Goal: Transaction & Acquisition: Purchase product/service

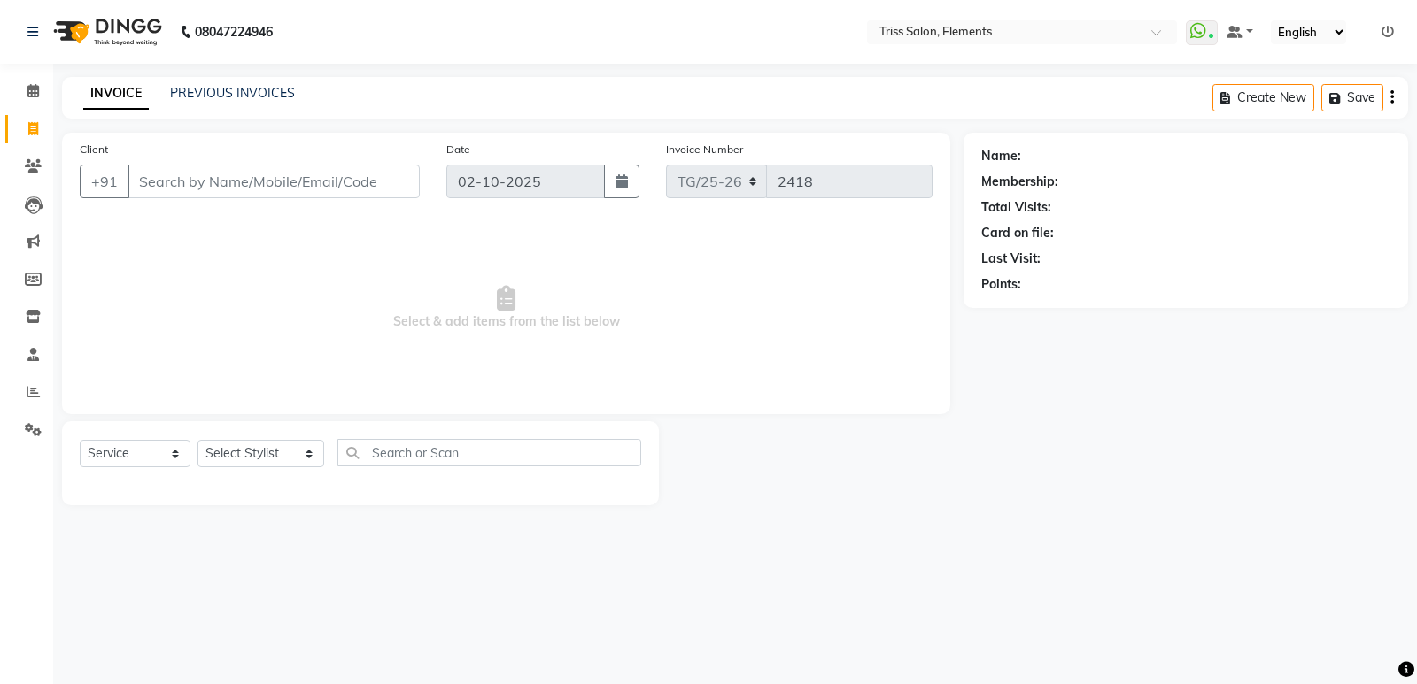
select select "service"
click at [32, 161] on icon at bounding box center [33, 165] width 17 height 13
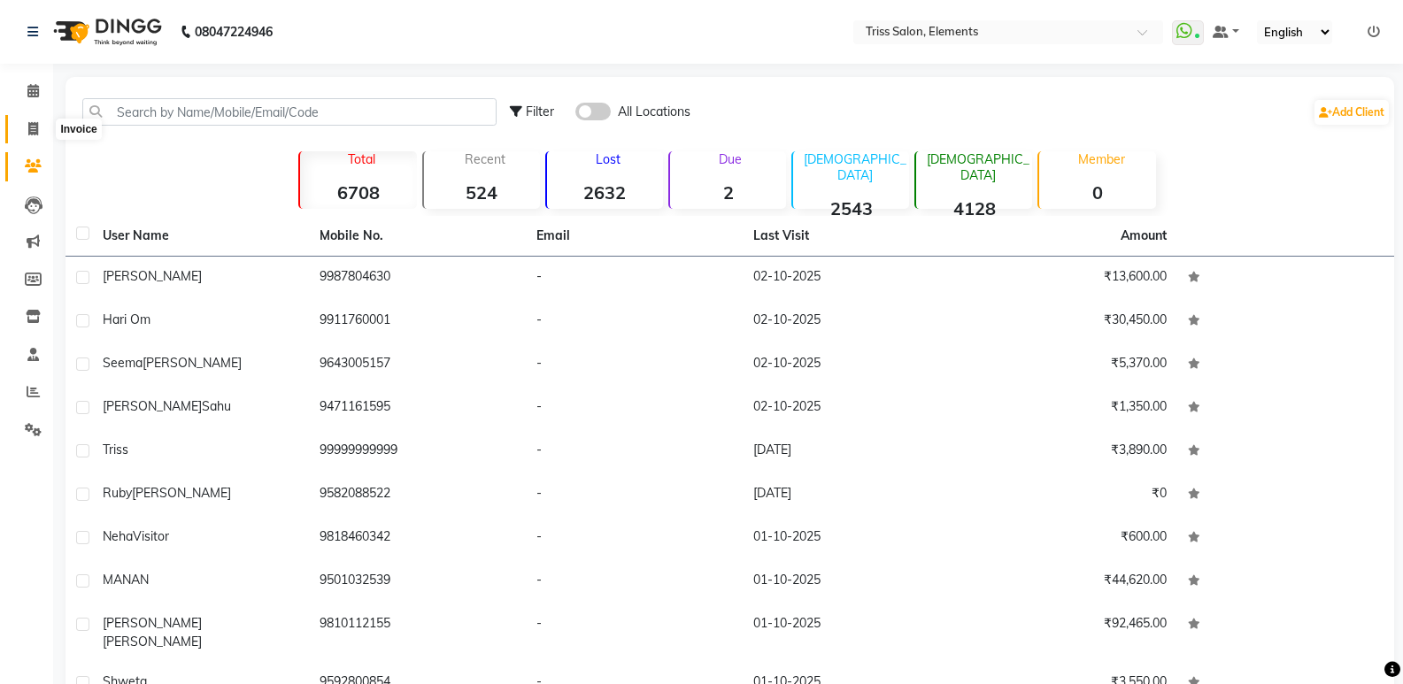
click at [32, 127] on icon at bounding box center [33, 128] width 10 height 13
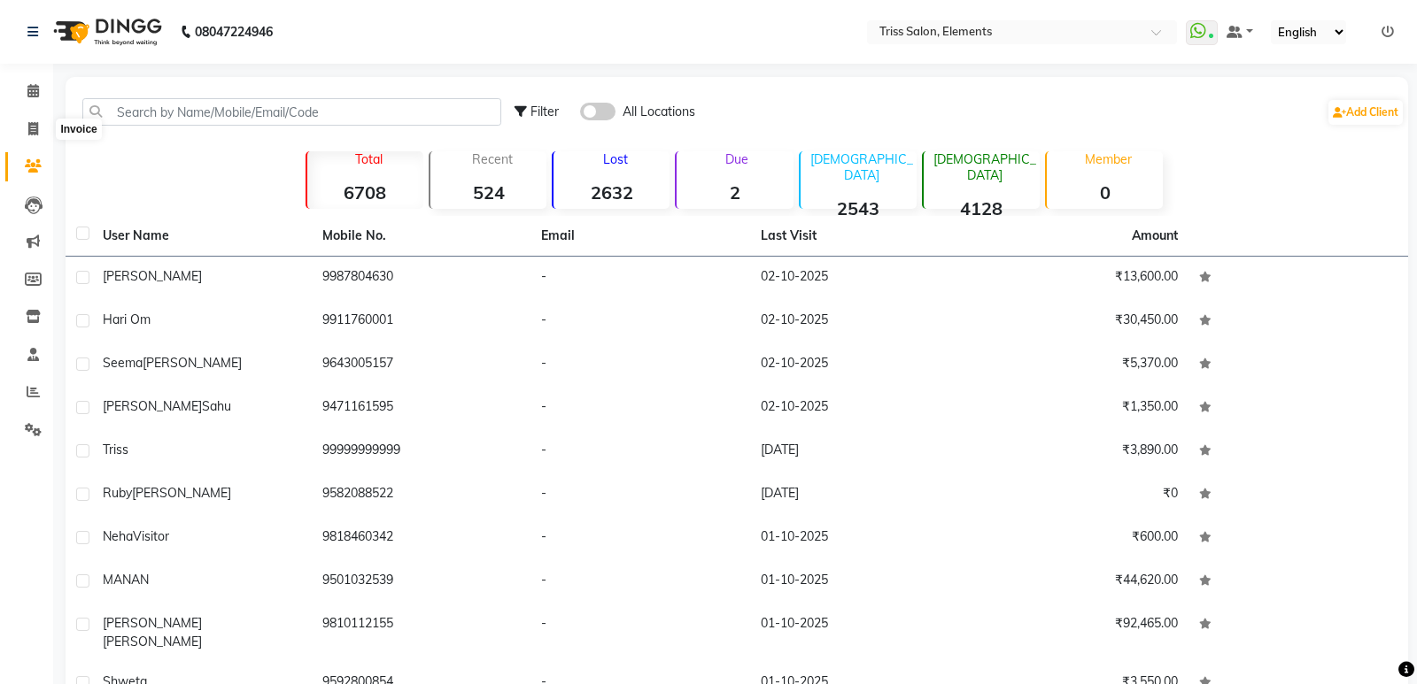
select select "service"
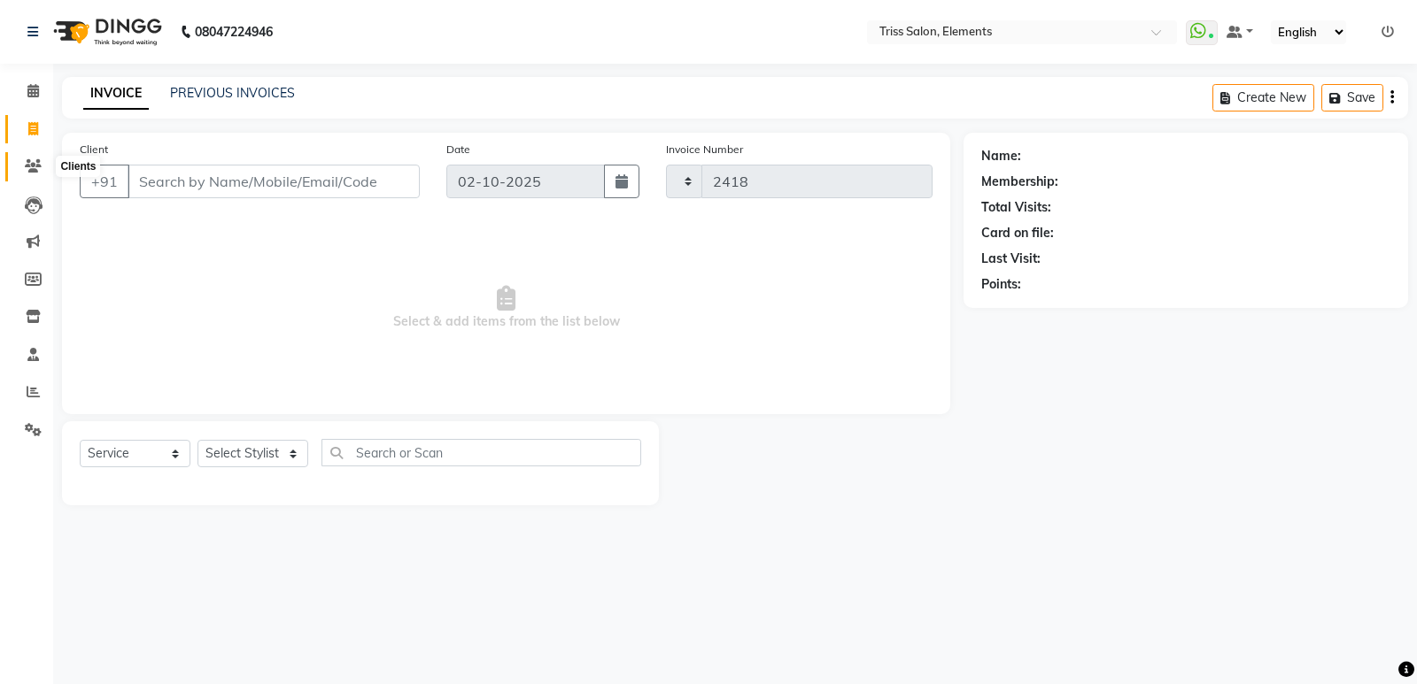
click at [29, 168] on icon at bounding box center [33, 165] width 17 height 13
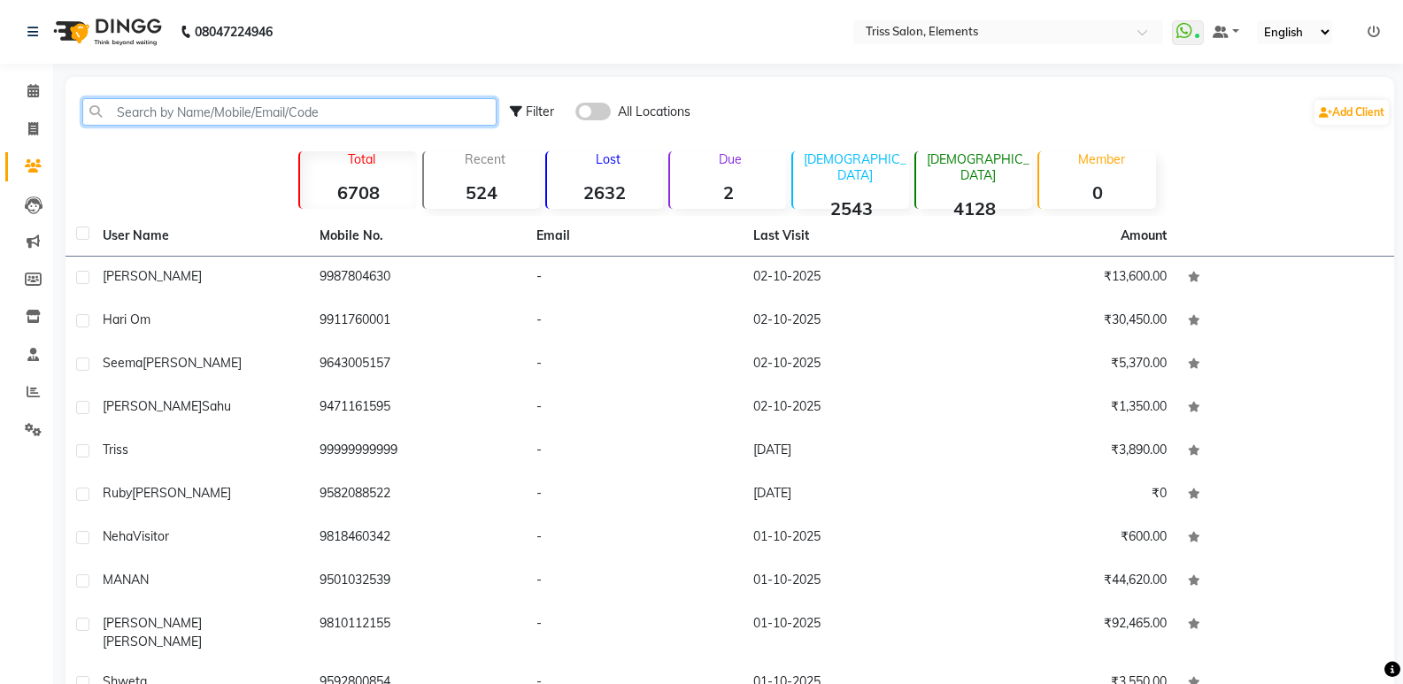
click at [192, 124] on input "text" at bounding box center [289, 111] width 414 height 27
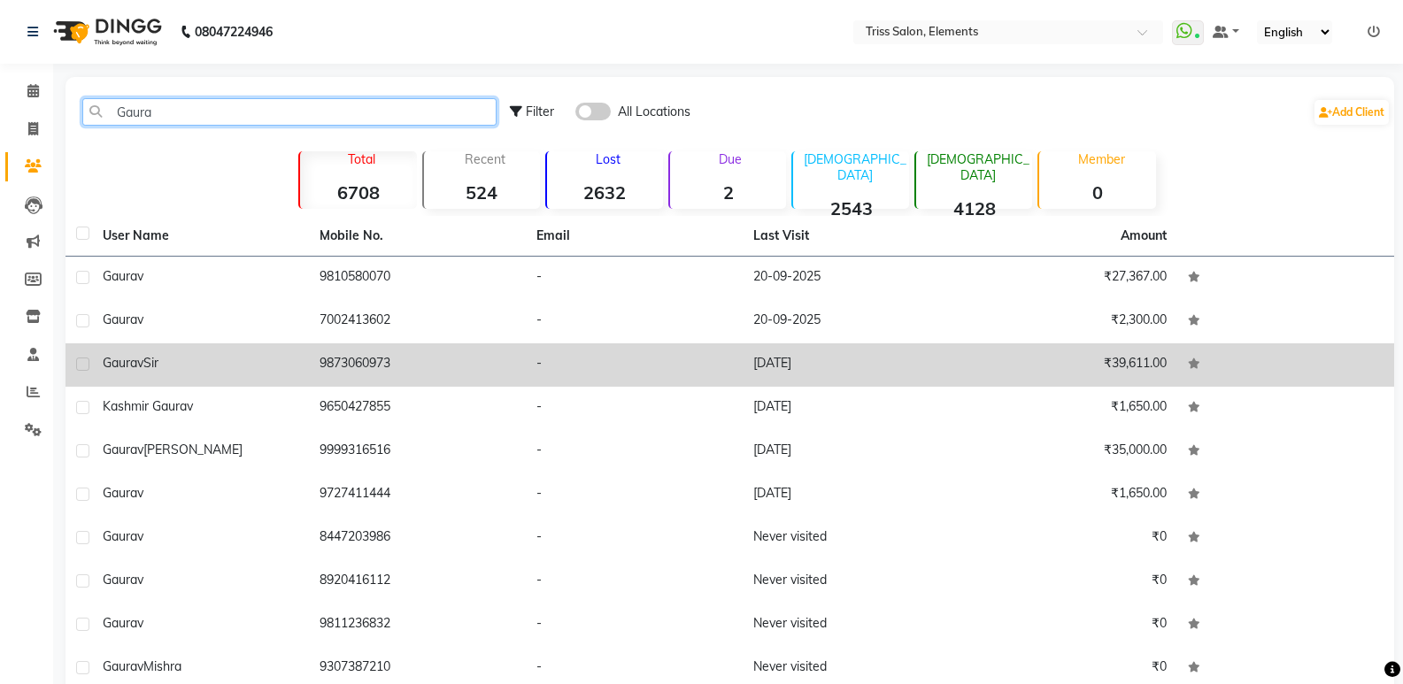
type input "Gaura"
click at [356, 354] on td "9873060973" at bounding box center [417, 365] width 217 height 43
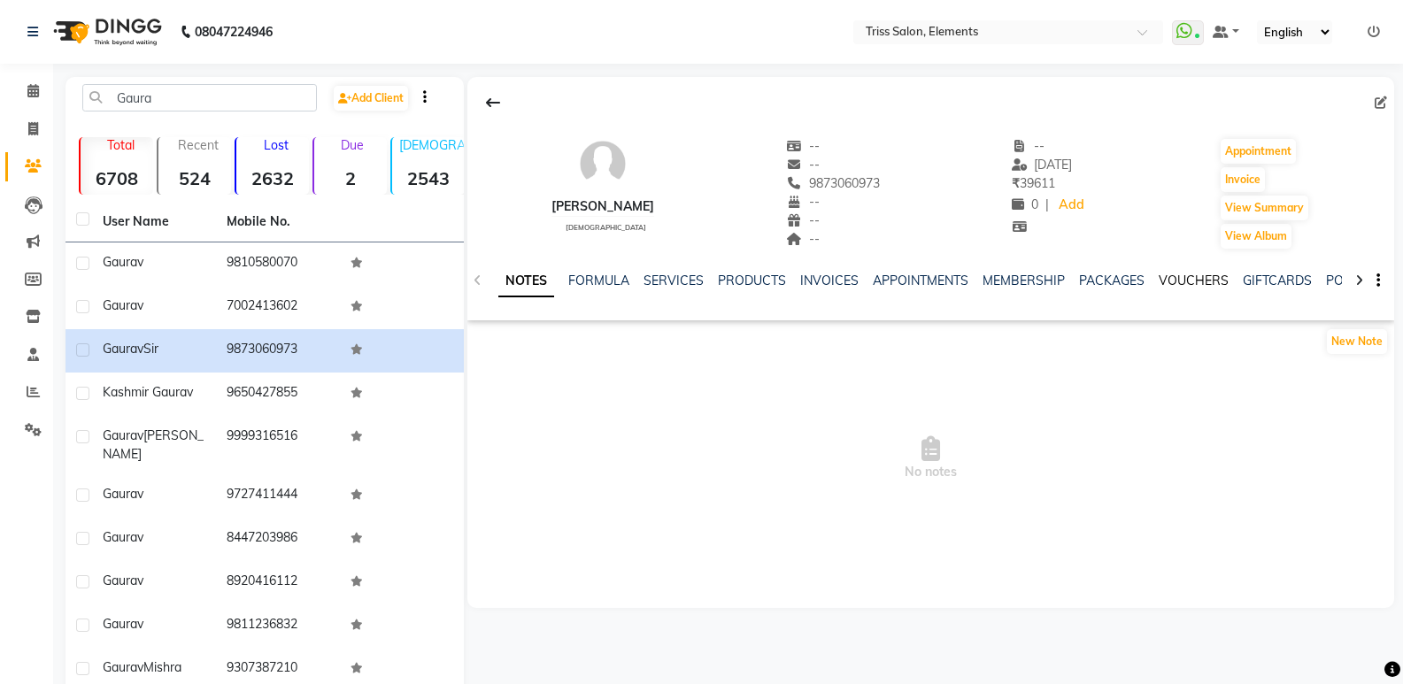
click at [1177, 283] on link "VOUCHERS" at bounding box center [1194, 281] width 70 height 16
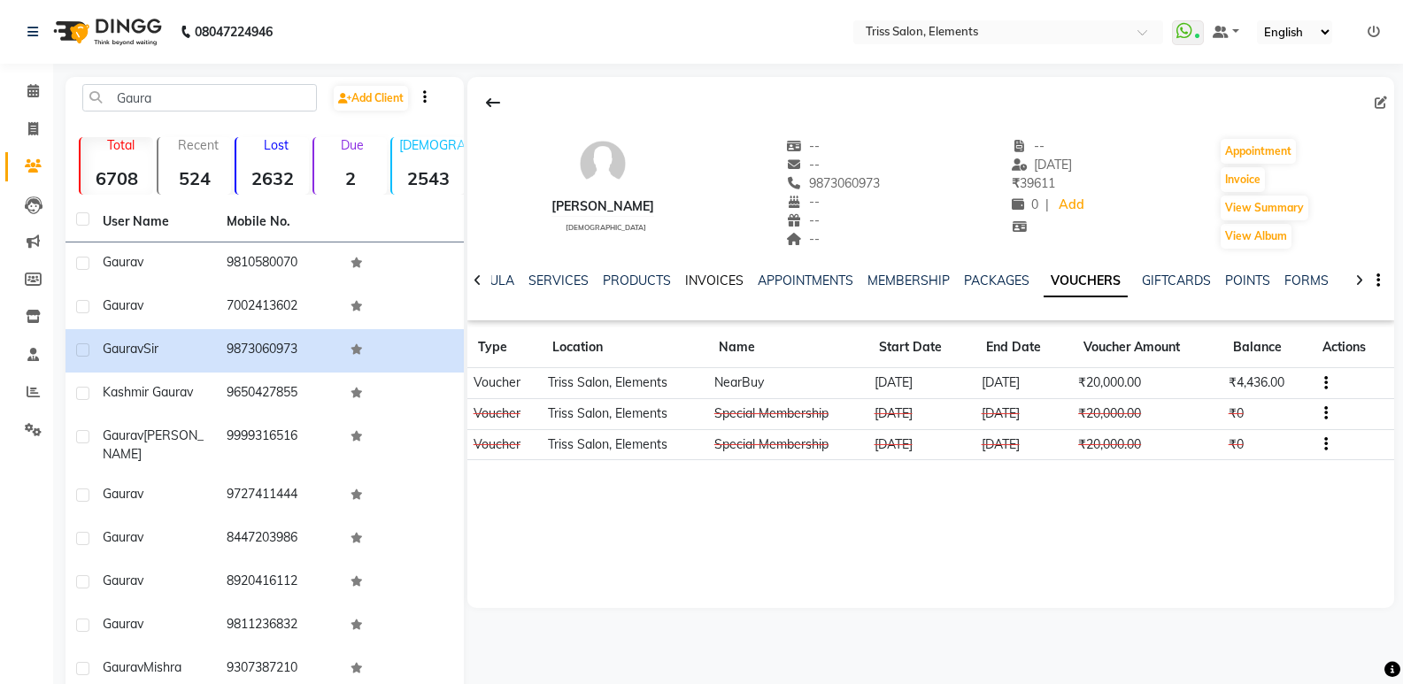
click at [716, 281] on link "INVOICES" at bounding box center [714, 281] width 58 height 16
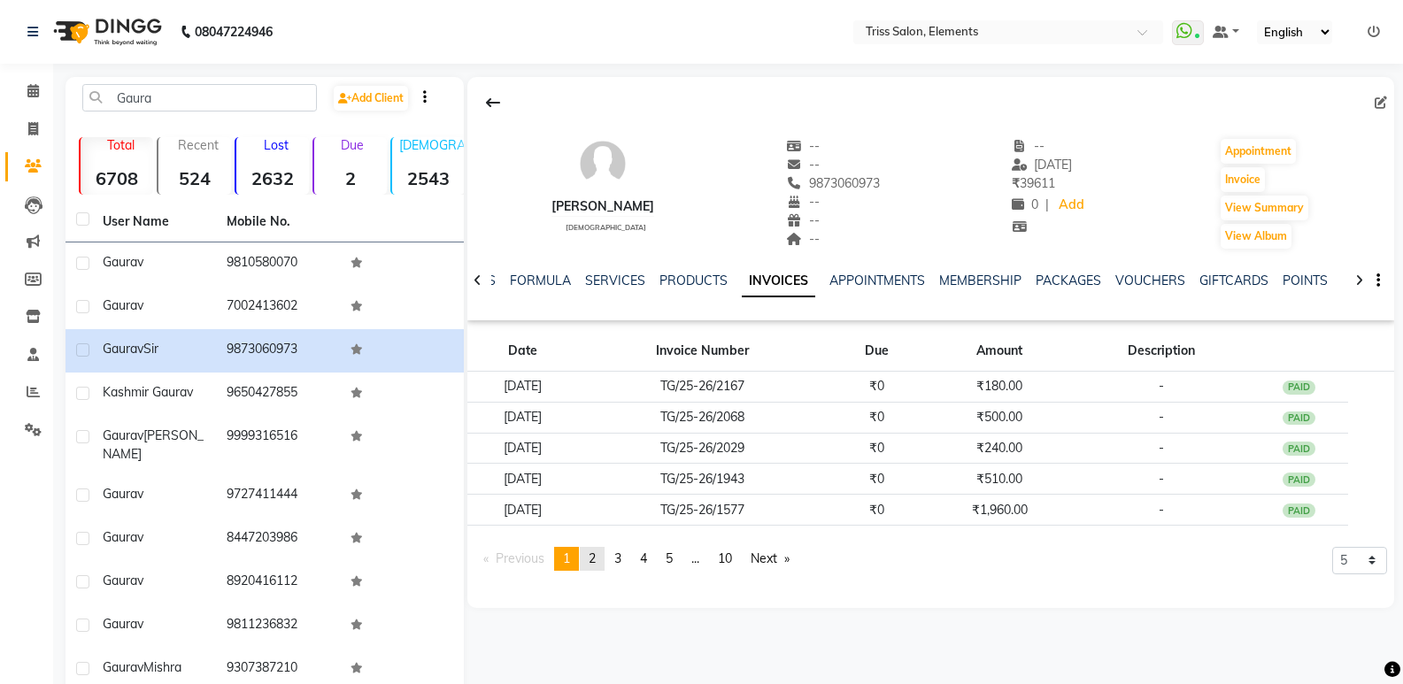
click at [591, 567] on link "page 2" at bounding box center [592, 559] width 25 height 24
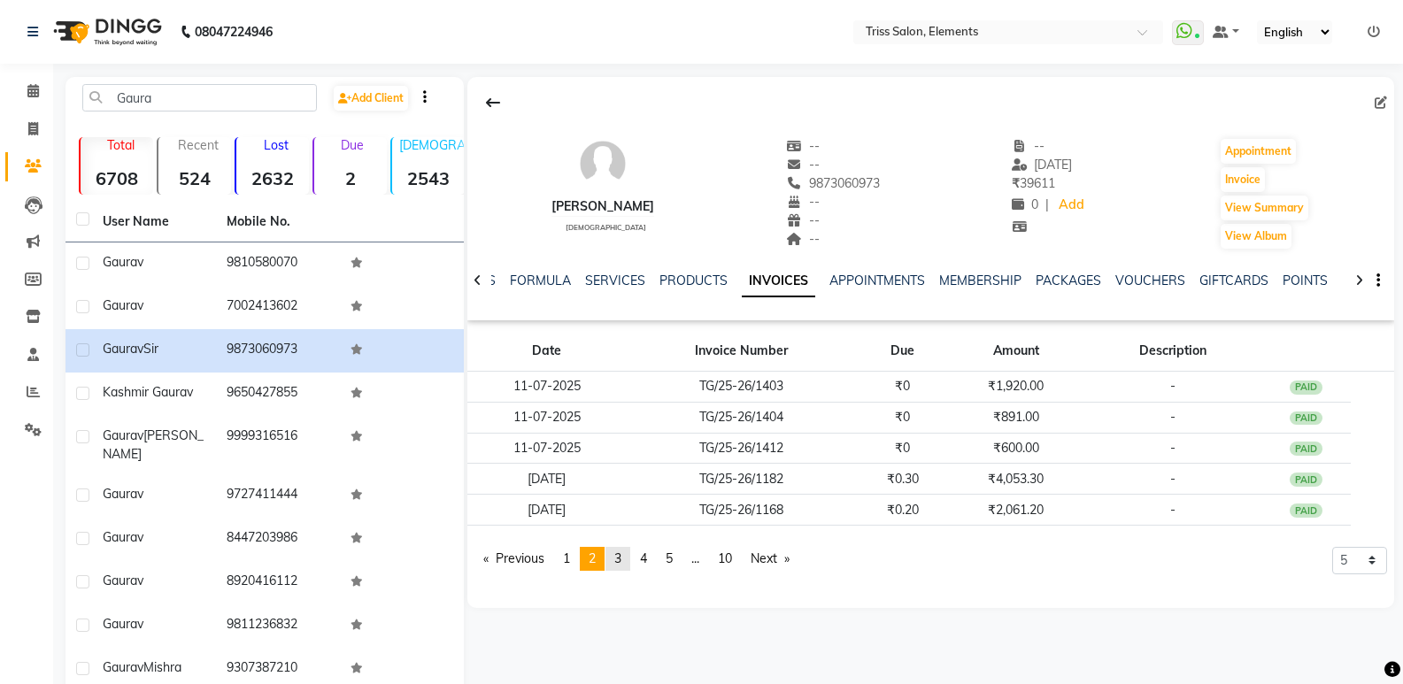
click at [620, 556] on span "3" at bounding box center [617, 559] width 7 height 16
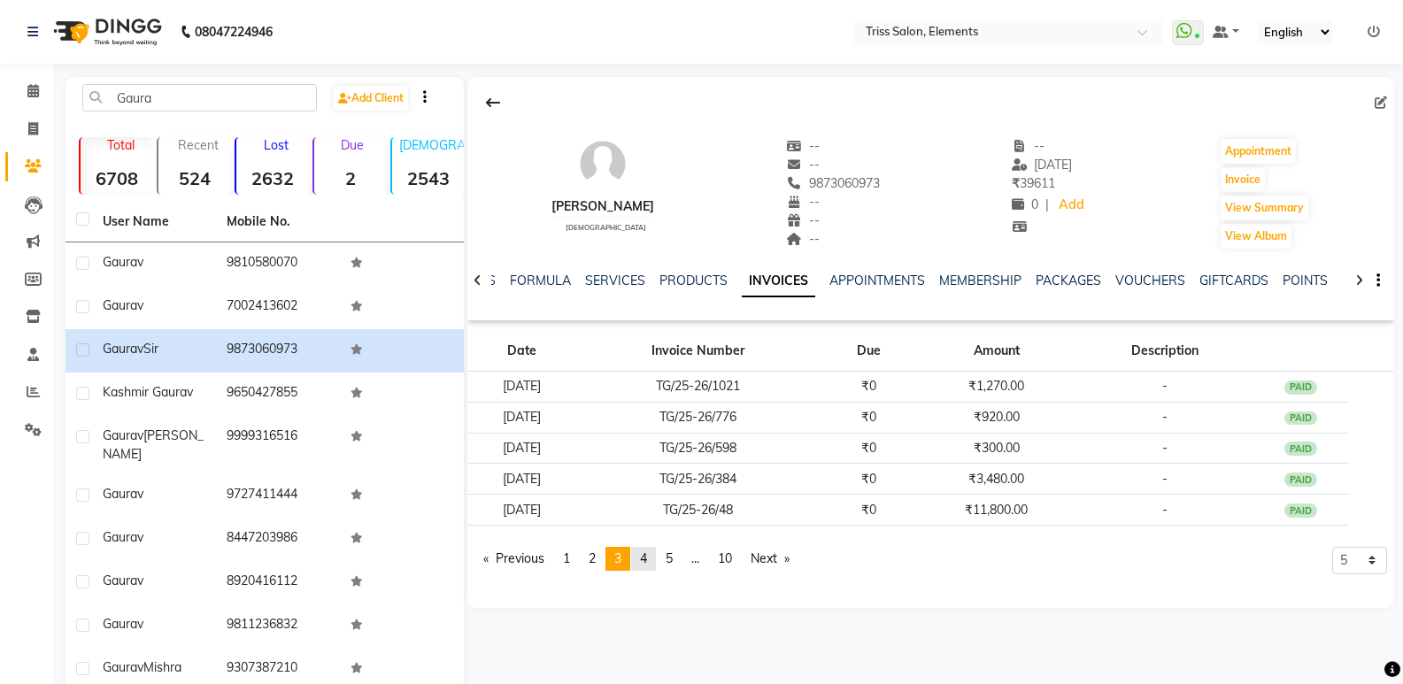
click at [654, 554] on link "page 4" at bounding box center [643, 559] width 25 height 24
click at [669, 558] on link "page 5" at bounding box center [669, 559] width 25 height 24
click at [683, 560] on link "page 6" at bounding box center [670, 559] width 25 height 24
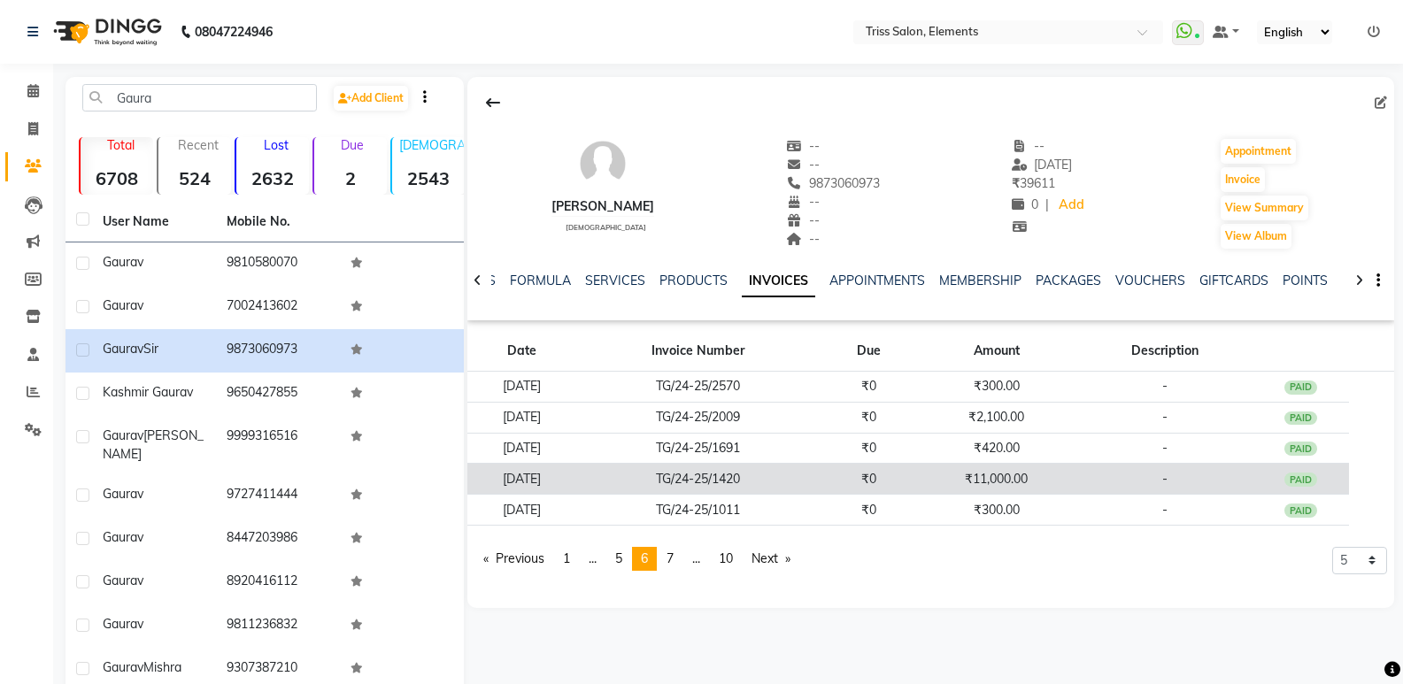
click at [1023, 484] on td "₹11,000.00" at bounding box center [996, 479] width 159 height 31
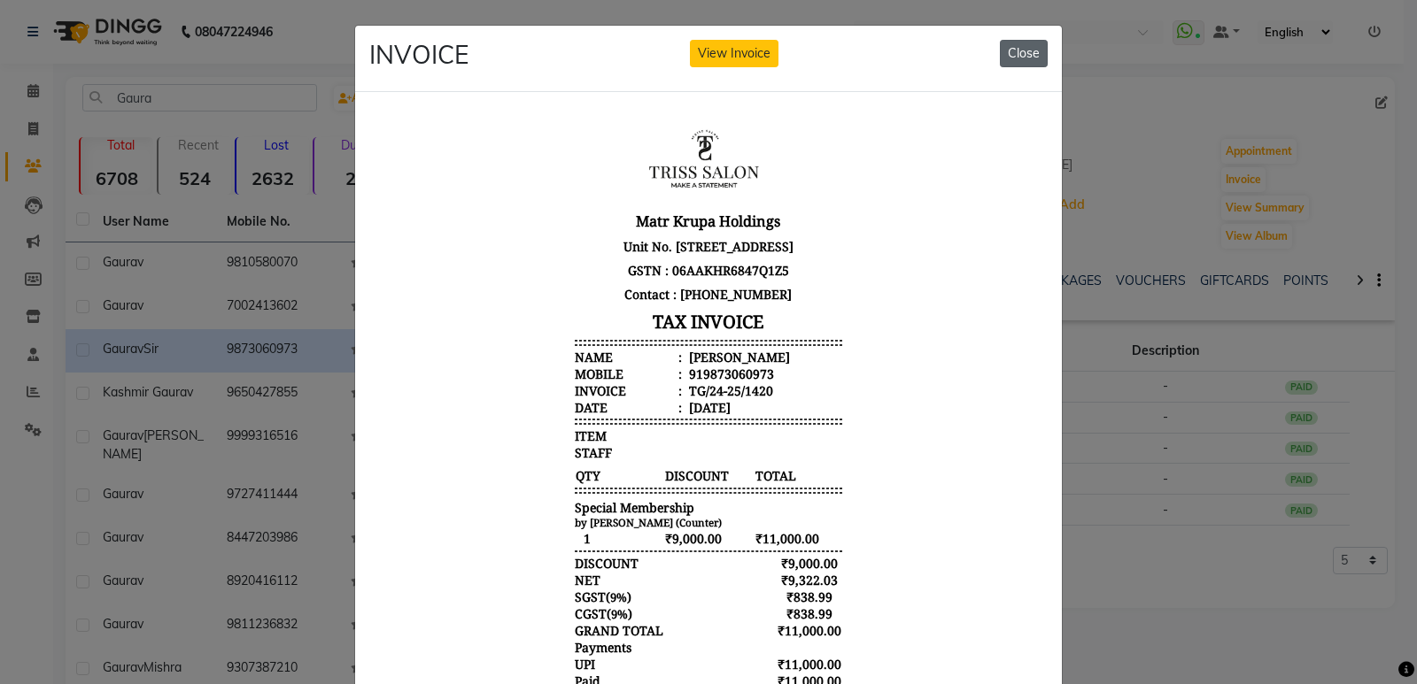
click at [1002, 44] on button "Close" at bounding box center [1024, 53] width 48 height 27
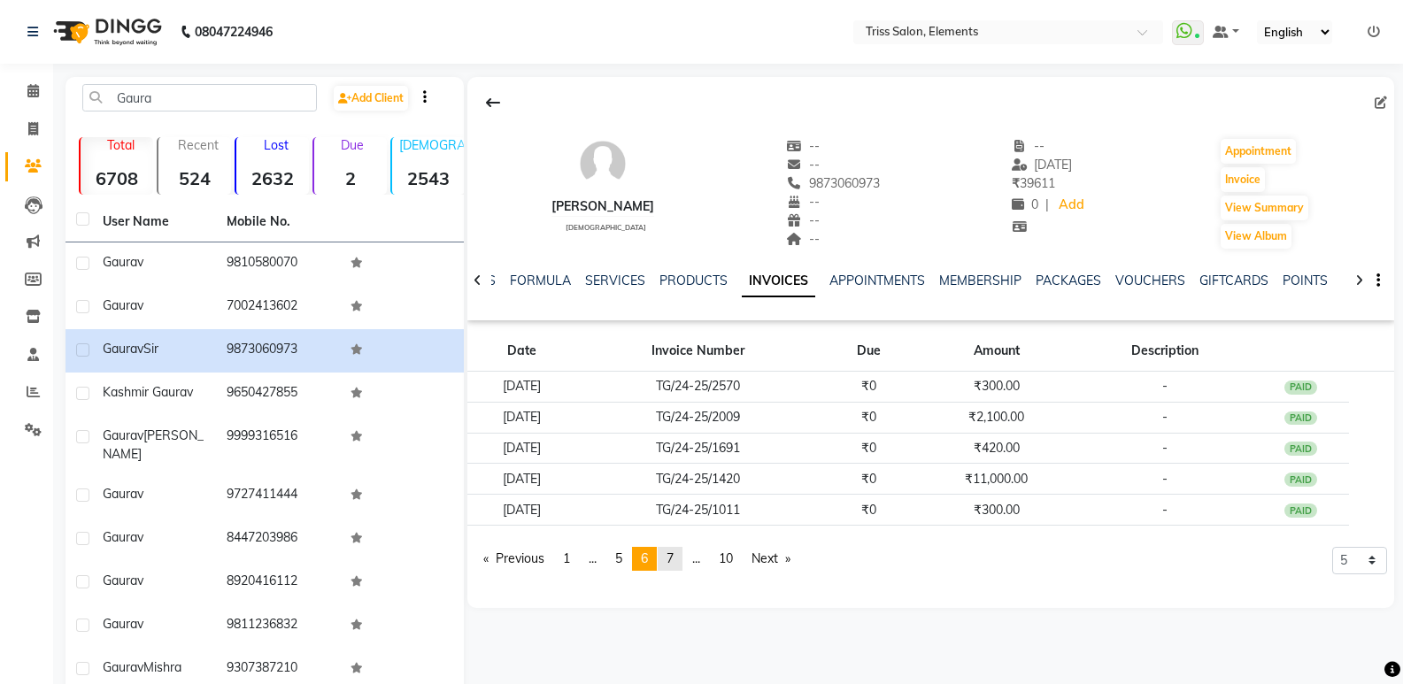
click at [674, 563] on span "7" at bounding box center [670, 559] width 7 height 16
click at [674, 560] on span "8" at bounding box center [670, 559] width 7 height 16
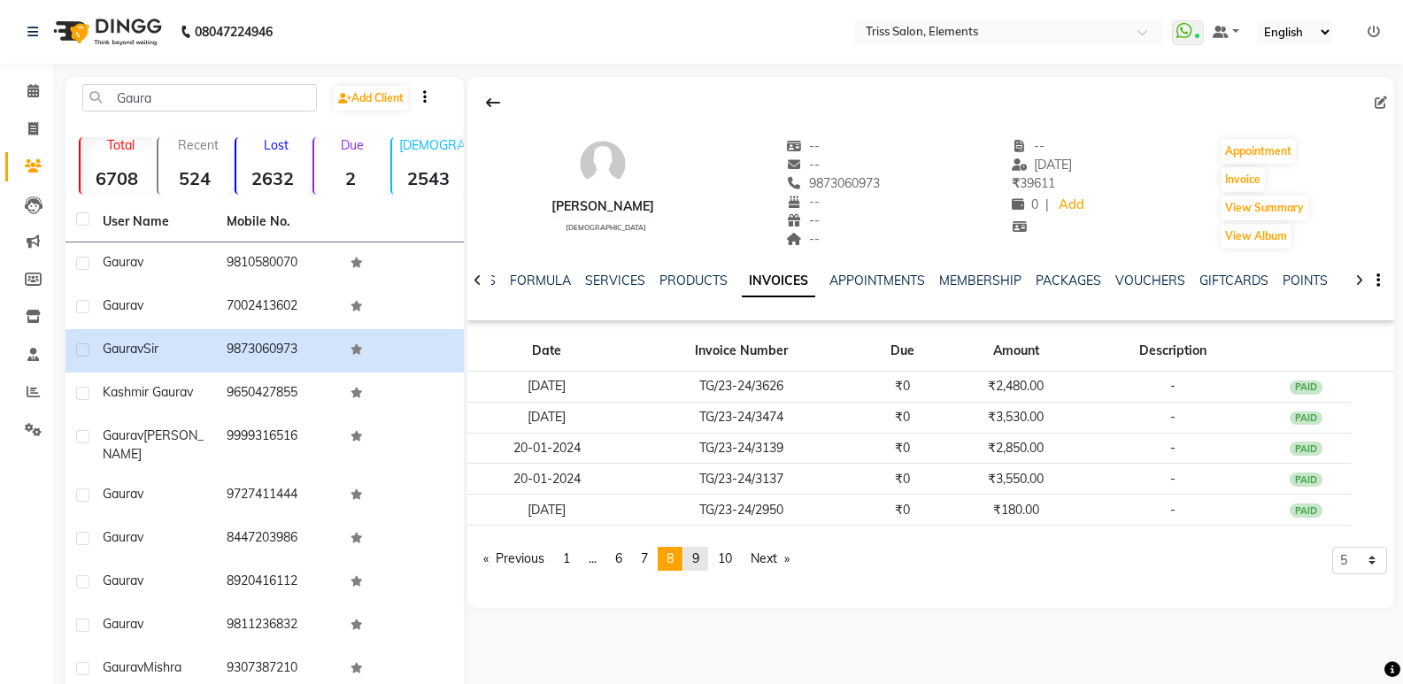
click at [692, 558] on link "page 9" at bounding box center [695, 559] width 25 height 24
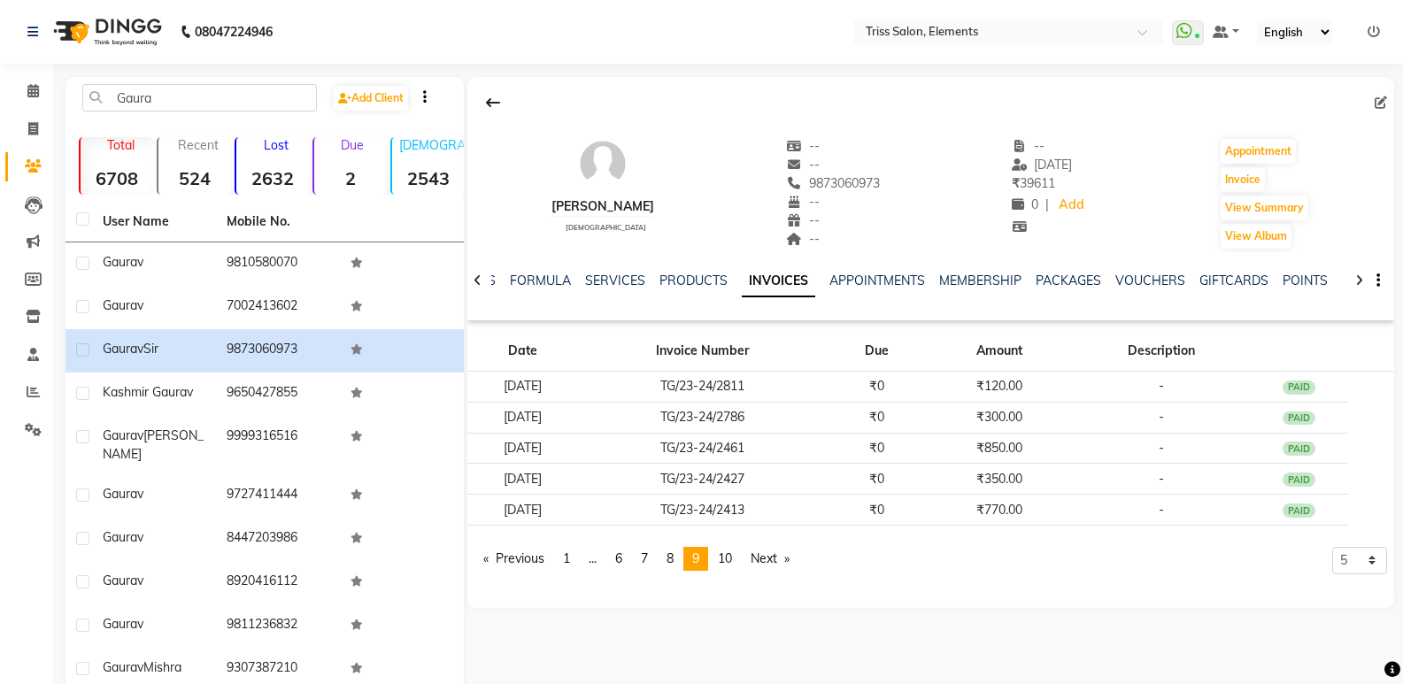
click at [707, 557] on li "You're on page 9" at bounding box center [695, 559] width 25 height 24
click at [726, 560] on span "10" at bounding box center [725, 559] width 14 height 16
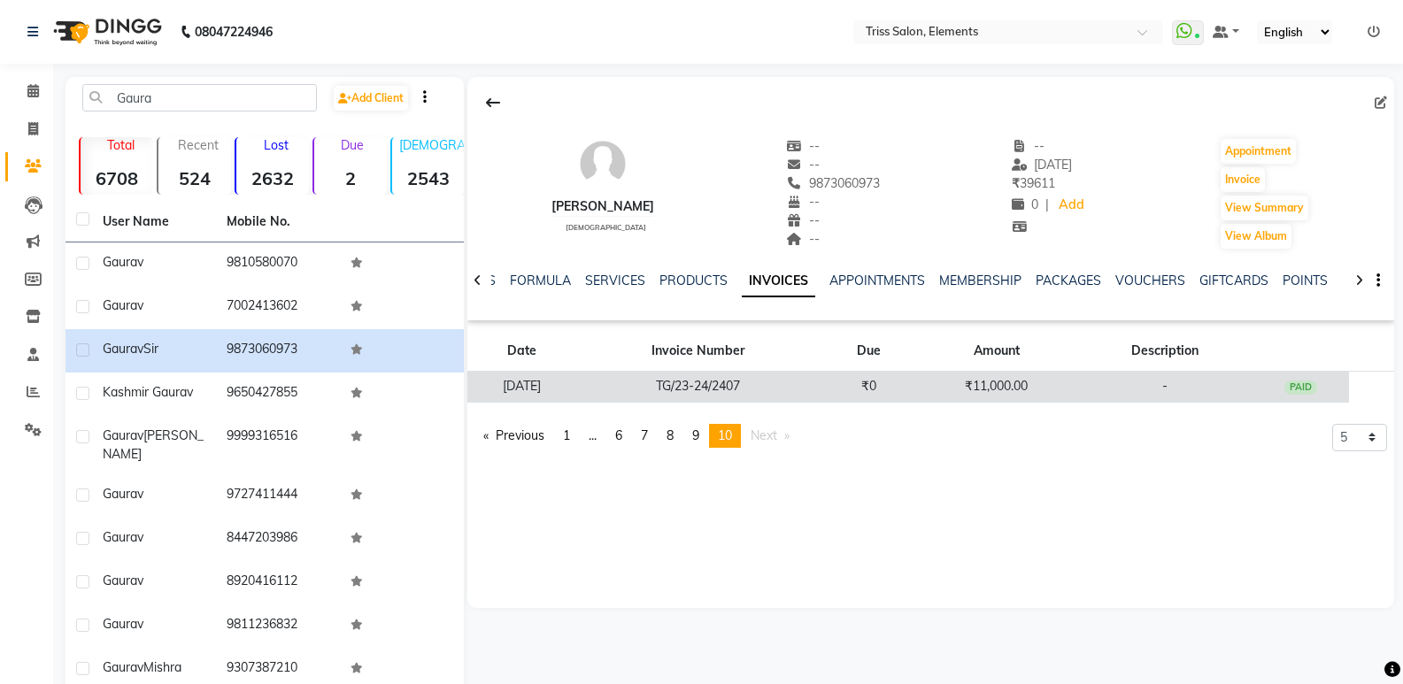
click at [984, 383] on td "₹11,000.00" at bounding box center [996, 387] width 159 height 31
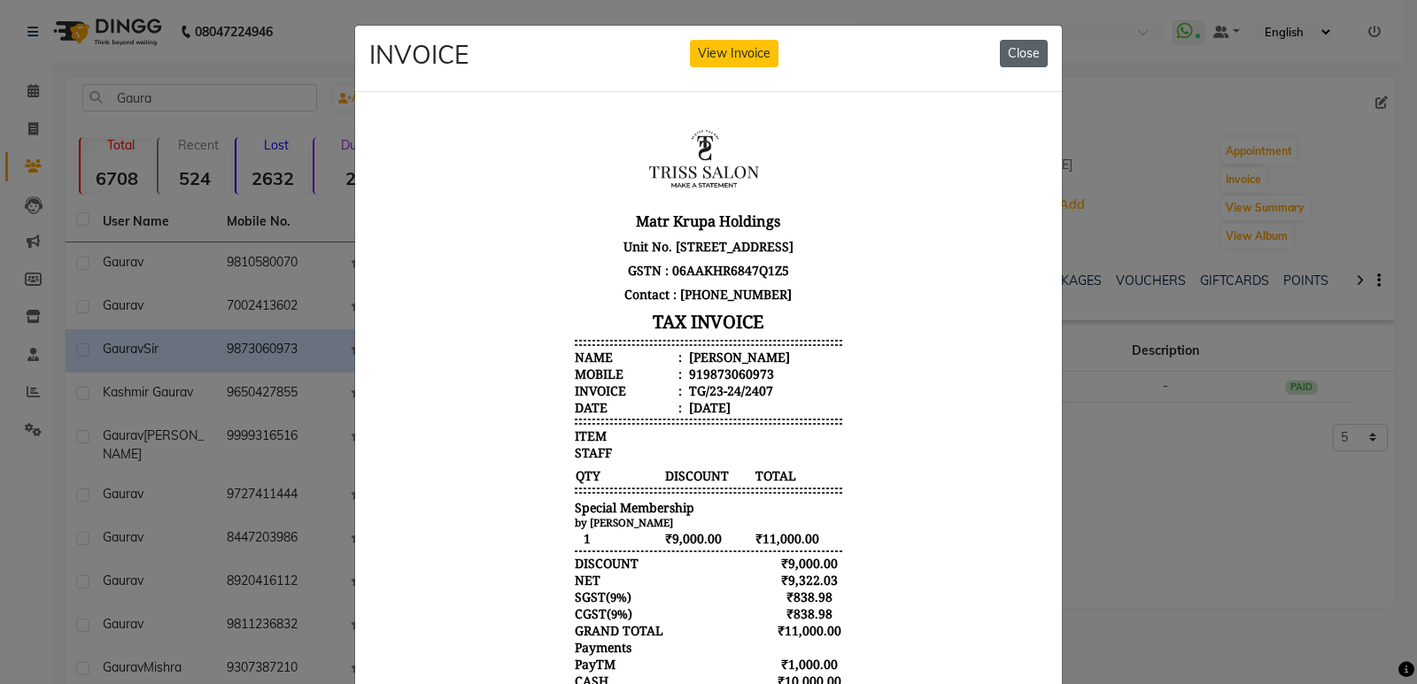
click at [1018, 62] on button "Close" at bounding box center [1024, 53] width 48 height 27
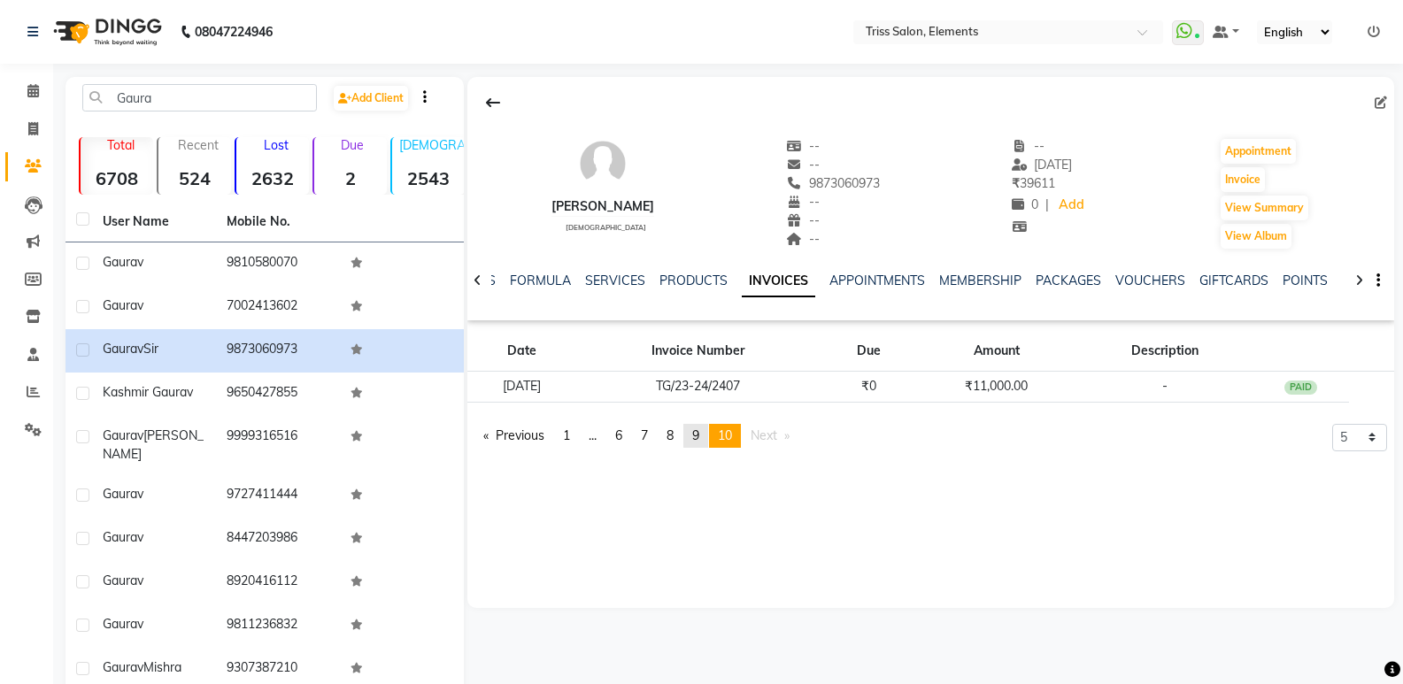
click at [699, 439] on span "9" at bounding box center [695, 436] width 7 height 16
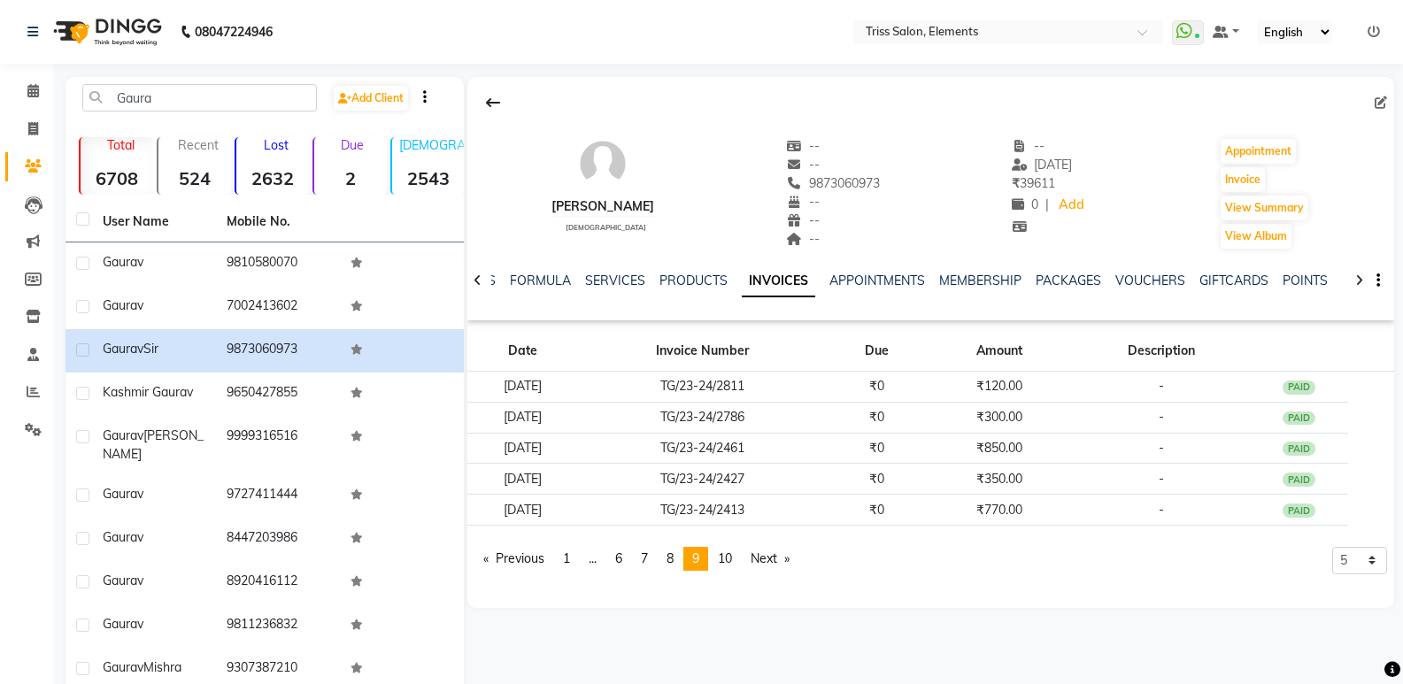
click at [732, 560] on span "10" at bounding box center [725, 559] width 14 height 16
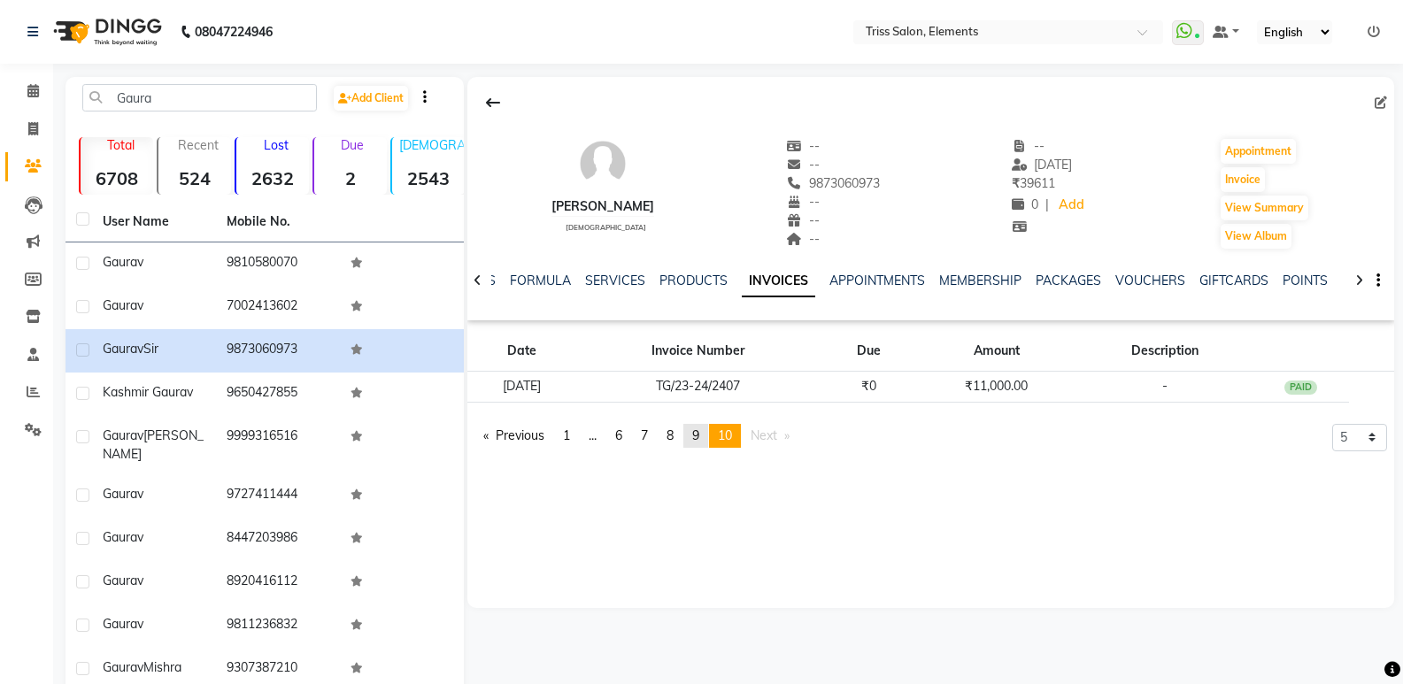
click at [706, 430] on link "page 9" at bounding box center [695, 436] width 25 height 24
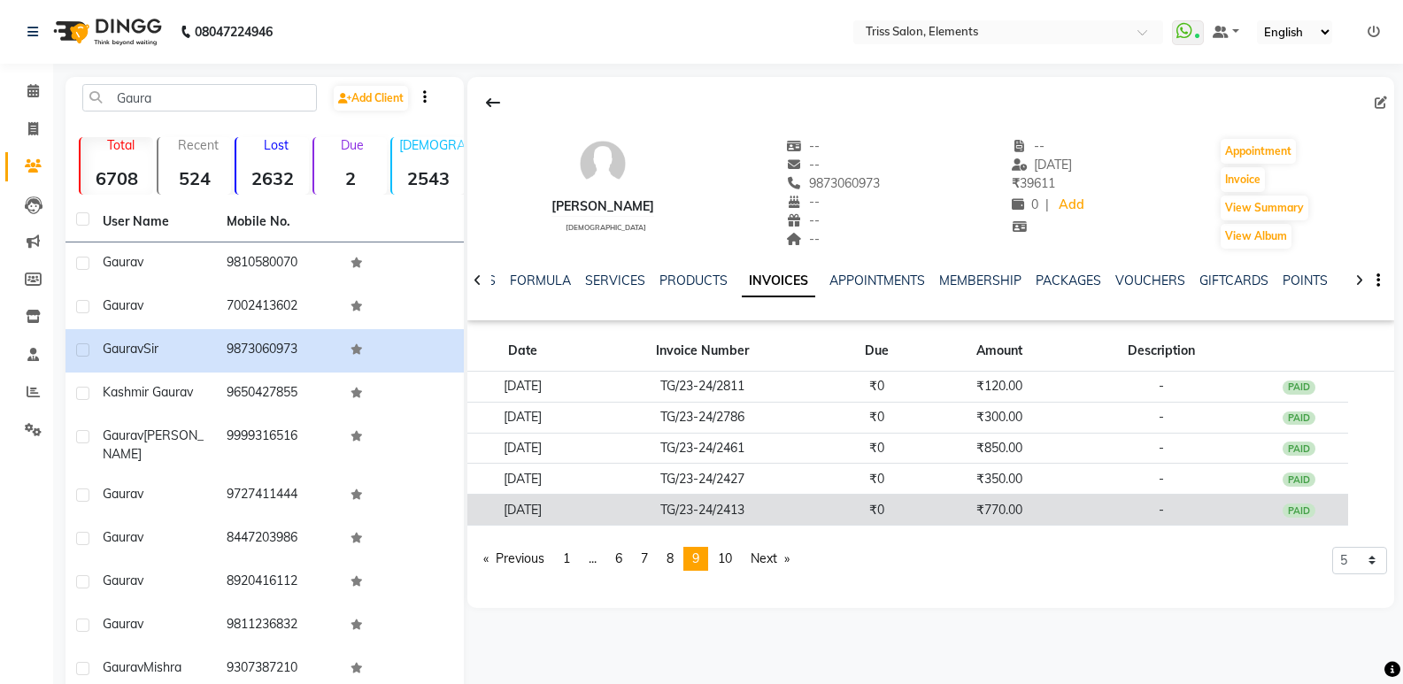
click at [966, 520] on td "₹770.00" at bounding box center [999, 510] width 147 height 31
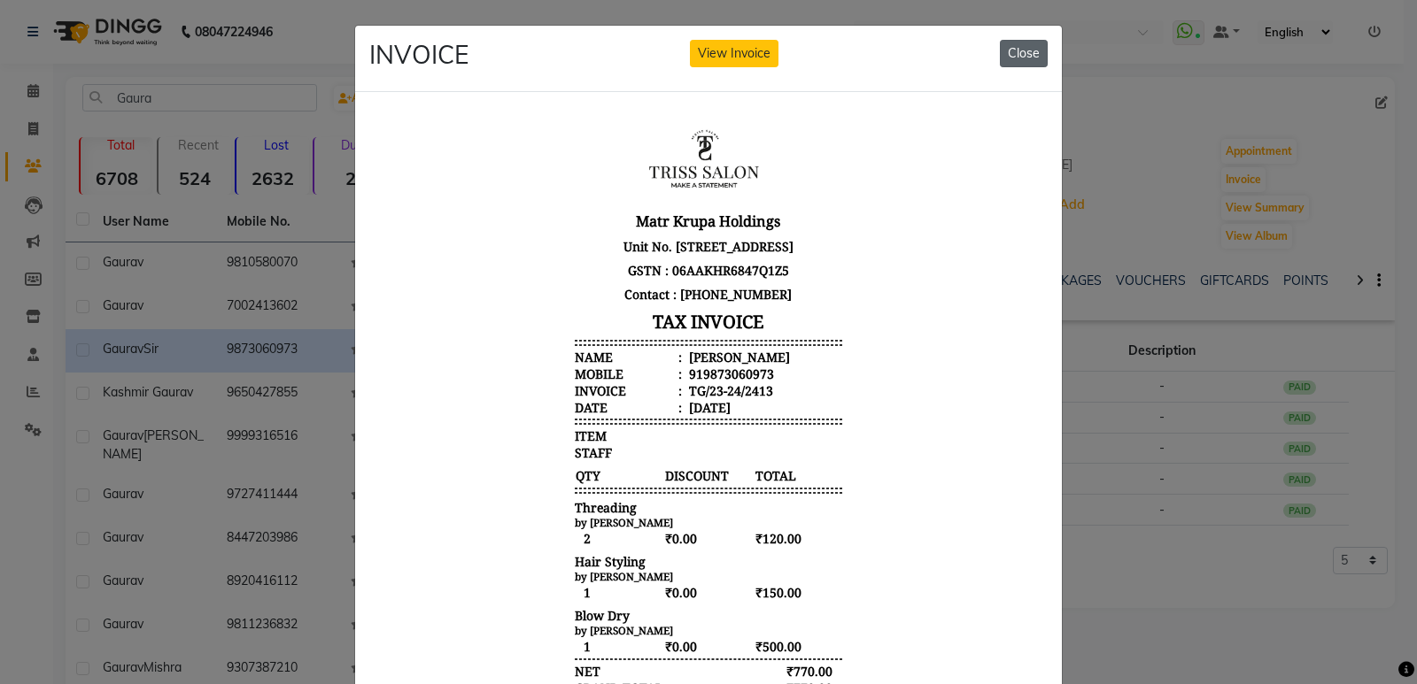
click at [1029, 44] on button "Close" at bounding box center [1024, 53] width 48 height 27
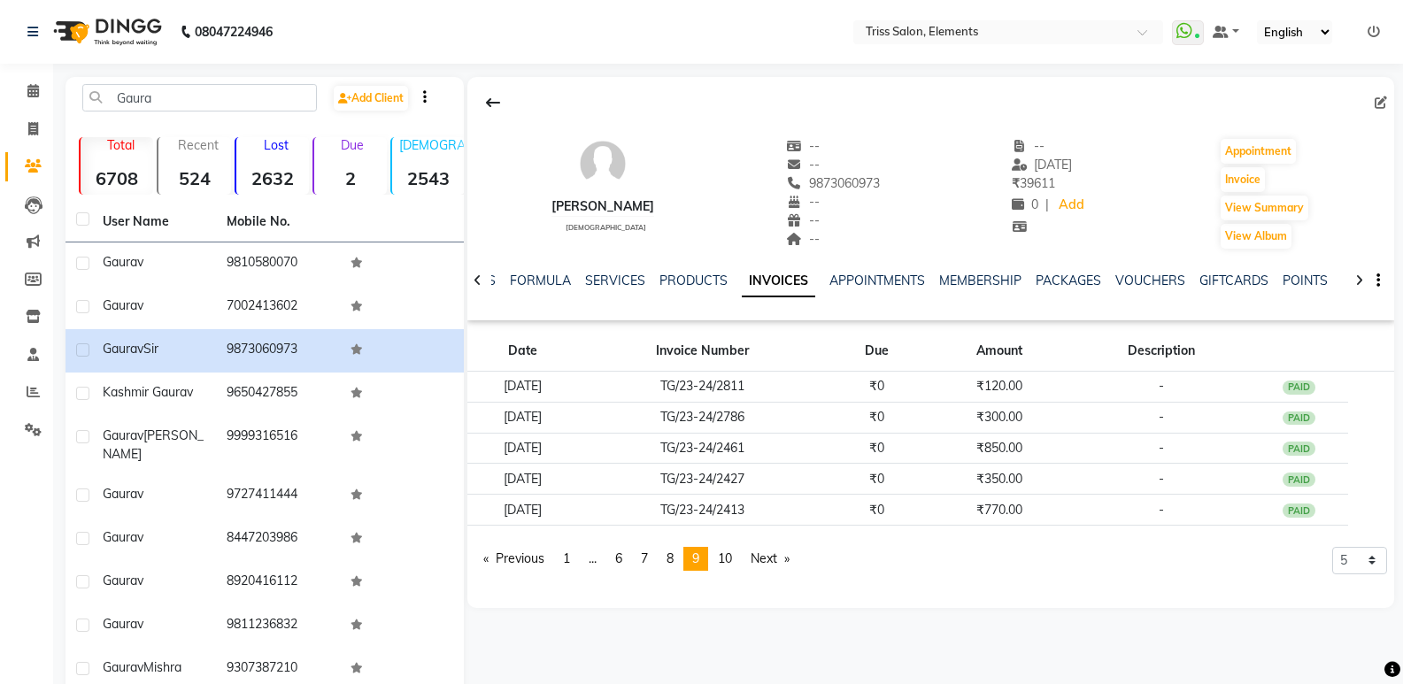
drag, startPoint x: 882, startPoint y: 176, endPoint x: 786, endPoint y: 174, distance: 95.7
click at [786, 174] on div "[PERSON_NAME] [DEMOGRAPHIC_DATA] -- -- 9873060973 -- -- -- -- [DATE] ₹ 39611 0 …" at bounding box center [930, 185] width 927 height 131
copy div "-- 9873060973"
click at [36, 134] on icon at bounding box center [33, 128] width 10 height 13
select select "service"
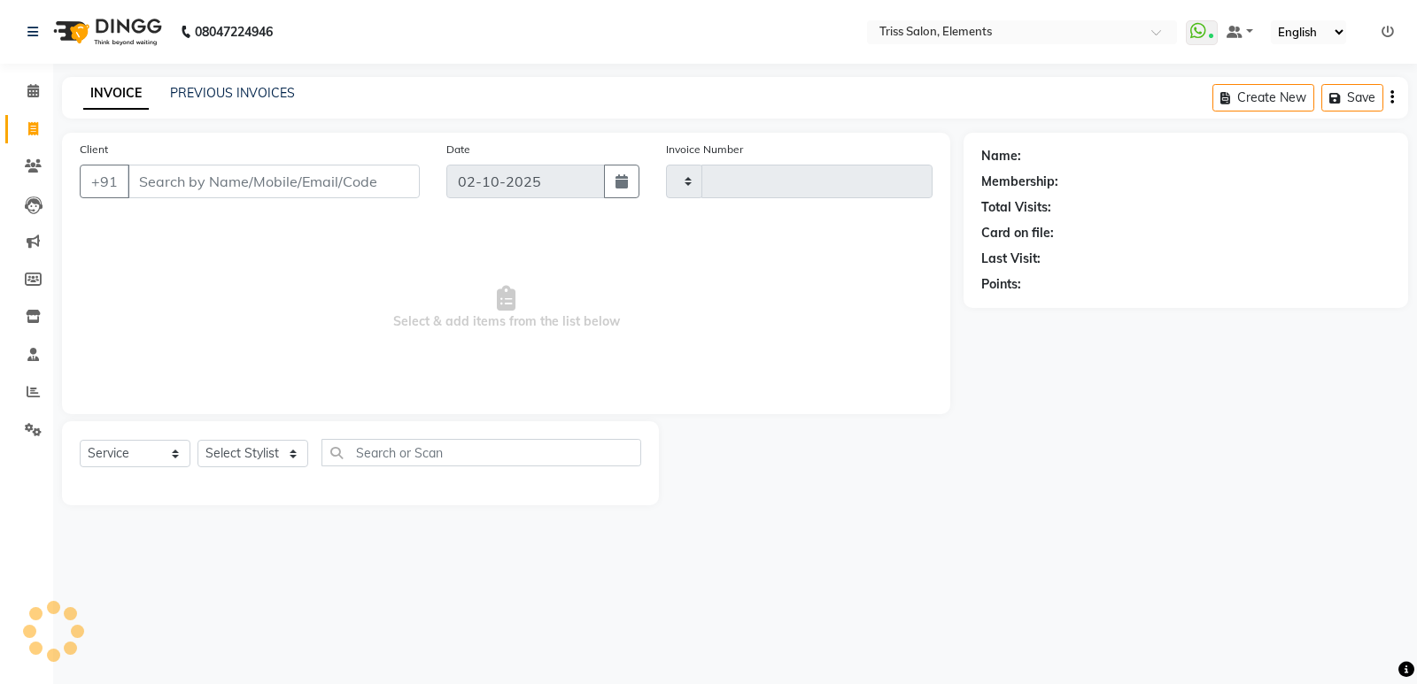
type input "2418"
select select "4303"
click at [160, 171] on input "Client" at bounding box center [273, 182] width 292 height 34
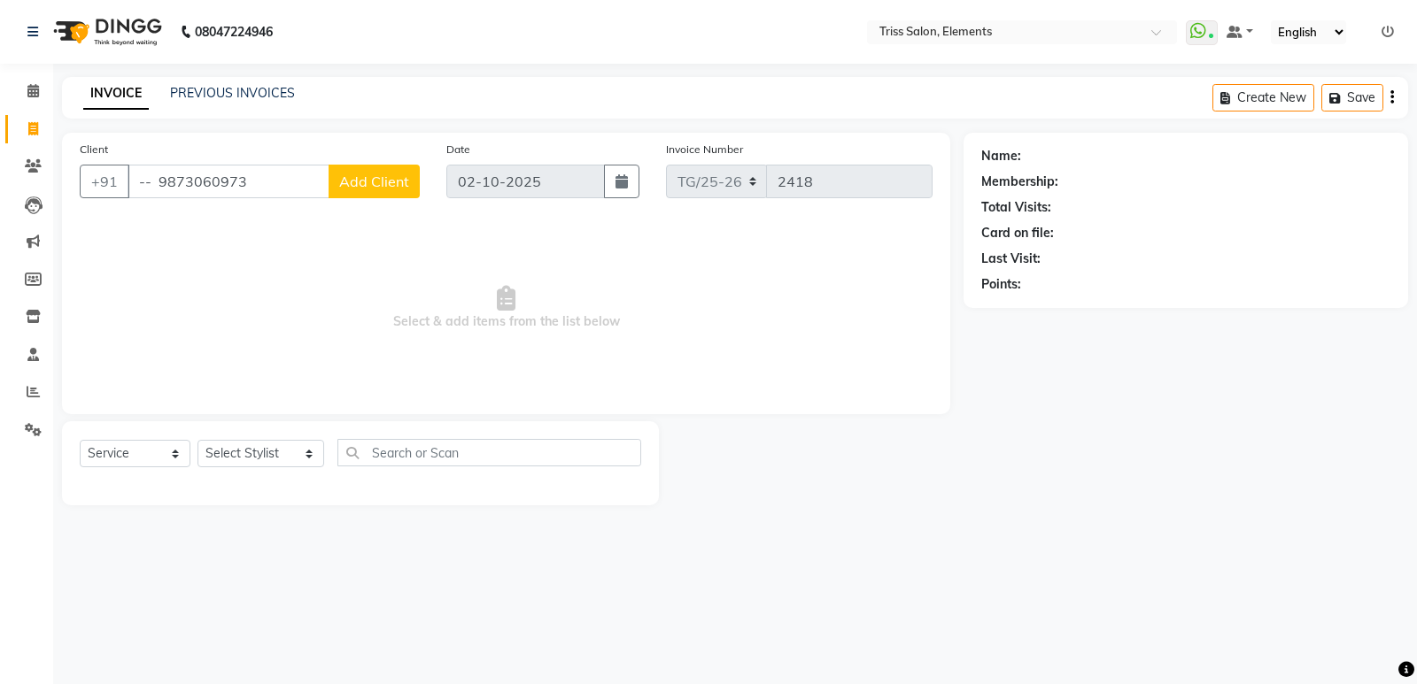
drag, startPoint x: 151, startPoint y: 179, endPoint x: 59, endPoint y: 225, distance: 102.9
click at [60, 224] on div "Client +91 -- 9873060973 Add Client Date [DATE] Invoice Number TG/25-26 2418 Se…" at bounding box center [506, 319] width 915 height 373
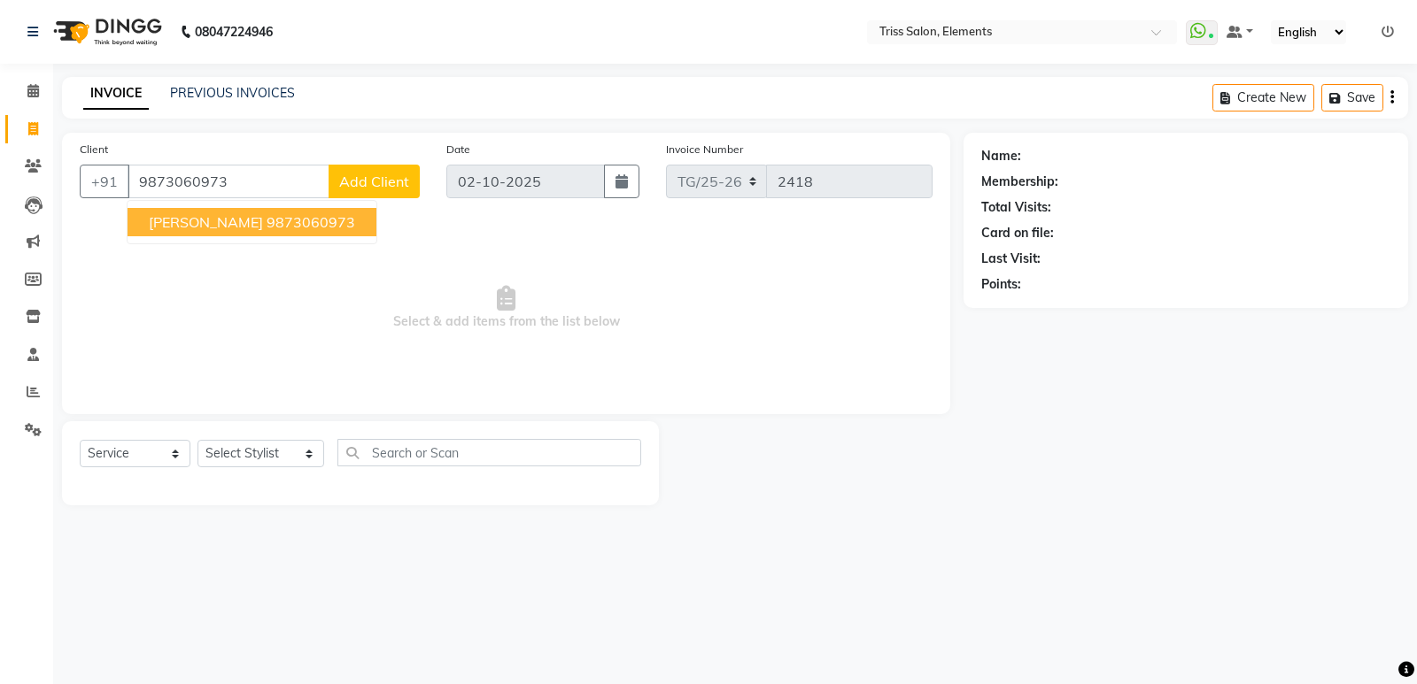
click at [170, 219] on span "[PERSON_NAME]" at bounding box center [206, 222] width 114 height 18
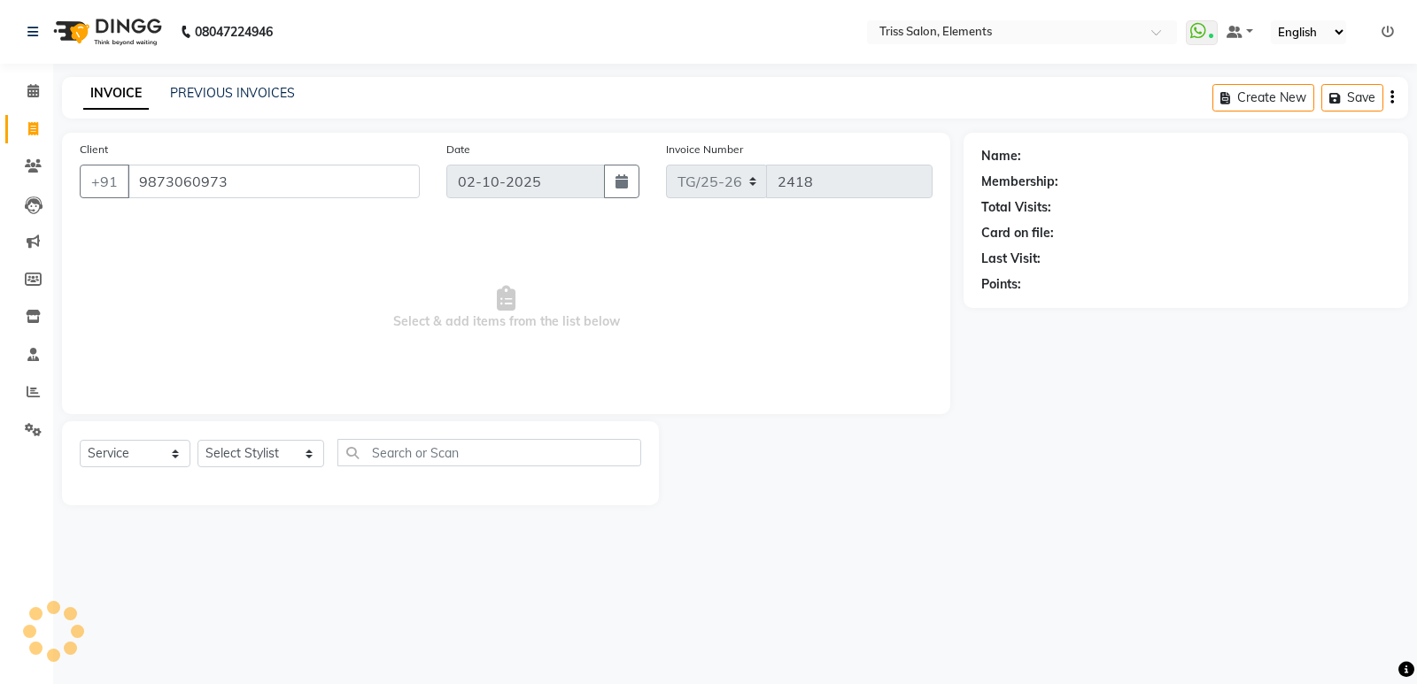
type input "9873060973"
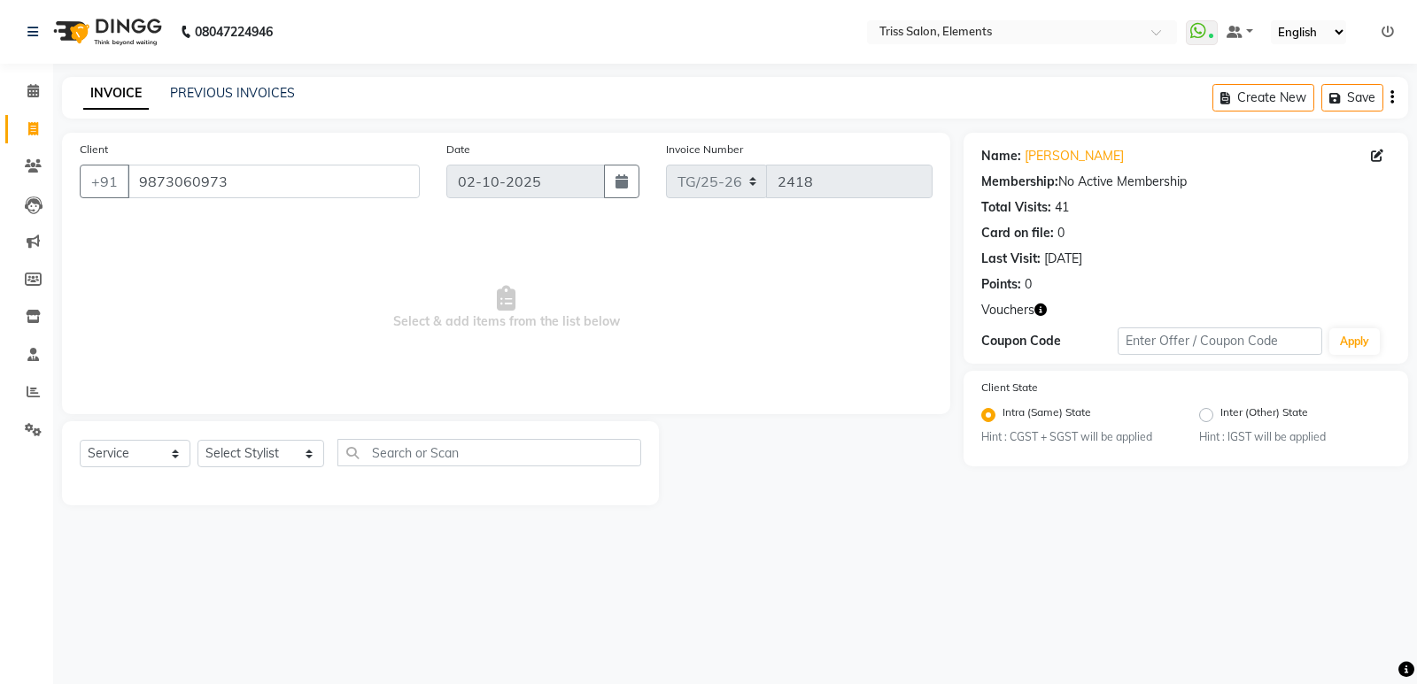
click at [1043, 314] on icon "button" at bounding box center [1040, 310] width 12 height 12
click at [255, 464] on select "Select Stylist Ankit ([PERSON_NAME]) [PERSON_NAME] ([PERSON_NAME]) [PERSON_NAME…" at bounding box center [260, 453] width 127 height 27
select select "83318"
click at [197, 440] on select "Select Stylist Ankit ([PERSON_NAME]) [PERSON_NAME] ([PERSON_NAME]) [PERSON_NAME…" at bounding box center [260, 453] width 127 height 27
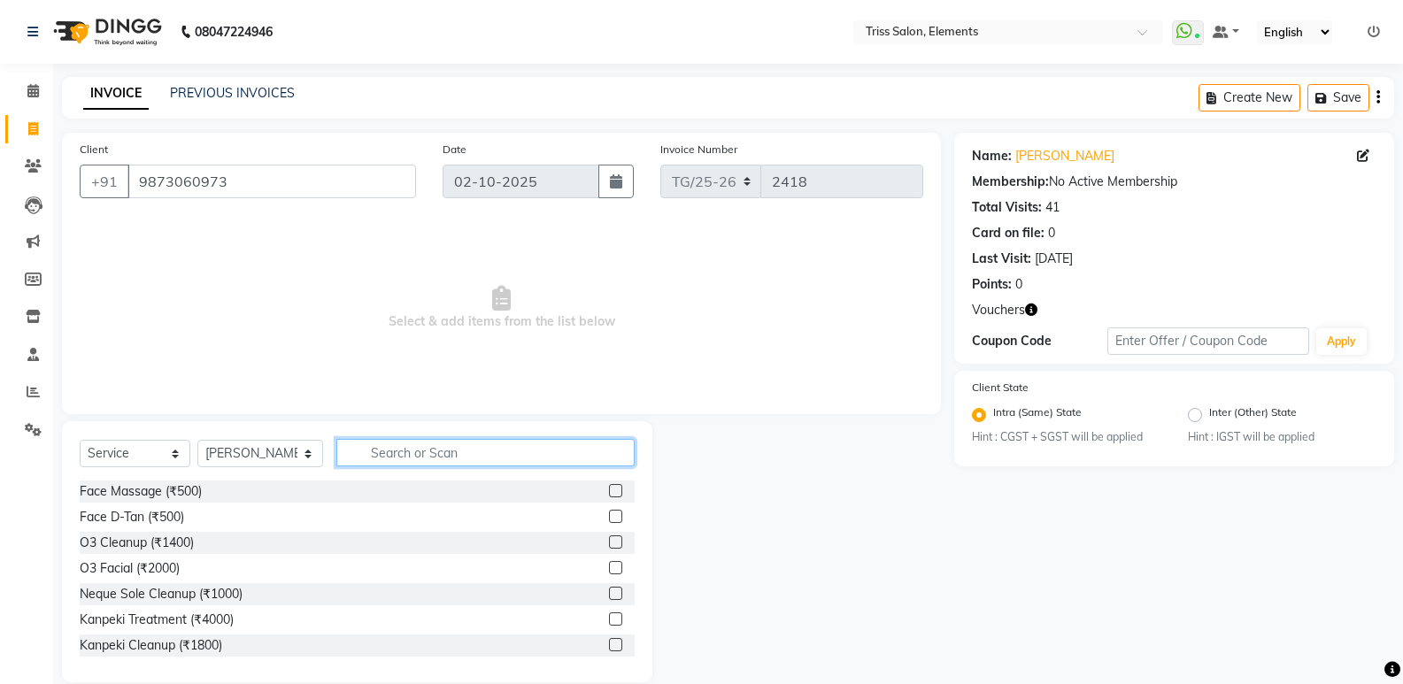
click at [474, 456] on input "text" at bounding box center [485, 452] width 298 height 27
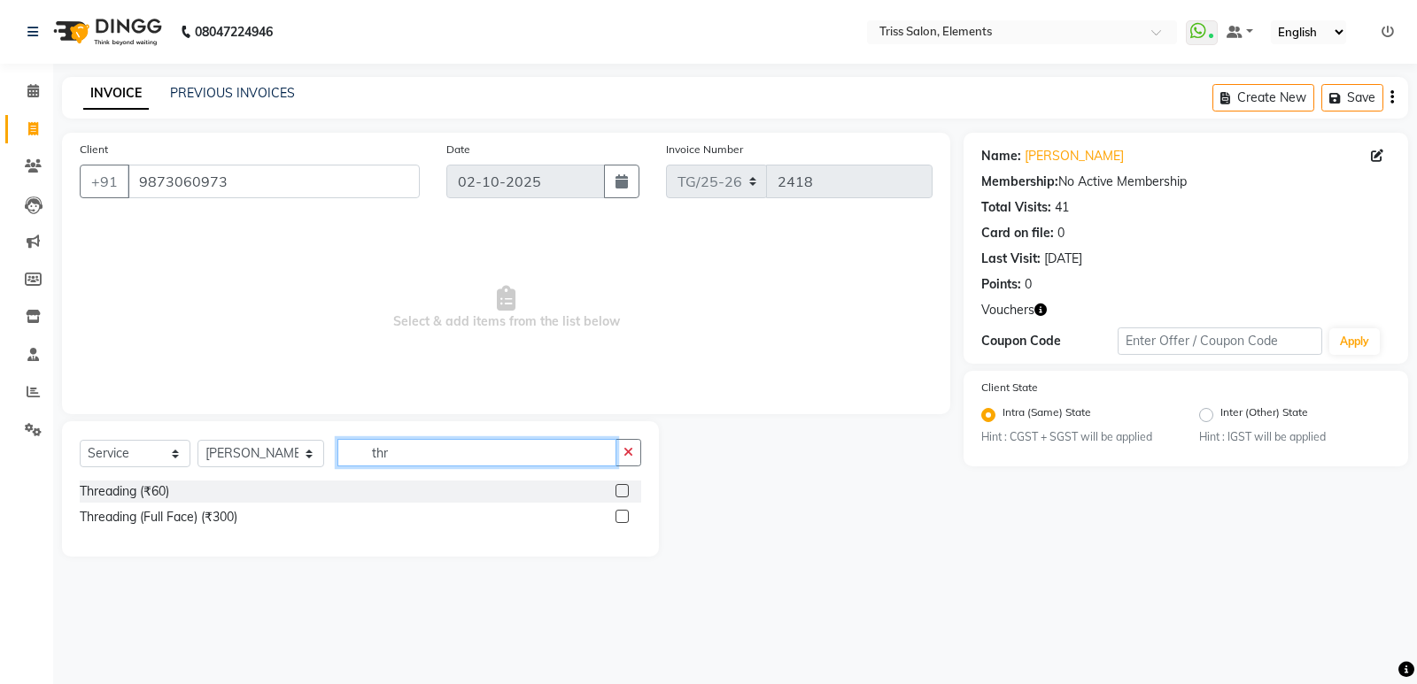
type input "thr"
drag, startPoint x: 625, startPoint y: 495, endPoint x: 592, endPoint y: 492, distance: 32.9
click at [621, 496] on label at bounding box center [621, 490] width 13 height 13
click at [621, 496] on input "checkbox" at bounding box center [621, 492] width 12 height 12
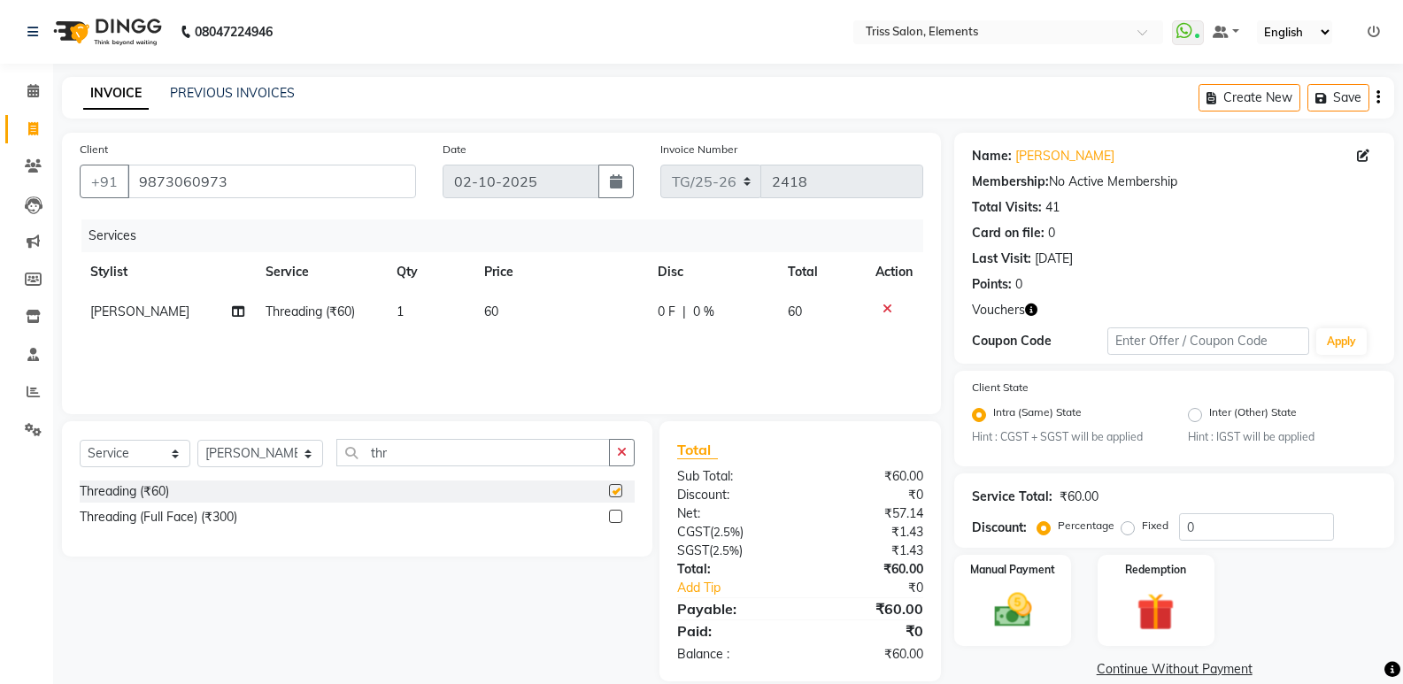
checkbox input "false"
click at [251, 458] on select "Select Stylist Ankit ([PERSON_NAME]) [PERSON_NAME] ([PERSON_NAME]) [PERSON_NAME…" at bounding box center [260, 453] width 126 height 27
select select "20115"
click at [197, 440] on select "Select Stylist Ankit ([PERSON_NAME]) [PERSON_NAME] ([PERSON_NAME]) [PERSON_NAME…" at bounding box center [260, 453] width 126 height 27
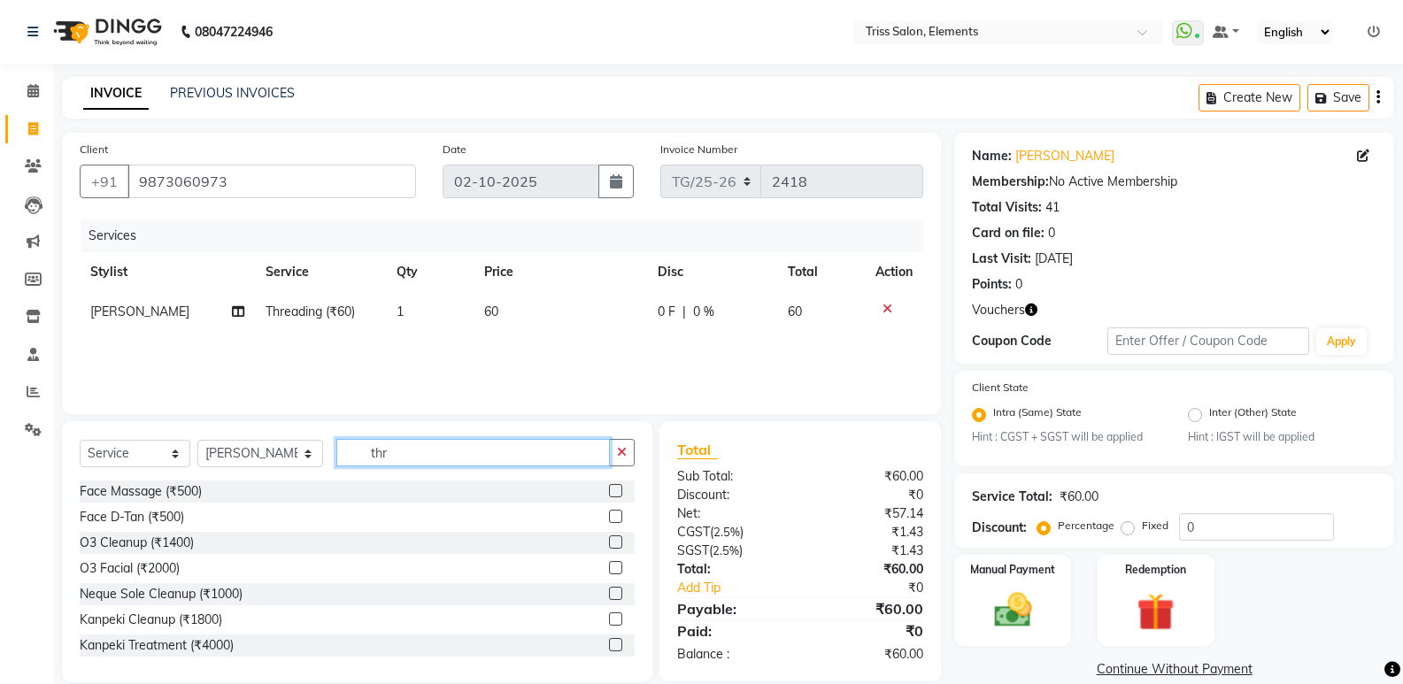
drag, startPoint x: 386, startPoint y: 446, endPoint x: 255, endPoint y: 493, distance: 139.2
click at [264, 490] on div "Select Service Product Membership Package Voucher Prepaid Gift Card Select Styl…" at bounding box center [357, 551] width 591 height 261
type input "hair c"
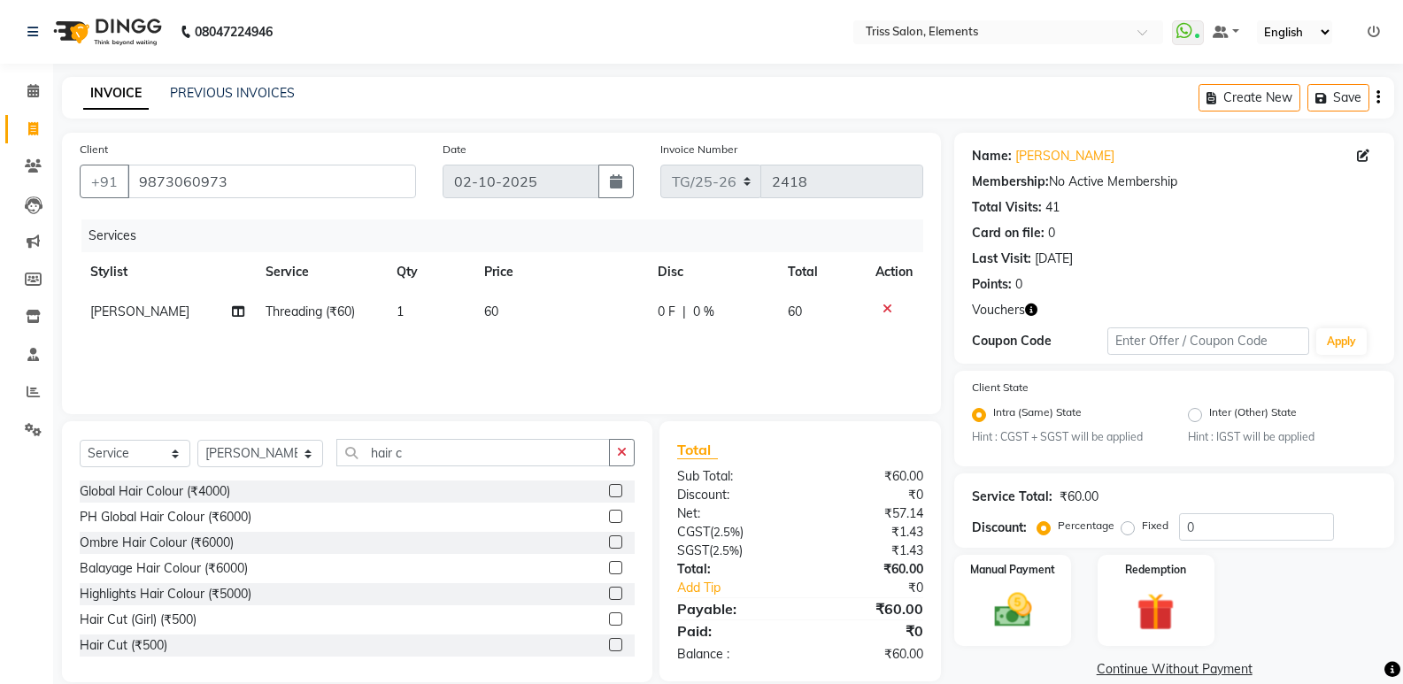
drag, startPoint x: 603, startPoint y: 643, endPoint x: 579, endPoint y: 621, distance: 32.0
click at [609, 644] on label at bounding box center [615, 644] width 13 height 13
click at [609, 644] on input "checkbox" at bounding box center [615, 646] width 12 height 12
checkbox input "false"
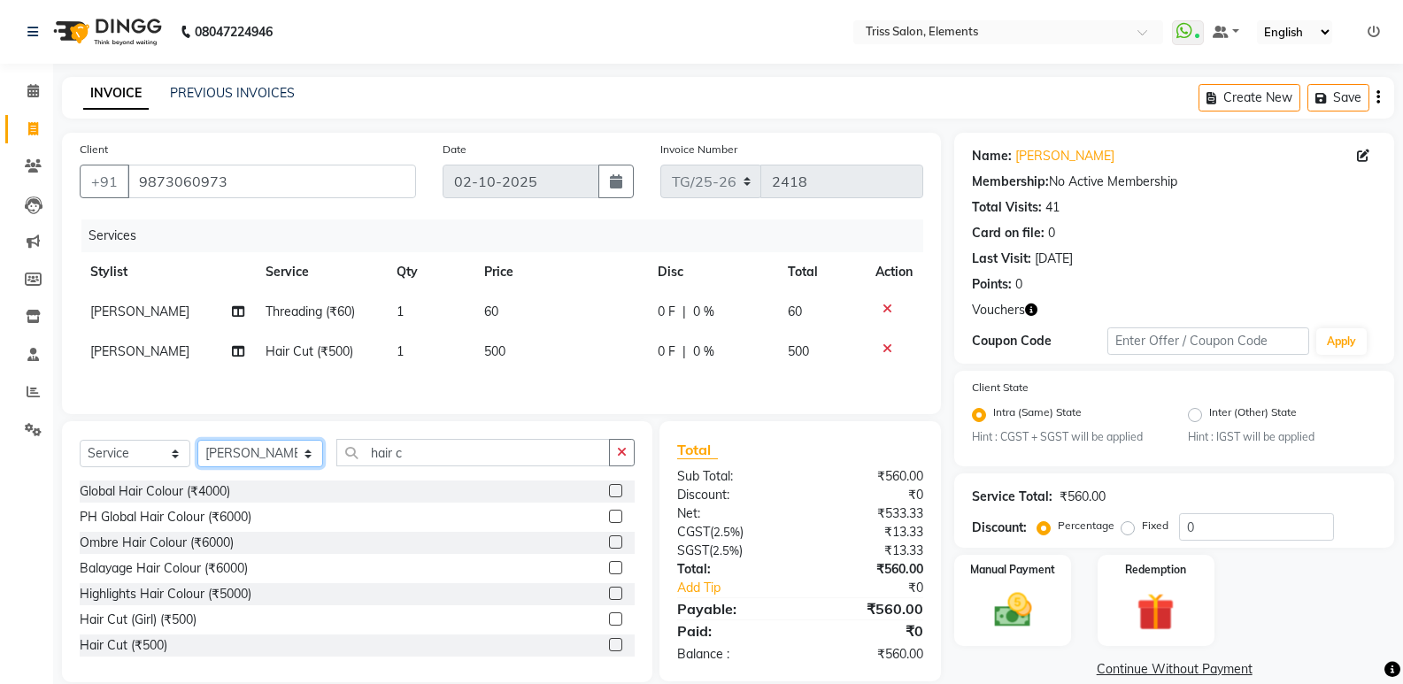
click at [249, 460] on select "Select Stylist Ankit ([PERSON_NAME]) [PERSON_NAME] ([PERSON_NAME]) [PERSON_NAME…" at bounding box center [260, 453] width 126 height 27
select select "83318"
click at [197, 443] on select "Select Stylist Ankit ([PERSON_NAME]) [PERSON_NAME] ([PERSON_NAME]) [PERSON_NAME…" at bounding box center [260, 453] width 126 height 27
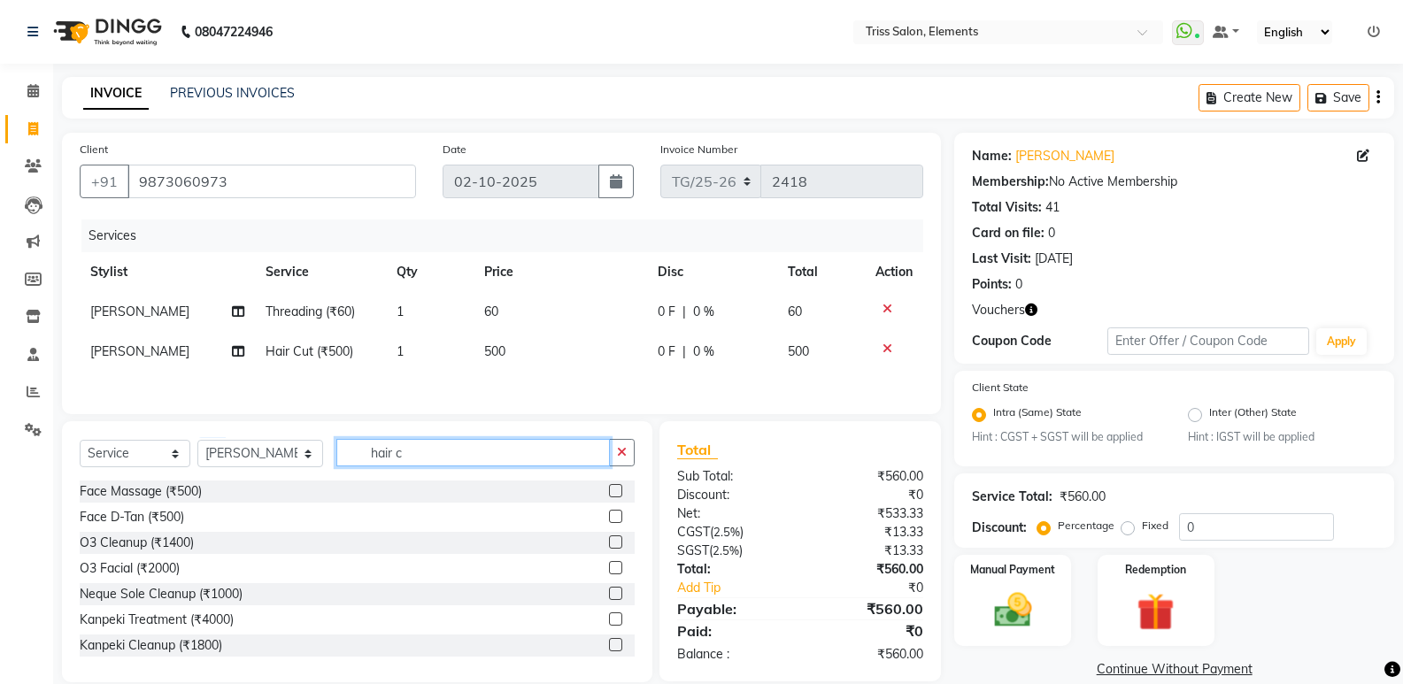
drag, startPoint x: 400, startPoint y: 450, endPoint x: 294, endPoint y: 491, distance: 114.1
click at [294, 491] on div "Select Service Product Membership Package Voucher Prepaid Gift Card Select Styl…" at bounding box center [357, 551] width 591 height 261
click at [140, 350] on span "[PERSON_NAME]" at bounding box center [139, 352] width 99 height 16
select select "20115"
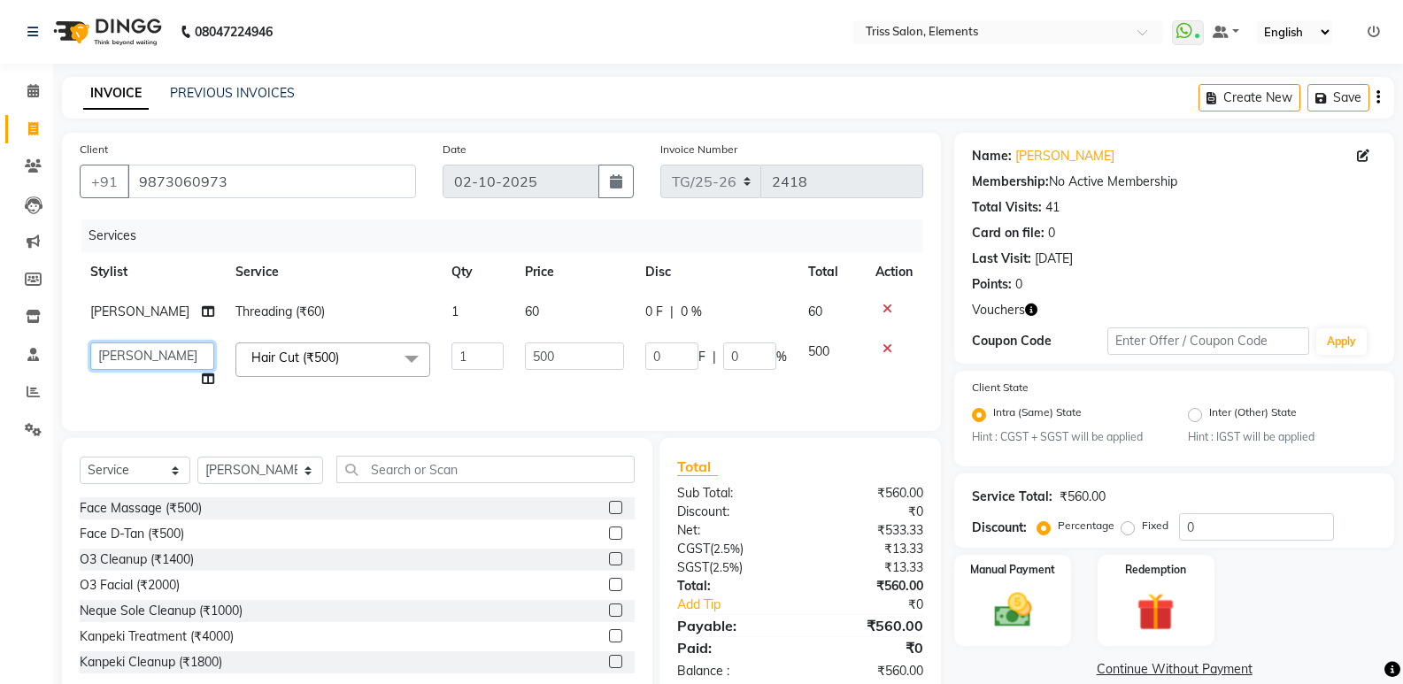
click at [140, 350] on select "Ankit ([PERSON_NAME]) [PERSON_NAME] ([PERSON_NAME]) [PERSON_NAME] [PERSON_NAME]…" at bounding box center [152, 356] width 124 height 27
select select "66361"
click at [387, 475] on input "text" at bounding box center [485, 469] width 298 height 27
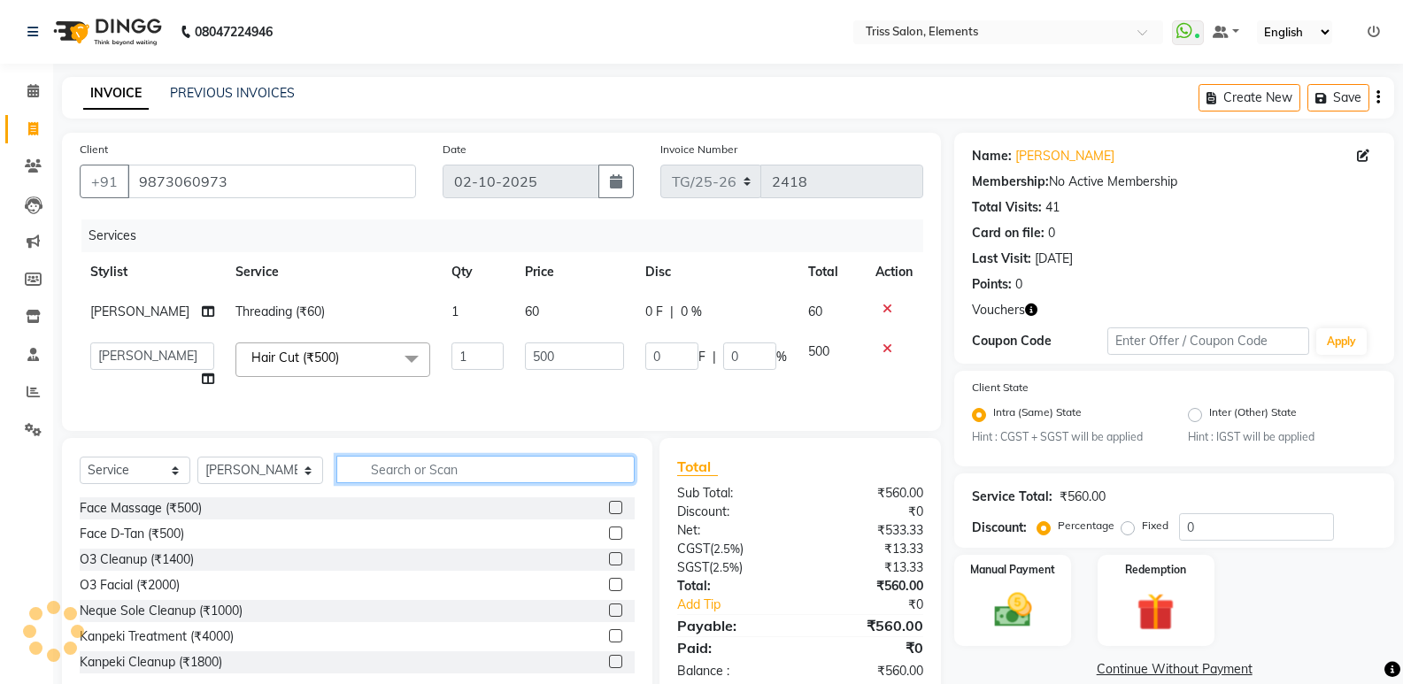
click at [379, 483] on input "text" at bounding box center [485, 469] width 298 height 27
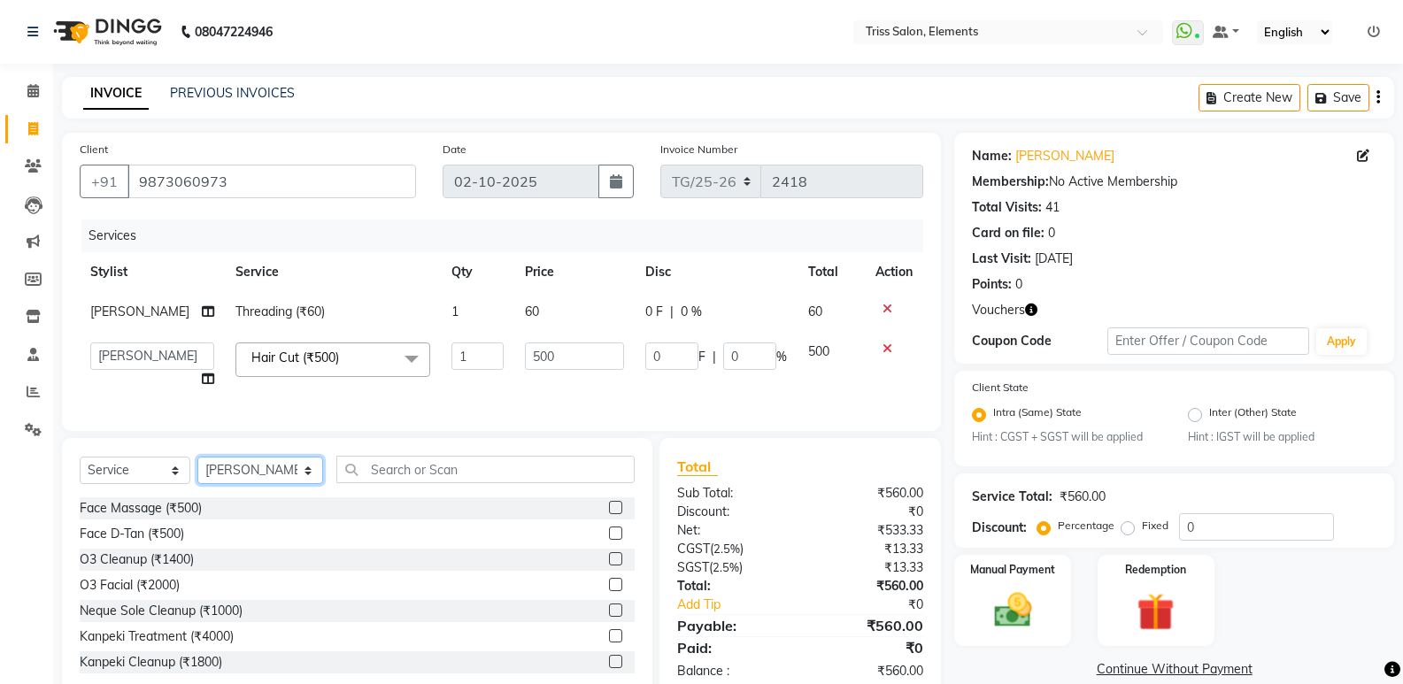
click at [291, 479] on select "Select Stylist Ankit ([PERSON_NAME]) [PERSON_NAME] ([PERSON_NAME]) [PERSON_NAME…" at bounding box center [260, 470] width 126 height 27
click at [197, 470] on select "Select Stylist Ankit ([PERSON_NAME]) [PERSON_NAME] ([PERSON_NAME]) [PERSON_NAME…" at bounding box center [260, 470] width 126 height 27
click at [399, 483] on input "text" at bounding box center [485, 469] width 298 height 27
click at [290, 481] on select "Select Stylist Ankit ([PERSON_NAME]) [PERSON_NAME] ([PERSON_NAME]) [PERSON_NAME…" at bounding box center [260, 470] width 126 height 27
select select "66361"
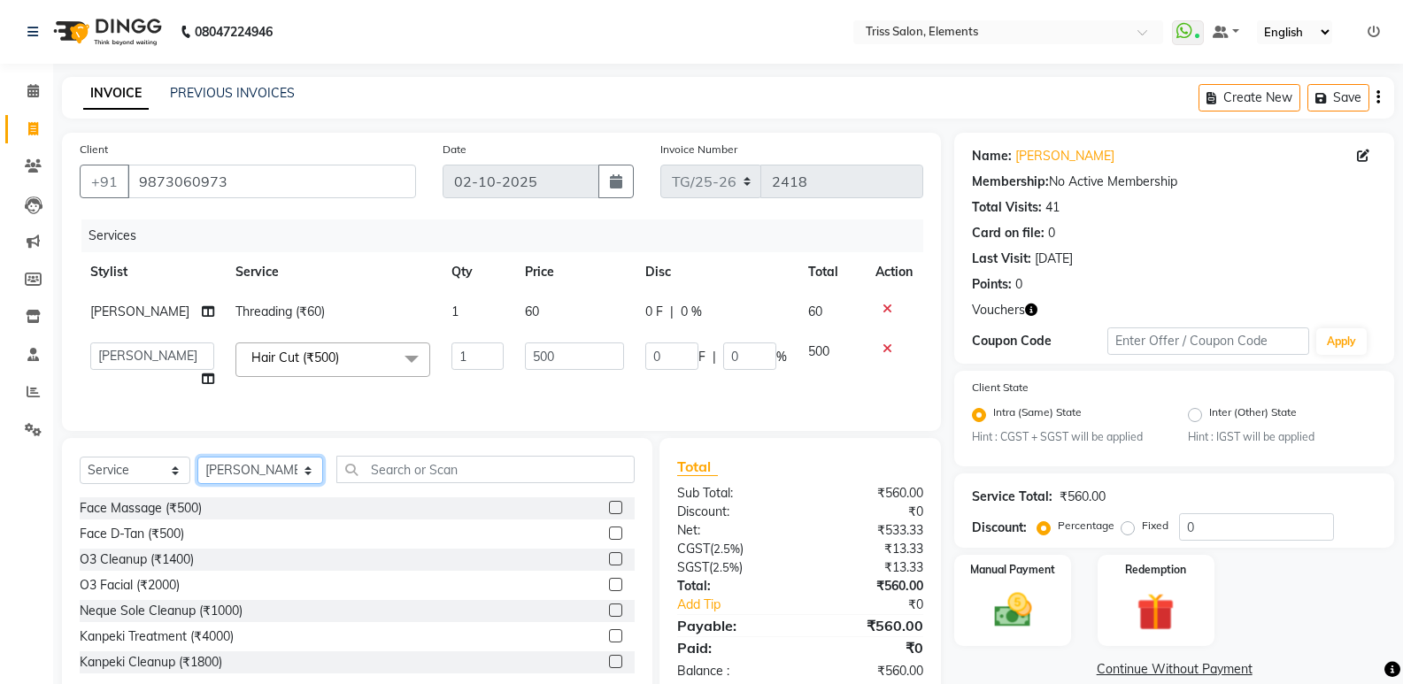
click at [197, 470] on select "Select Stylist Ankit ([PERSON_NAME]) [PERSON_NAME] ([PERSON_NAME]) [PERSON_NAME…" at bounding box center [260, 470] width 126 height 27
click at [379, 482] on input "text" at bounding box center [485, 469] width 298 height 27
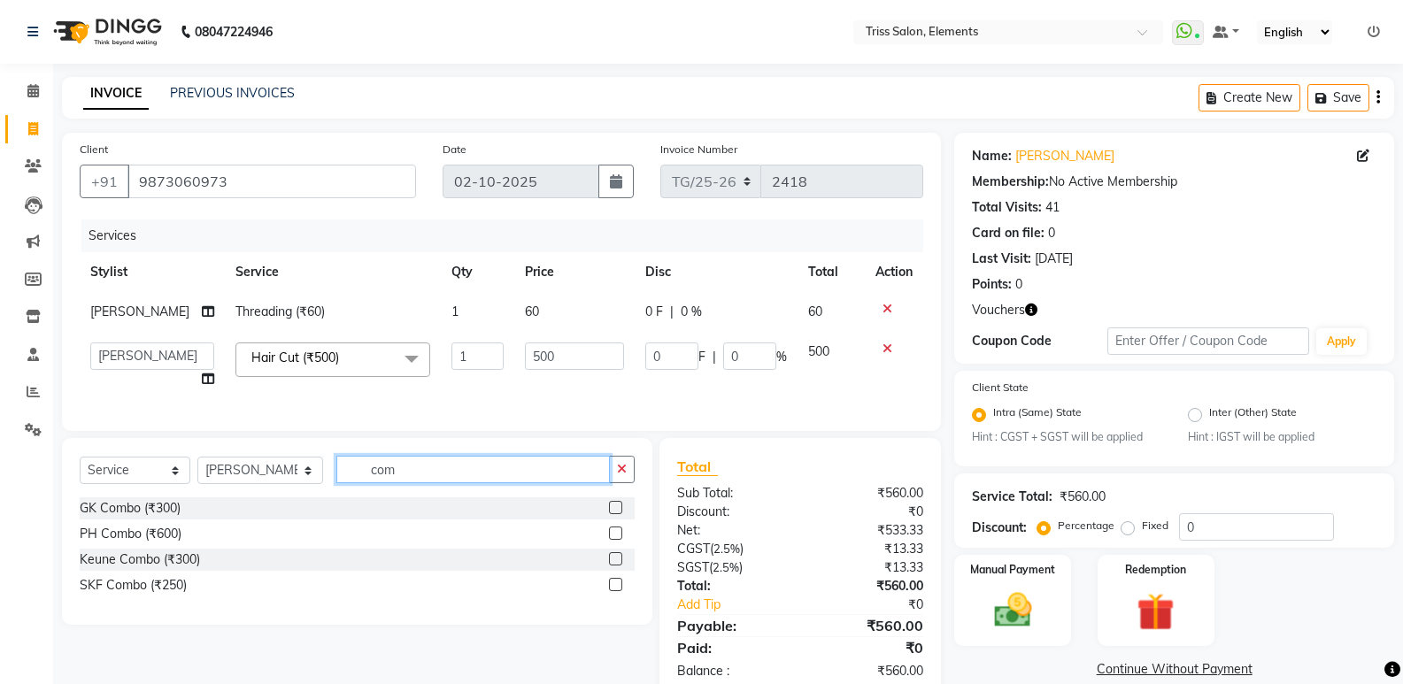
type input "com"
click at [614, 591] on label at bounding box center [615, 584] width 13 height 13
click at [614, 591] on input "checkbox" at bounding box center [615, 586] width 12 height 12
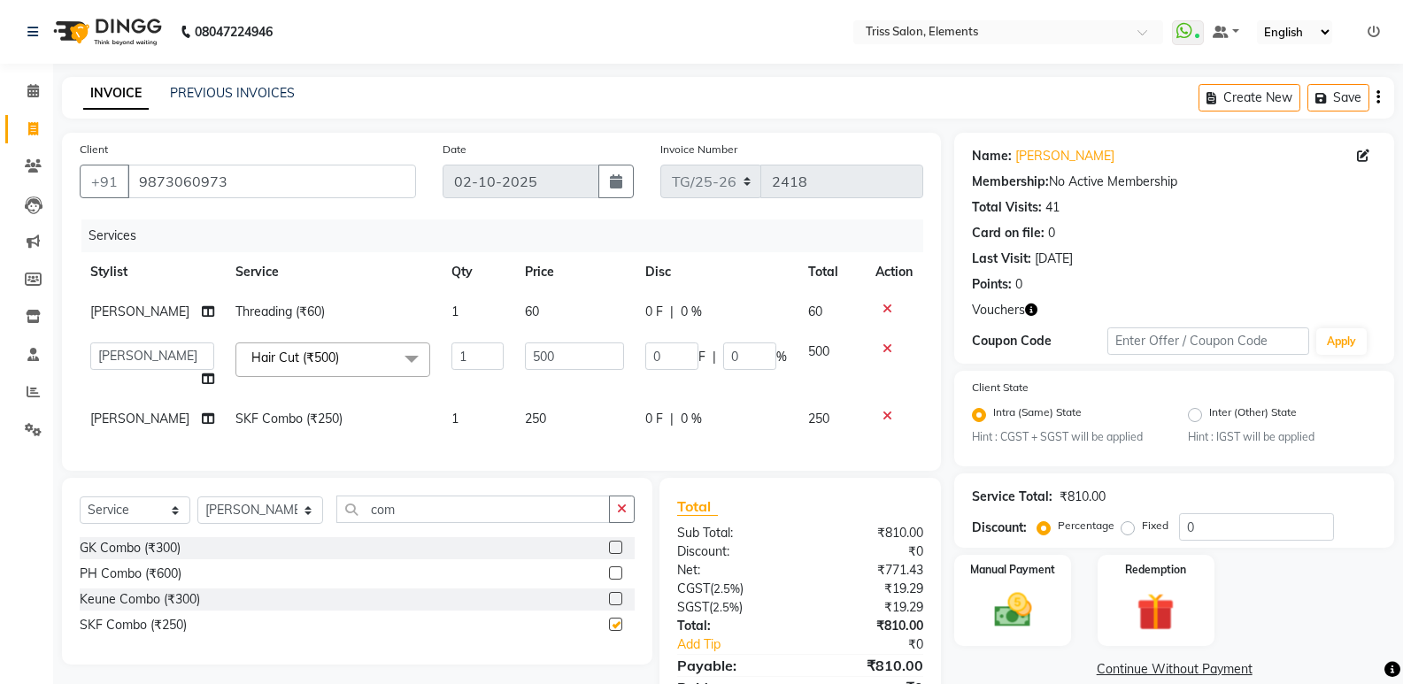
checkbox input "false"
click at [1177, 614] on img at bounding box center [1155, 613] width 63 height 49
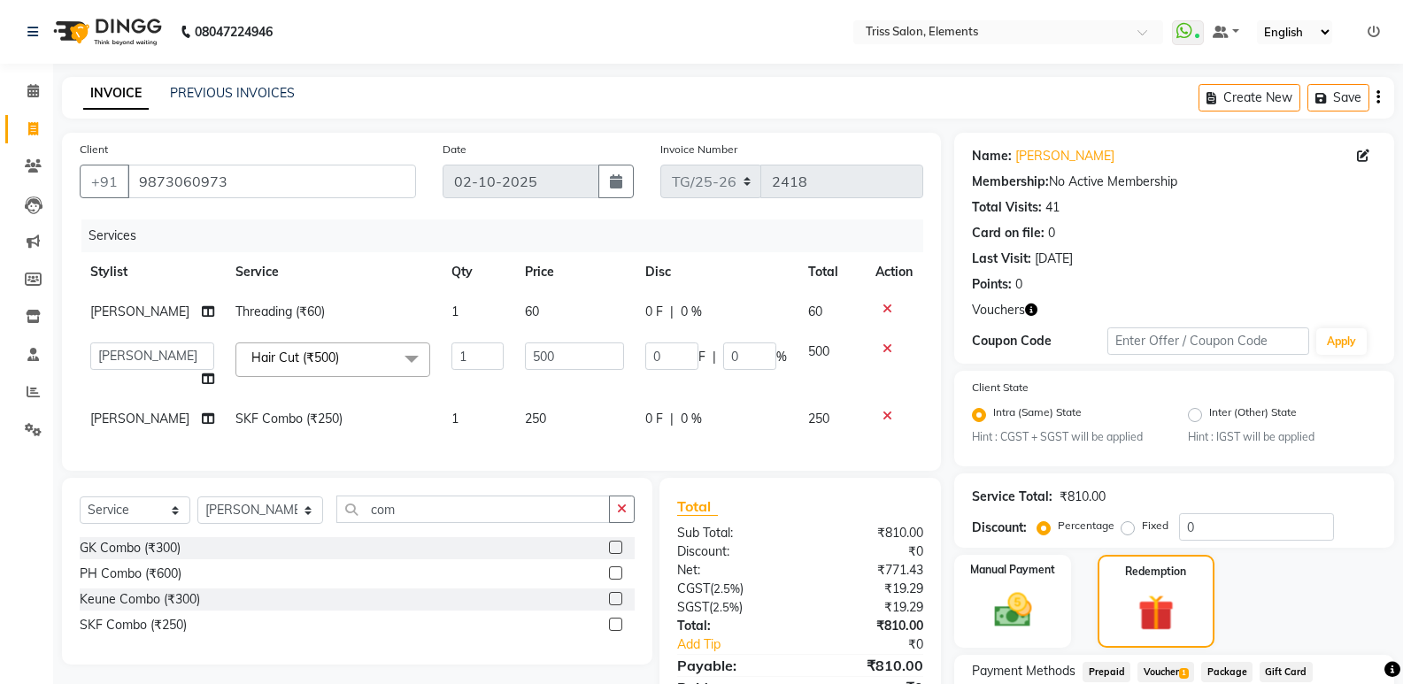
scroll to position [140, 0]
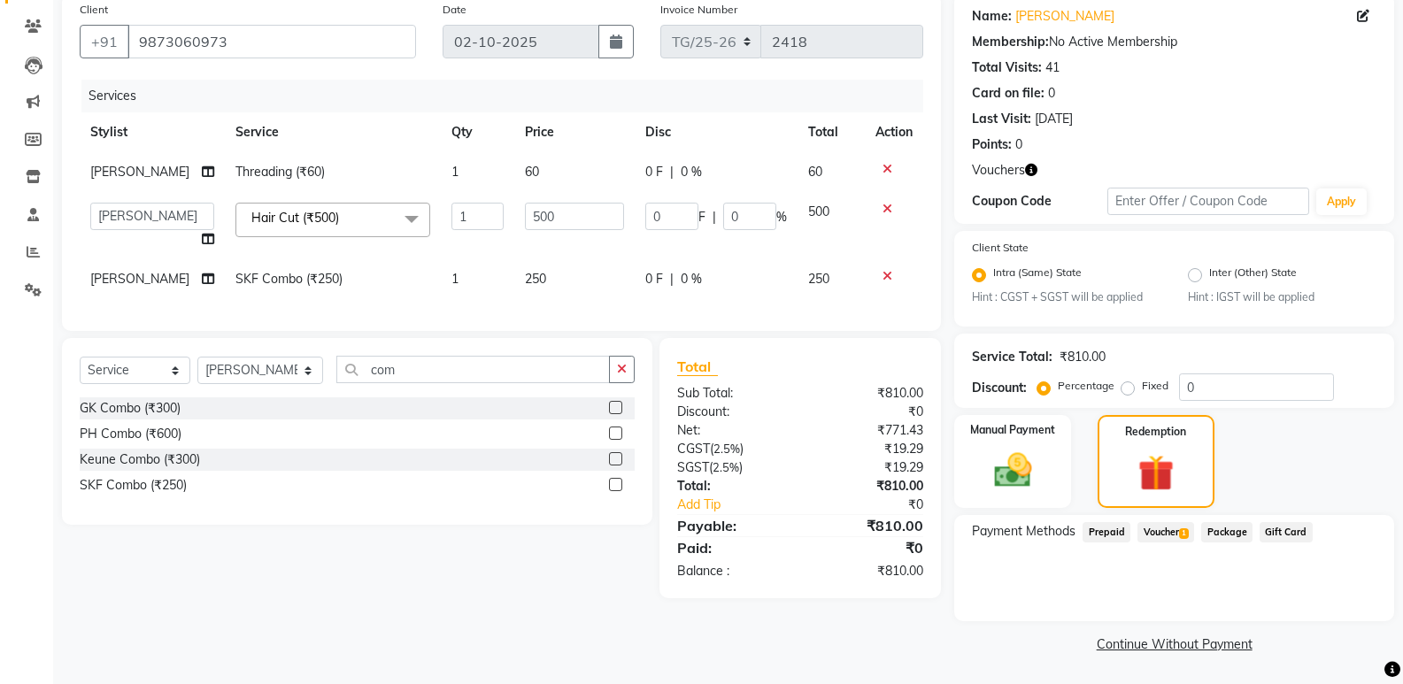
click at [1181, 540] on span "Voucher 1" at bounding box center [1166, 532] width 57 height 20
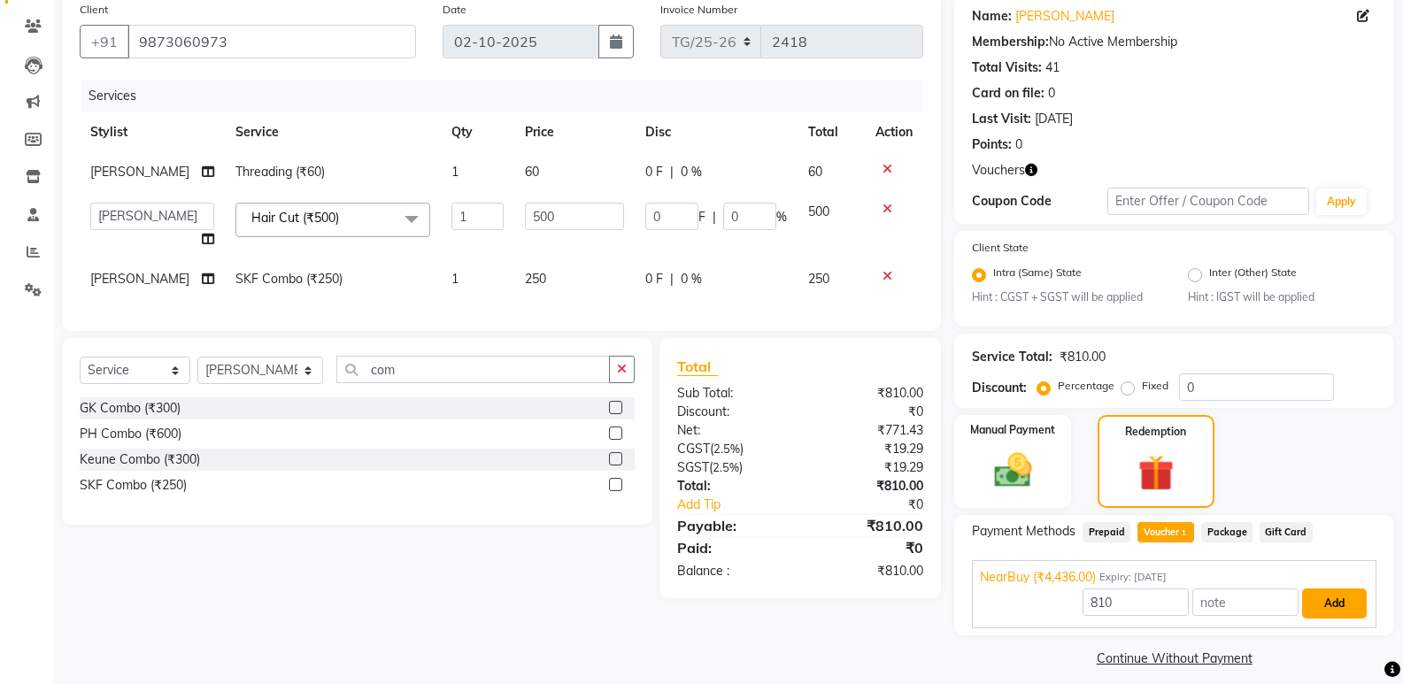
click at [1318, 598] on button "Add" at bounding box center [1334, 604] width 65 height 30
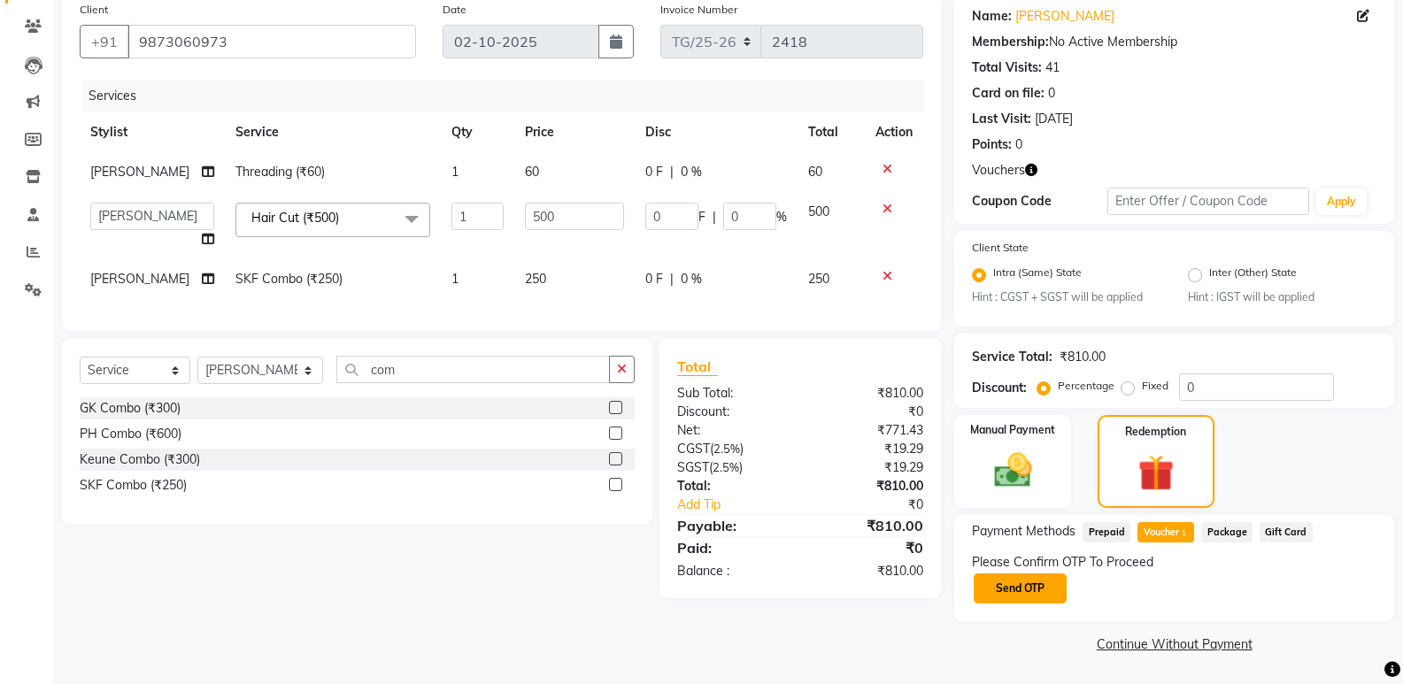
click at [987, 591] on button "Send OTP" at bounding box center [1020, 589] width 93 height 30
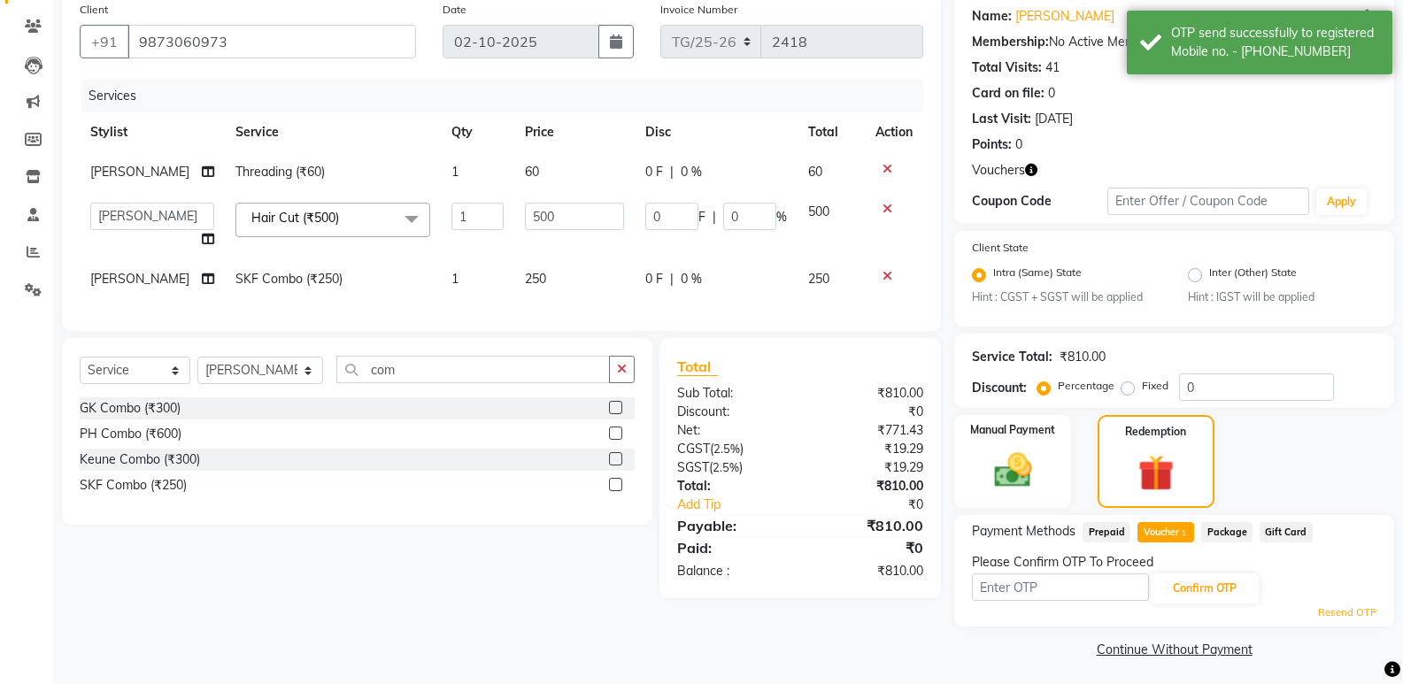
click at [540, 275] on td "250" at bounding box center [574, 279] width 120 height 40
select select "66361"
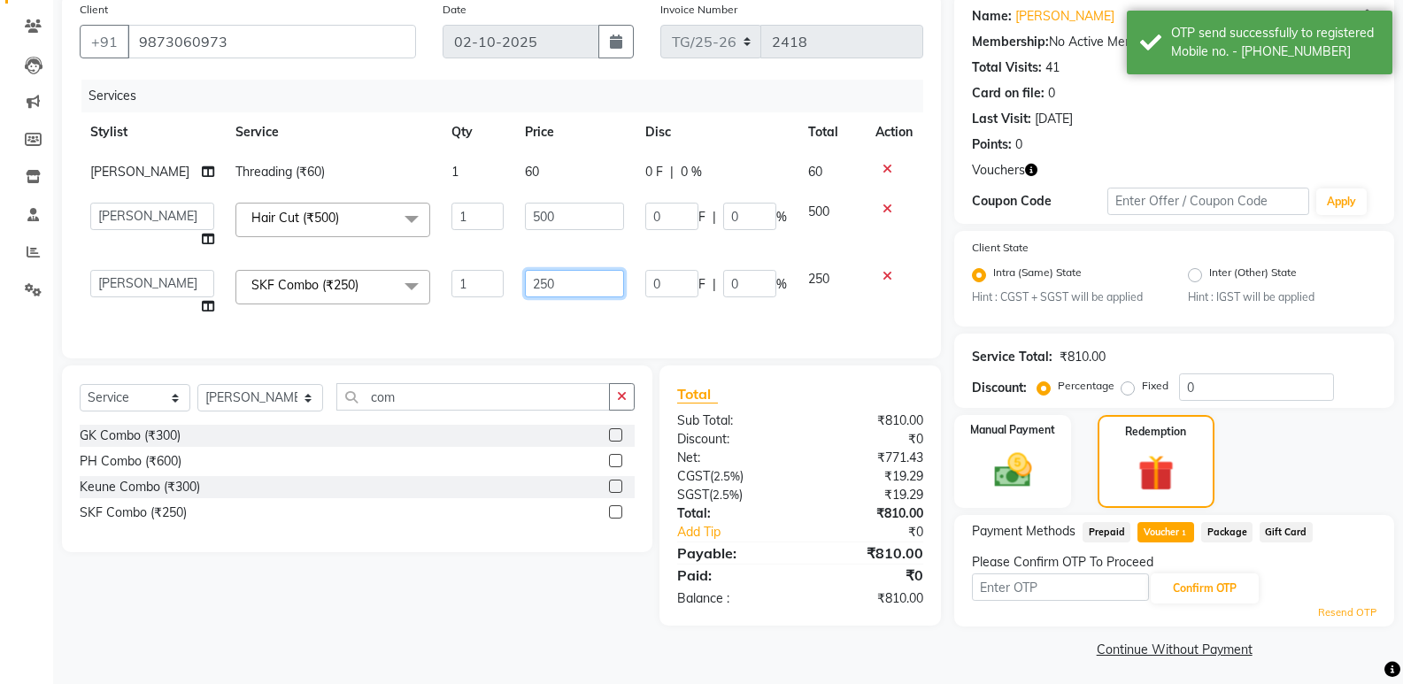
drag, startPoint x: 562, startPoint y: 284, endPoint x: 380, endPoint y: 320, distance: 185.8
click at [428, 309] on tr "Ankit ([PERSON_NAME]) [PERSON_NAME] ([PERSON_NAME]) [PERSON_NAME] [PERSON_NAME]…" at bounding box center [502, 292] width 844 height 67
type input "350"
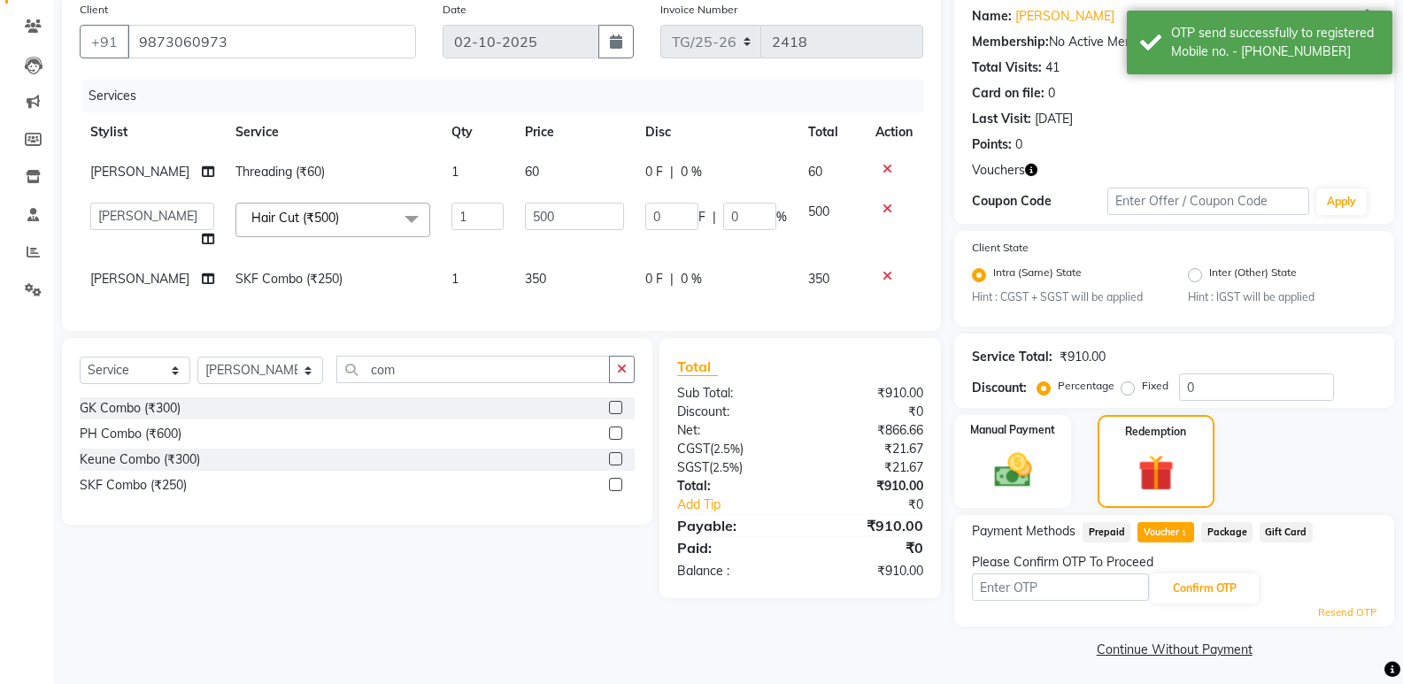
drag, startPoint x: 484, startPoint y: 180, endPoint x: 446, endPoint y: 203, distance: 44.5
click at [470, 189] on td "1" at bounding box center [477, 172] width 73 height 40
select select "83318"
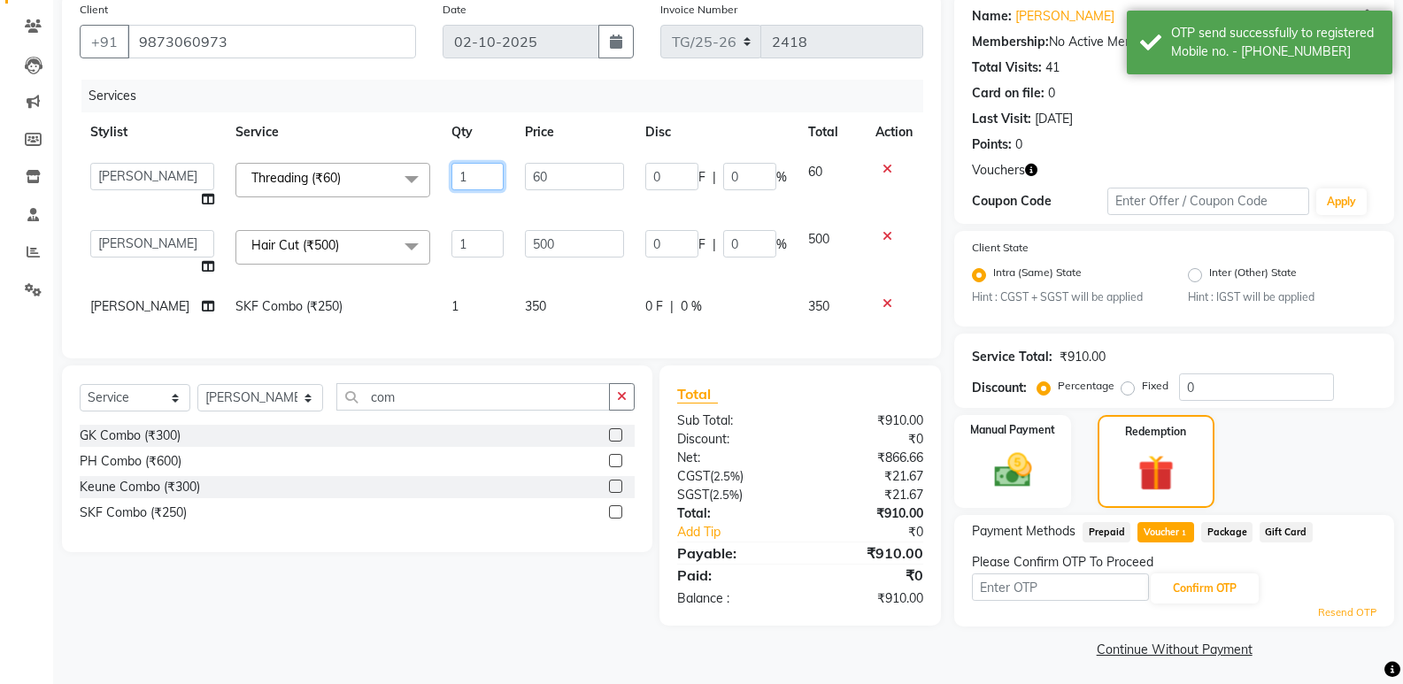
drag, startPoint x: 466, startPoint y: 189, endPoint x: 428, endPoint y: 195, distance: 37.7
click at [441, 195] on td "1" at bounding box center [477, 185] width 73 height 67
type input "2"
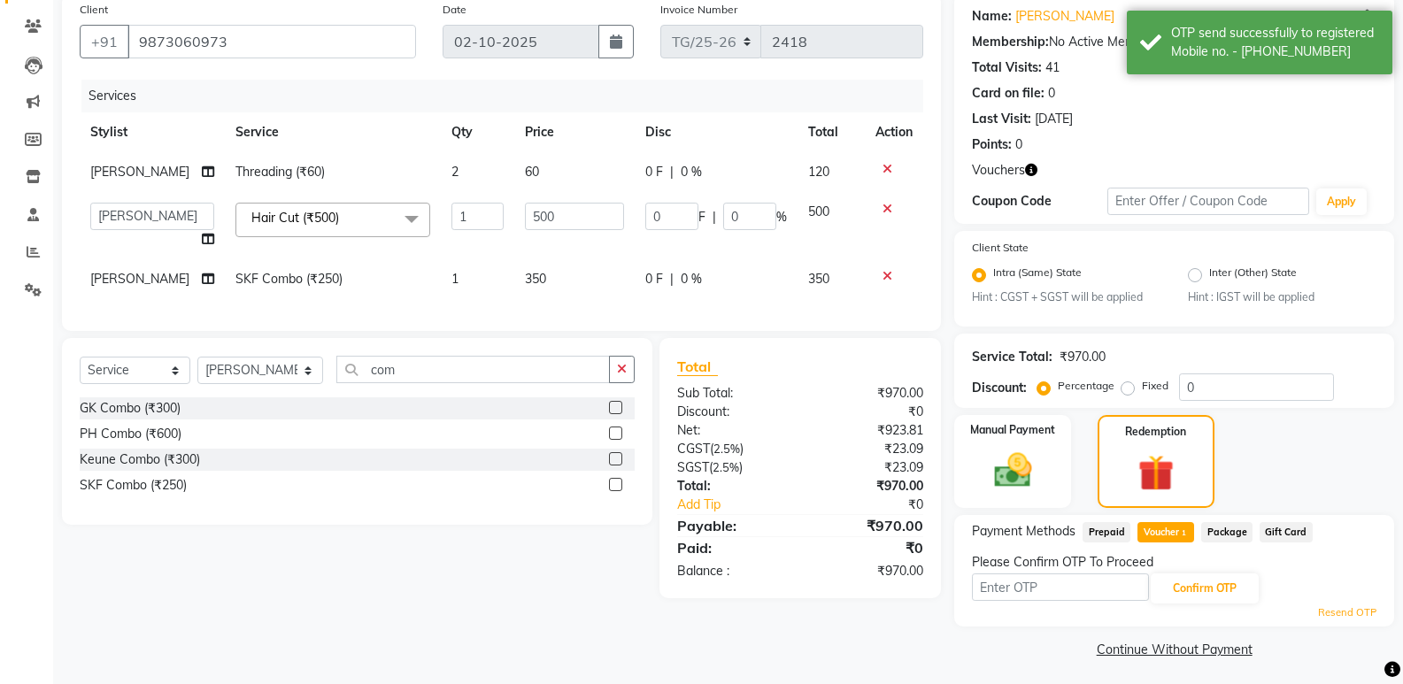
click at [514, 287] on td "350" at bounding box center [574, 279] width 120 height 40
select select "66361"
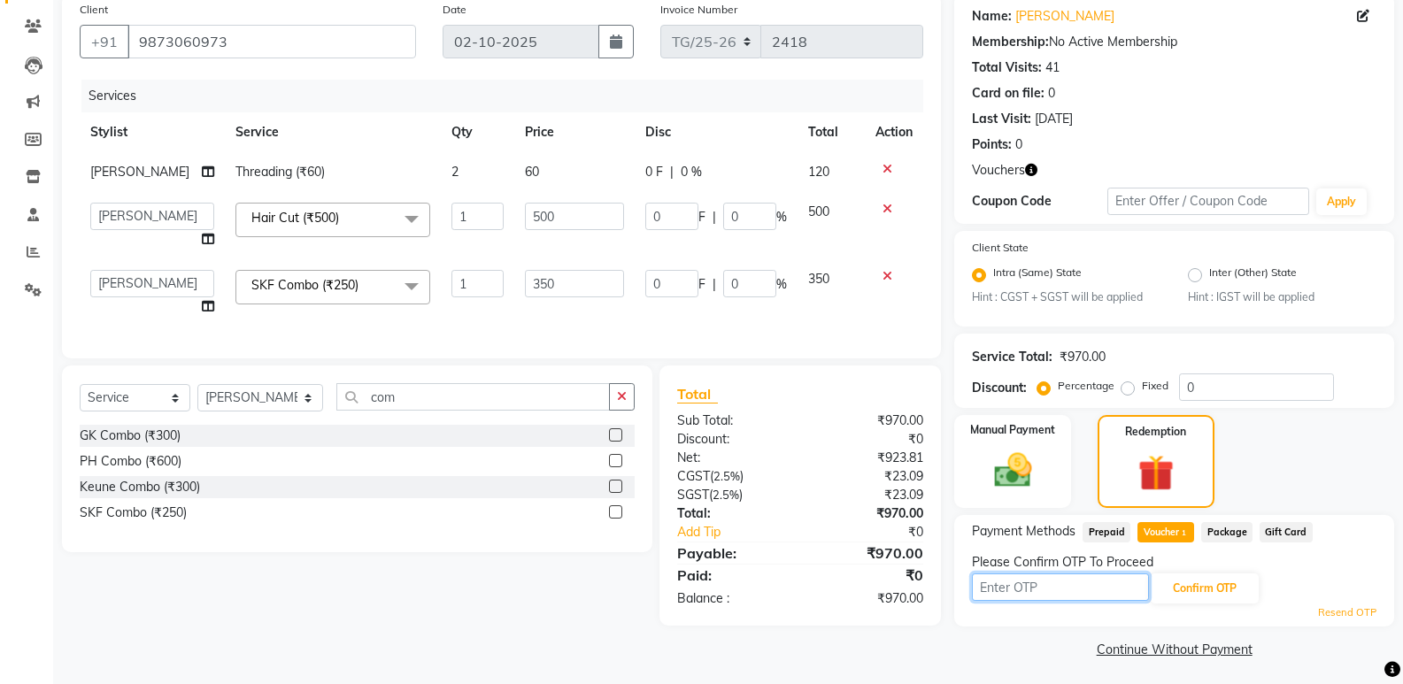
click at [1011, 599] on input "text" at bounding box center [1060, 587] width 177 height 27
click at [1011, 598] on input "text" at bounding box center [1060, 587] width 177 height 27
type input "2838"
drag, startPoint x: 1166, startPoint y: 595, endPoint x: 1186, endPoint y: 597, distance: 20.4
click at [1173, 595] on button "Confirm OTP" at bounding box center [1205, 589] width 108 height 30
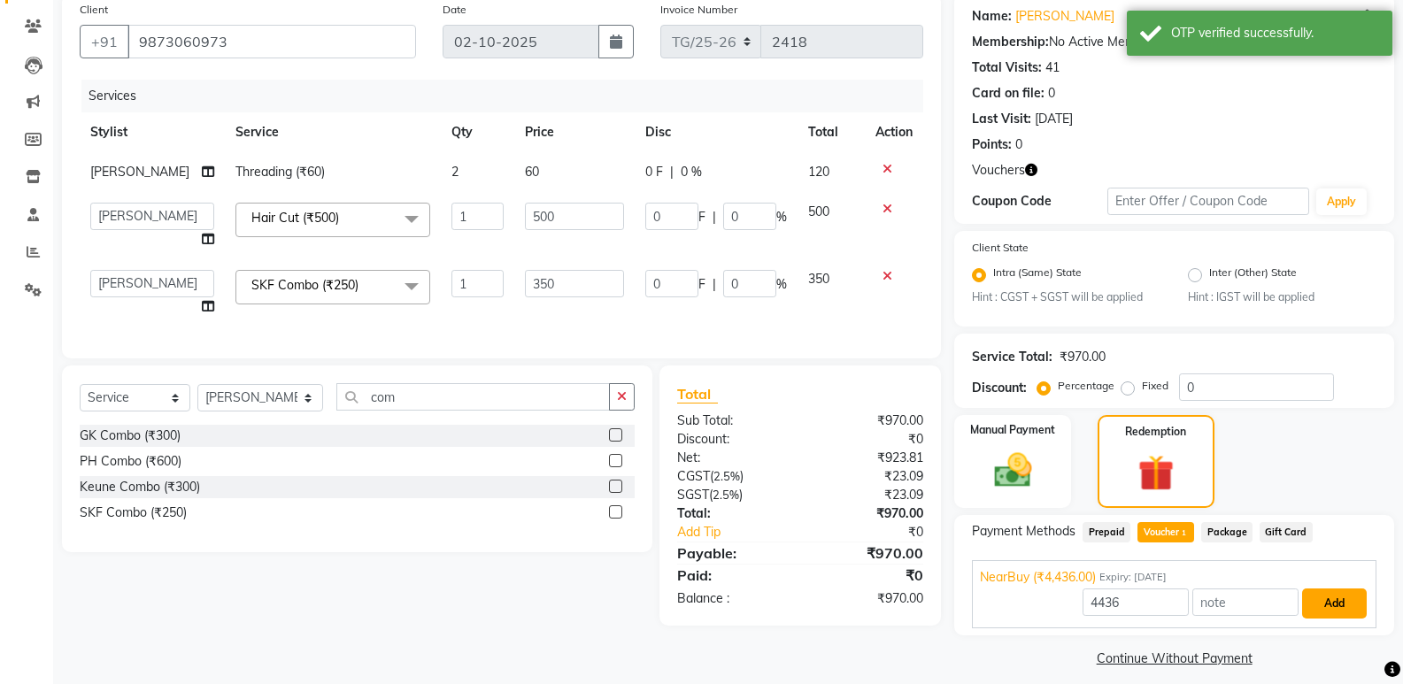
click at [1323, 613] on button "Add" at bounding box center [1334, 604] width 65 height 30
click at [1321, 604] on button "Add" at bounding box center [1334, 604] width 65 height 30
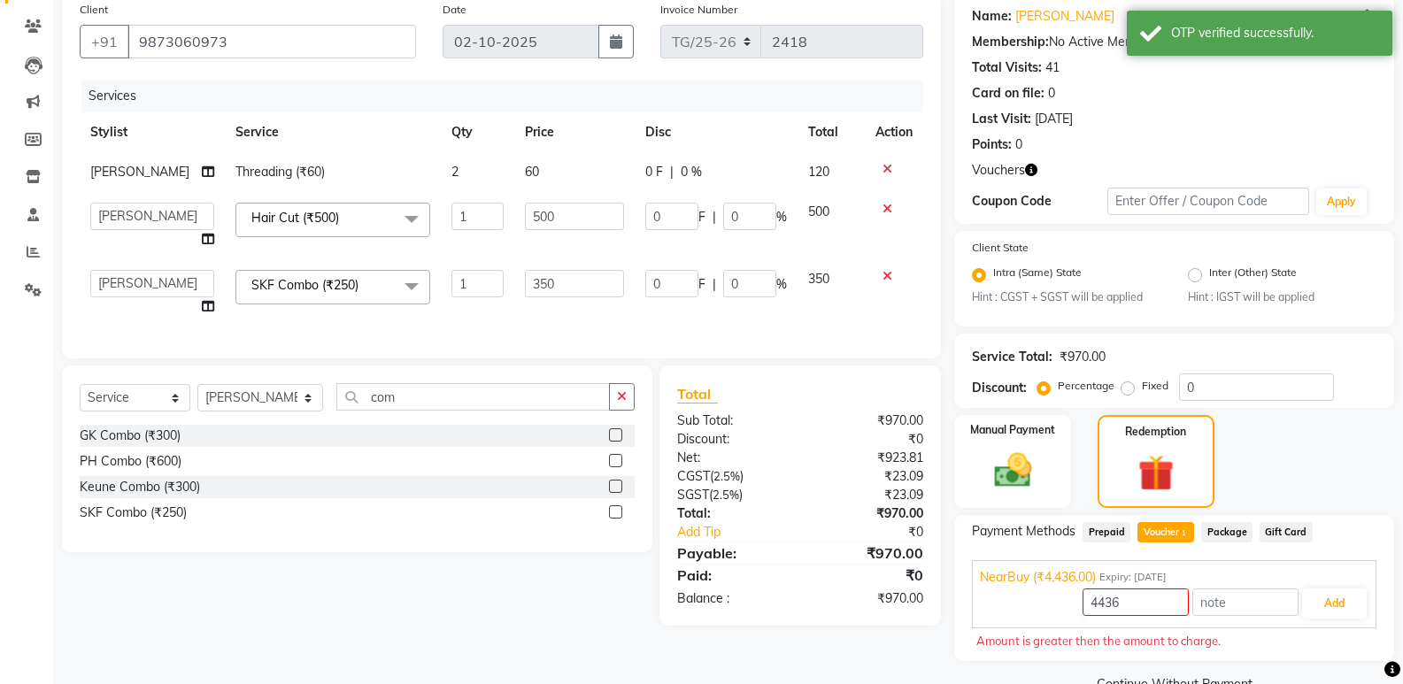
click at [1120, 528] on span "Prepaid" at bounding box center [1107, 532] width 48 height 20
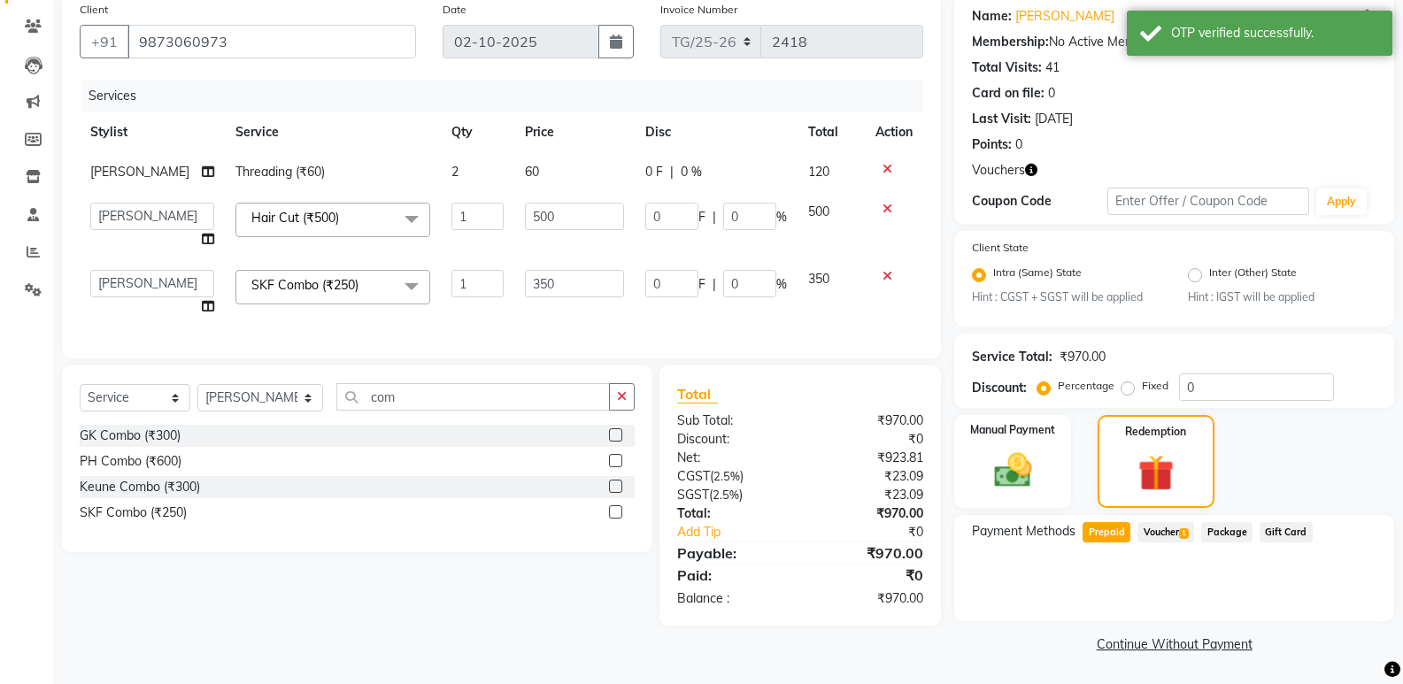
drag, startPoint x: 1166, startPoint y: 533, endPoint x: 1197, endPoint y: 543, distance: 32.5
click at [1170, 534] on span "Voucher 1" at bounding box center [1166, 532] width 57 height 20
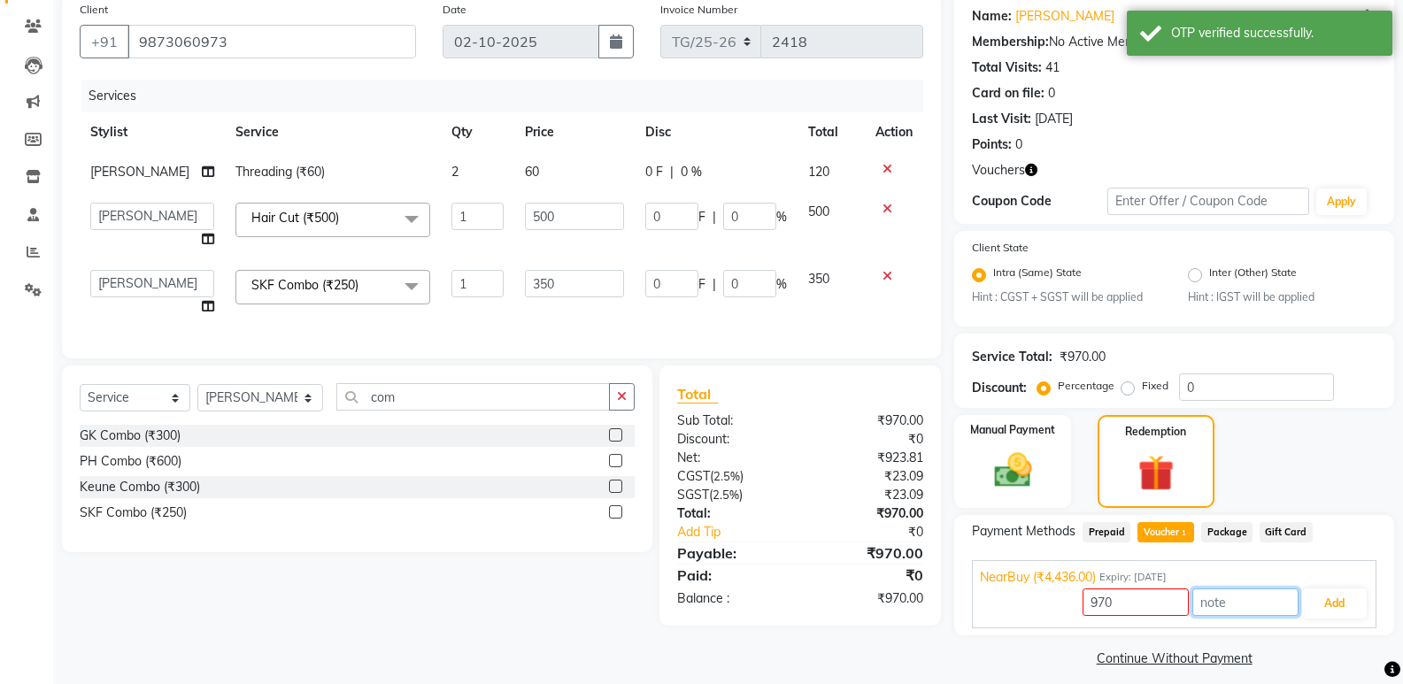
drag, startPoint x: 1255, startPoint y: 594, endPoint x: 1299, endPoint y: 606, distance: 45.7
click at [1262, 597] on input "text" at bounding box center [1246, 602] width 106 height 27
drag, startPoint x: 1318, startPoint y: 603, endPoint x: 1335, endPoint y: 612, distance: 19.0
click at [1324, 606] on button "Add" at bounding box center [1334, 604] width 65 height 30
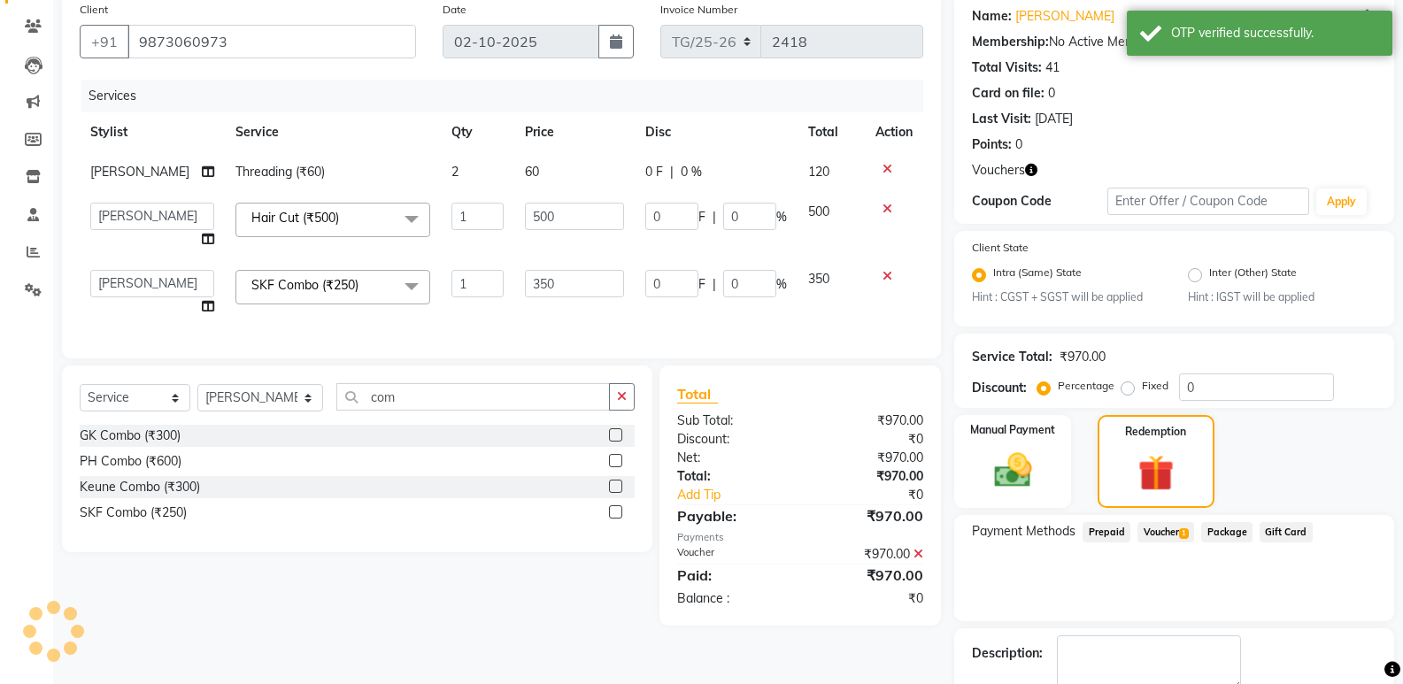
scroll to position [240, 0]
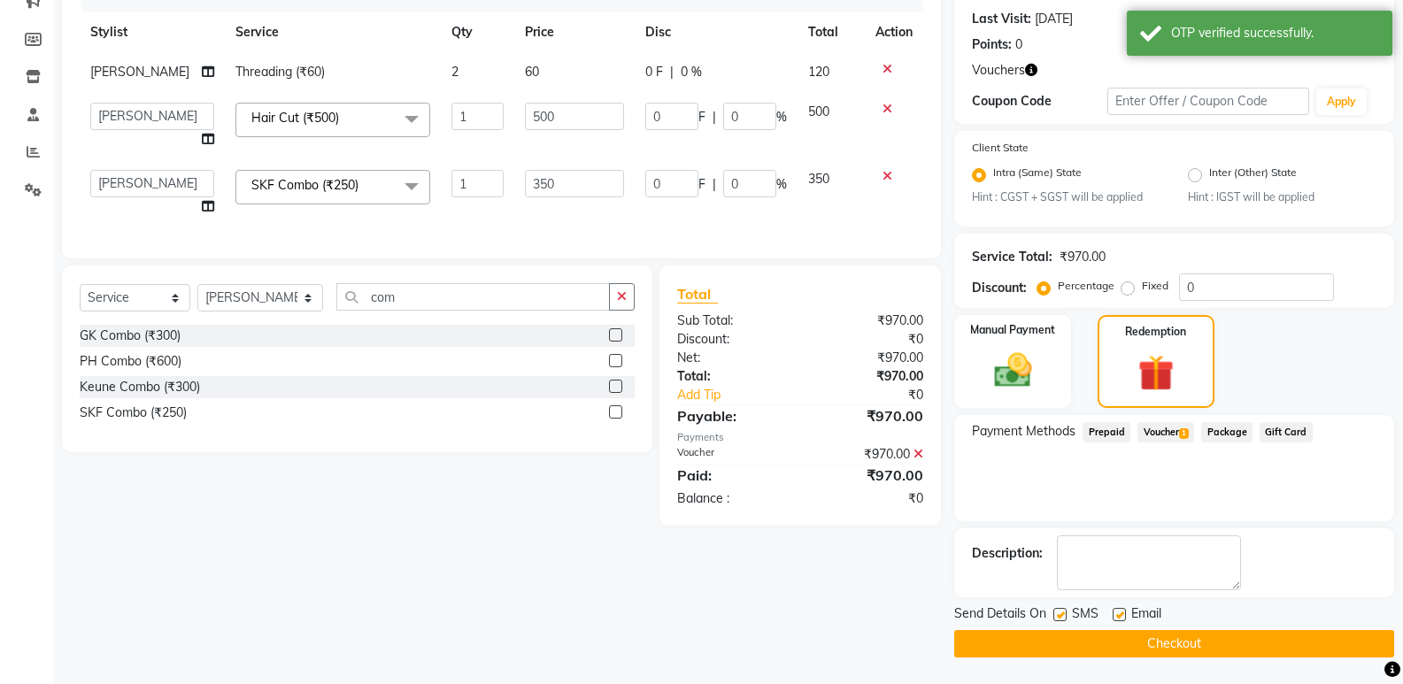
click at [1259, 638] on button "Checkout" at bounding box center [1174, 643] width 440 height 27
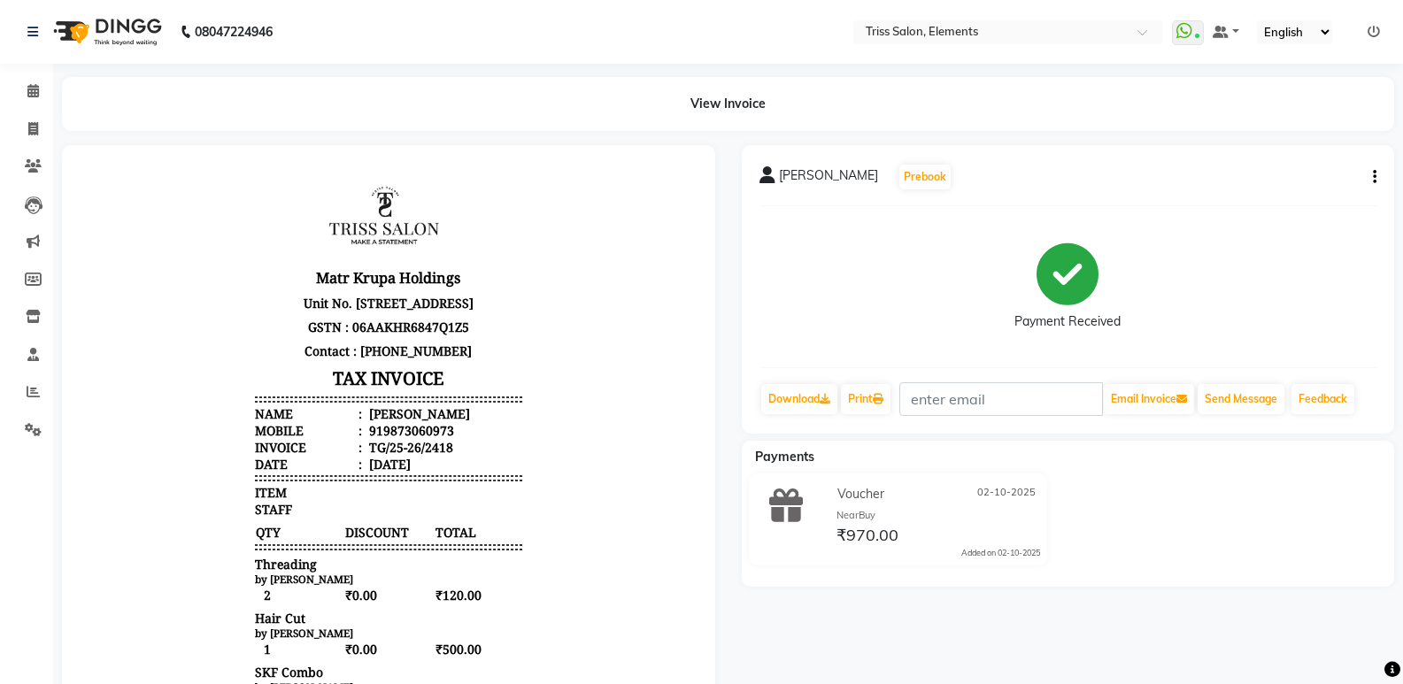
click at [149, 32] on img at bounding box center [105, 32] width 121 height 50
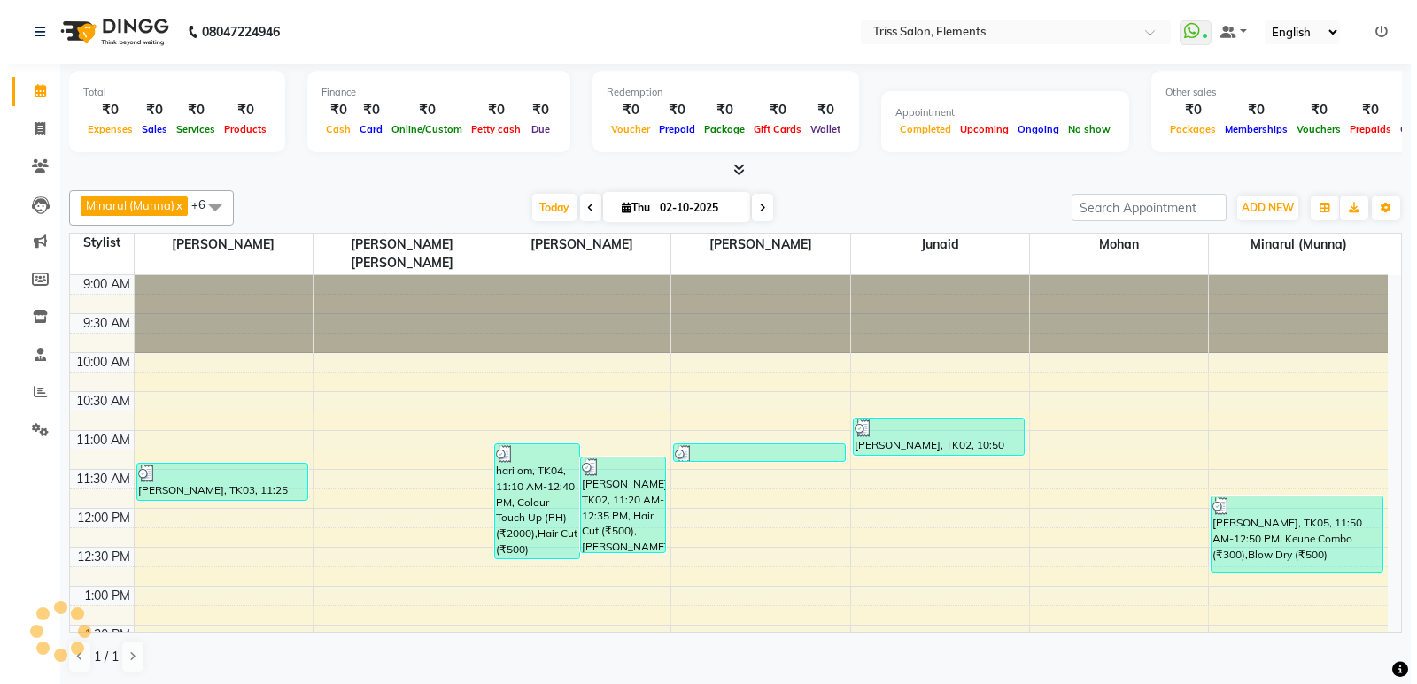
scroll to position [468, 0]
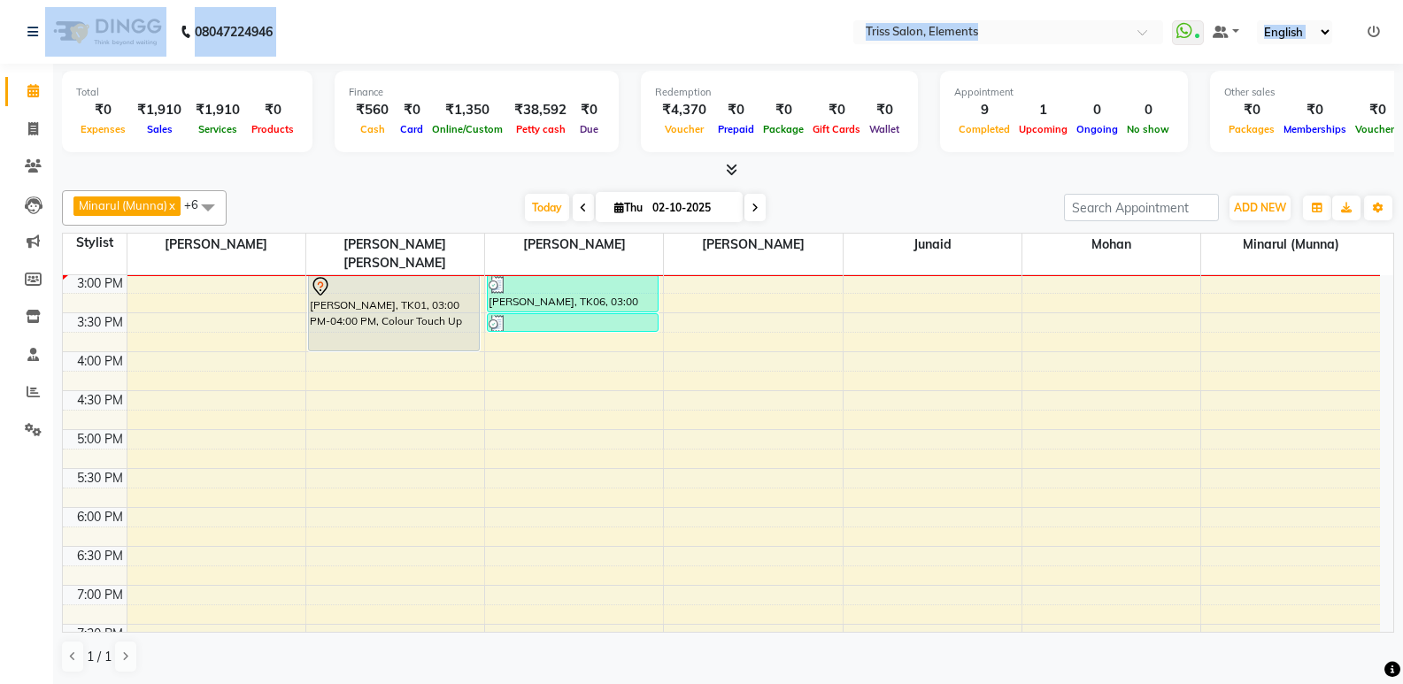
drag, startPoint x: 89, startPoint y: 64, endPoint x: 115, endPoint y: 42, distance: 33.9
click at [107, 50] on app-home "08047224946 Select Location × Triss Salon, Elements WhatsApp Status ✕ Status: C…" at bounding box center [701, 342] width 1403 height 685
click at [115, 41] on img at bounding box center [105, 32] width 121 height 50
click at [37, 154] on link "Clients" at bounding box center [26, 166] width 42 height 29
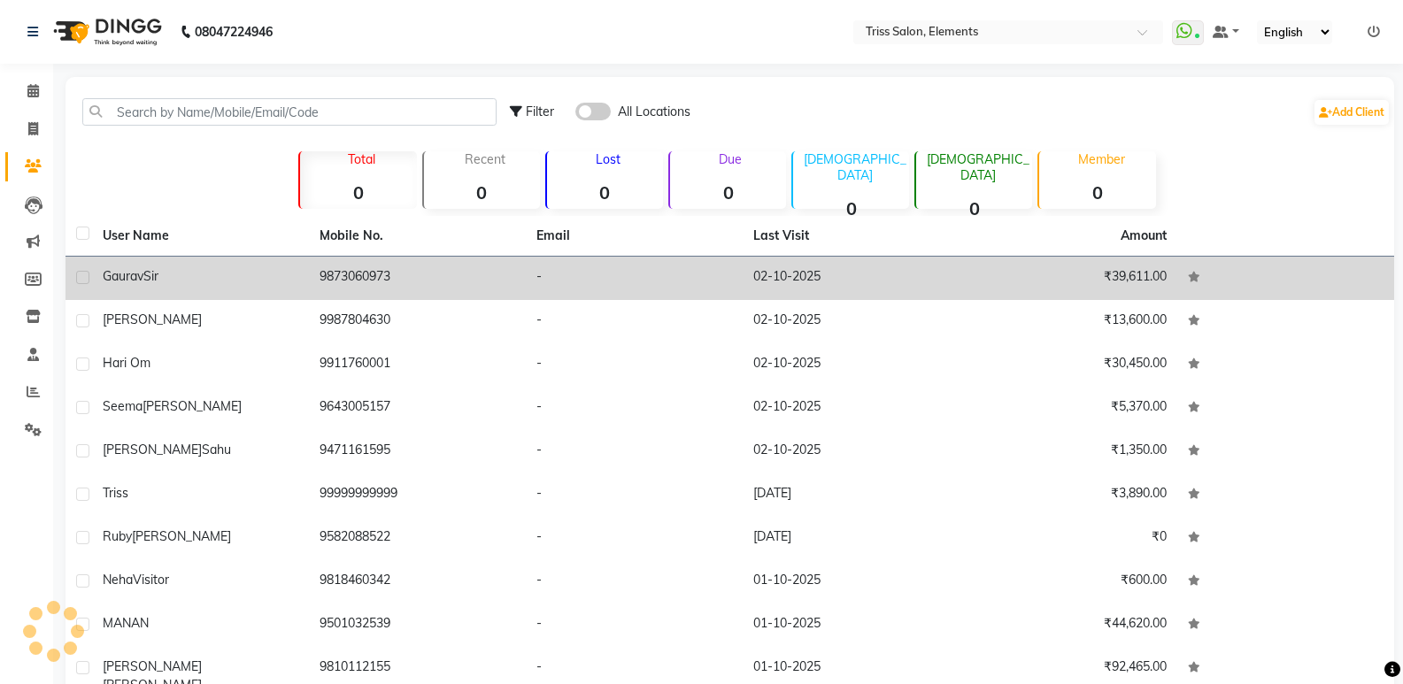
click at [155, 279] on span "Sir" at bounding box center [150, 276] width 15 height 16
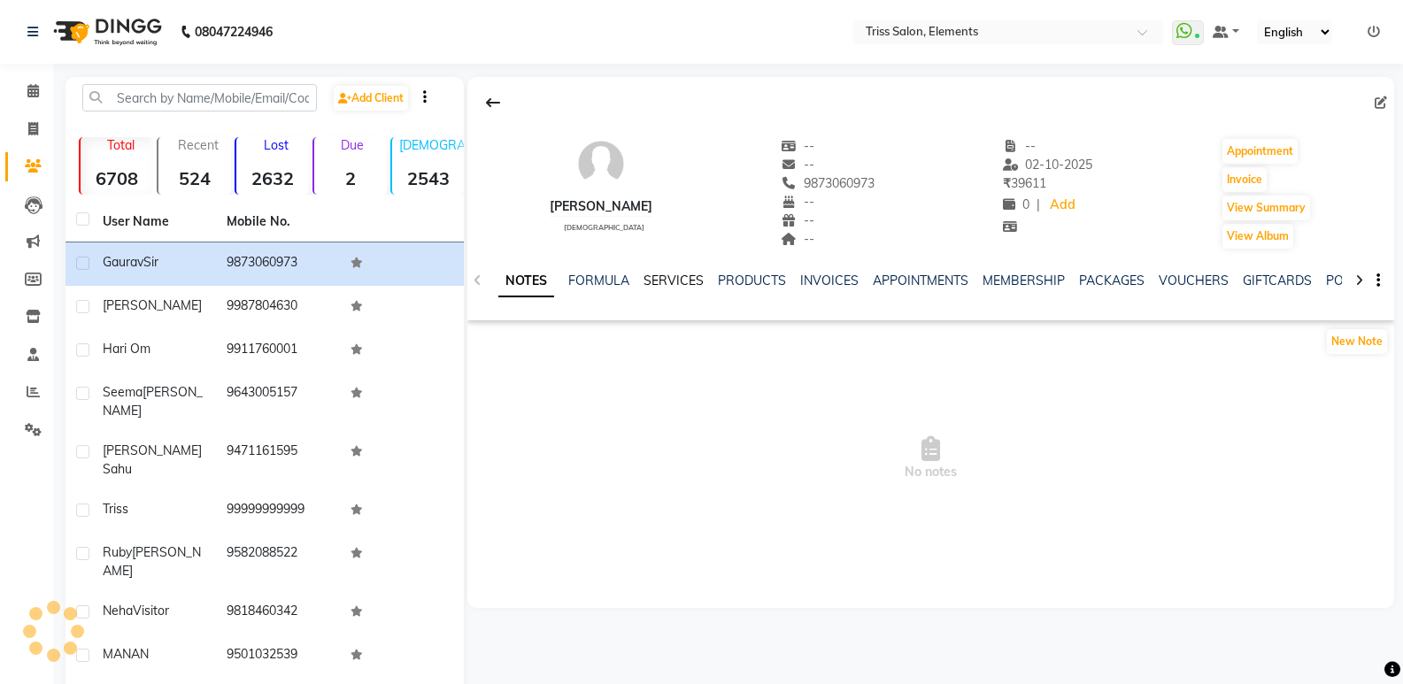
click at [659, 282] on link "SERVICES" at bounding box center [674, 281] width 60 height 16
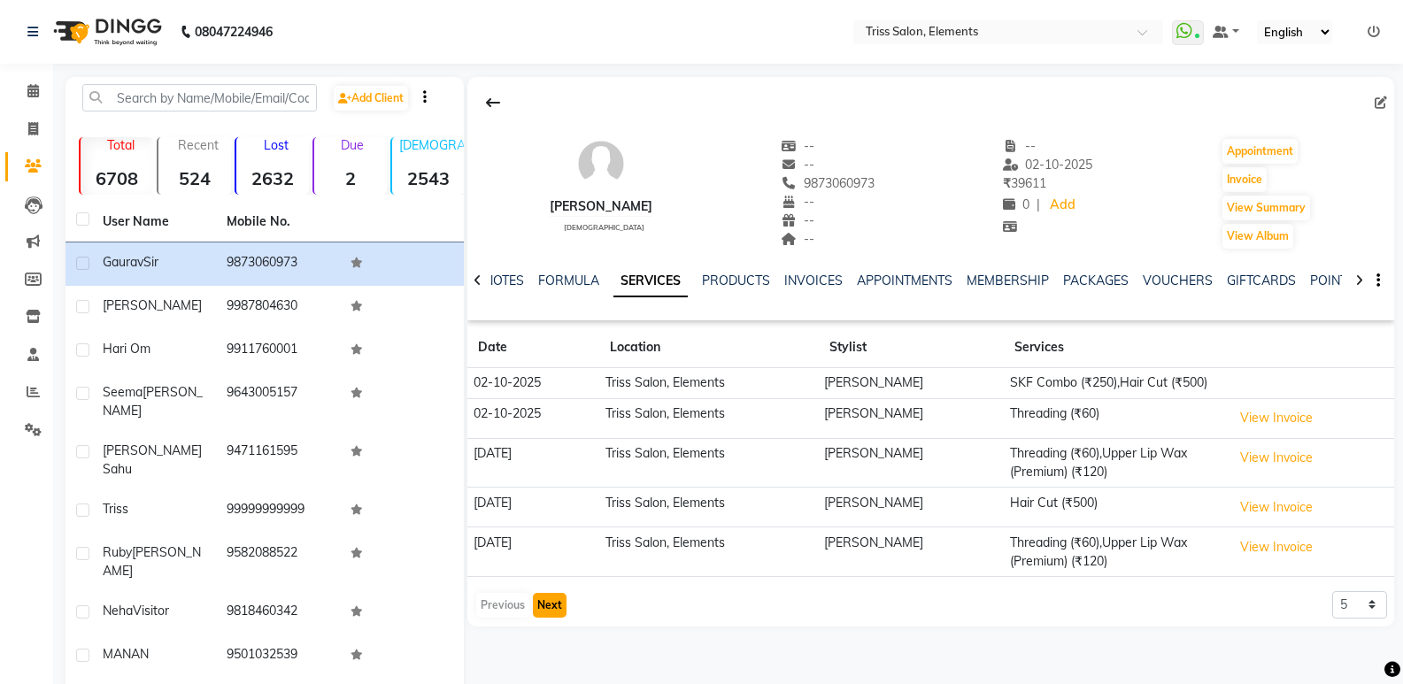
click at [559, 603] on button "Next" at bounding box center [550, 605] width 34 height 25
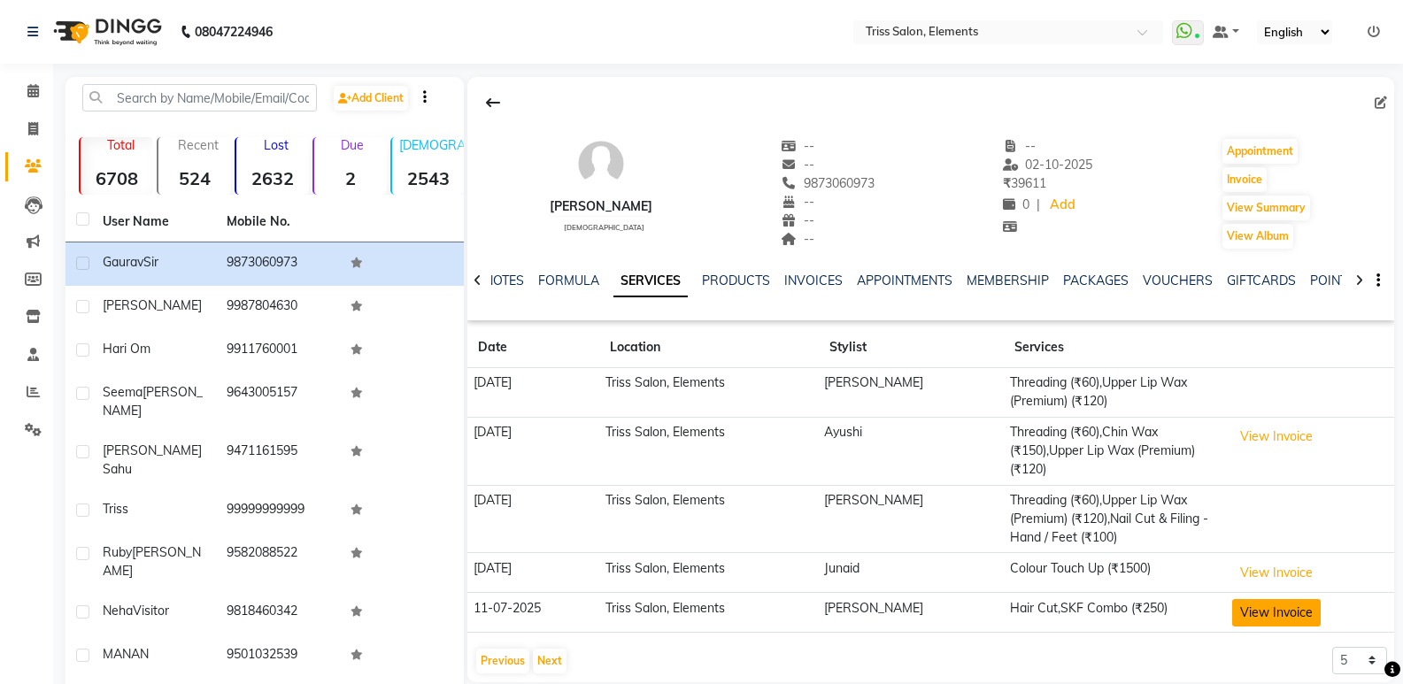
click at [1288, 617] on button "View Invoice" at bounding box center [1276, 612] width 89 height 27
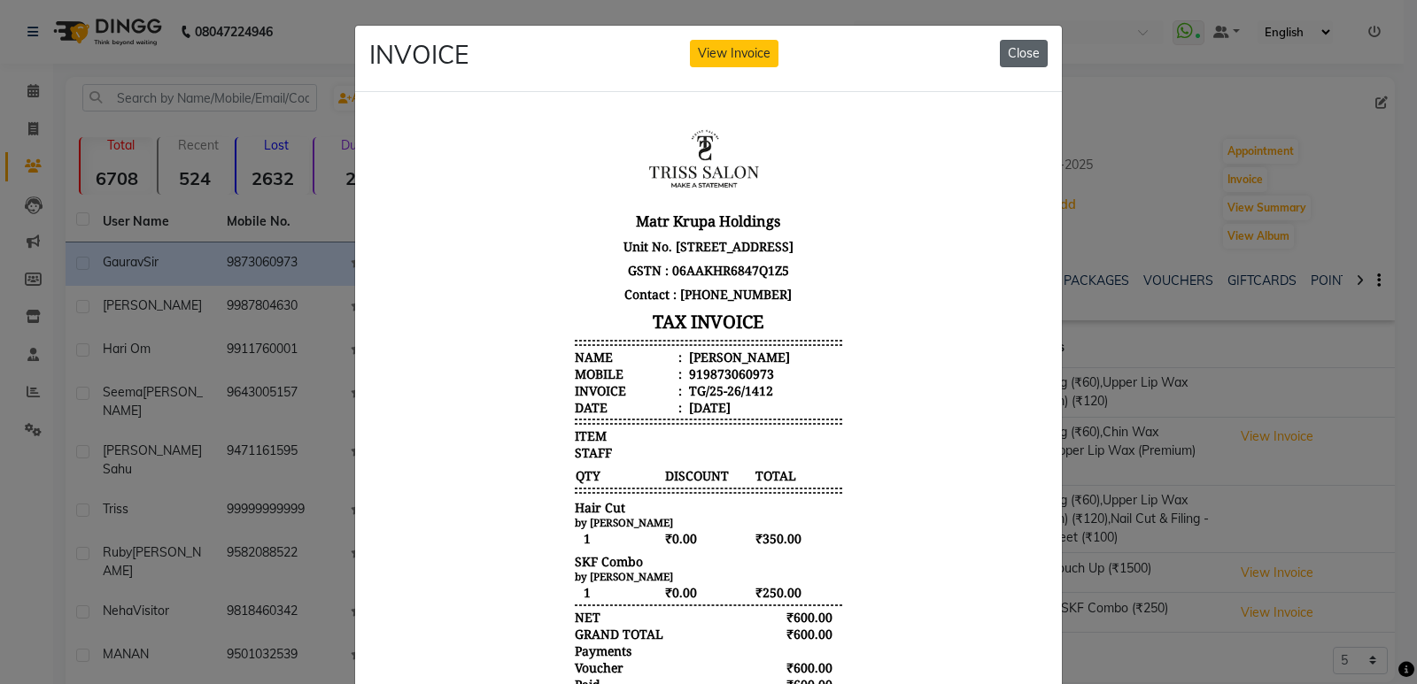
click at [1012, 54] on button "Close" at bounding box center [1024, 53] width 48 height 27
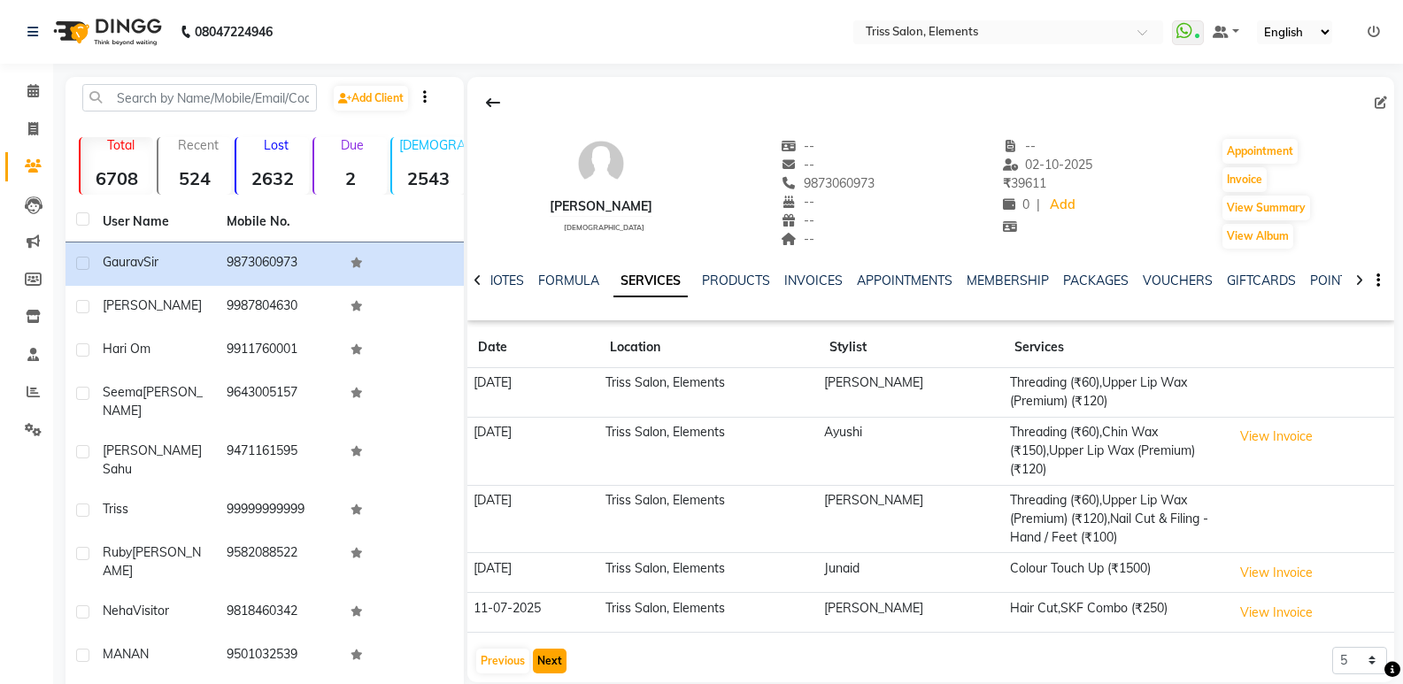
click at [552, 651] on button "Next" at bounding box center [550, 661] width 34 height 25
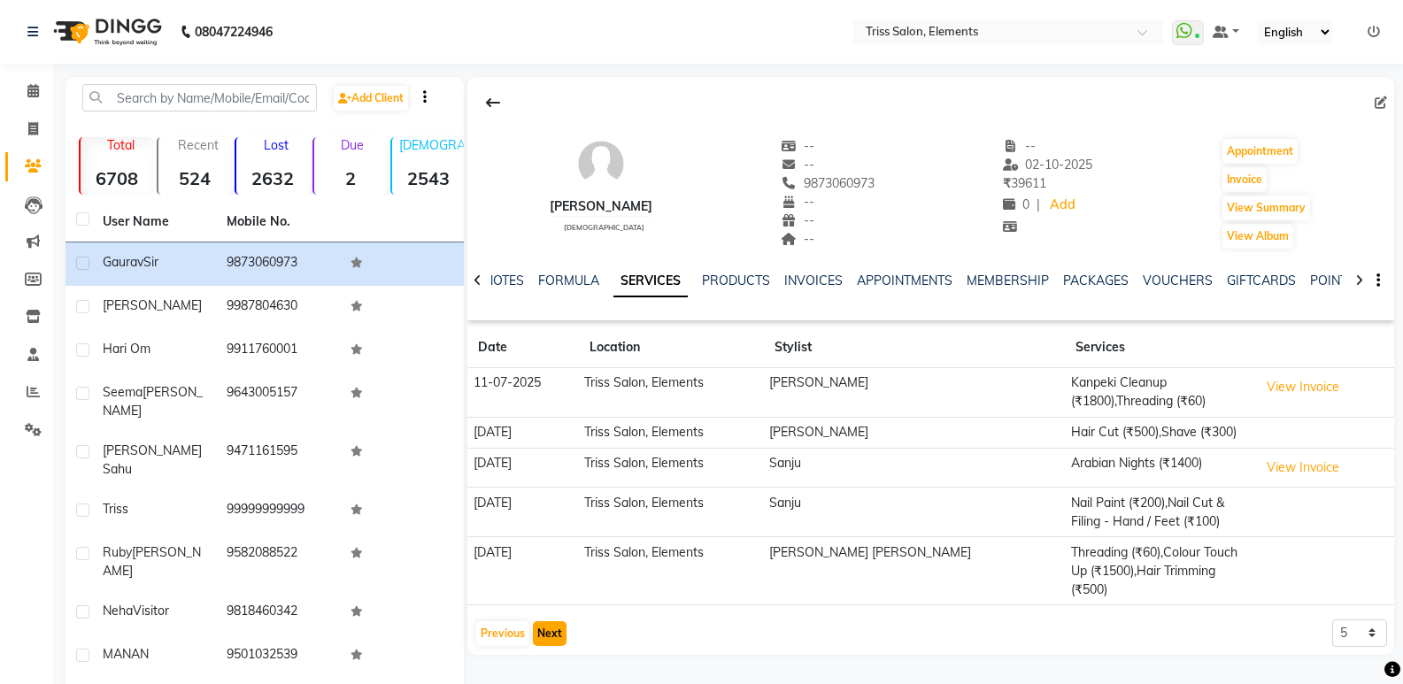
click at [552, 621] on button "Next" at bounding box center [550, 633] width 34 height 25
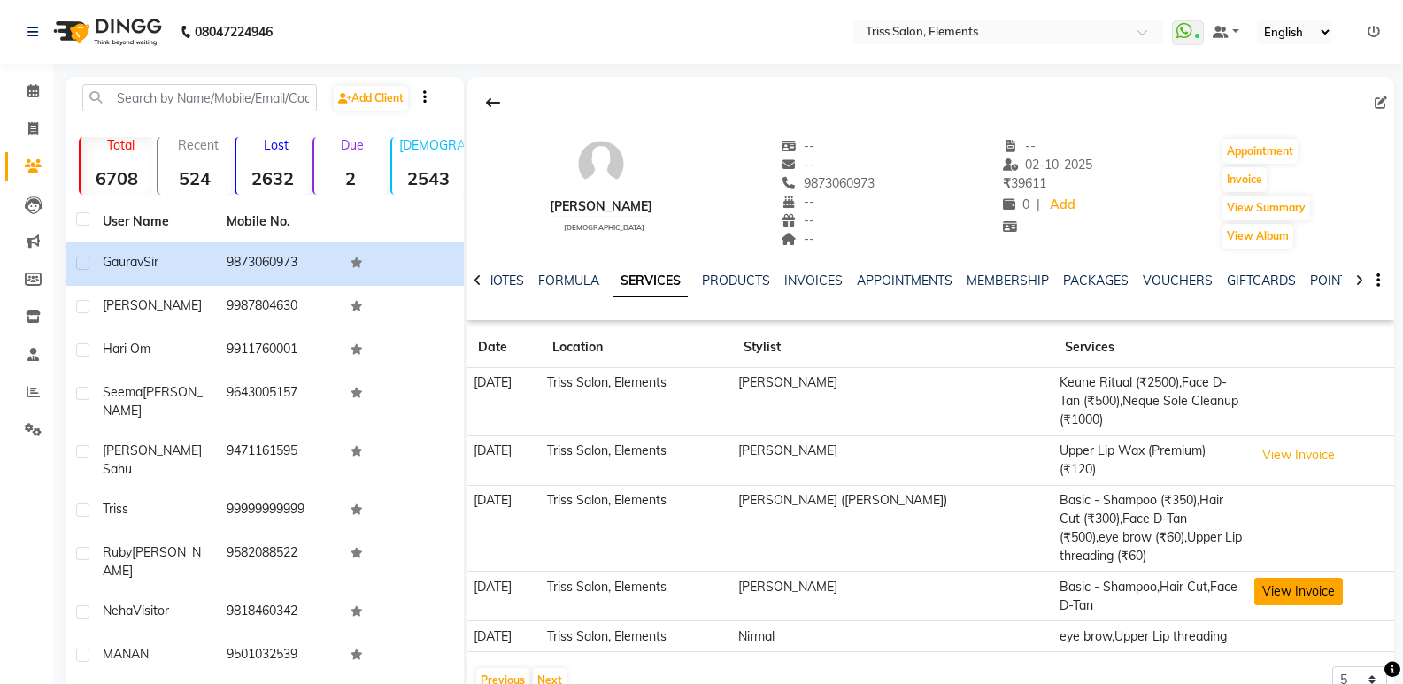
click at [1292, 578] on button "View Invoice" at bounding box center [1299, 591] width 89 height 27
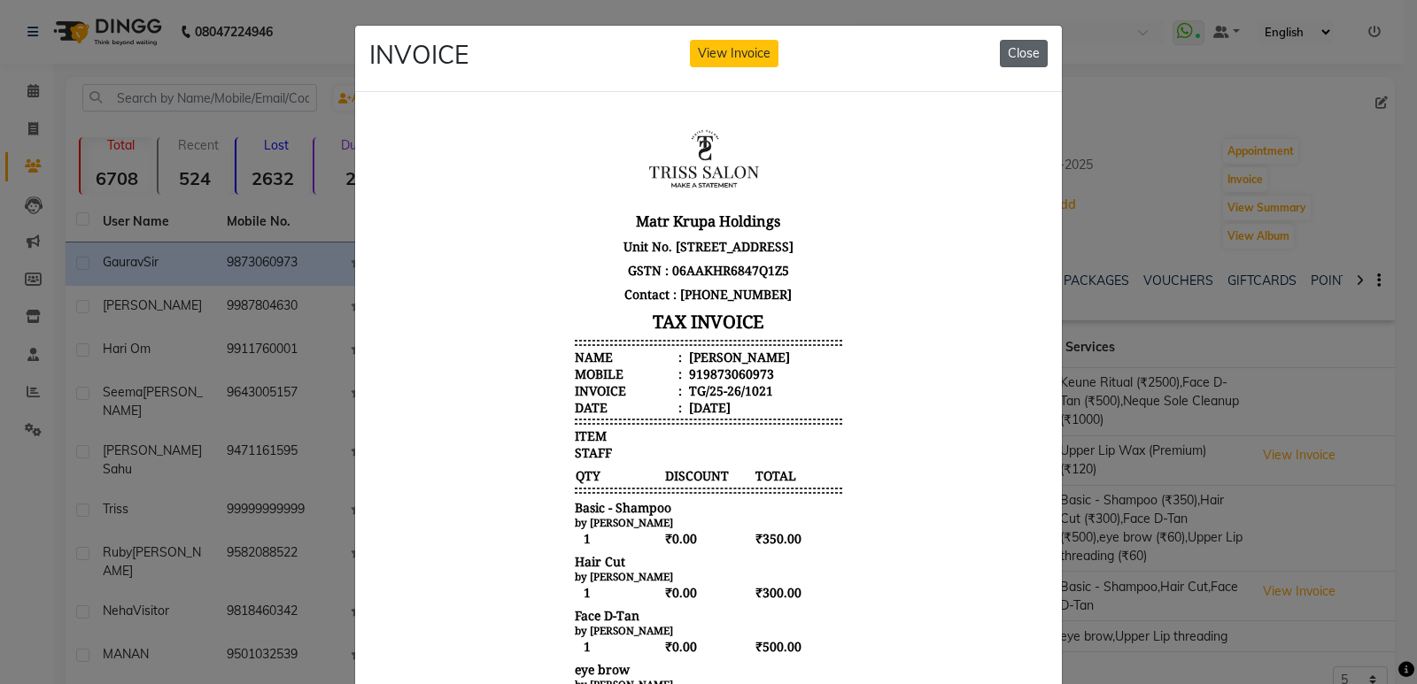
drag, startPoint x: 1012, startPoint y: 53, endPoint x: 663, endPoint y: 151, distance: 362.2
click at [1012, 53] on button "Close" at bounding box center [1024, 53] width 48 height 27
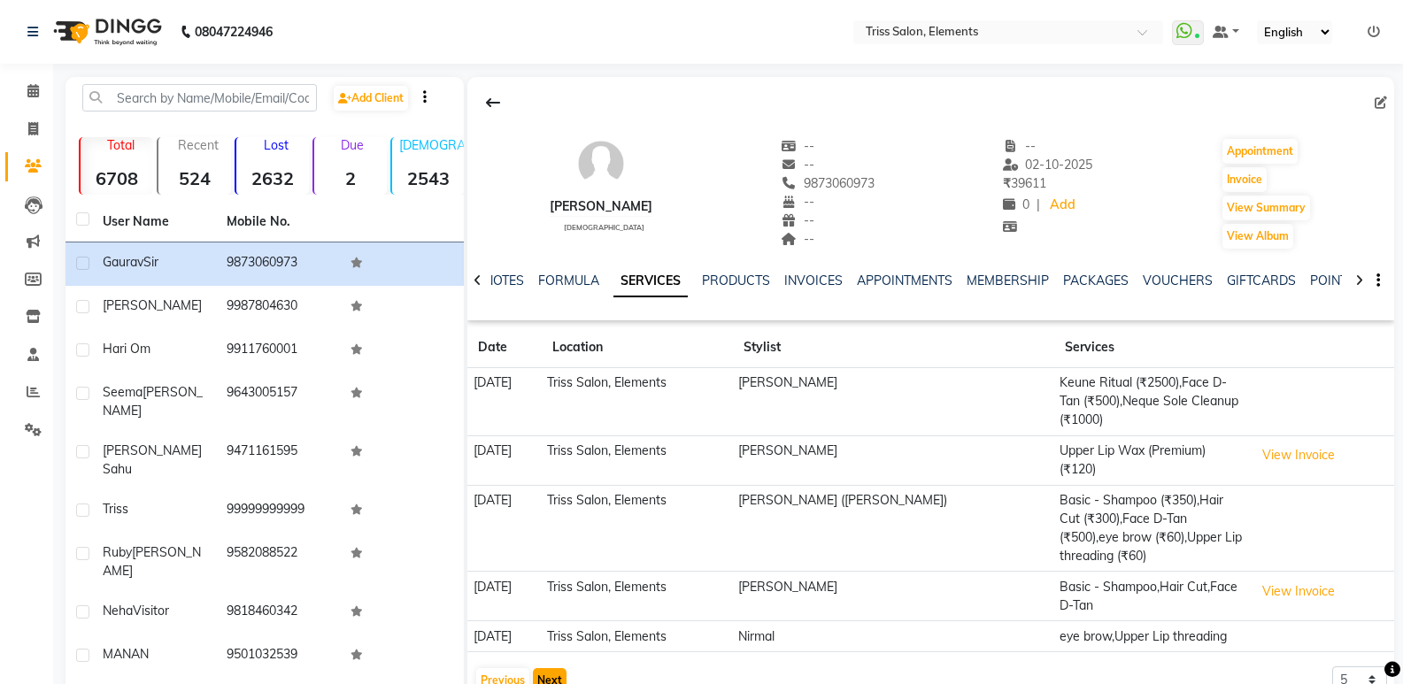
click at [558, 668] on button "Next" at bounding box center [550, 680] width 34 height 25
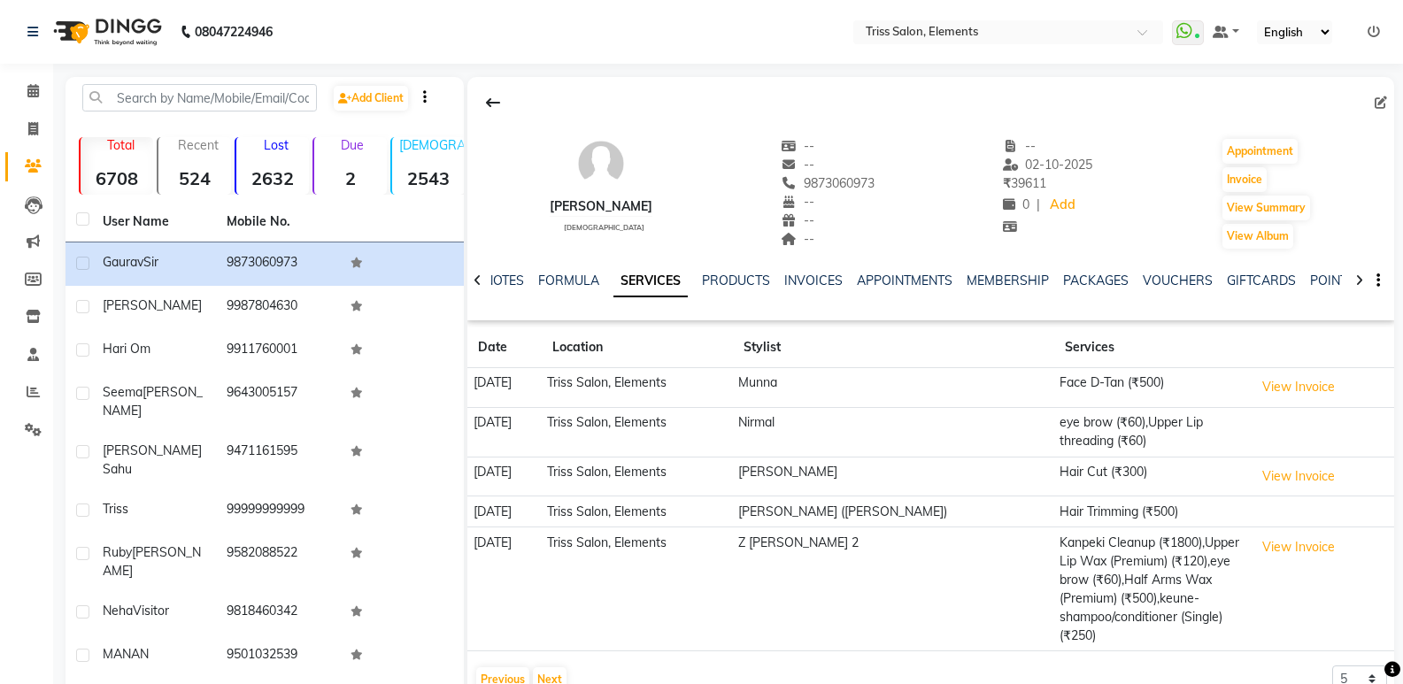
click at [98, 31] on img at bounding box center [105, 32] width 121 height 50
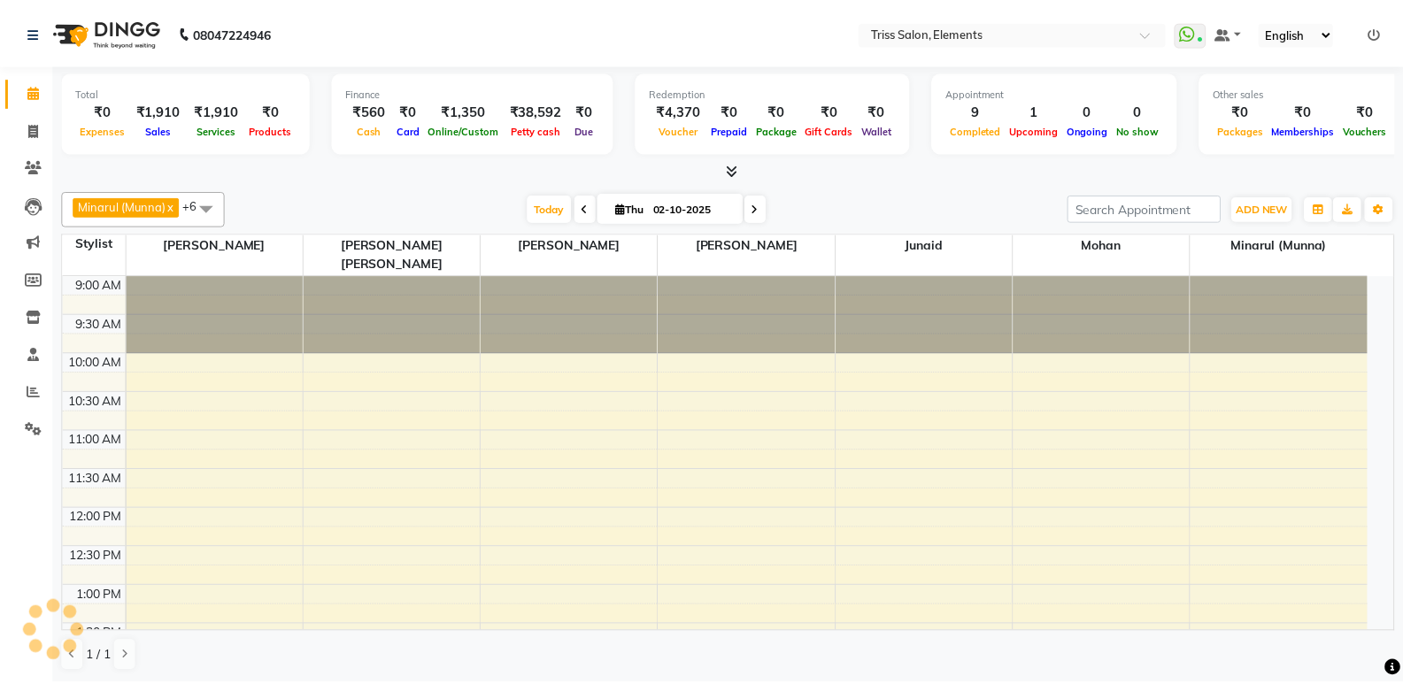
scroll to position [468, 0]
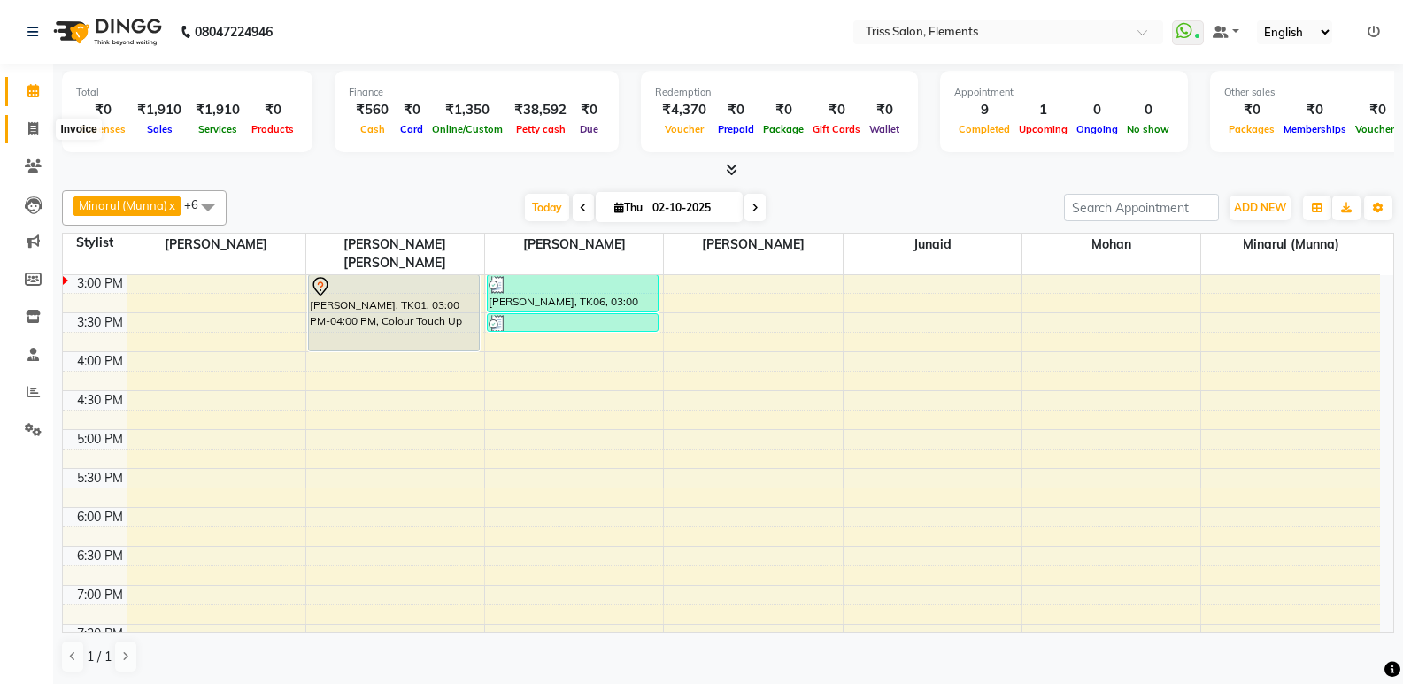
click at [28, 125] on icon at bounding box center [33, 128] width 10 height 13
select select "service"
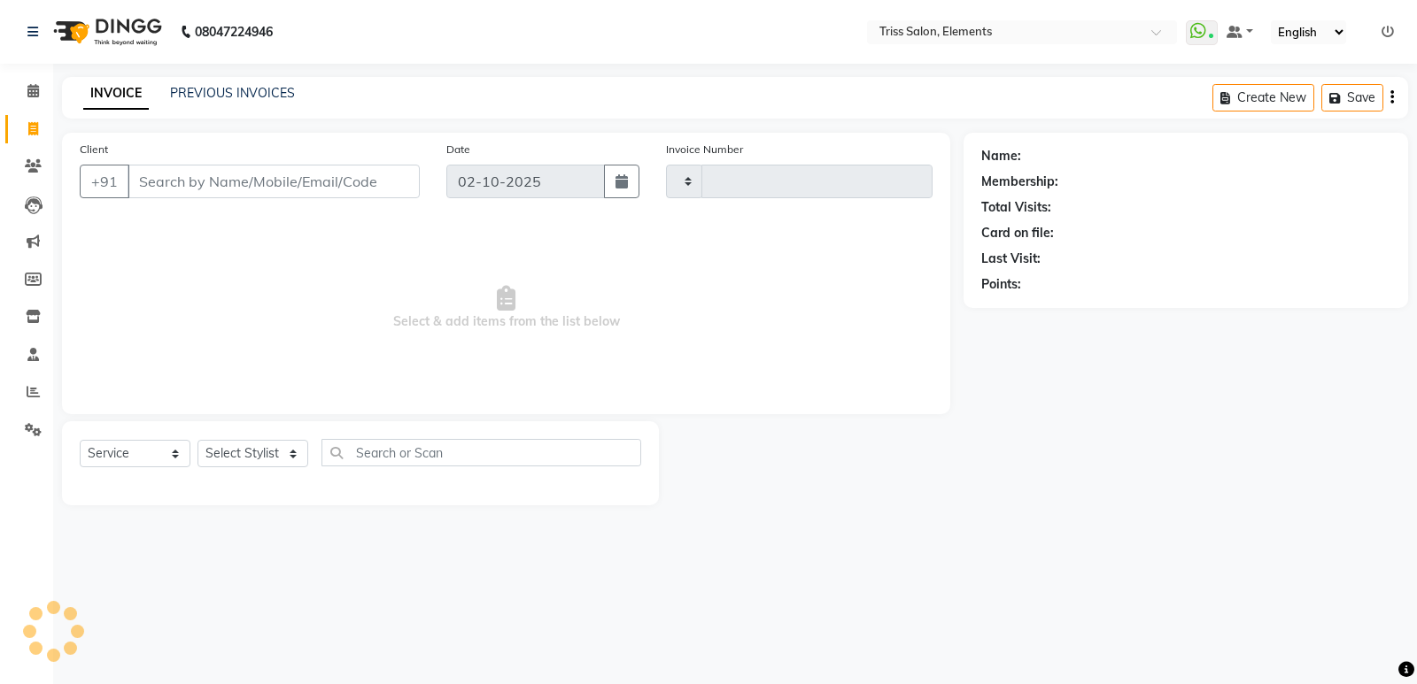
type input "2419"
select select "4303"
drag, startPoint x: 120, startPoint y: 64, endPoint x: 132, endPoint y: 48, distance: 20.2
click at [120, 64] on div "08047224946 Select Location × Triss Salon, Elements WhatsApp Status ✕ Status: C…" at bounding box center [708, 342] width 1417 height 684
click at [134, 44] on img at bounding box center [105, 32] width 121 height 50
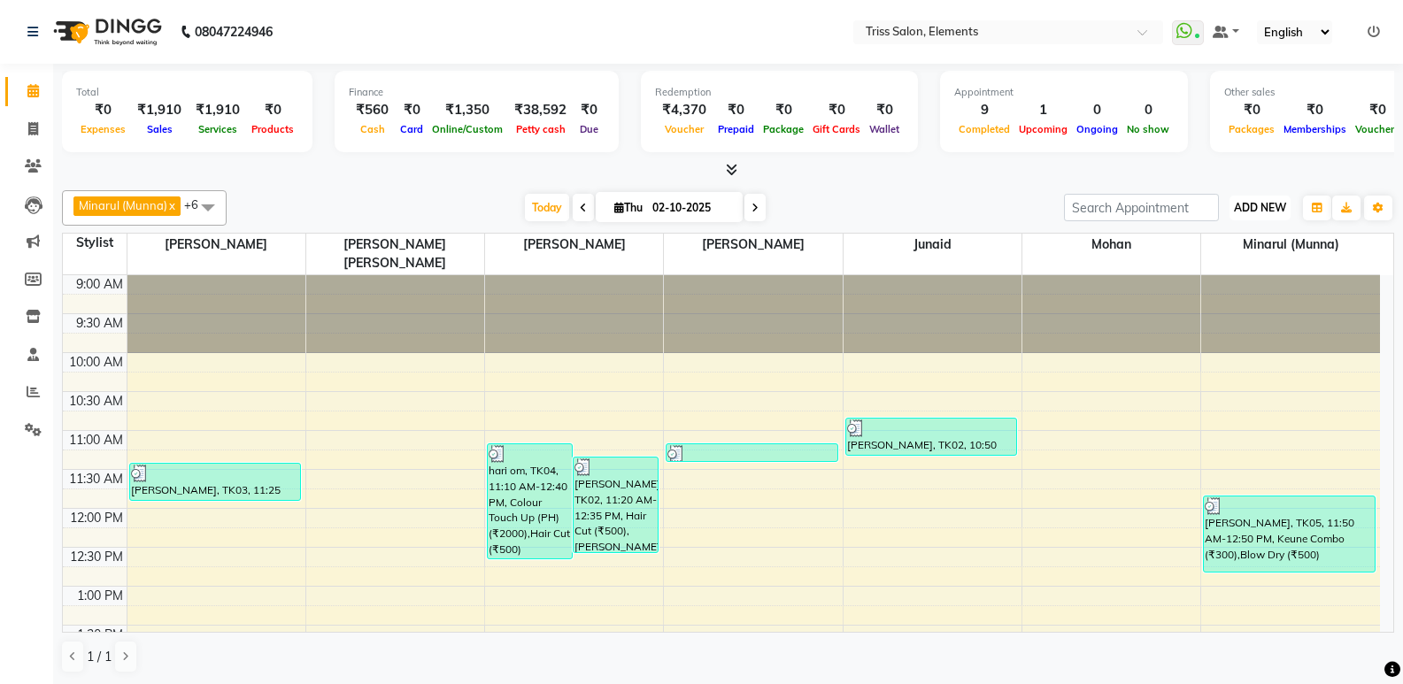
click at [1273, 205] on span "ADD NEW" at bounding box center [1260, 207] width 52 height 13
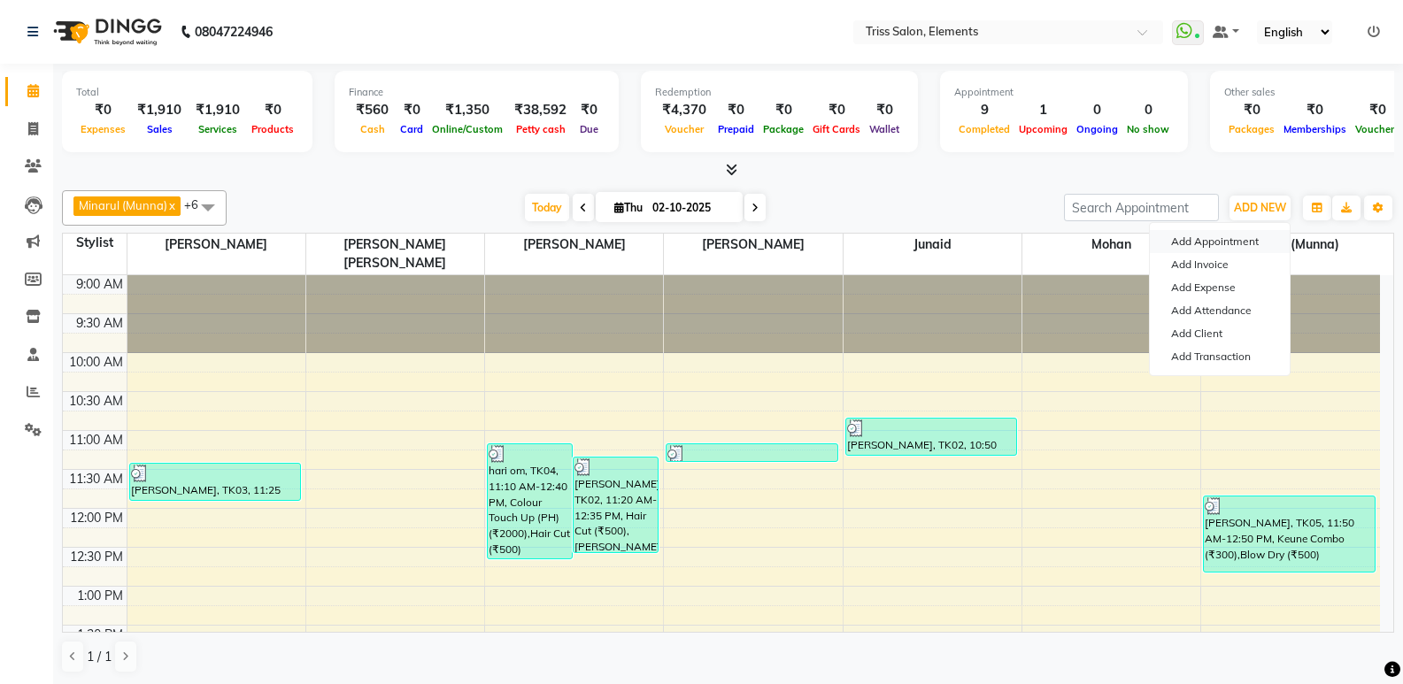
click at [1223, 237] on button "Add Appointment" at bounding box center [1220, 241] width 140 height 23
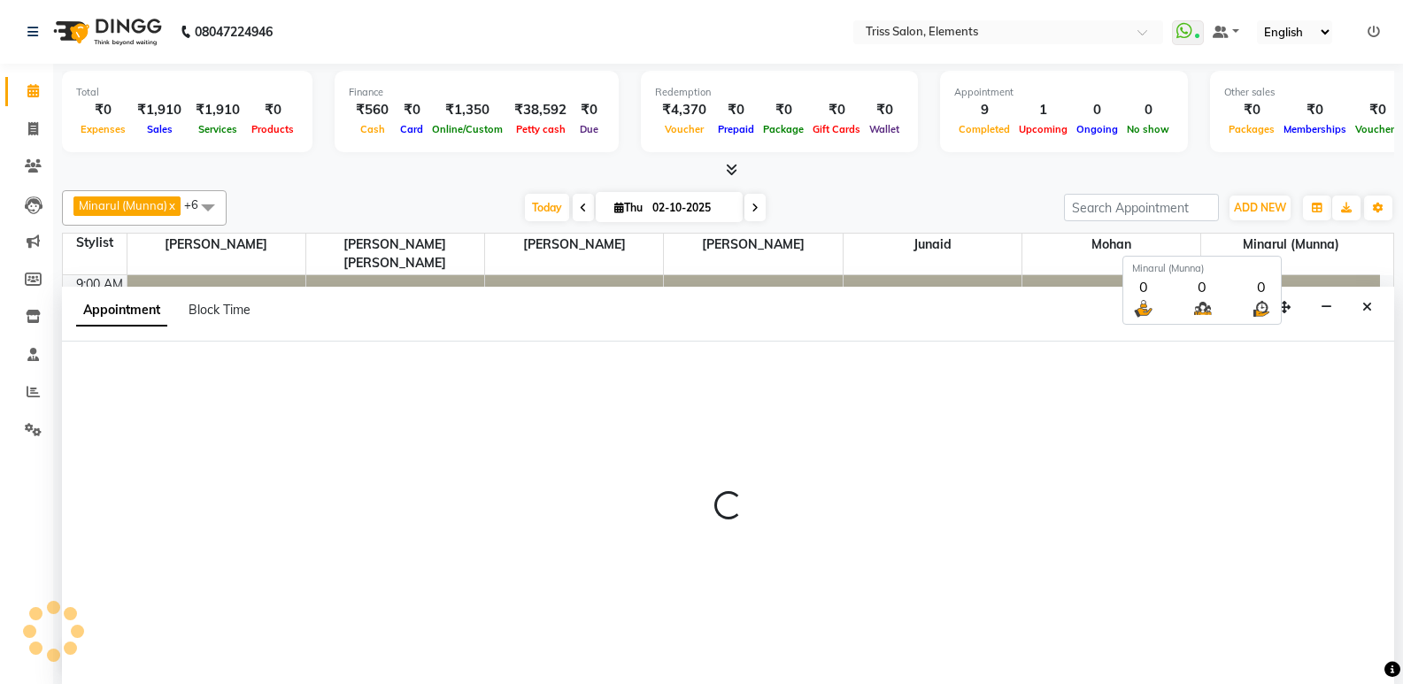
scroll to position [1, 0]
select select "600"
select select "tentative"
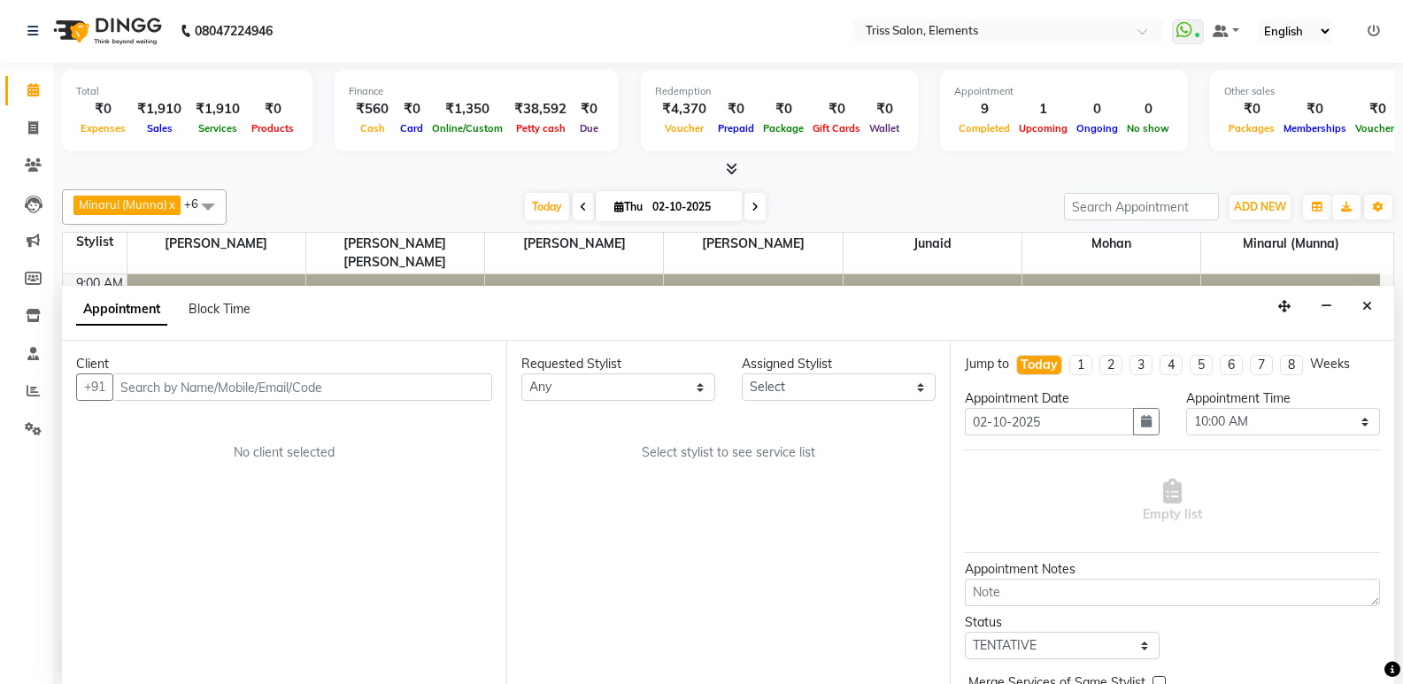
click at [330, 395] on input "text" at bounding box center [302, 387] width 380 height 27
click at [652, 391] on select "Any Ankit ([PERSON_NAME]) [PERSON_NAME] ([PERSON_NAME]) [PERSON_NAME] [PERSON_N…" at bounding box center [618, 387] width 194 height 27
select select "90319"
click at [521, 374] on select "Any Ankit ([PERSON_NAME]) [PERSON_NAME] ([PERSON_NAME]) [PERSON_NAME] [PERSON_N…" at bounding box center [618, 387] width 194 height 27
select select "90319"
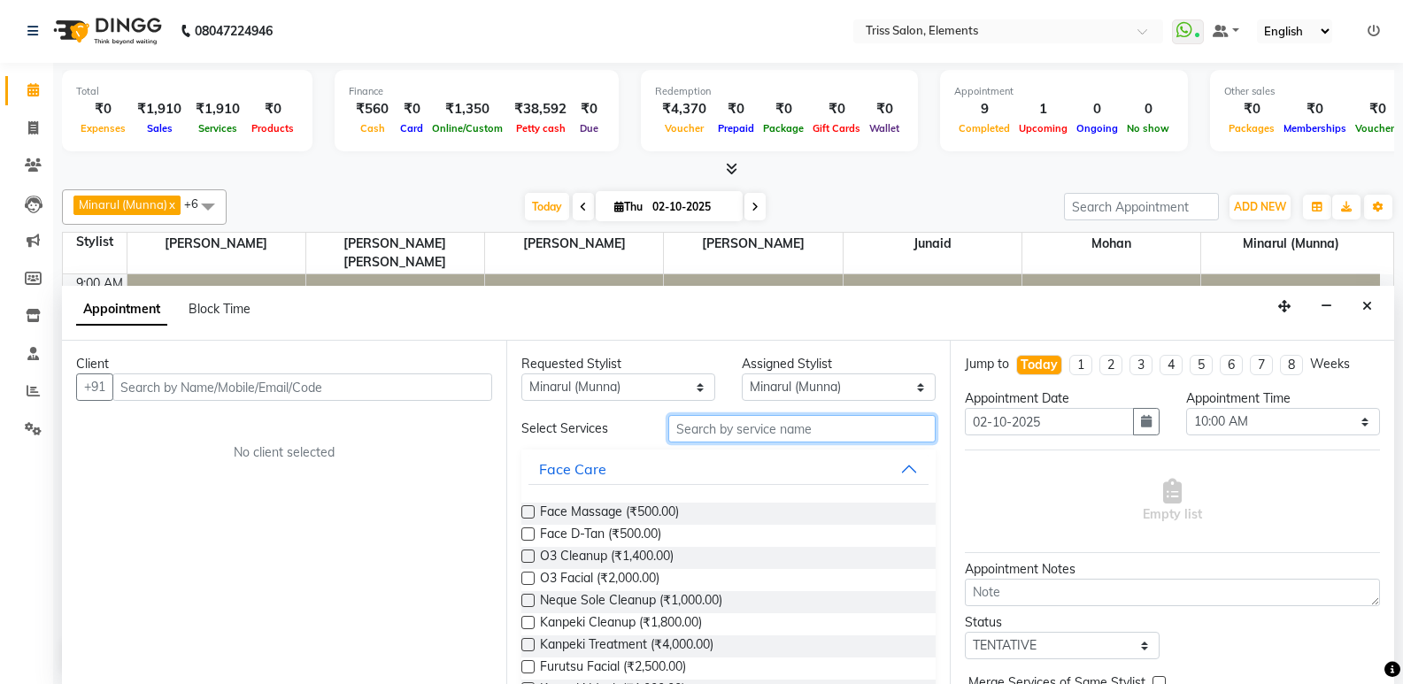
click at [739, 430] on input "text" at bounding box center [801, 428] width 267 height 27
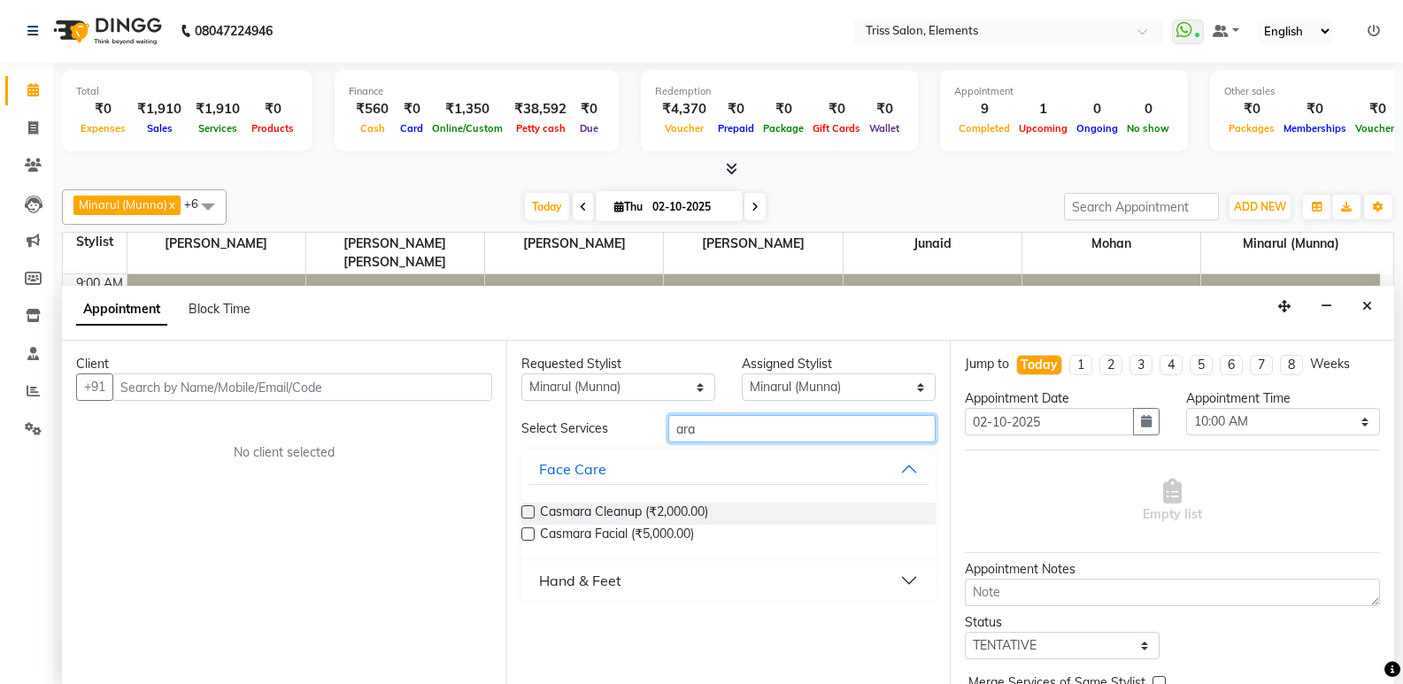
type input "ara"
click at [567, 581] on div "Hand & Feet" at bounding box center [580, 580] width 82 height 21
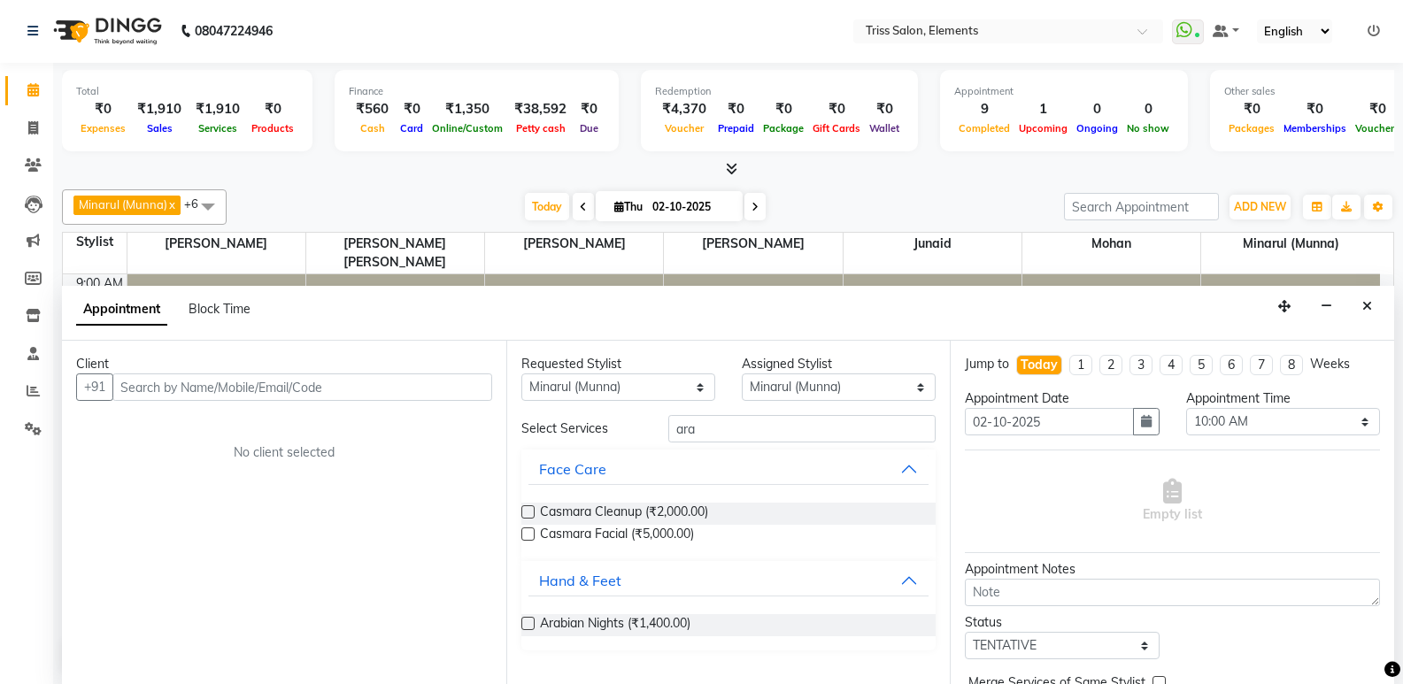
click at [521, 623] on label at bounding box center [527, 623] width 13 height 13
click at [521, 623] on input "checkbox" at bounding box center [527, 626] width 12 height 12
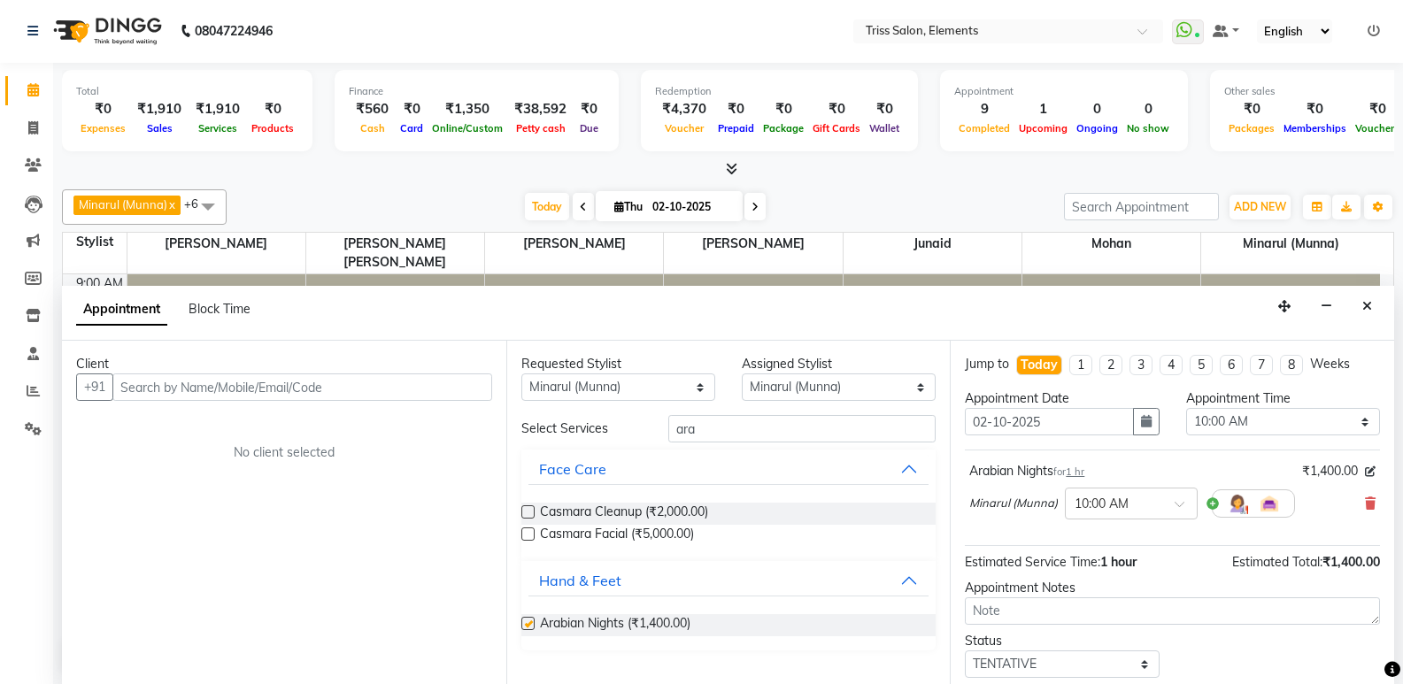
checkbox input "false"
click at [1162, 504] on div at bounding box center [1131, 502] width 131 height 19
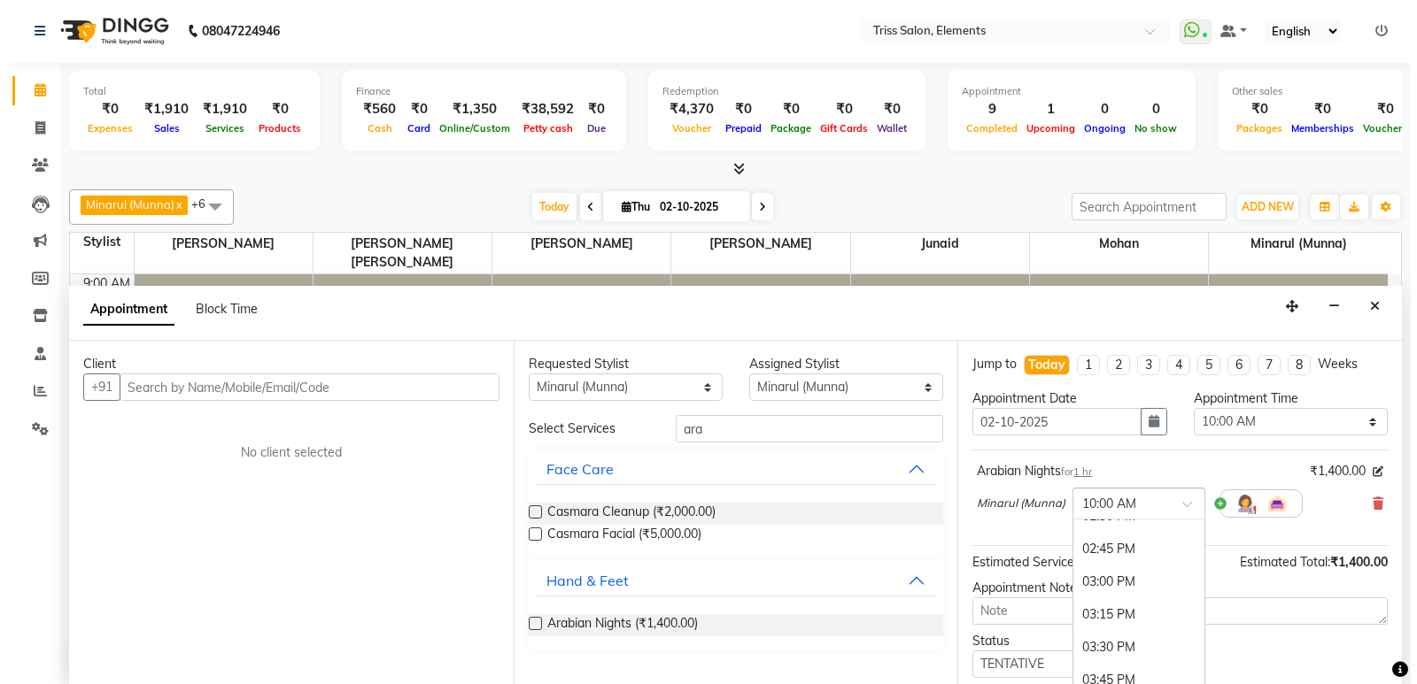
scroll to position [625, 0]
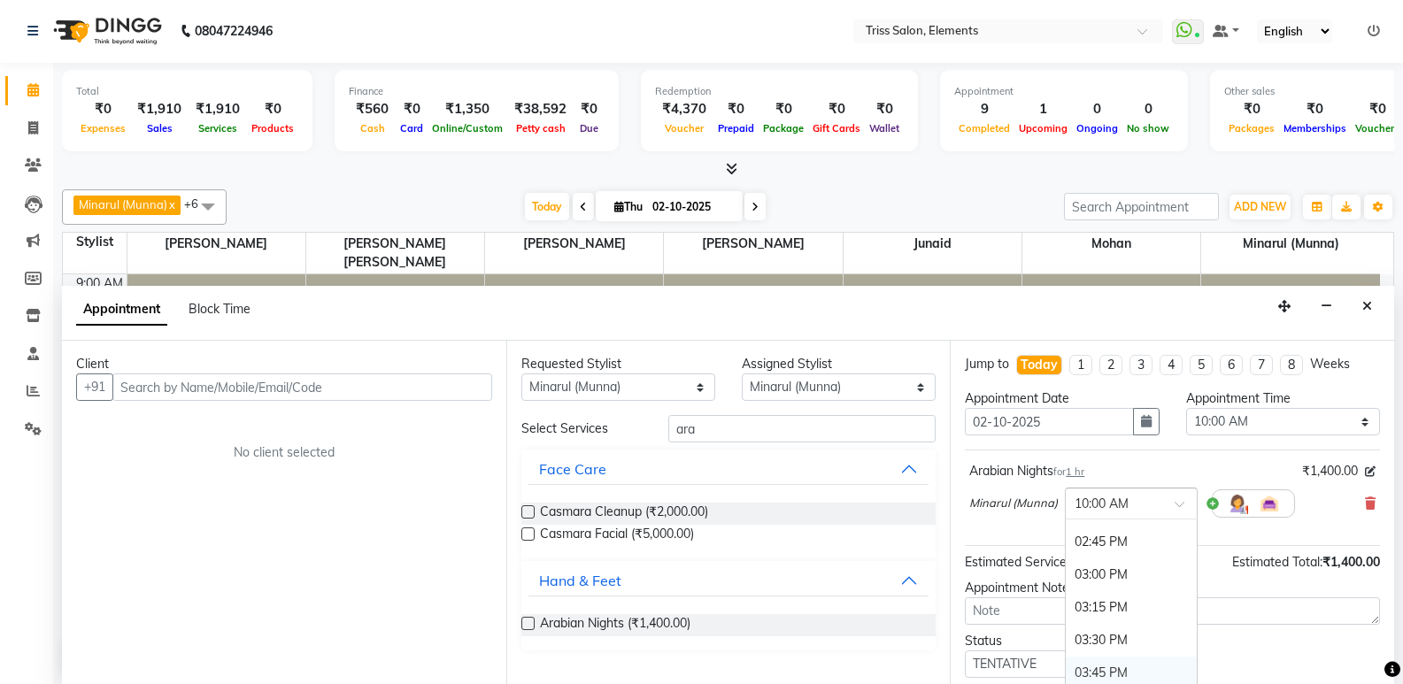
click at [1112, 666] on div "03:45 PM" at bounding box center [1131, 673] width 131 height 33
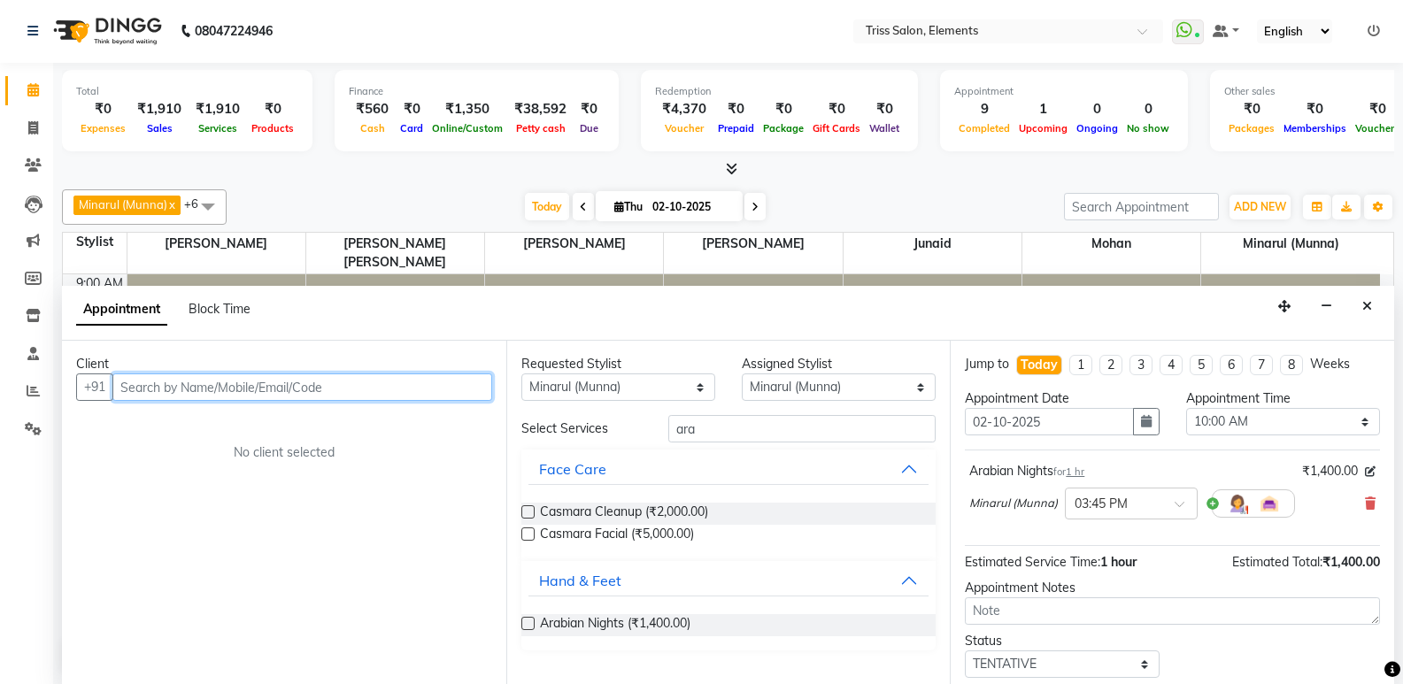
click at [318, 376] on input "text" at bounding box center [302, 387] width 380 height 27
type input "7060462489"
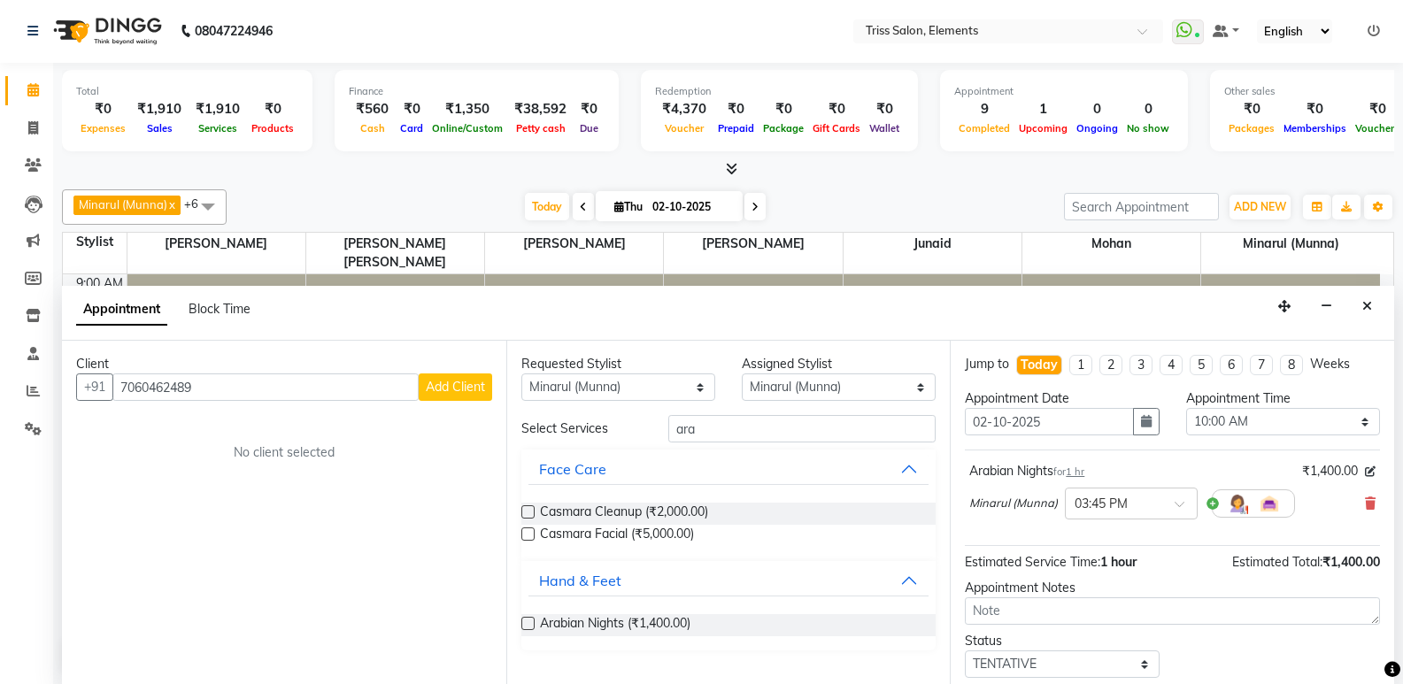
click at [483, 389] on span "Add Client" at bounding box center [455, 387] width 59 height 16
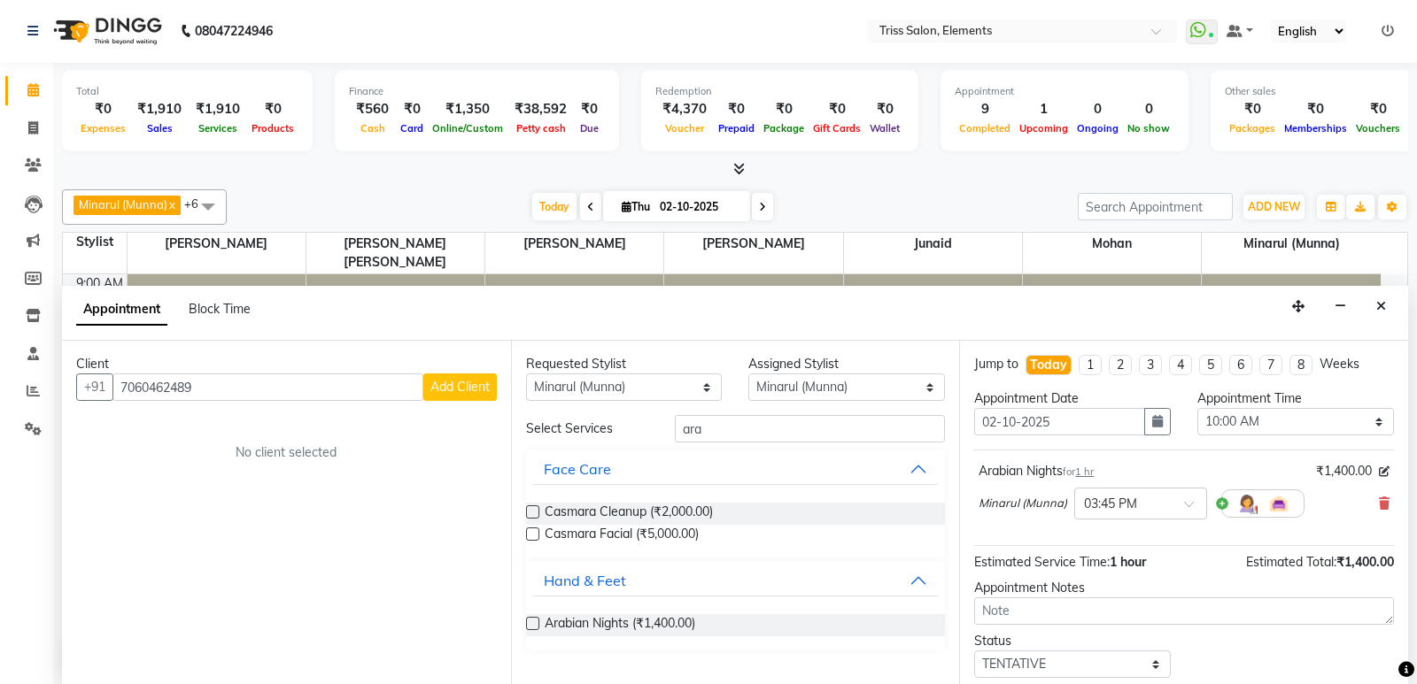
select select "13"
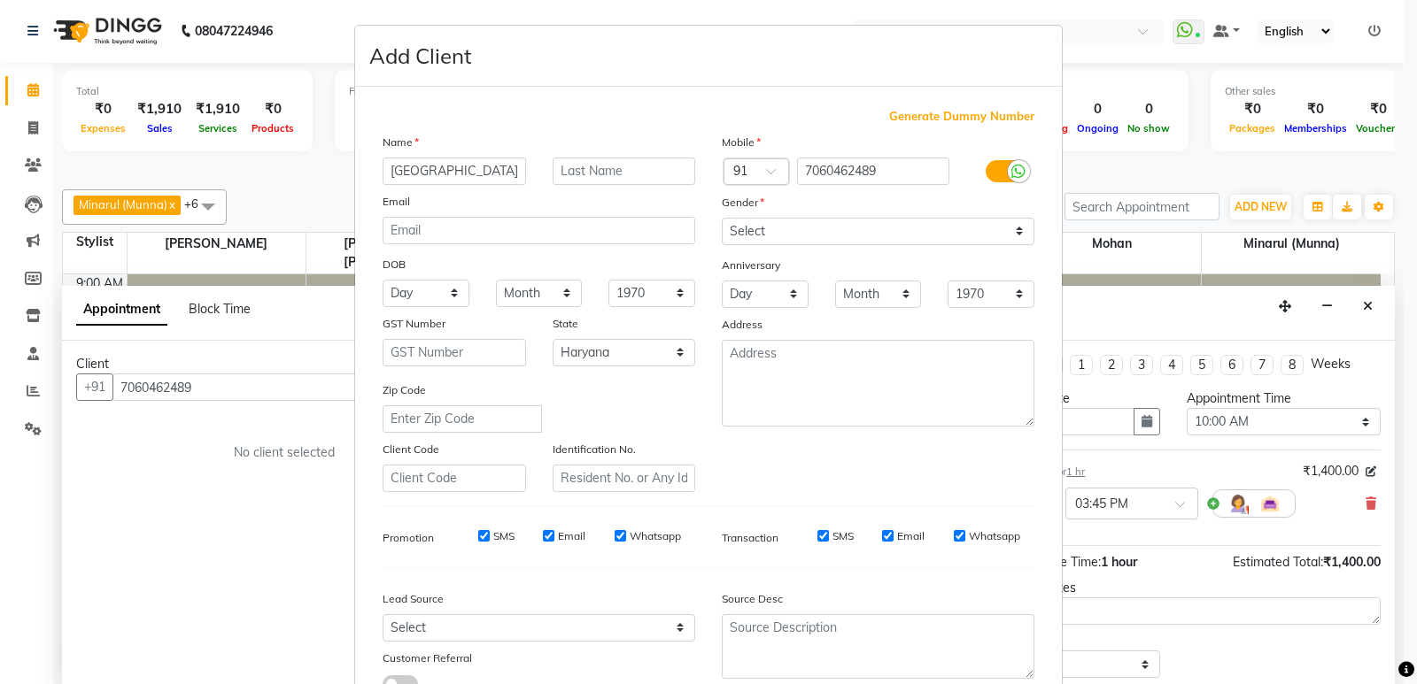
type input "[GEOGRAPHIC_DATA]"
click at [873, 228] on select "Select [DEMOGRAPHIC_DATA] [DEMOGRAPHIC_DATA] Other Prefer Not To Say" at bounding box center [878, 231] width 313 height 27
select select "[DEMOGRAPHIC_DATA]"
click at [722, 218] on select "Select [DEMOGRAPHIC_DATA] [DEMOGRAPHIC_DATA] Other Prefer Not To Say" at bounding box center [878, 231] width 313 height 27
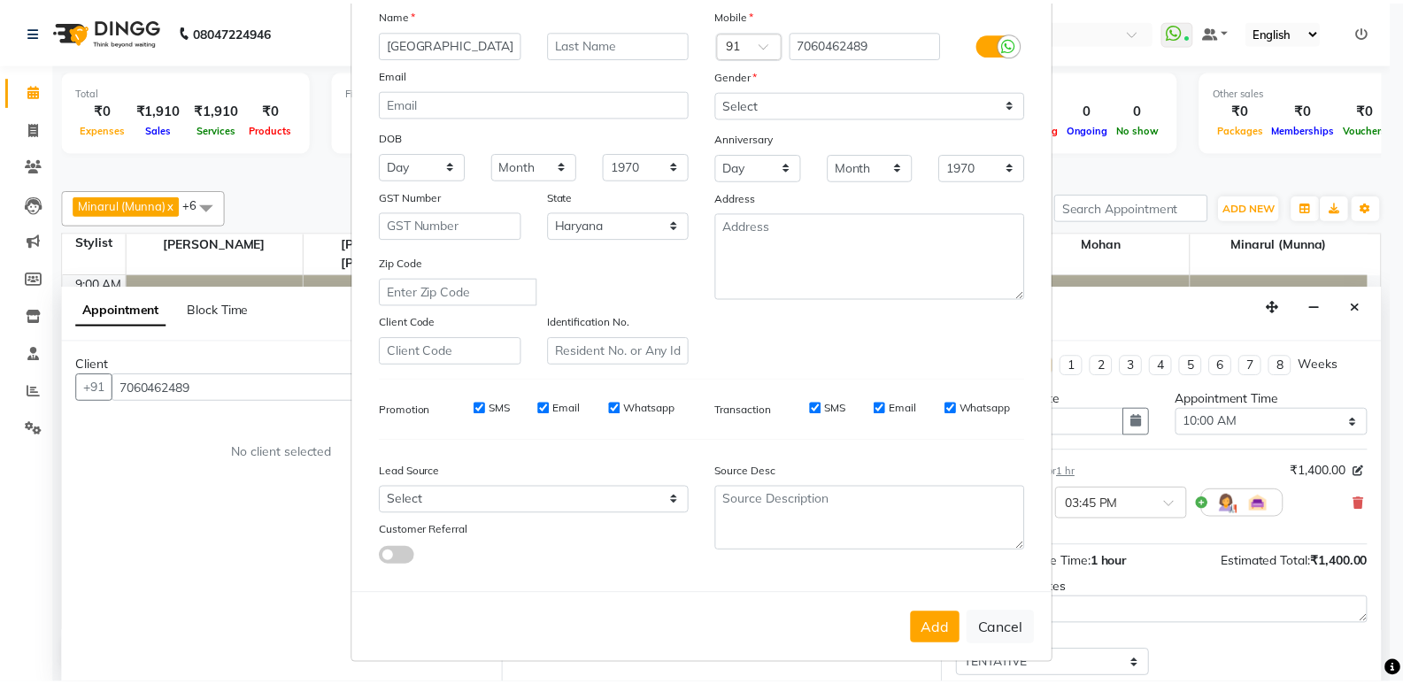
scroll to position [133, 0]
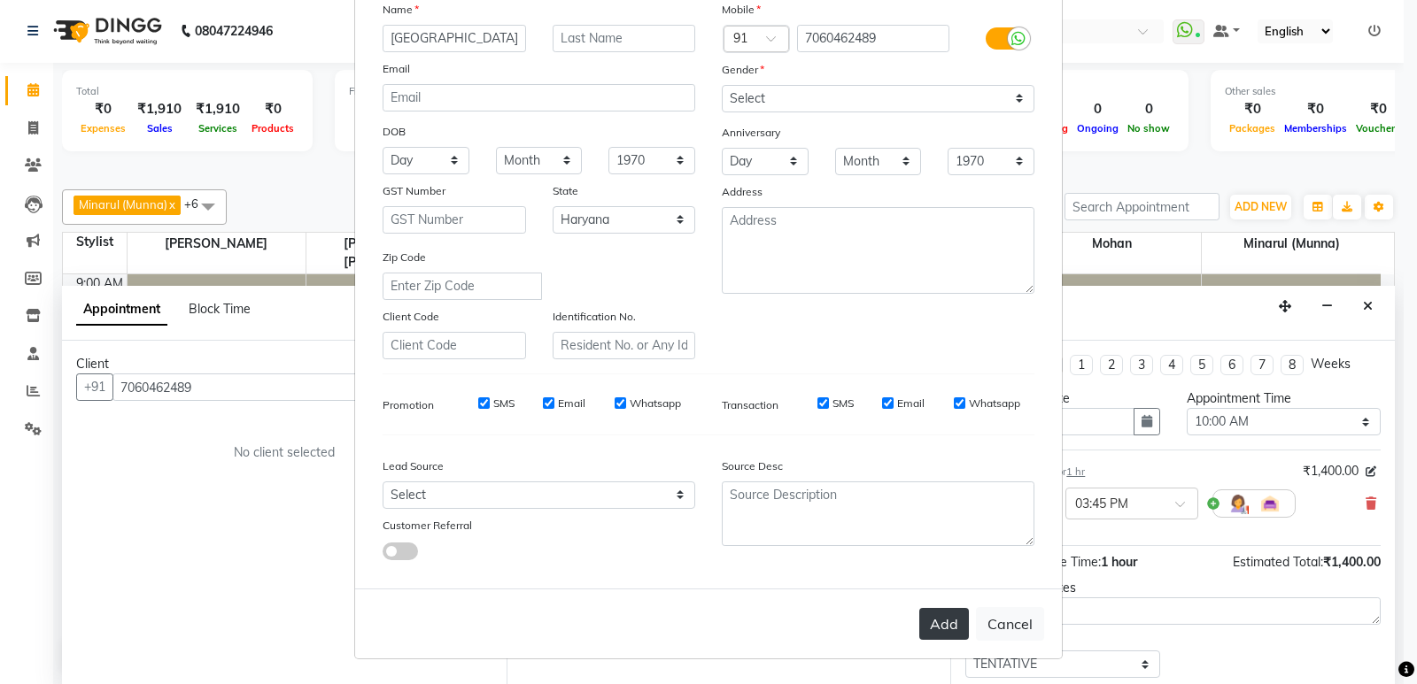
click at [931, 624] on button "Add" at bounding box center [944, 624] width 50 height 32
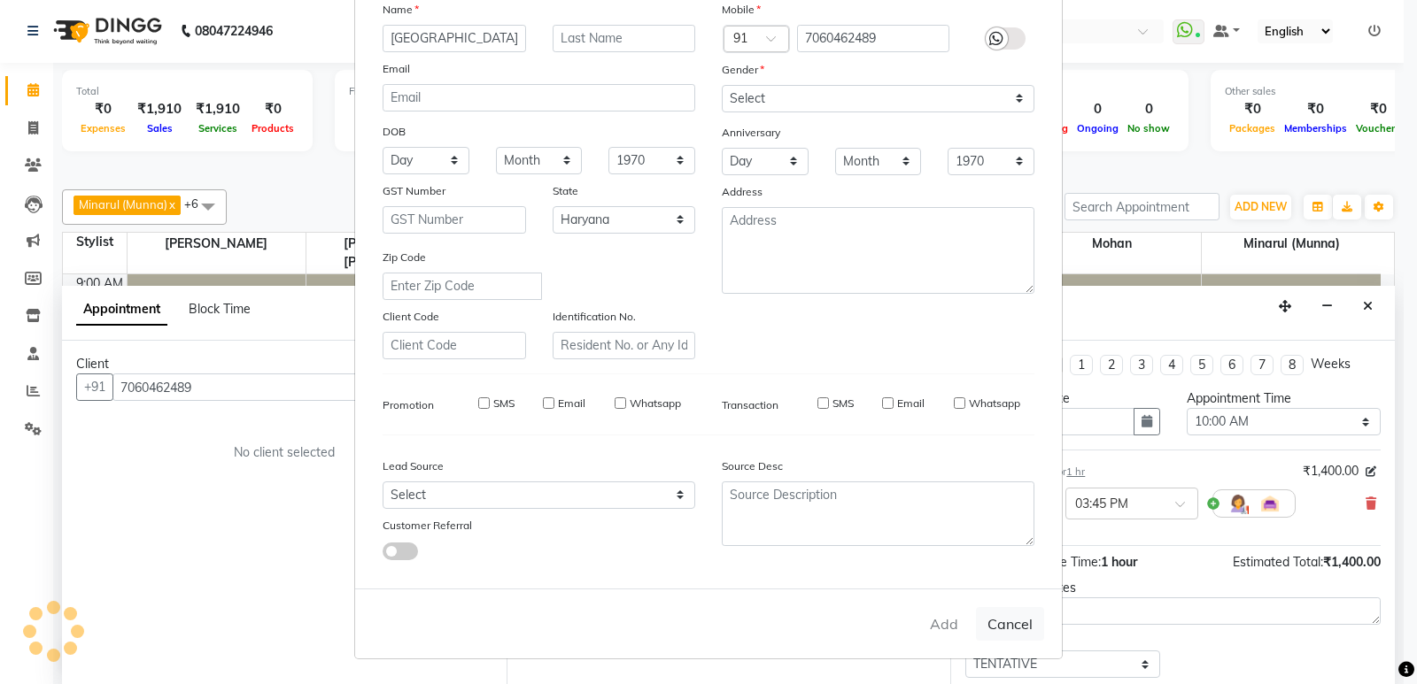
select select
select select "null"
select select
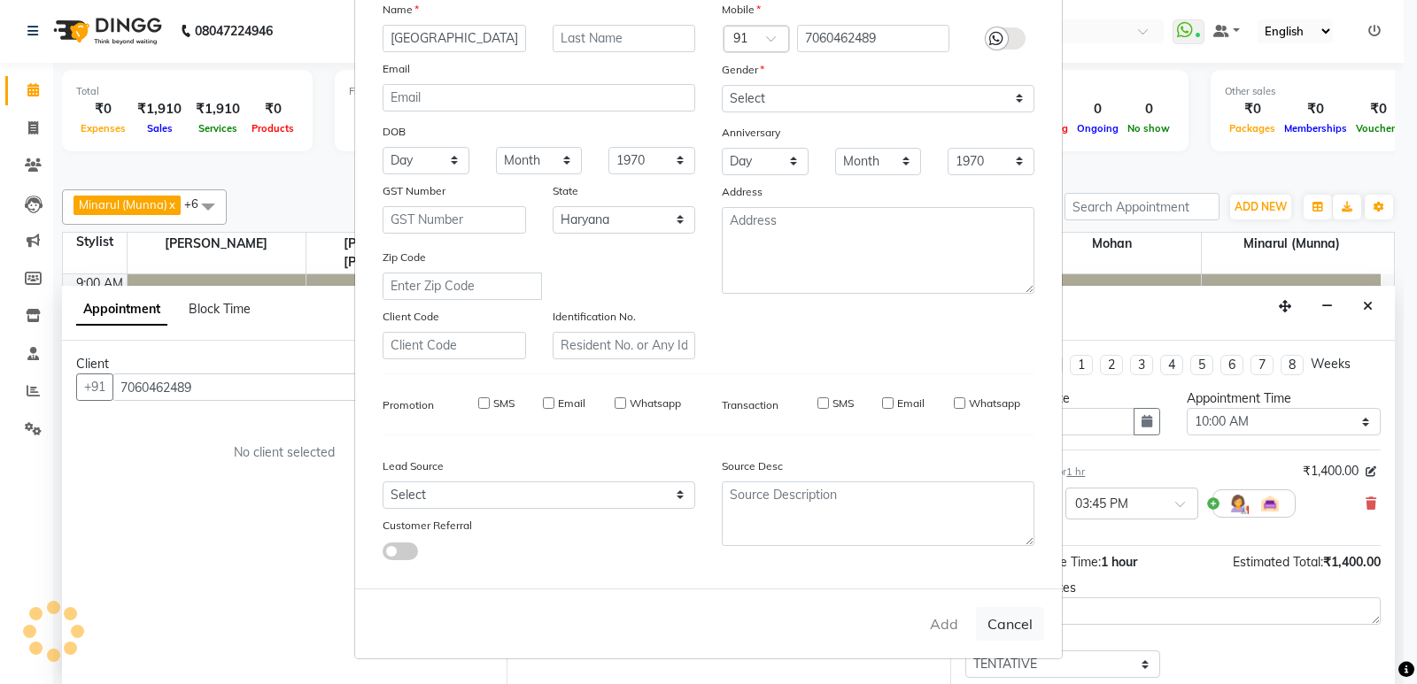
select select
checkbox input "false"
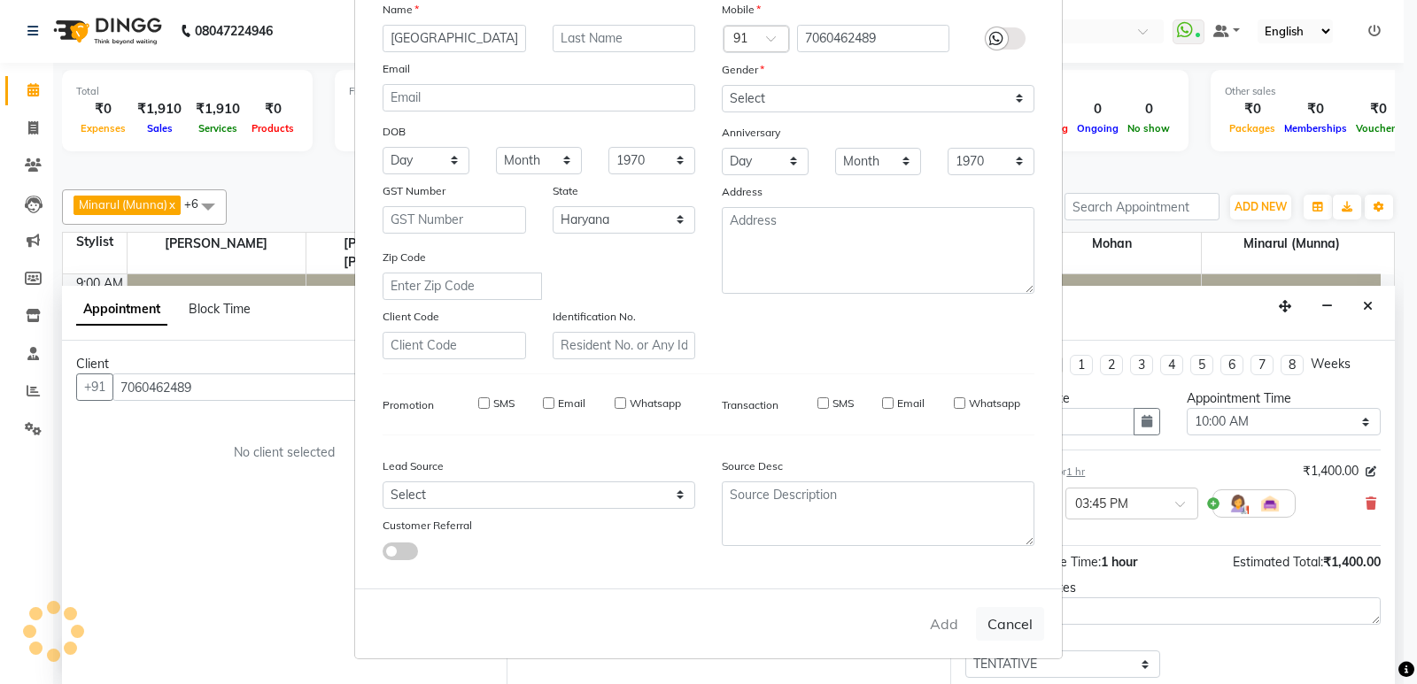
checkbox input "false"
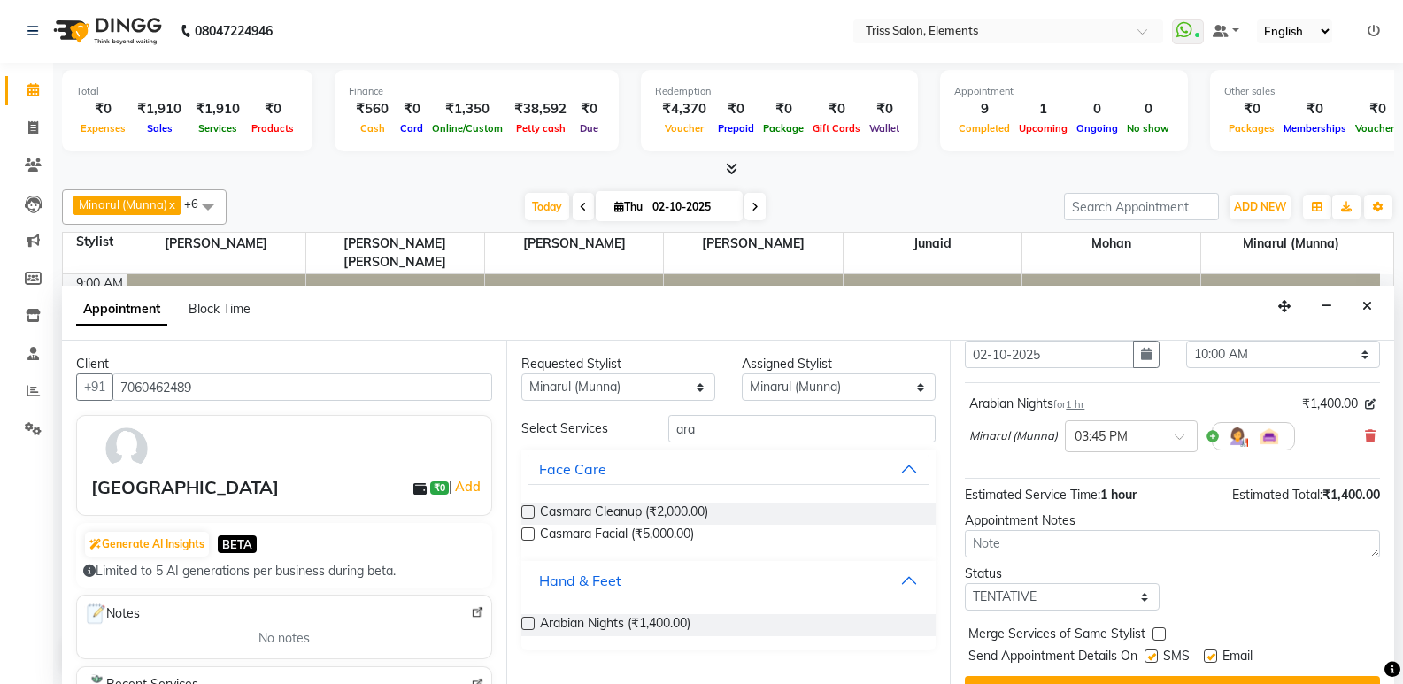
scroll to position [105, 0]
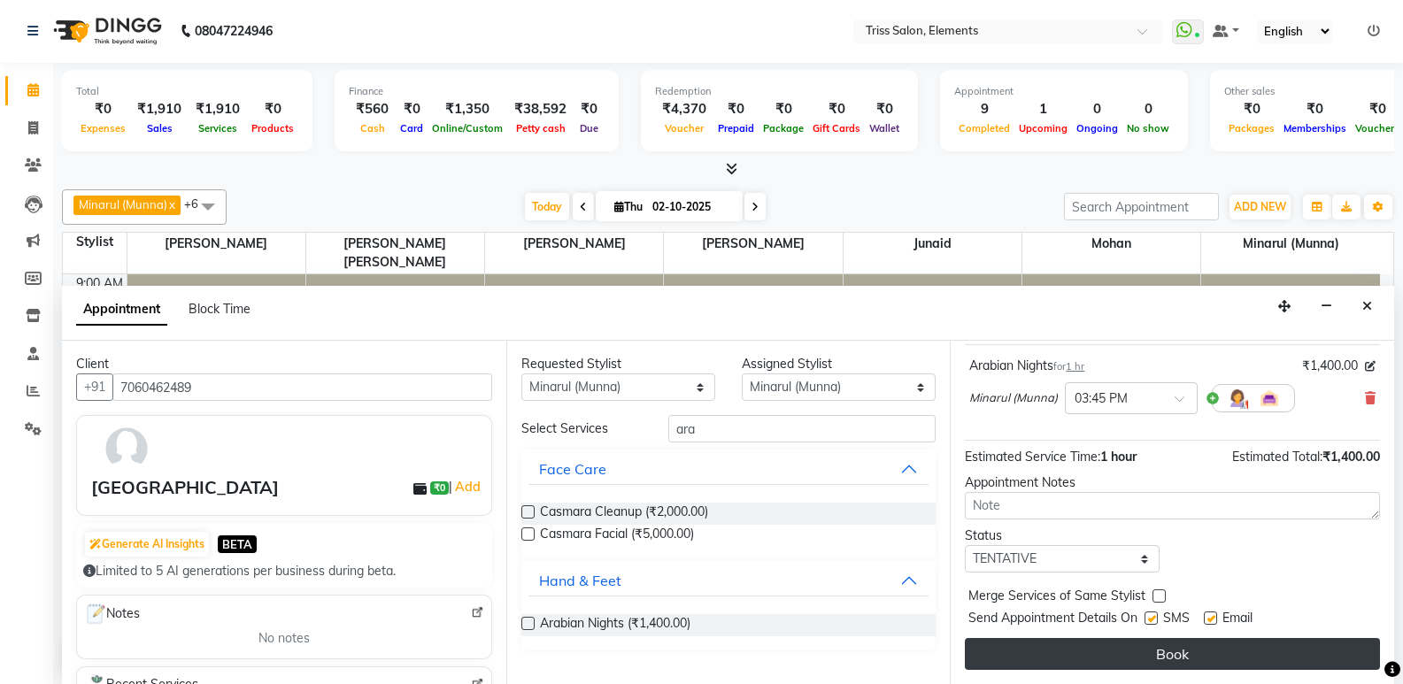
click at [1085, 649] on button "Book" at bounding box center [1172, 654] width 415 height 32
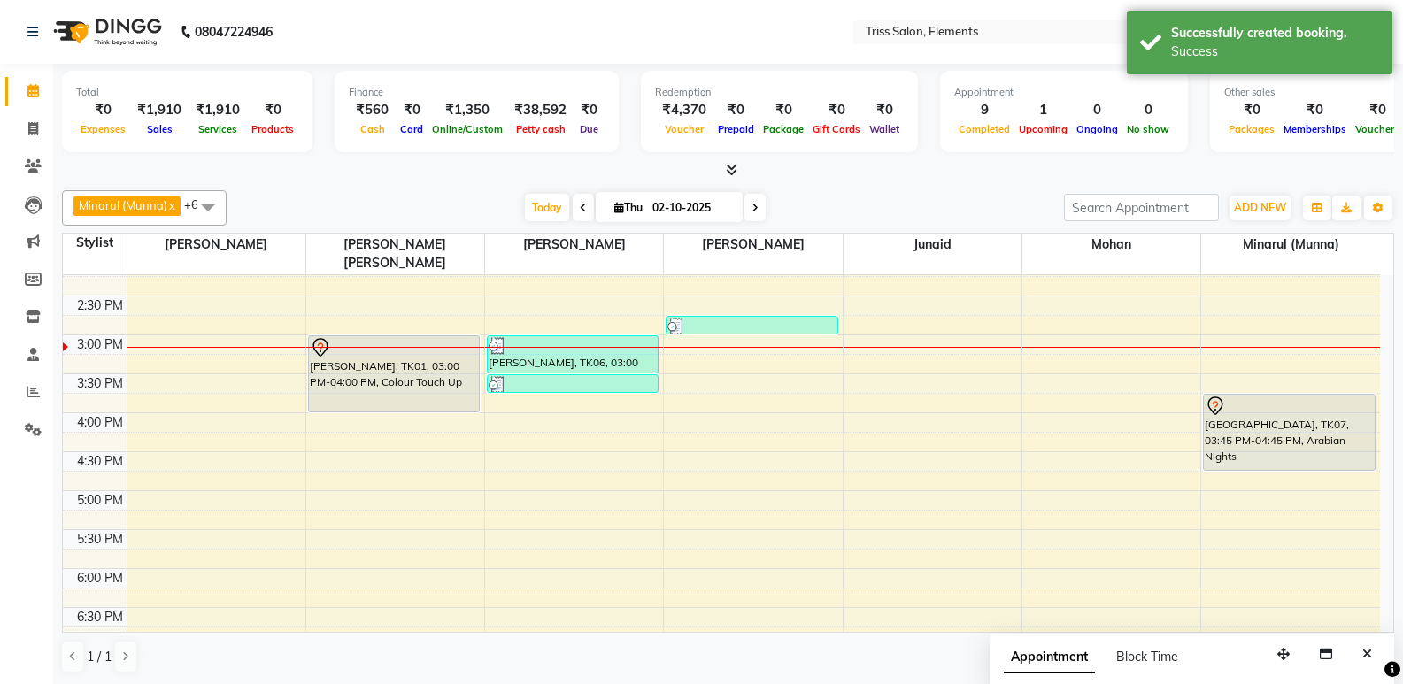
scroll to position [436, 0]
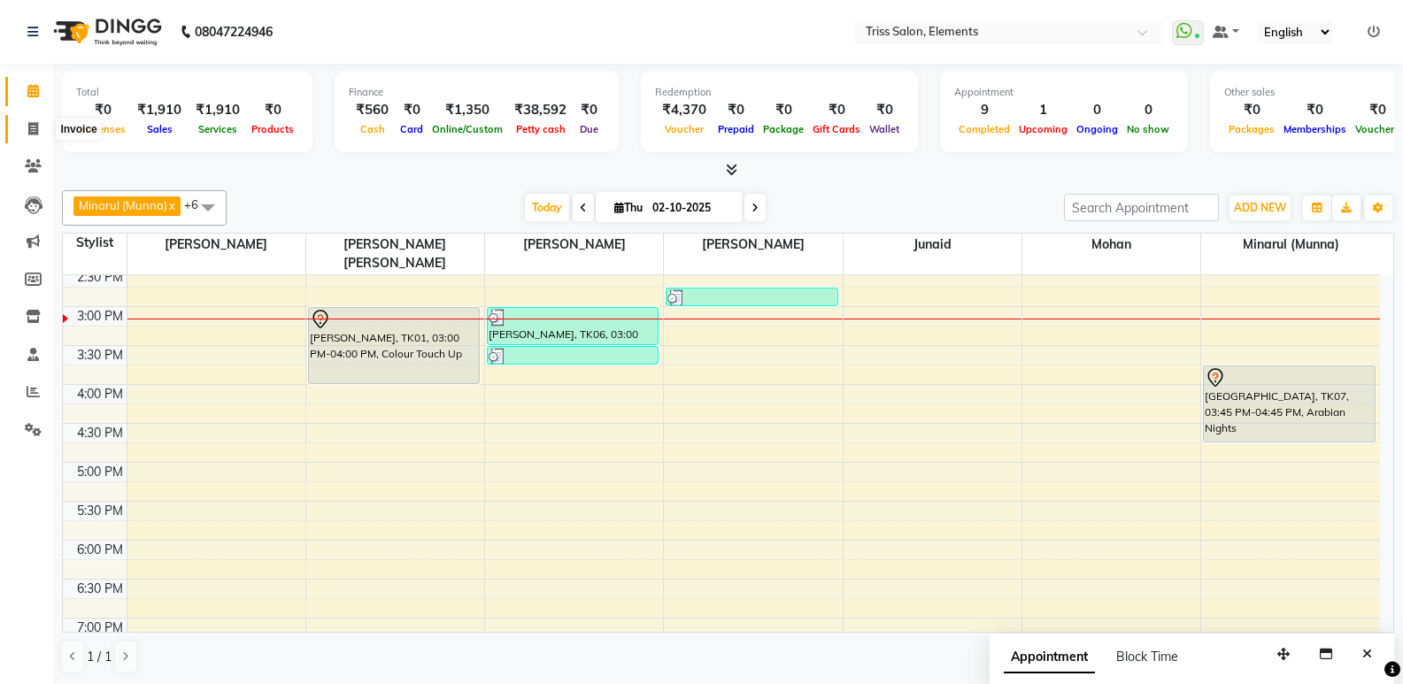
click at [33, 128] on icon at bounding box center [33, 128] width 10 height 13
select select "service"
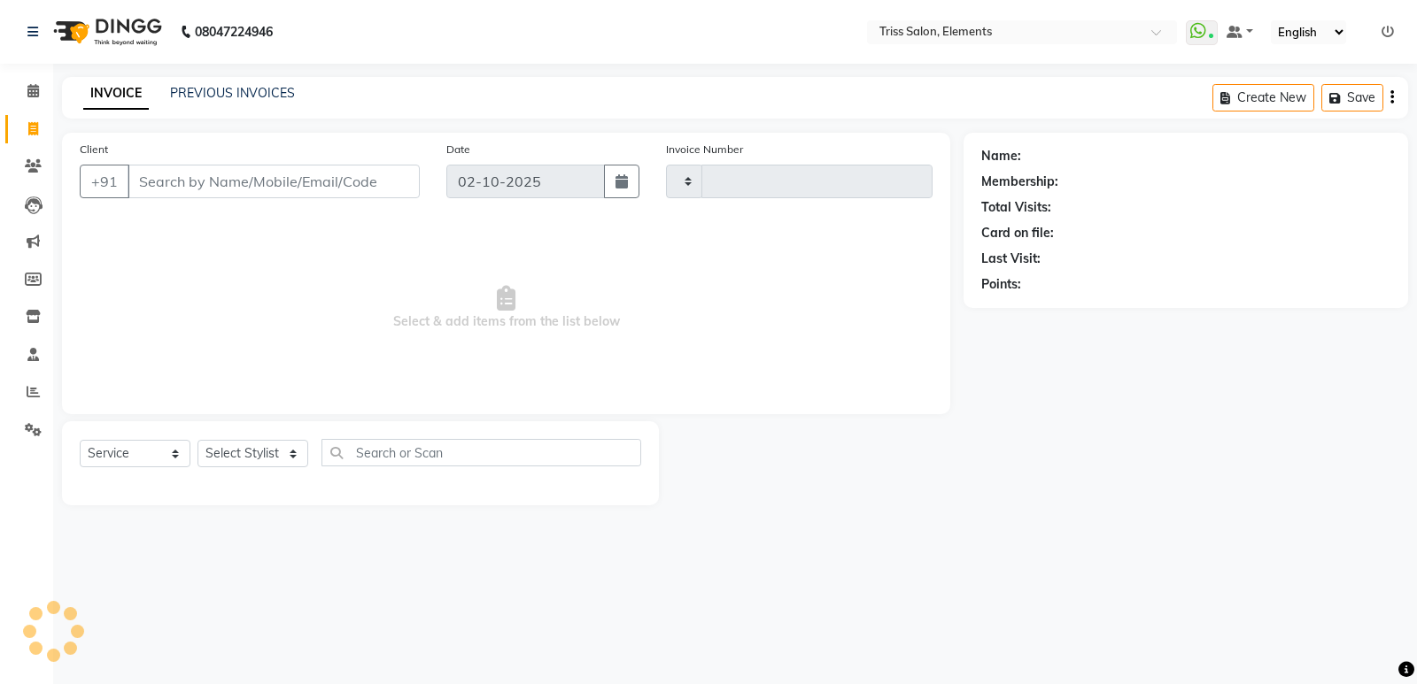
type input "2419"
select select "4303"
click at [142, 30] on img at bounding box center [105, 32] width 121 height 50
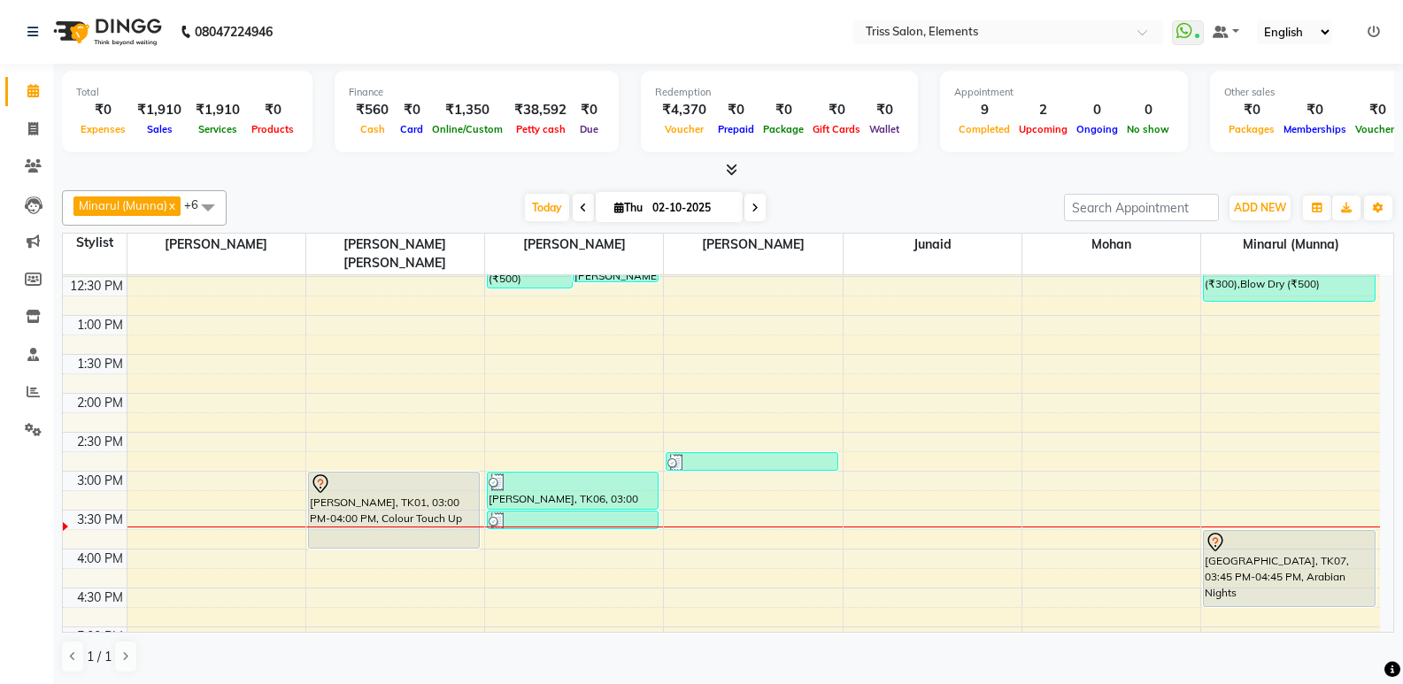
scroll to position [367, 0]
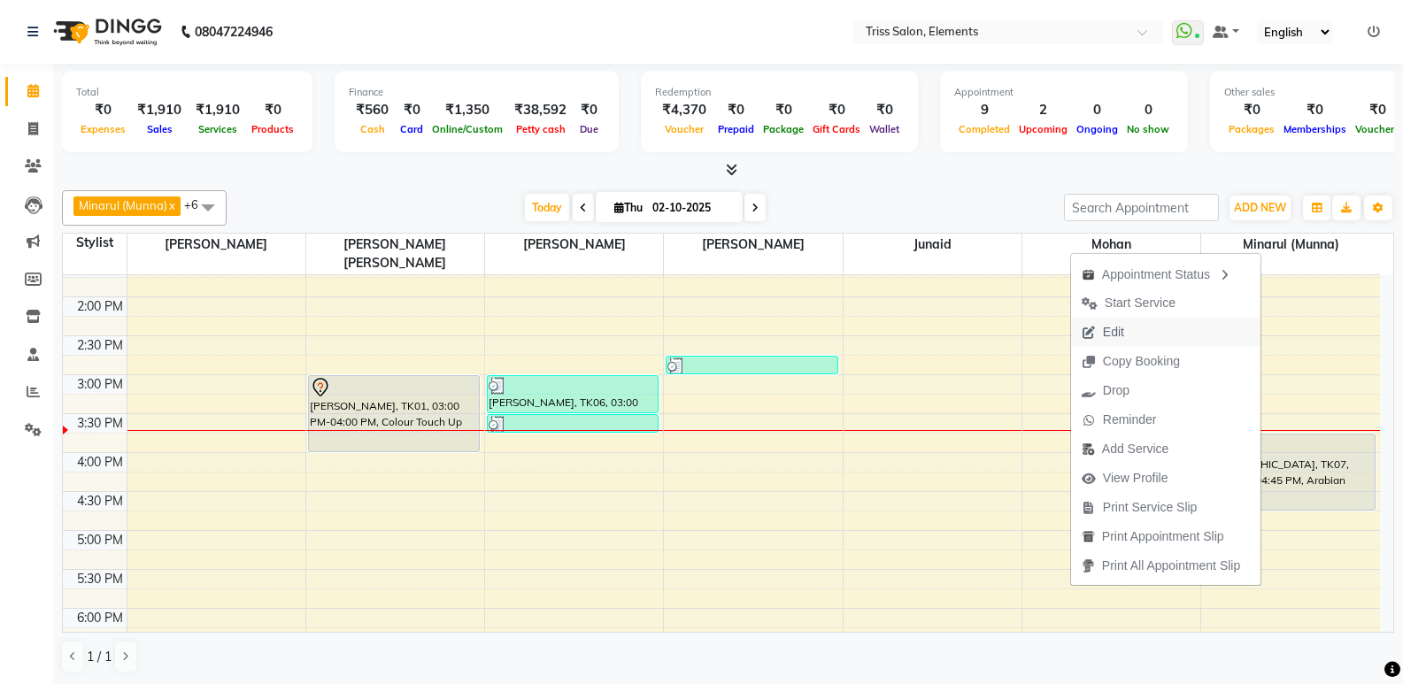
click at [1130, 333] on button "Edit" at bounding box center [1165, 332] width 189 height 29
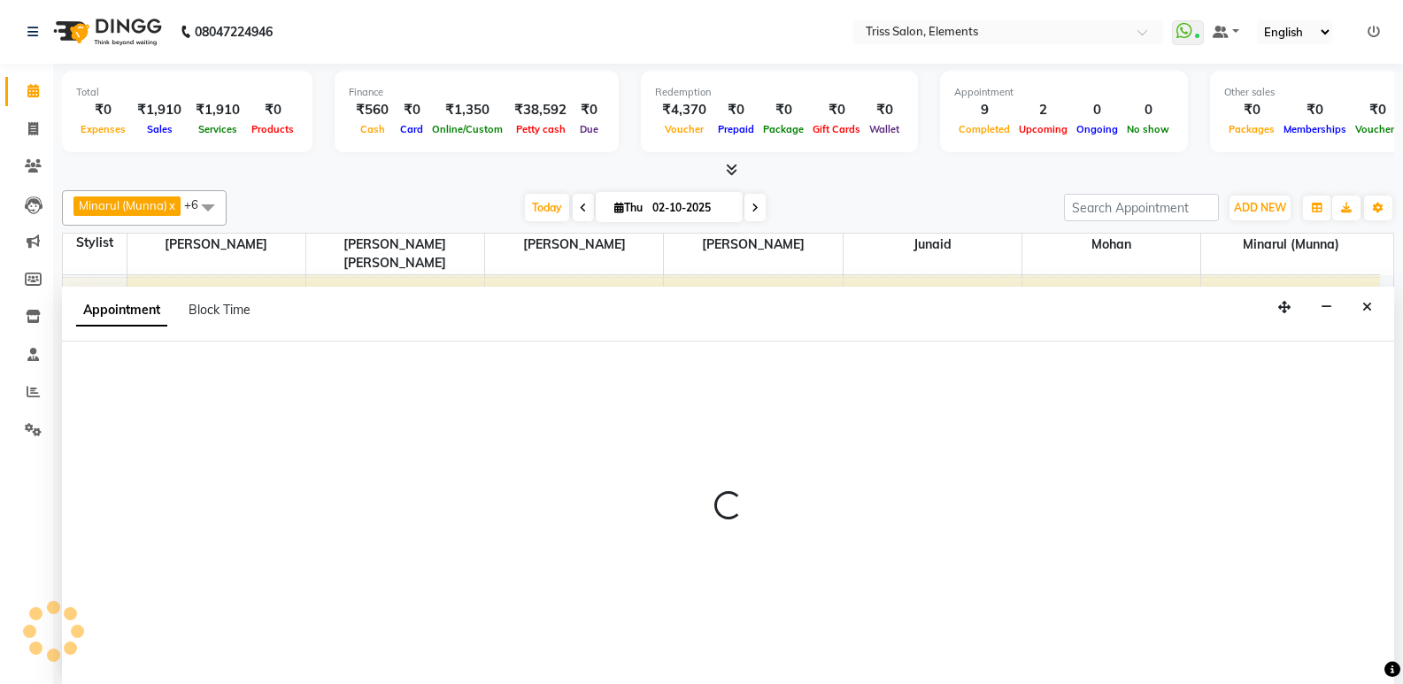
scroll to position [1, 0]
select select "tentative"
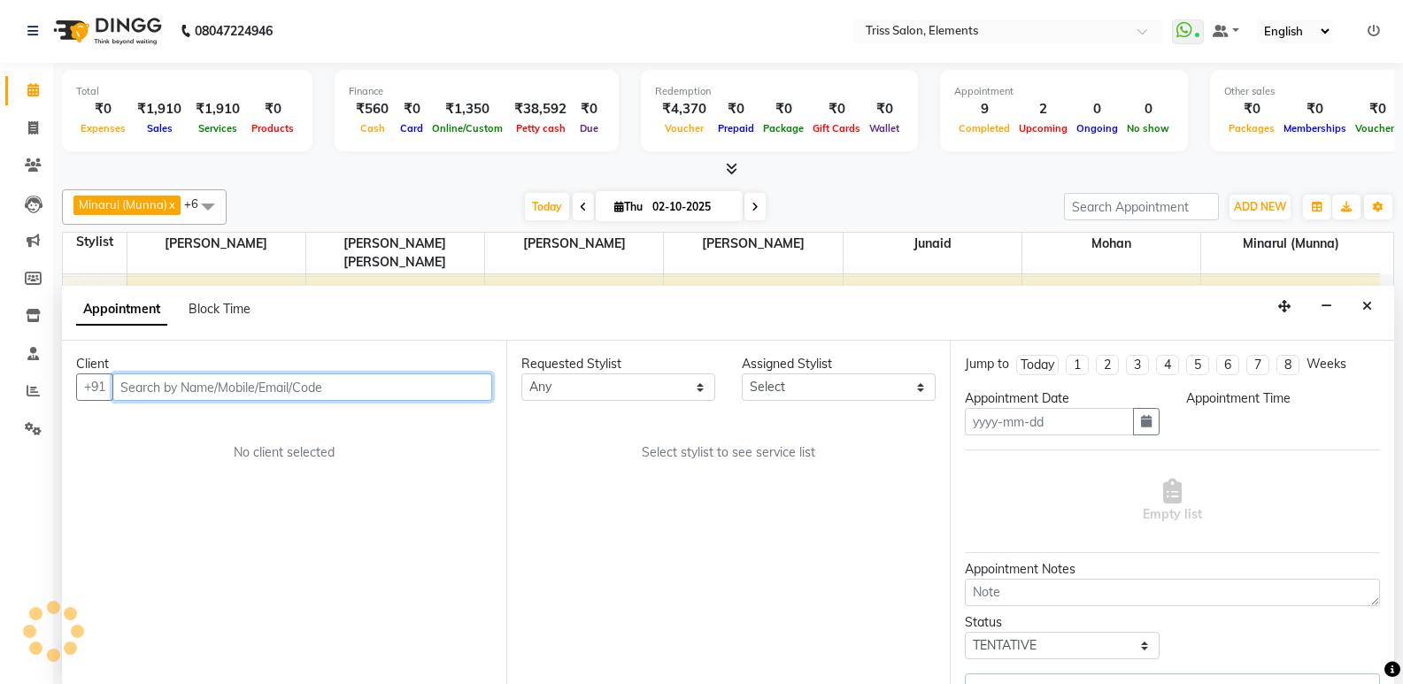
type input "02-10-2025"
select select "945"
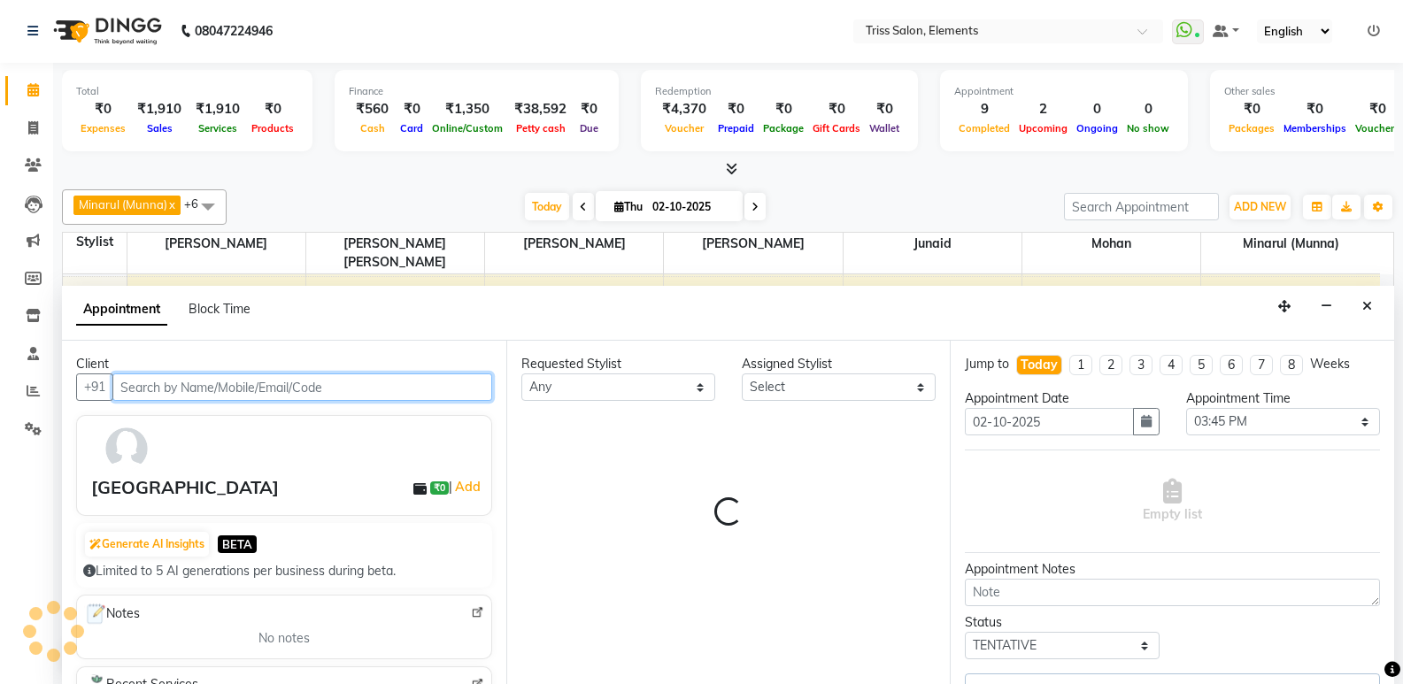
scroll to position [468, 0]
select select "90319"
select select "1300"
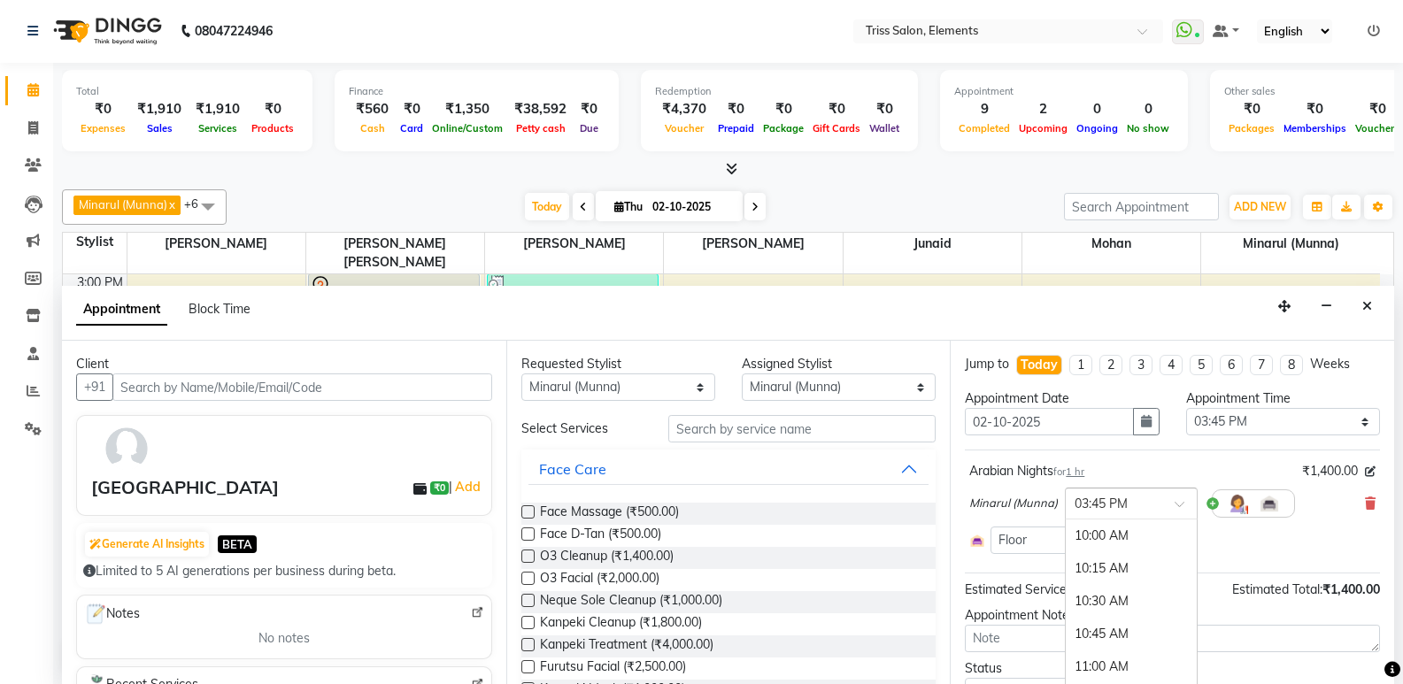
click at [1123, 511] on div "× 03:45 PM" at bounding box center [1118, 504] width 104 height 19
click at [1116, 670] on div "04:45 PM" at bounding box center [1131, 667] width 131 height 33
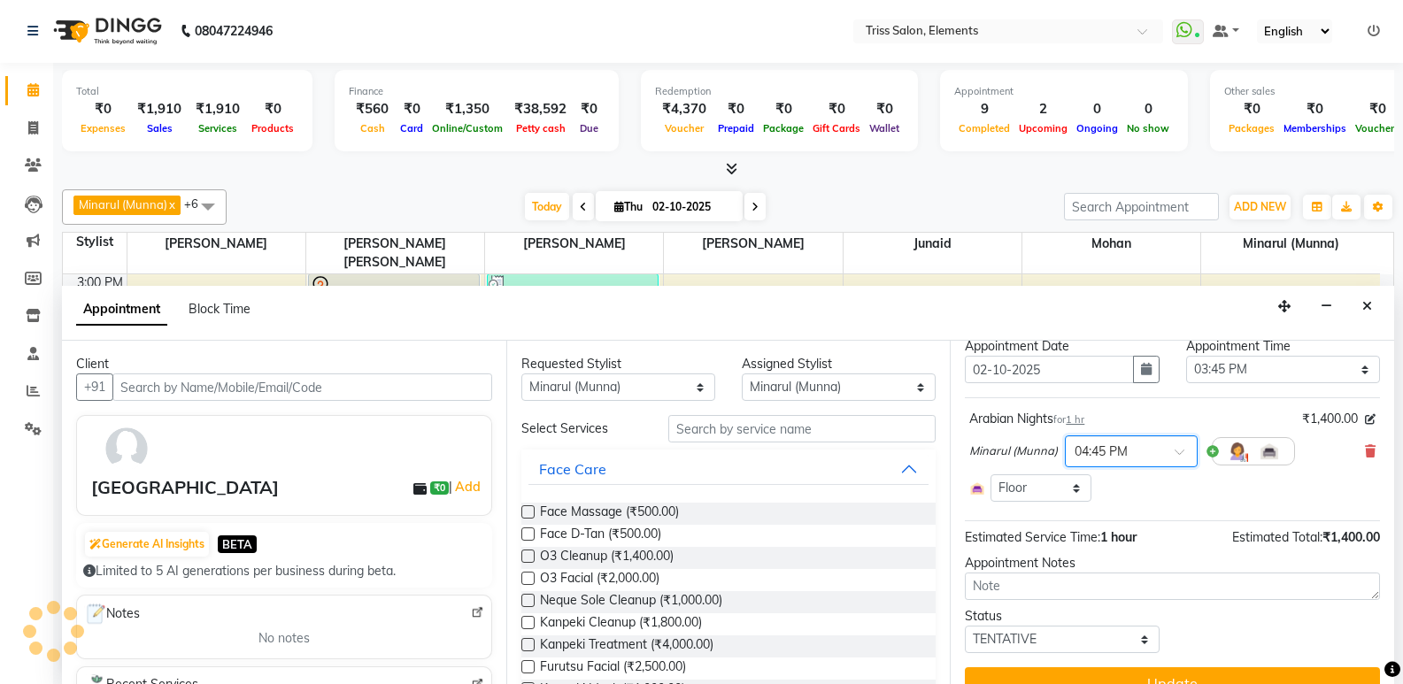
scroll to position [81, 0]
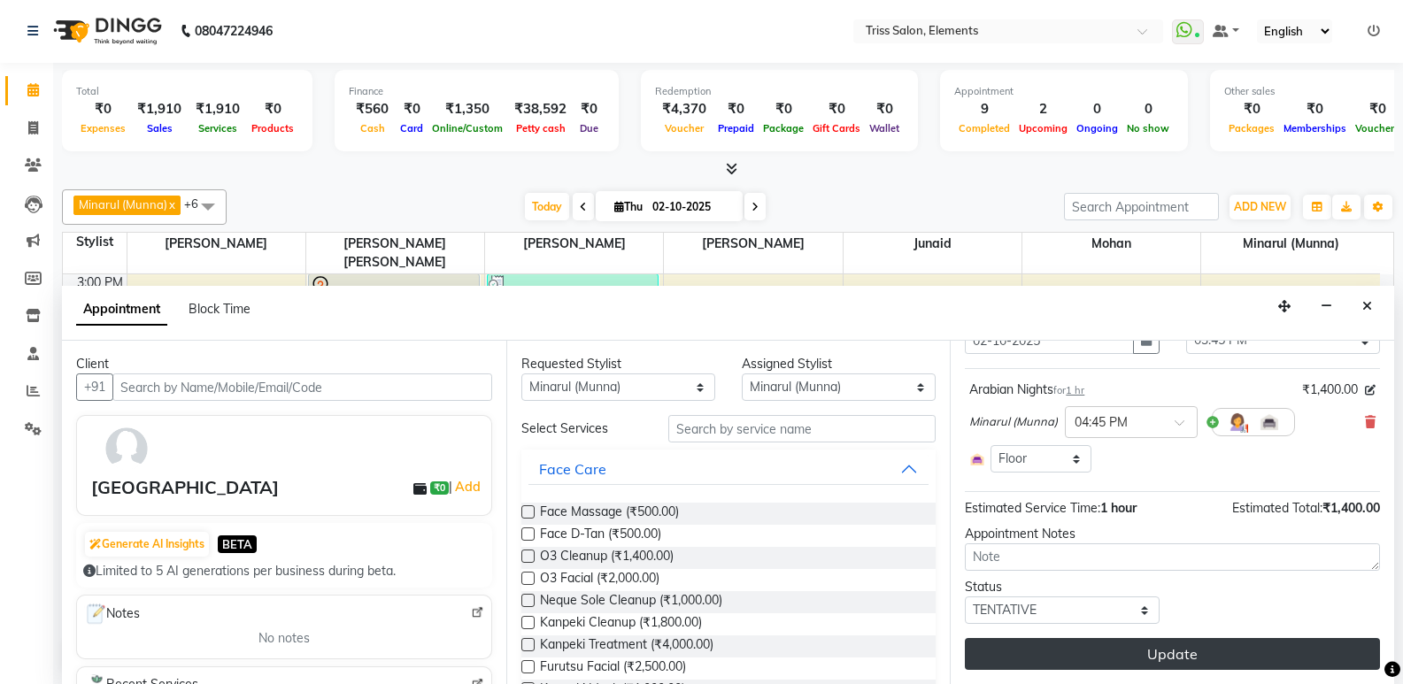
click at [1213, 653] on button "Update" at bounding box center [1172, 654] width 415 height 32
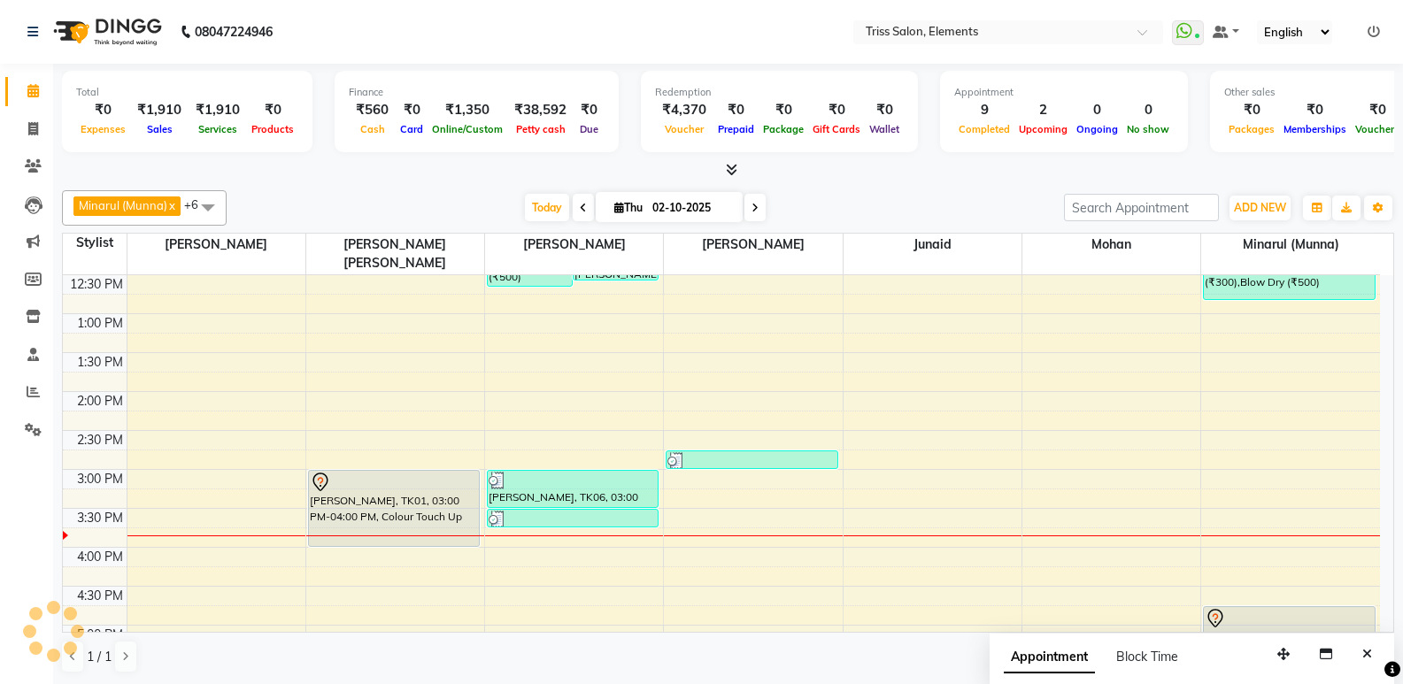
scroll to position [252, 0]
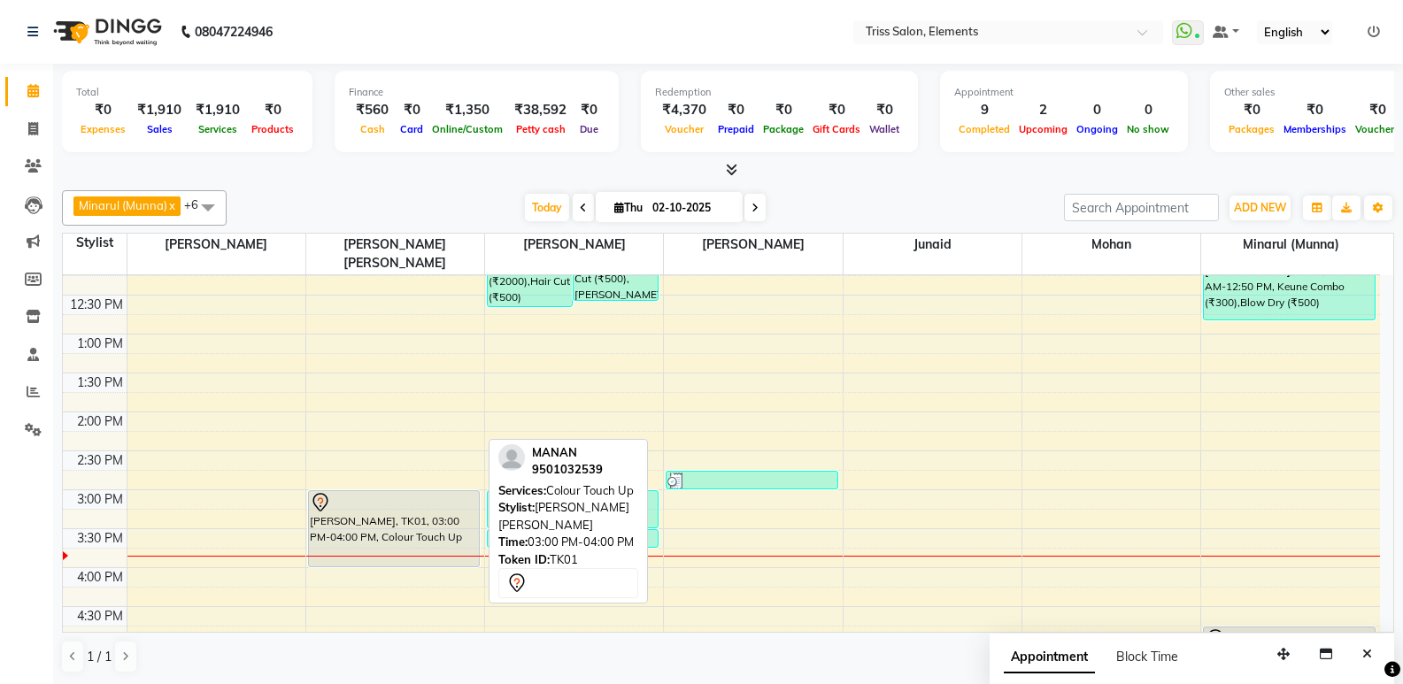
click at [346, 509] on div "[PERSON_NAME], TK01, 03:00 PM-04:00 PM, Colour Touch Up" at bounding box center [394, 528] width 170 height 75
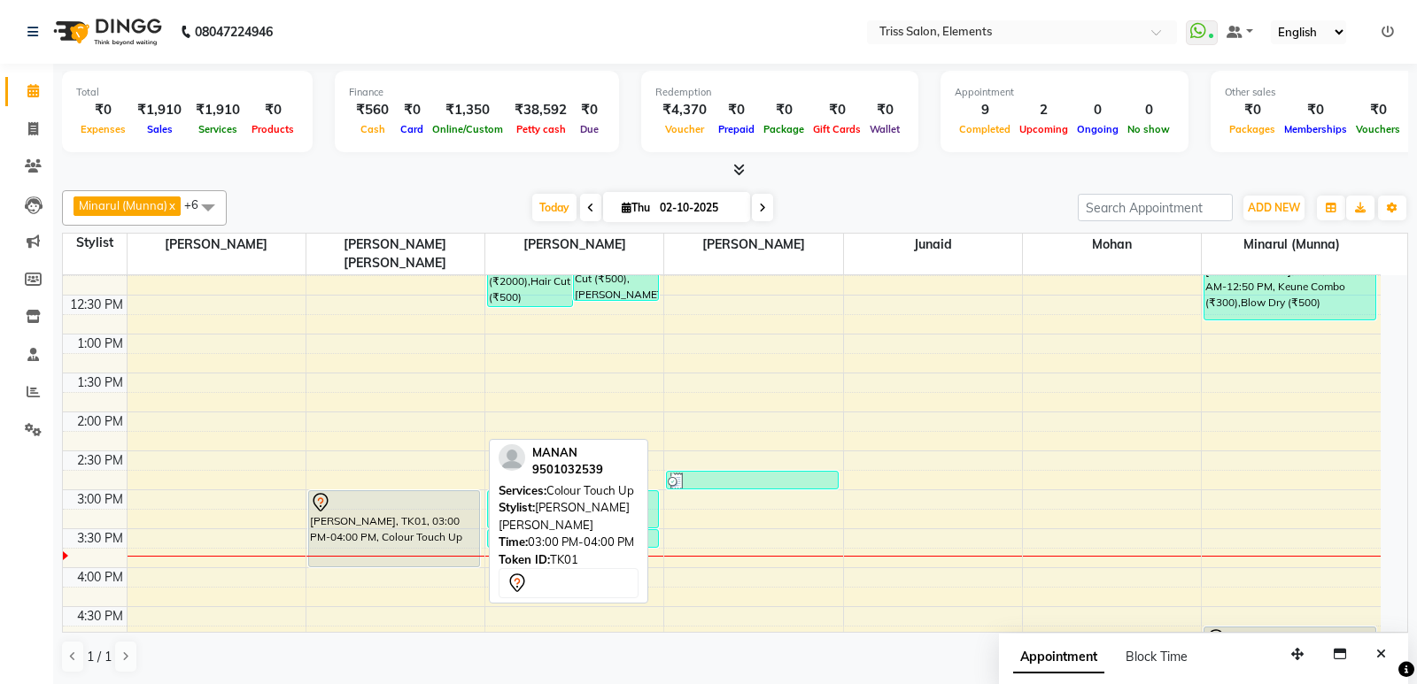
select select "7"
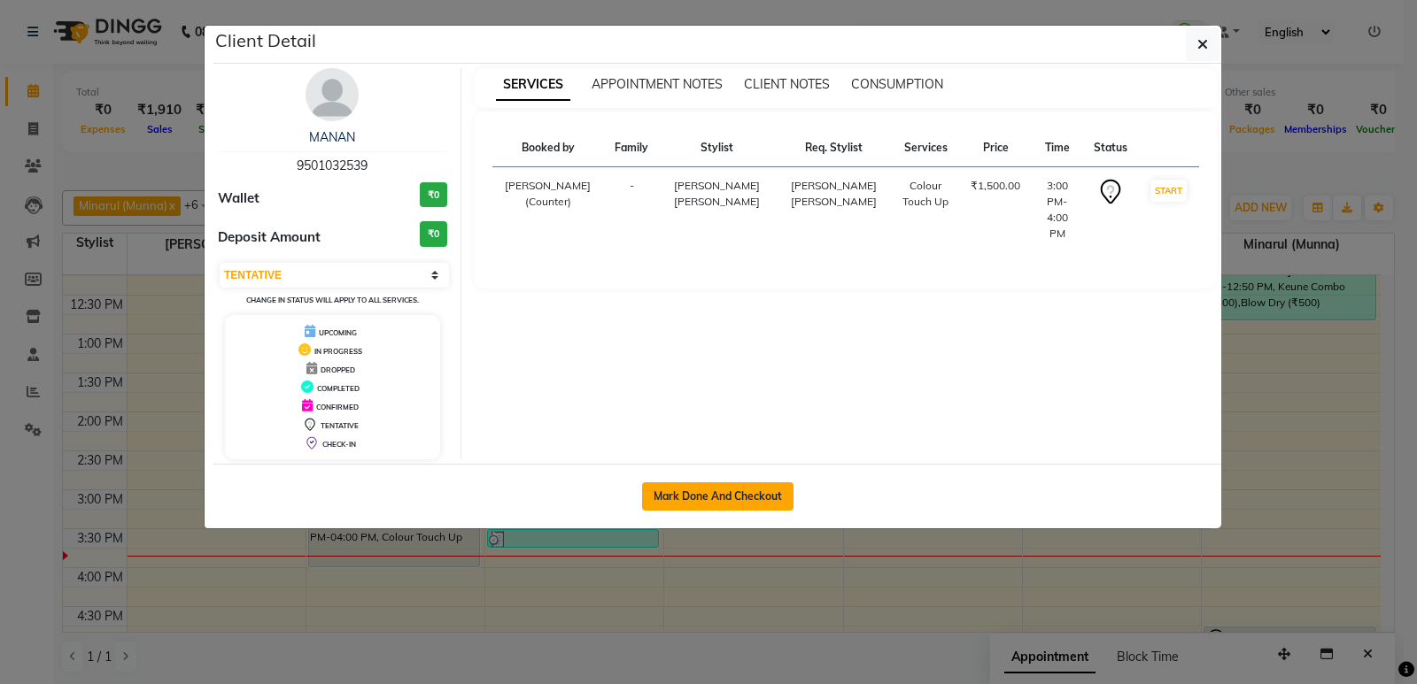
click at [694, 484] on button "Mark Done And Checkout" at bounding box center [717, 497] width 151 height 28
select select "service"
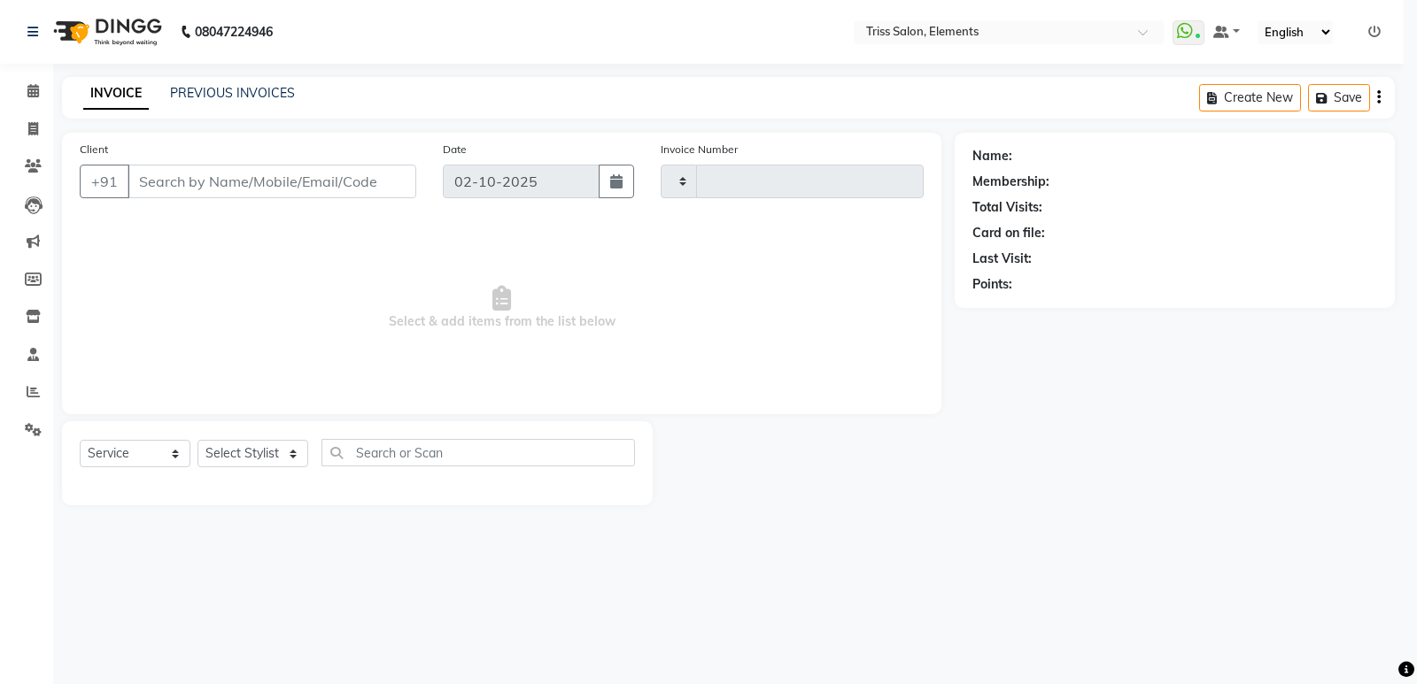
type input "2419"
select select "4303"
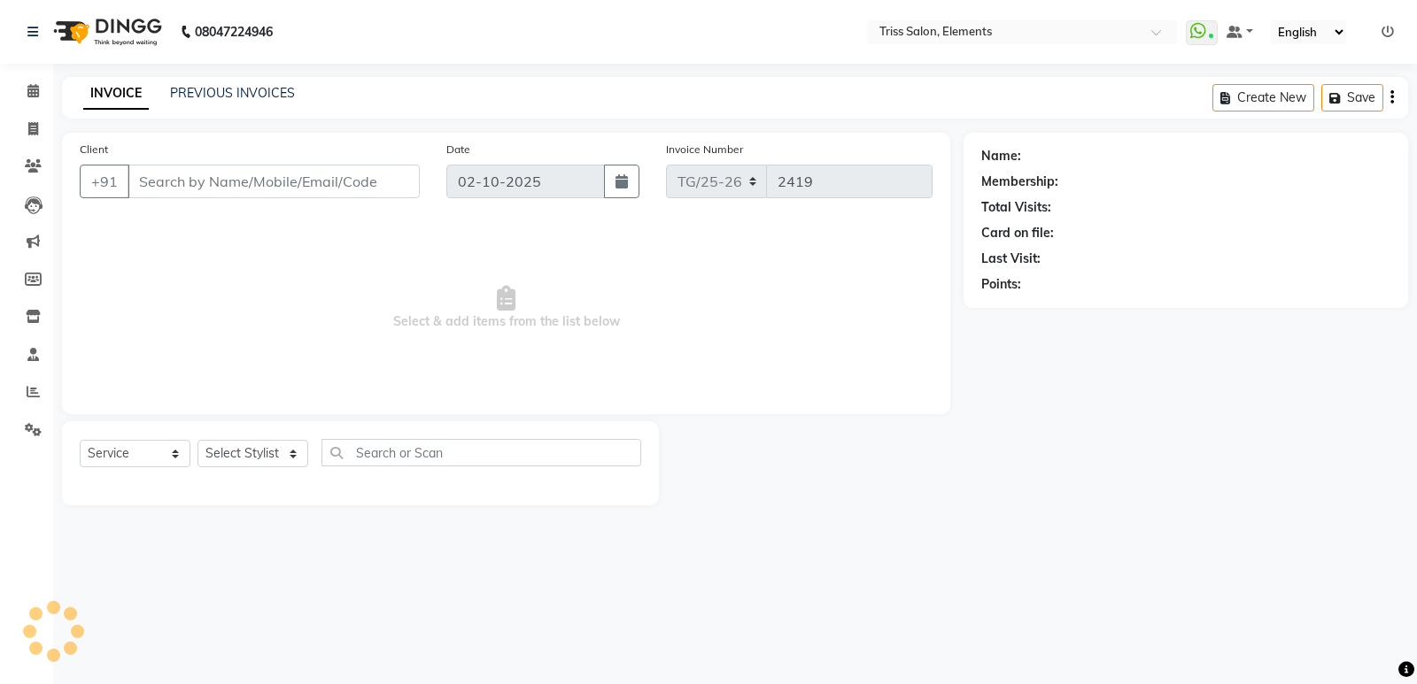
type input "9501032539"
select select "39785"
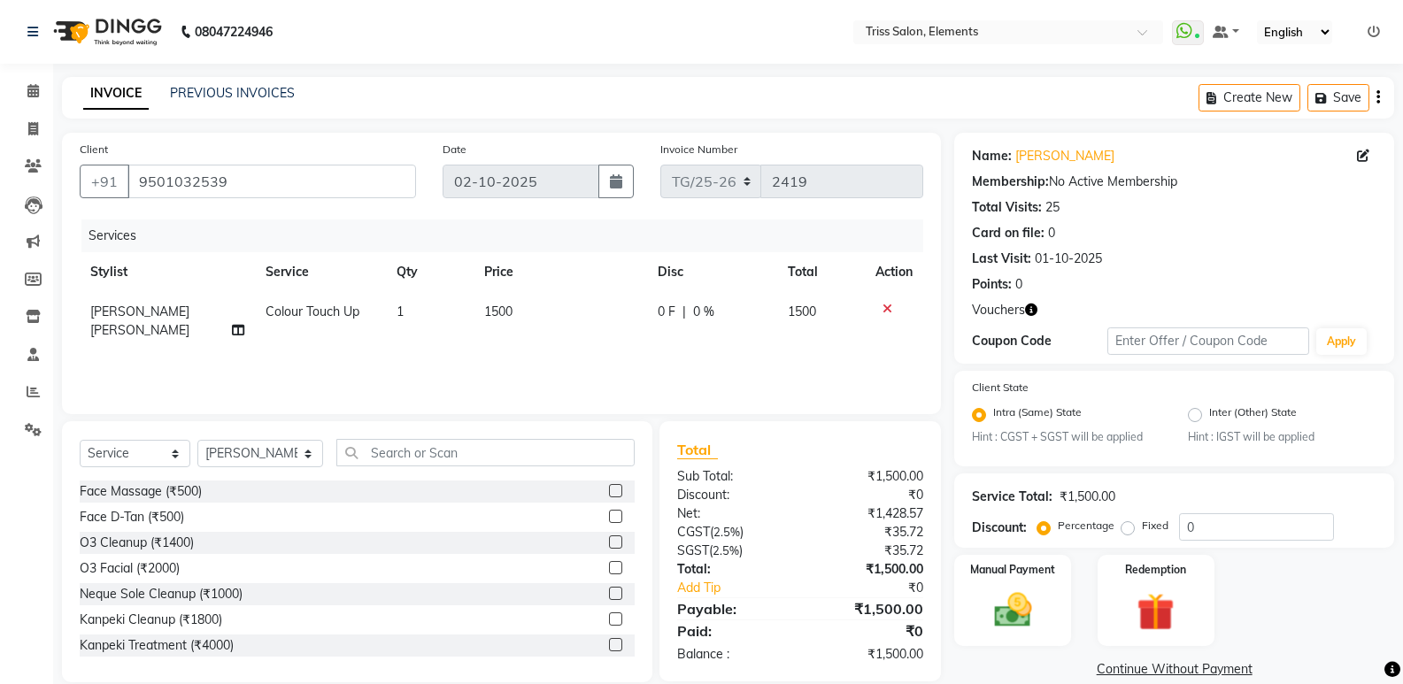
click at [533, 311] on td "1500" at bounding box center [561, 321] width 174 height 58
select select "39785"
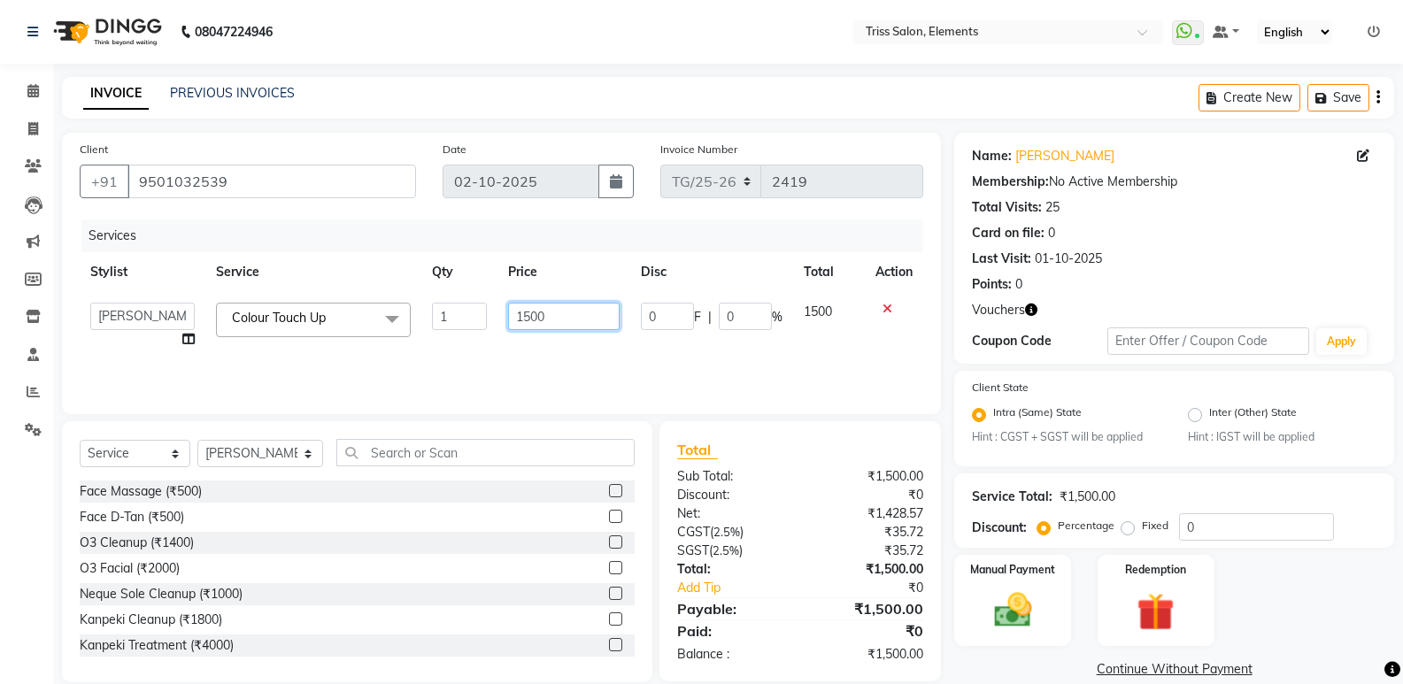
drag, startPoint x: 565, startPoint y: 315, endPoint x: 331, endPoint y: 362, distance: 238.4
click at [332, 361] on div "Services Stylist Service Qty Price Disc Total Action Ankit ([PERSON_NAME]) [PER…" at bounding box center [502, 308] width 844 height 177
type input "2000"
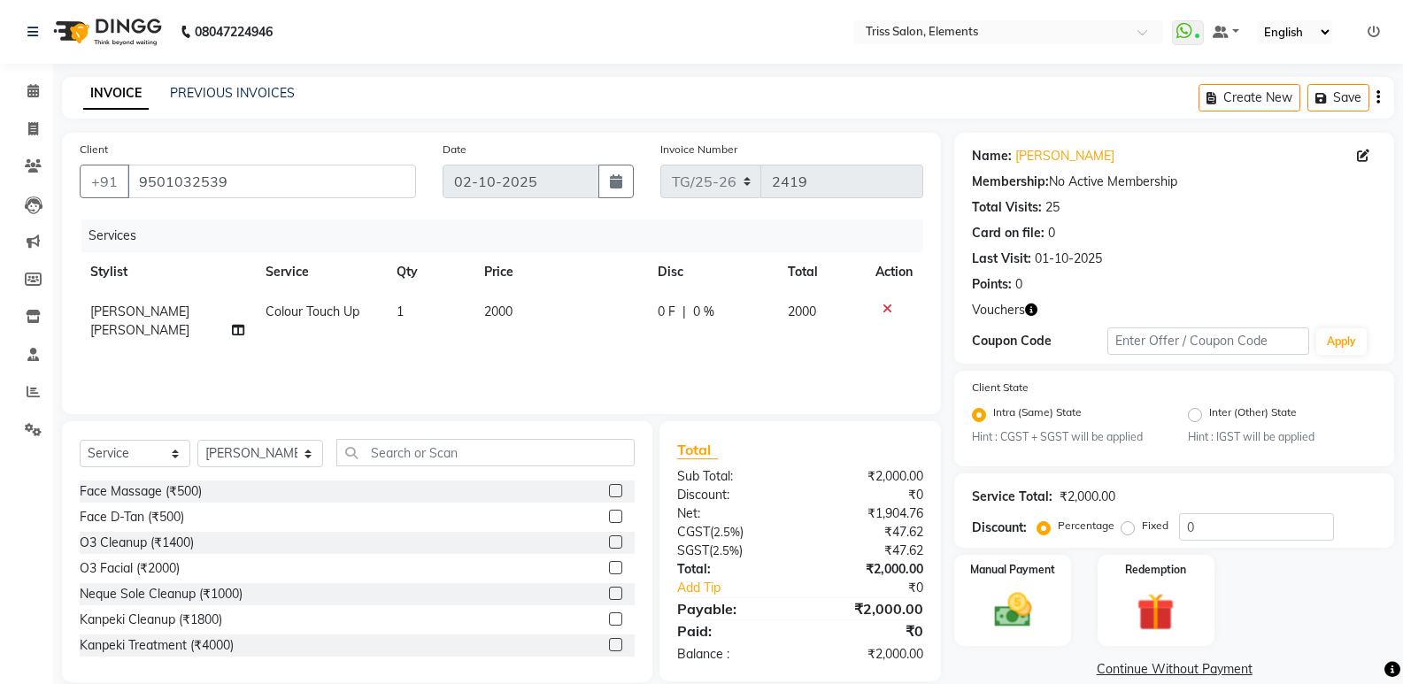
drag, startPoint x: 593, startPoint y: 338, endPoint x: 613, endPoint y: 330, distance: 21.0
click at [598, 336] on div "Services Stylist Service Qty Price Disc Total Action Pankaj [PERSON_NAME] Colou…" at bounding box center [502, 308] width 844 height 177
click at [668, 311] on span "0 F" at bounding box center [667, 312] width 18 height 19
select select "39785"
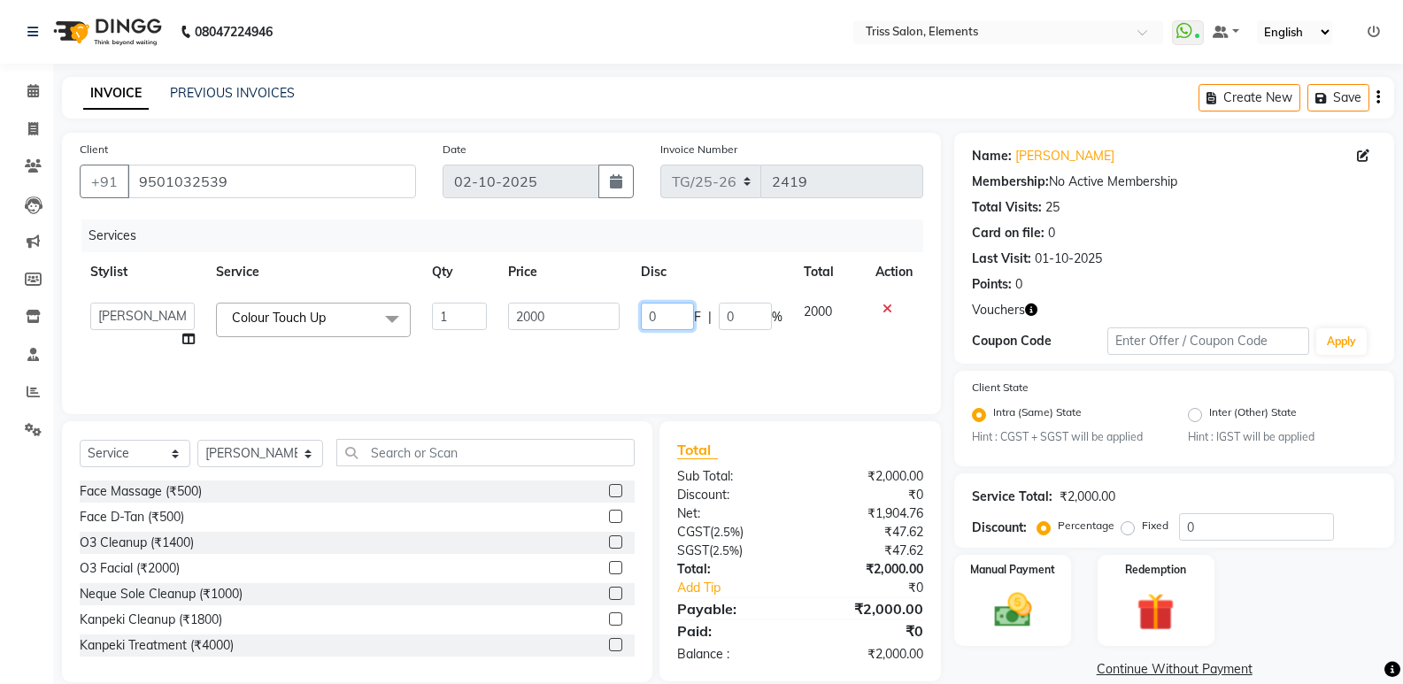
drag, startPoint x: 673, startPoint y: 314, endPoint x: 577, endPoint y: 342, distance: 99.5
click at [582, 339] on tr "Ankit ([PERSON_NAME]) [PERSON_NAME] ([PERSON_NAME]) [PERSON_NAME] [PERSON_NAME]…" at bounding box center [502, 325] width 844 height 67
type input "500"
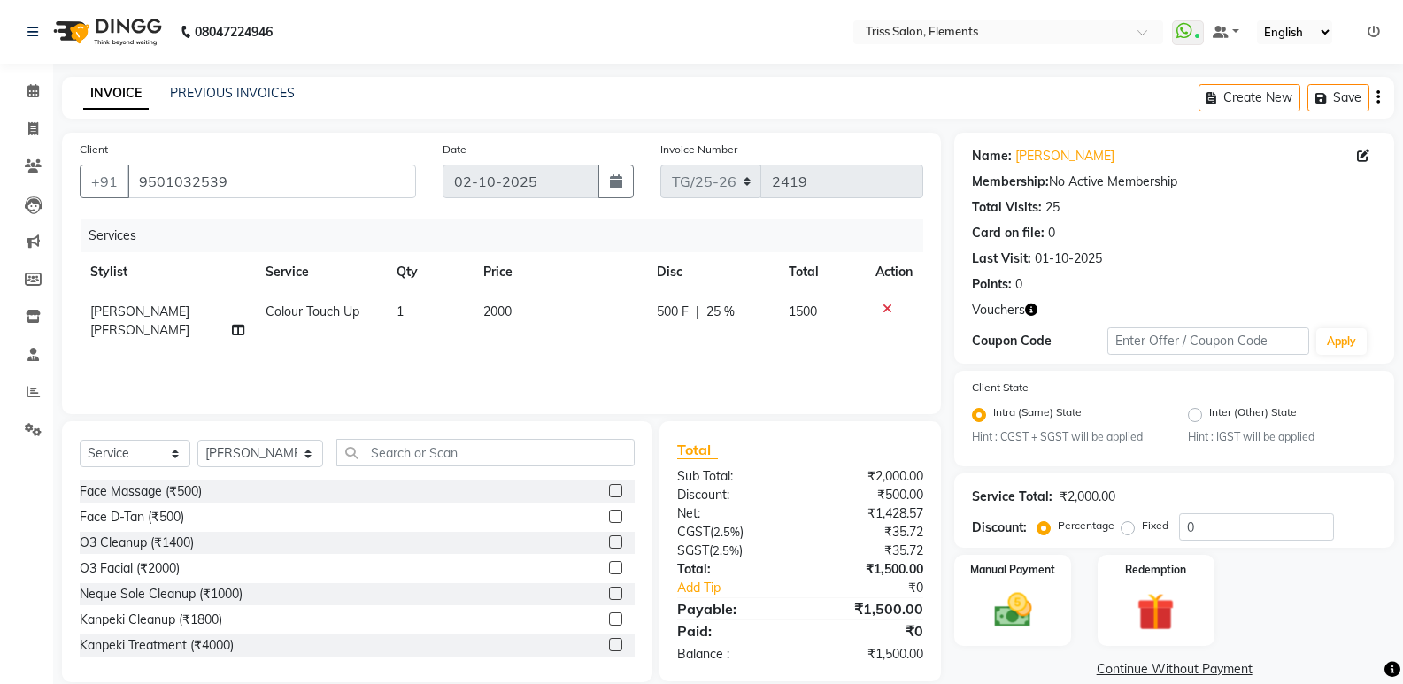
click at [658, 336] on div "Services Stylist Service Qty Price Disc Total Action Pankaj [PERSON_NAME] Colou…" at bounding box center [502, 308] width 844 height 177
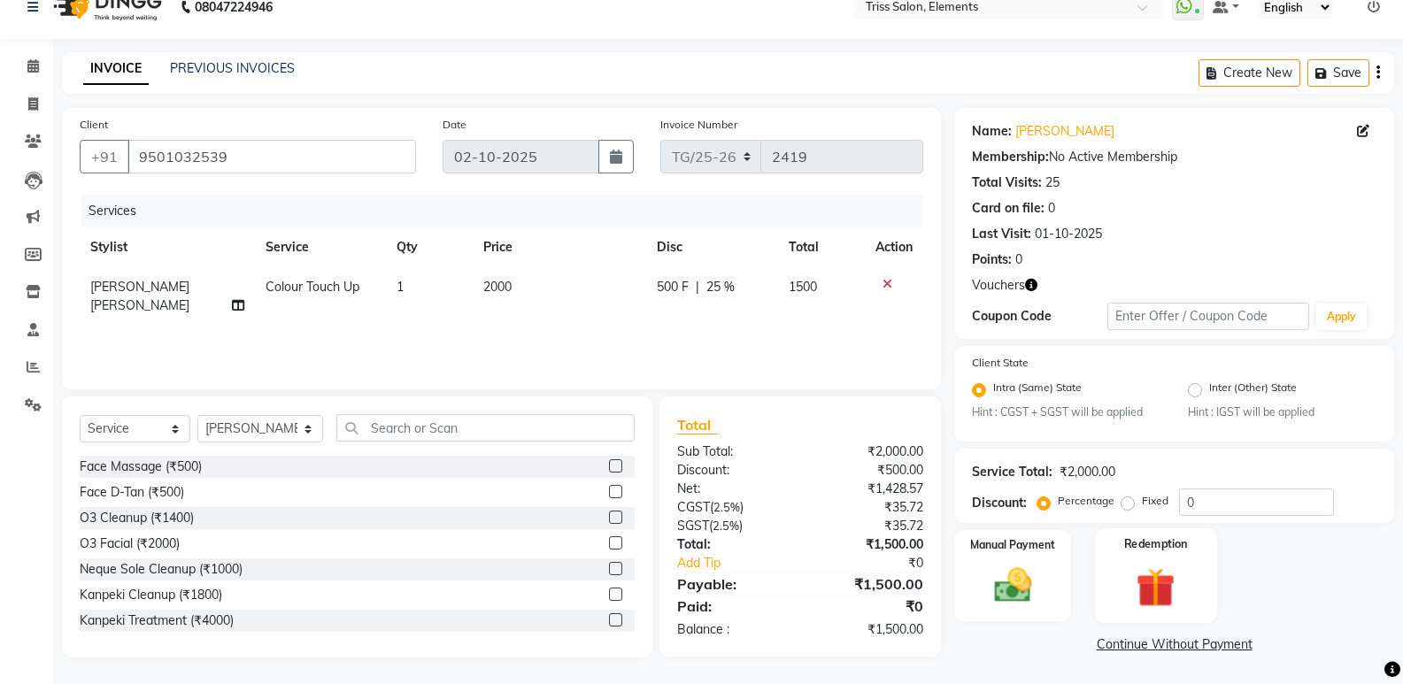
click at [1151, 571] on img at bounding box center [1155, 588] width 63 height 49
drag, startPoint x: 1176, startPoint y: 646, endPoint x: 1416, endPoint y: 595, distance: 245.4
click at [1177, 646] on span "Voucher 2" at bounding box center [1166, 647] width 57 height 20
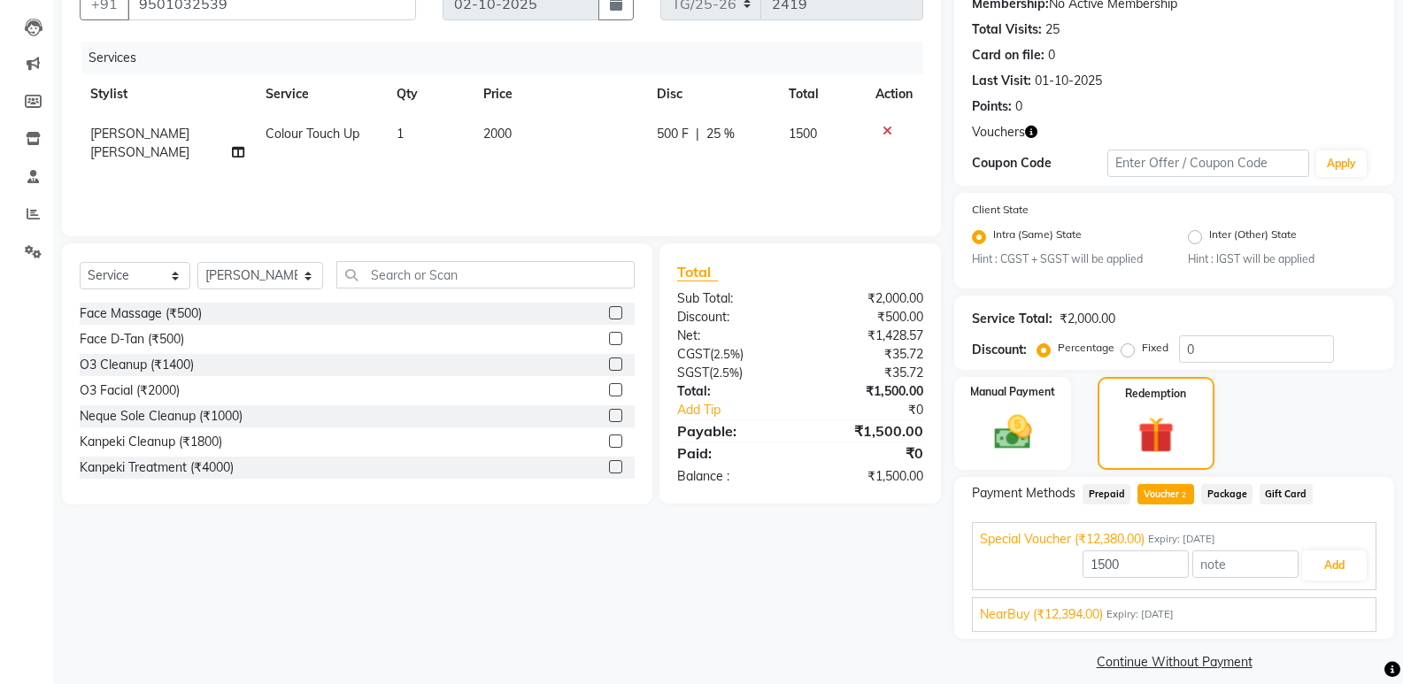
scroll to position [196, 0]
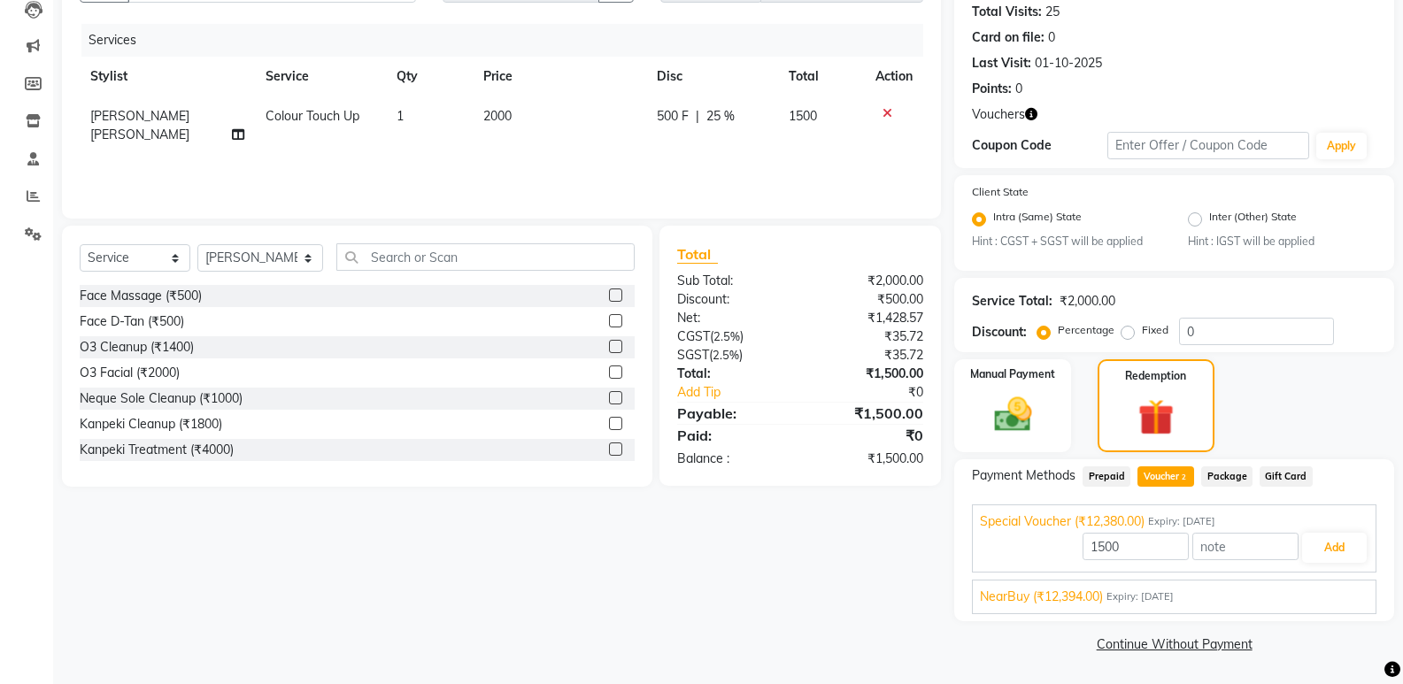
click at [1174, 598] on span "Expiry: [DATE]" at bounding box center [1140, 597] width 67 height 15
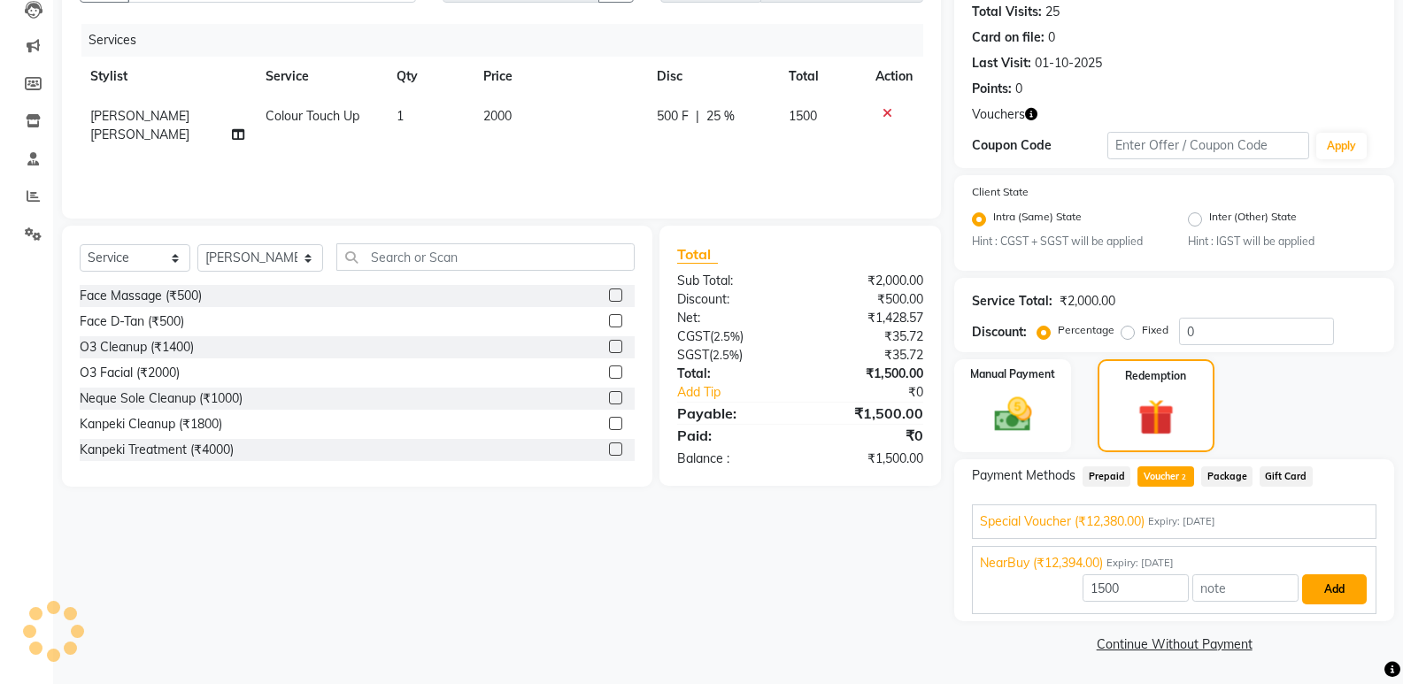
click at [1316, 590] on button "Add" at bounding box center [1334, 590] width 65 height 30
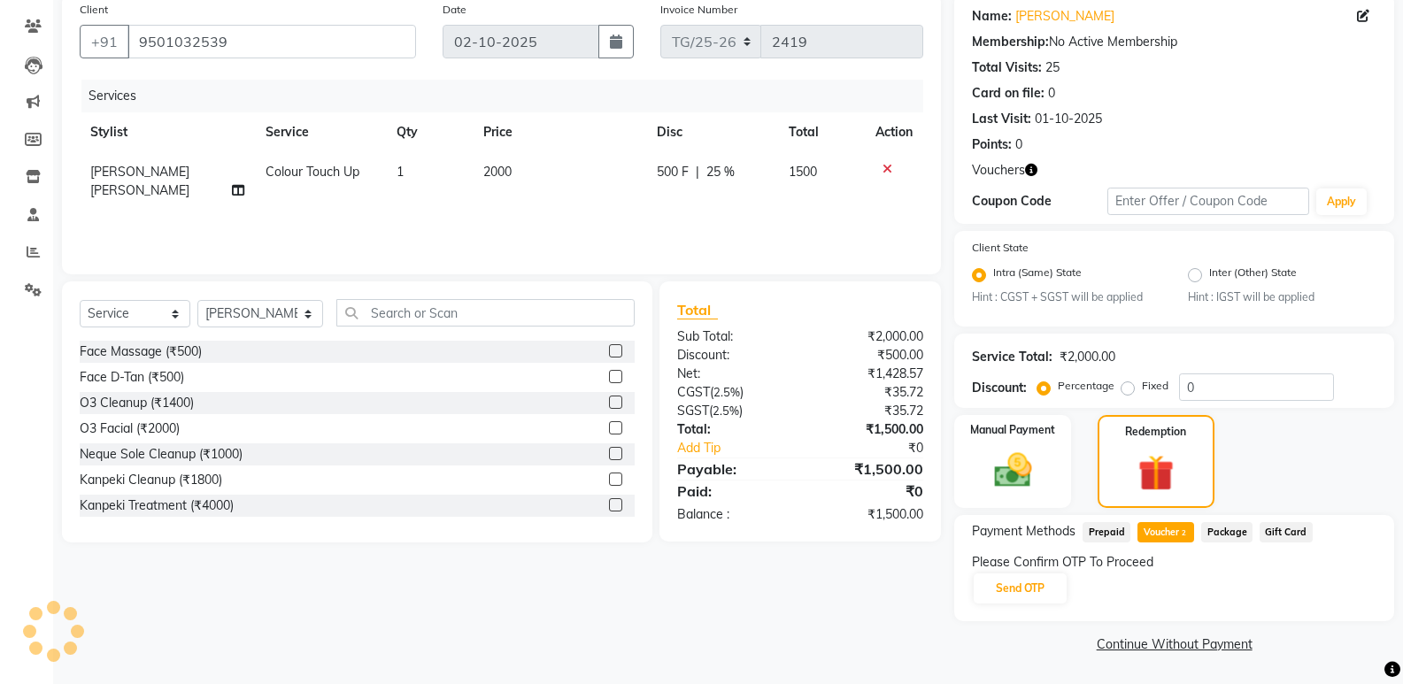
scroll to position [140, 0]
click at [1007, 588] on button "Send OTP" at bounding box center [1020, 589] width 93 height 30
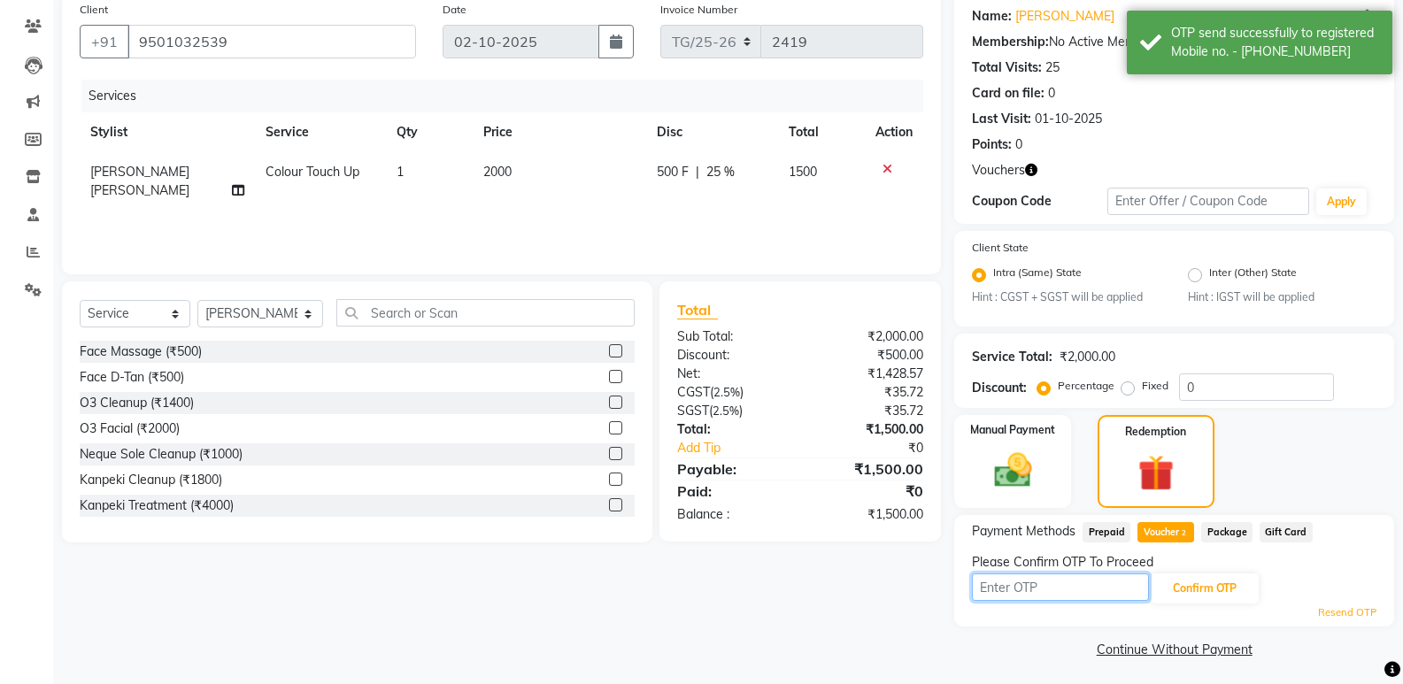
click at [1007, 588] on input "text" at bounding box center [1060, 587] width 177 height 27
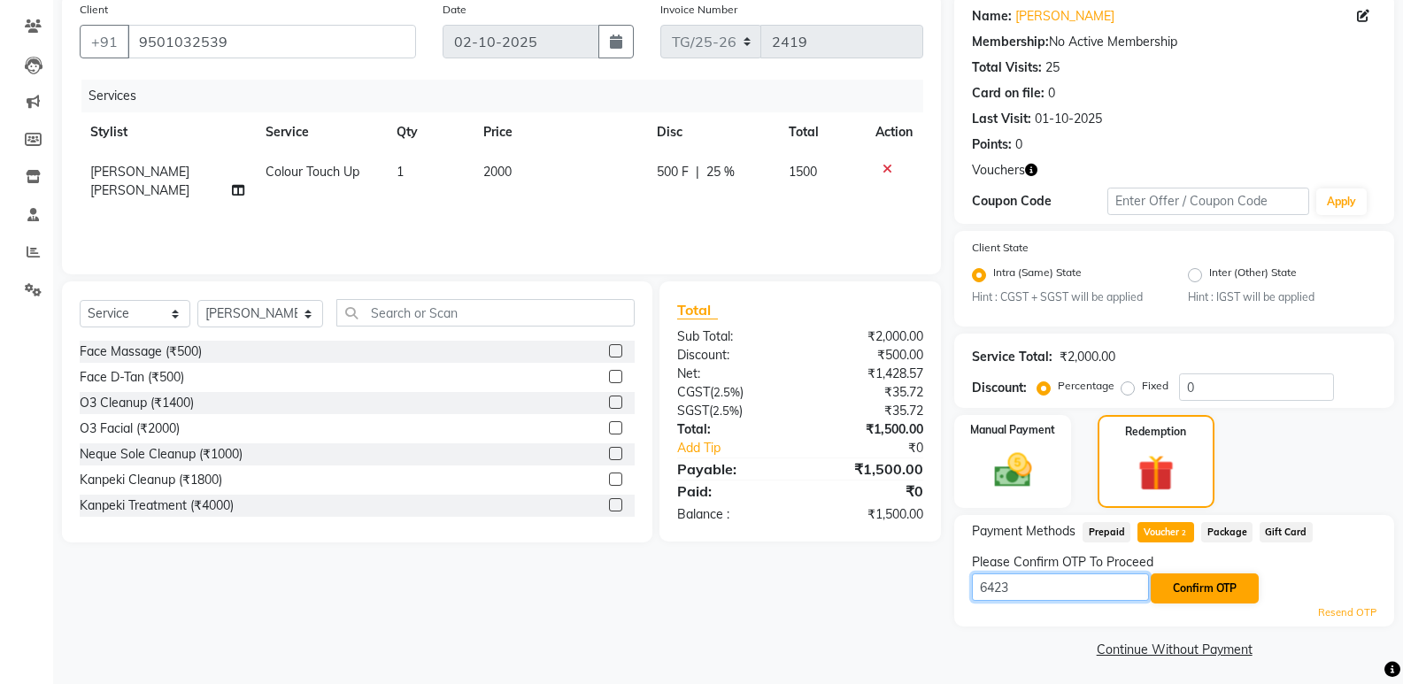
type input "6423"
click at [1238, 581] on button "Confirm OTP" at bounding box center [1205, 589] width 108 height 30
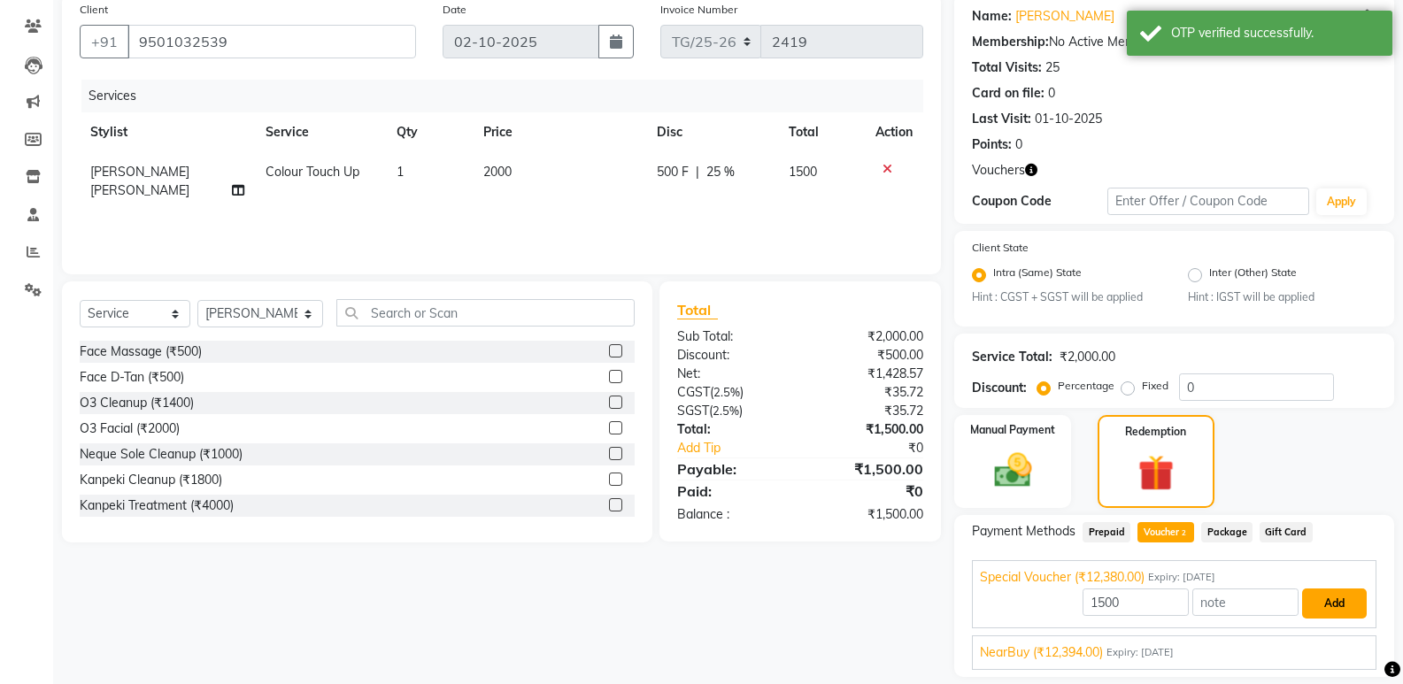
click at [1320, 602] on button "Add" at bounding box center [1334, 604] width 65 height 30
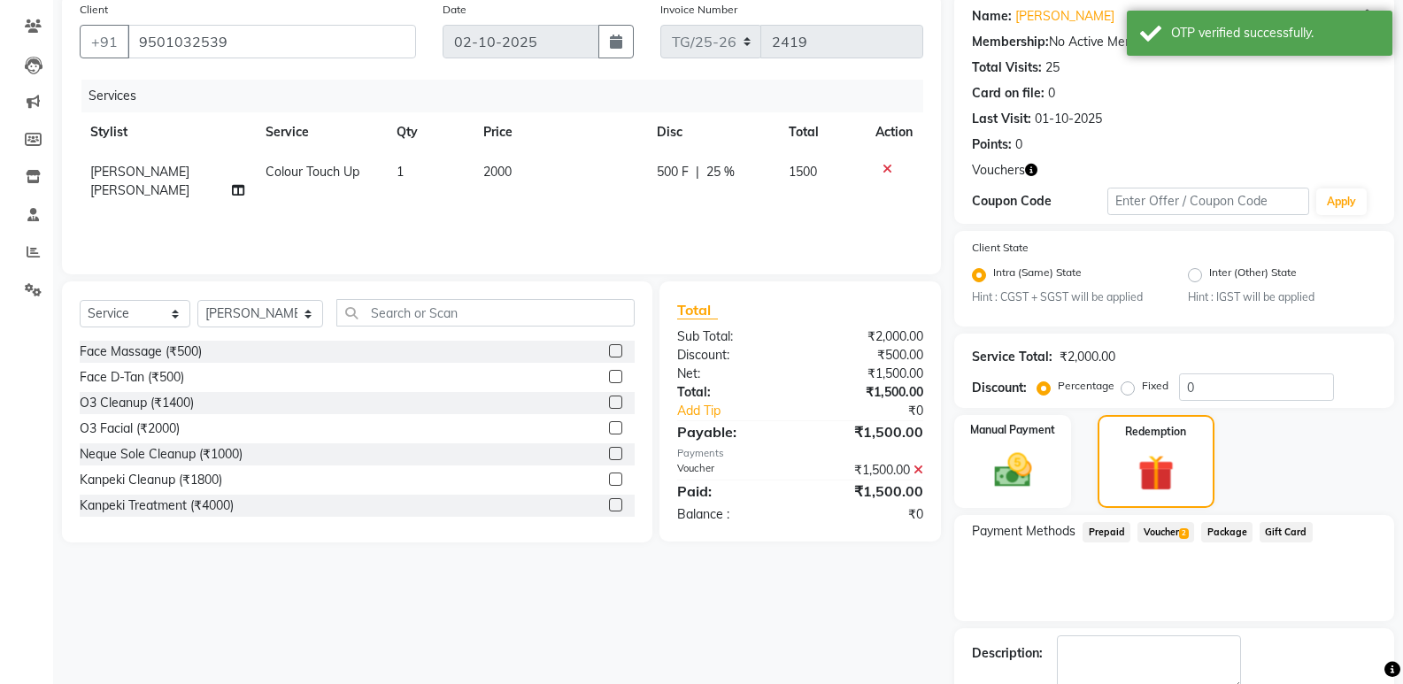
click at [1158, 537] on span "Voucher 2" at bounding box center [1166, 532] width 57 height 20
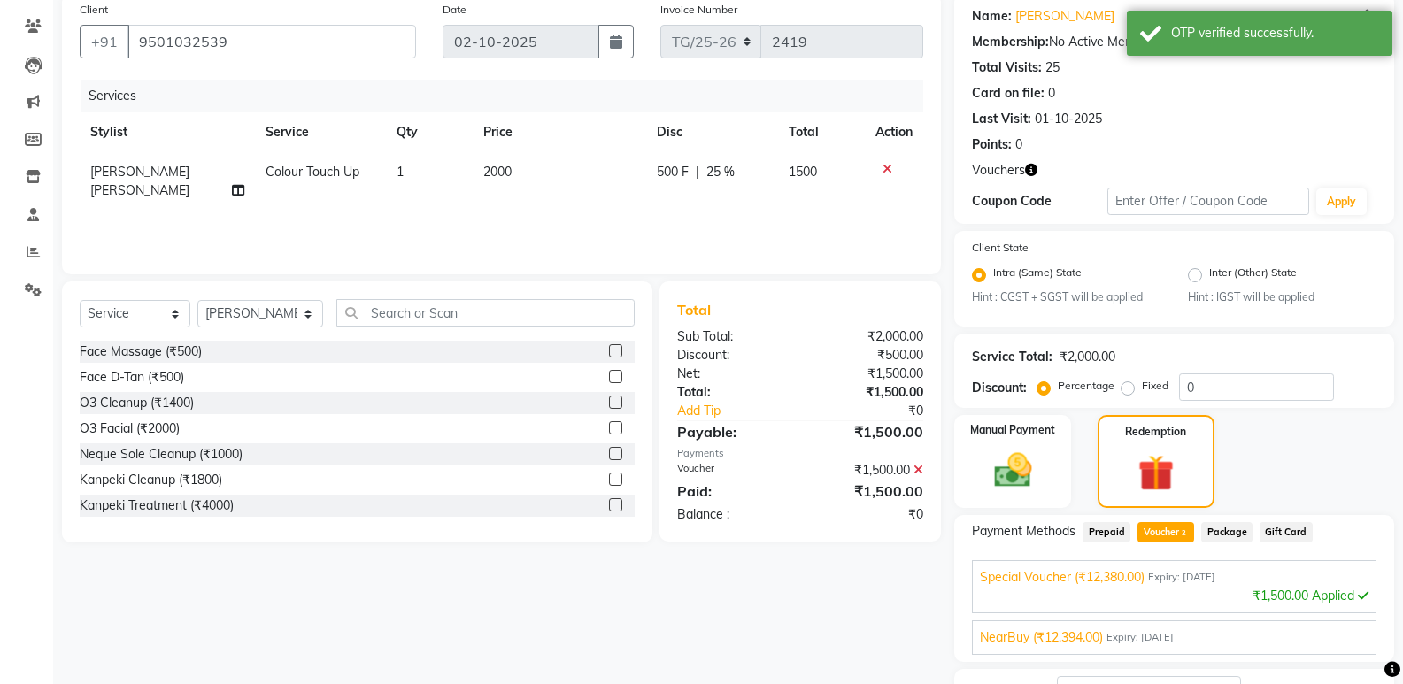
scroll to position [281, 0]
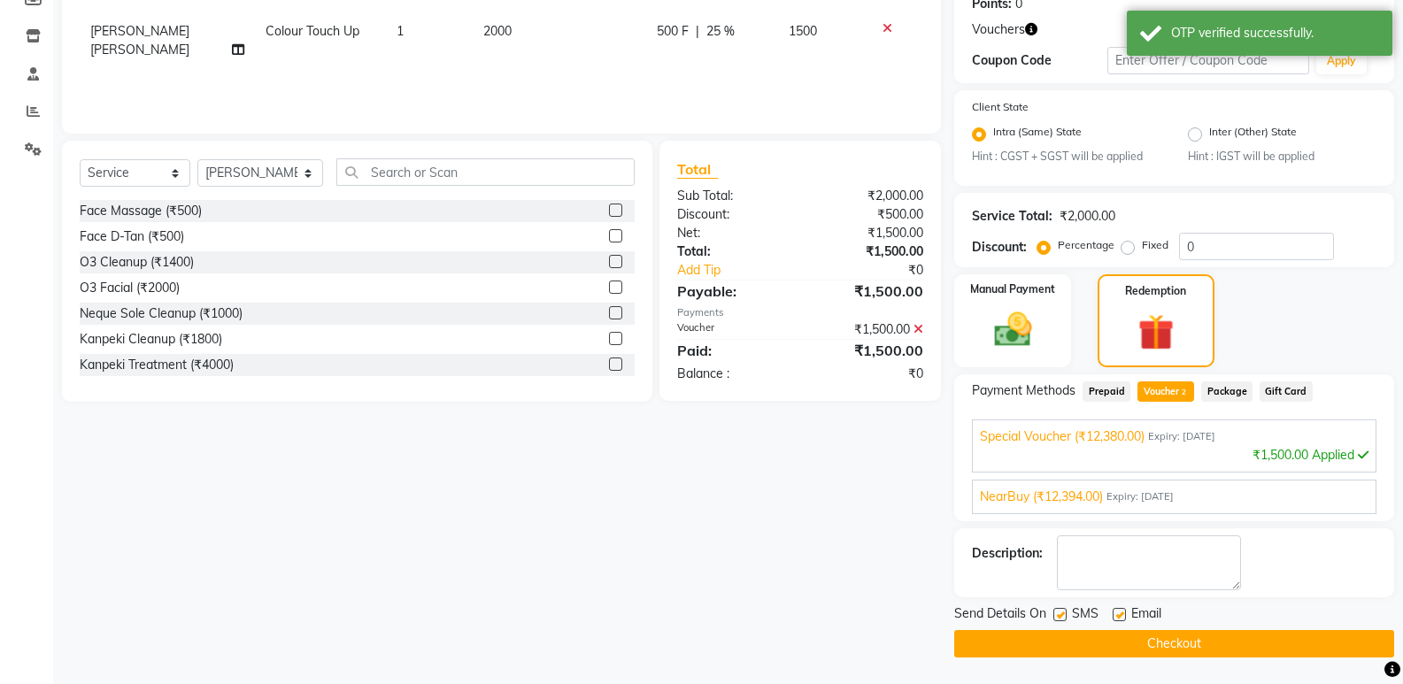
click at [918, 328] on icon at bounding box center [919, 329] width 10 height 12
type input "1500"
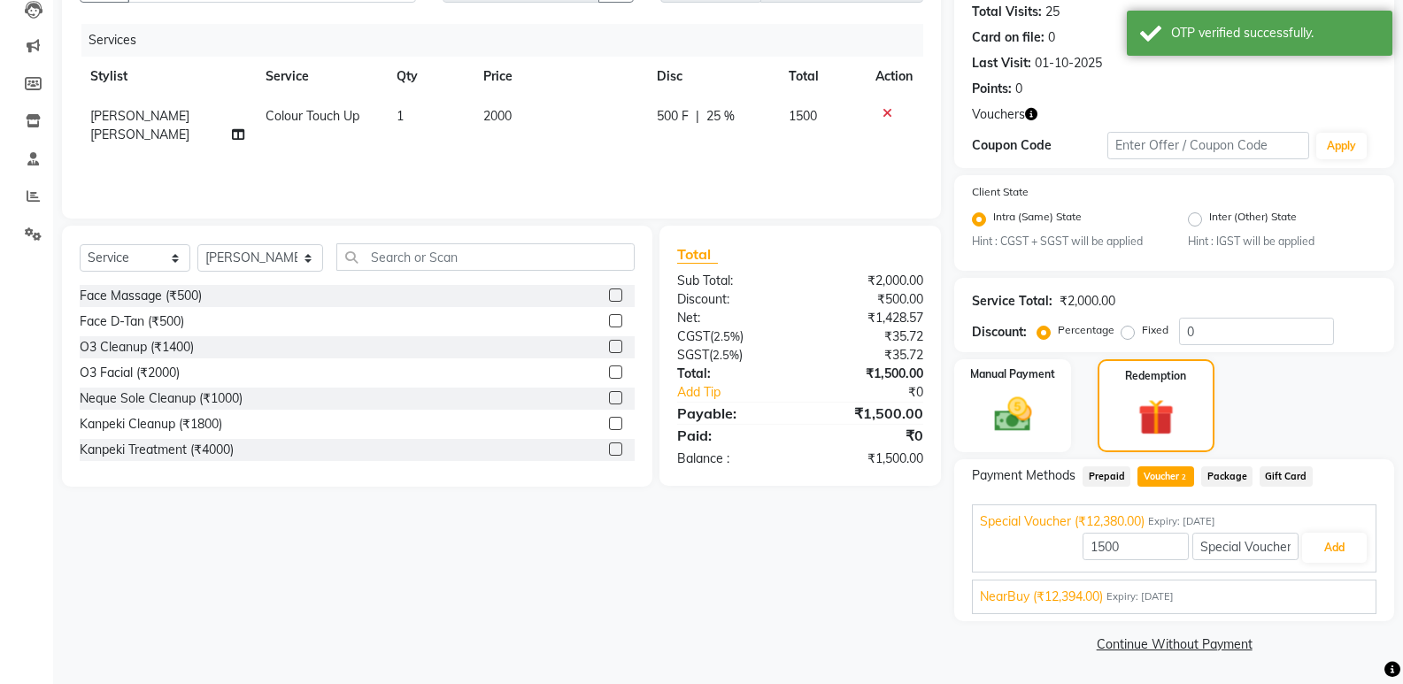
scroll to position [196, 0]
click at [1225, 603] on div "NearBuy (₹12,394.00) Expiry: [DATE]" at bounding box center [1174, 597] width 389 height 19
click at [1343, 587] on button "Add" at bounding box center [1334, 590] width 65 height 30
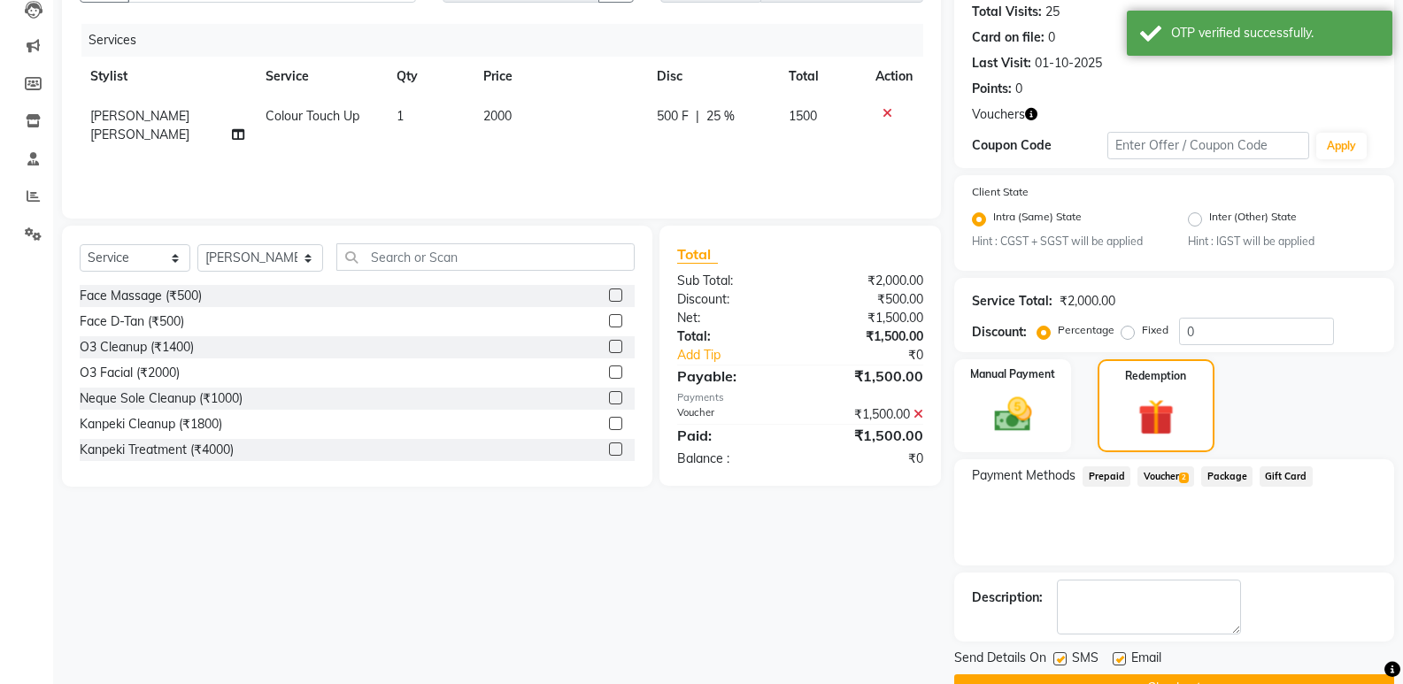
scroll to position [240, 0]
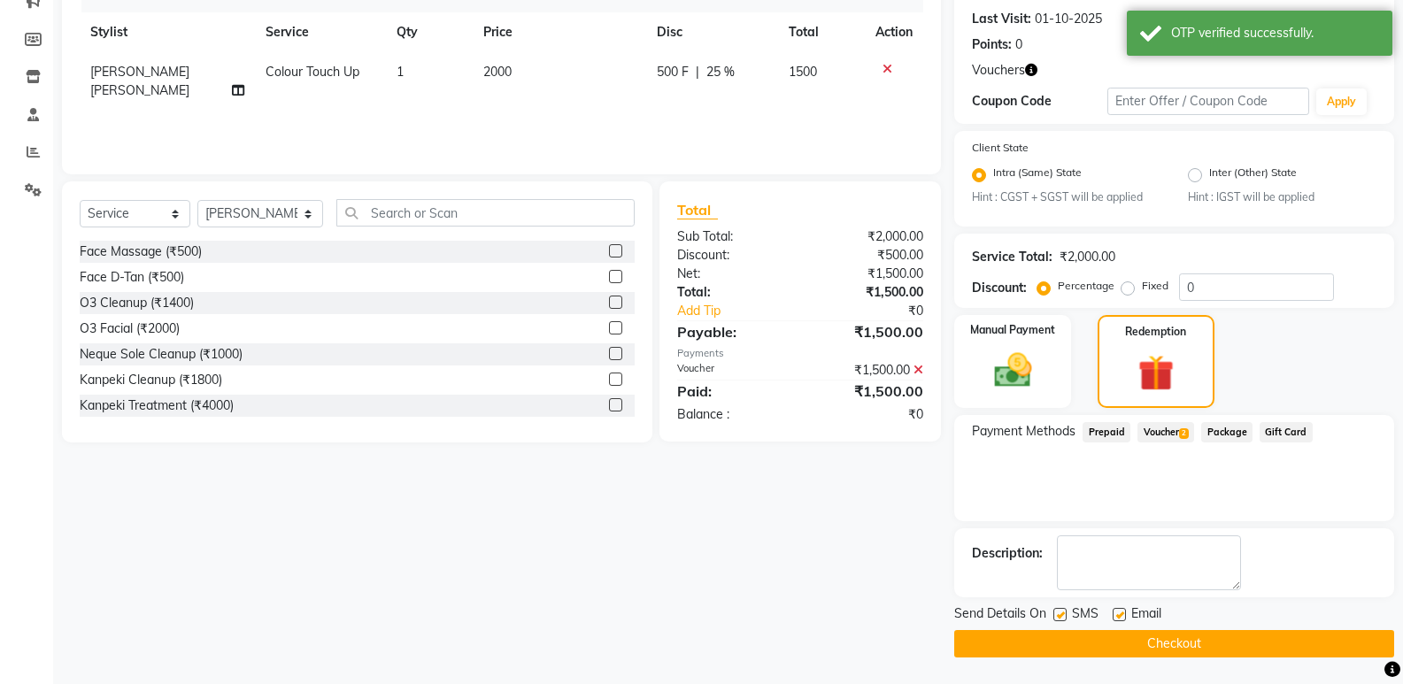
click at [1298, 646] on button "Checkout" at bounding box center [1174, 643] width 440 height 27
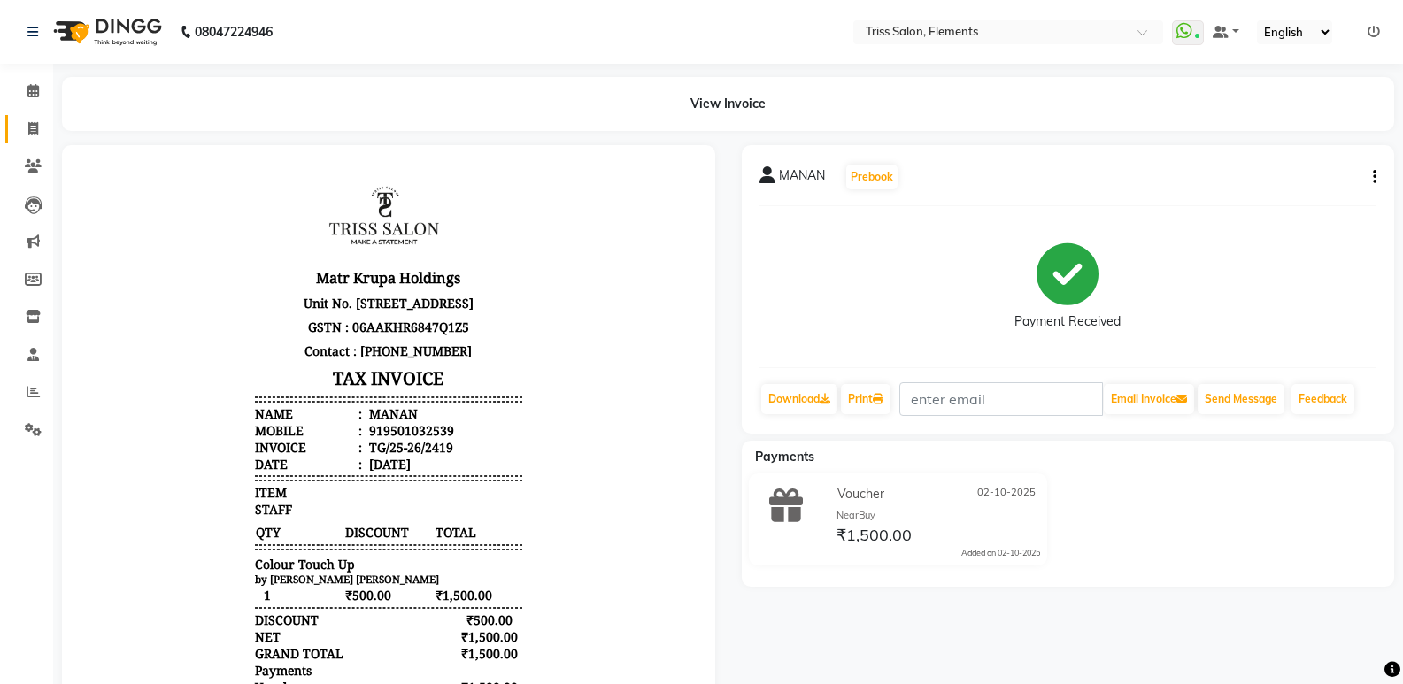
click at [15, 127] on link "Invoice" at bounding box center [26, 129] width 42 height 29
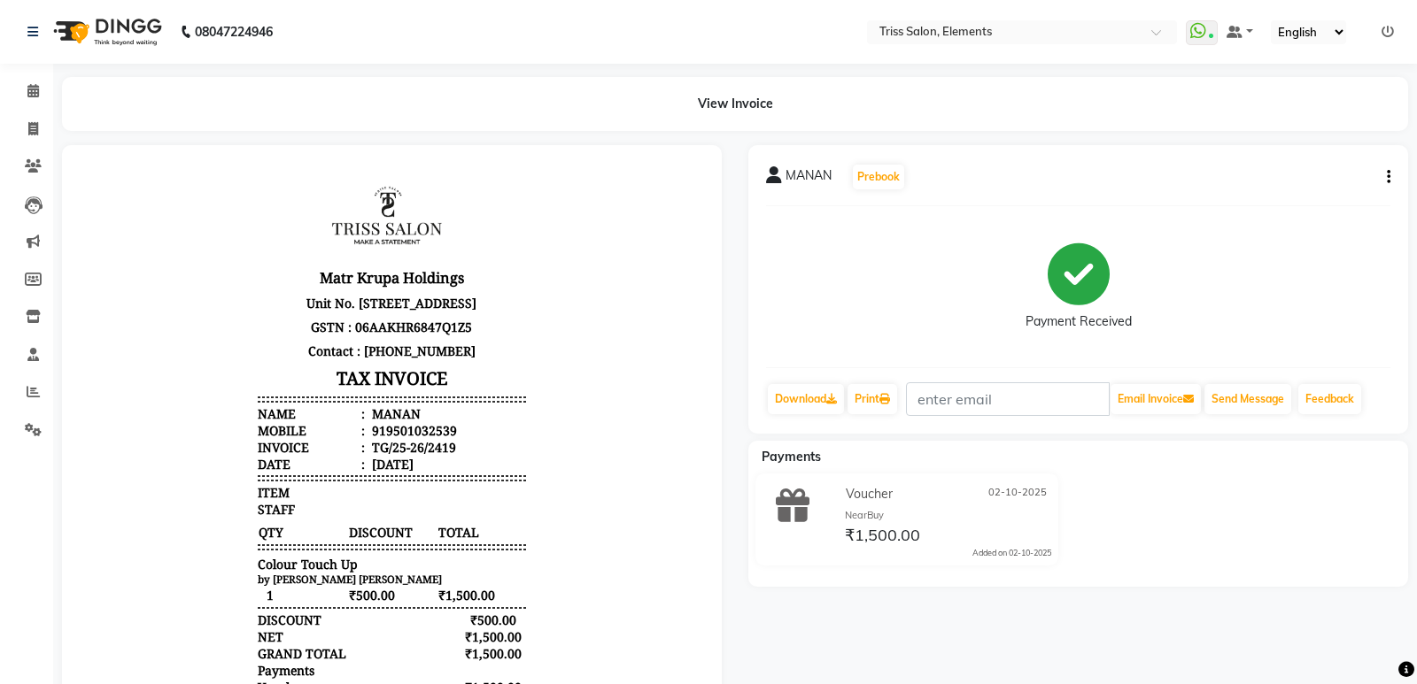
select select "service"
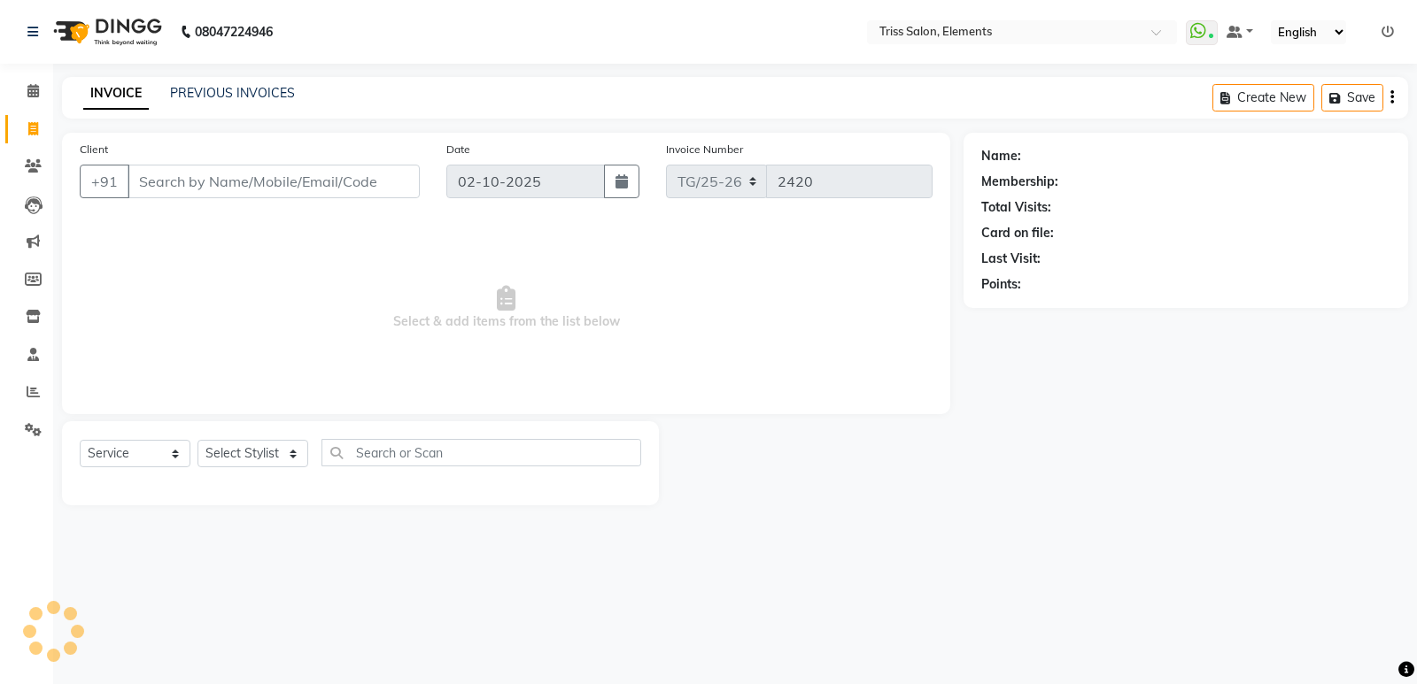
click at [140, 32] on img at bounding box center [105, 32] width 121 height 50
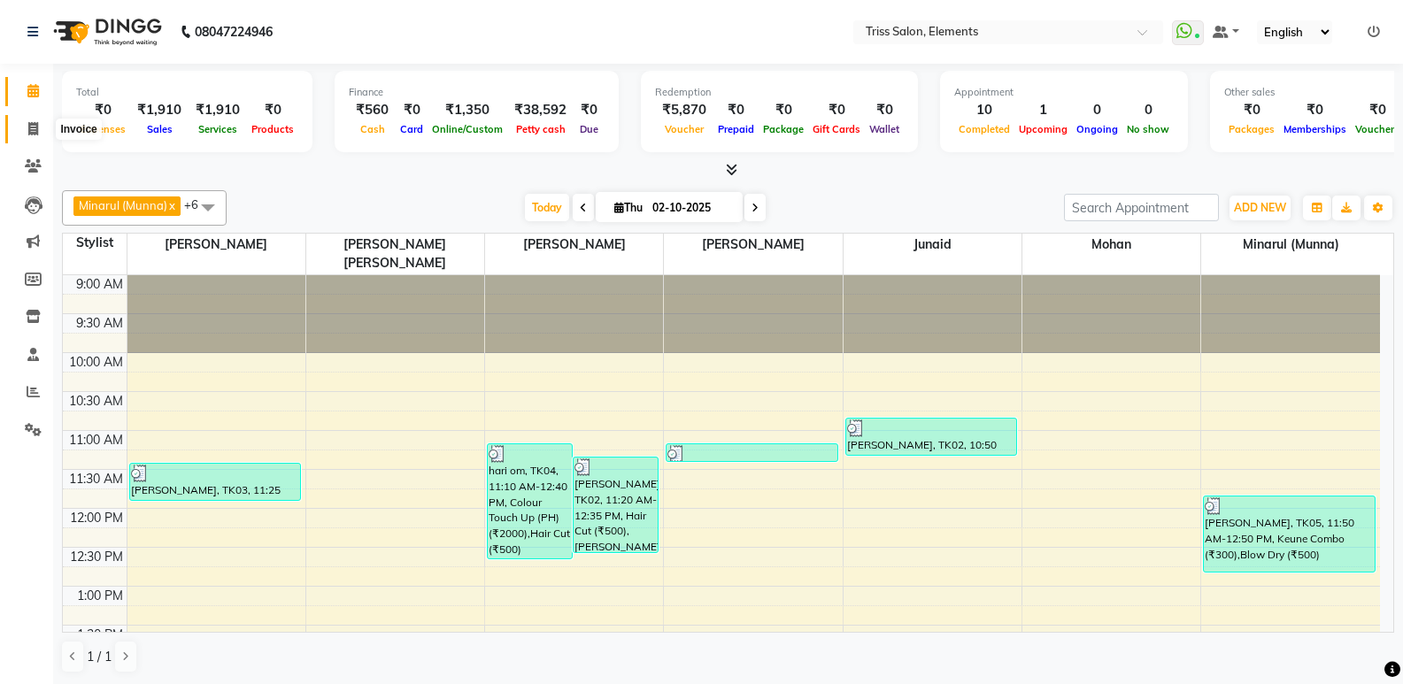
click at [25, 133] on span at bounding box center [33, 130] width 31 height 20
select select "service"
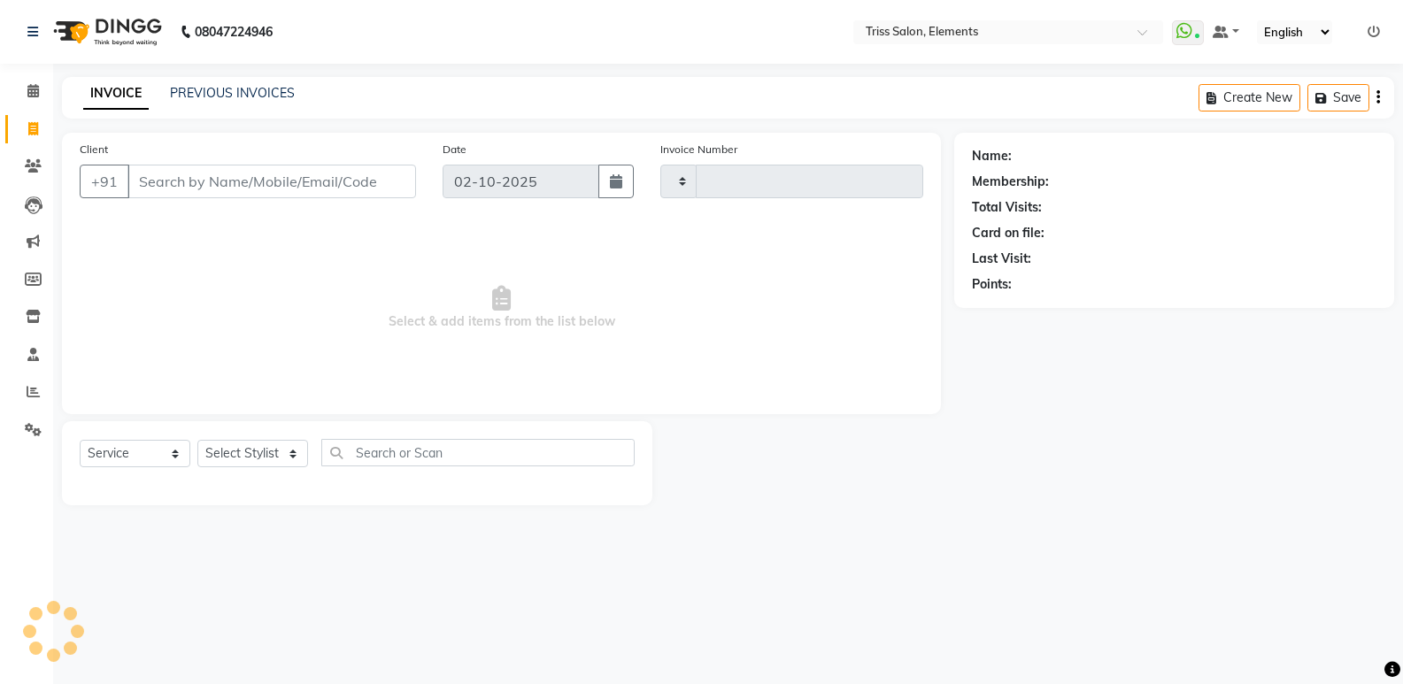
type input "2420"
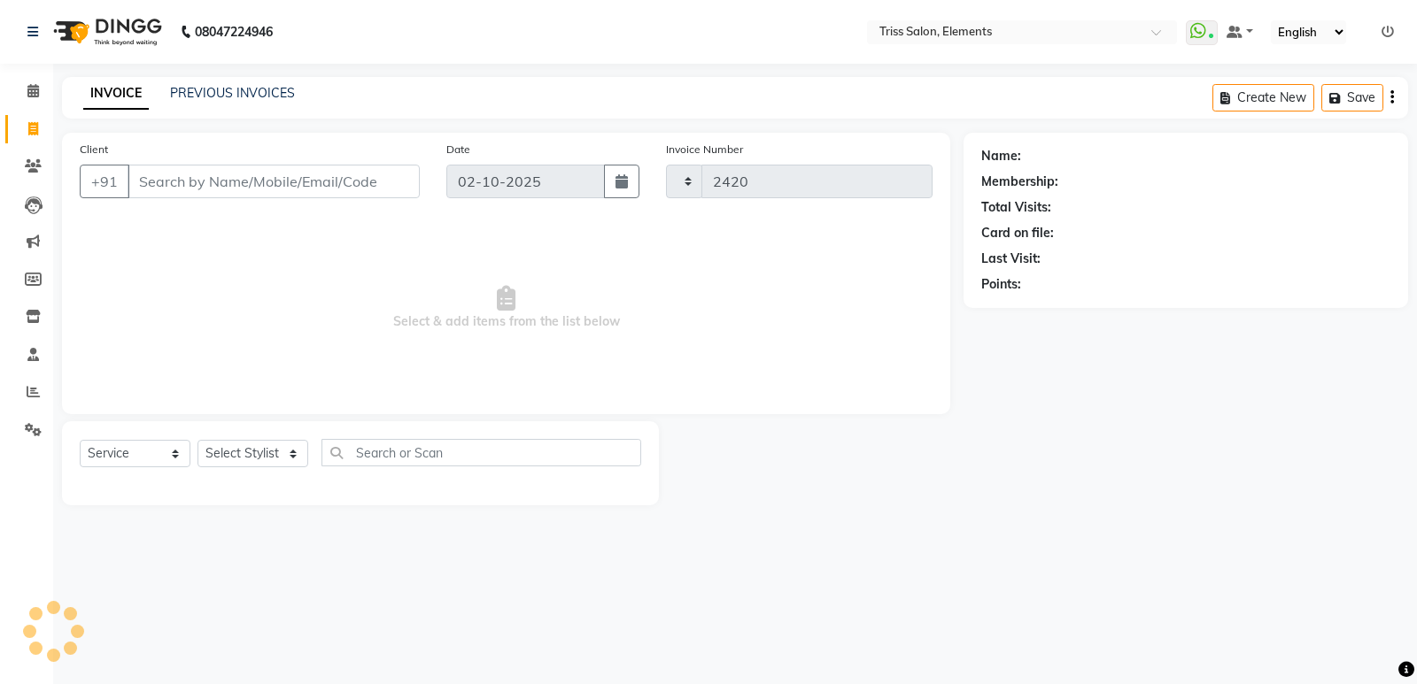
select select "4303"
click at [36, 181] on li "Clients" at bounding box center [26, 167] width 53 height 38
click at [33, 166] on icon at bounding box center [33, 165] width 17 height 13
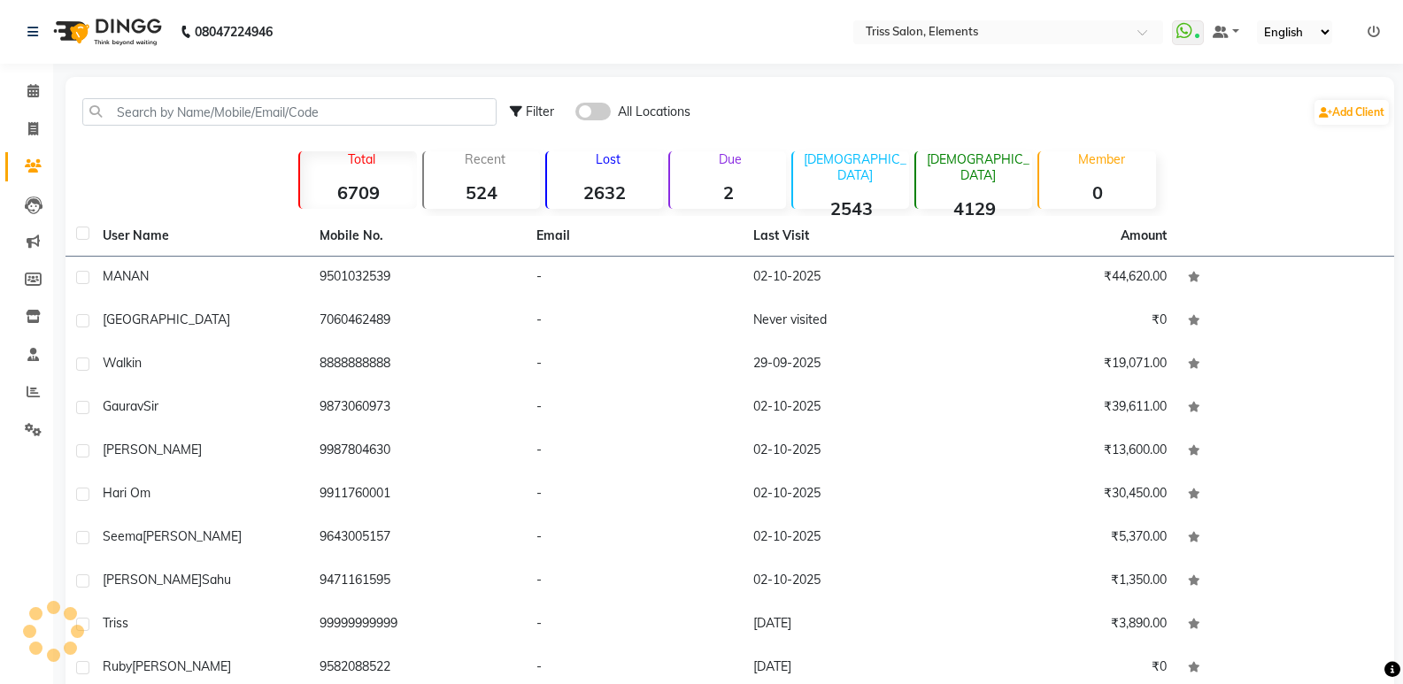
click at [127, 55] on img at bounding box center [105, 32] width 121 height 50
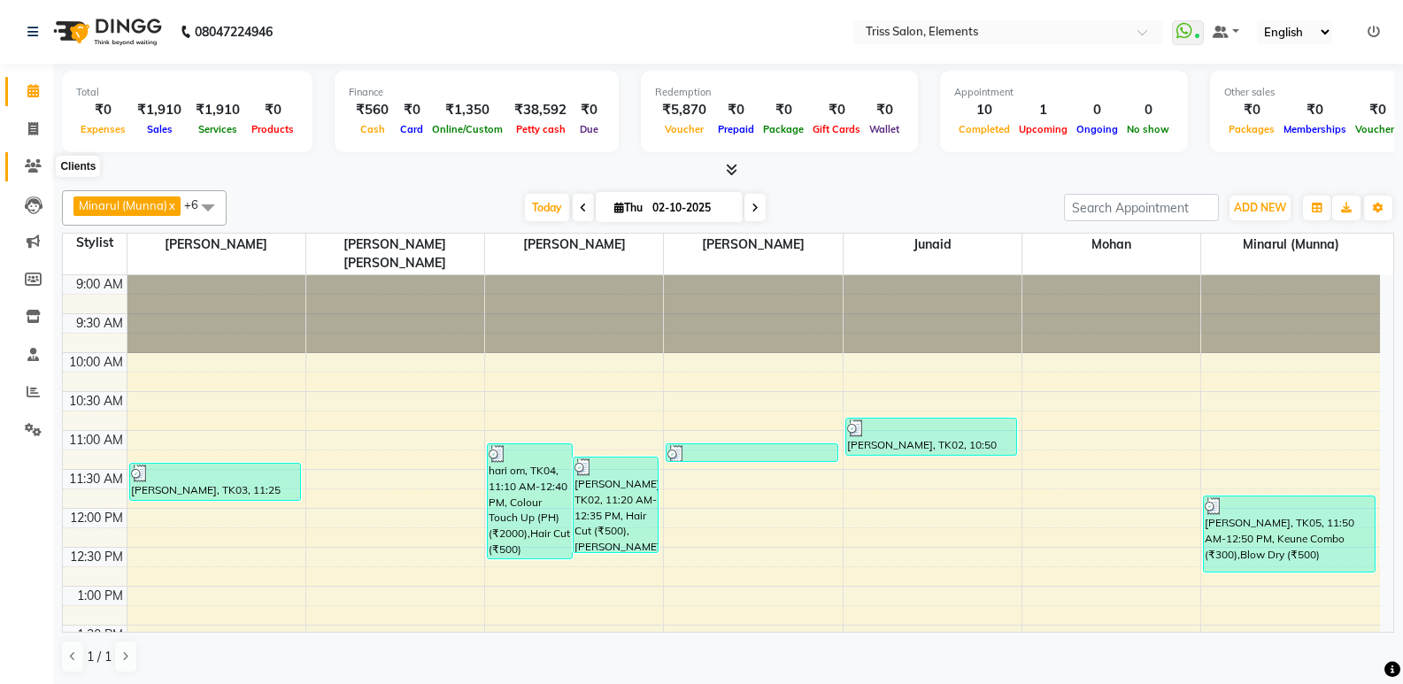
click at [33, 168] on icon at bounding box center [33, 165] width 17 height 13
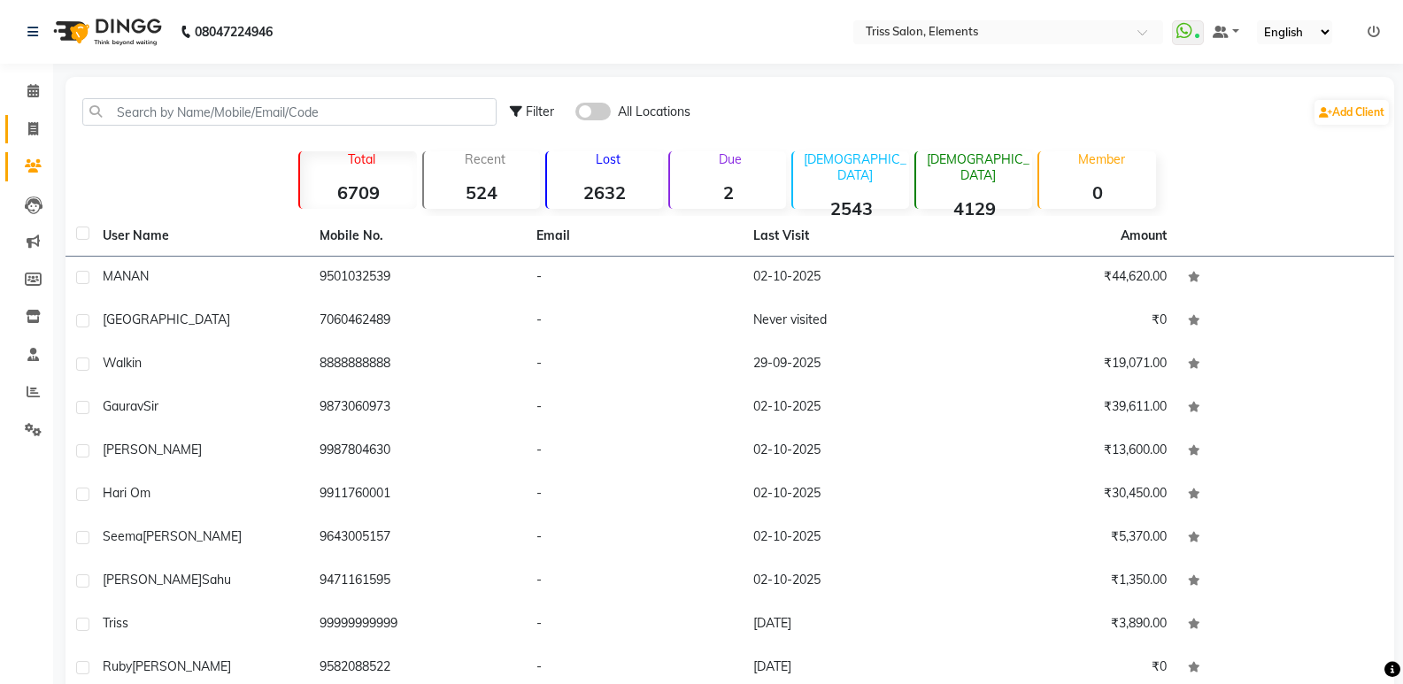
click at [27, 116] on link "Invoice" at bounding box center [26, 129] width 42 height 29
select select "service"
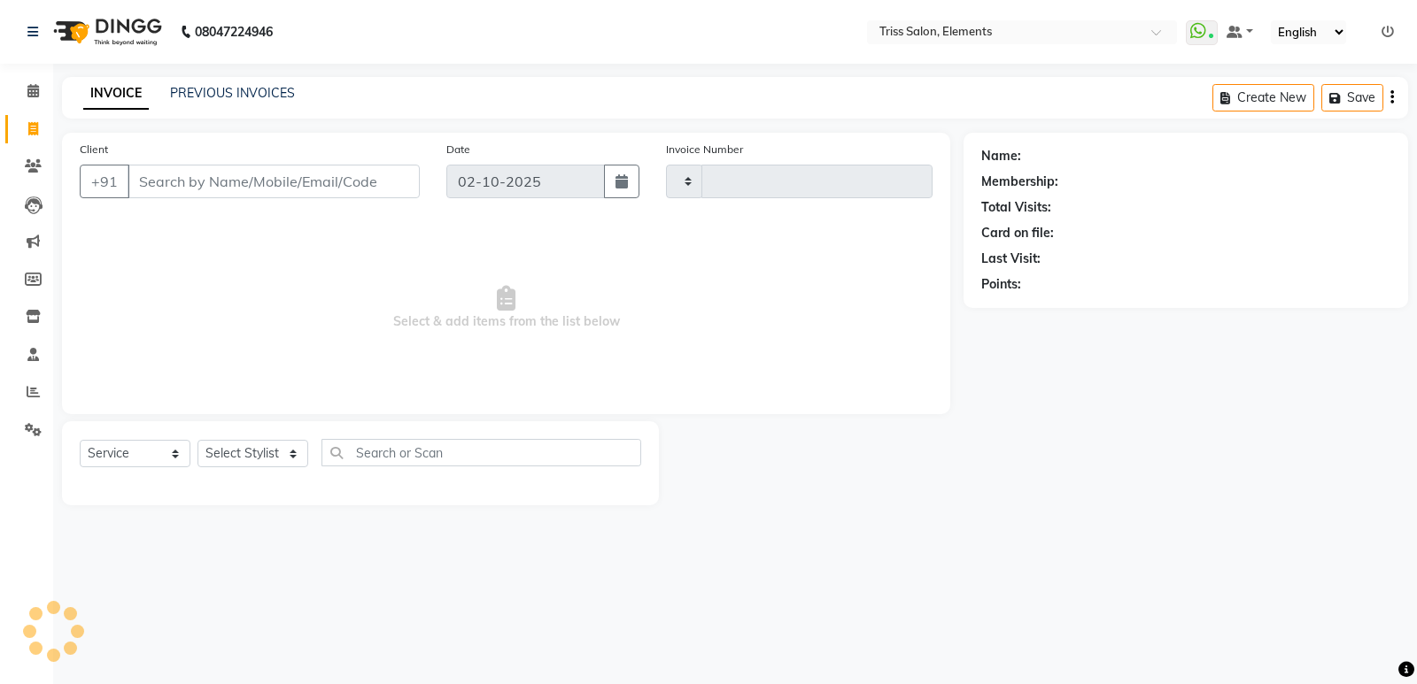
type input "2420"
select select "4303"
click at [106, 19] on img at bounding box center [105, 32] width 121 height 50
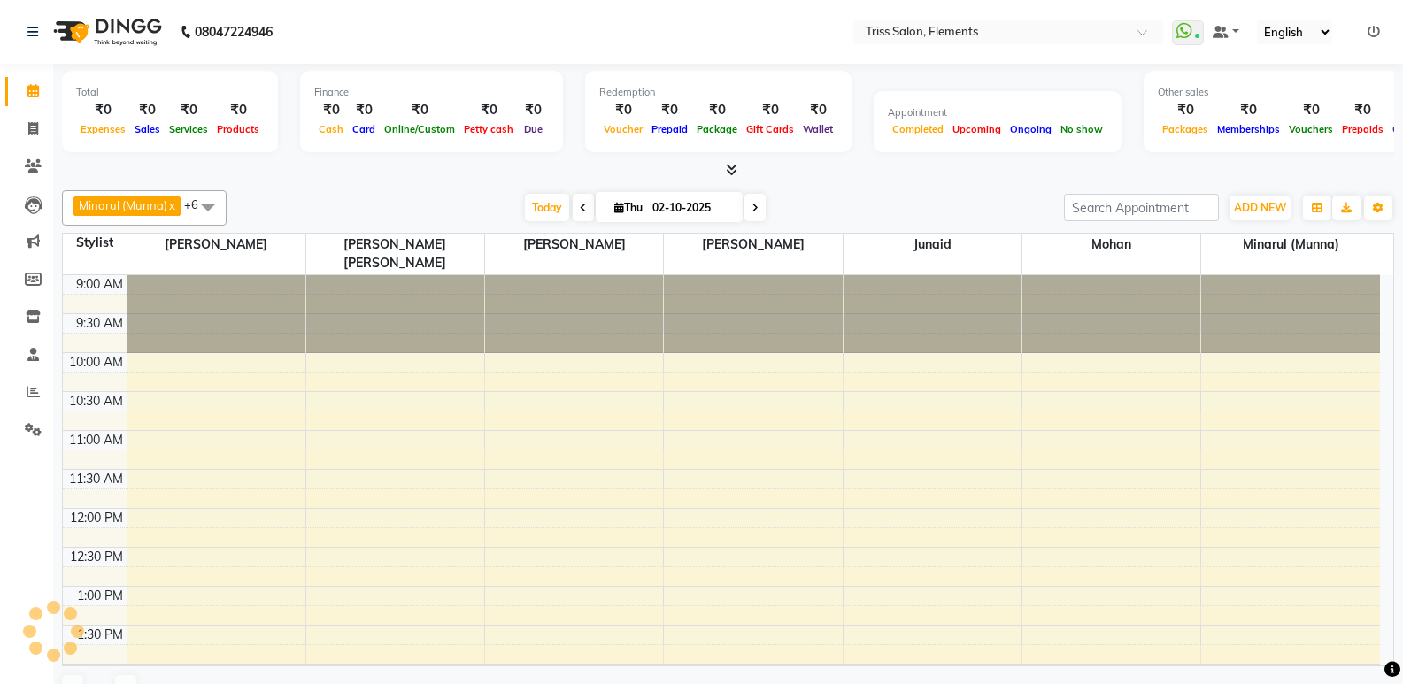
scroll to position [546, 0]
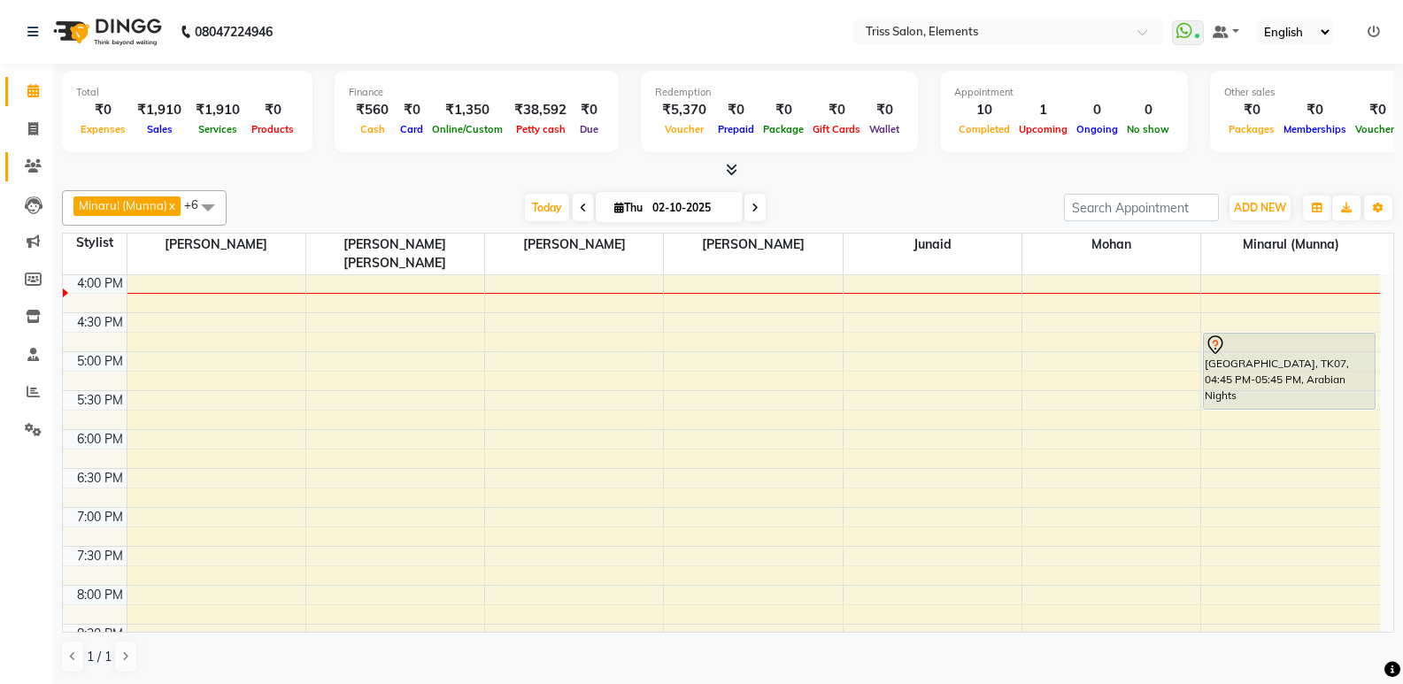
click at [16, 164] on link "Clients" at bounding box center [26, 166] width 42 height 29
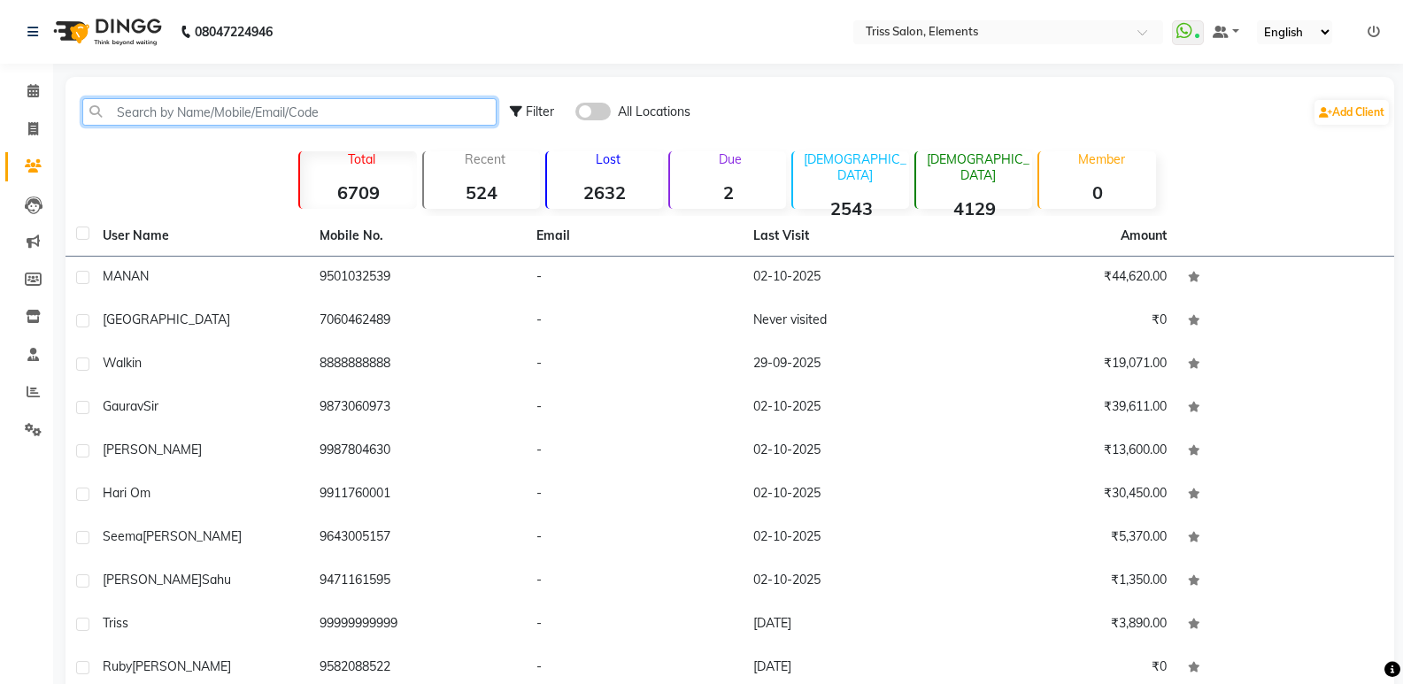
click at [280, 116] on input "text" at bounding box center [289, 111] width 414 height 27
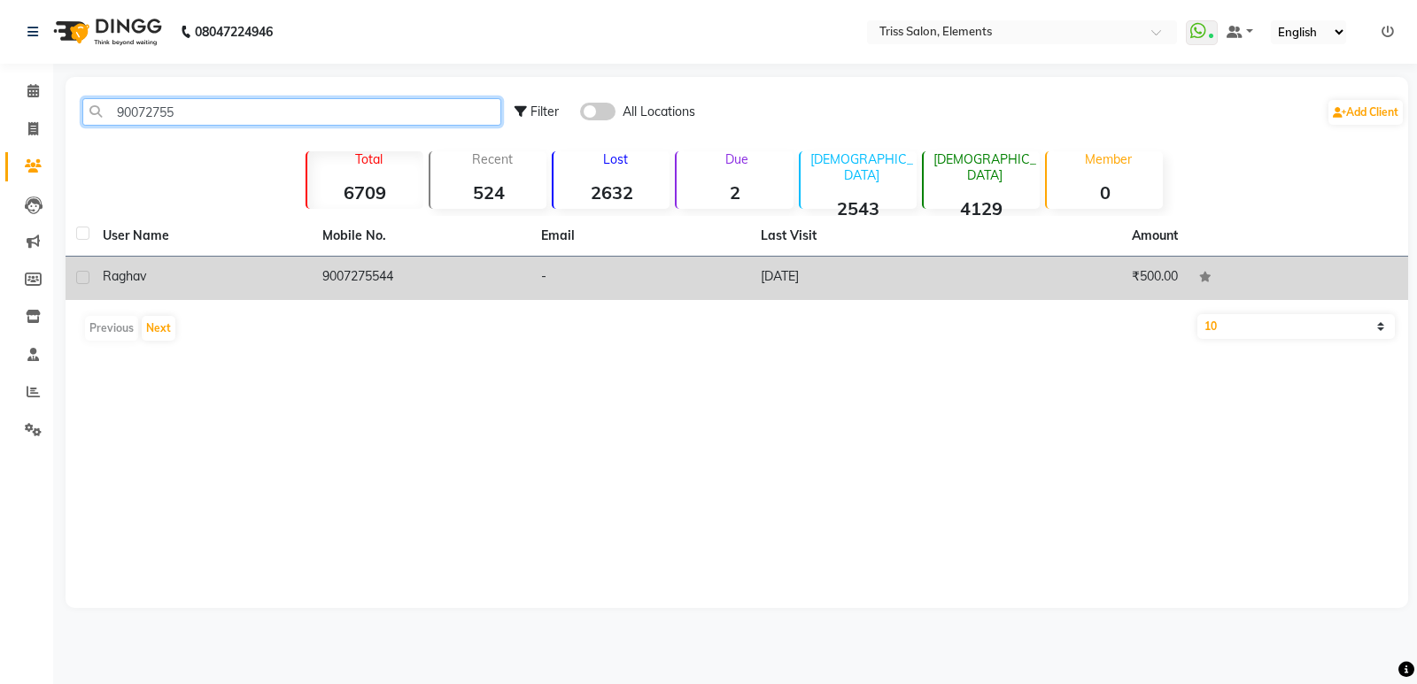
type input "90072755"
click at [324, 282] on td "9007275544" at bounding box center [422, 278] width 220 height 43
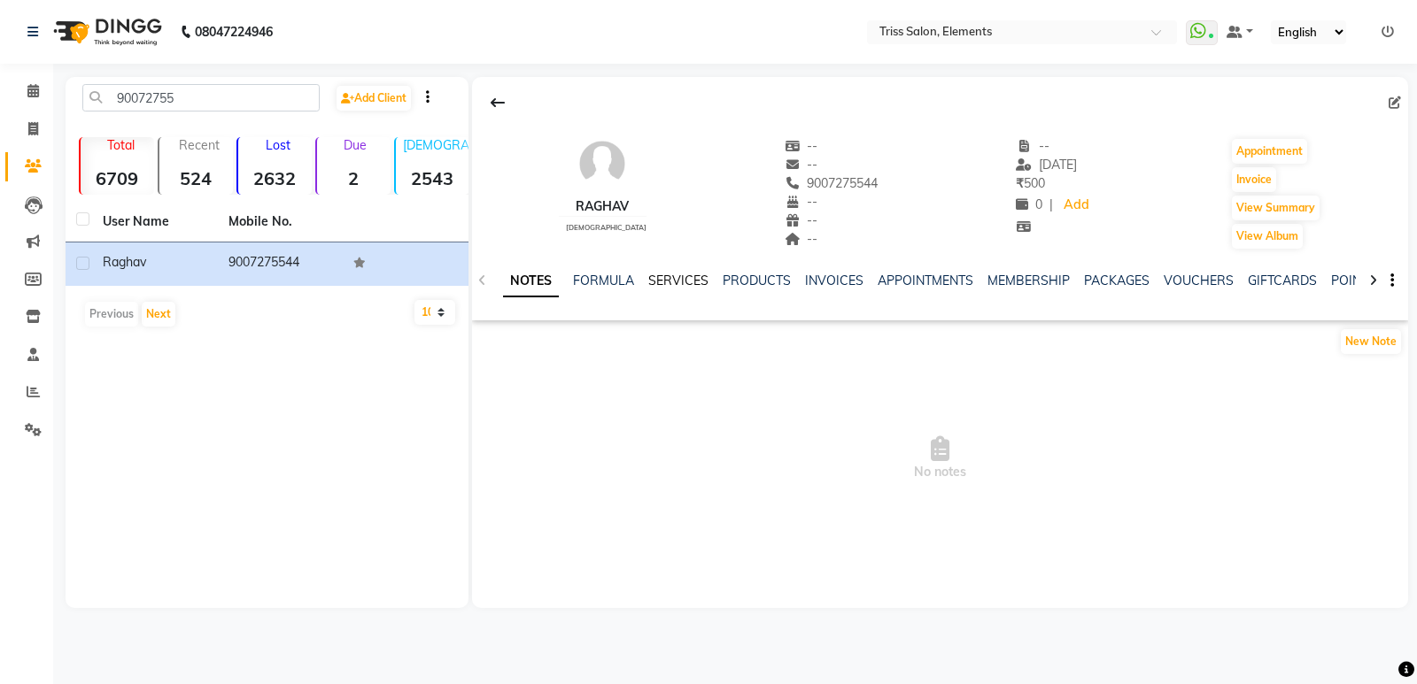
click at [675, 283] on link "SERVICES" at bounding box center [678, 281] width 60 height 16
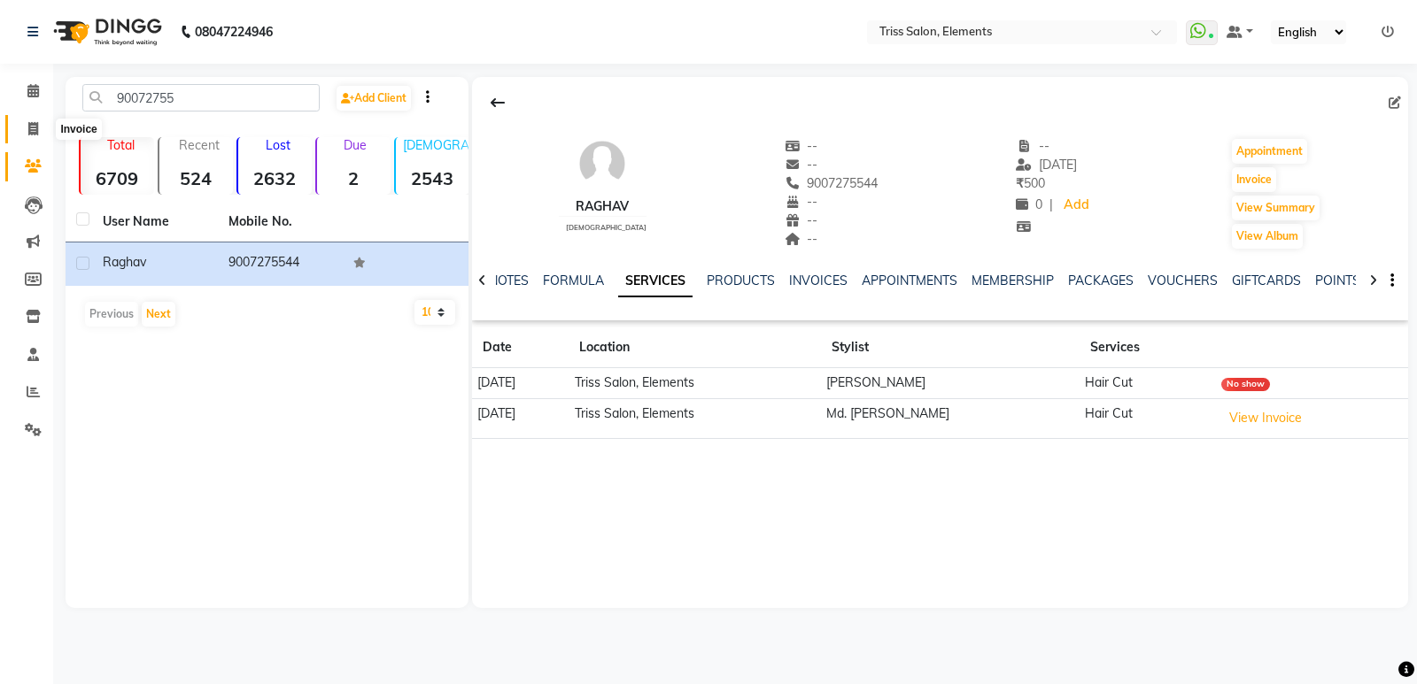
click at [45, 123] on span at bounding box center [33, 130] width 31 height 20
select select "service"
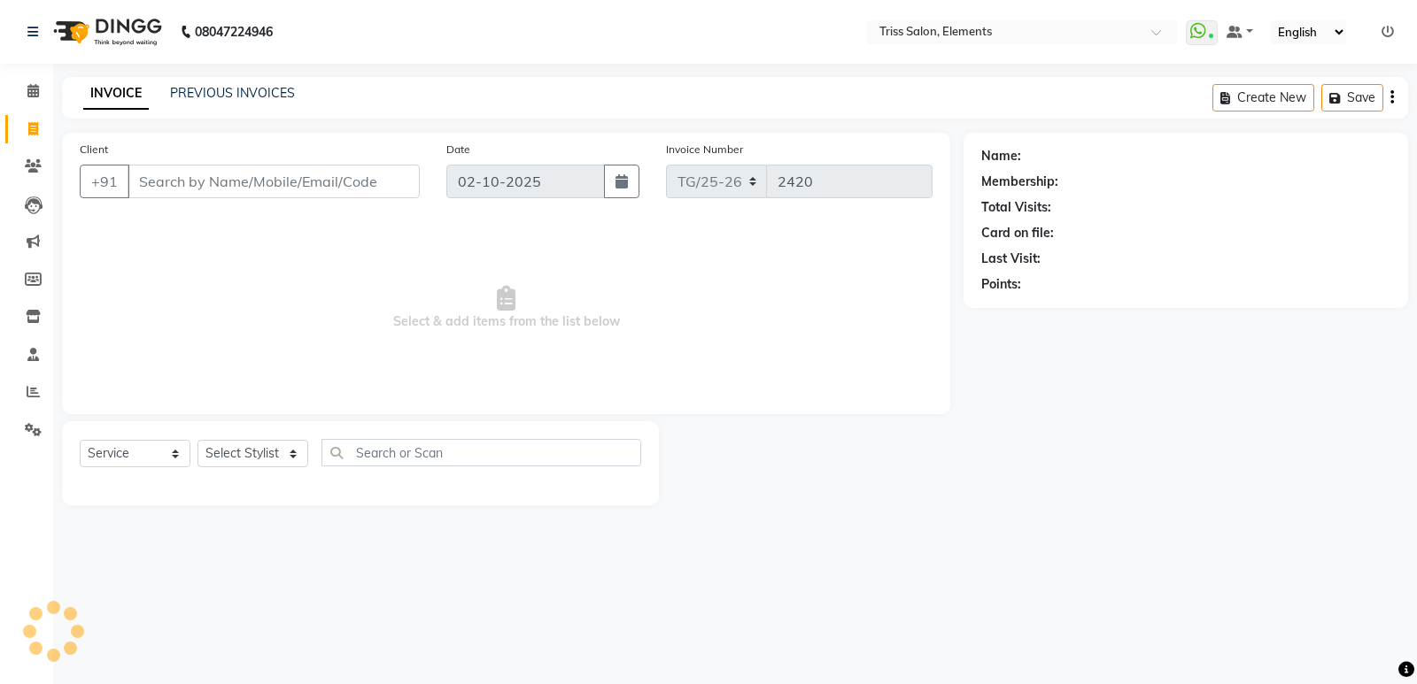
drag, startPoint x: 178, startPoint y: 7, endPoint x: 167, endPoint y: 12, distance: 11.9
click at [170, 11] on div "08047224946" at bounding box center [150, 32] width 272 height 50
click at [151, 22] on img at bounding box center [105, 32] width 121 height 50
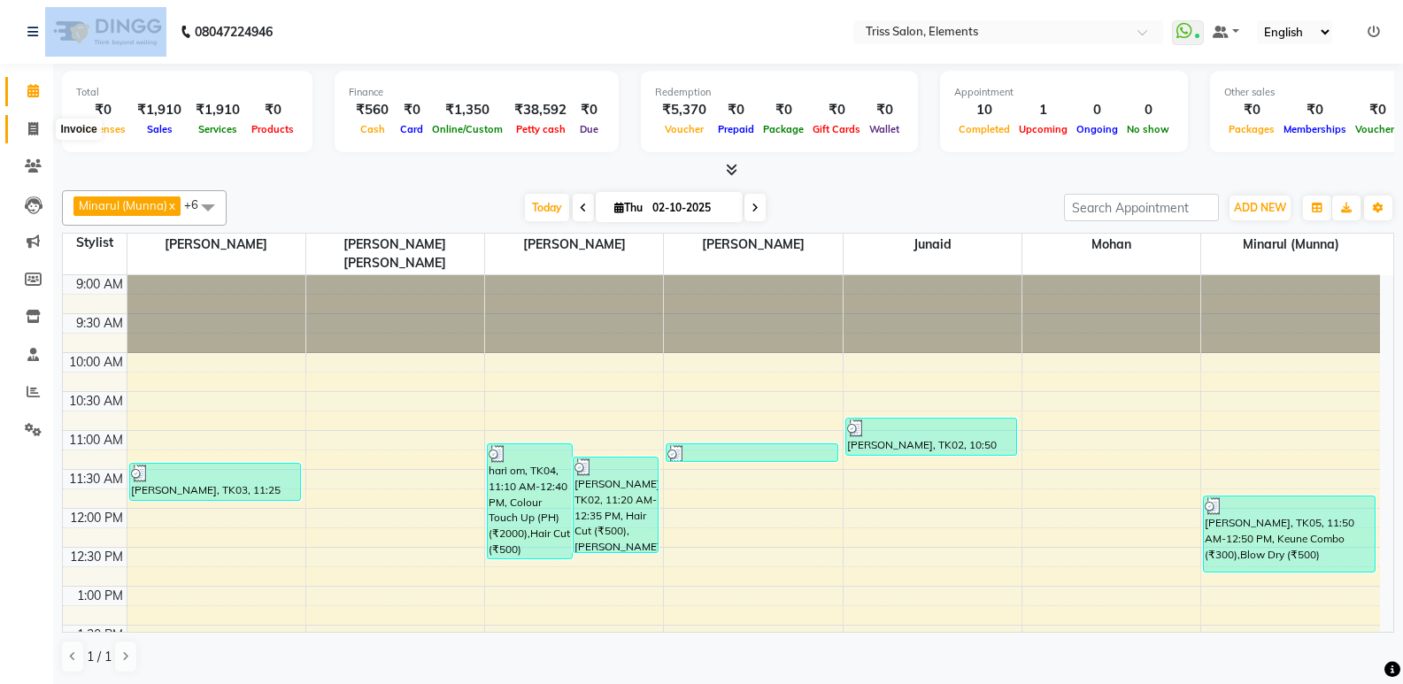
click at [34, 130] on icon at bounding box center [33, 128] width 10 height 13
select select "service"
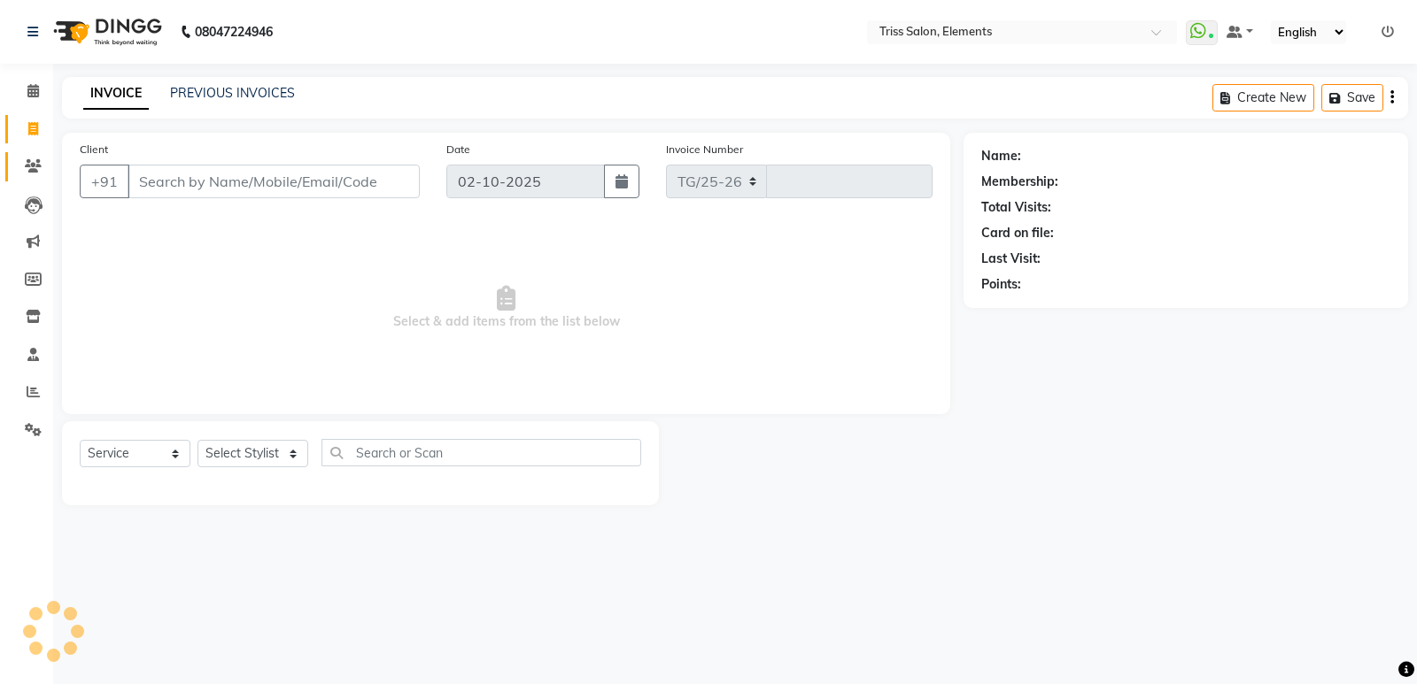
select select "4303"
type input "2420"
click at [36, 172] on icon at bounding box center [33, 165] width 17 height 13
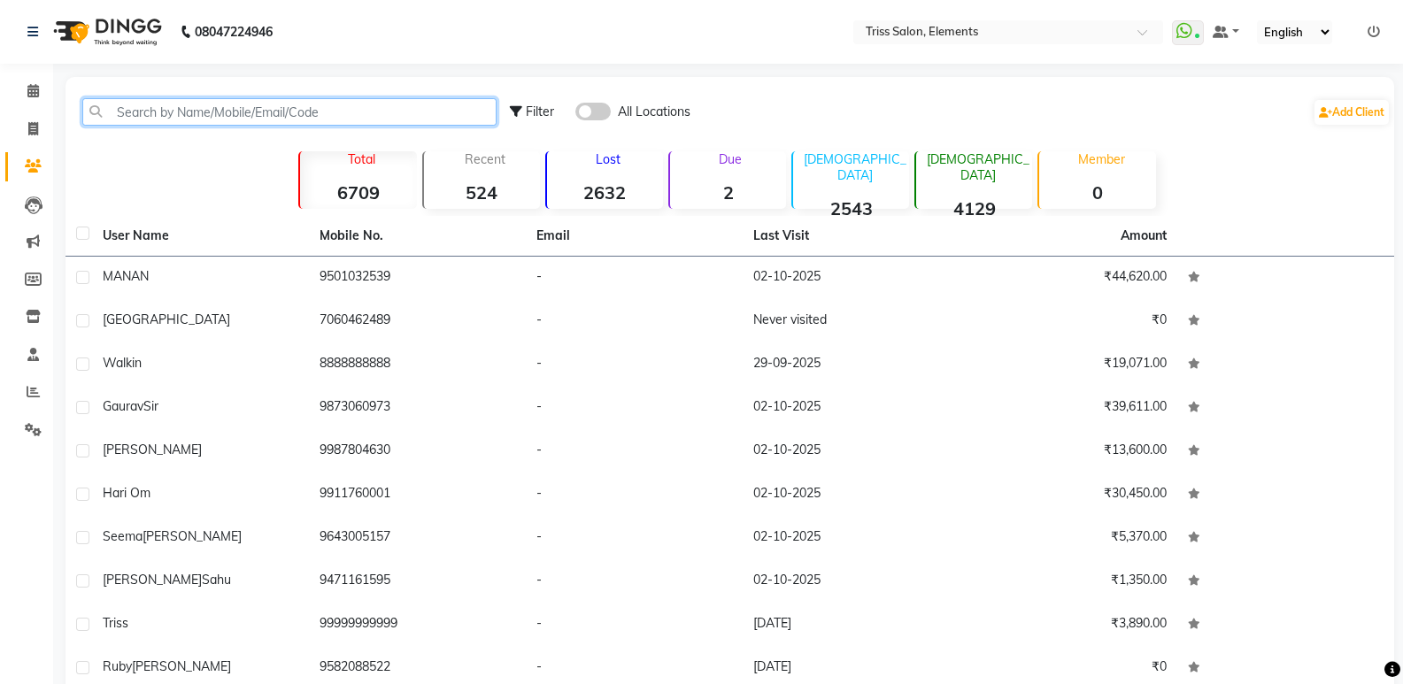
click at [188, 111] on input "text" at bounding box center [289, 111] width 414 height 27
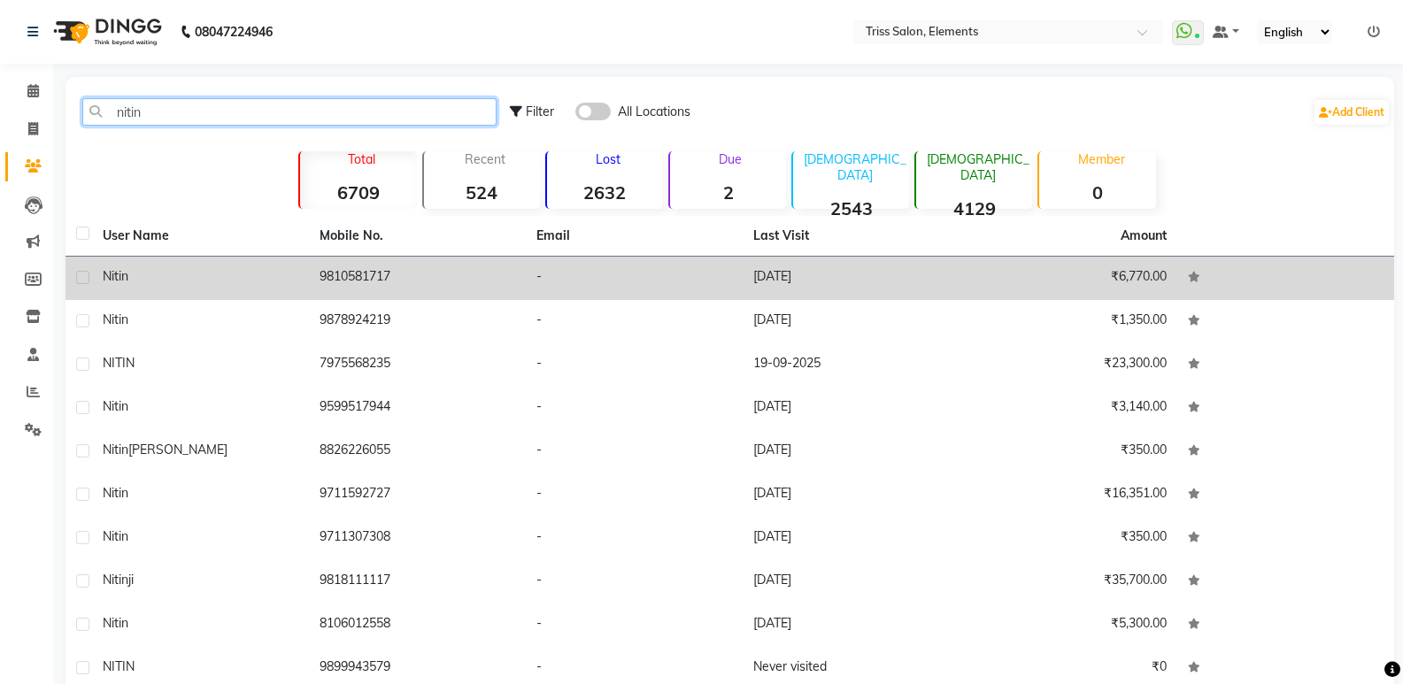
type input "nitin"
click at [353, 269] on td "9810581717" at bounding box center [417, 278] width 217 height 43
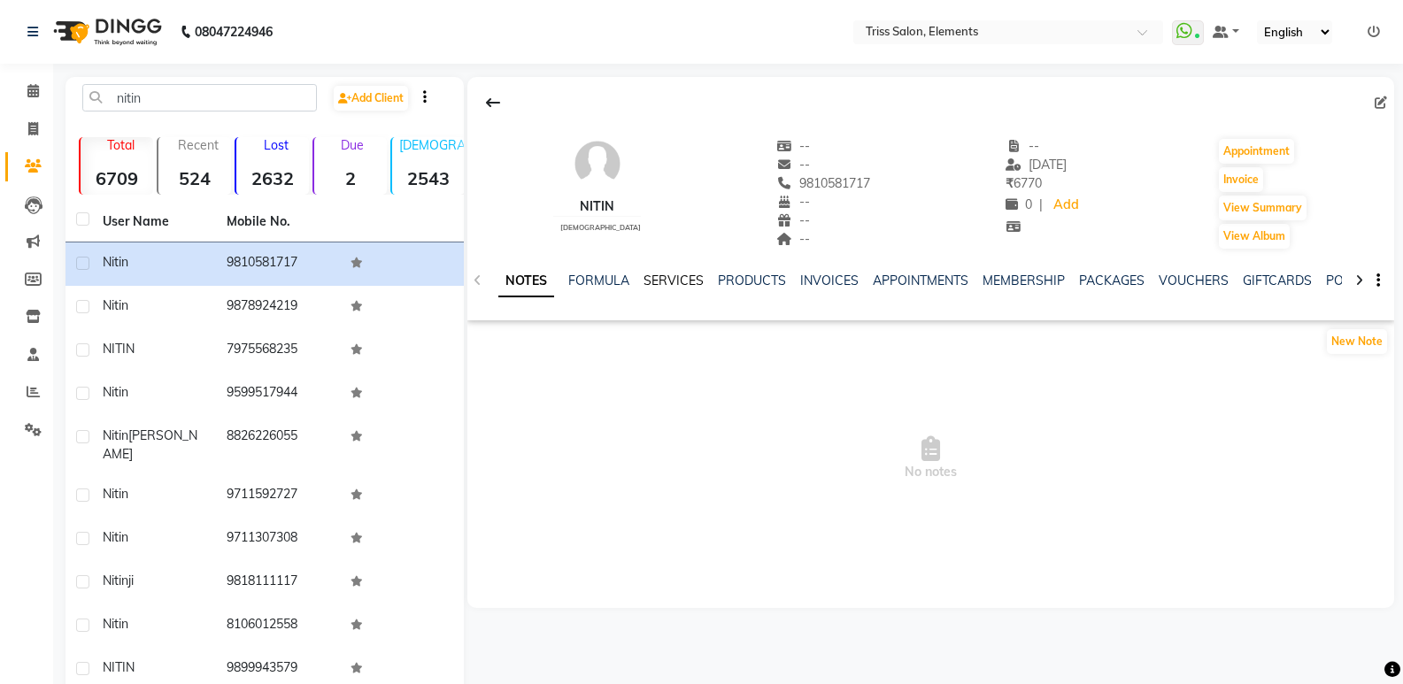
click at [677, 278] on link "SERVICES" at bounding box center [674, 281] width 60 height 16
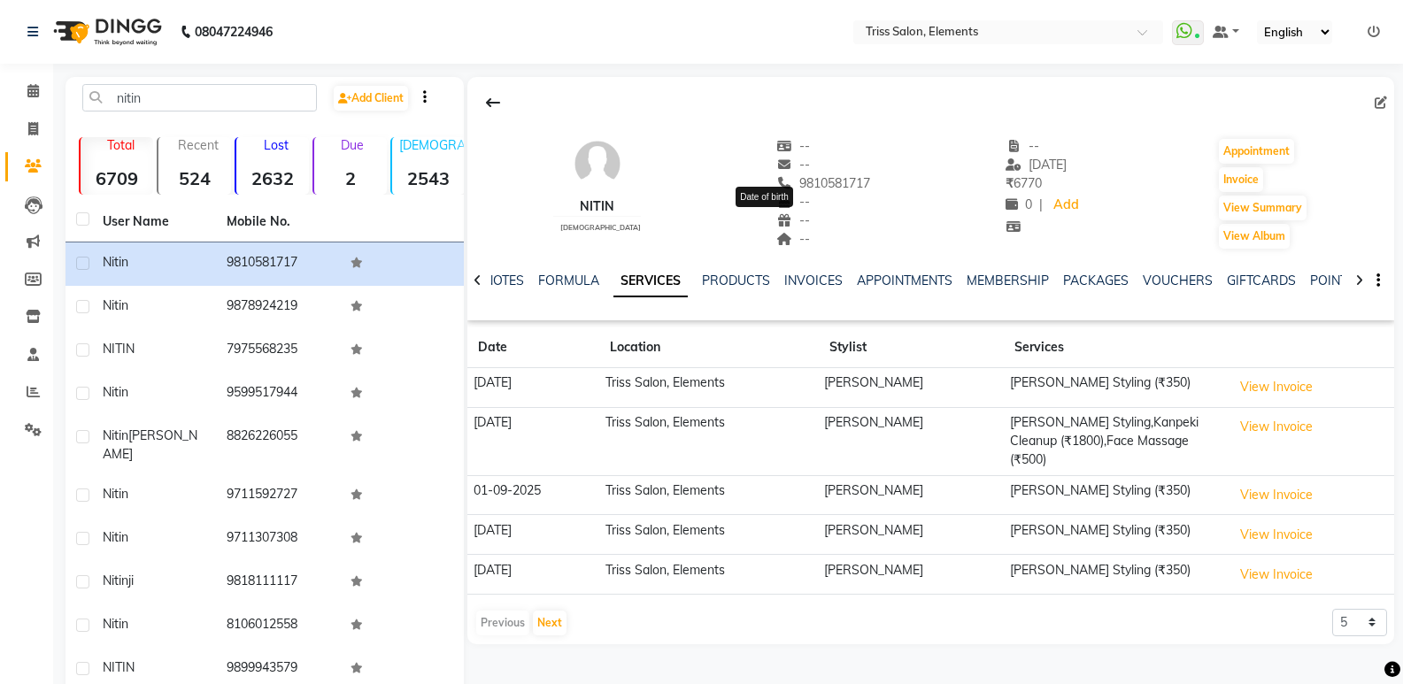
drag, startPoint x: 852, startPoint y: 180, endPoint x: 756, endPoint y: 195, distance: 96.8
click at [756, 195] on div "Nitin [DEMOGRAPHIC_DATA] -- -- [PHONE_NUMBER] Mobile No. -- Date of birth -- --…" at bounding box center [930, 185] width 927 height 131
drag, startPoint x: 843, startPoint y: 183, endPoint x: 768, endPoint y: 182, distance: 75.3
click at [776, 182] on span "9810581717" at bounding box center [823, 183] width 94 height 16
copy span "981058171"
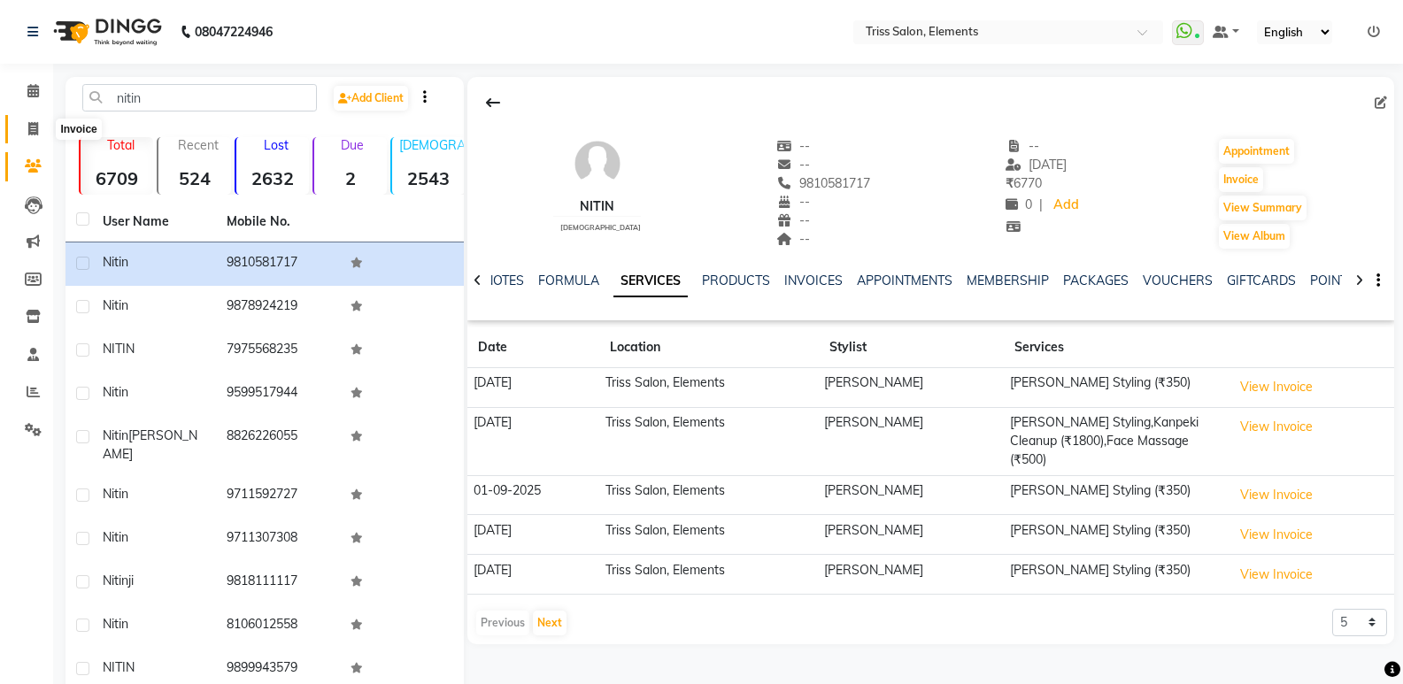
click at [30, 128] on icon at bounding box center [33, 128] width 10 height 13
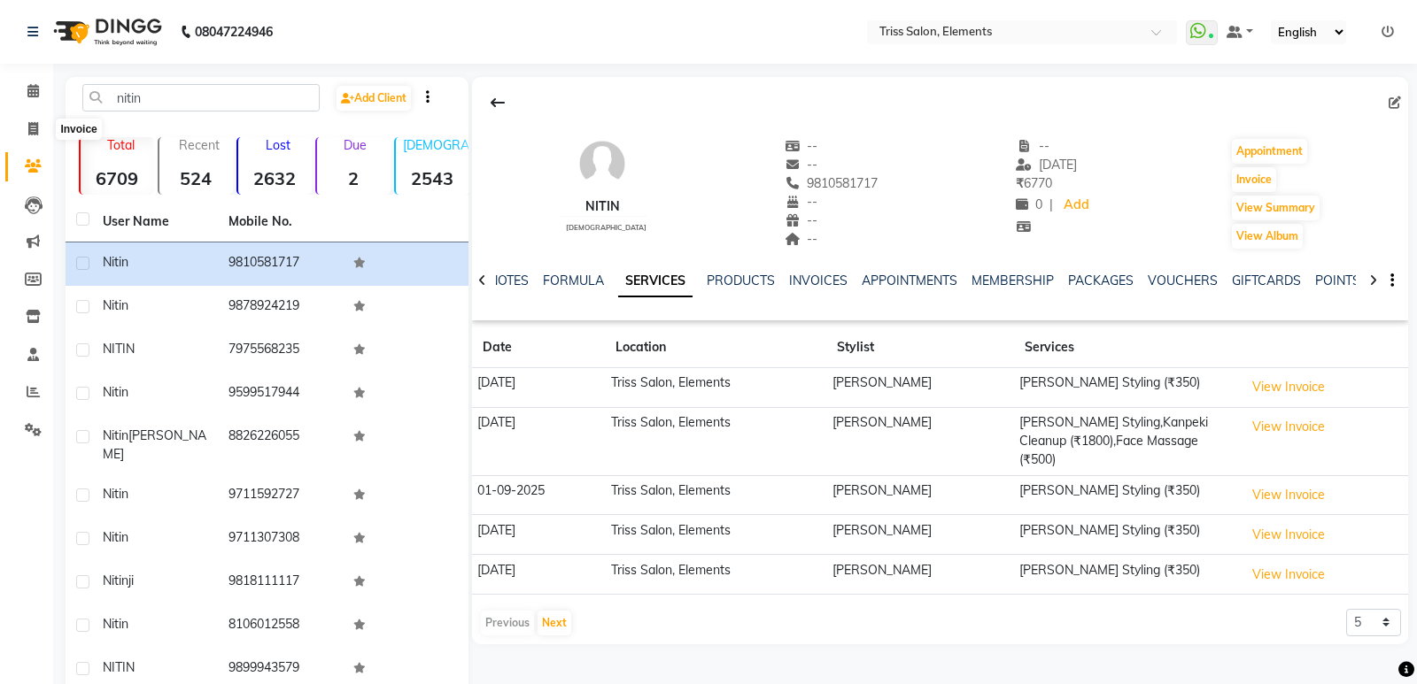
select select "service"
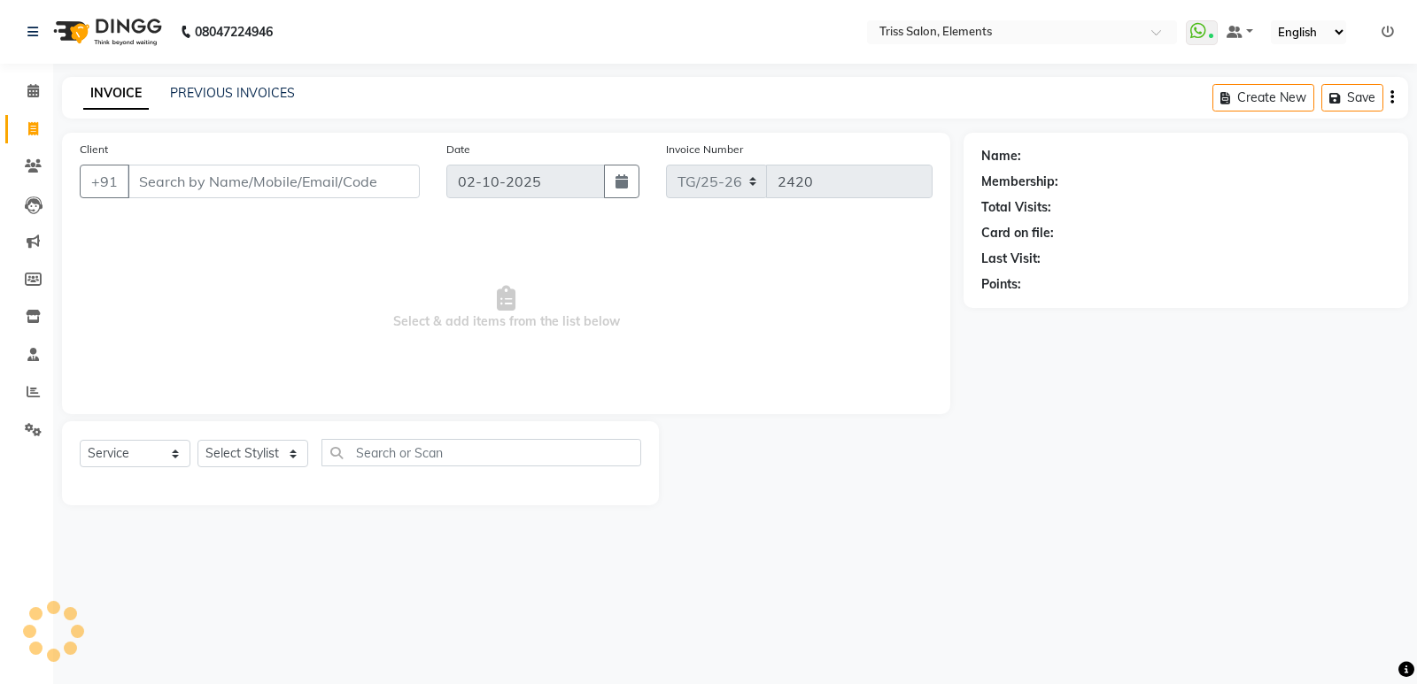
click at [166, 177] on input "Client" at bounding box center [273, 182] width 292 height 34
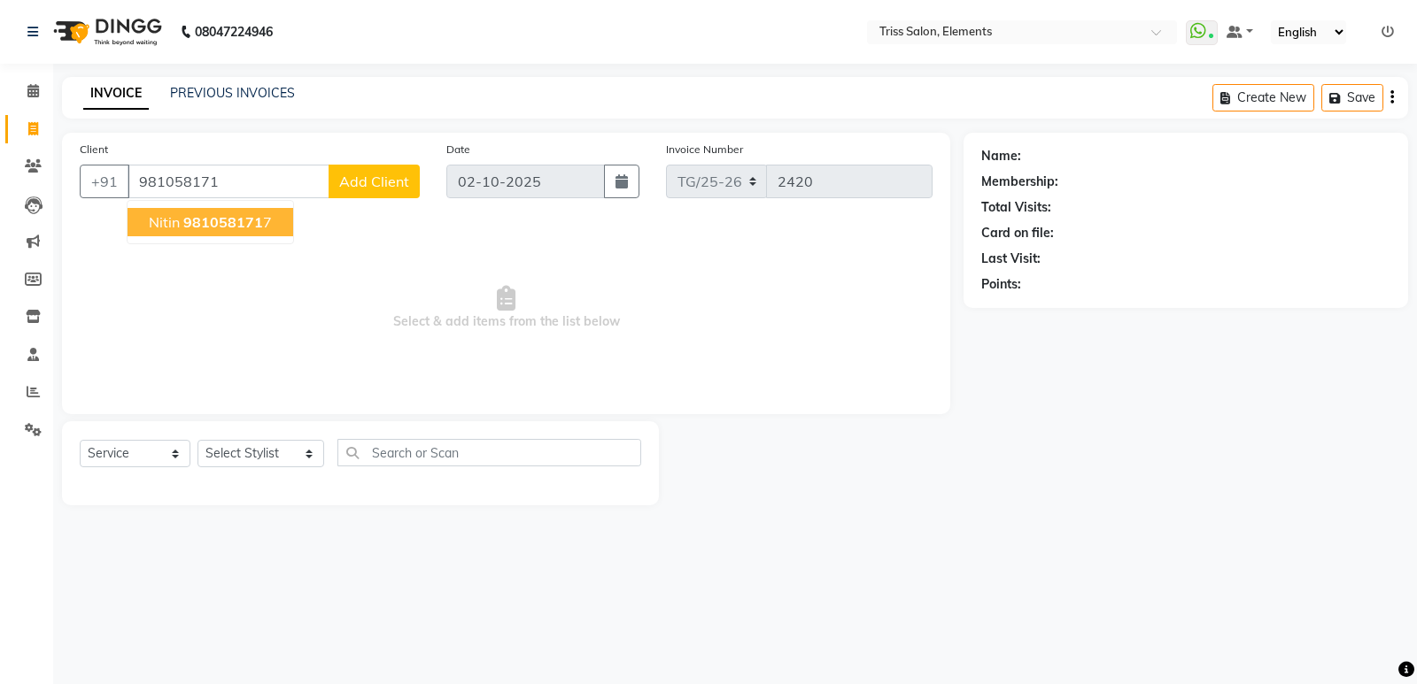
click at [254, 217] on span "981058171" at bounding box center [223, 222] width 80 height 18
type input "9810581717"
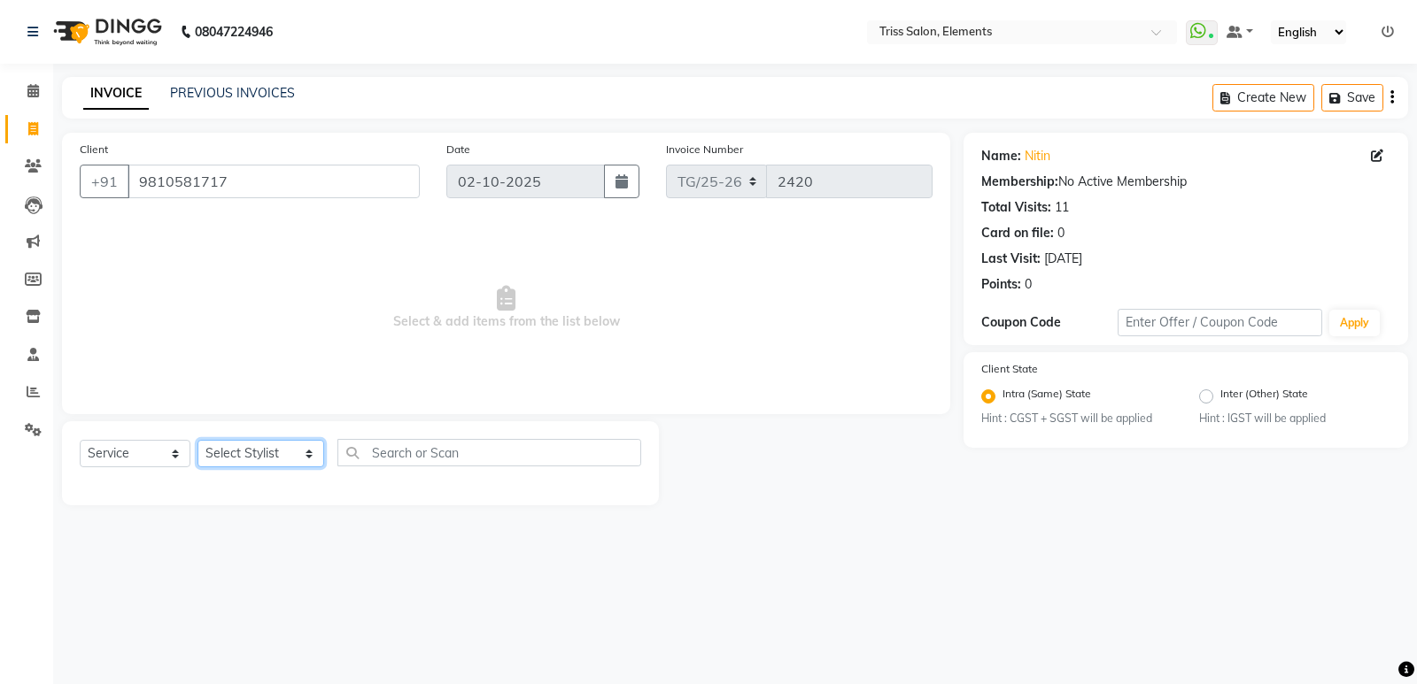
click at [247, 456] on select "Select Stylist Ankit ([PERSON_NAME]) [PERSON_NAME] ([PERSON_NAME]) [PERSON_NAME…" at bounding box center [260, 453] width 127 height 27
select select "66361"
click at [197, 440] on select "Select Stylist Ankit ([PERSON_NAME]) [PERSON_NAME] ([PERSON_NAME]) [PERSON_NAME…" at bounding box center [260, 453] width 127 height 27
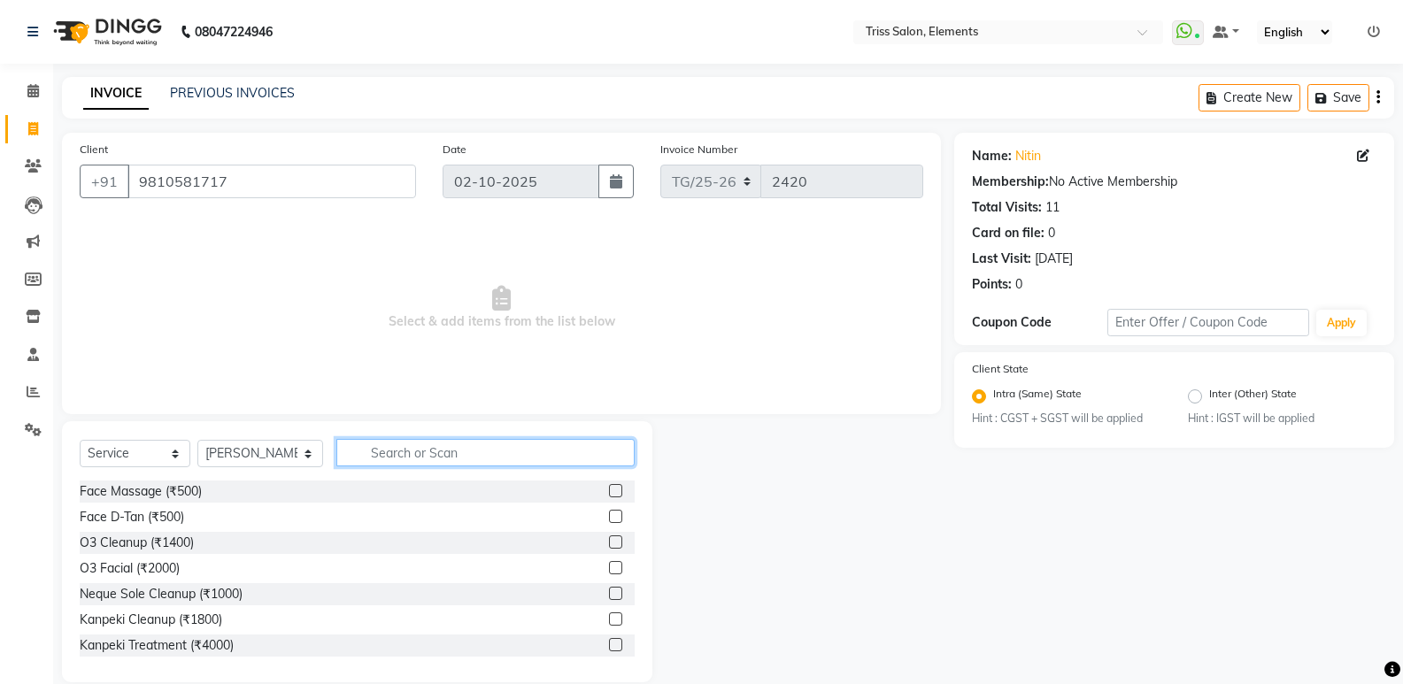
click at [403, 446] on input "text" at bounding box center [485, 452] width 298 height 27
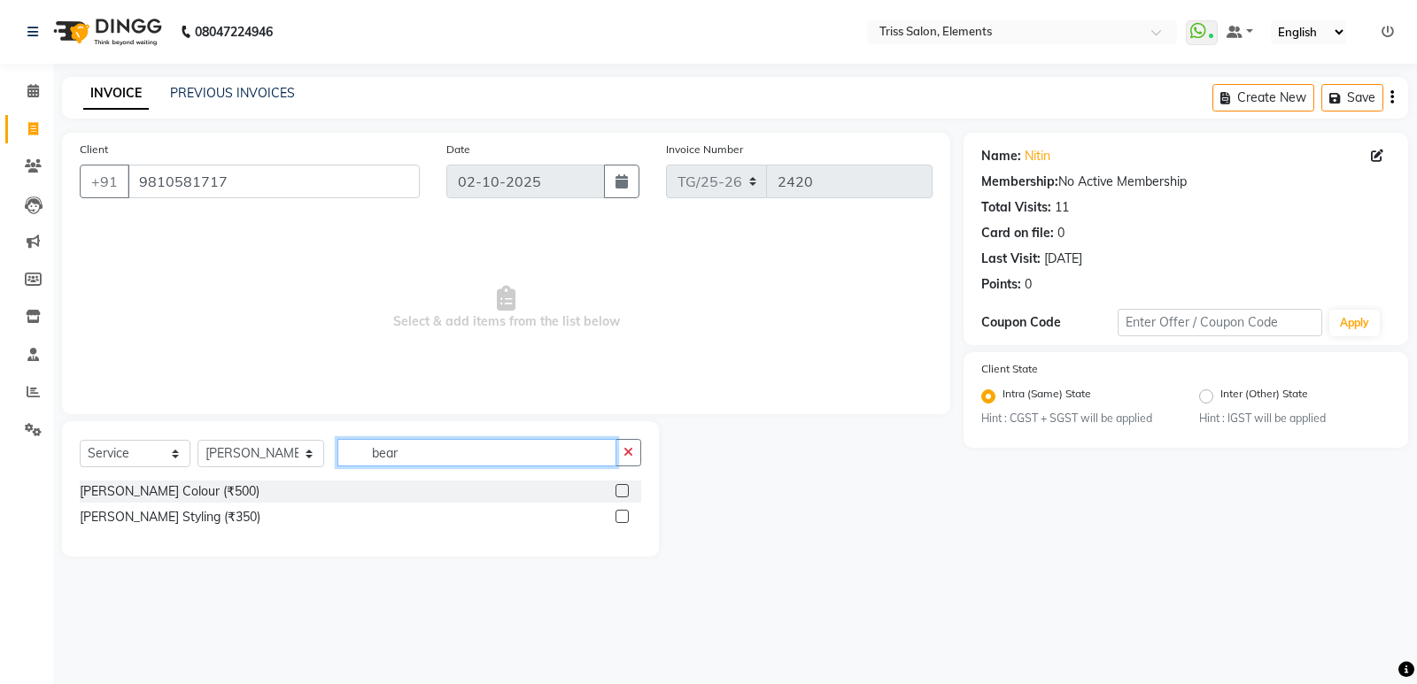
type input "bear"
click at [620, 517] on label at bounding box center [621, 516] width 13 height 13
click at [620, 517] on input "checkbox" at bounding box center [621, 518] width 12 height 12
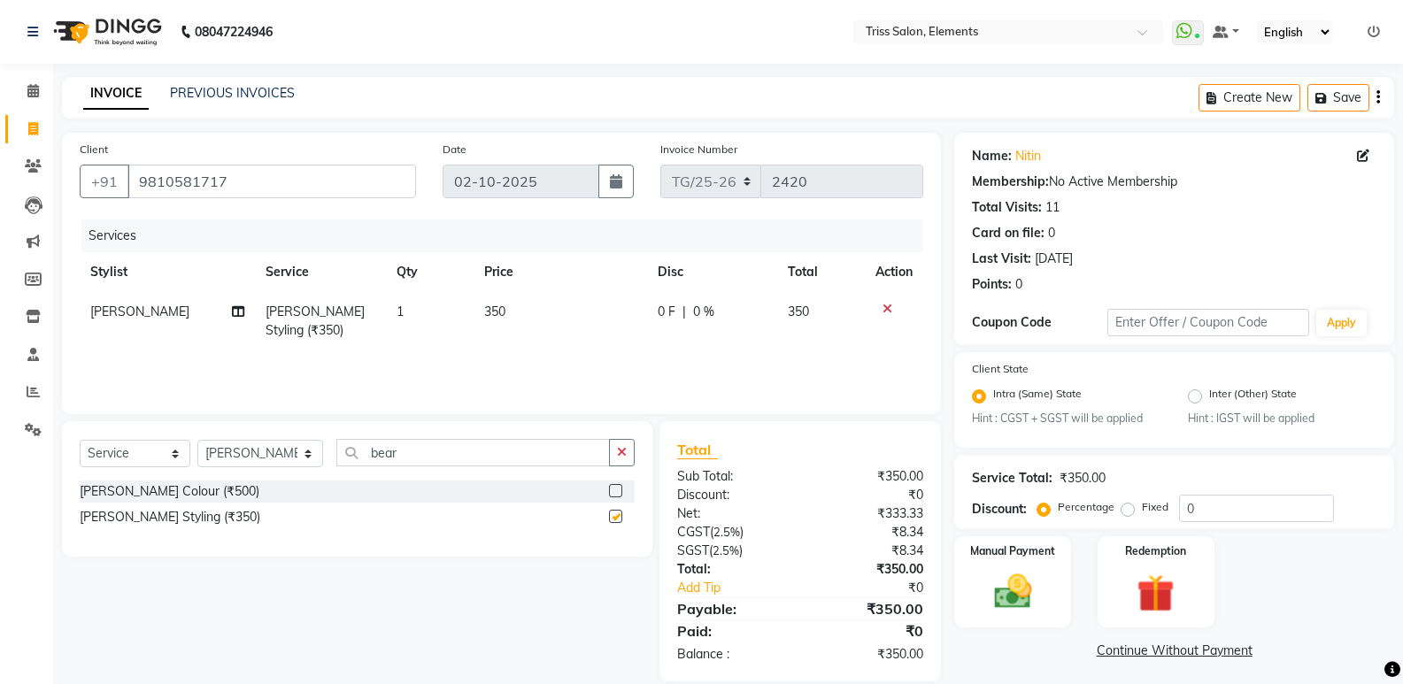
checkbox input "false"
click at [1355, 509] on div "Discount: Percentage Fixed 0" at bounding box center [1174, 508] width 405 height 27
click at [979, 583] on div "Manual Payment" at bounding box center [1013, 582] width 121 height 95
drag, startPoint x: 1146, startPoint y: 650, endPoint x: 1295, endPoint y: 657, distance: 148.9
click at [1147, 651] on span "CASH" at bounding box center [1151, 652] width 38 height 20
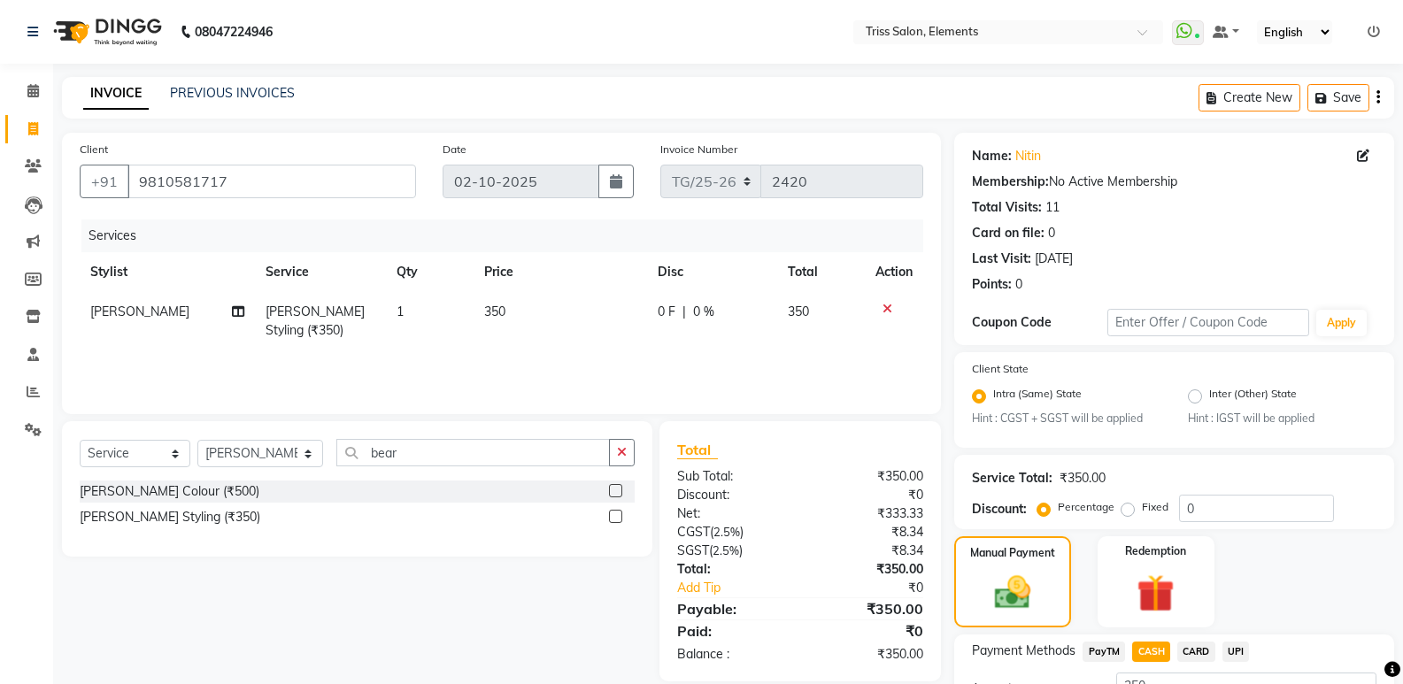
scroll to position [145, 0]
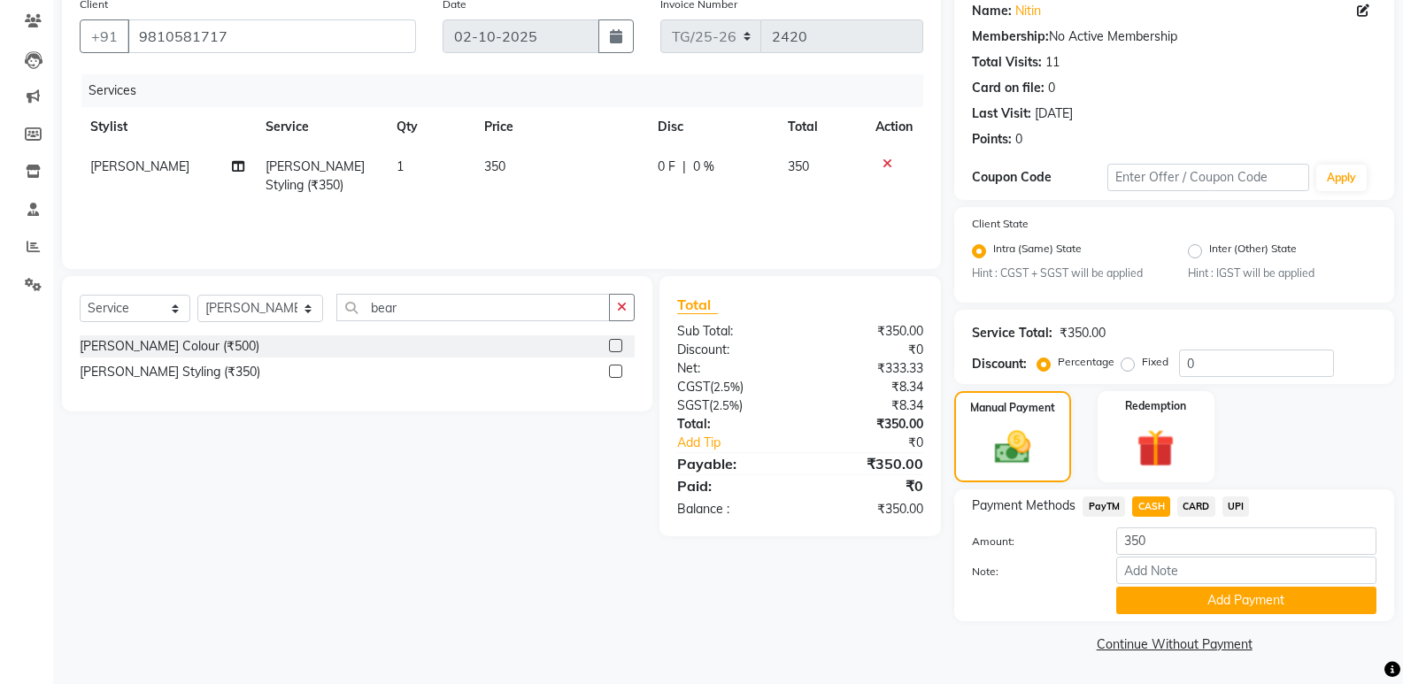
click at [1293, 596] on button "Add Payment" at bounding box center [1246, 600] width 260 height 27
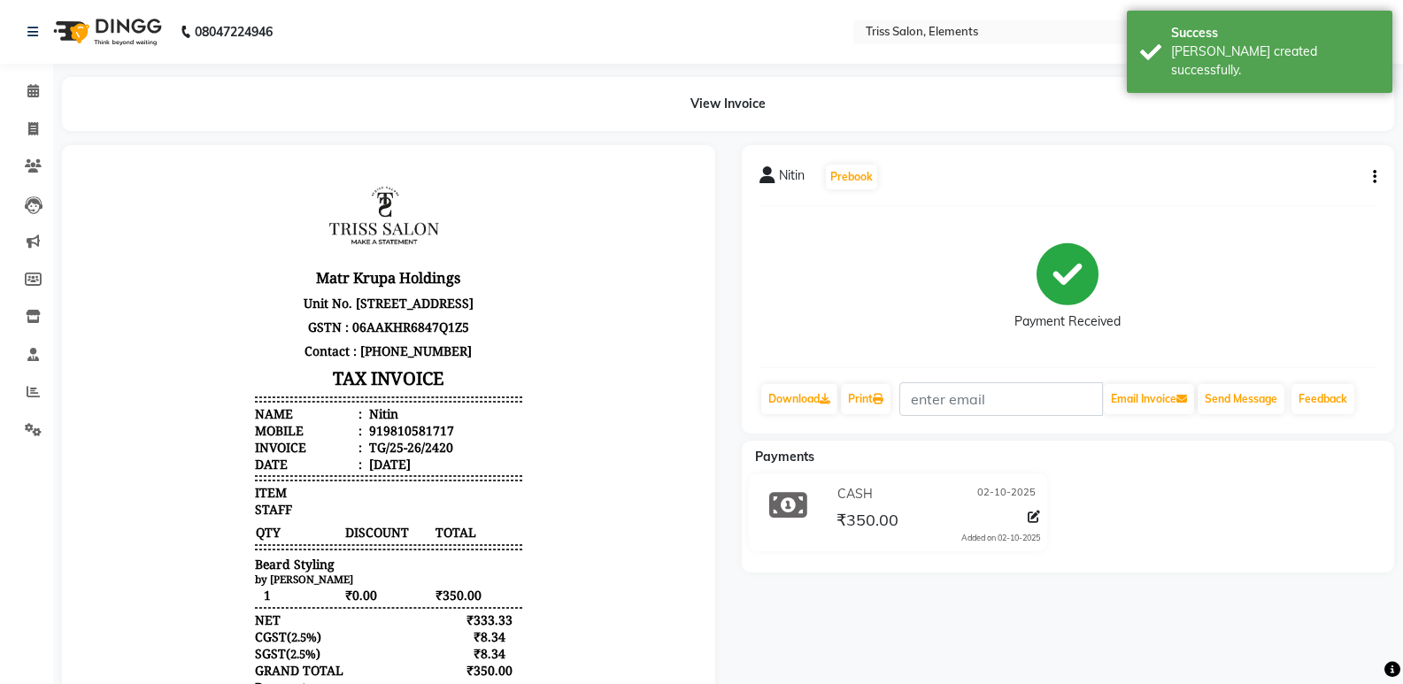
click at [130, 28] on img at bounding box center [105, 32] width 121 height 50
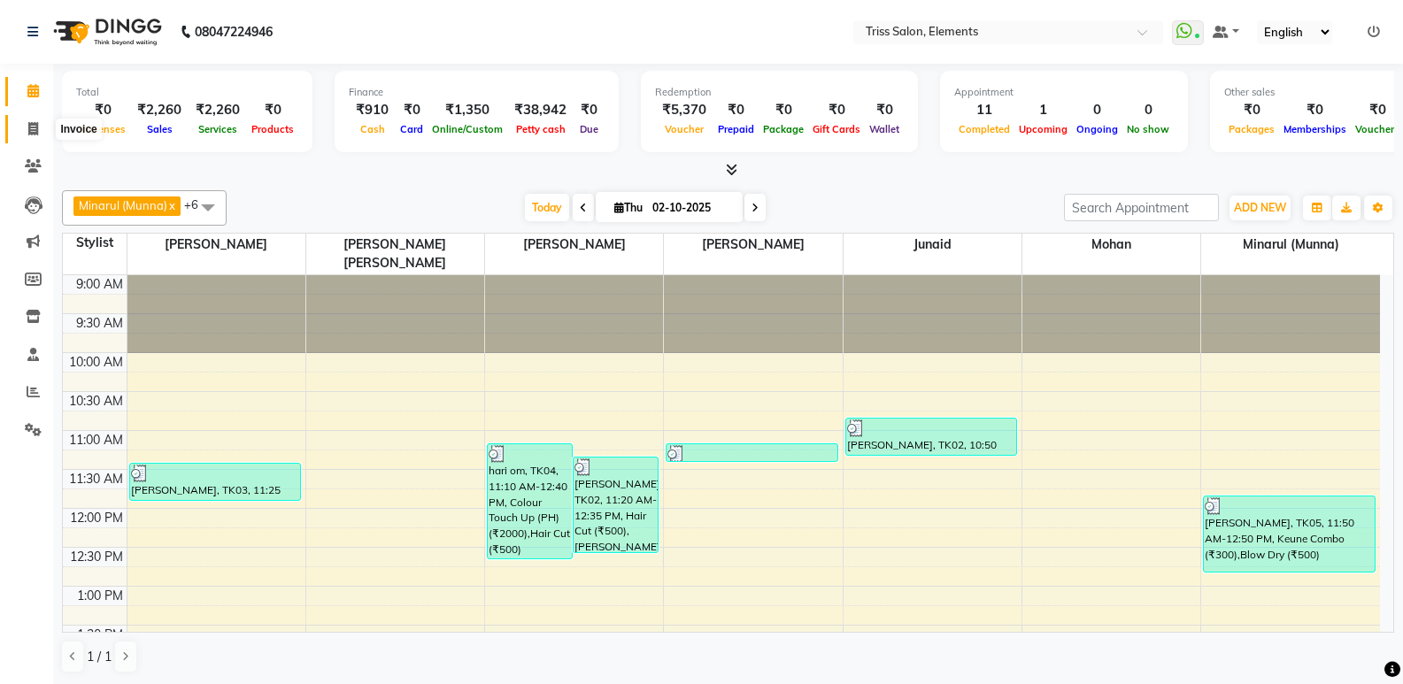
click at [29, 124] on icon at bounding box center [33, 128] width 10 height 13
select select "service"
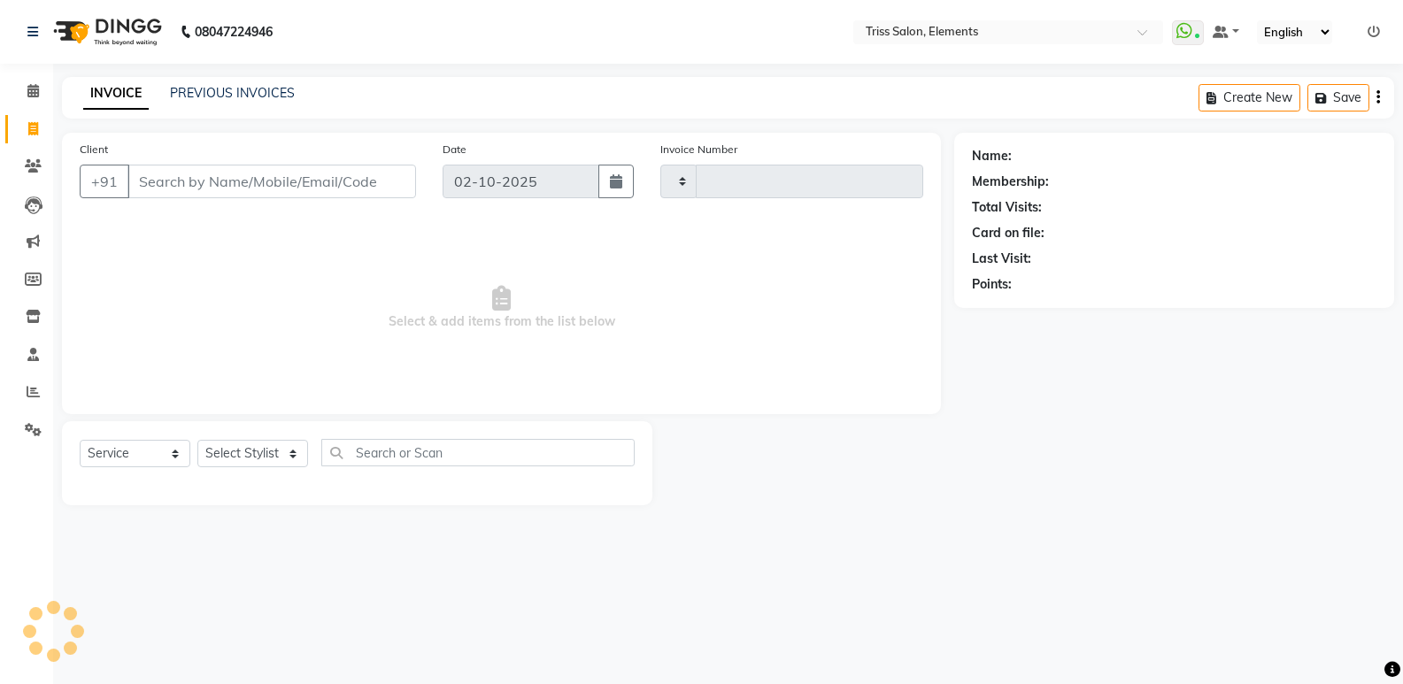
type input "2421"
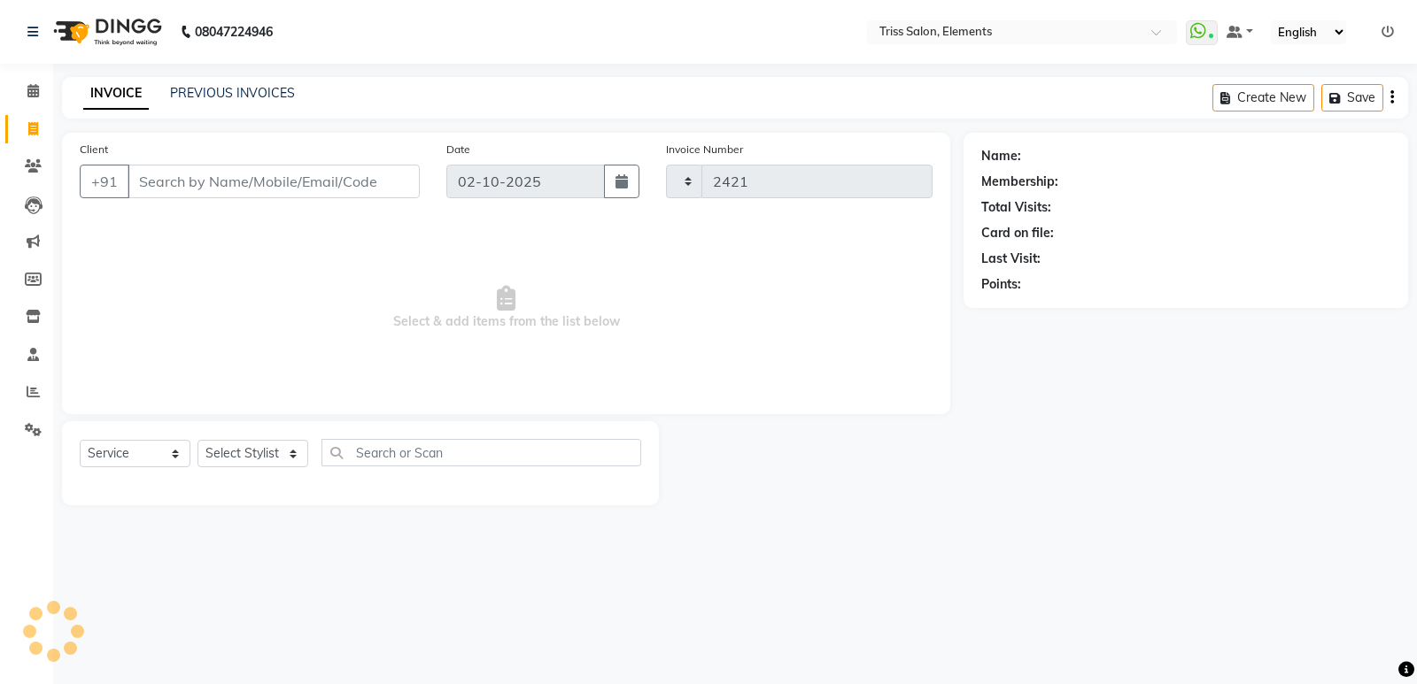
select select "4303"
click at [124, 34] on img at bounding box center [105, 32] width 121 height 50
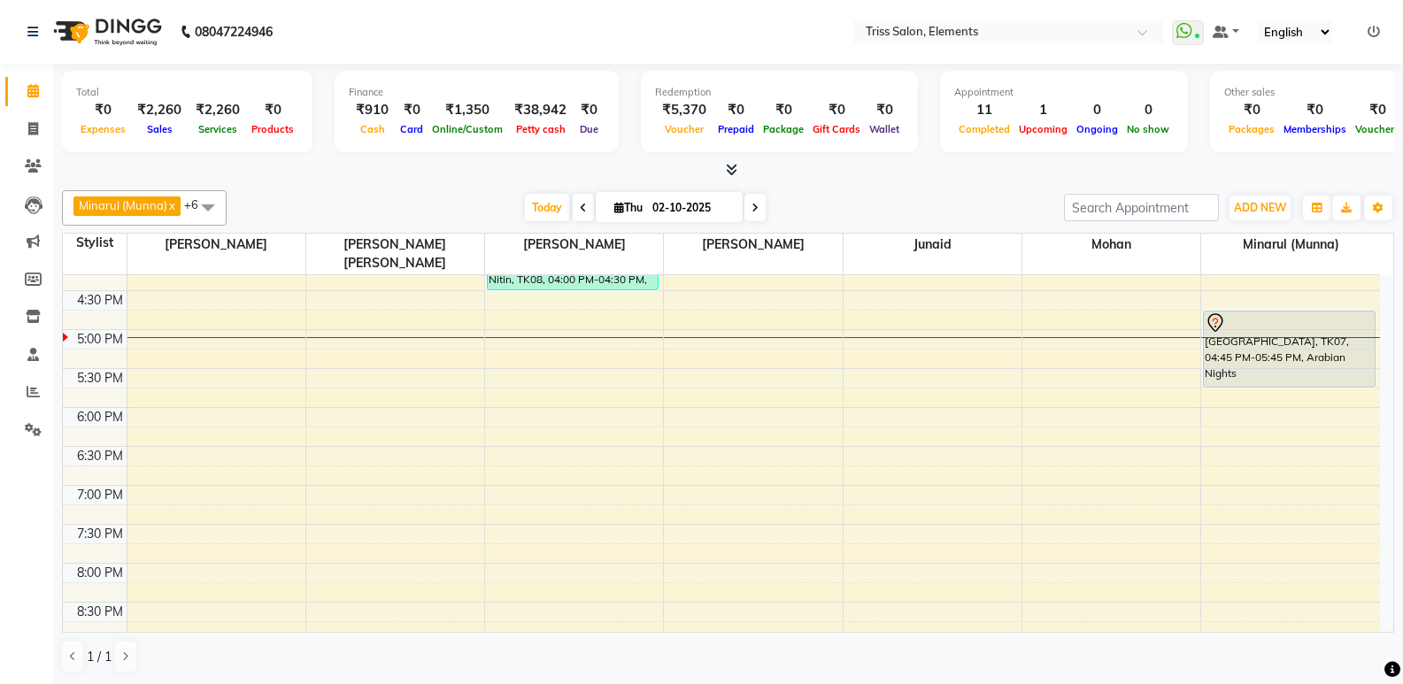
scroll to position [559, 0]
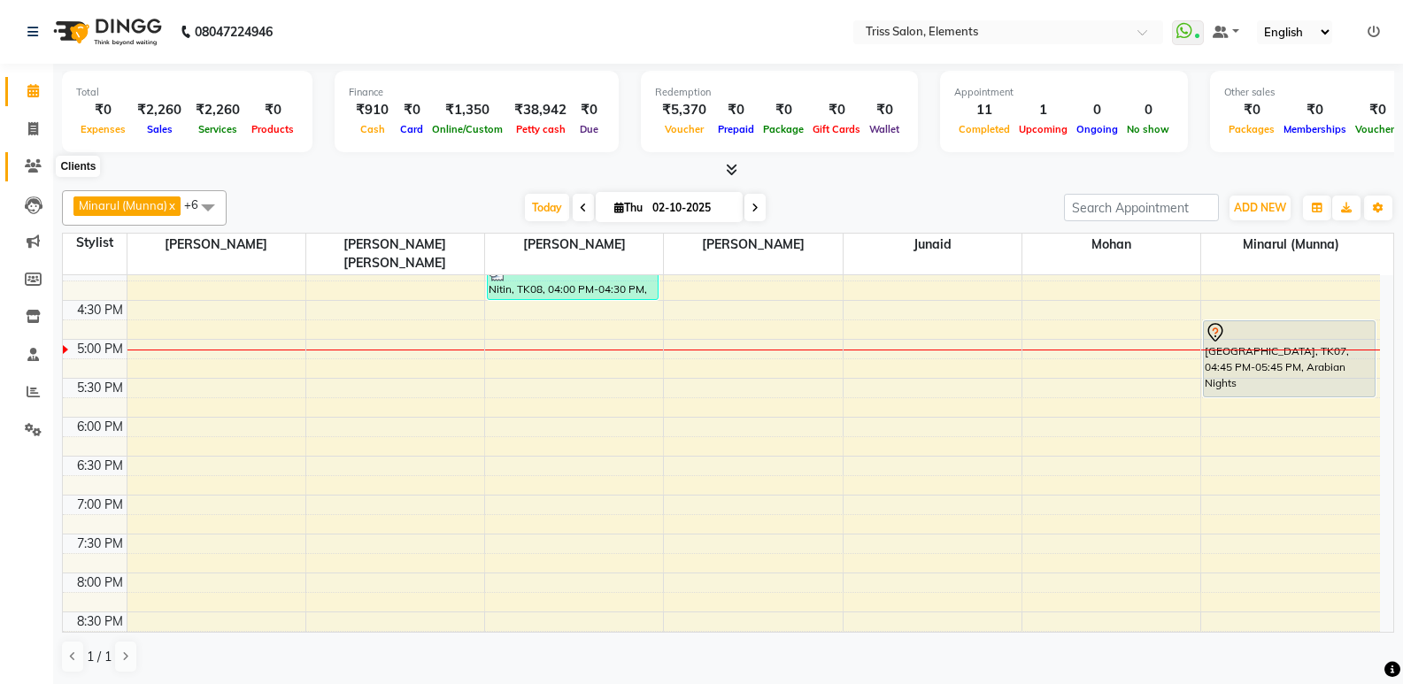
click at [25, 164] on icon at bounding box center [33, 165] width 17 height 13
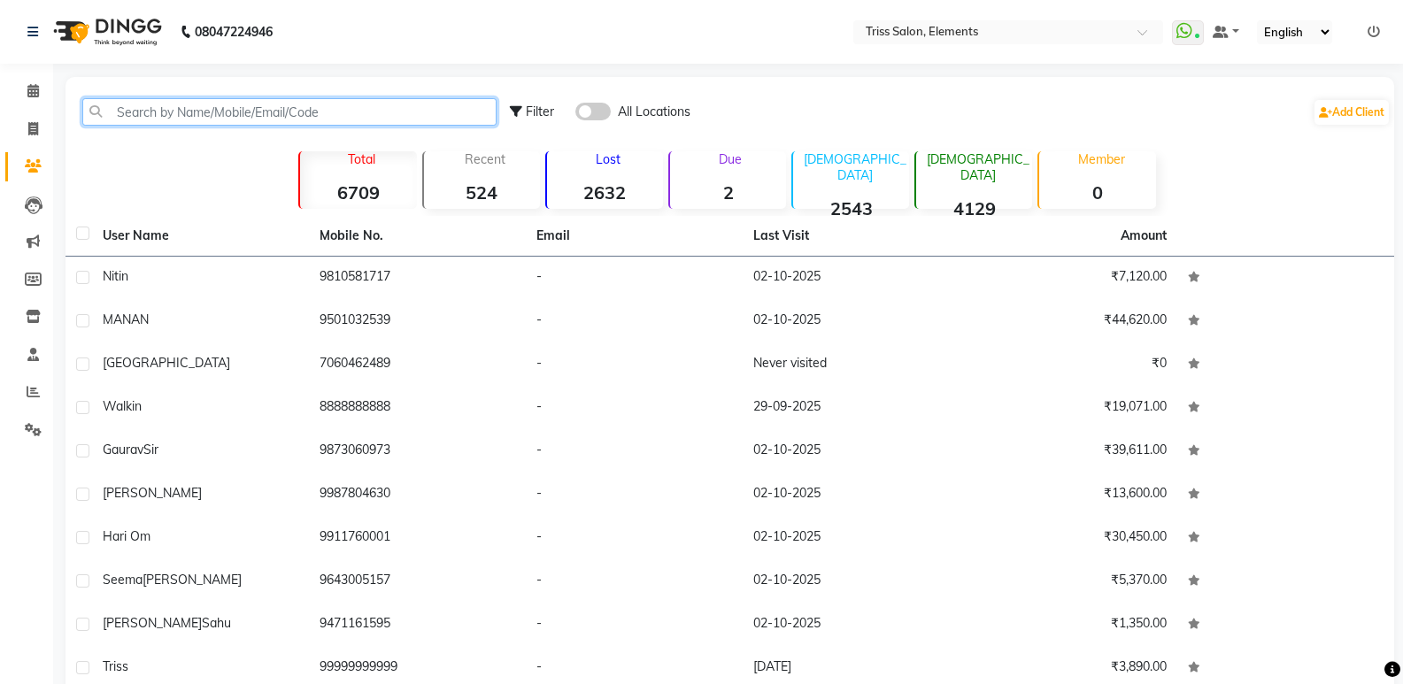
click at [306, 114] on input "text" at bounding box center [289, 111] width 414 height 27
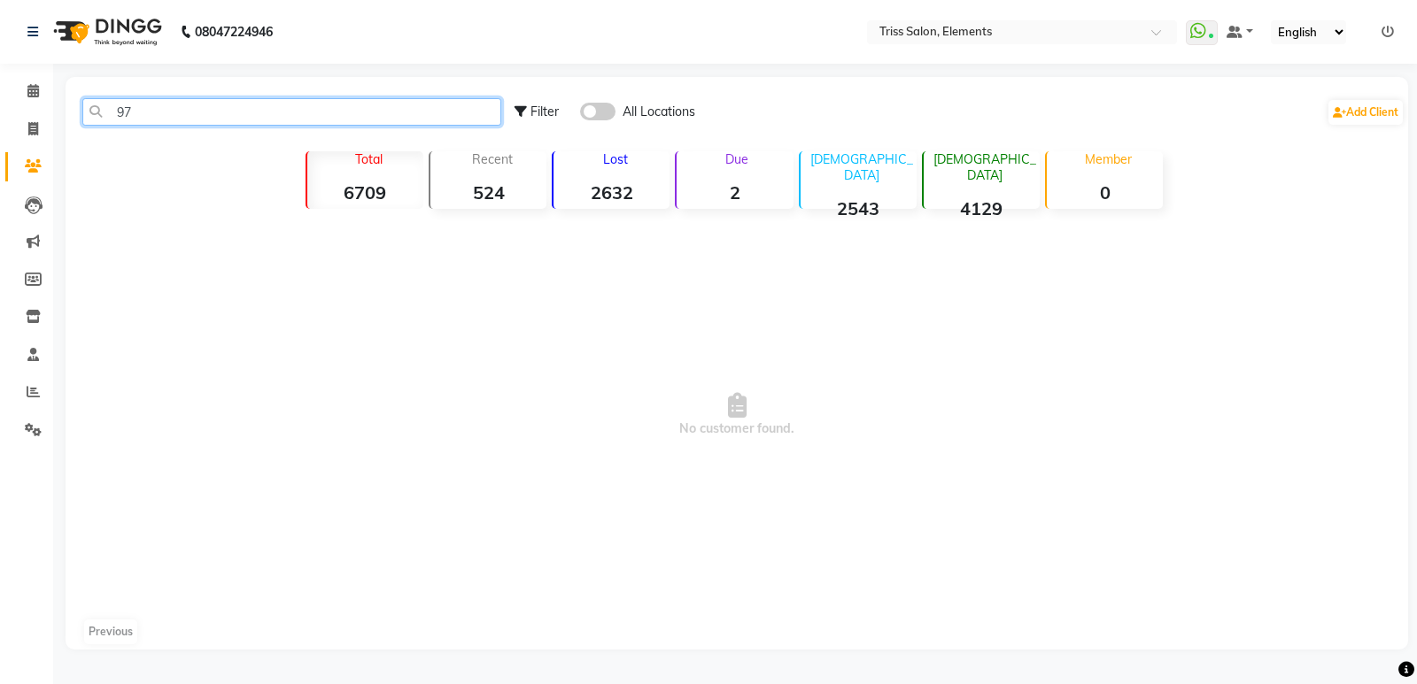
type input "9"
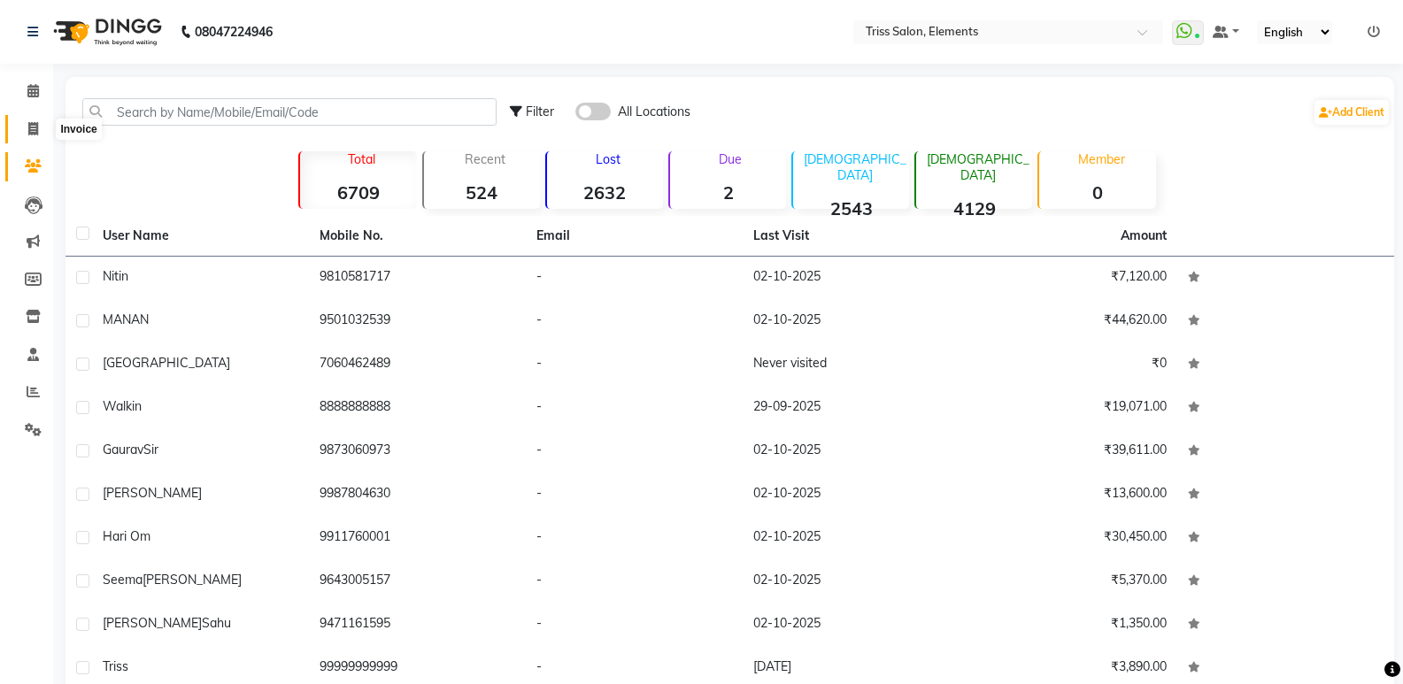
click at [38, 133] on icon at bounding box center [33, 128] width 10 height 13
select select "service"
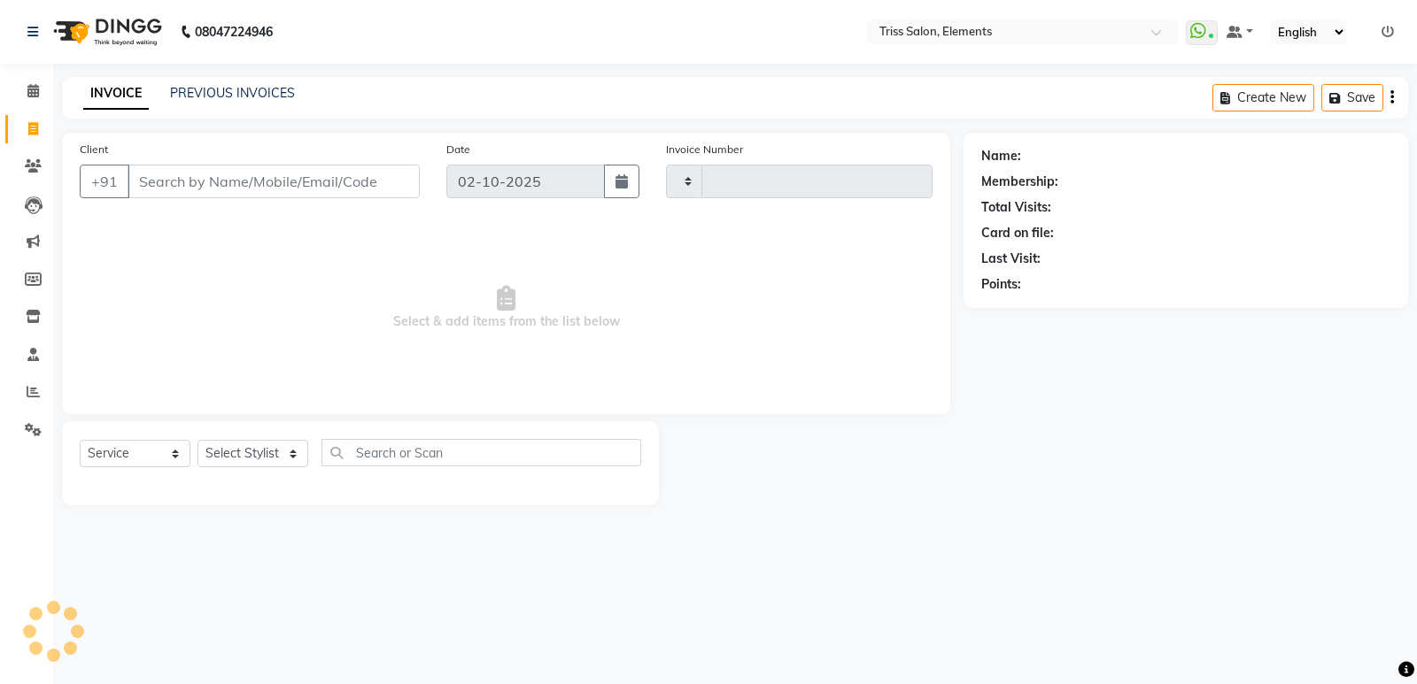
type input "2421"
select select "4303"
click at [320, 177] on input "Client" at bounding box center [273, 182] width 292 height 34
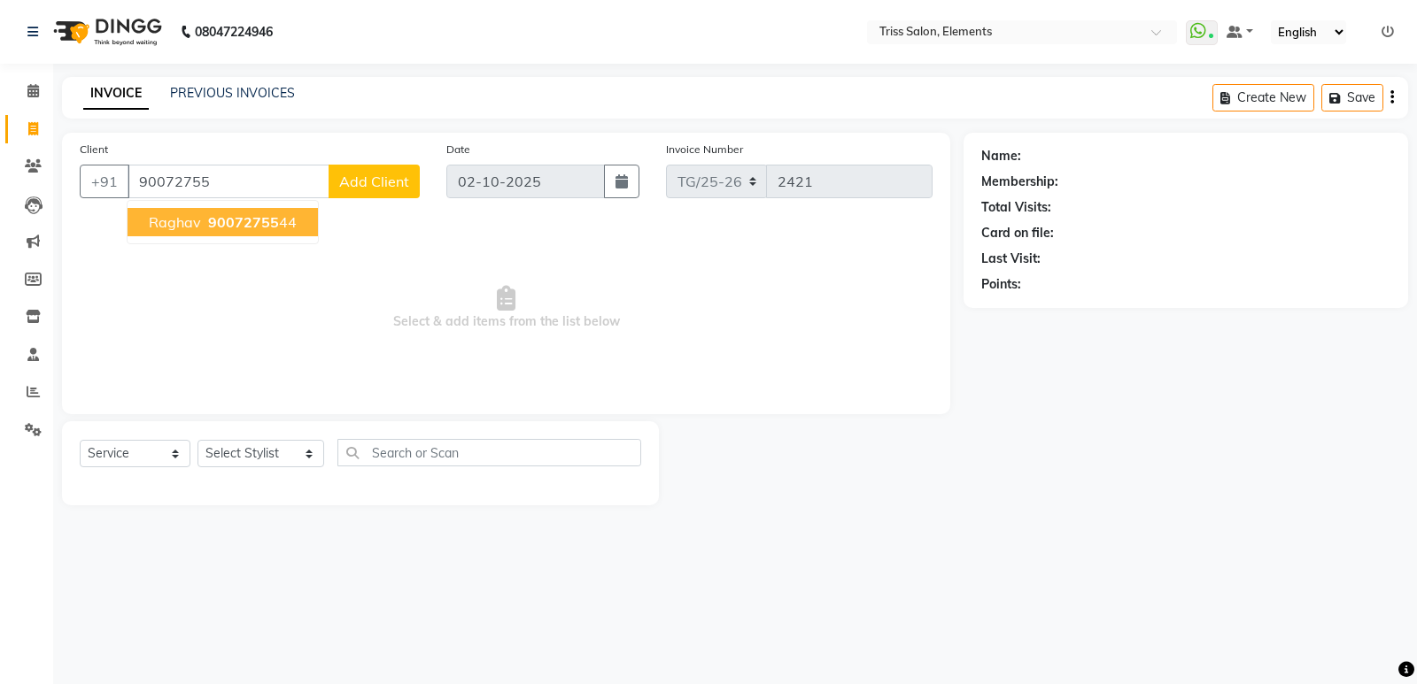
click at [267, 214] on span "90072755" at bounding box center [243, 222] width 71 height 18
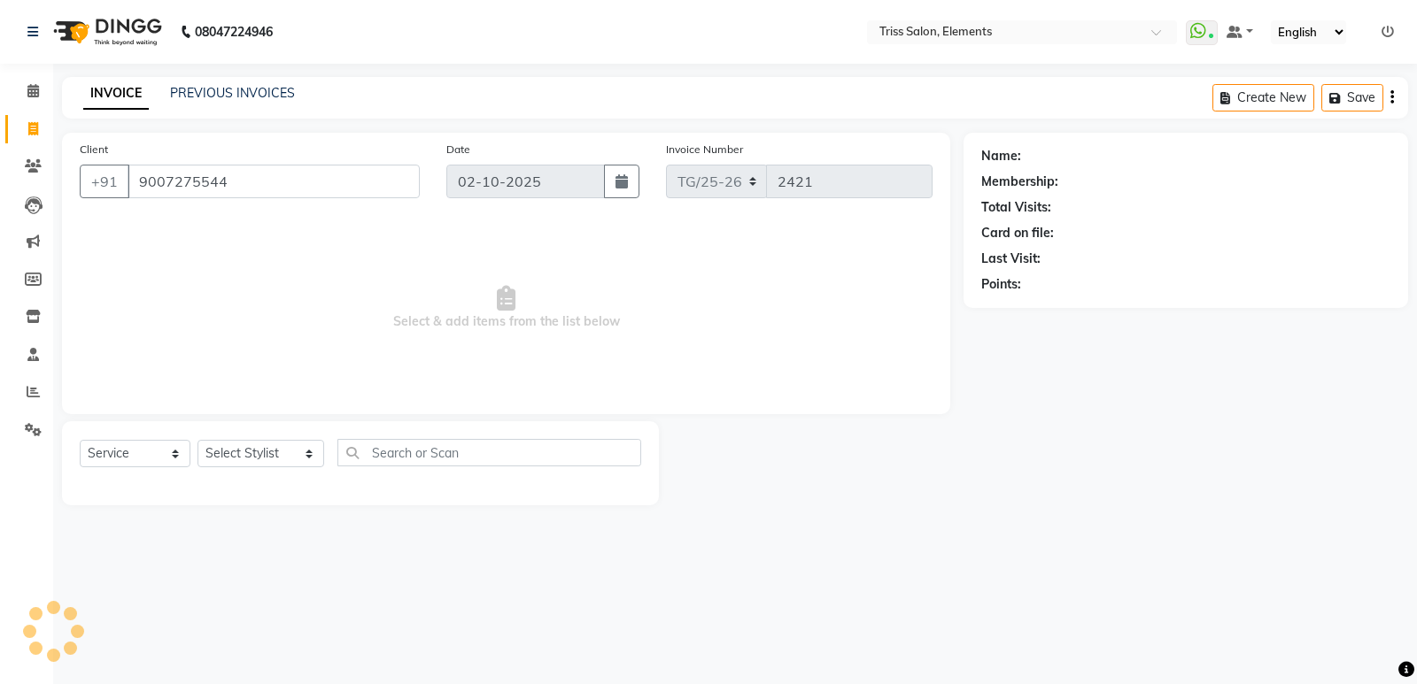
type input "9007275544"
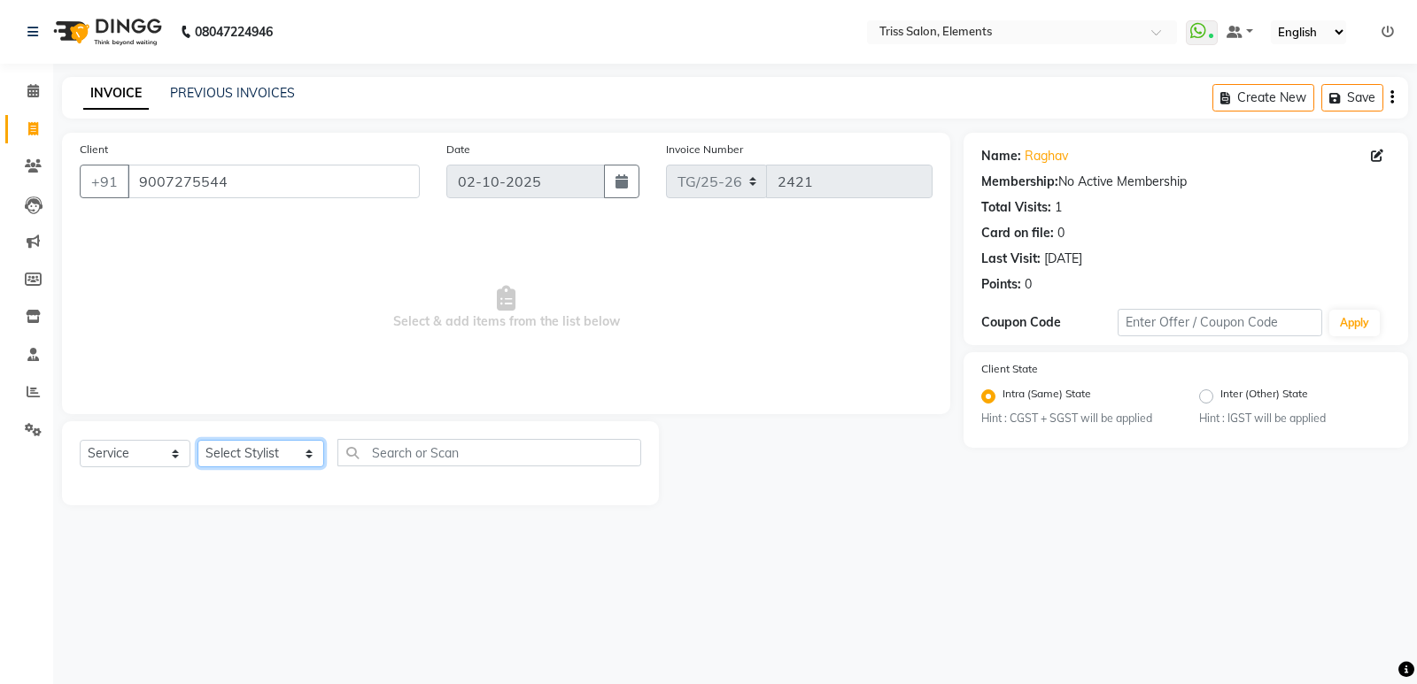
click at [236, 450] on select "Select Stylist Ankit ([PERSON_NAME]) [PERSON_NAME] ([PERSON_NAME]) [PERSON_NAME…" at bounding box center [260, 453] width 127 height 27
select select "20115"
click at [197, 440] on select "Select Stylist Ankit ([PERSON_NAME]) [PERSON_NAME] ([PERSON_NAME]) [PERSON_NAME…" at bounding box center [260, 453] width 127 height 27
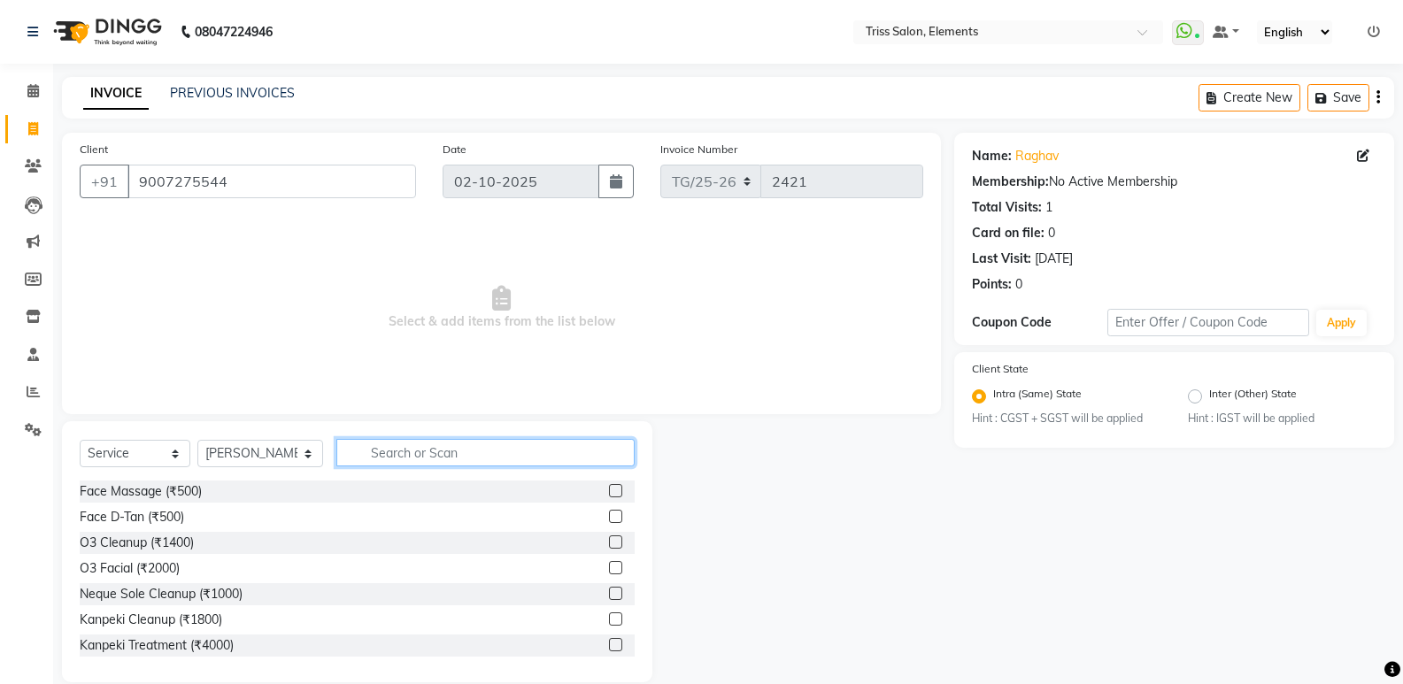
click at [425, 452] on input "text" at bounding box center [485, 452] width 298 height 27
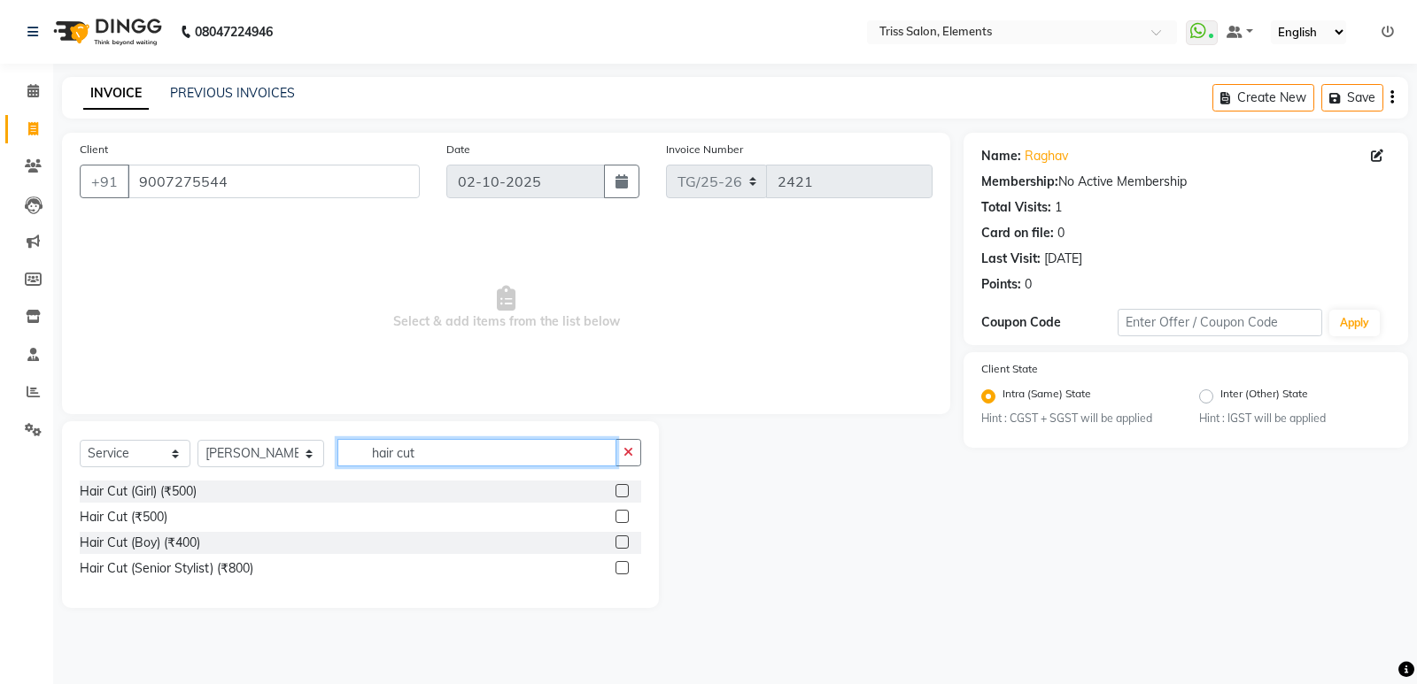
type input "hair cut"
click at [629, 516] on div at bounding box center [628, 517] width 26 height 22
drag, startPoint x: 627, startPoint y: 517, endPoint x: 452, endPoint y: 514, distance: 174.4
click at [626, 517] on label at bounding box center [621, 516] width 13 height 13
click at [626, 517] on input "checkbox" at bounding box center [621, 518] width 12 height 12
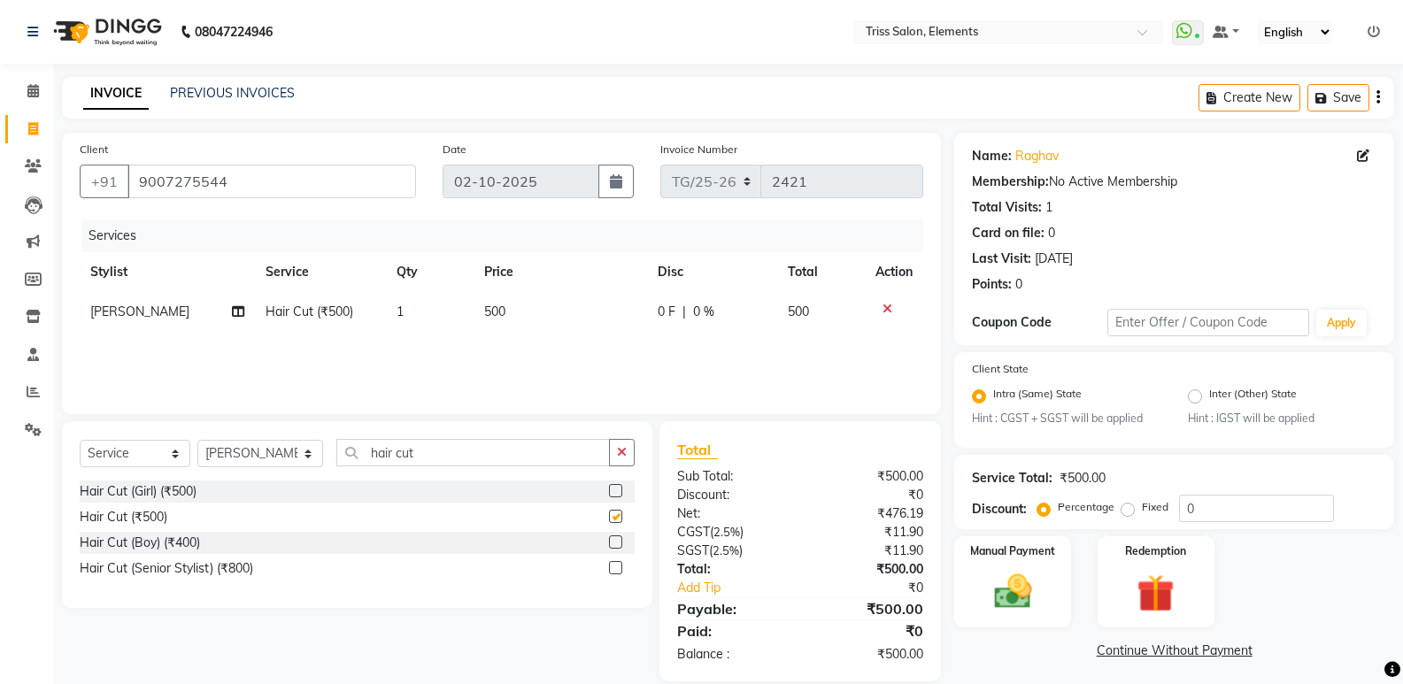
checkbox input "false"
click at [292, 467] on select "Select Stylist Ankit ([PERSON_NAME]) [PERSON_NAME] ([PERSON_NAME]) [PERSON_NAME…" at bounding box center [260, 453] width 126 height 27
select select "66361"
click at [197, 440] on select "Select Stylist Ankit ([PERSON_NAME]) [PERSON_NAME] ([PERSON_NAME]) [PERSON_NAME…" at bounding box center [260, 453] width 126 height 27
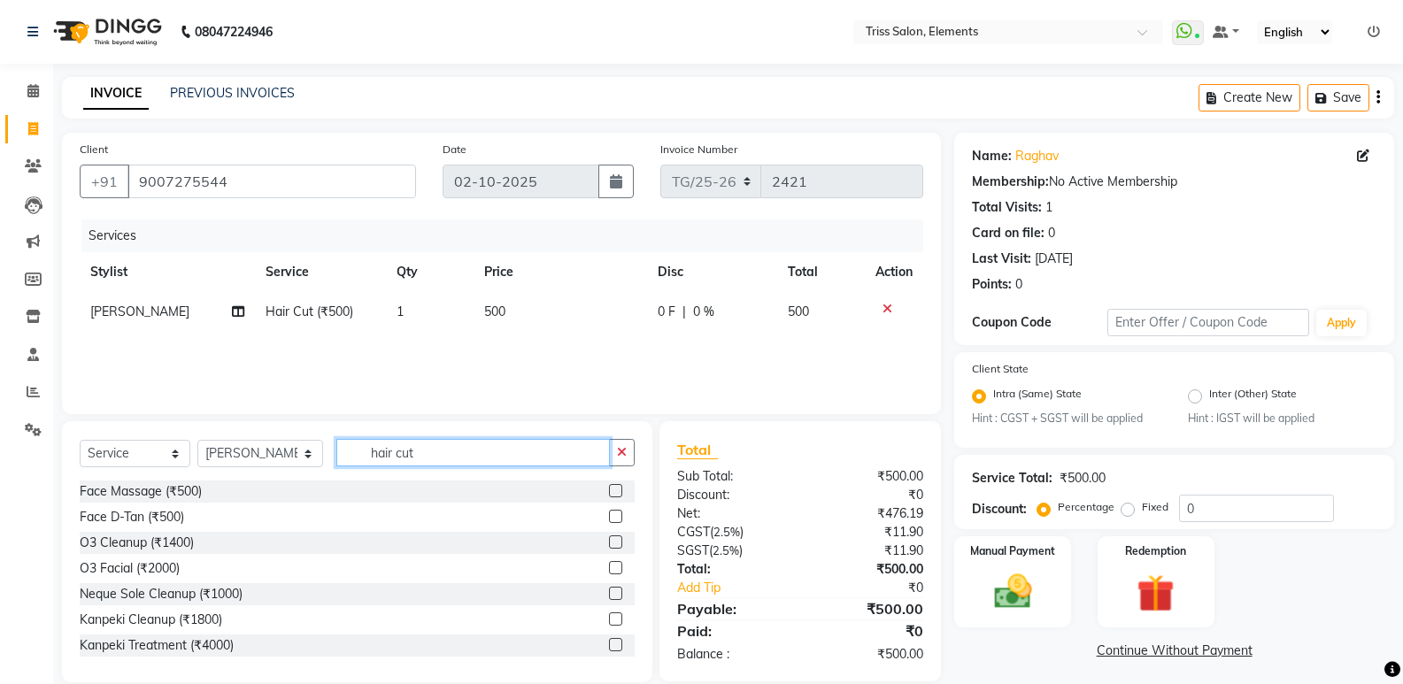
drag, startPoint x: 328, startPoint y: 473, endPoint x: 301, endPoint y: 480, distance: 27.5
click at [305, 478] on div "Select Service Product Membership Package Voucher Prepaid Gift Card Select Styl…" at bounding box center [357, 460] width 555 height 42
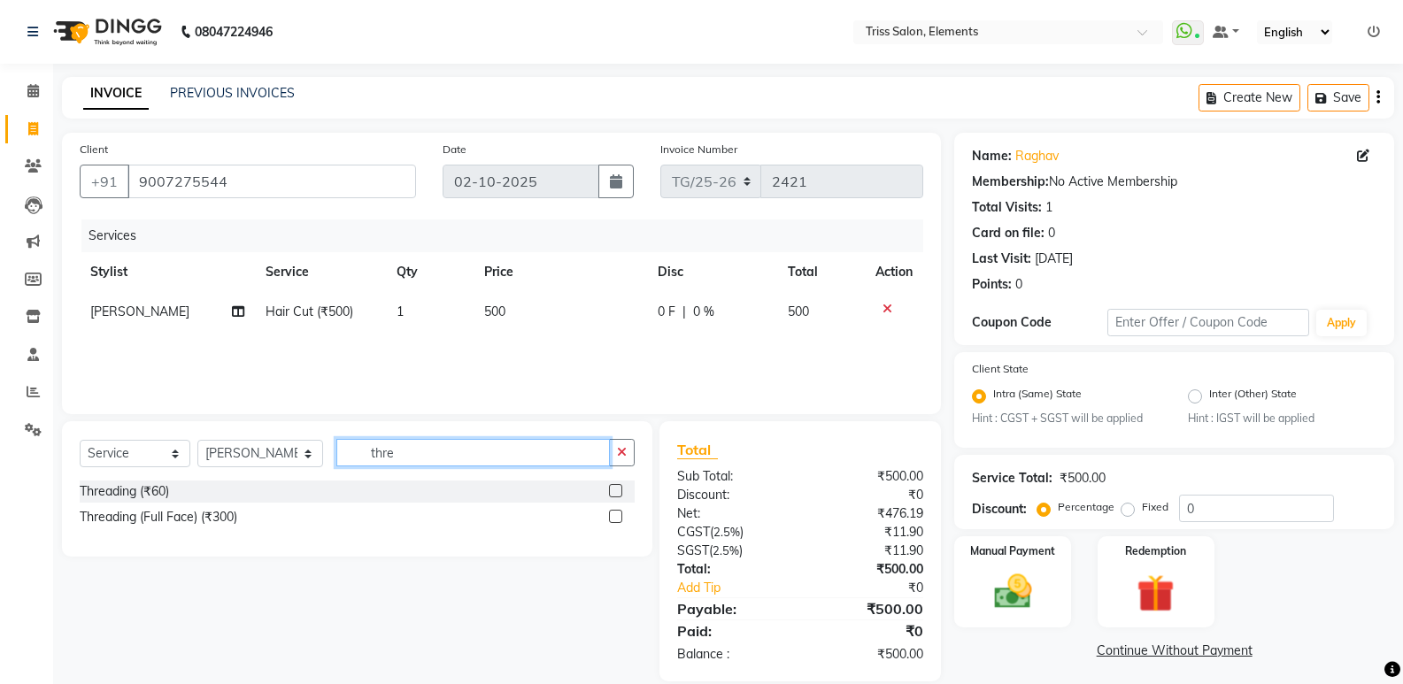
type input "thre"
click at [619, 492] on label at bounding box center [615, 490] width 13 height 13
click at [619, 492] on input "checkbox" at bounding box center [615, 492] width 12 height 12
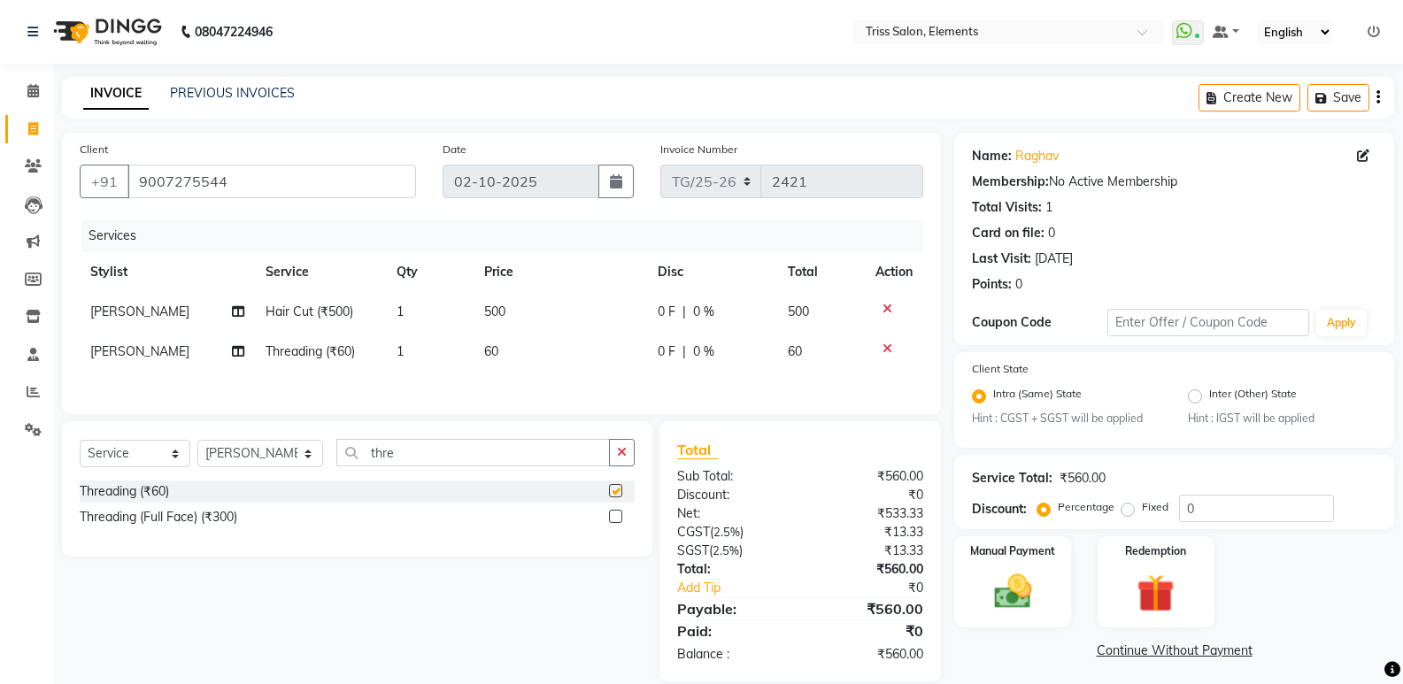
checkbox input "false"
click at [500, 343] on td "60" at bounding box center [561, 352] width 174 height 40
select select "66361"
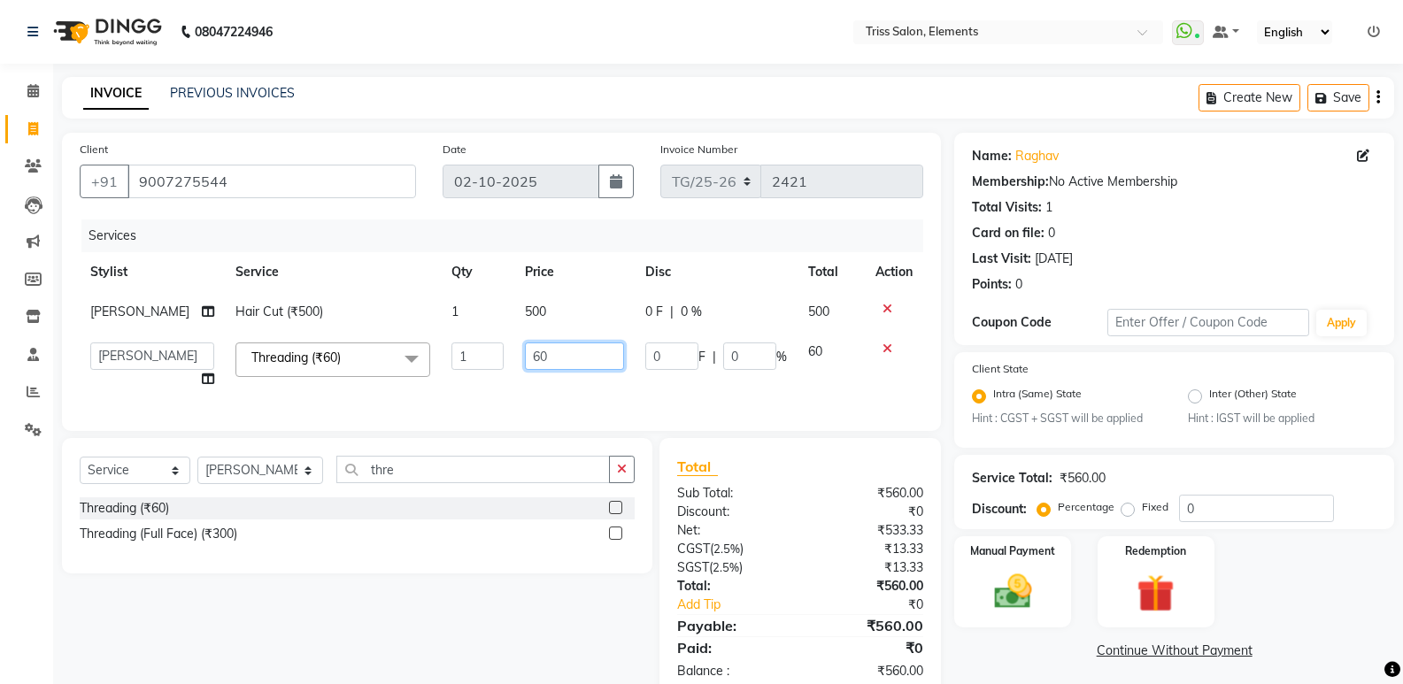
drag, startPoint x: 549, startPoint y: 354, endPoint x: 320, endPoint y: 413, distance: 235.8
click at [346, 407] on div "Services Stylist Service Qty Price Disc Total Action [PERSON_NAME] Hair Cut (₹5…" at bounding box center [502, 317] width 844 height 194
type input "100"
drag, startPoint x: 554, startPoint y: 366, endPoint x: 416, endPoint y: 372, distance: 138.2
click at [416, 372] on tr "Ankit ([PERSON_NAME]) [PERSON_NAME] ([PERSON_NAME]) [PERSON_NAME] [PERSON_NAME]…" at bounding box center [502, 365] width 844 height 67
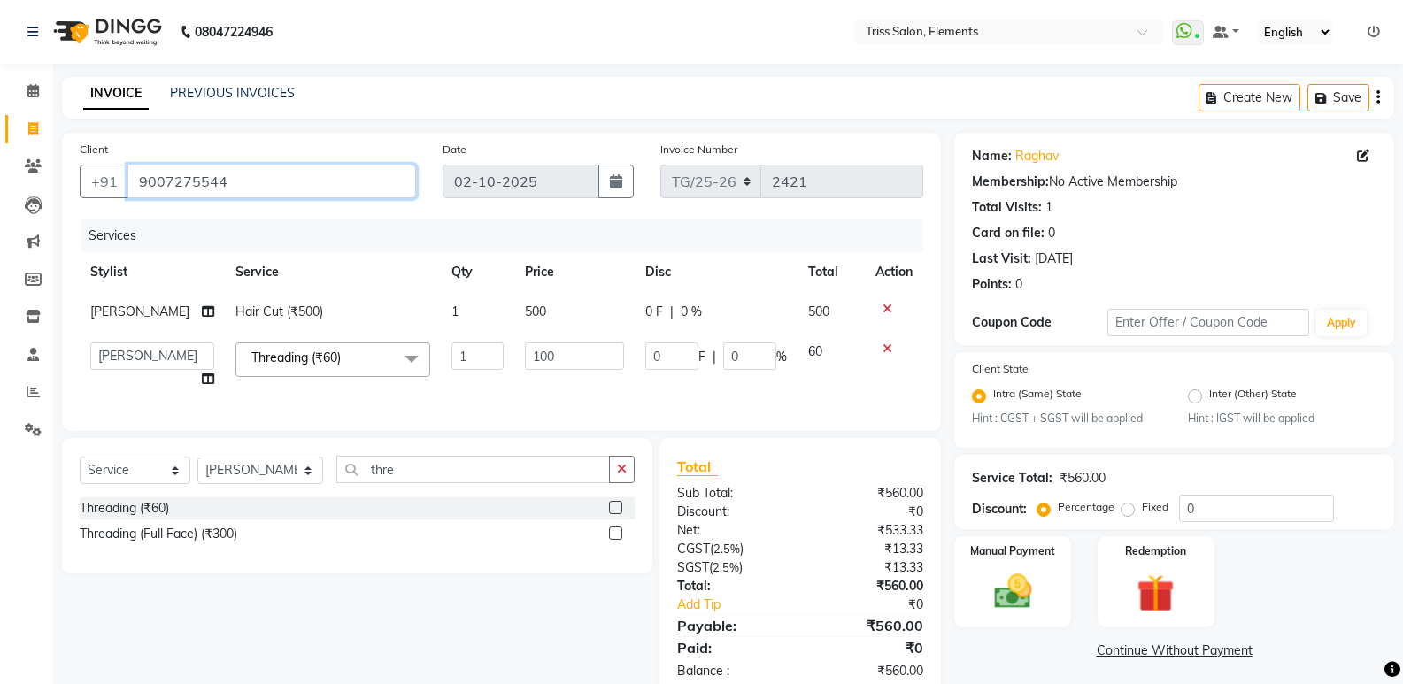
click at [261, 174] on input "9007275544" at bounding box center [271, 182] width 289 height 34
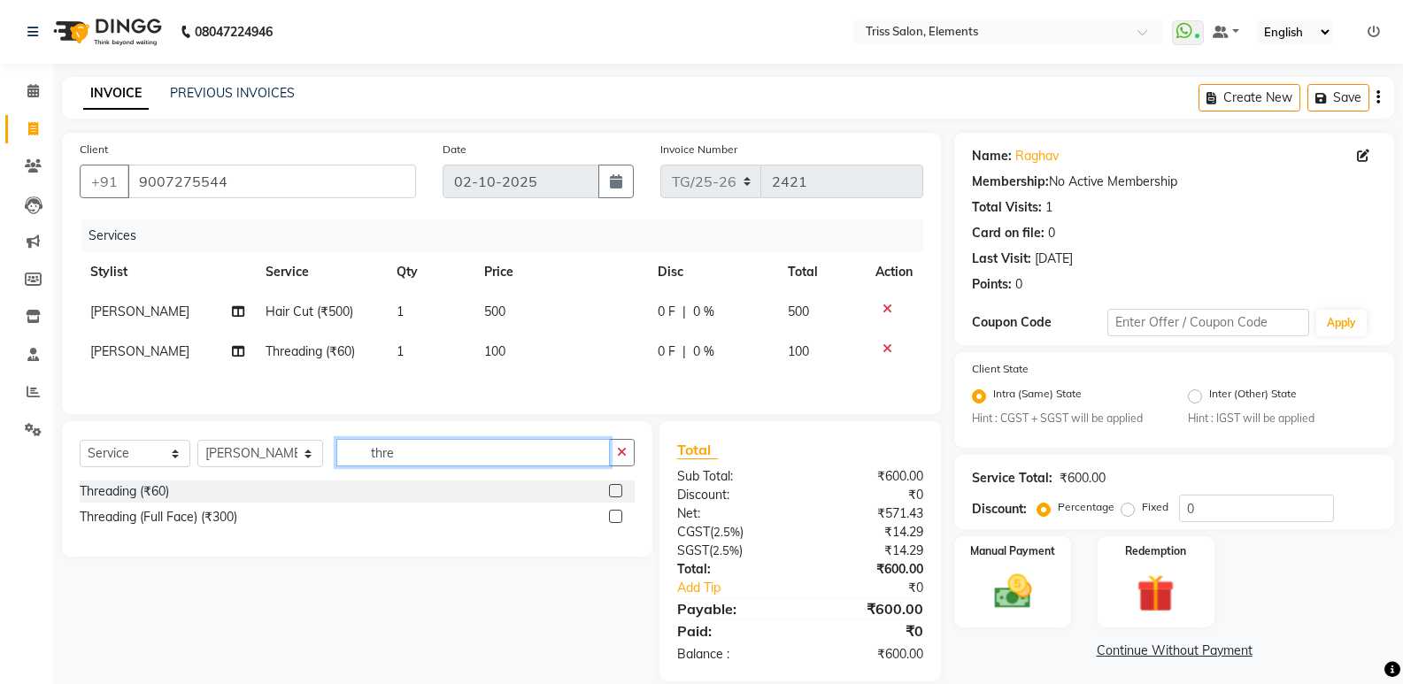
click at [417, 459] on input "thre" at bounding box center [473, 452] width 274 height 27
click at [1042, 598] on img at bounding box center [1012, 592] width 63 height 45
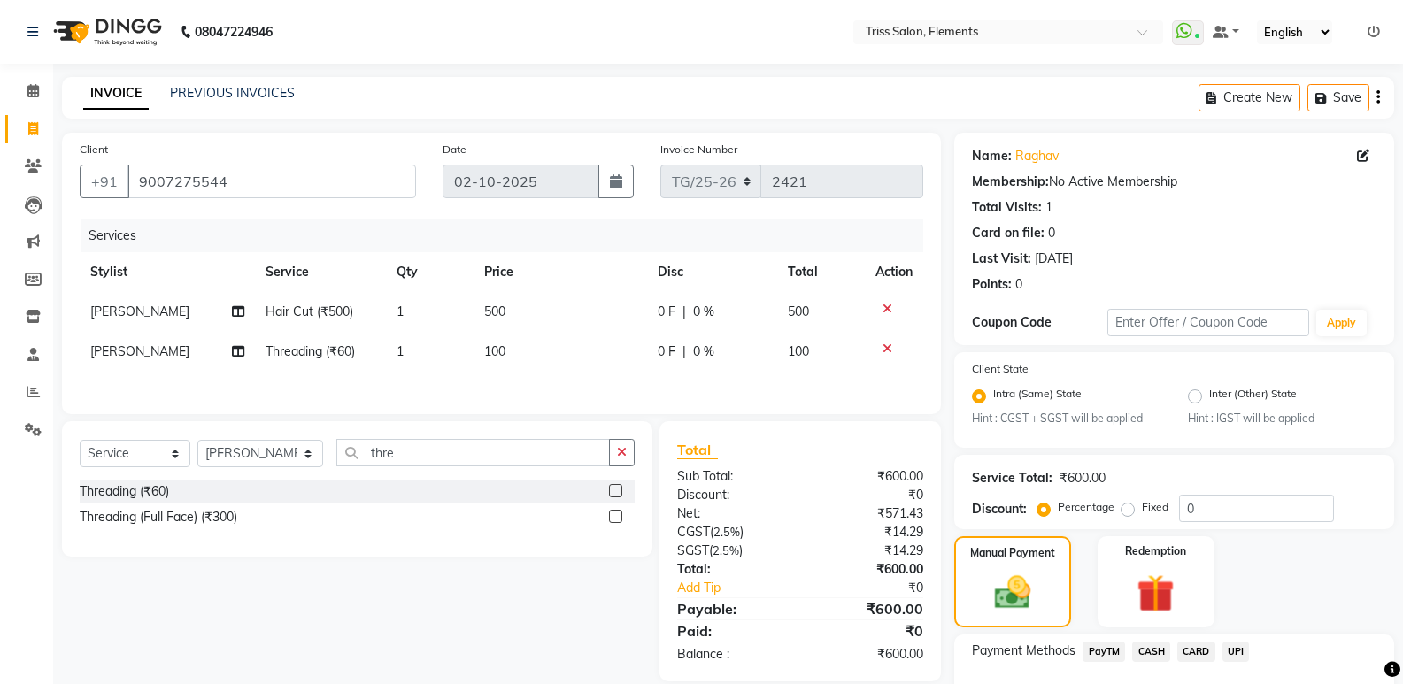
drag, startPoint x: 1101, startPoint y: 656, endPoint x: 1353, endPoint y: 659, distance: 251.4
click at [1105, 657] on span "PayTM" at bounding box center [1104, 652] width 42 height 20
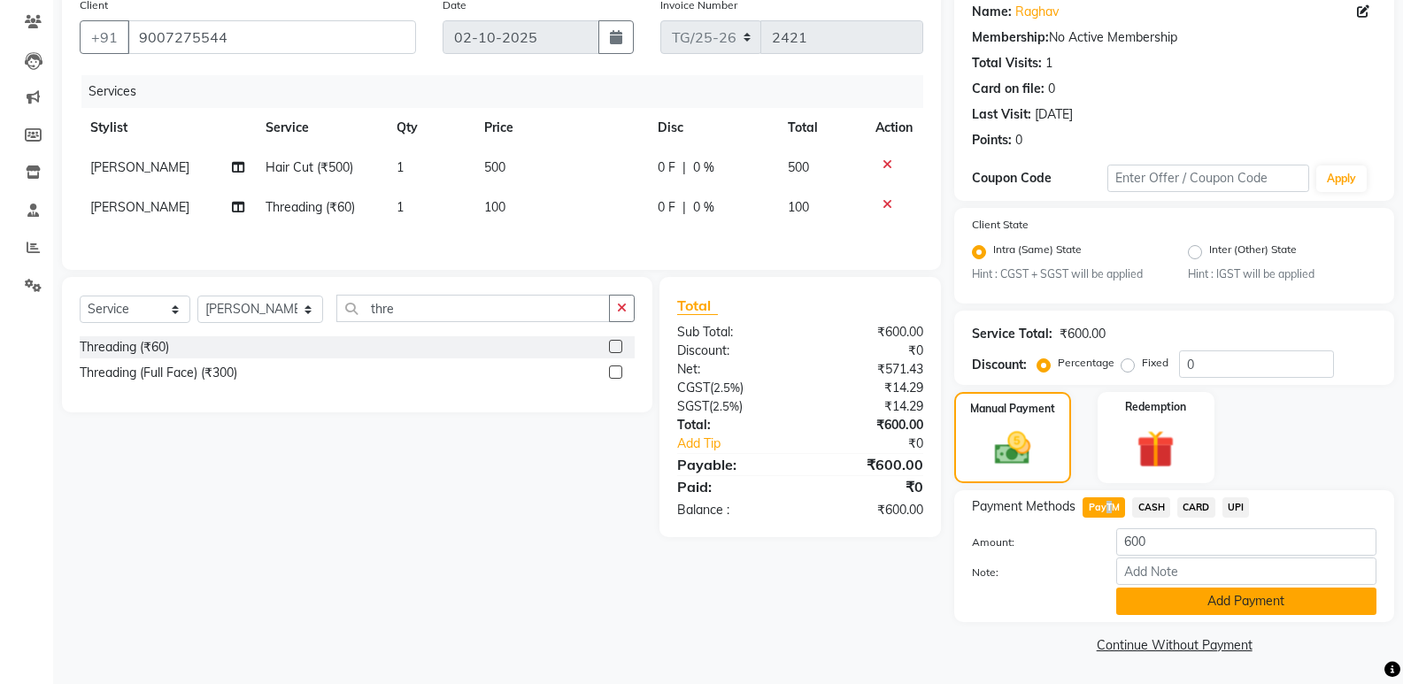
scroll to position [145, 0]
click at [1230, 600] on button "Add Payment" at bounding box center [1246, 600] width 260 height 27
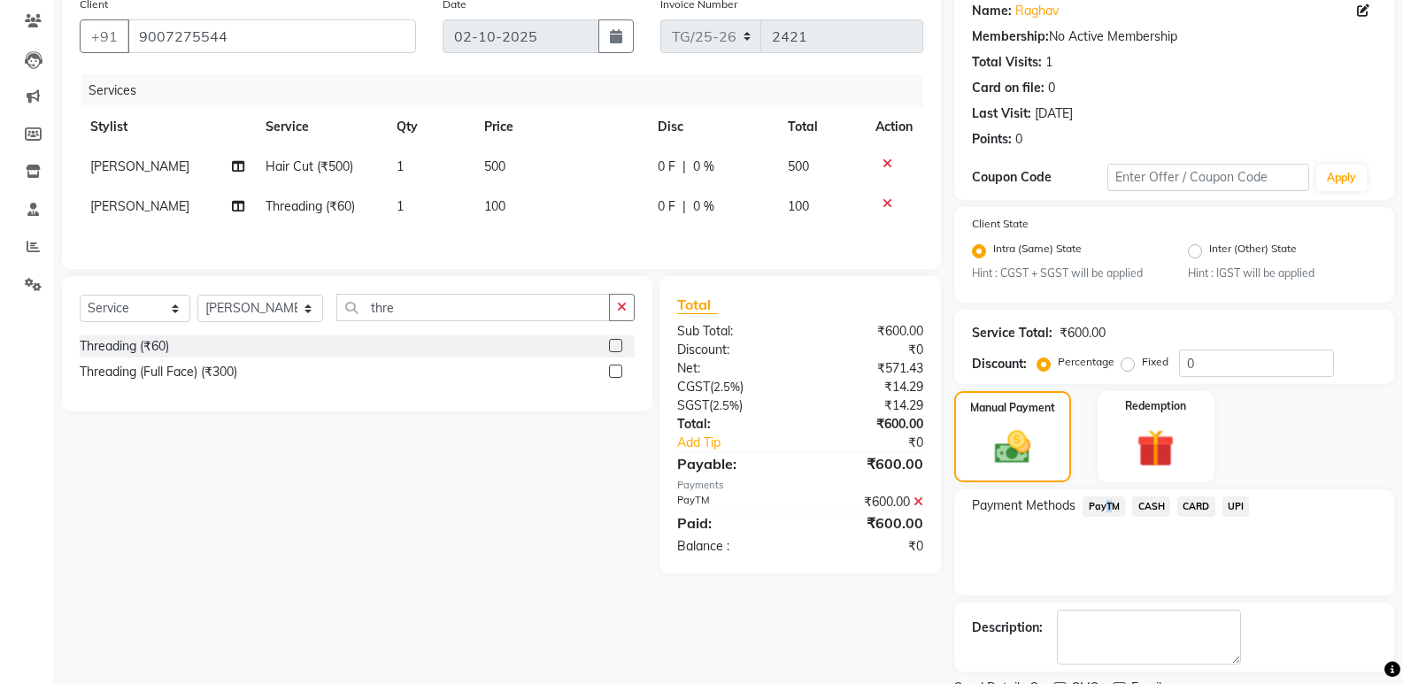
scroll to position [220, 0]
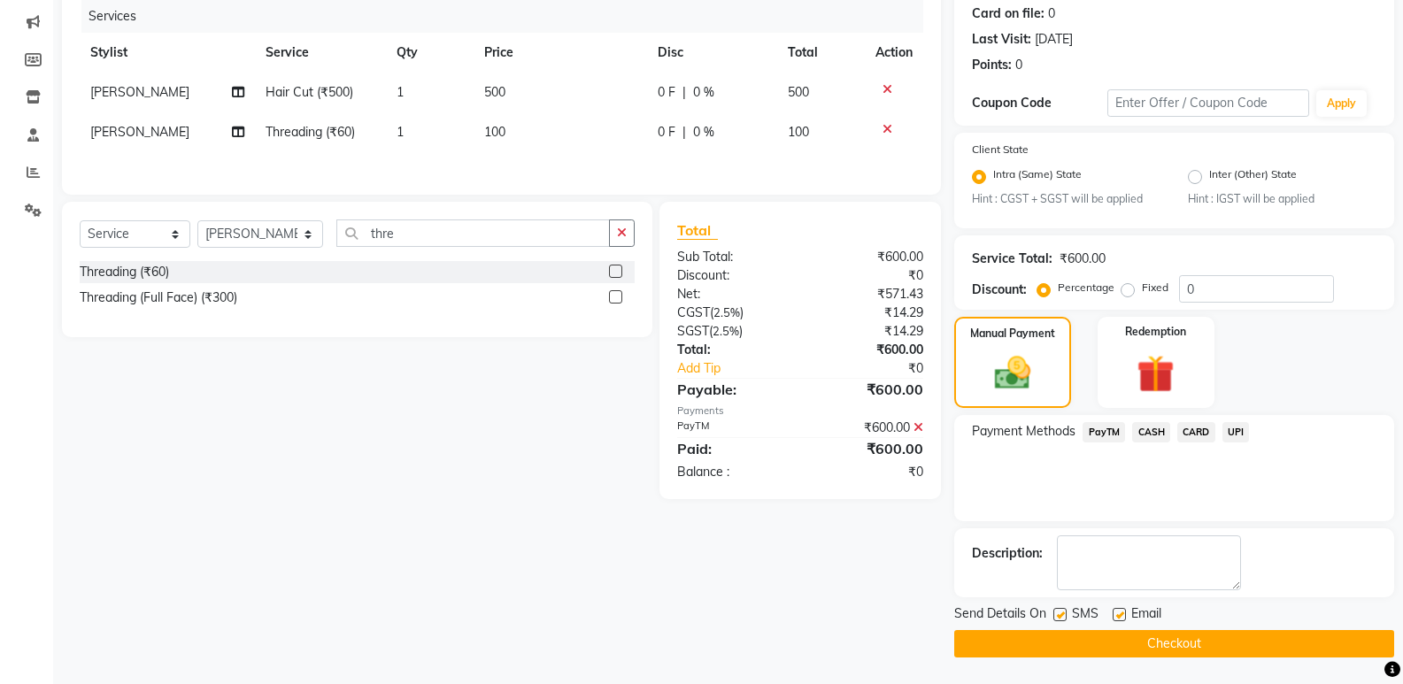
drag, startPoint x: 1190, startPoint y: 623, endPoint x: 1181, endPoint y: 636, distance: 15.2
click at [1185, 630] on div "Send Details On SMS Email Checkout" at bounding box center [1174, 631] width 440 height 53
click at [1181, 636] on button "Checkout" at bounding box center [1174, 643] width 440 height 27
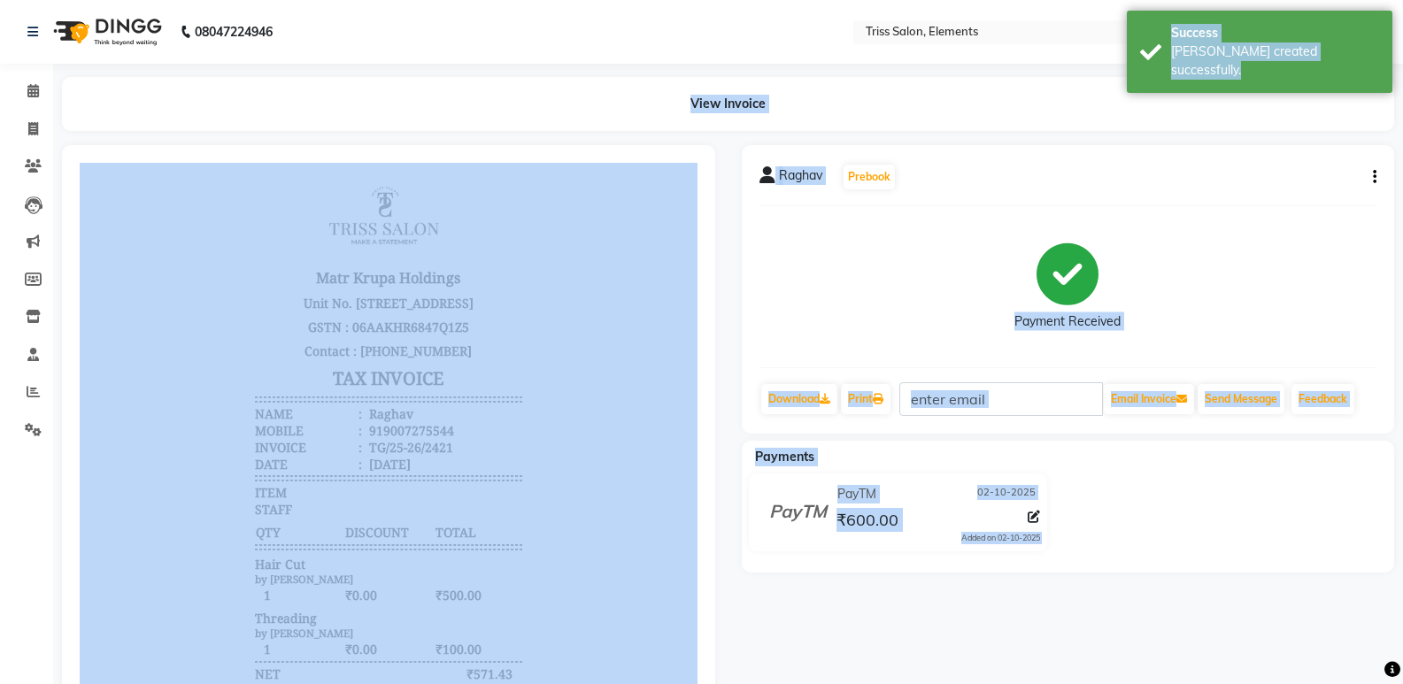
click at [1393, 493] on div "PayTM [DATE] ₹600.00 Added on [DATE]" at bounding box center [1069, 516] width 680 height 85
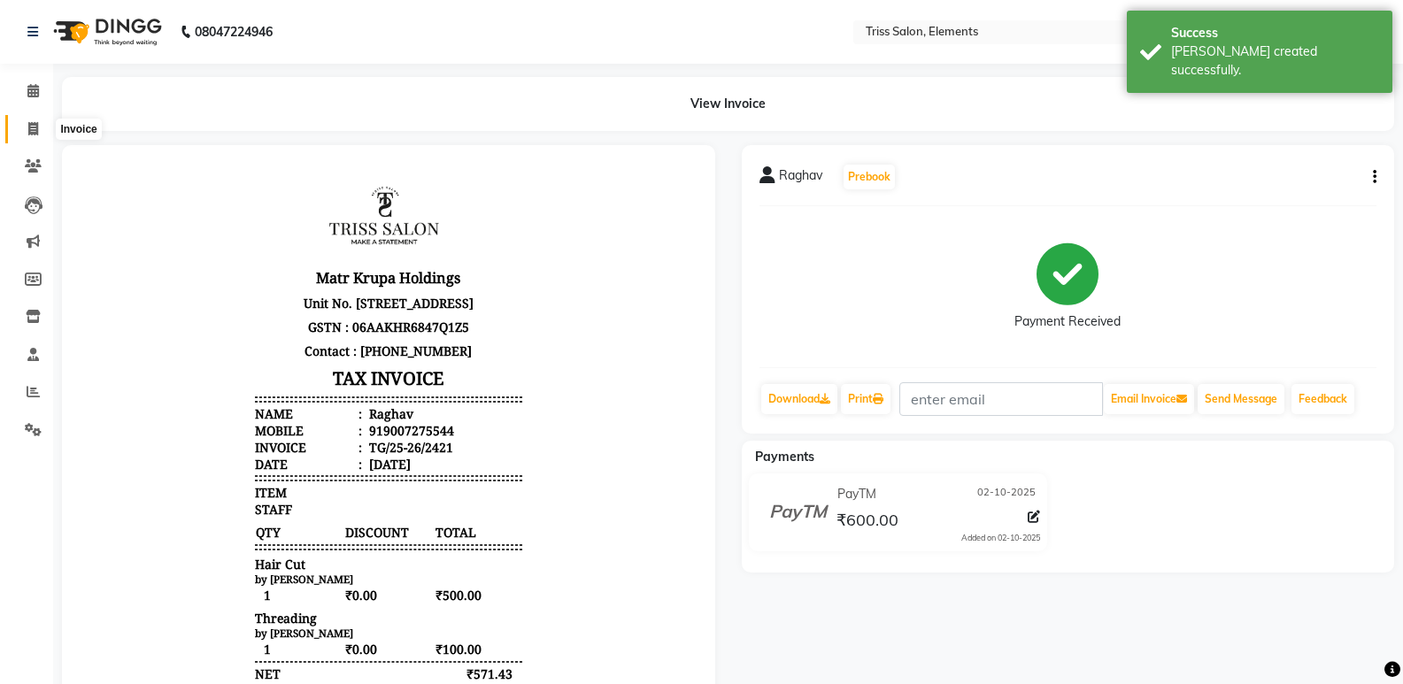
click at [36, 122] on icon at bounding box center [33, 128] width 10 height 13
select select "service"
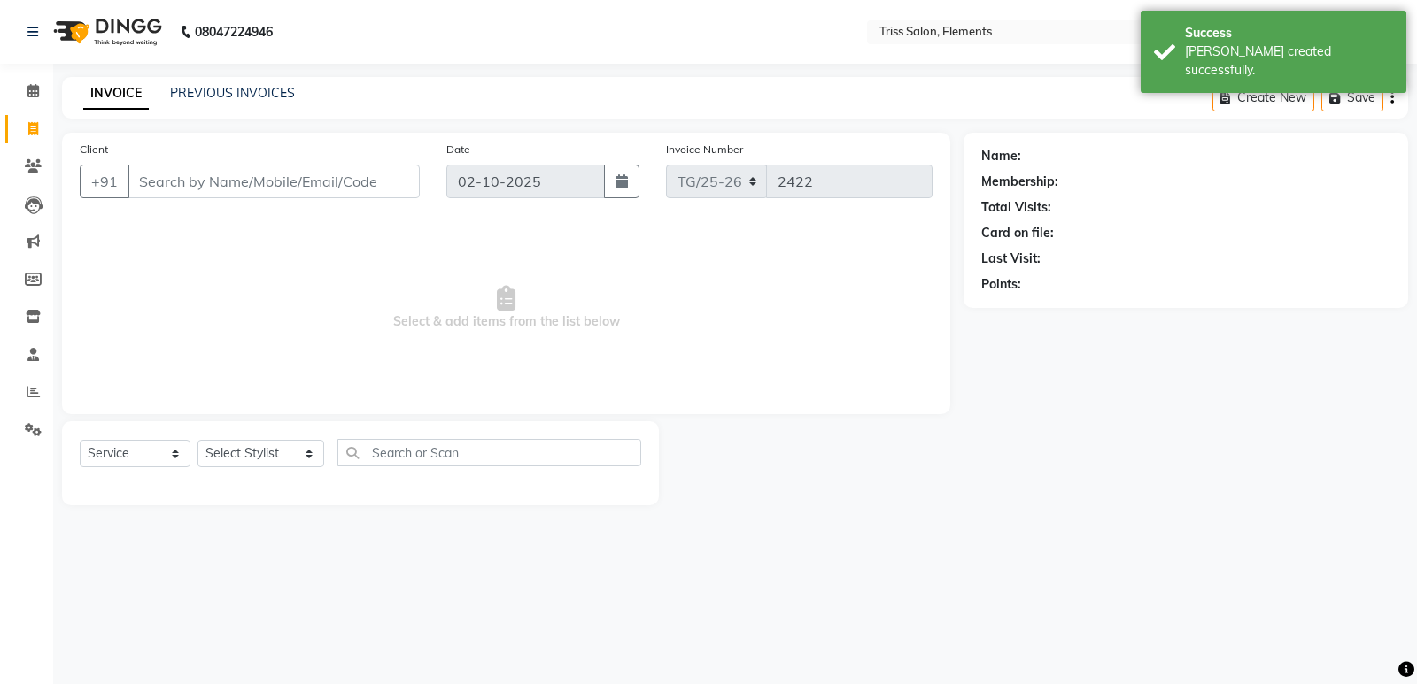
click at [96, 19] on img at bounding box center [105, 32] width 121 height 50
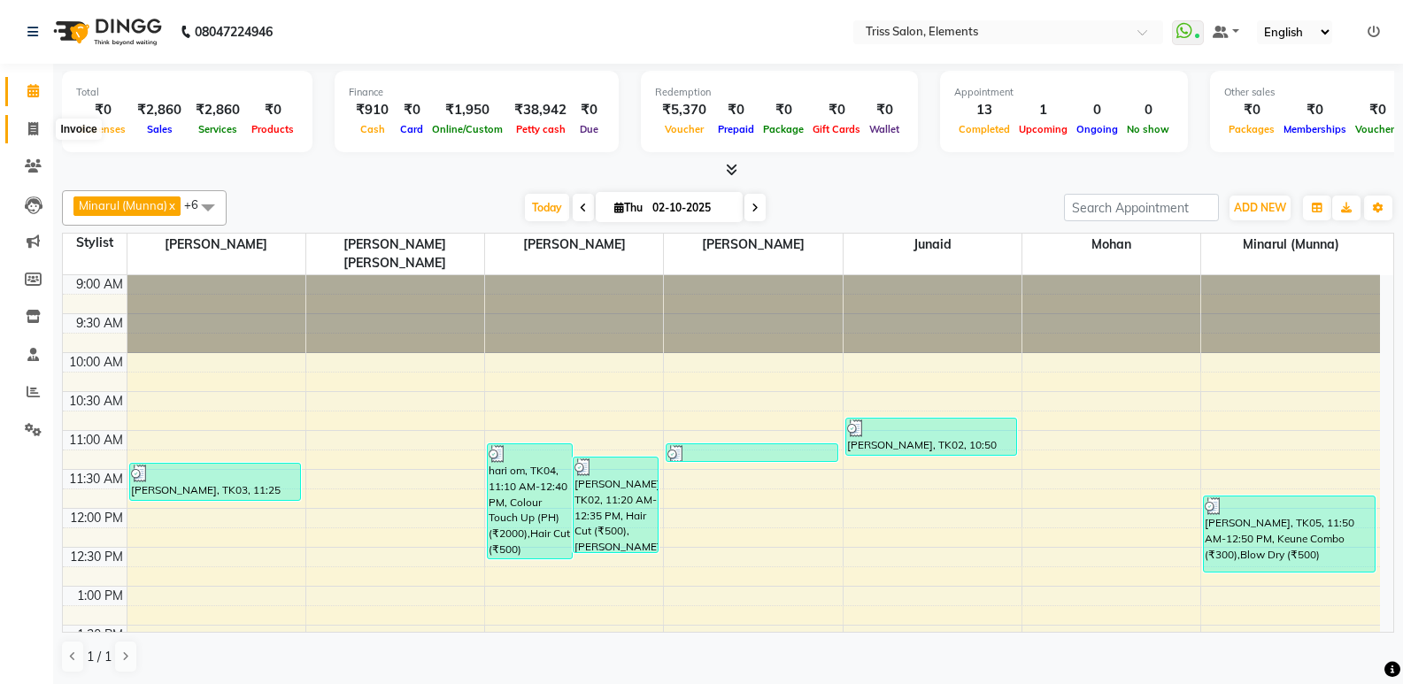
click at [37, 125] on icon at bounding box center [33, 128] width 10 height 13
select select "service"
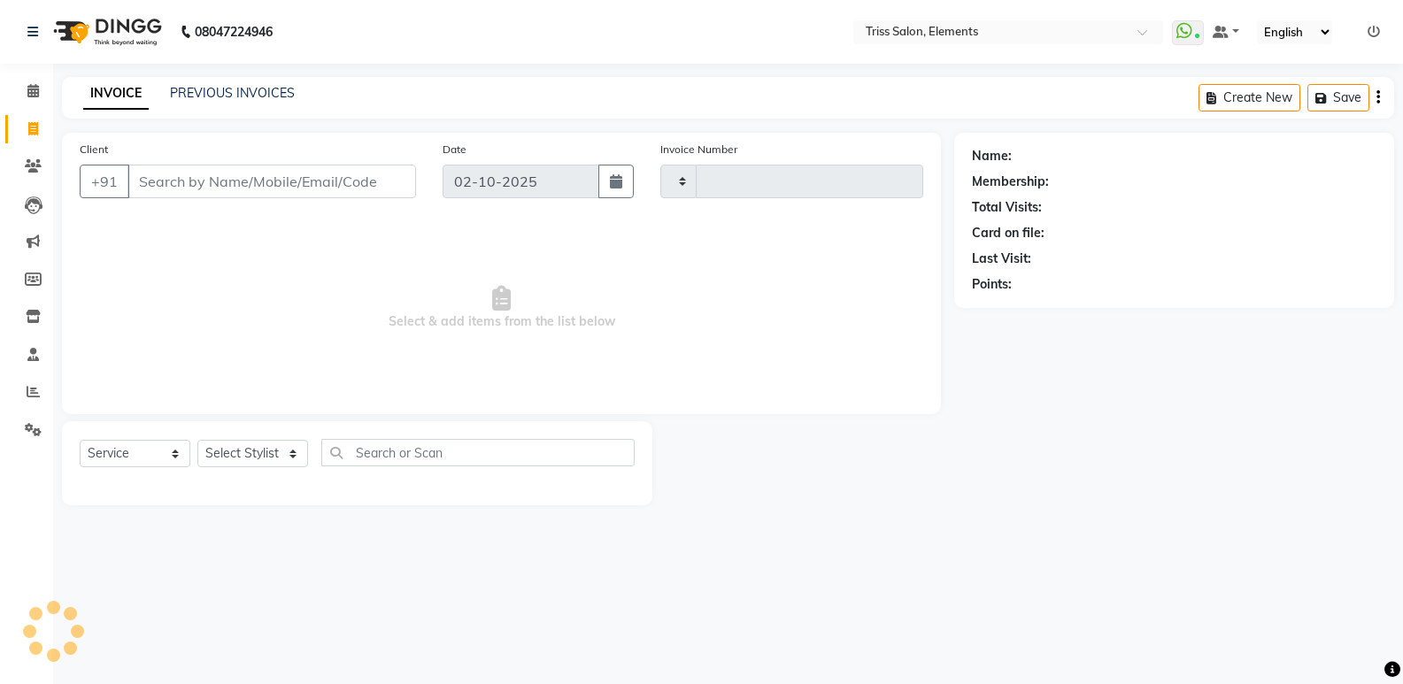
type input "2422"
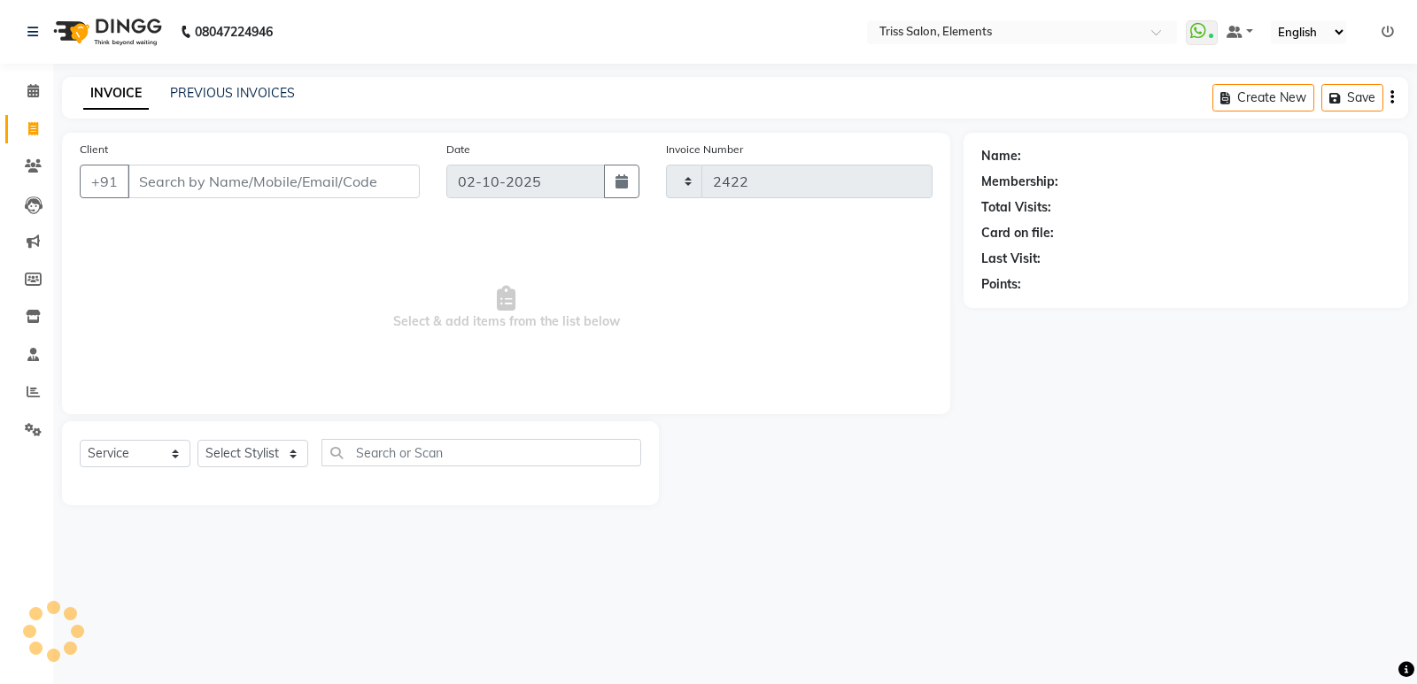
select select "4303"
click at [115, 37] on img at bounding box center [105, 32] width 121 height 50
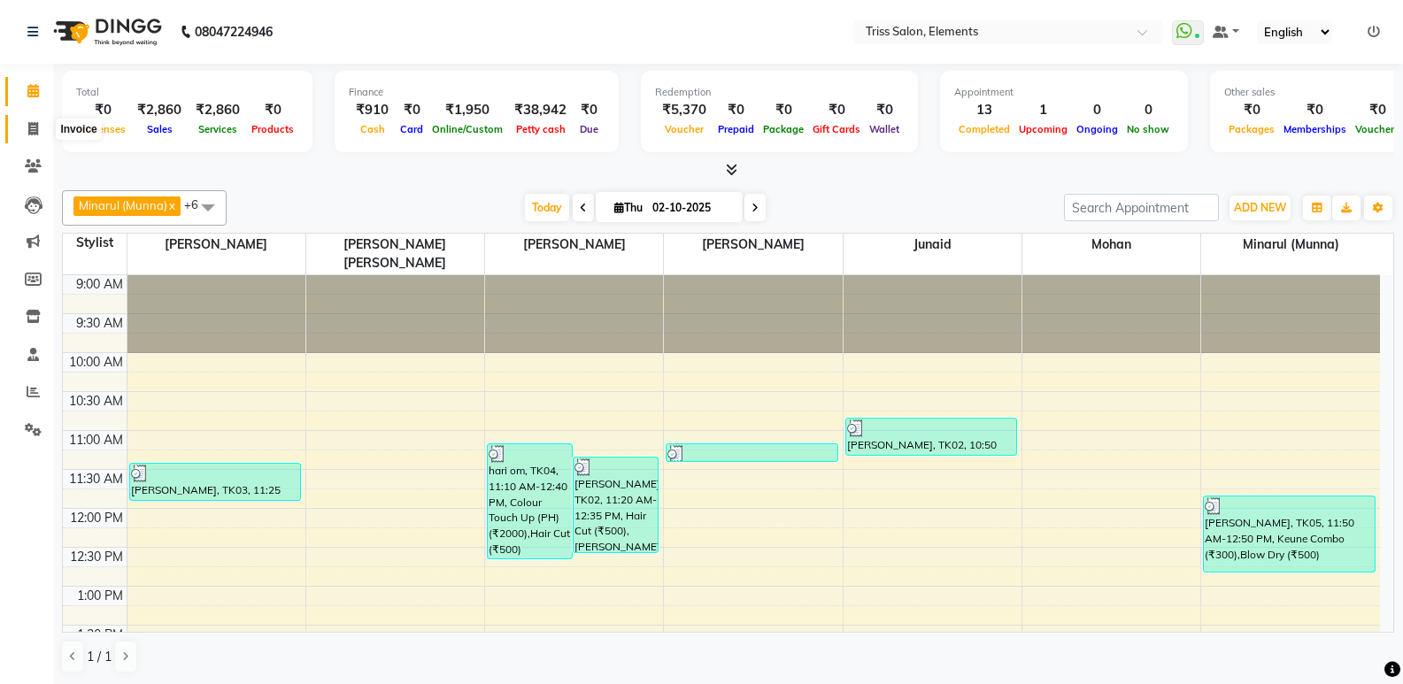
click at [33, 127] on icon at bounding box center [33, 128] width 10 height 13
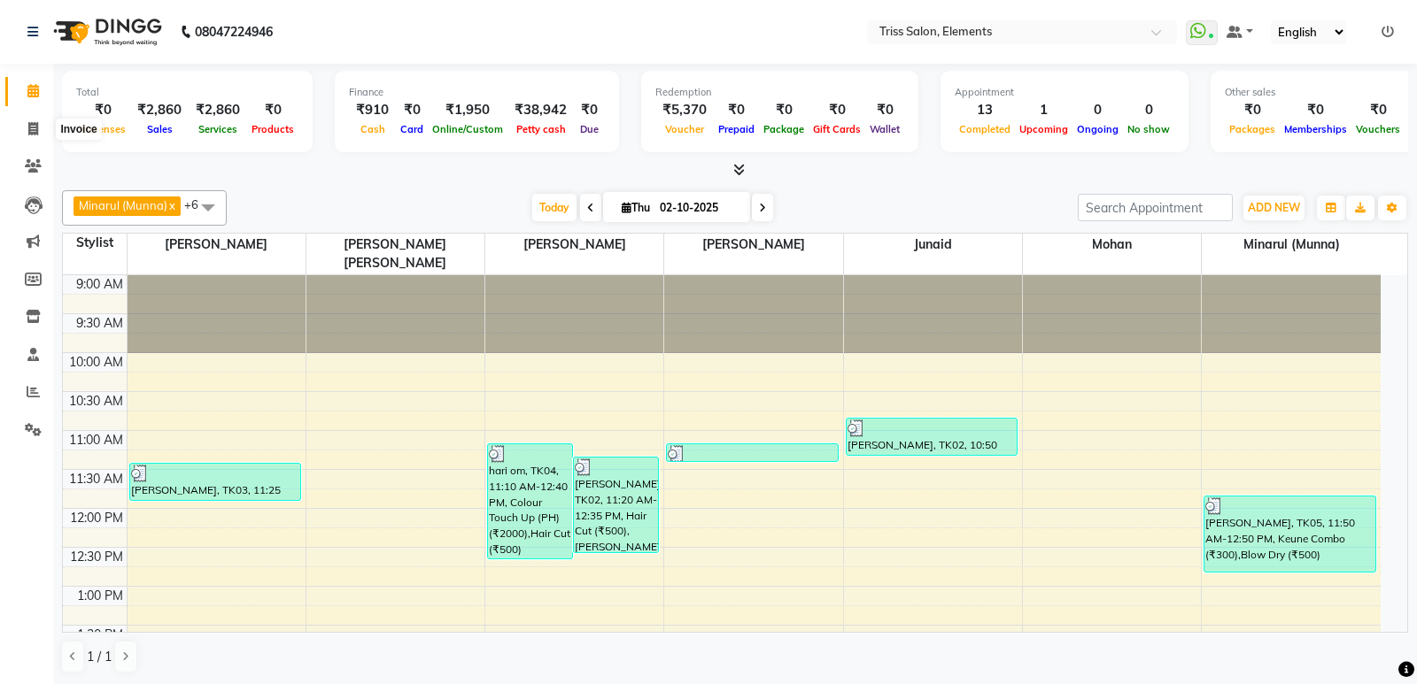
select select "service"
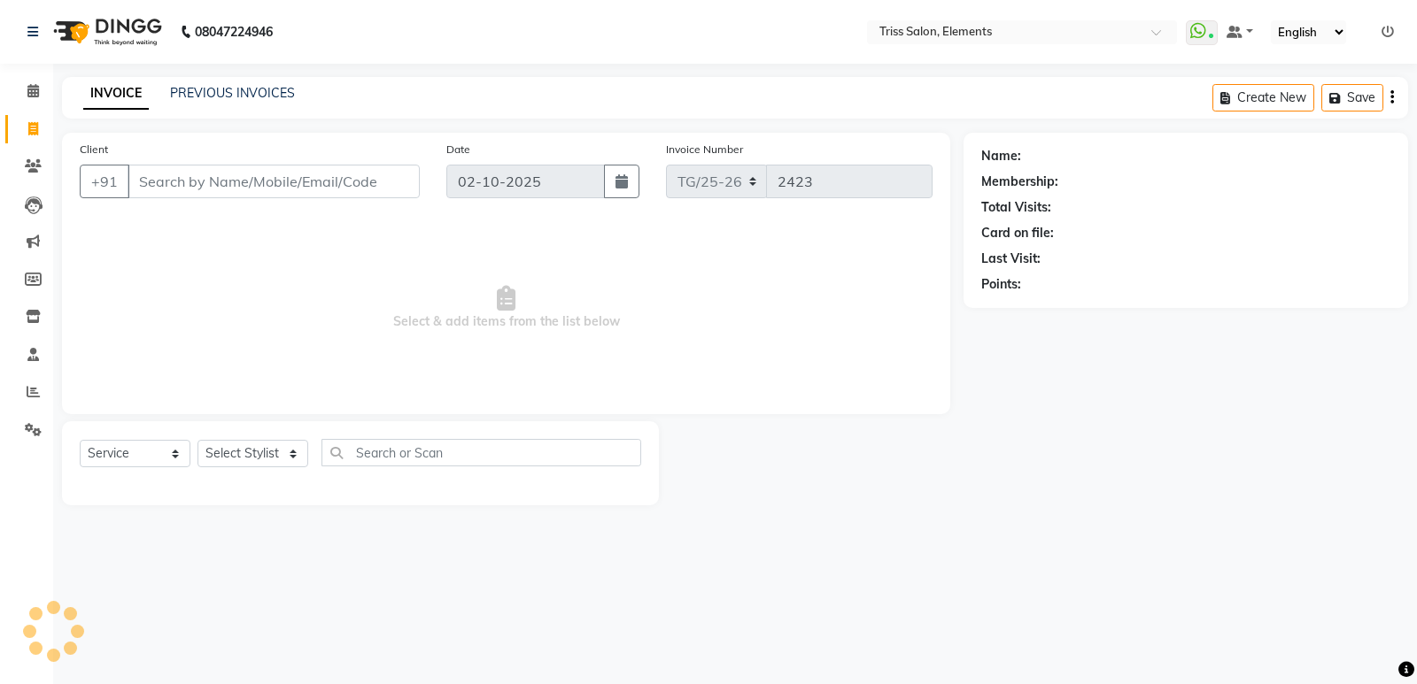
click at [136, 32] on img at bounding box center [105, 32] width 121 height 50
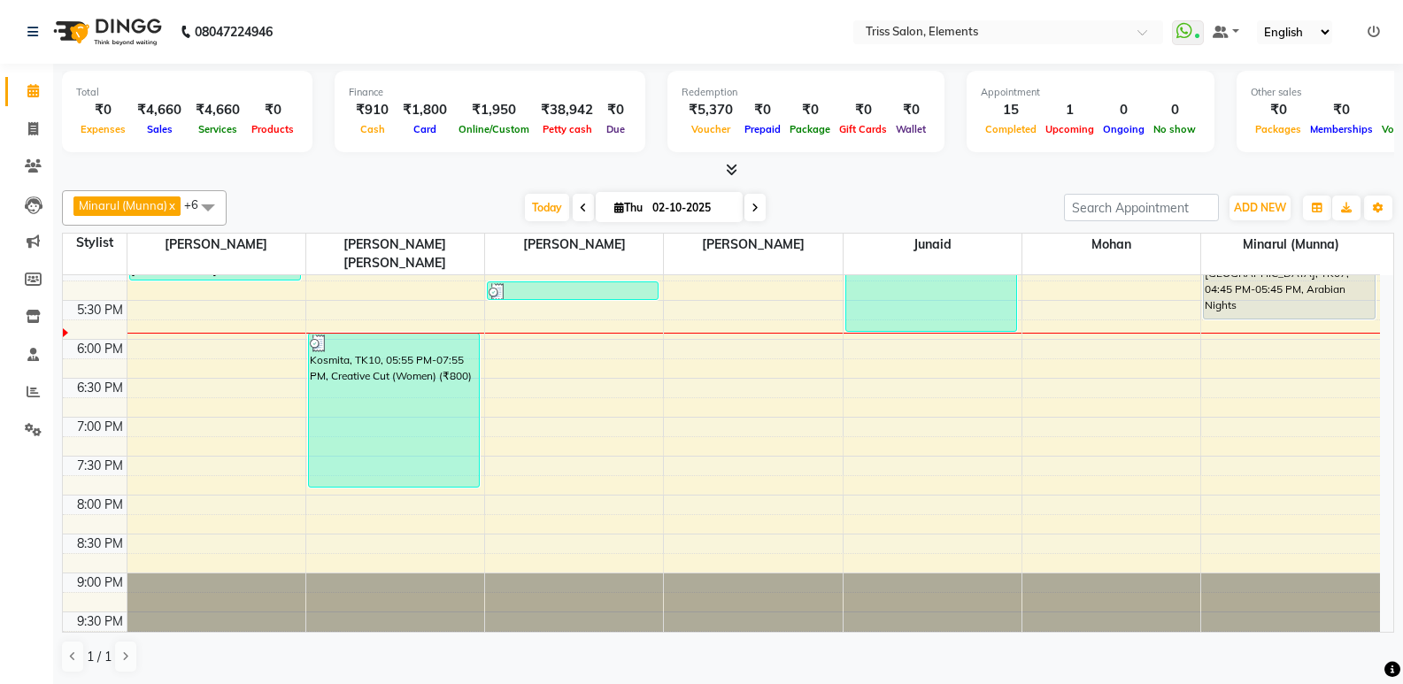
scroll to position [433, 0]
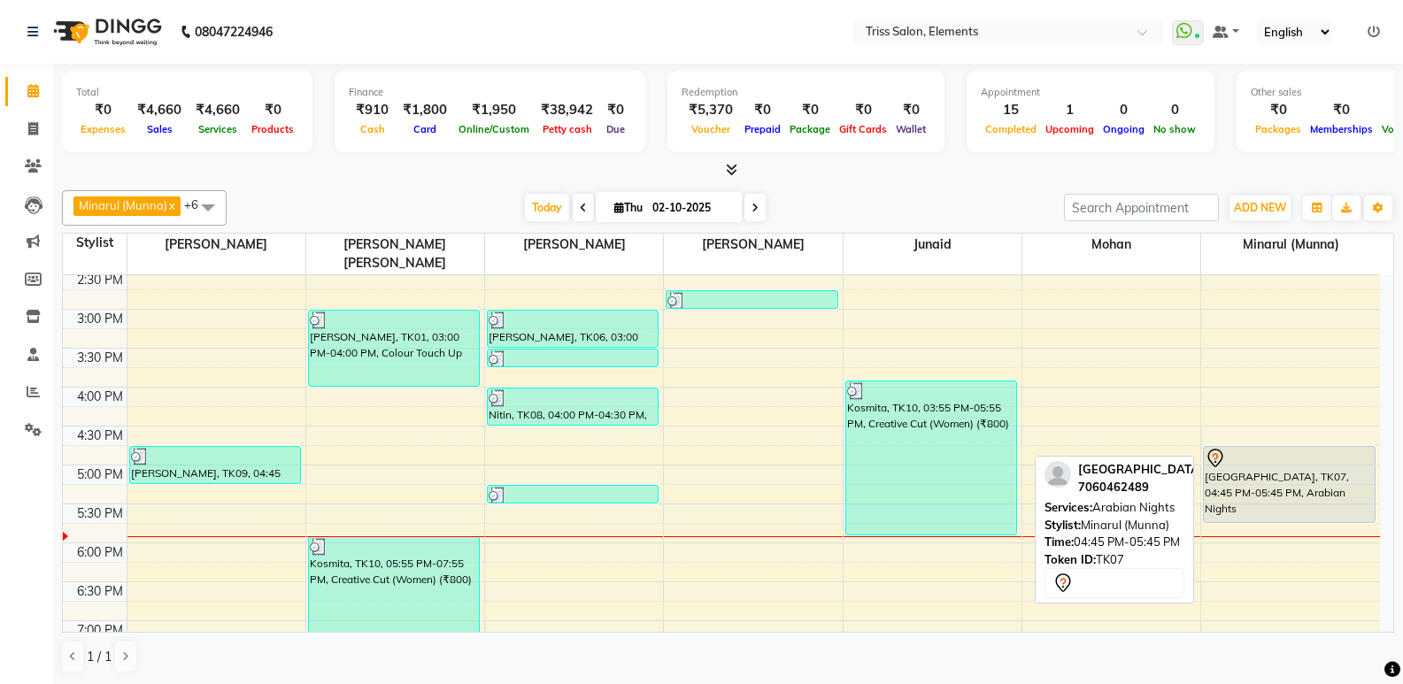
click at [1309, 448] on div at bounding box center [1289, 458] width 169 height 21
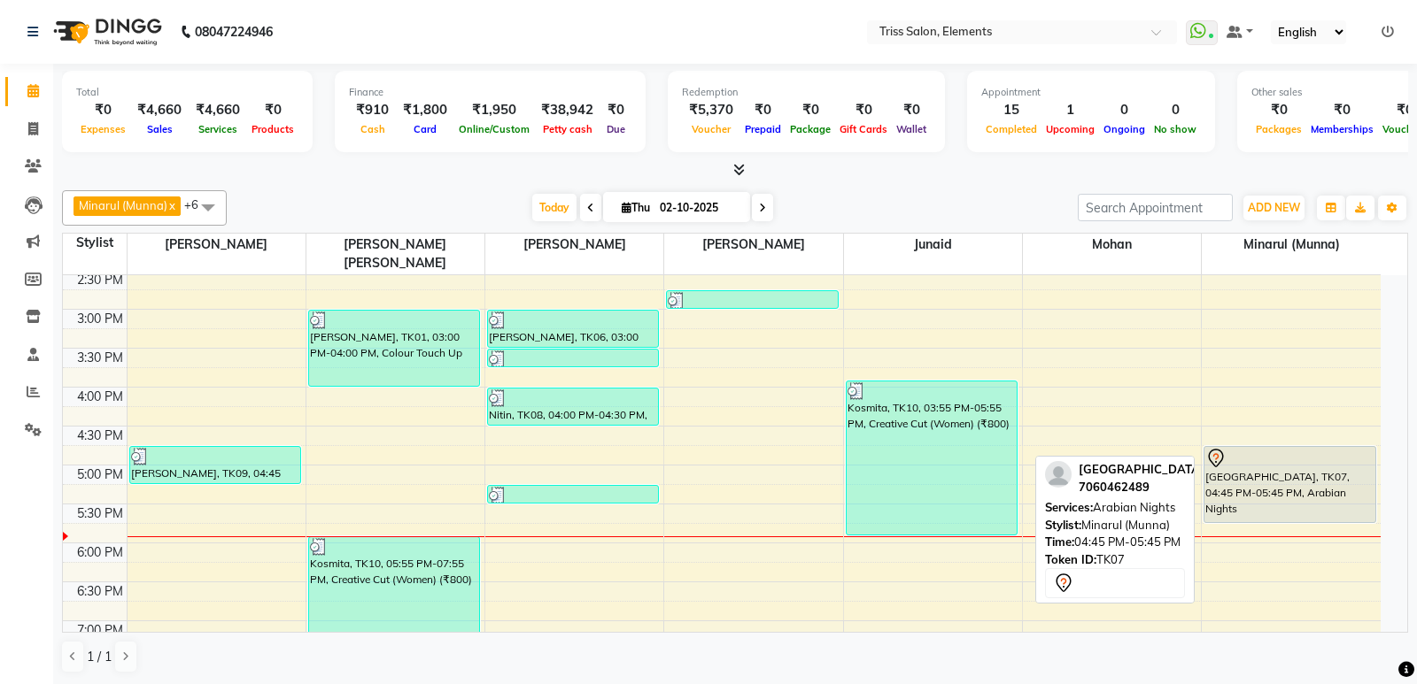
select select "7"
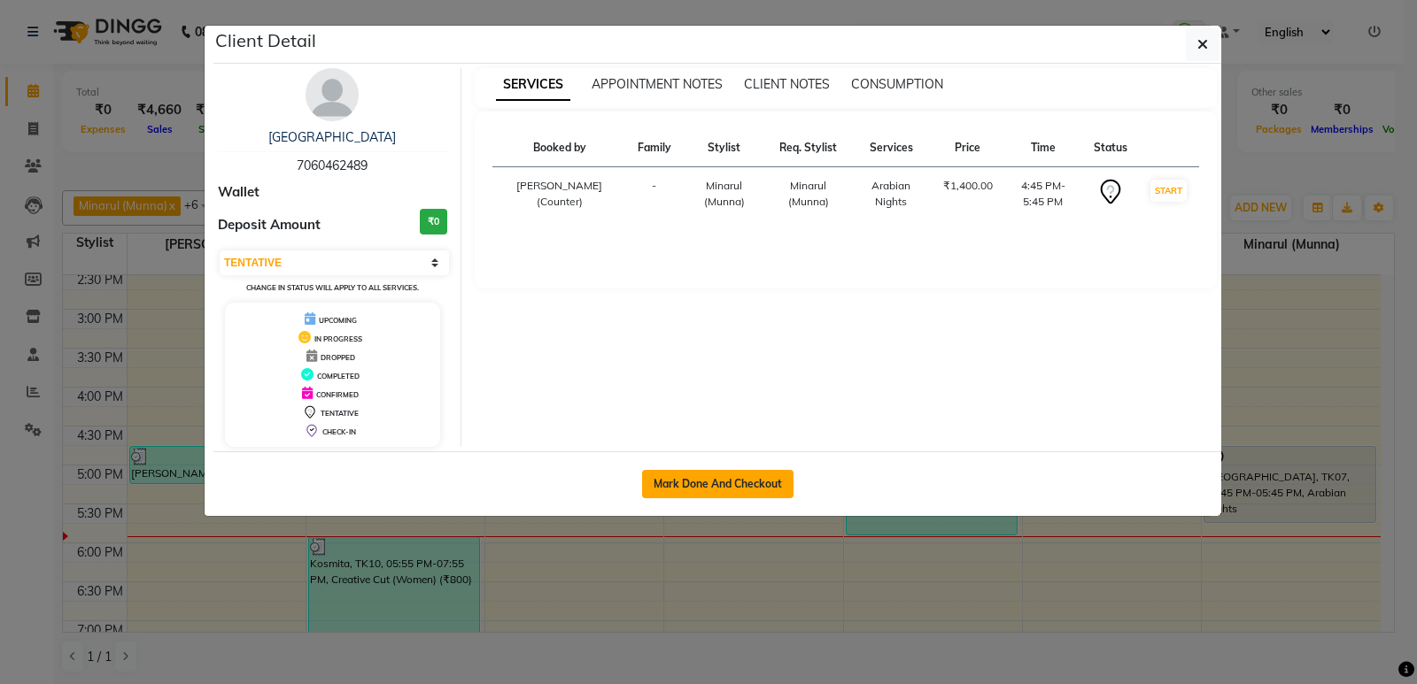
click at [719, 470] on button "Mark Done And Checkout" at bounding box center [717, 484] width 151 height 28
select select "service"
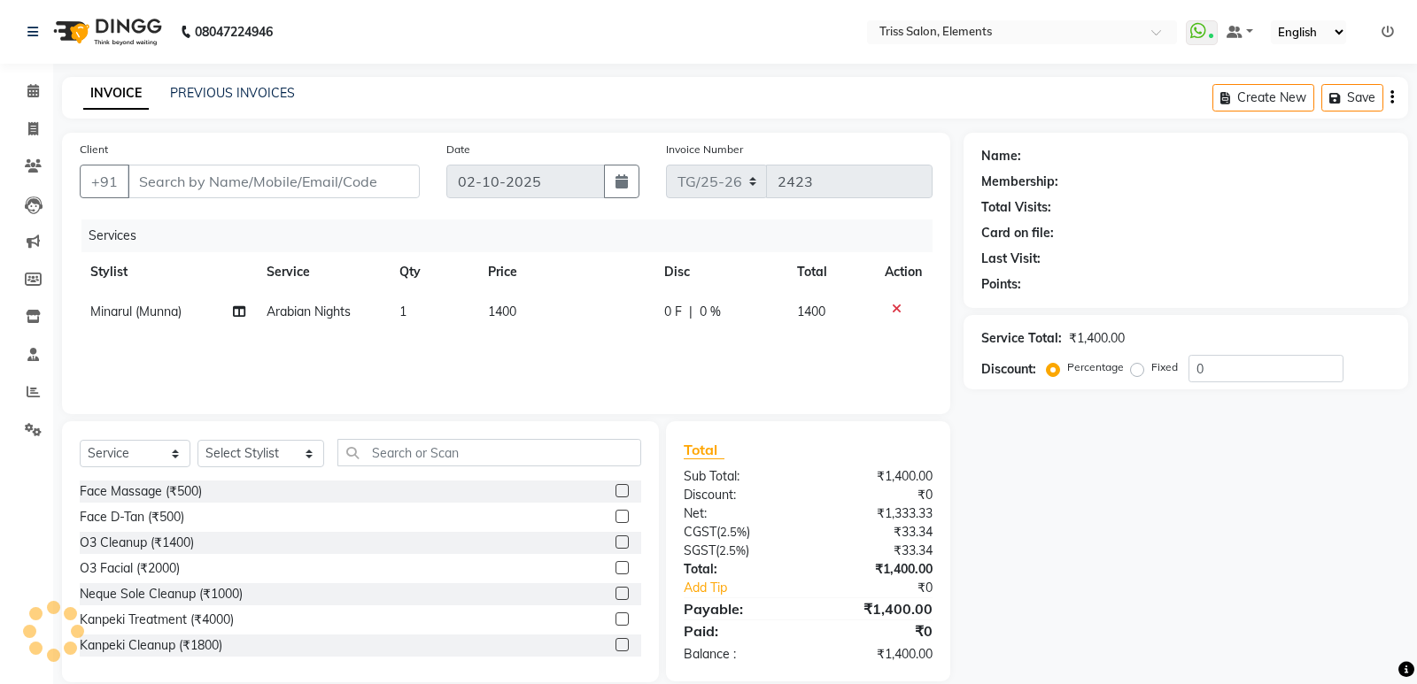
type input "7060462489"
select select "90319"
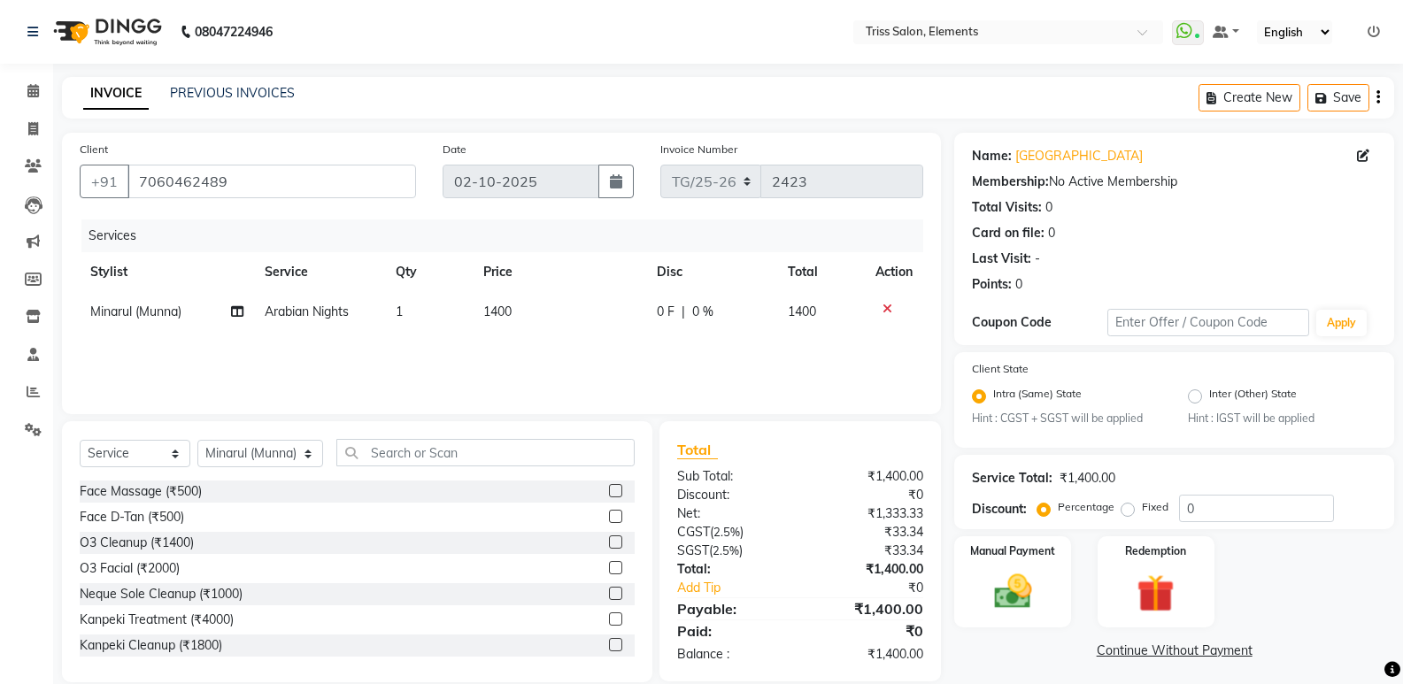
drag, startPoint x: 417, startPoint y: 299, endPoint x: 426, endPoint y: 321, distance: 23.8
click at [417, 305] on td "1" at bounding box center [429, 312] width 88 height 40
select select "90319"
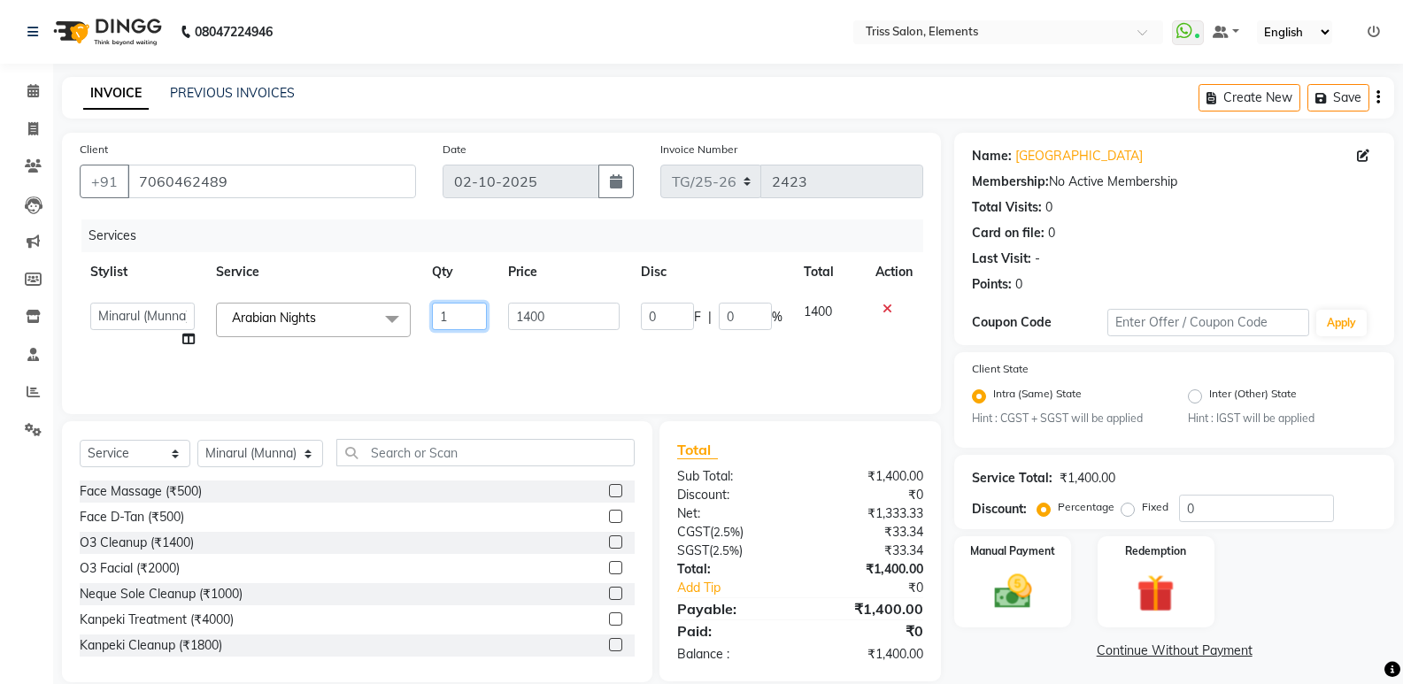
drag, startPoint x: 458, startPoint y: 321, endPoint x: 336, endPoint y: 335, distance: 122.9
click at [337, 335] on tr "Ankit ([PERSON_NAME]) [PERSON_NAME] ([PERSON_NAME]) [PERSON_NAME] [PERSON_NAME]…" at bounding box center [502, 325] width 844 height 67
type input "2"
click at [1148, 430] on div "Client State Intra (Same) State Hint : CGST + SGST will be applied Inter (Other…" at bounding box center [1174, 400] width 440 height 96
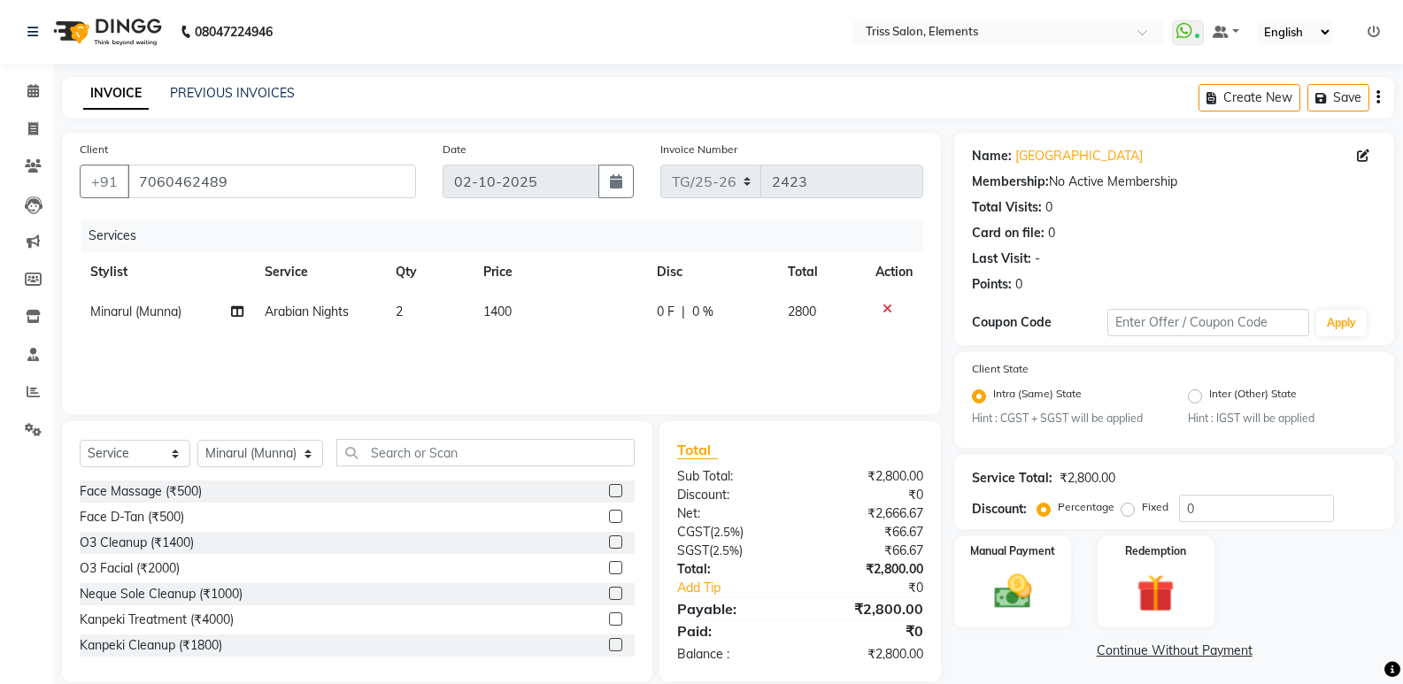
scroll to position [25, 0]
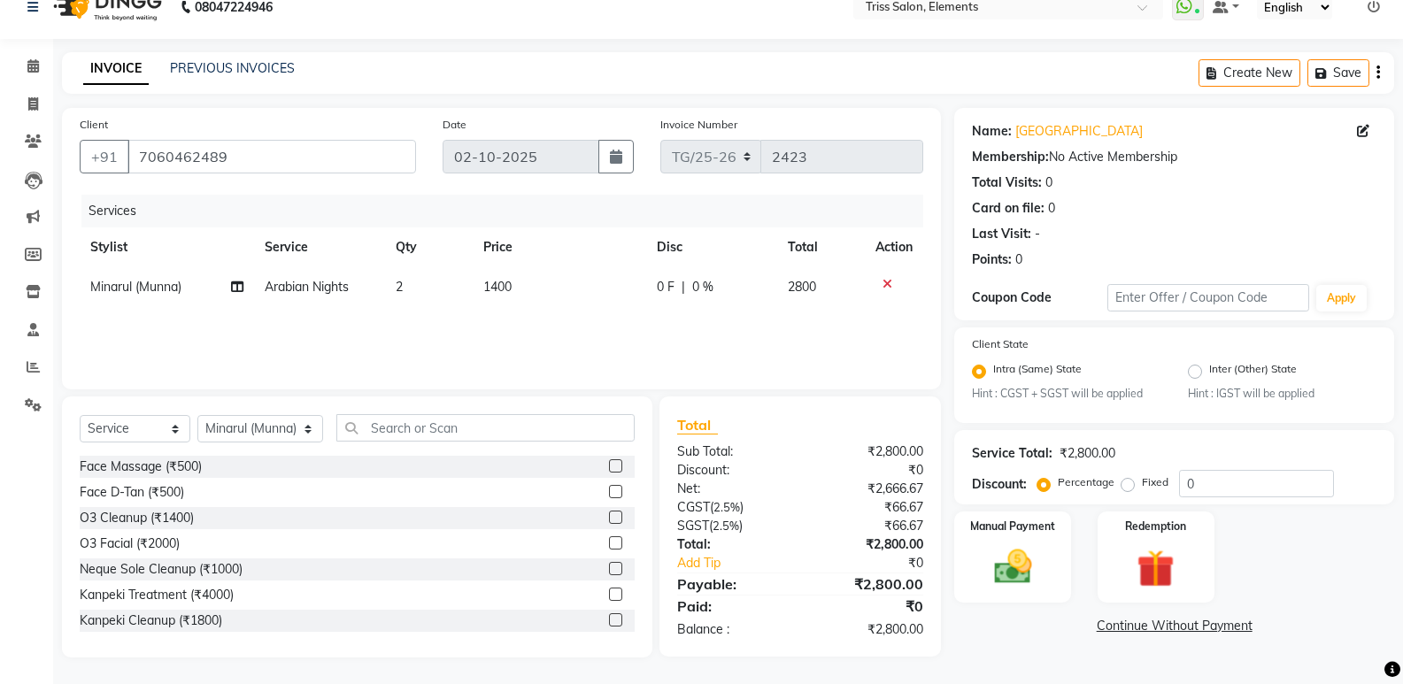
click at [518, 275] on td "1400" at bounding box center [560, 287] width 174 height 40
select select "90319"
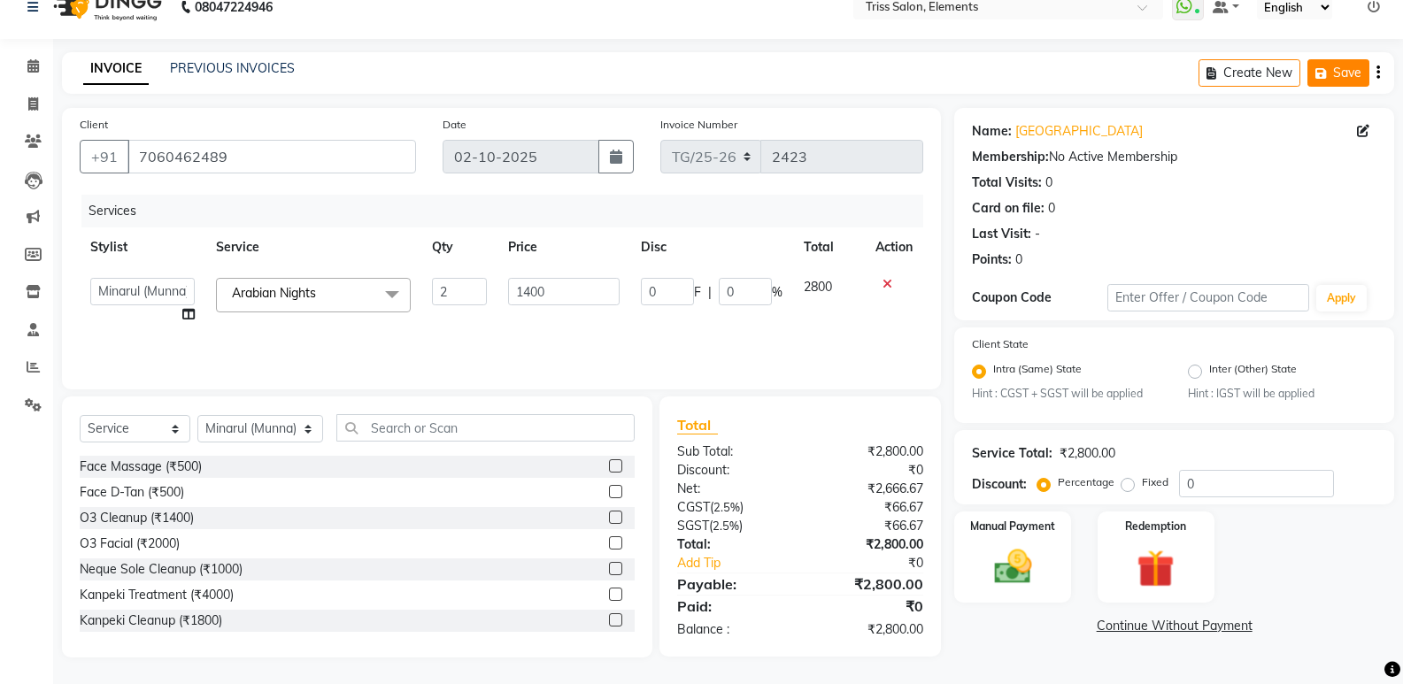
click at [1342, 83] on button "Save" at bounding box center [1339, 72] width 62 height 27
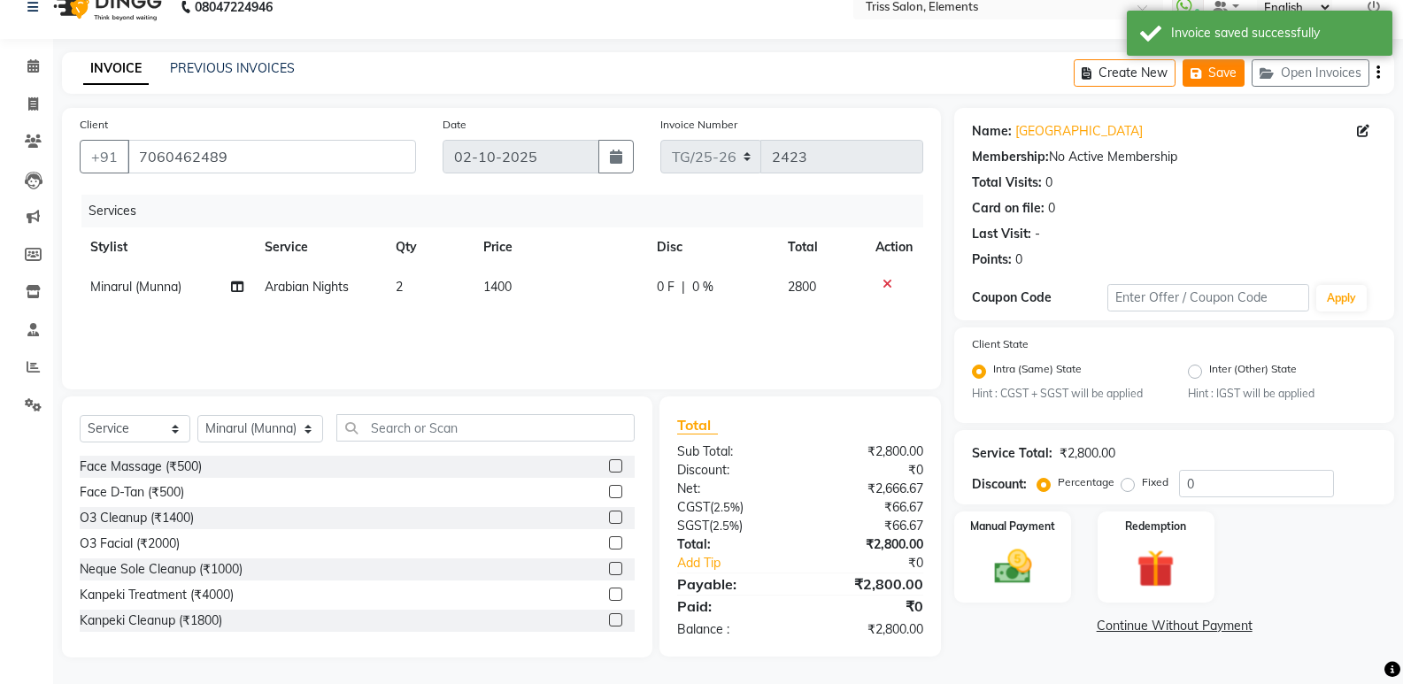
click at [1342, 83] on button "Open Invoices" at bounding box center [1311, 72] width 118 height 27
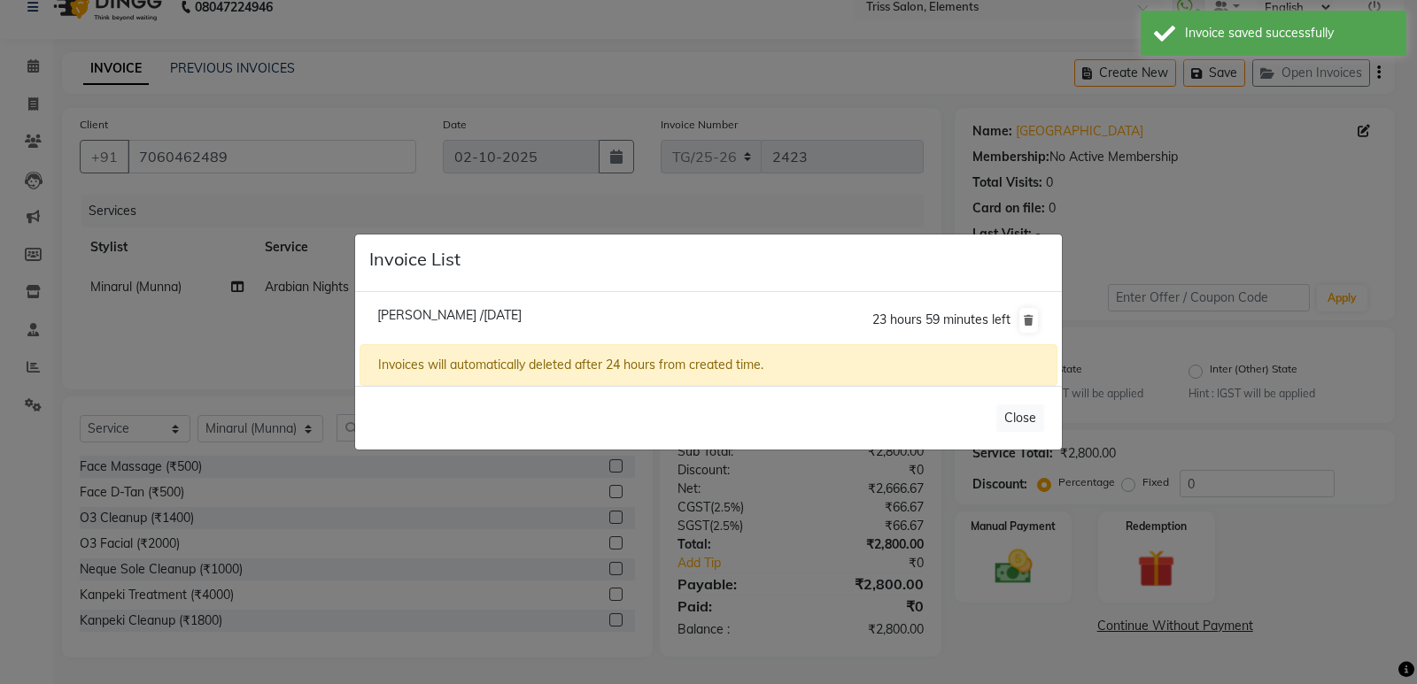
drag, startPoint x: 439, startPoint y: 132, endPoint x: 318, endPoint y: 130, distance: 121.3
click at [438, 132] on ngb-modal-window "Invoice List [GEOGRAPHIC_DATA] /[DATE] 23 hours 59 minutes left Invoices will a…" at bounding box center [708, 342] width 1417 height 684
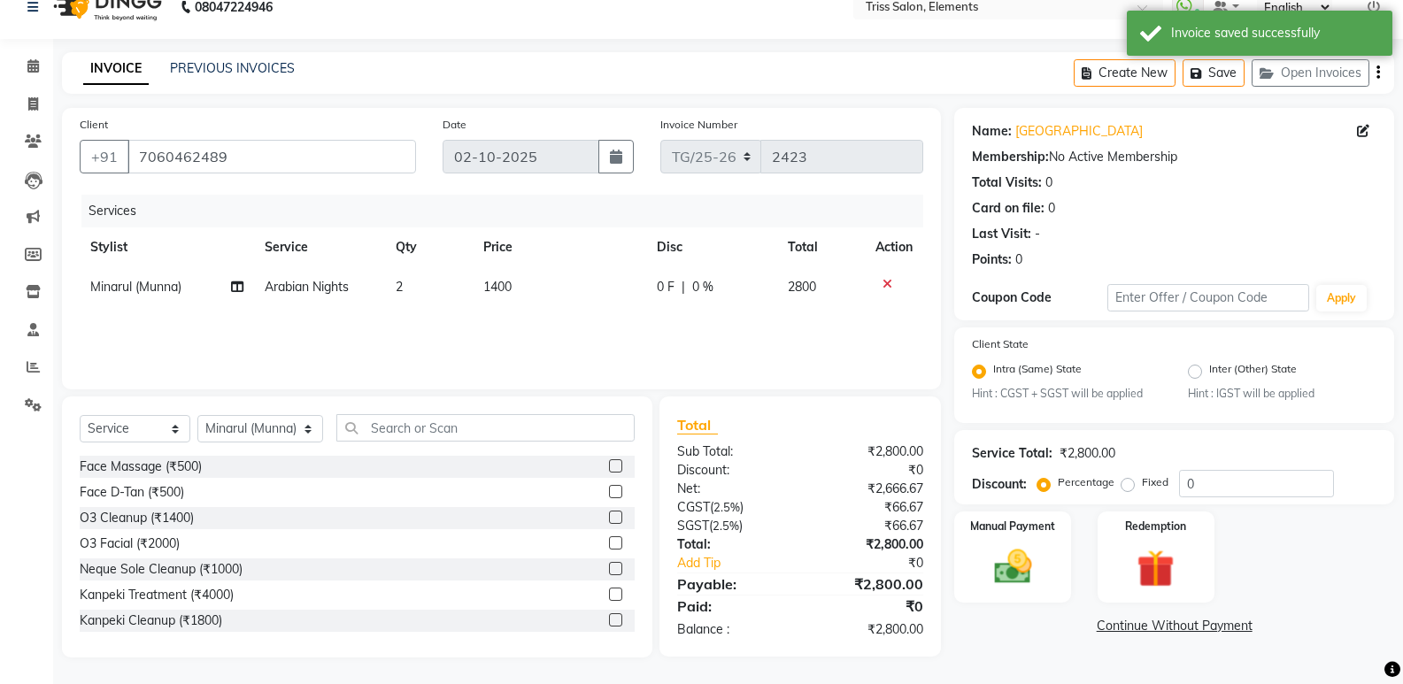
click at [146, 21] on img at bounding box center [105, 7] width 121 height 50
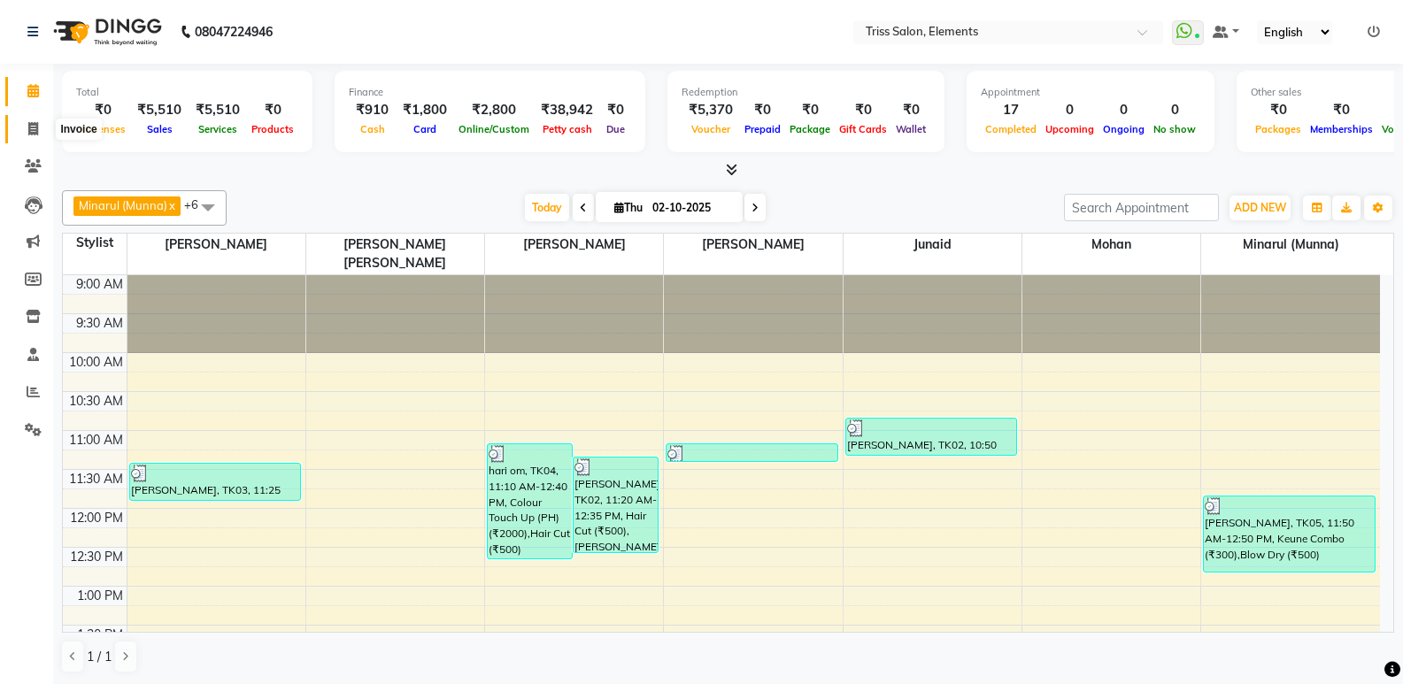
click at [33, 127] on icon at bounding box center [33, 128] width 10 height 13
select select "service"
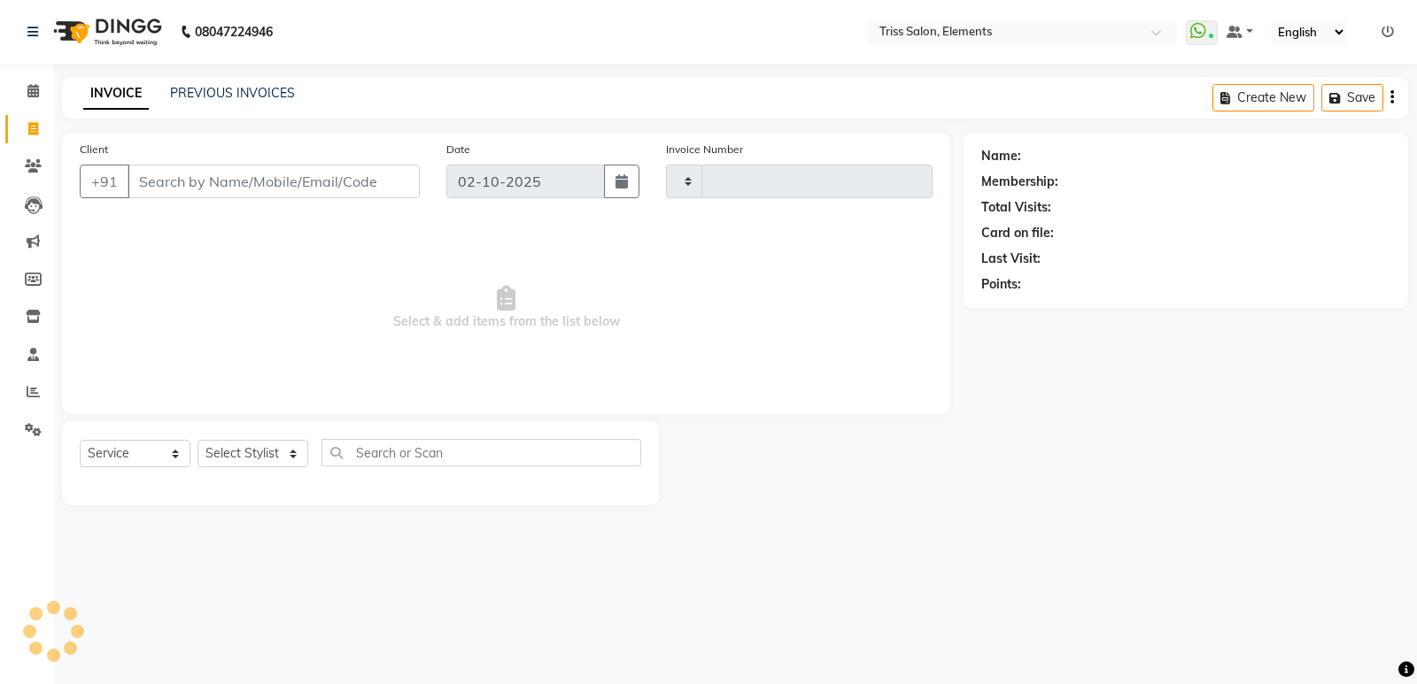
type input "2424"
select select "4303"
click at [37, 159] on icon at bounding box center [33, 165] width 17 height 13
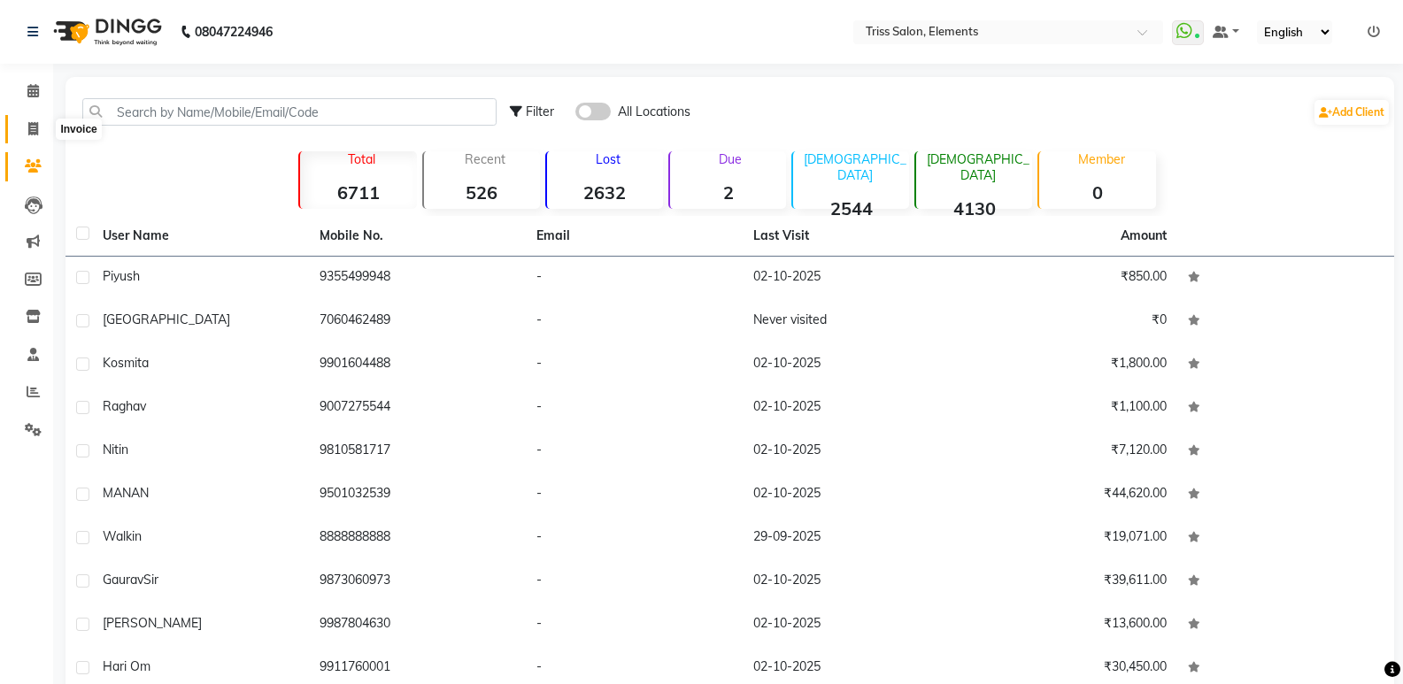
click at [38, 120] on span at bounding box center [33, 130] width 31 height 20
select select "service"
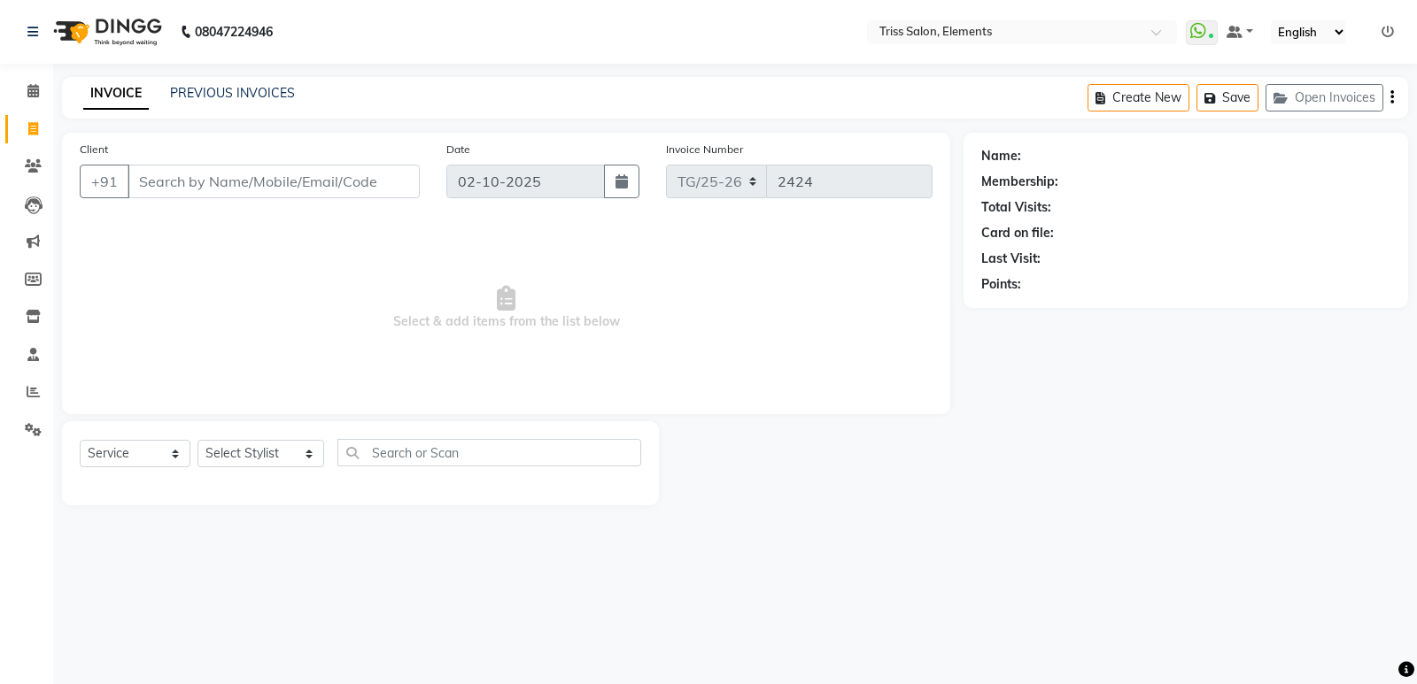
click at [162, 28] on img at bounding box center [105, 32] width 121 height 50
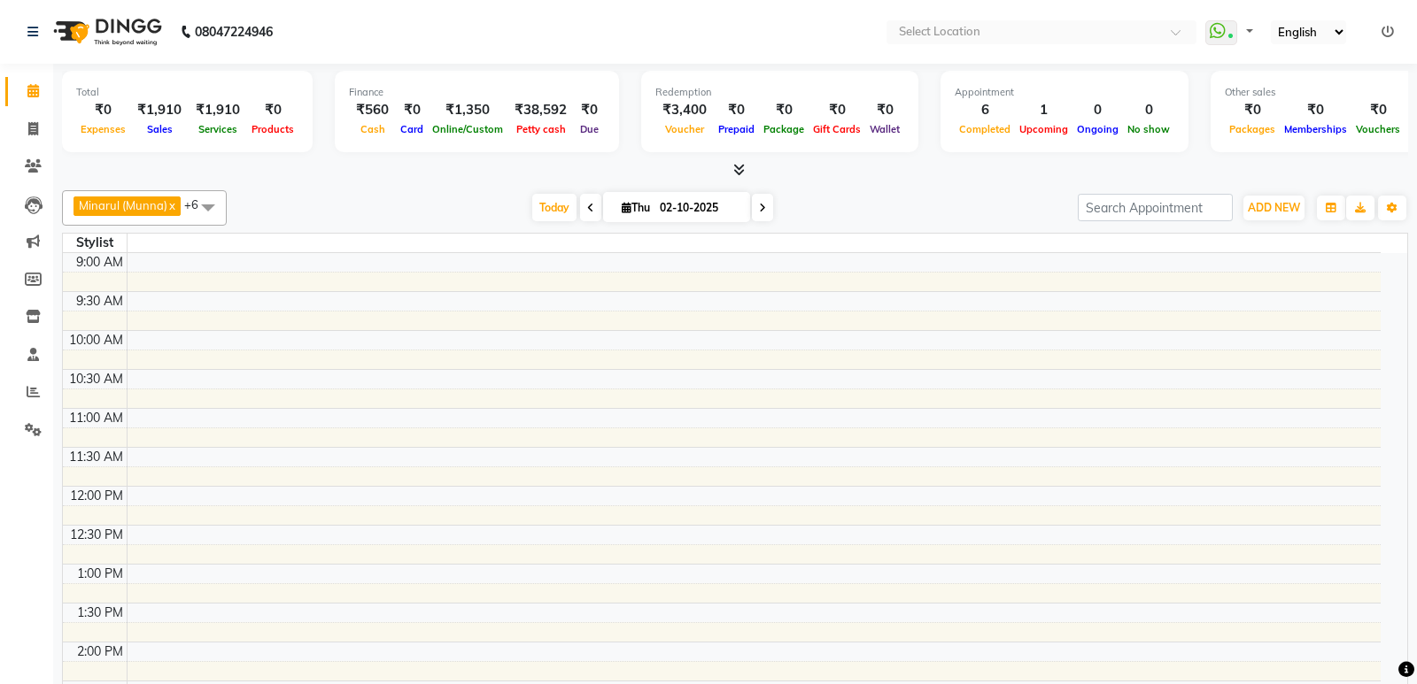
select select "en"
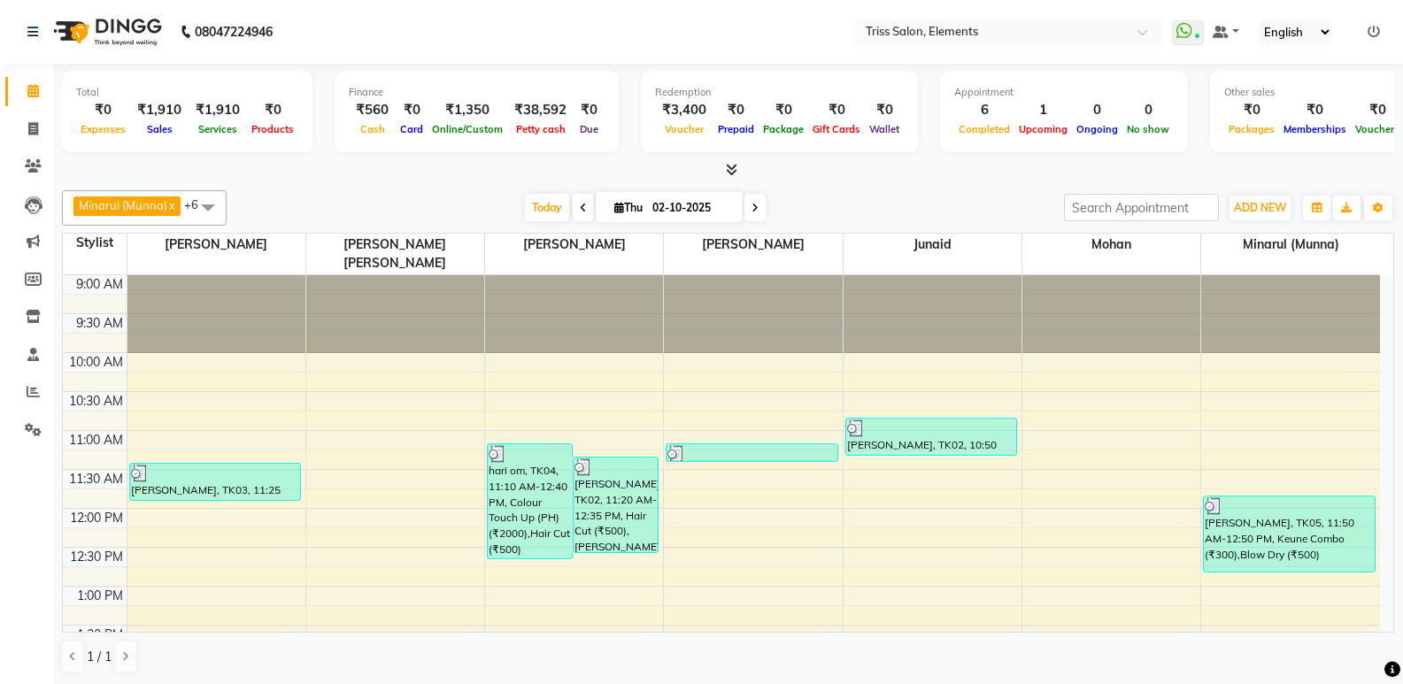
click at [147, 37] on img at bounding box center [105, 32] width 121 height 50
click at [1011, 65] on div "Total ₹0 Expenses ₹1,910 Sales ₹1,910 Services ₹0 Products Finance ₹560 Cash ₹0…" at bounding box center [728, 122] width 1332 height 116
click at [1064, 300] on div at bounding box center [1112, 314] width 178 height 78
click at [1025, 186] on div "Minarul (Munna) x Pankaj Dilip Jangde x Salman x Talib Salmani x Junaid x Mohan…" at bounding box center [728, 432] width 1332 height 498
click at [44, 161] on span at bounding box center [33, 167] width 31 height 20
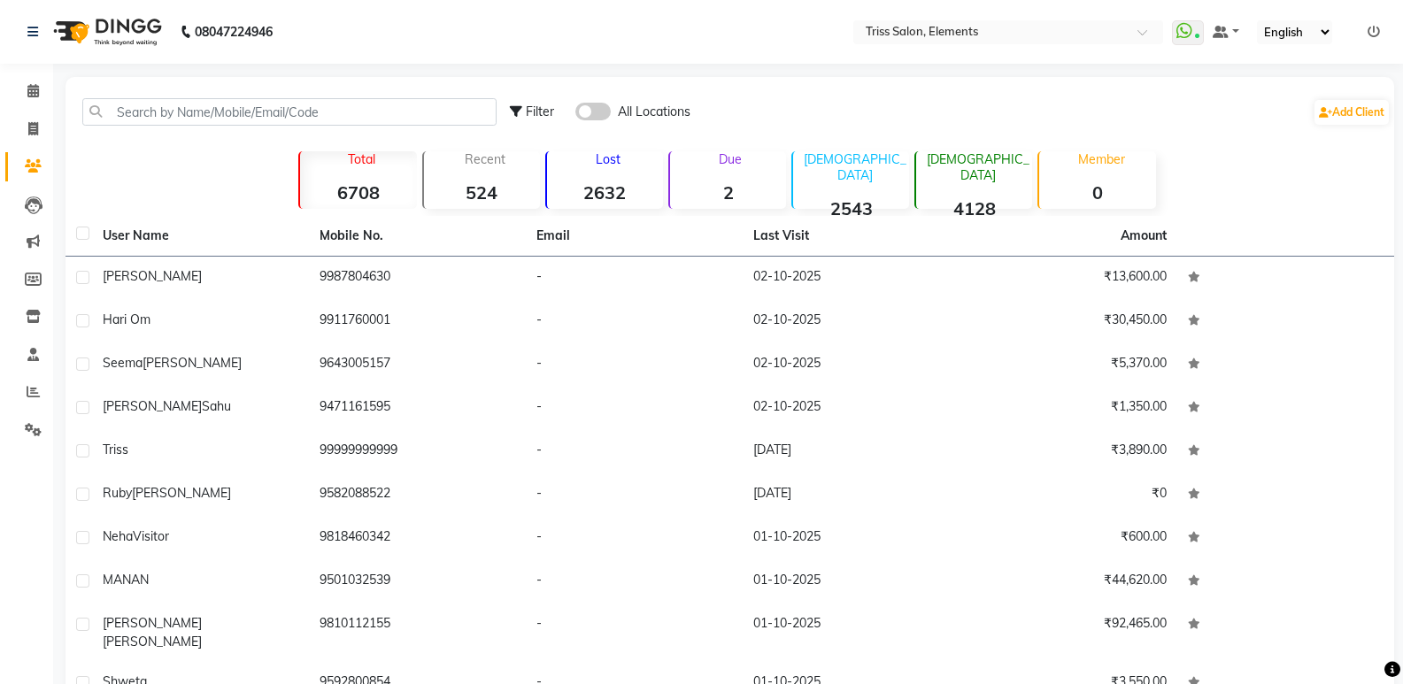
click at [143, 32] on img at bounding box center [105, 32] width 121 height 50
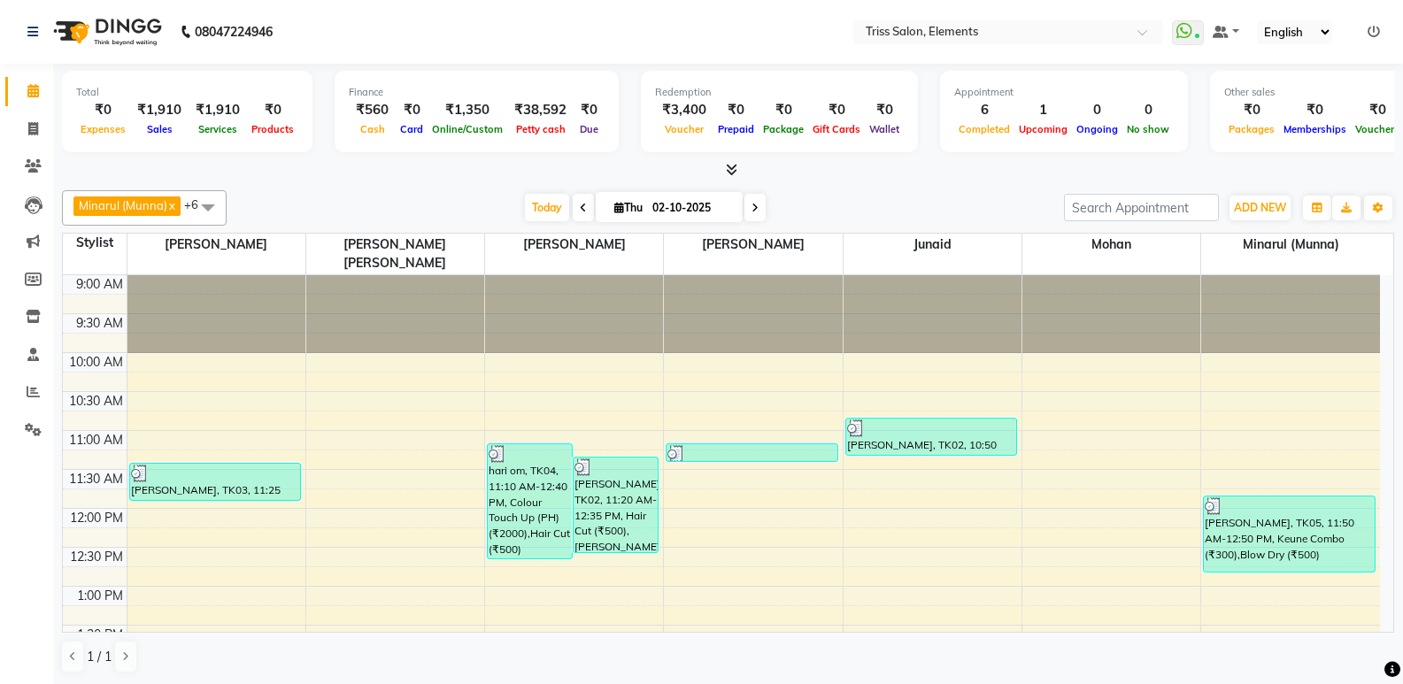
click at [736, 168] on icon at bounding box center [732, 169] width 12 height 13
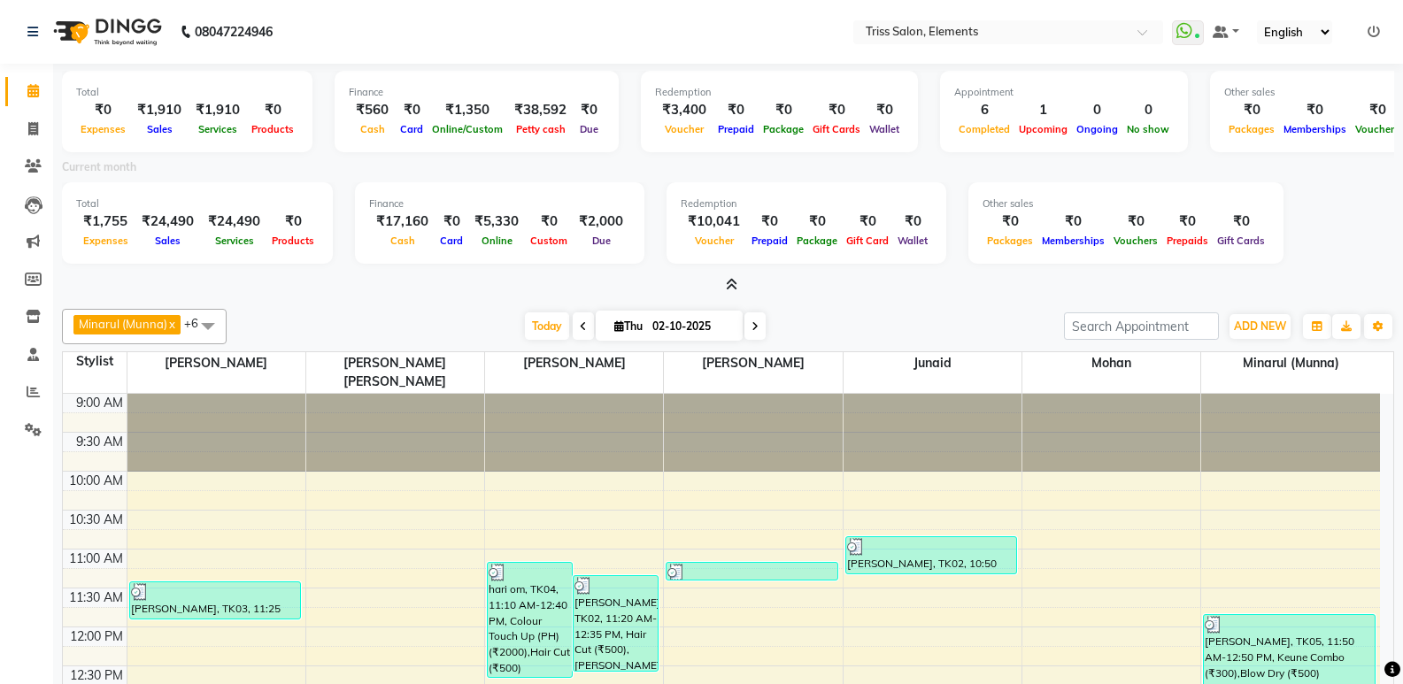
click at [731, 284] on icon at bounding box center [732, 284] width 12 height 13
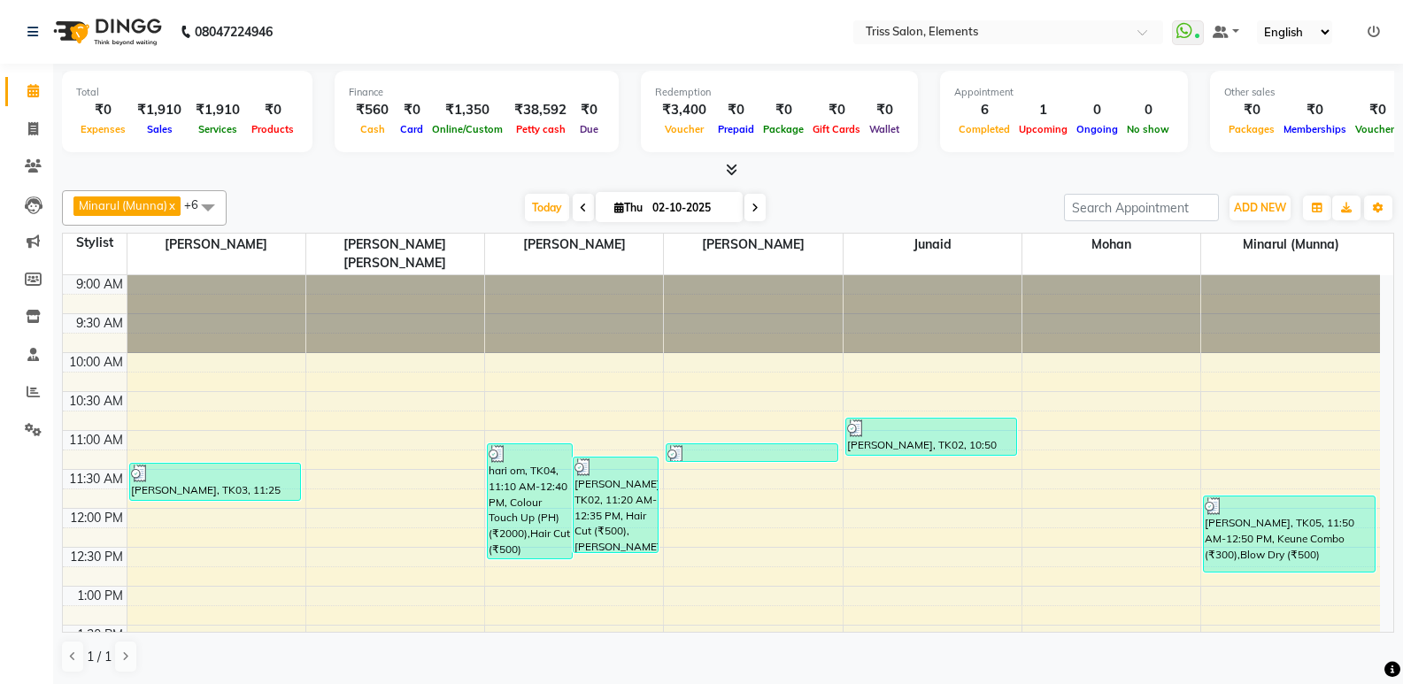
click at [734, 169] on icon at bounding box center [732, 169] width 12 height 13
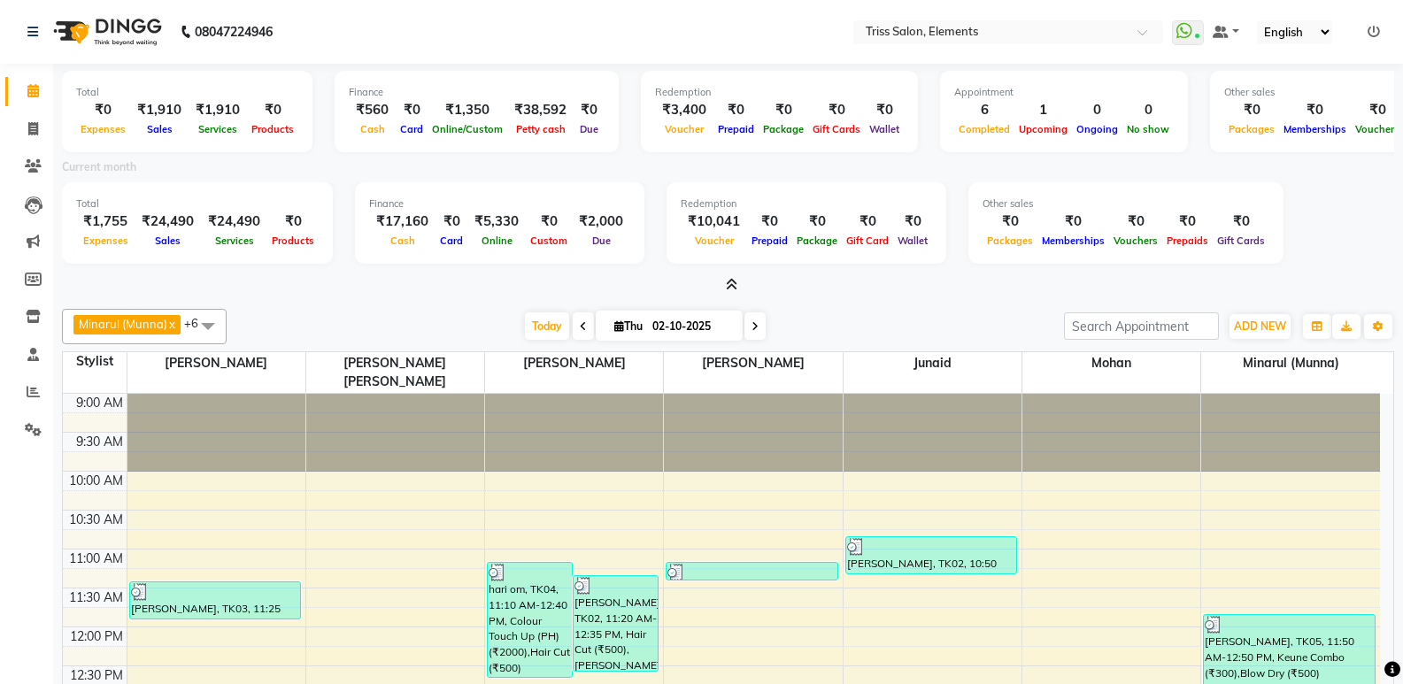
click at [736, 286] on icon at bounding box center [732, 284] width 12 height 13
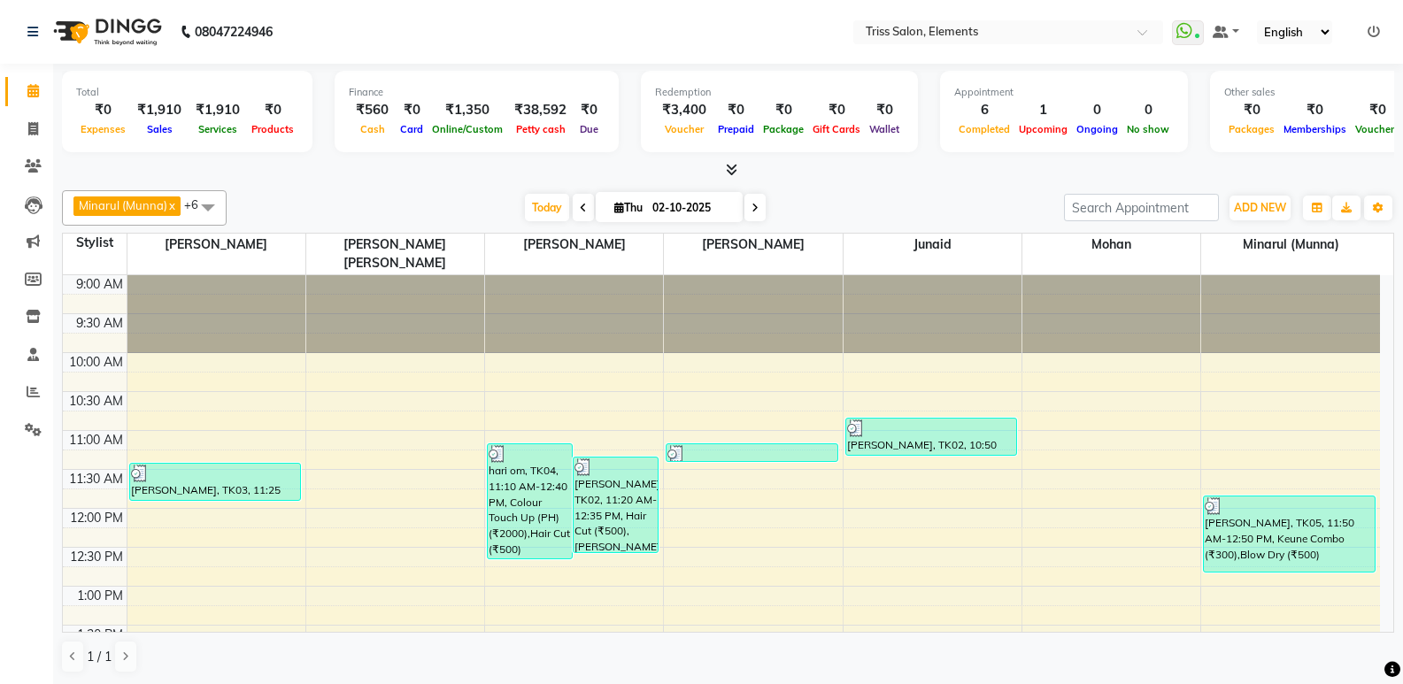
click at [733, 169] on icon at bounding box center [732, 169] width 12 height 13
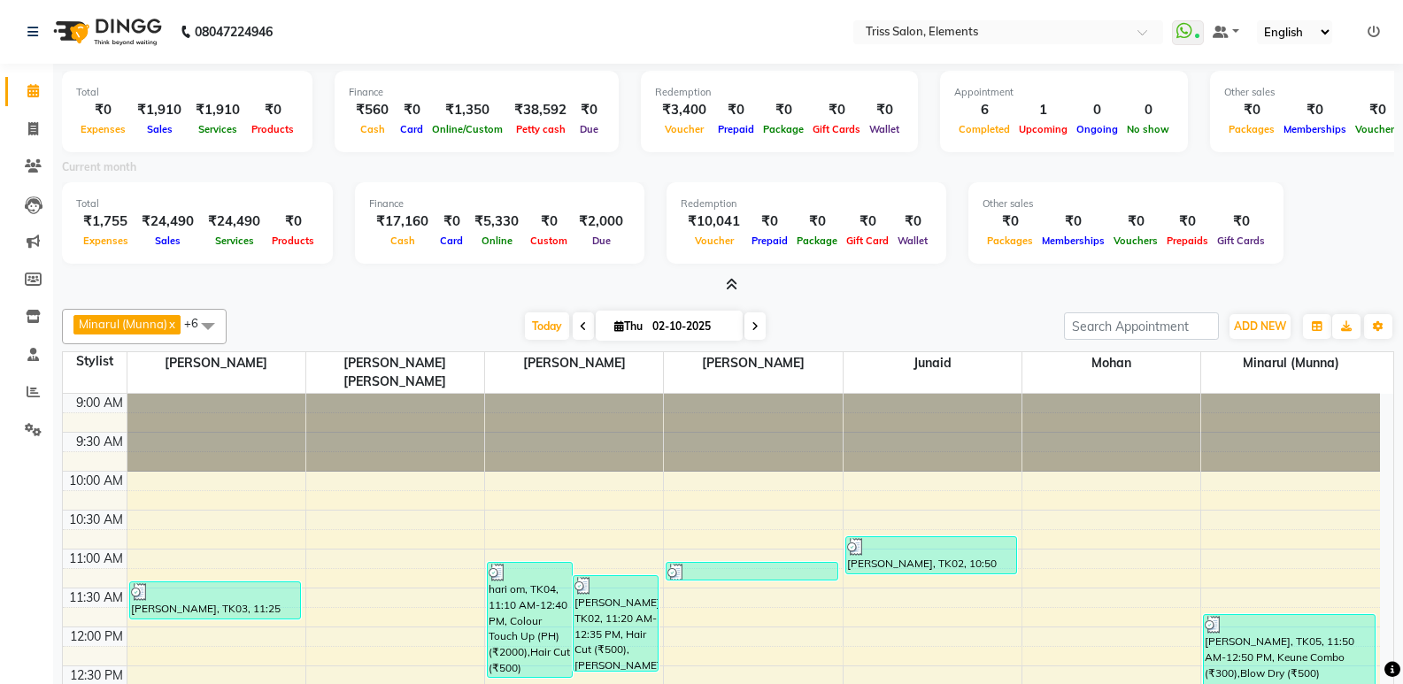
click at [737, 289] on icon at bounding box center [732, 284] width 12 height 13
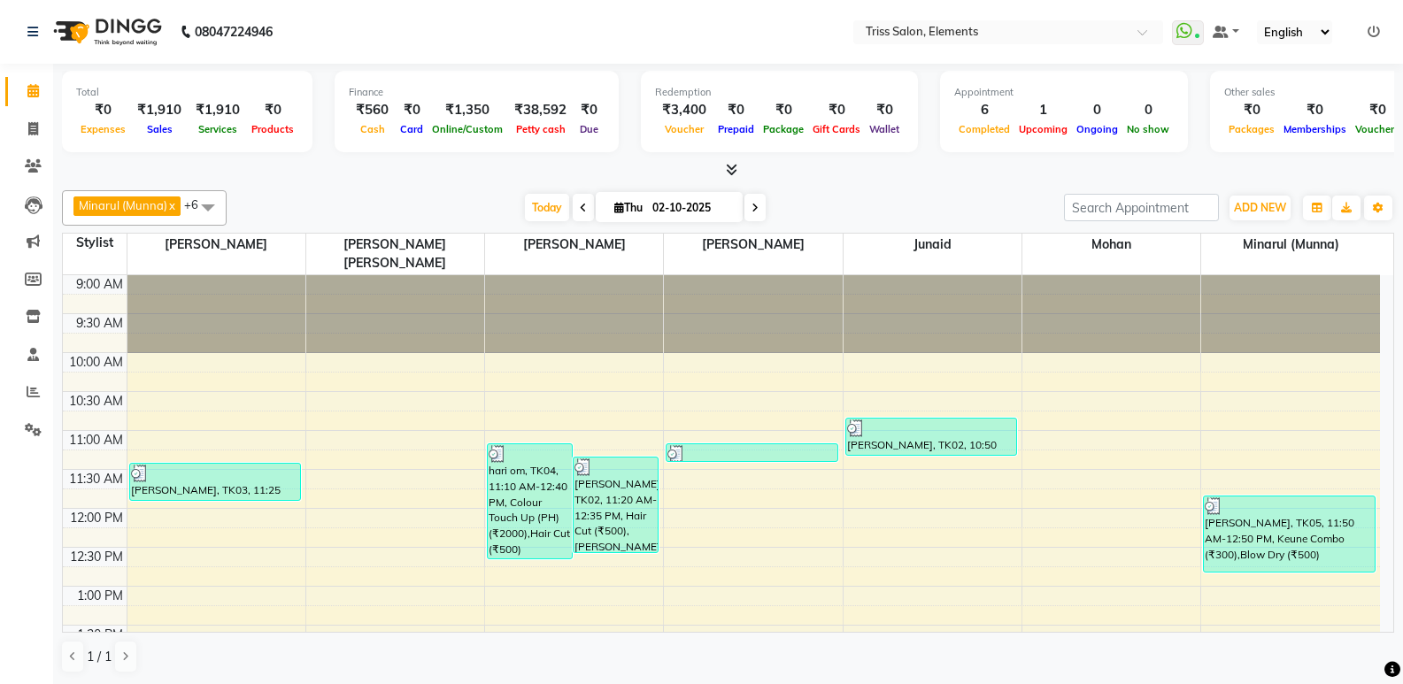
scroll to position [1, 0]
click at [156, 15] on img at bounding box center [105, 31] width 121 height 50
click at [27, 162] on icon at bounding box center [33, 164] width 17 height 13
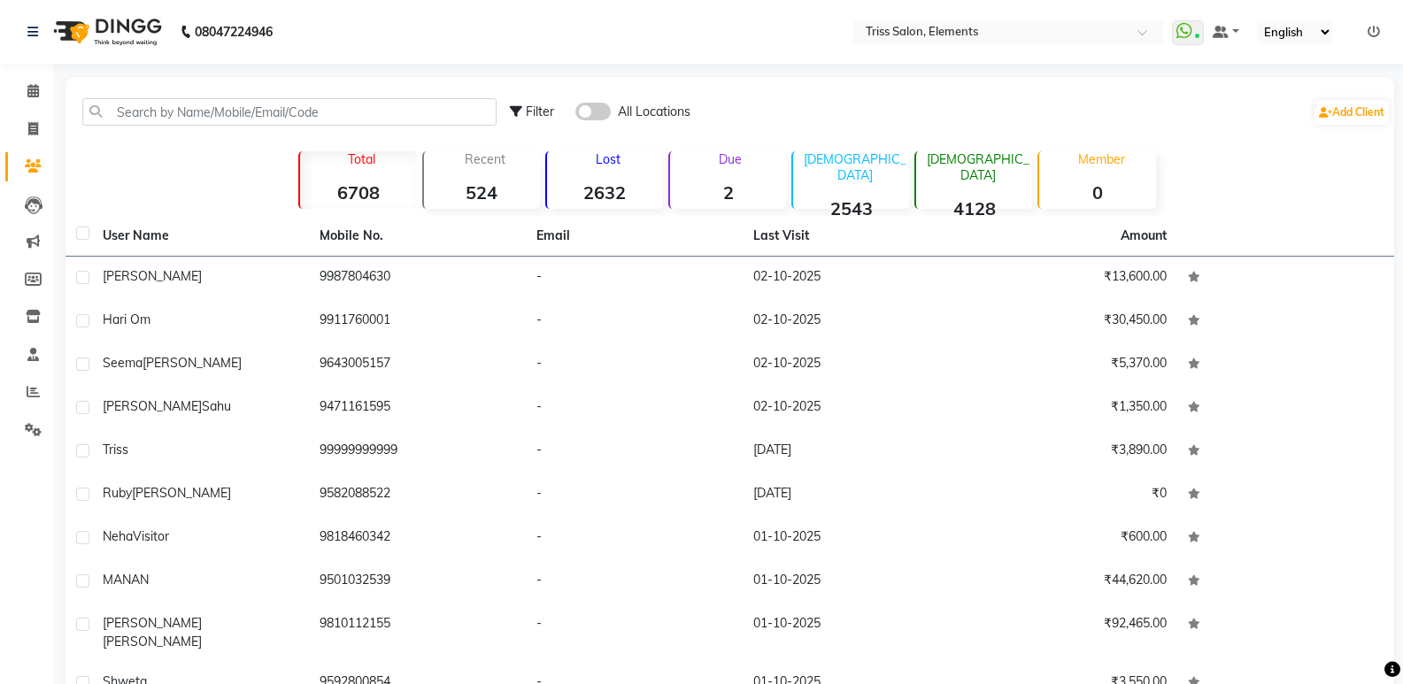
click at [114, 30] on img at bounding box center [105, 32] width 121 height 50
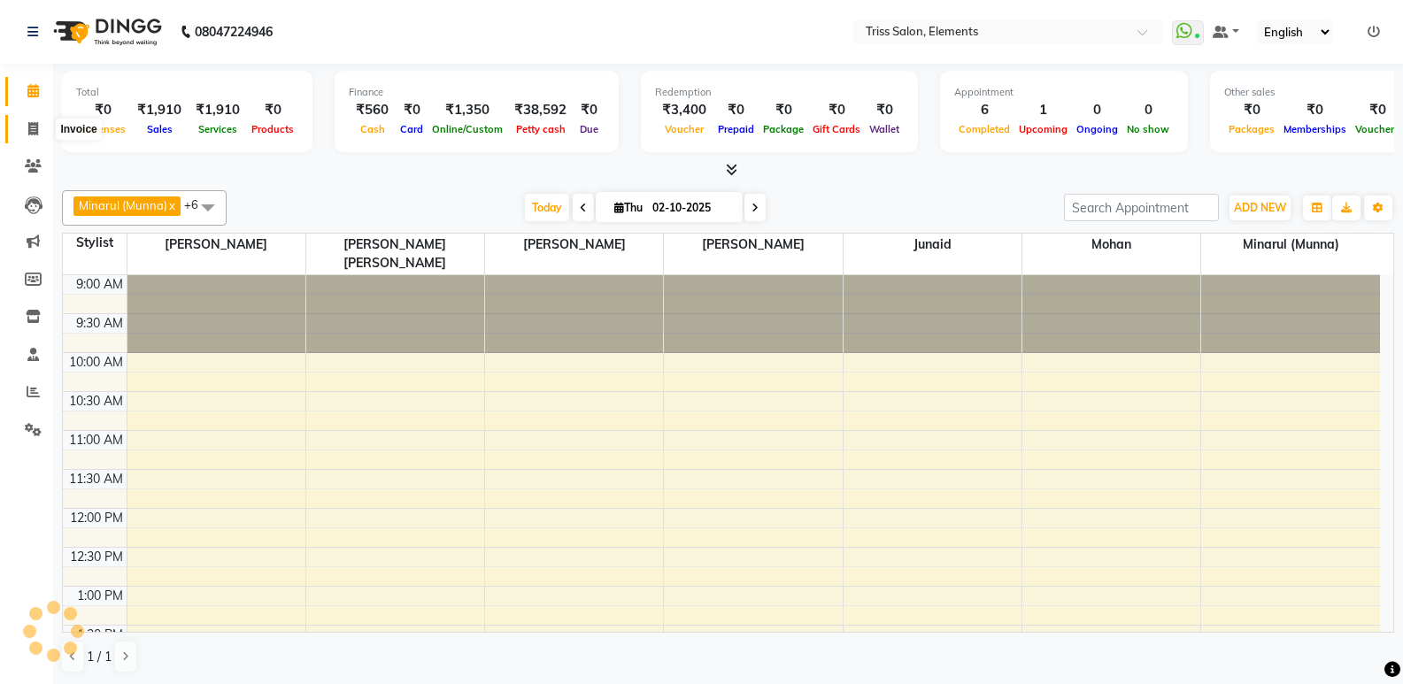
click at [42, 135] on span at bounding box center [33, 130] width 31 height 20
select select "service"
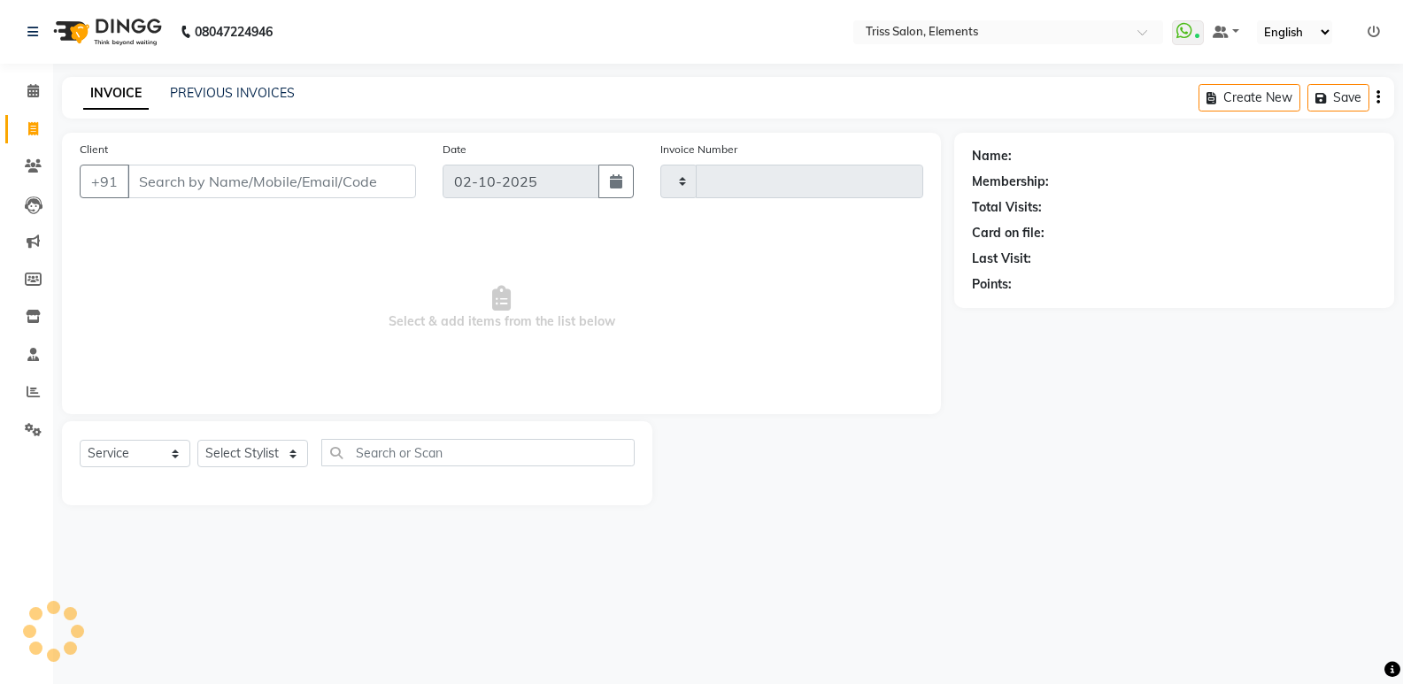
type input "2418"
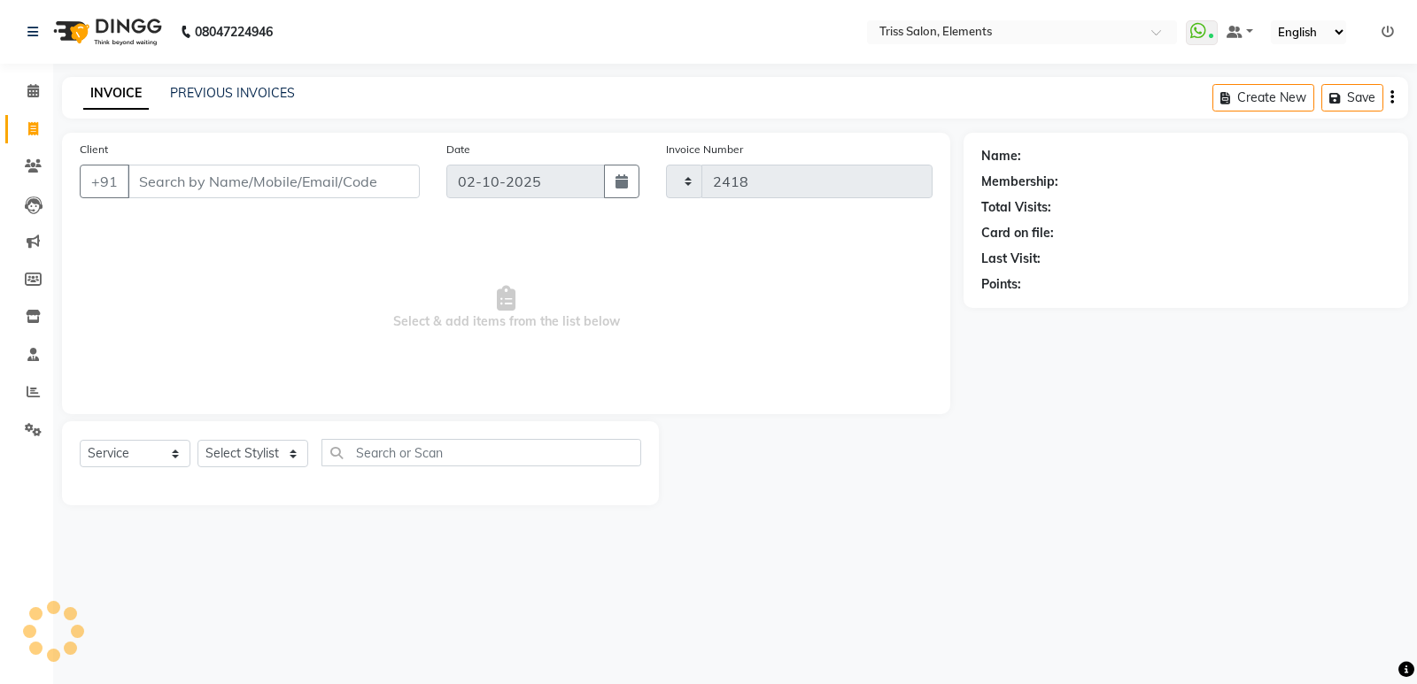
select select "4303"
select select "service"
click at [107, 32] on img at bounding box center [105, 32] width 121 height 50
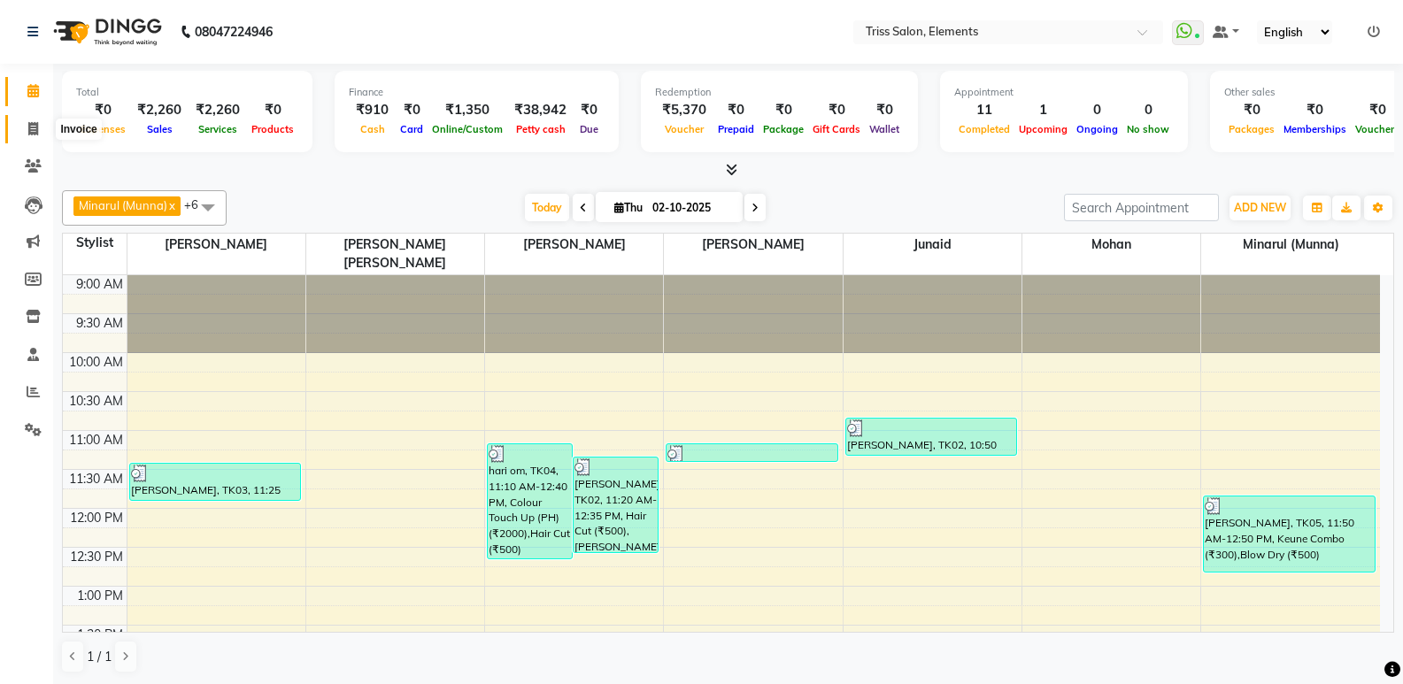
click at [29, 130] on icon at bounding box center [33, 128] width 10 height 13
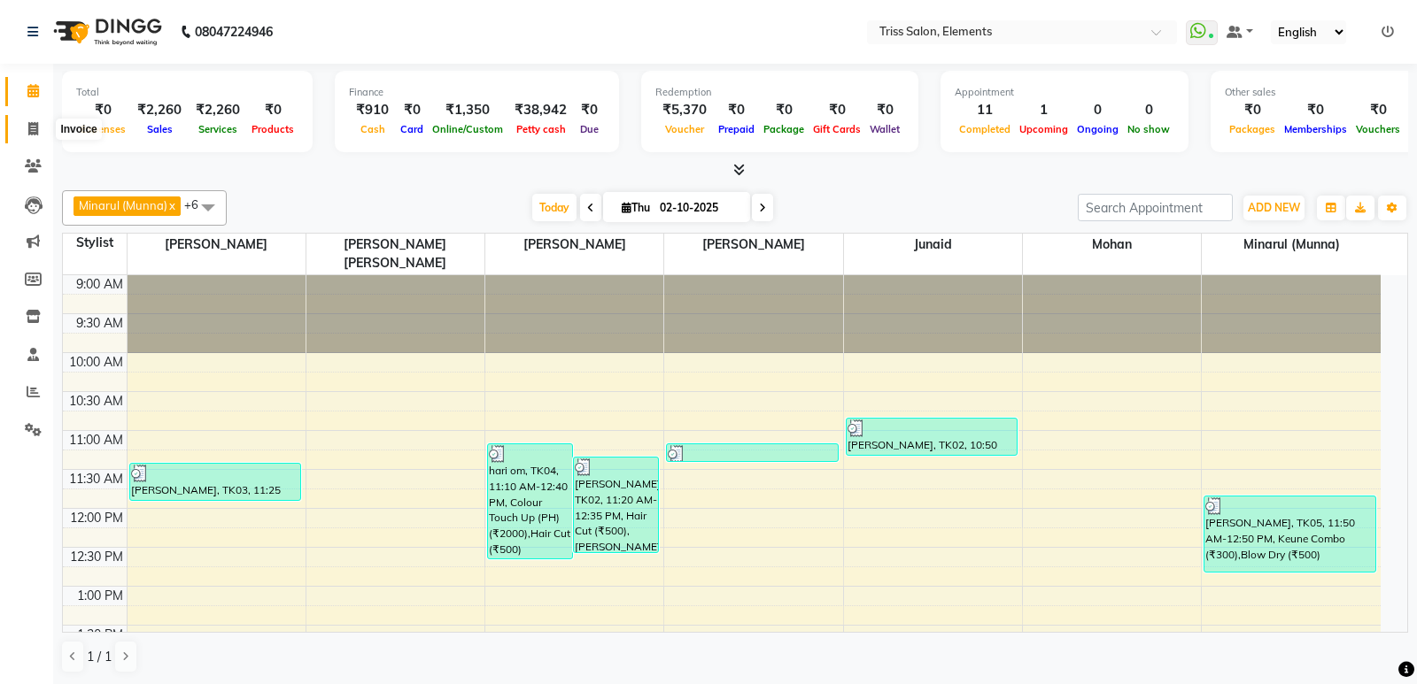
select select "service"
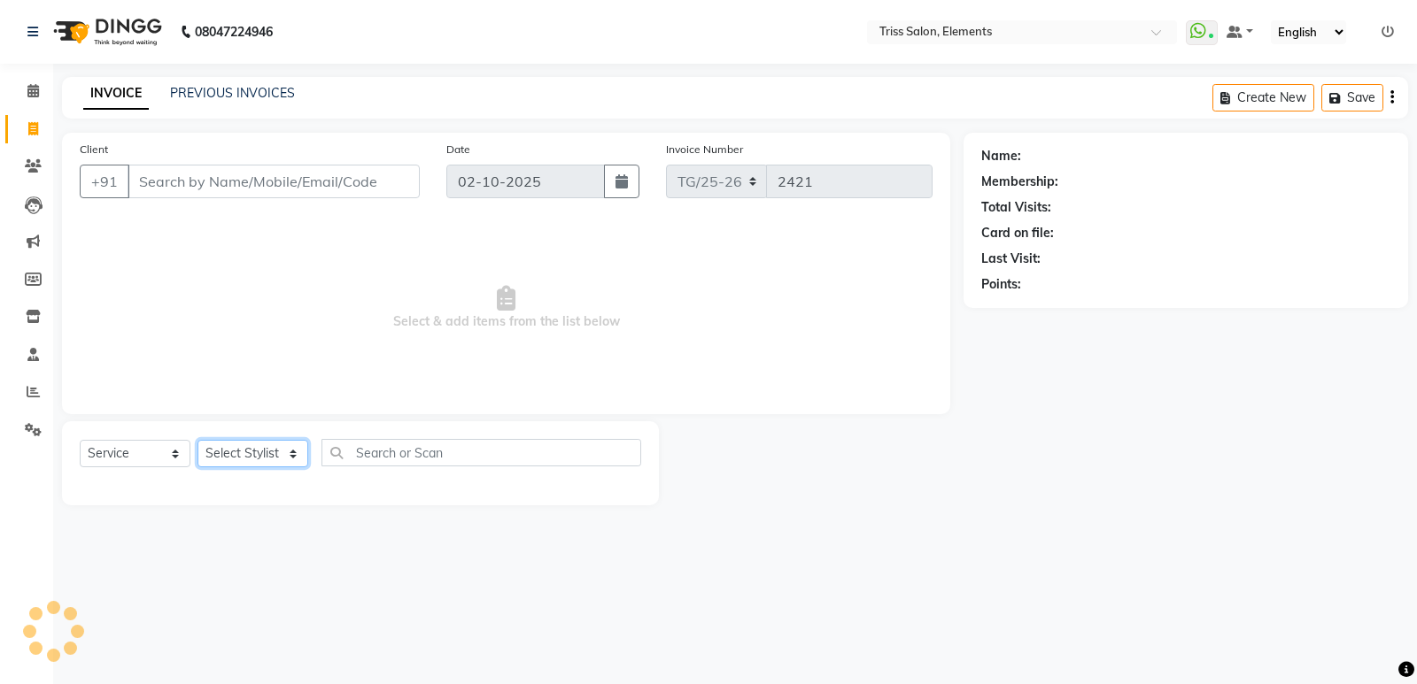
click at [259, 467] on select "Select Stylist" at bounding box center [252, 453] width 111 height 27
select select "39785"
click at [197, 440] on select "Select Stylist Ankit (Viraj) Junaid Minarul (Munna) Mohan Pankaj Dilip Jangde P…" at bounding box center [260, 453] width 127 height 27
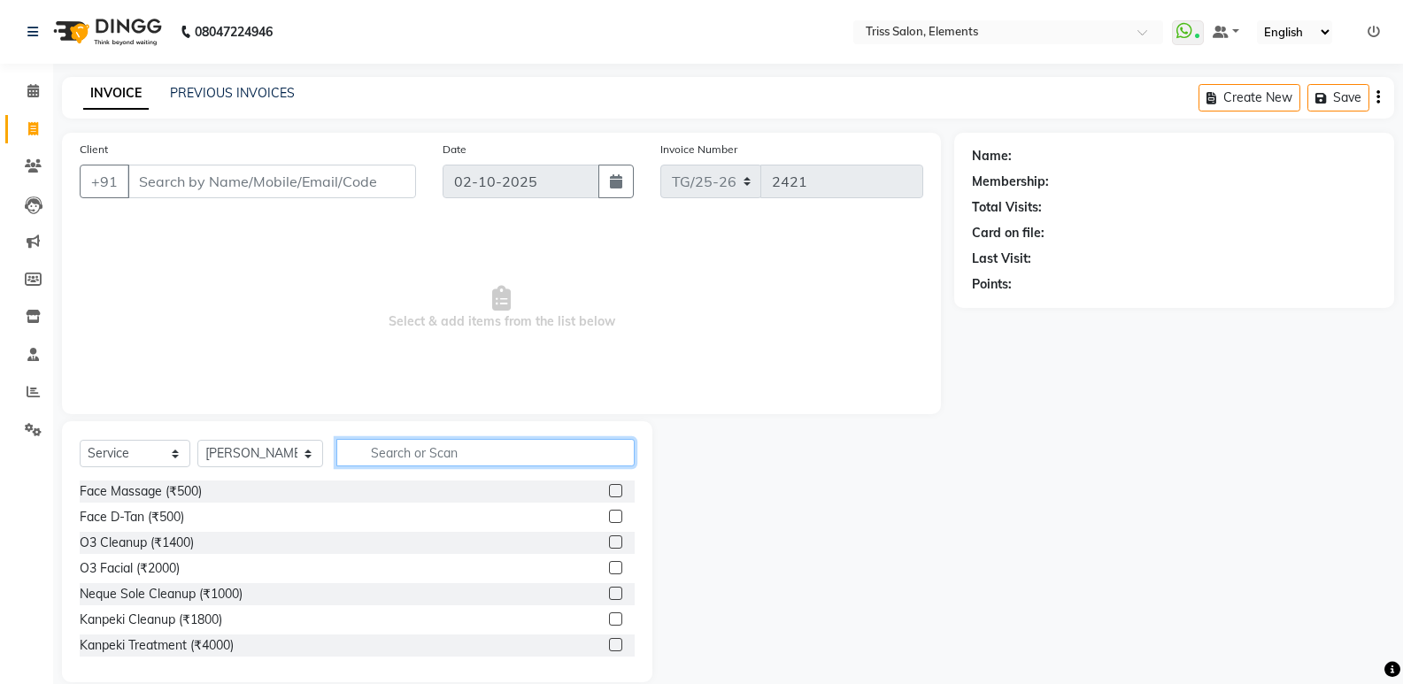
click at [448, 463] on input "text" at bounding box center [485, 452] width 298 height 27
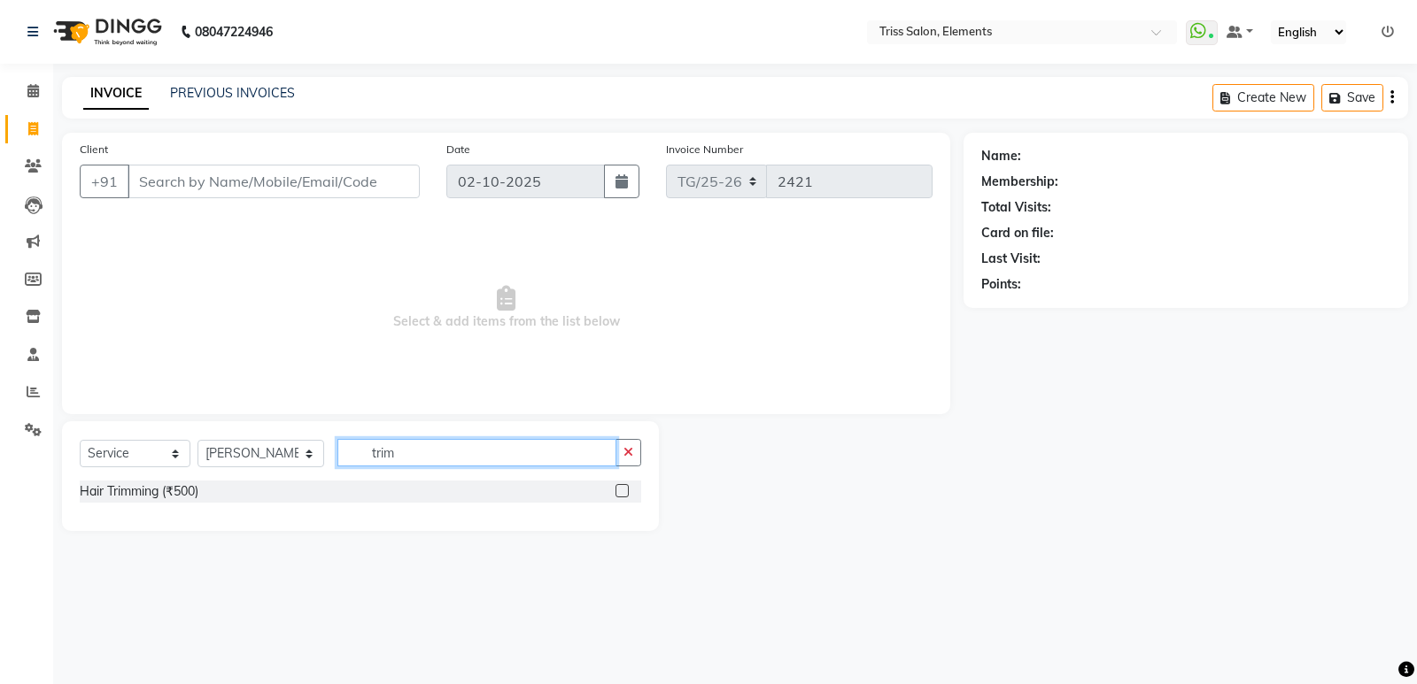
type input "trim"
click at [616, 490] on label at bounding box center [621, 490] width 13 height 13
click at [616, 490] on input "checkbox" at bounding box center [621, 492] width 12 height 12
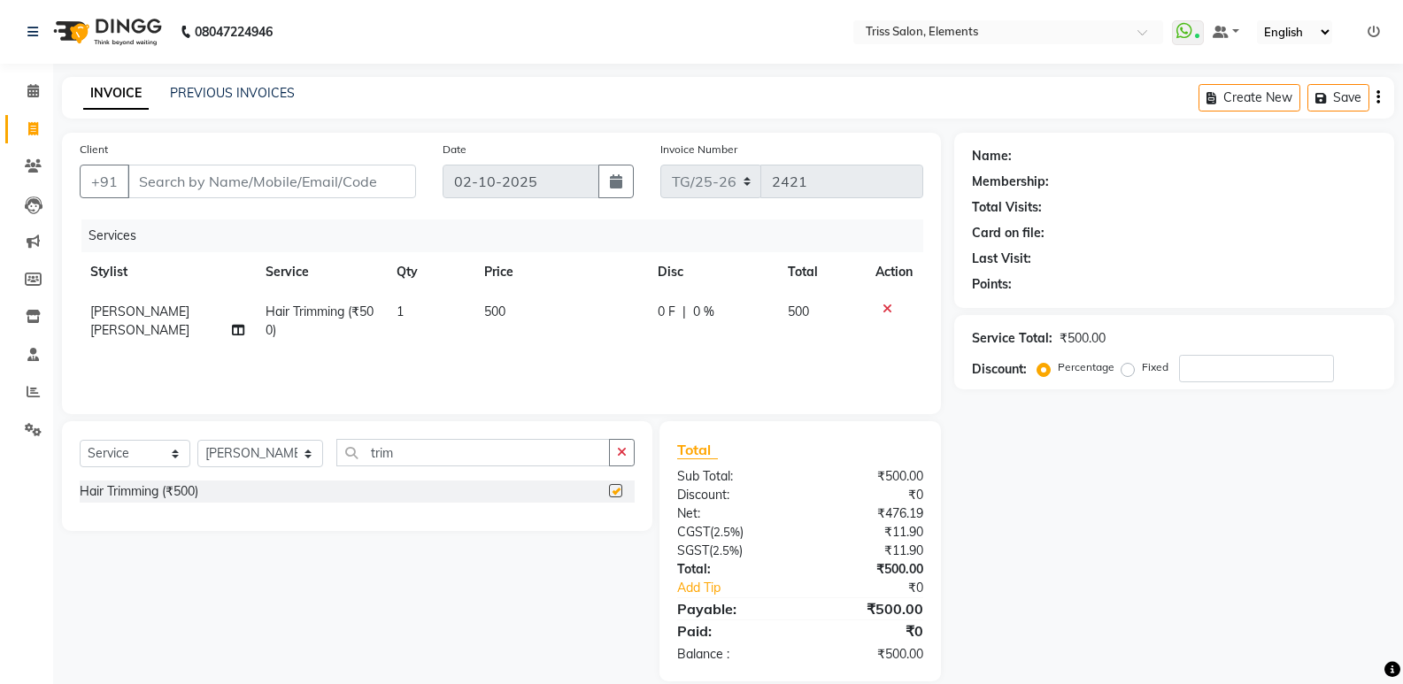
checkbox input "false"
click at [265, 444] on select "Select Stylist Ankit ([PERSON_NAME]) [PERSON_NAME] ([PERSON_NAME]) [PERSON_NAME…" at bounding box center [260, 453] width 126 height 27
select select "85549"
click at [197, 440] on select "Select Stylist Ankit ([PERSON_NAME]) [PERSON_NAME] ([PERSON_NAME]) [PERSON_NAME…" at bounding box center [260, 453] width 126 height 27
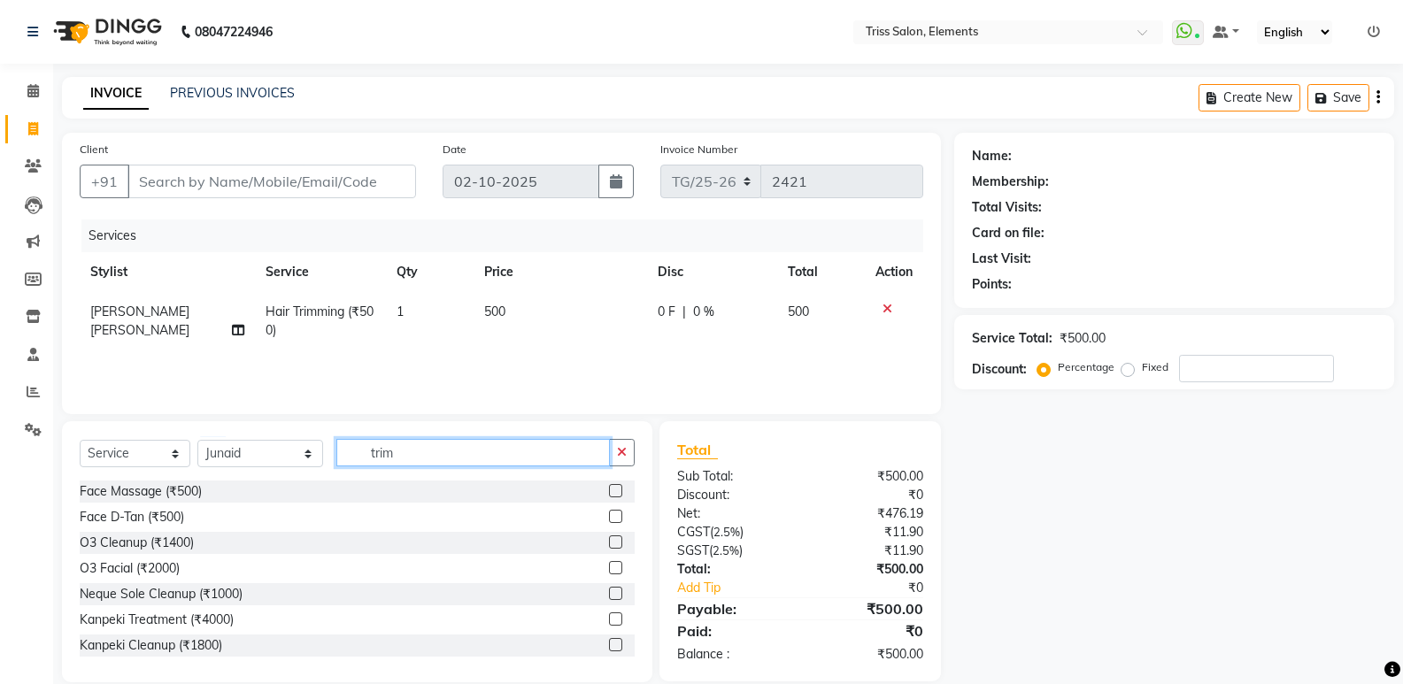
drag, startPoint x: 402, startPoint y: 442, endPoint x: 232, endPoint y: 498, distance: 178.9
click at [251, 488] on div "Select Service Product Membership Package Voucher Prepaid Gift Card Select Styl…" at bounding box center [357, 551] width 591 height 261
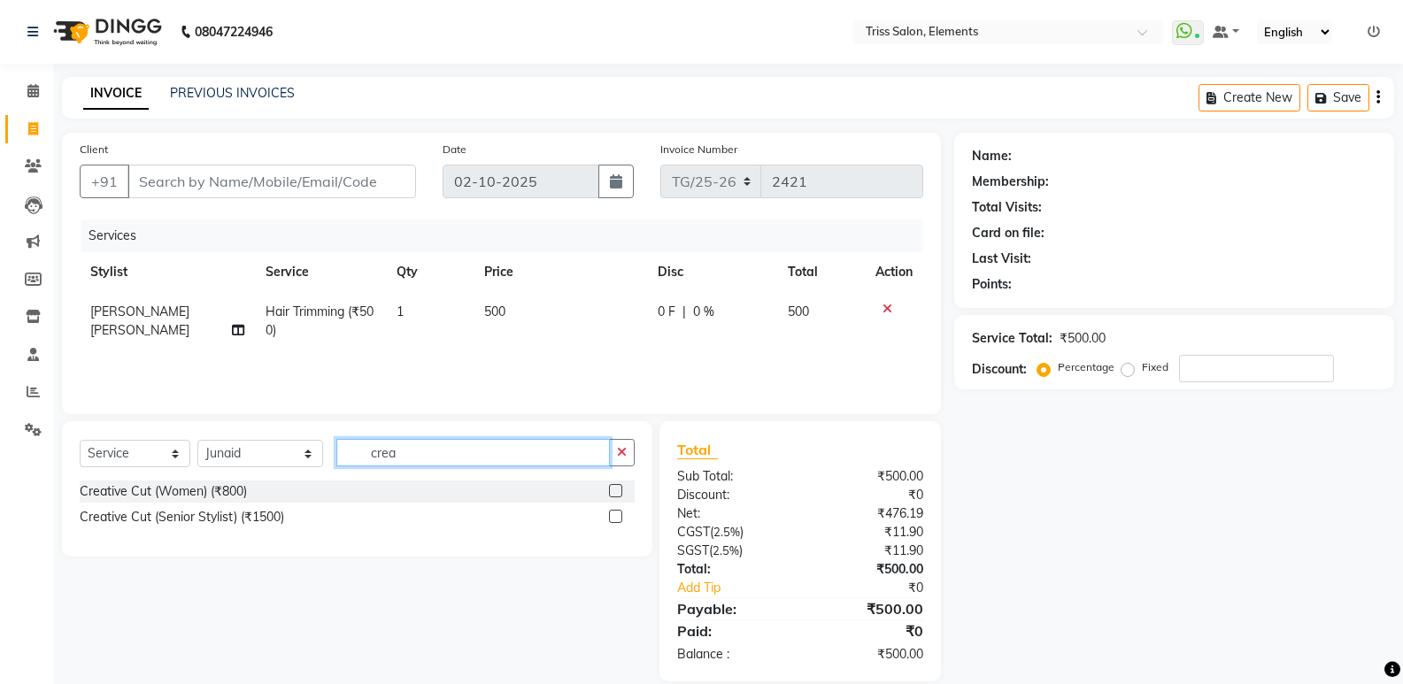
type input "crea"
drag, startPoint x: 617, startPoint y: 494, endPoint x: 588, endPoint y: 436, distance: 65.3
click at [616, 494] on label at bounding box center [615, 490] width 13 height 13
click at [616, 494] on input "checkbox" at bounding box center [615, 492] width 12 height 12
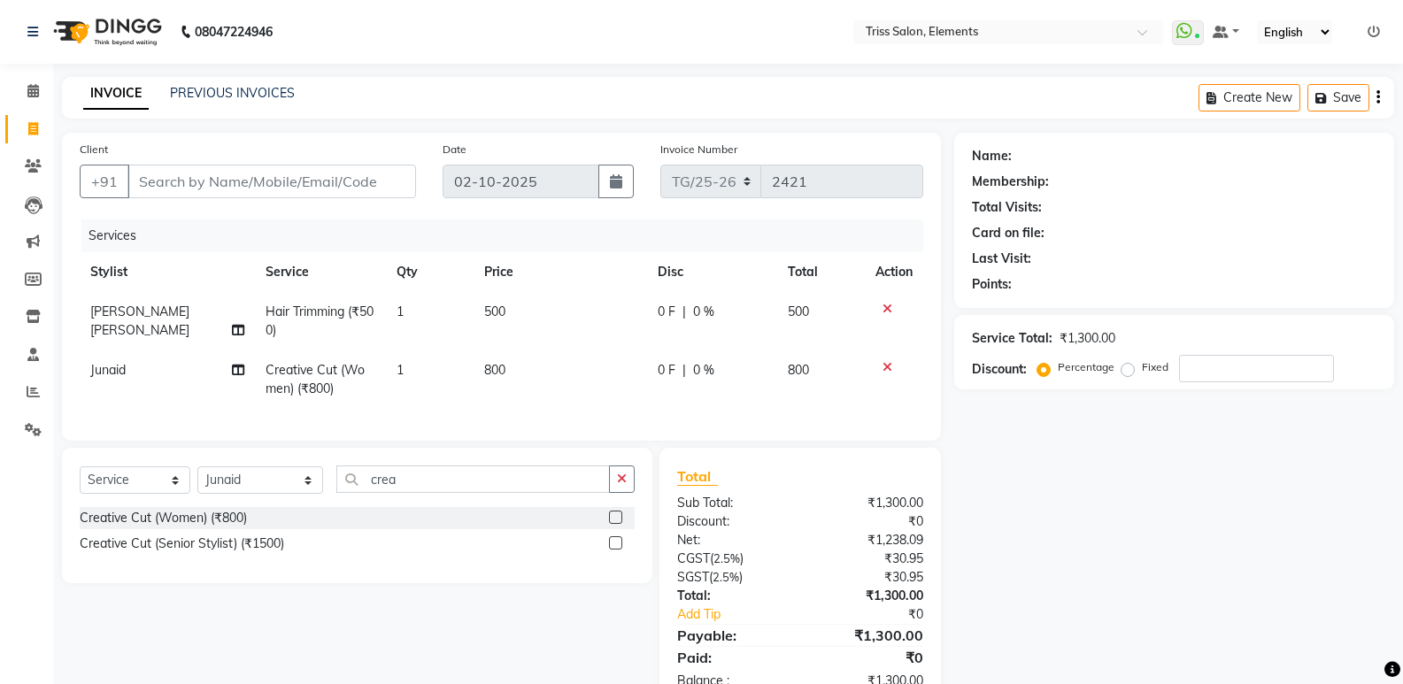
checkbox input "false"
click at [544, 392] on td "800" at bounding box center [561, 380] width 174 height 58
select select "85549"
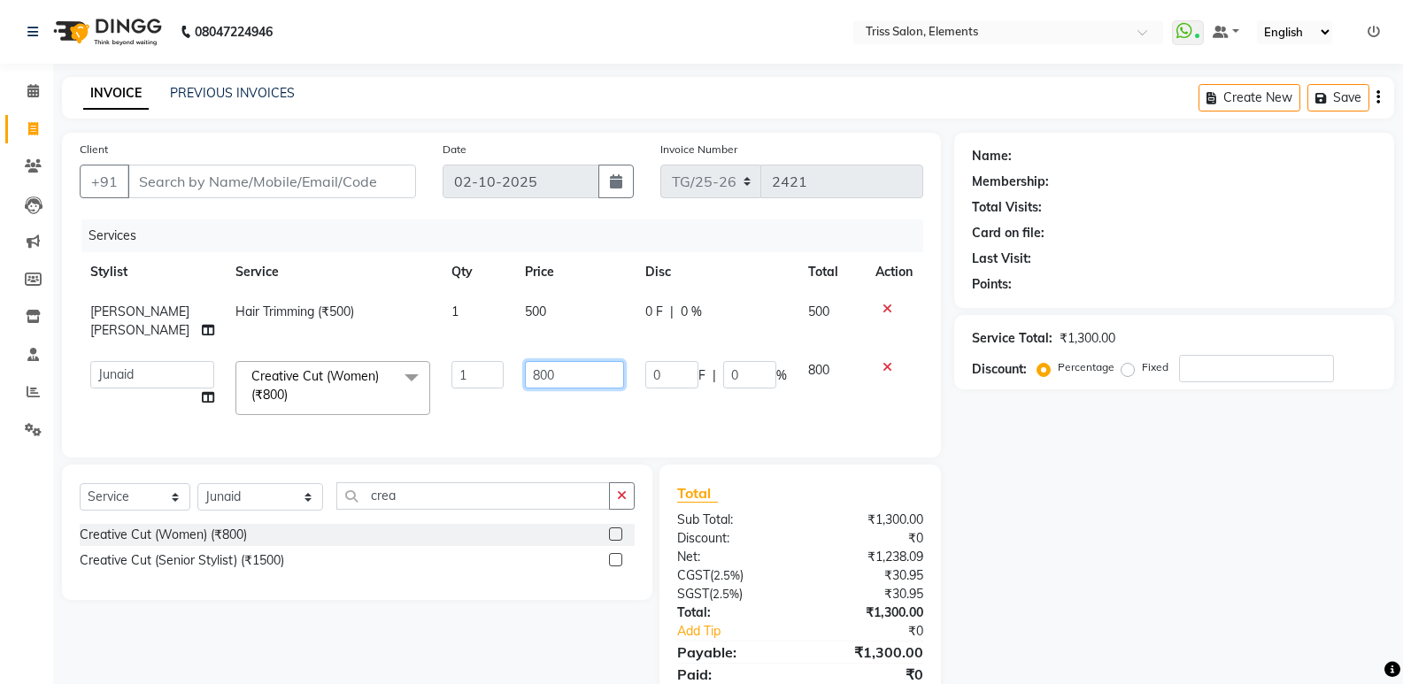
drag, startPoint x: 544, startPoint y: 360, endPoint x: 503, endPoint y: 386, distance: 48.1
click at [514, 383] on td "800" at bounding box center [574, 388] width 120 height 75
type input "1000"
click at [496, 407] on tr "Ankit (Viraj) Junaid Minarul (Munna) Mohan Pankaj Dilip Jangde Priya Varma Salm…" at bounding box center [502, 388] width 844 height 75
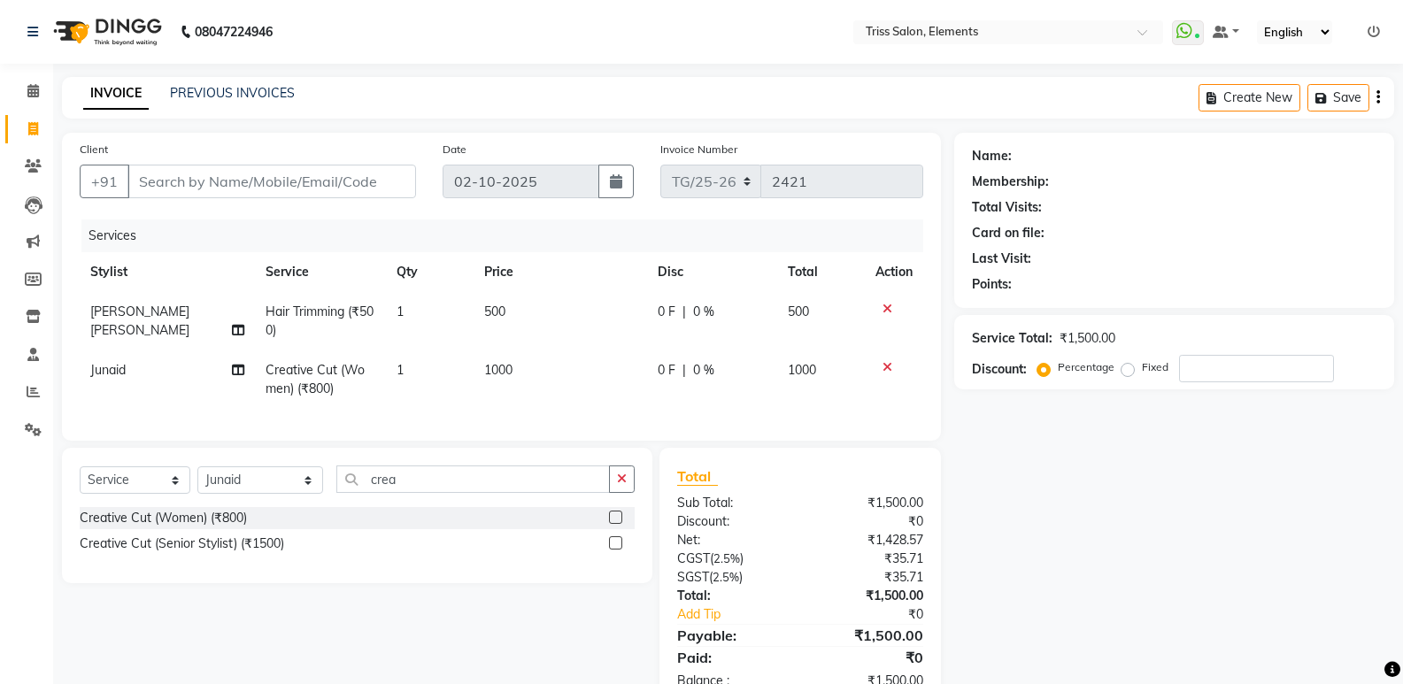
click at [889, 311] on icon at bounding box center [888, 309] width 10 height 12
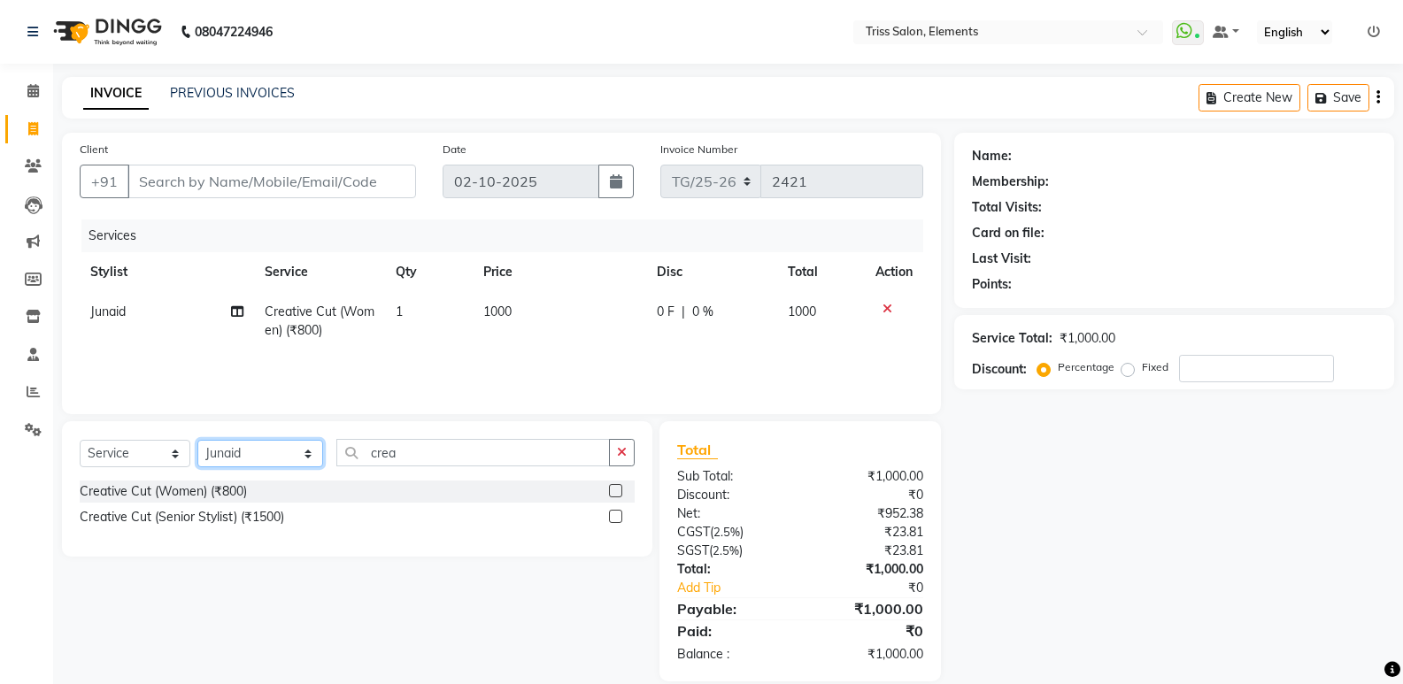
click at [249, 457] on select "Select Stylist Ankit ([PERSON_NAME]) [PERSON_NAME] ([PERSON_NAME]) [PERSON_NAME…" at bounding box center [260, 453] width 126 height 27
select select "39785"
click at [197, 440] on select "Select Stylist Ankit ([PERSON_NAME]) [PERSON_NAME] ([PERSON_NAME]) [PERSON_NAME…" at bounding box center [260, 453] width 126 height 27
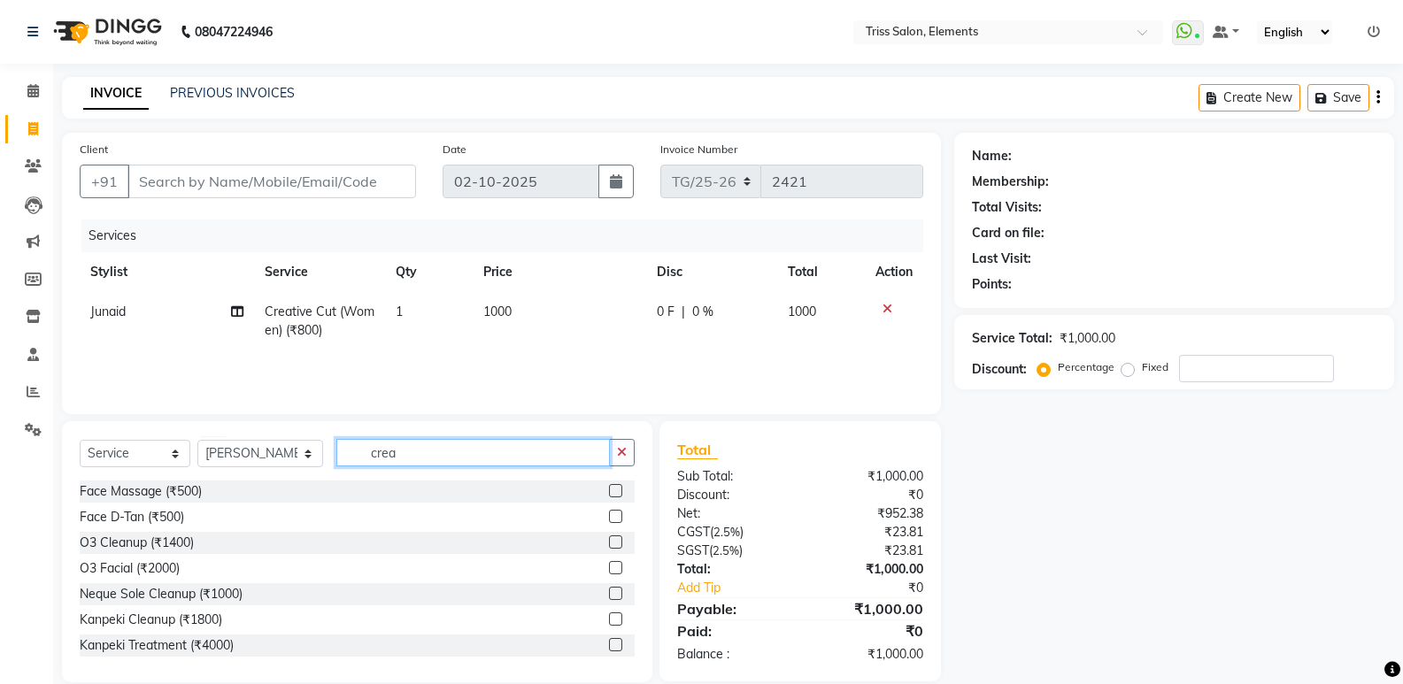
drag, startPoint x: 431, startPoint y: 453, endPoint x: 136, endPoint y: 451, distance: 294.8
click at [182, 452] on div "Select Service Product Membership Package Voucher Prepaid Gift Card Select Styl…" at bounding box center [357, 460] width 555 height 42
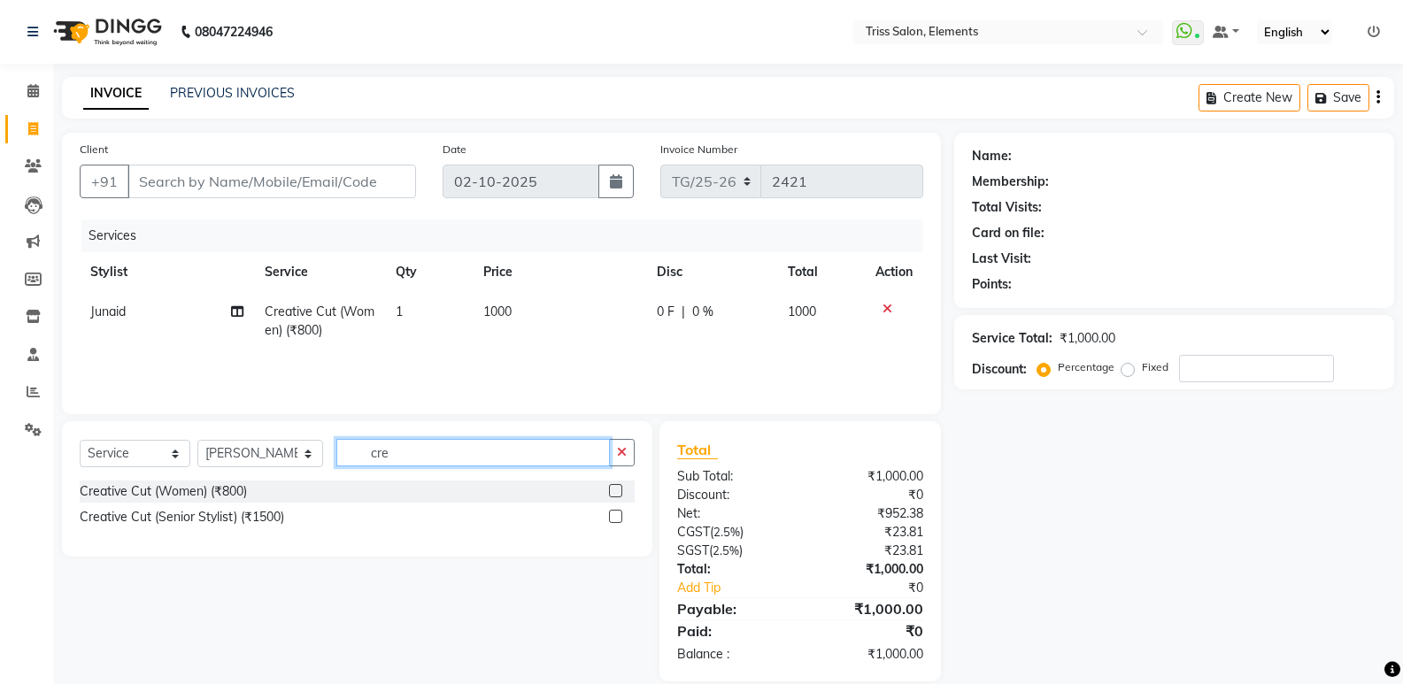
type input "crea"
click at [619, 494] on label at bounding box center [615, 490] width 13 height 13
click at [619, 494] on input "checkbox" at bounding box center [615, 492] width 12 height 12
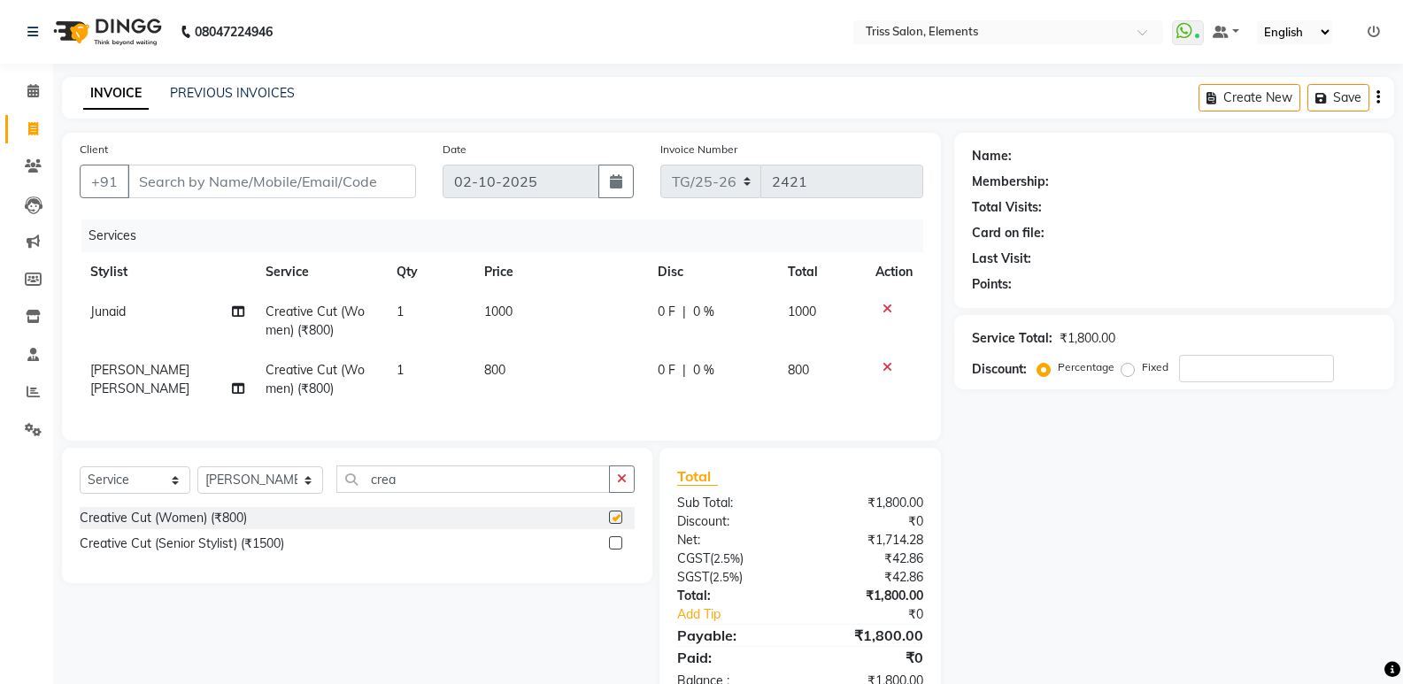
checkbox input "false"
click at [388, 193] on input "Client" at bounding box center [271, 182] width 289 height 34
select select "service"
select select "39785"
click at [274, 173] on input "Client" at bounding box center [271, 182] width 289 height 34
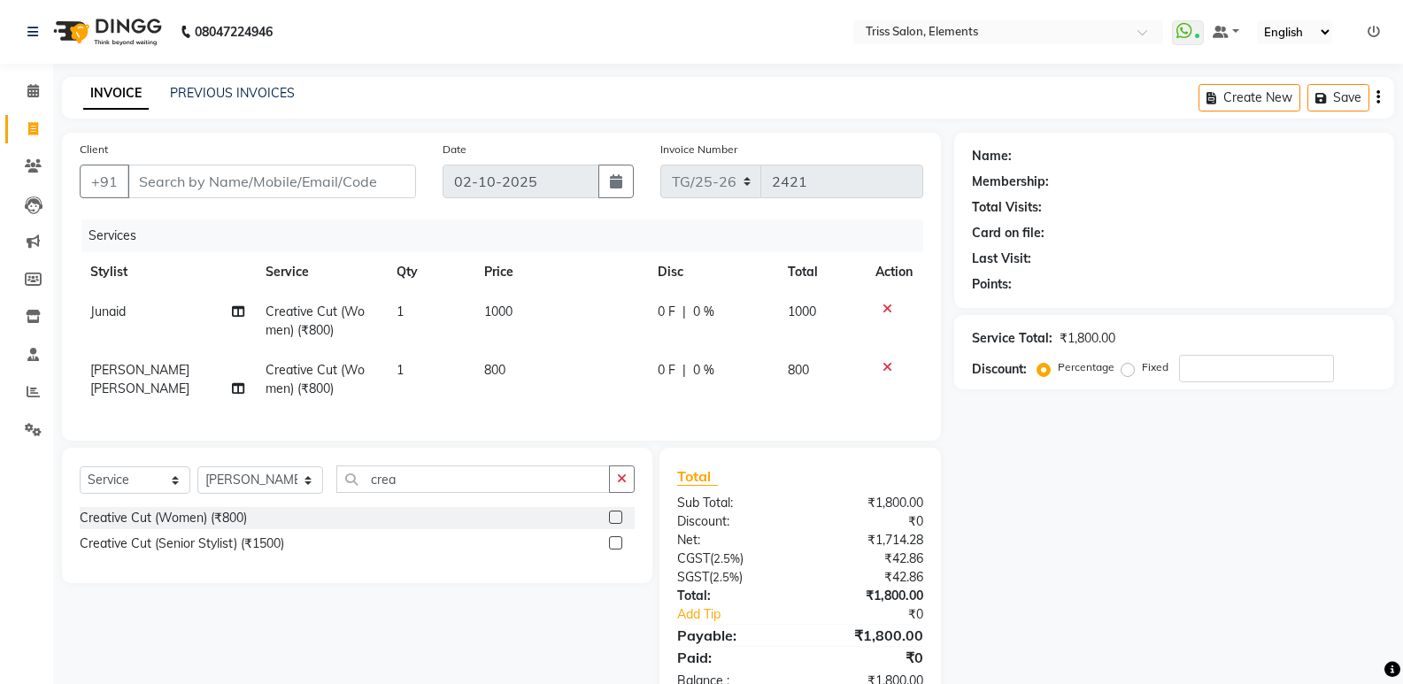
type input "9"
type input "0"
type input "9901604488"
click at [382, 190] on button "Add Client" at bounding box center [370, 182] width 91 height 34
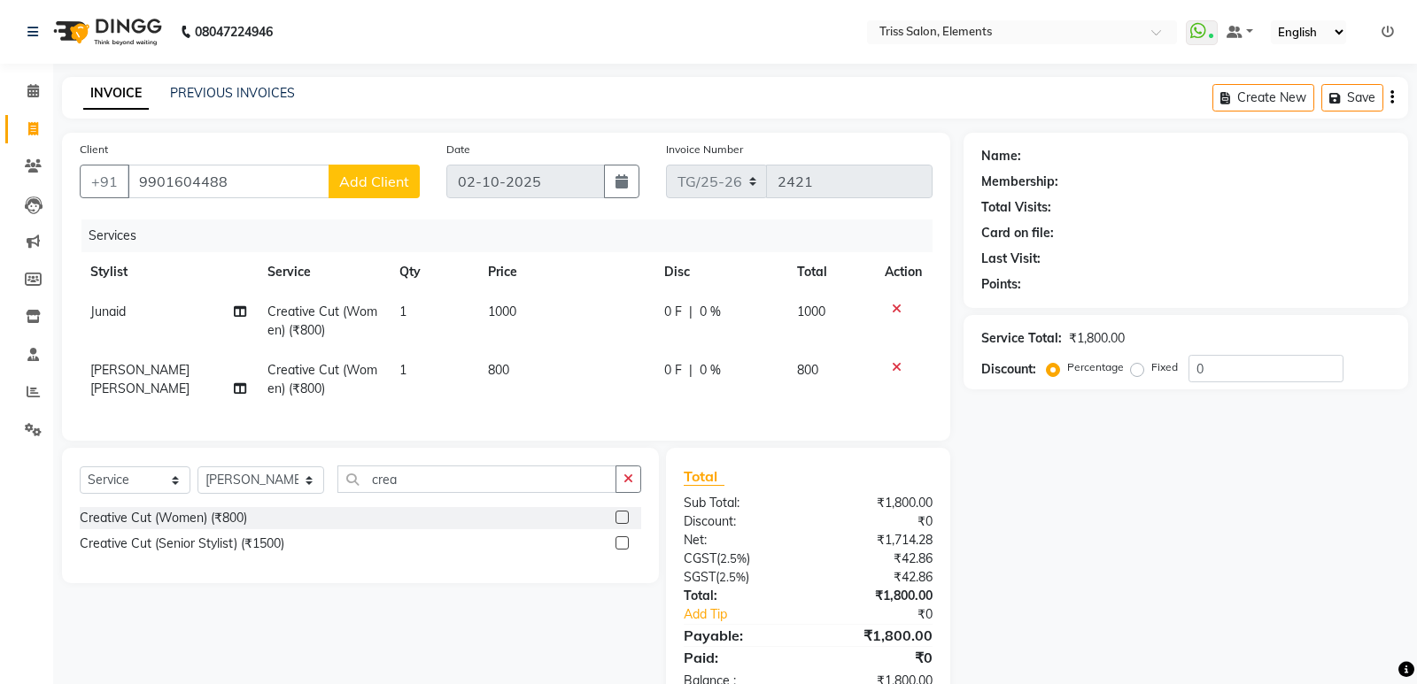
select select "13"
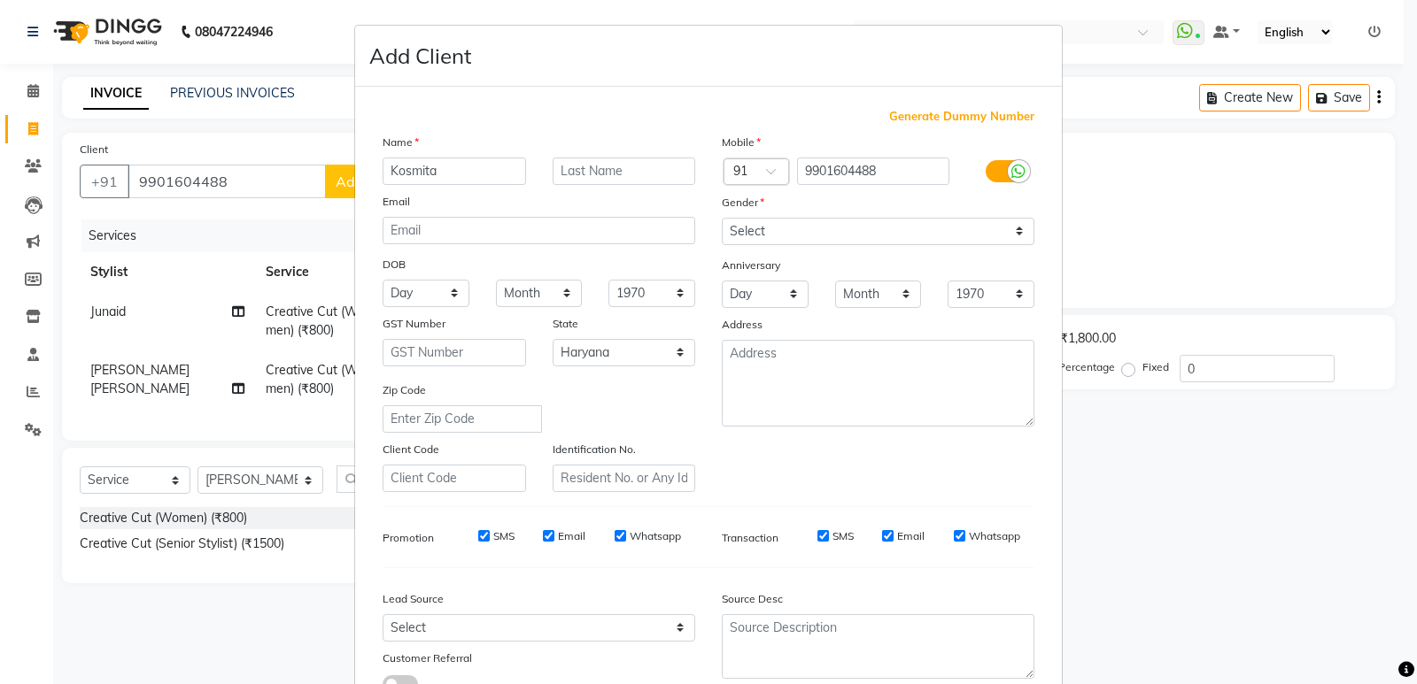
type input "Kosmita"
drag, startPoint x: 840, startPoint y: 235, endPoint x: 818, endPoint y: 244, distance: 23.8
click at [839, 236] on select "Select [DEMOGRAPHIC_DATA] [DEMOGRAPHIC_DATA] Other Prefer Not To Say" at bounding box center [878, 231] width 313 height 27
select select "[DEMOGRAPHIC_DATA]"
click at [722, 218] on select "Select [DEMOGRAPHIC_DATA] [DEMOGRAPHIC_DATA] Other Prefer Not To Say" at bounding box center [878, 231] width 313 height 27
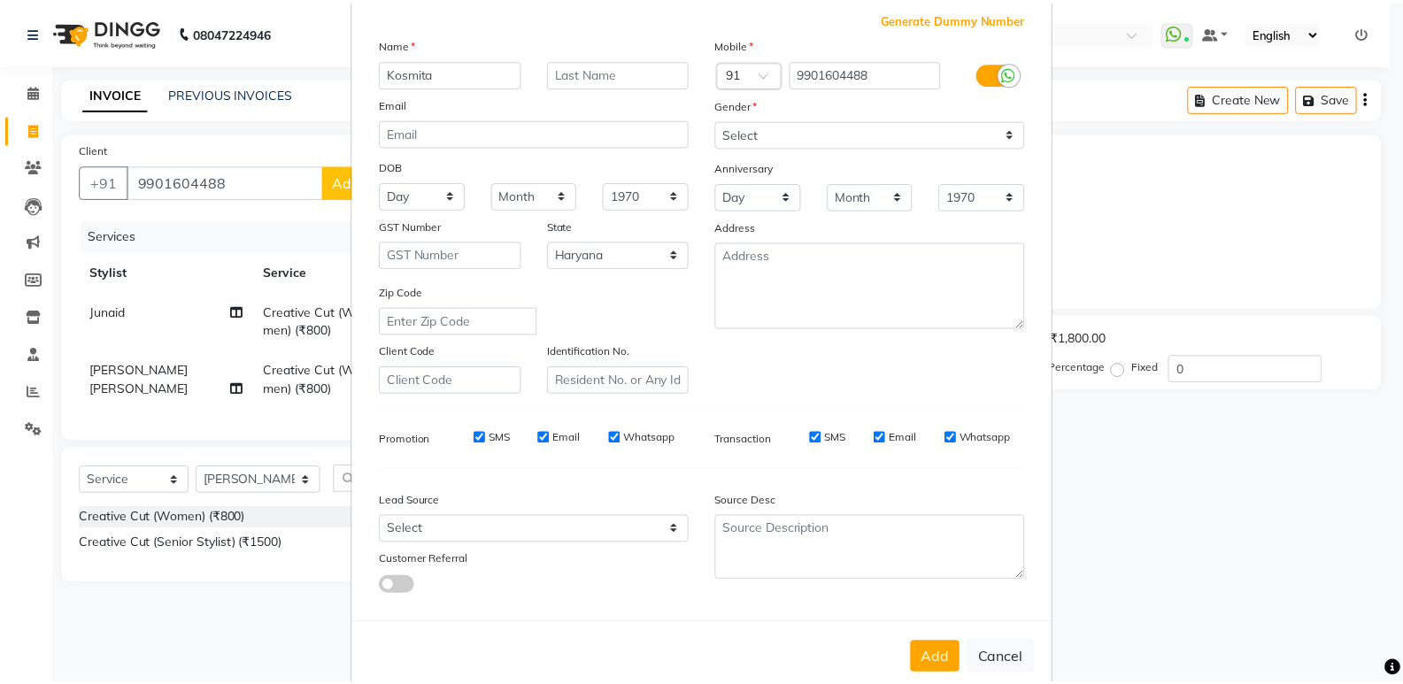
scroll to position [133, 0]
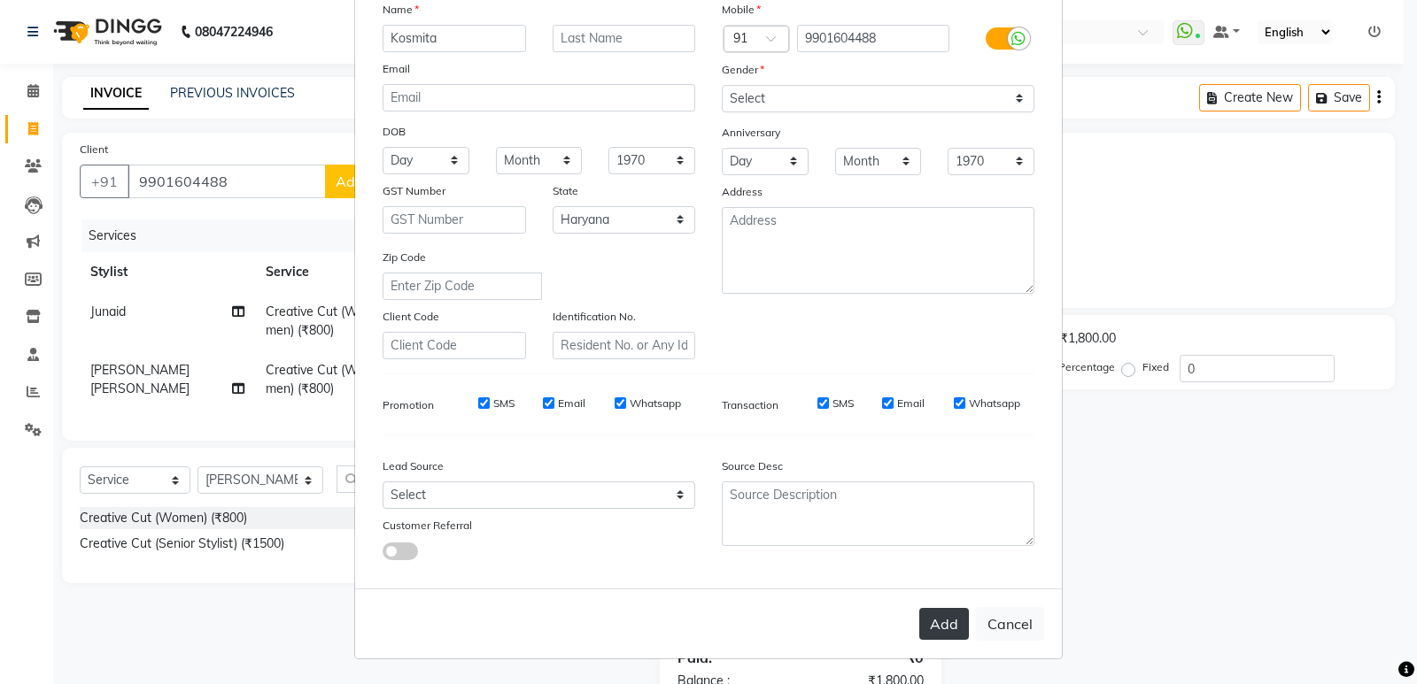
drag, startPoint x: 887, startPoint y: 625, endPoint x: 932, endPoint y: 634, distance: 46.0
click at [912, 631] on div "Add Cancel" at bounding box center [708, 624] width 706 height 70
click at [938, 631] on button "Add" at bounding box center [944, 624] width 50 height 32
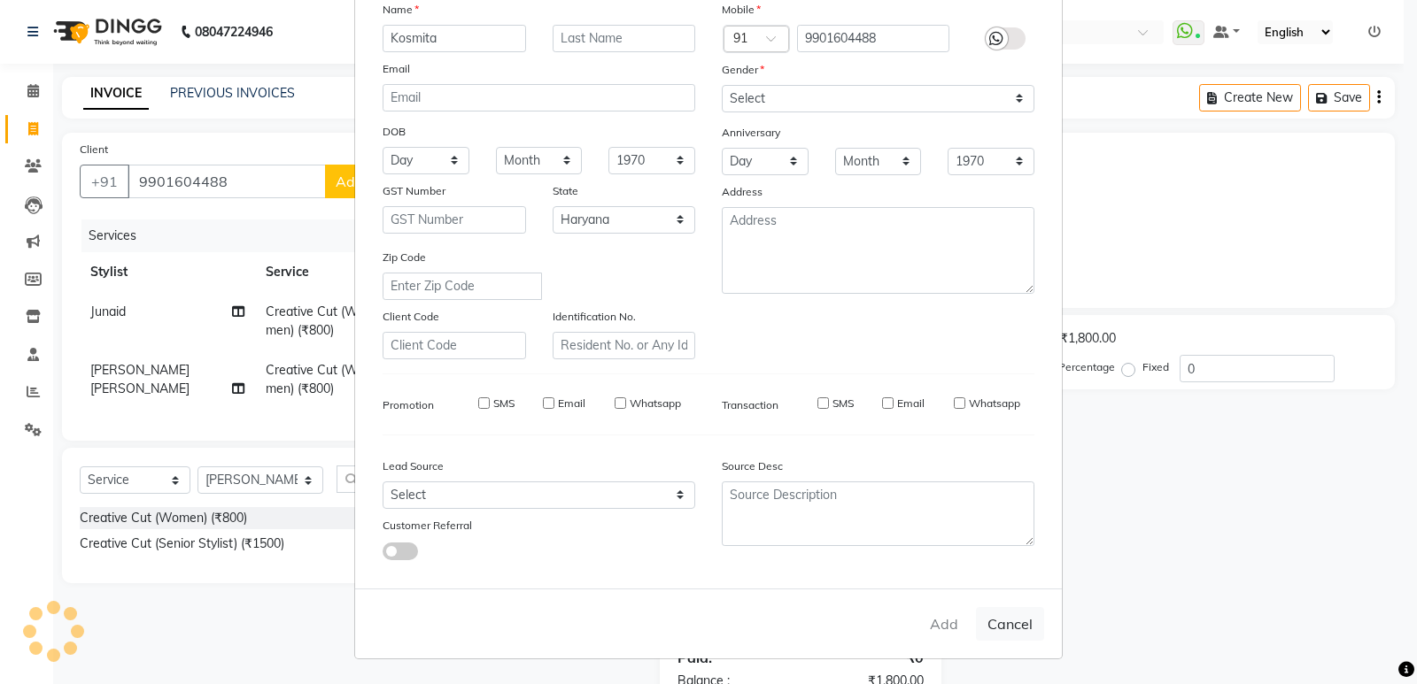
select select
select select "null"
select select
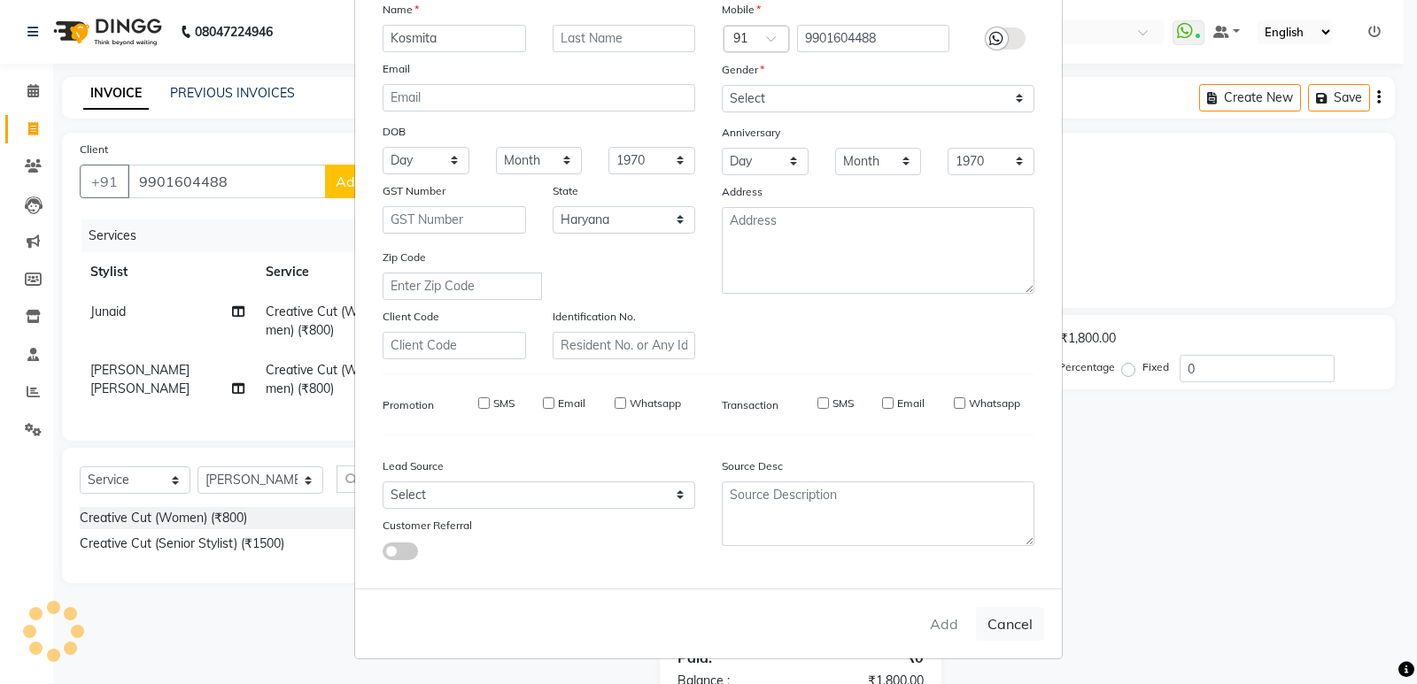
select select
checkbox input "false"
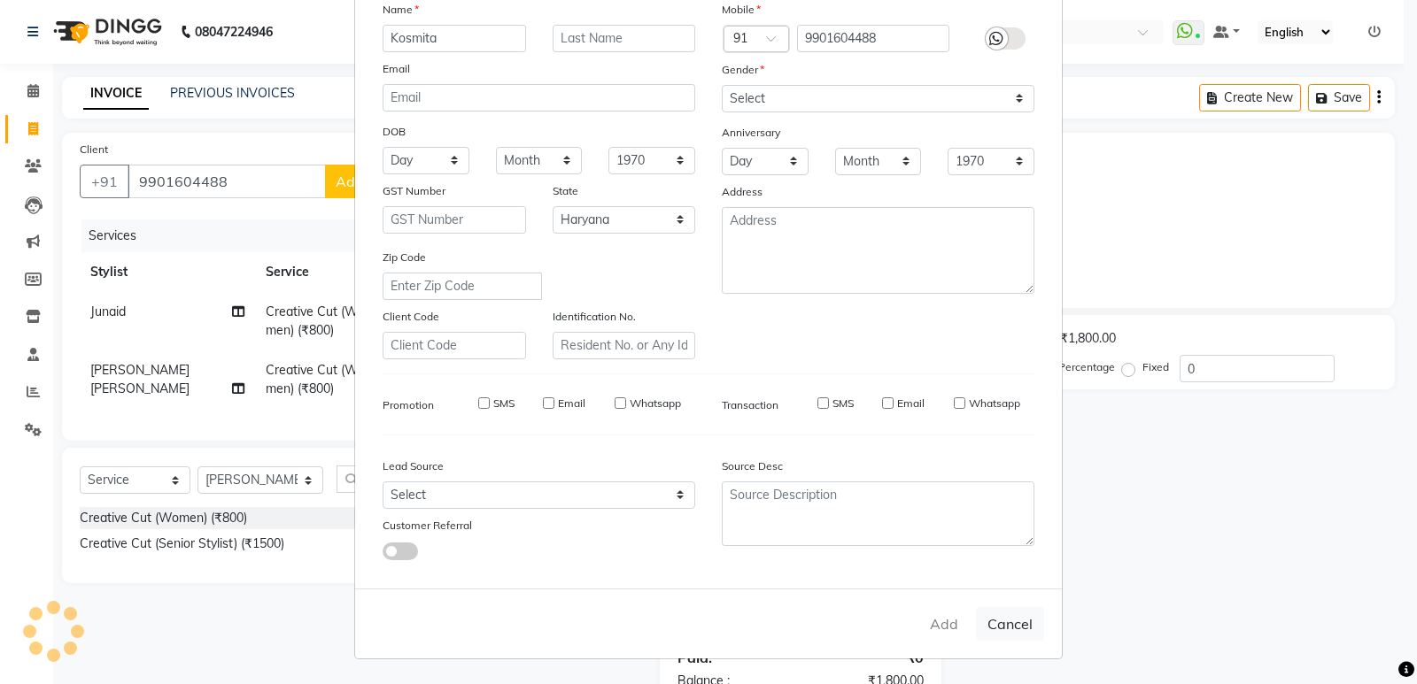
checkbox input "false"
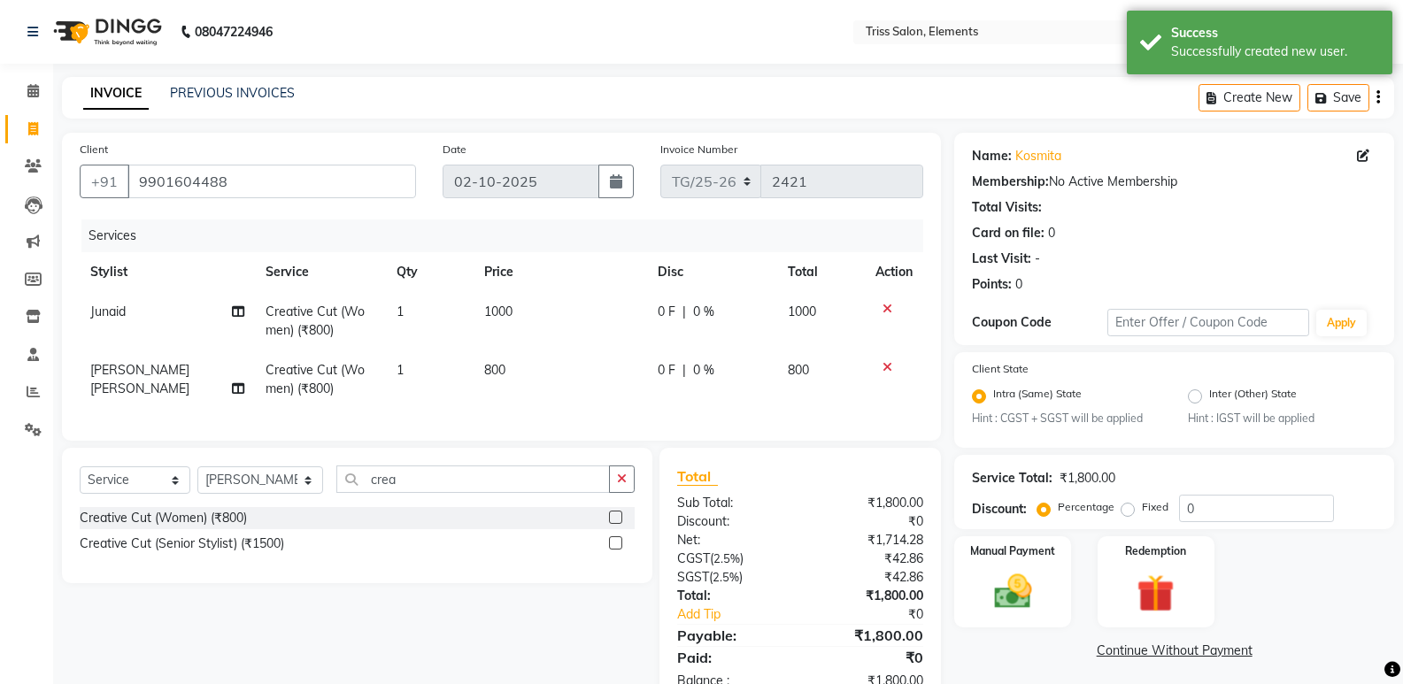
click at [503, 334] on td "1000" at bounding box center [561, 321] width 174 height 58
select select "85549"
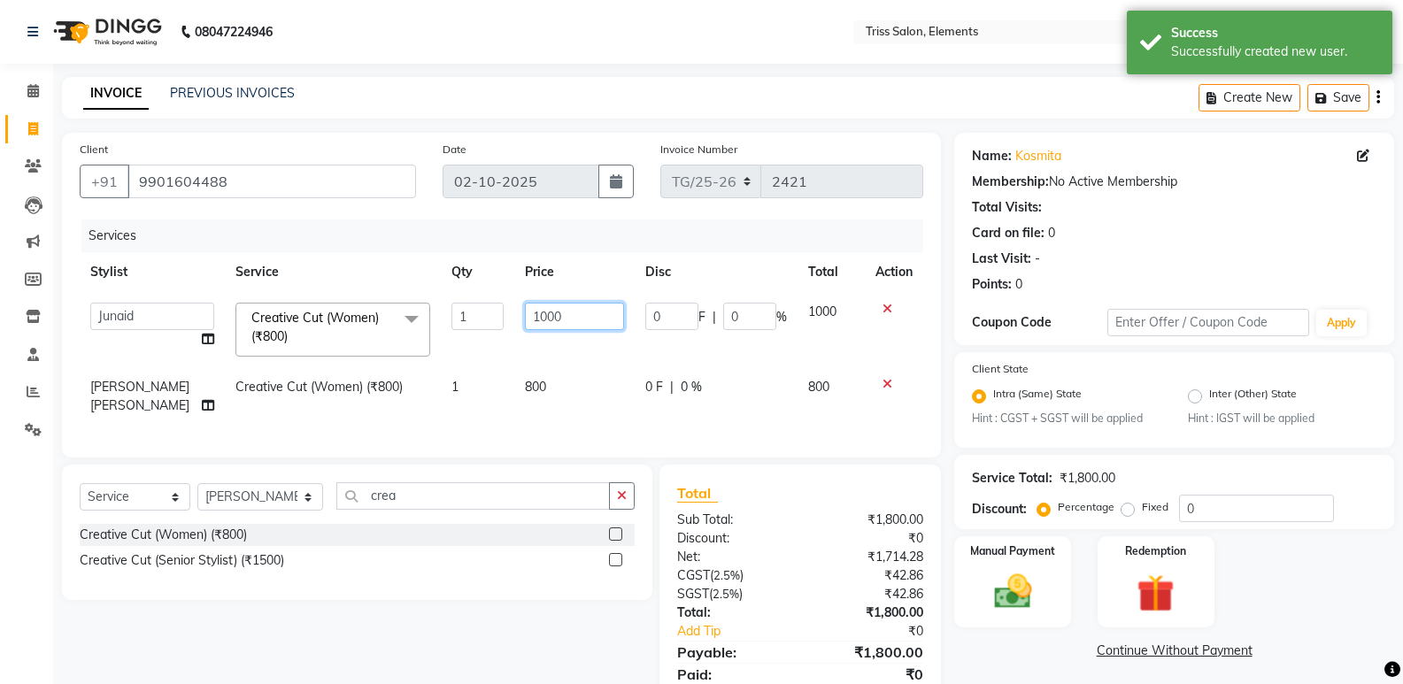
drag, startPoint x: 569, startPoint y: 313, endPoint x: 491, endPoint y: 351, distance: 86.7
click at [491, 351] on tr "Ankit (Viraj) Junaid Minarul (Munna) Mohan Pankaj Dilip Jangde Priya Varma Salm…" at bounding box center [502, 329] width 844 height 75
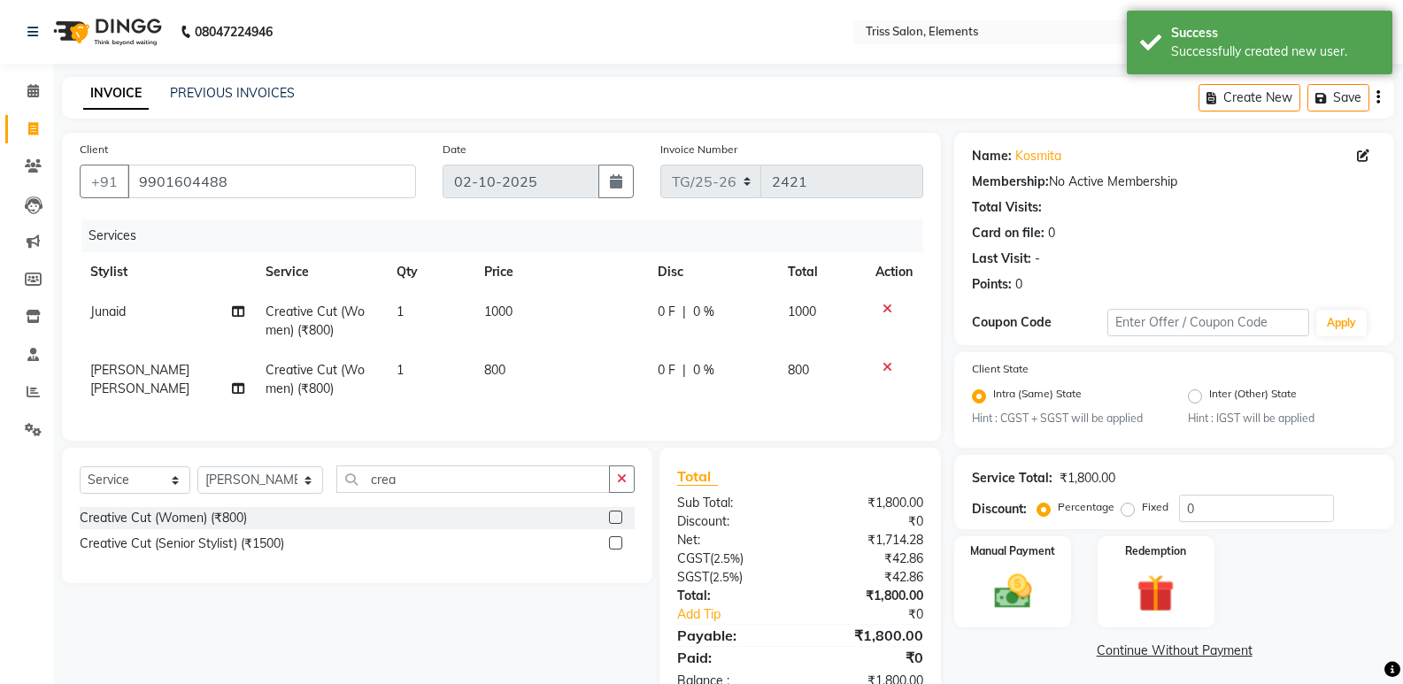
click at [591, 397] on td "800" at bounding box center [561, 380] width 174 height 58
select select "39785"
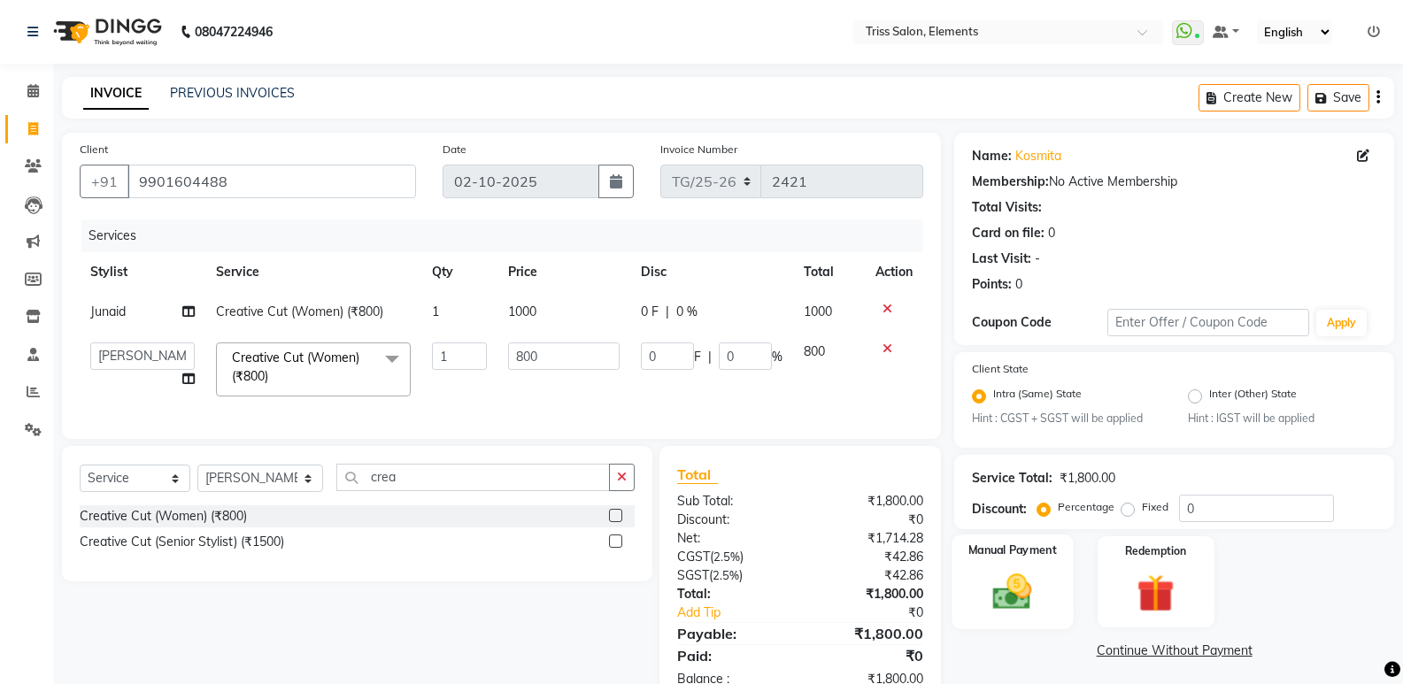
click at [975, 595] on div "Manual Payment" at bounding box center [1013, 582] width 121 height 95
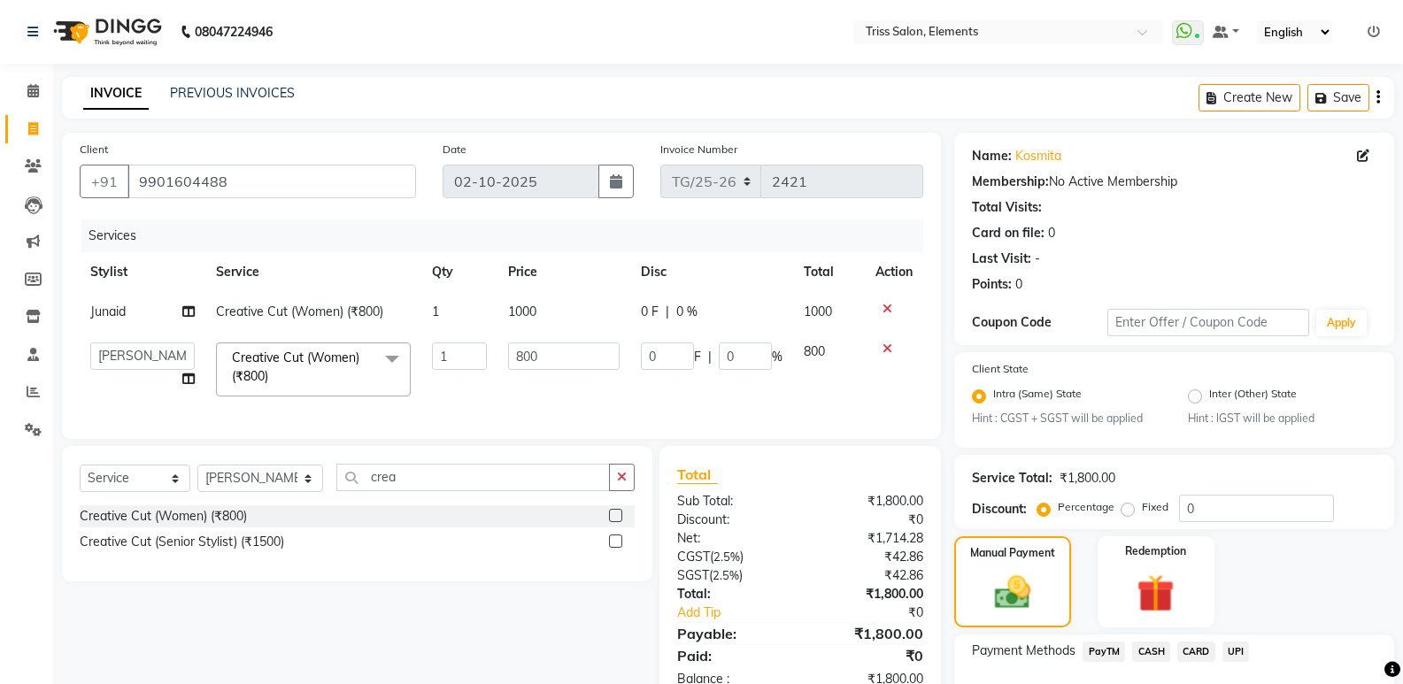
click at [1201, 649] on span "CARD" at bounding box center [1196, 652] width 38 height 20
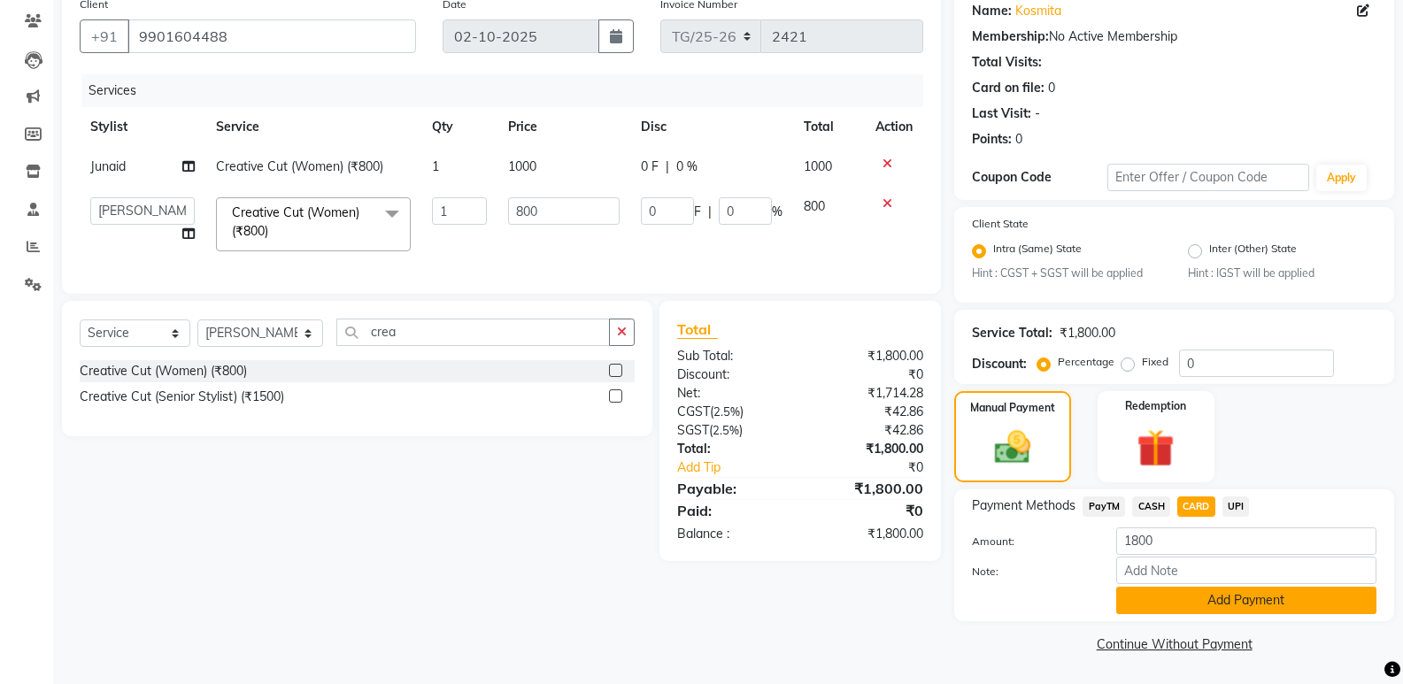
click at [1256, 598] on button "Add Payment" at bounding box center [1246, 600] width 260 height 27
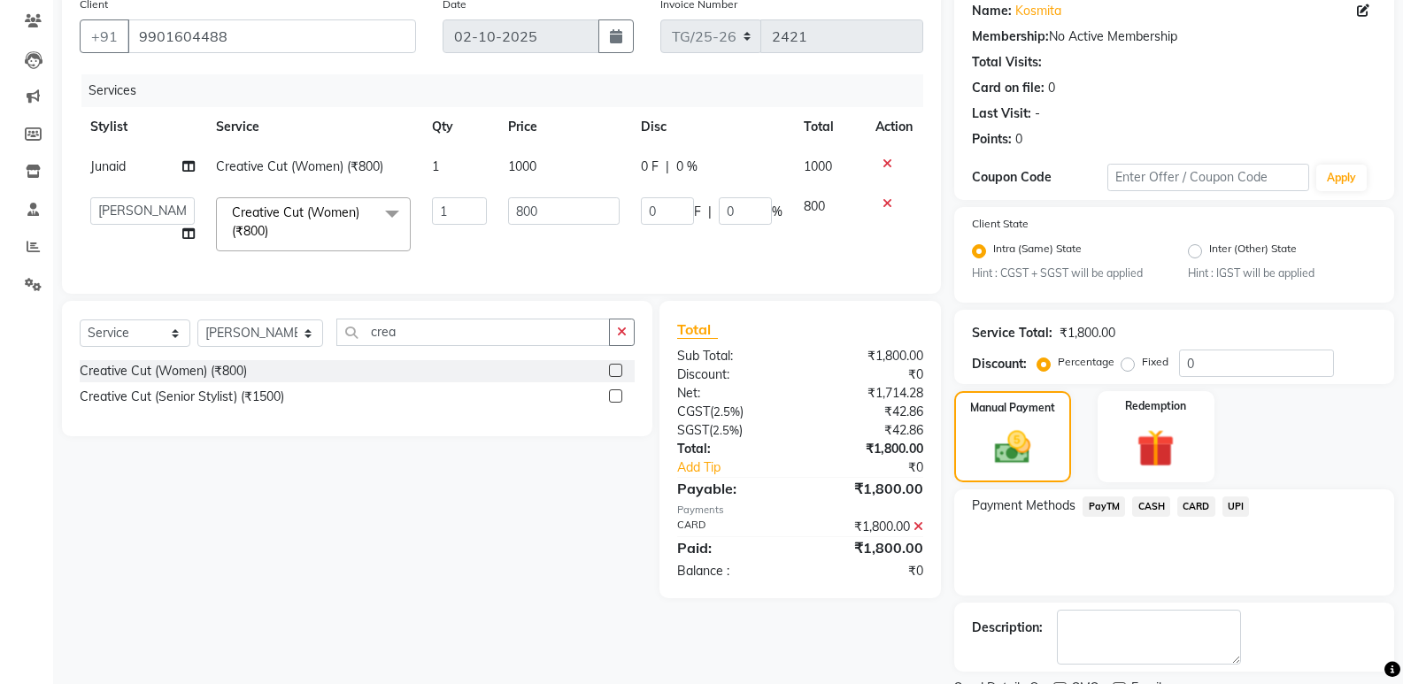
scroll to position [220, 0]
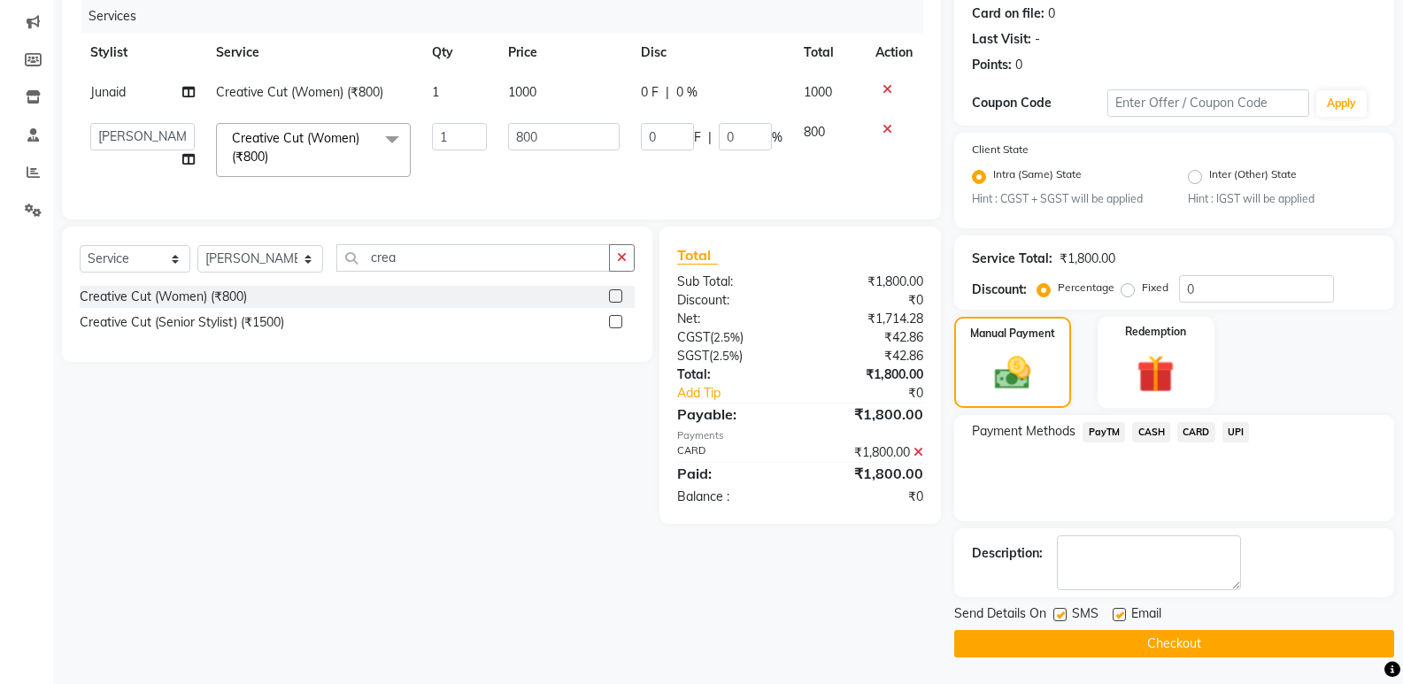
click at [1215, 634] on button "Checkout" at bounding box center [1174, 643] width 440 height 27
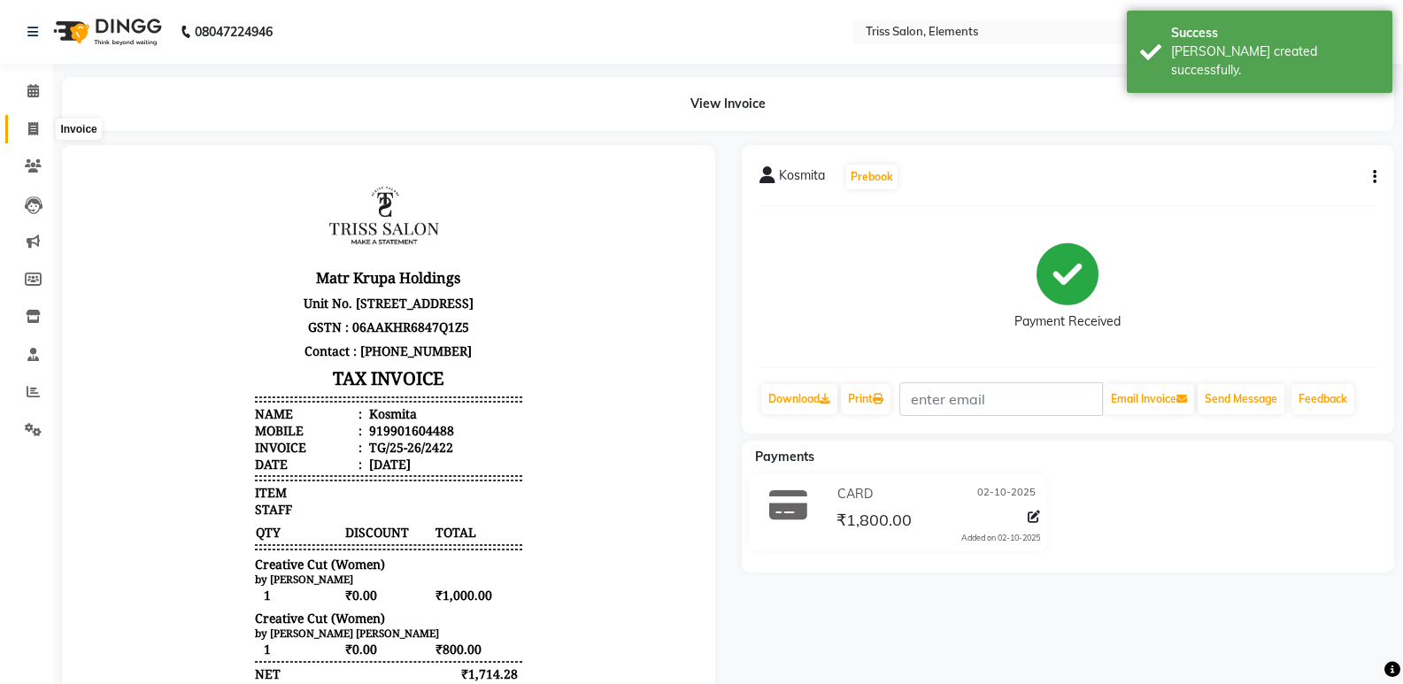
click at [26, 127] on span at bounding box center [33, 130] width 31 height 20
select select "service"
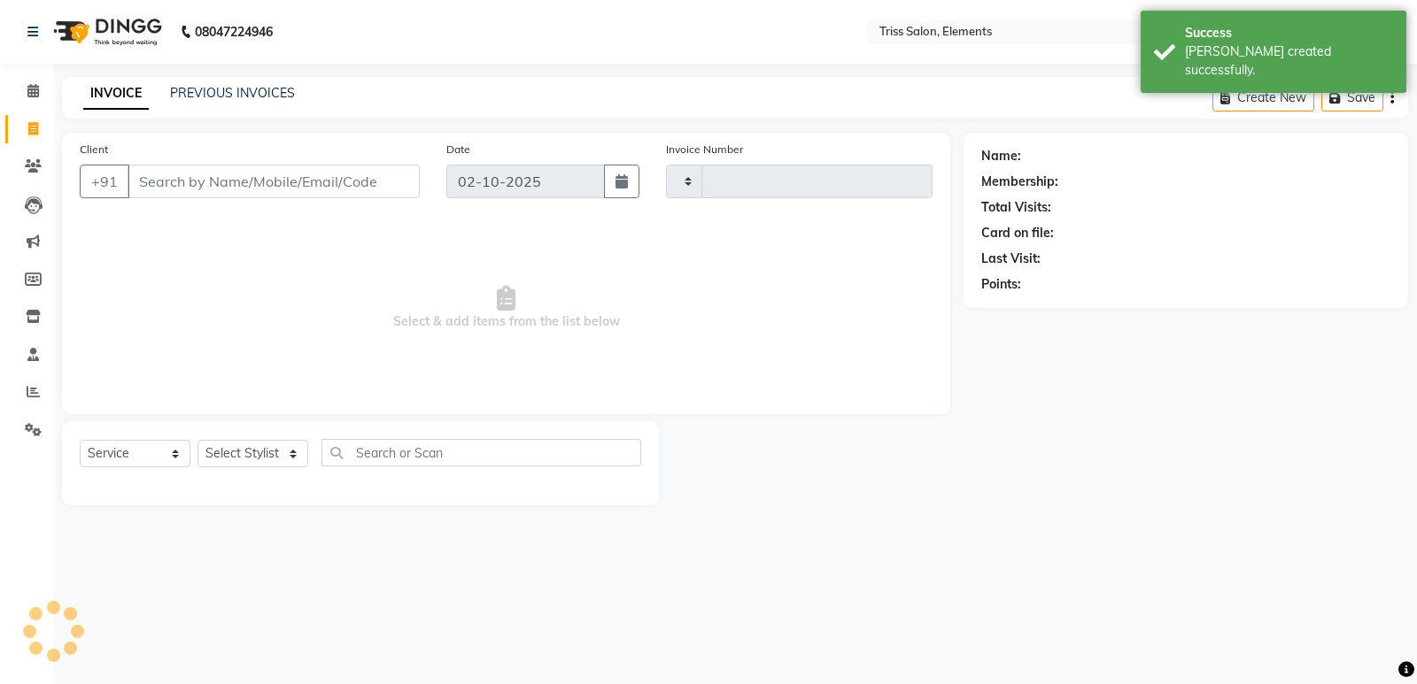
type input "2423"
select select "4303"
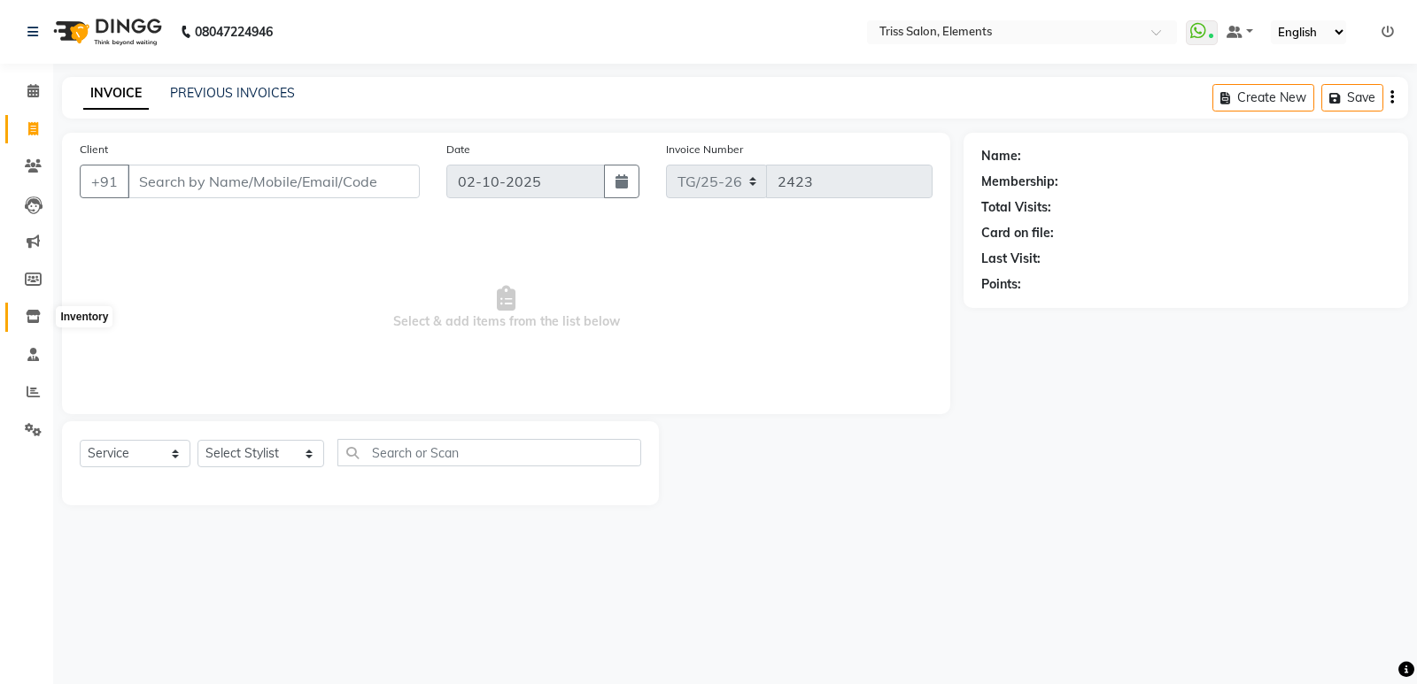
click at [40, 314] on icon at bounding box center [33, 316] width 15 height 13
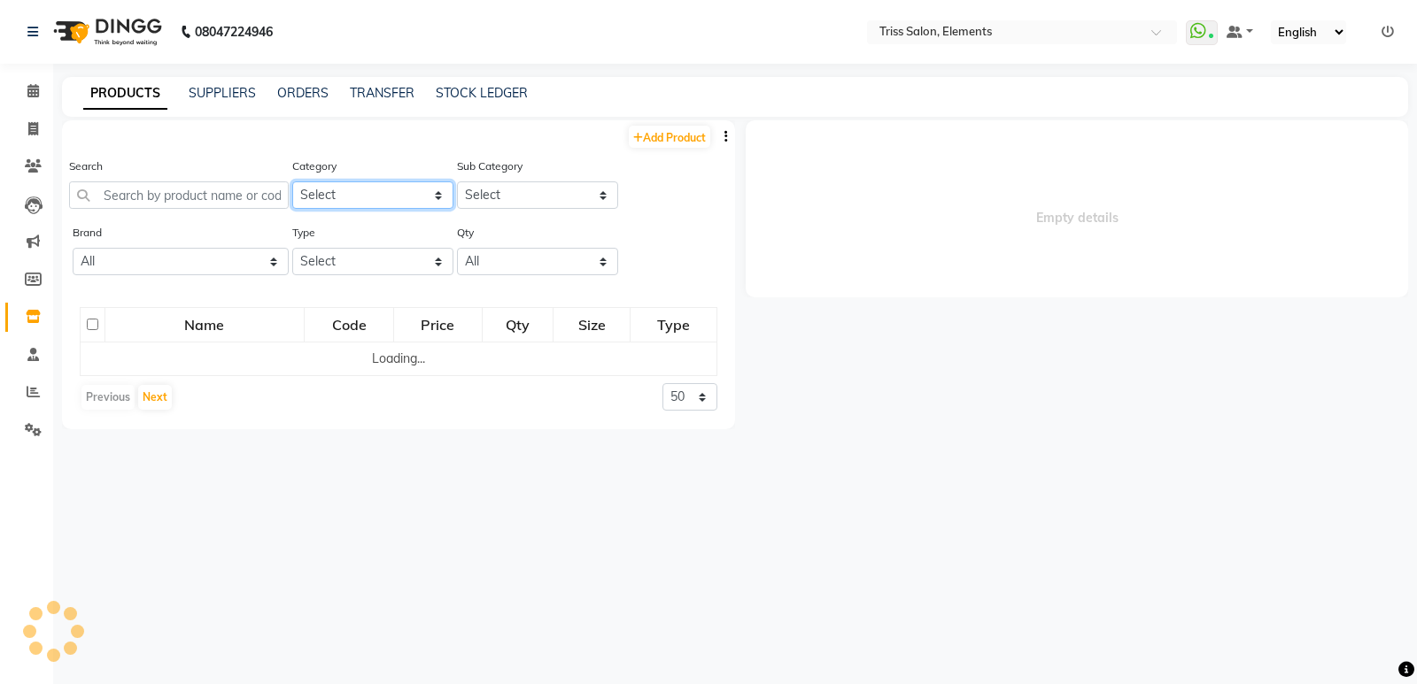
click at [343, 196] on select "Select PH Keune GK Moroccan Oil 3TenX K18 Schwarzkopf Mintree Kanpeki Thalgo Ot…" at bounding box center [372, 194] width 161 height 27
select select
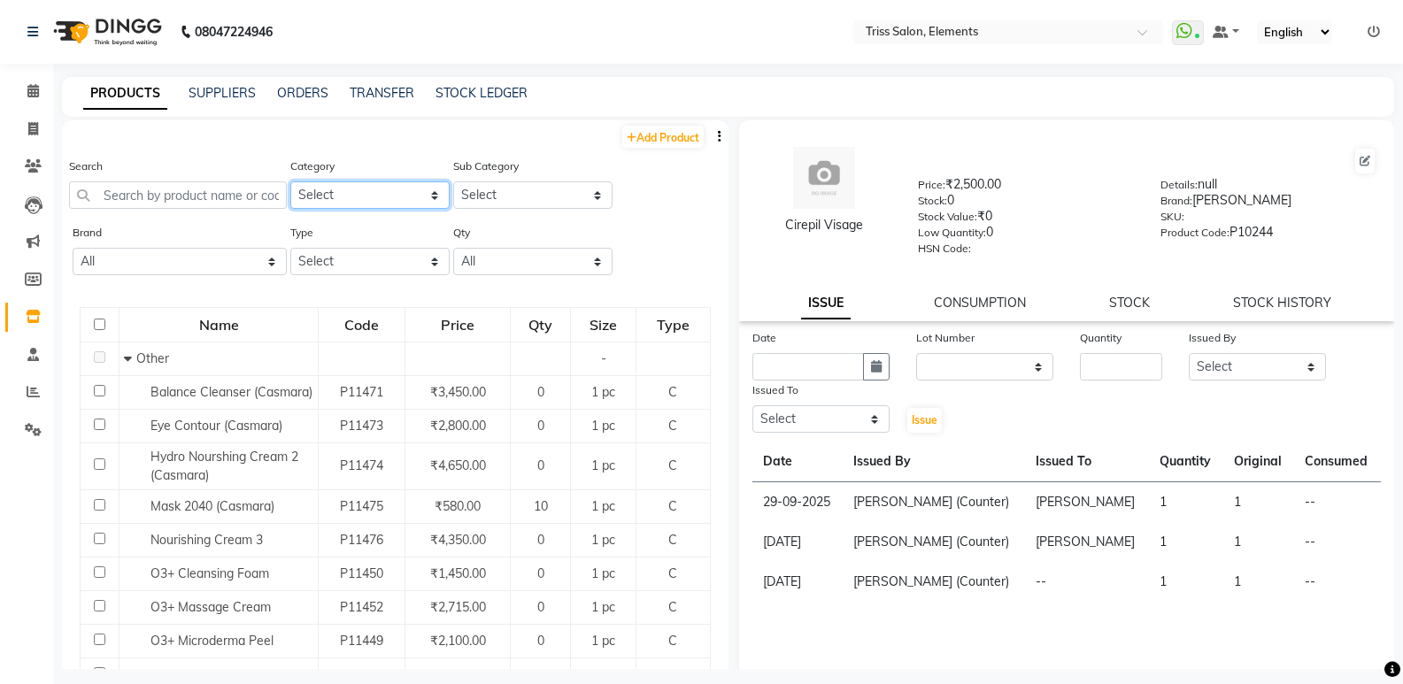
select select "367302250"
click at [290, 181] on select "Select PH Keune GK Moroccan Oil 3TenX K18 Schwarzkopf Mintree Kanpeki Thalgo Ot…" at bounding box center [369, 194] width 159 height 27
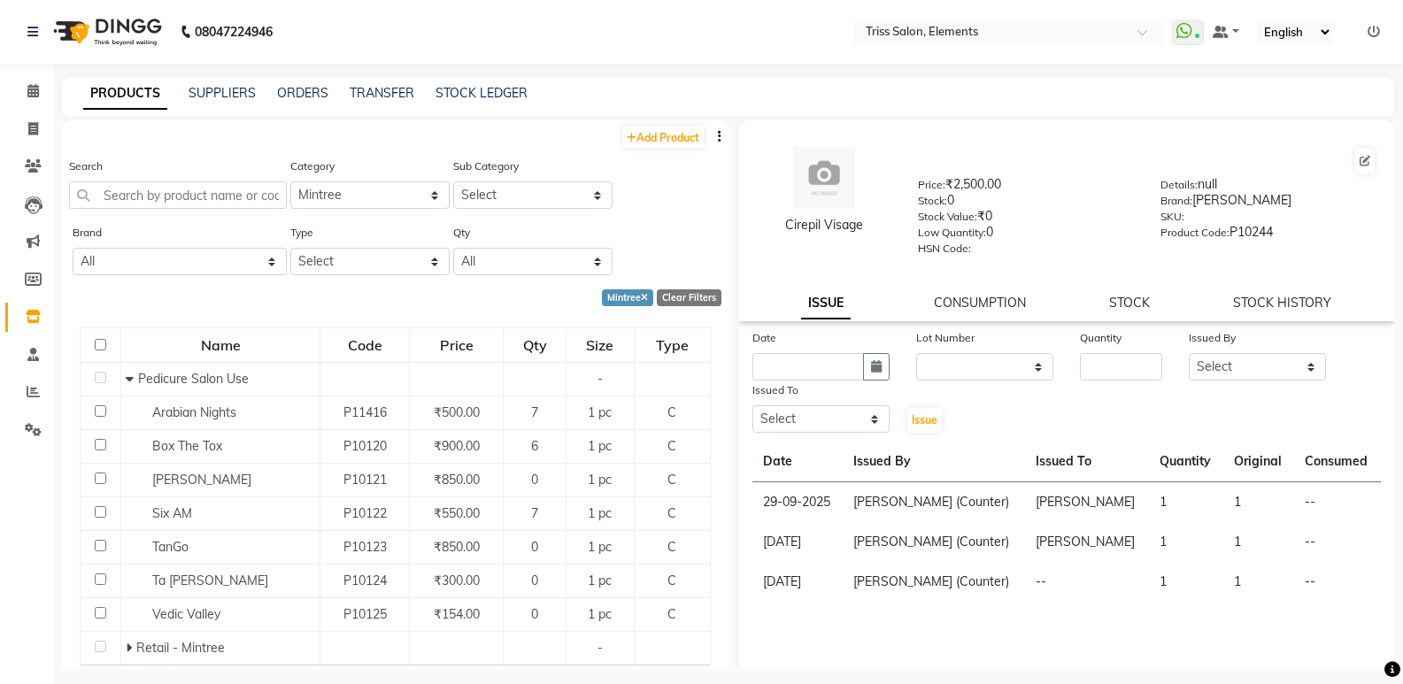
click at [739, 278] on div "Cirepil Visage Price: ₹2,500.00 Stock: 0 Stock Value: ₹0 Low Quantity: 0 HSN Co…" at bounding box center [1067, 220] width 656 height 201
click at [143, 44] on img at bounding box center [105, 32] width 121 height 50
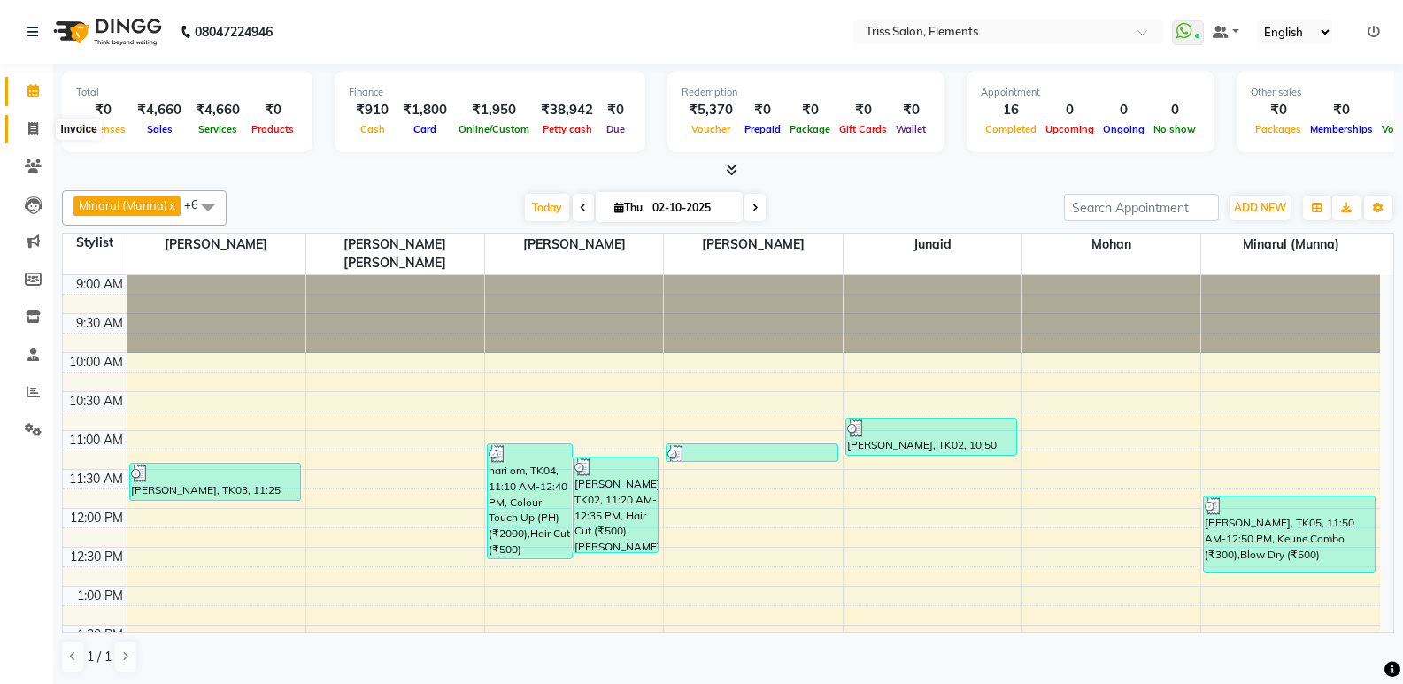
click at [28, 129] on icon at bounding box center [33, 128] width 10 height 13
select select "service"
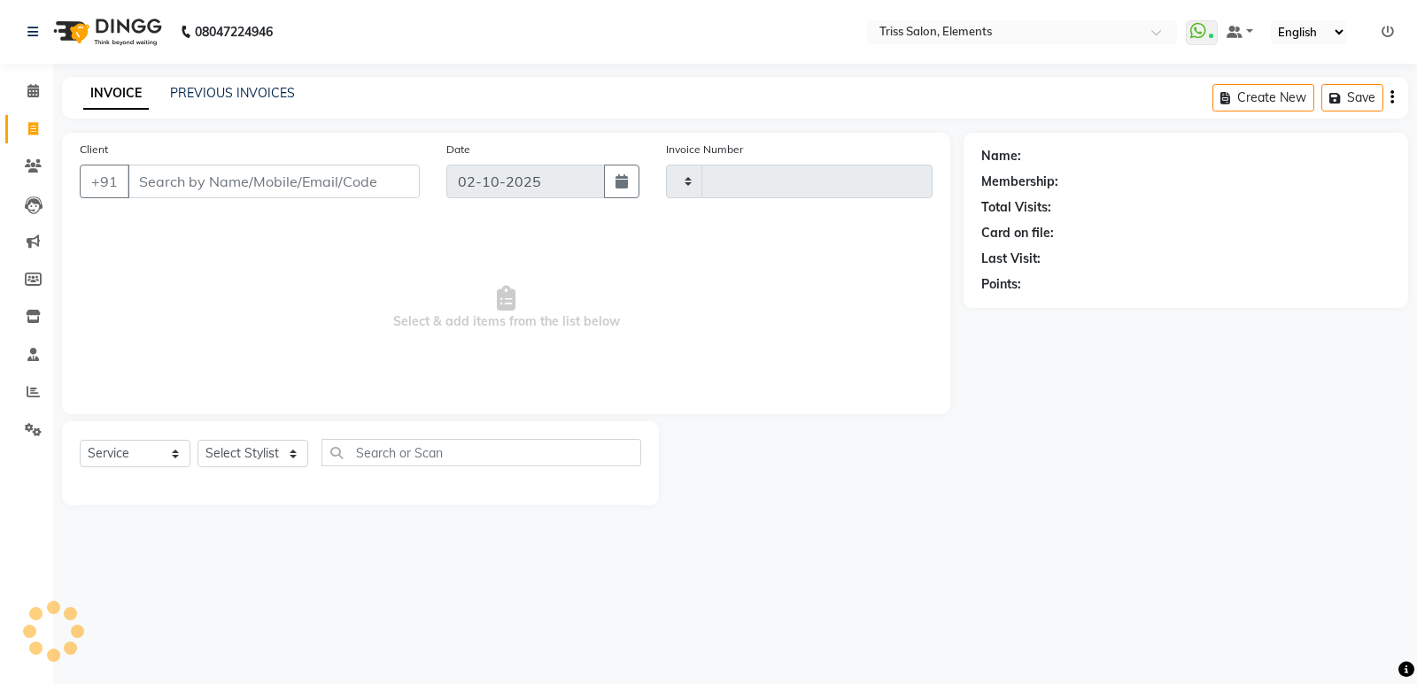
type input "2423"
select select "4303"
click at [245, 446] on select "Select Stylist Ankit ([PERSON_NAME]) [PERSON_NAME] ([PERSON_NAME]) [PERSON_NAME…" at bounding box center [260, 453] width 127 height 27
select select "66361"
click at [197, 440] on select "Select Stylist Ankit ([PERSON_NAME]) [PERSON_NAME] ([PERSON_NAME]) [PERSON_NAME…" at bounding box center [260, 453] width 127 height 27
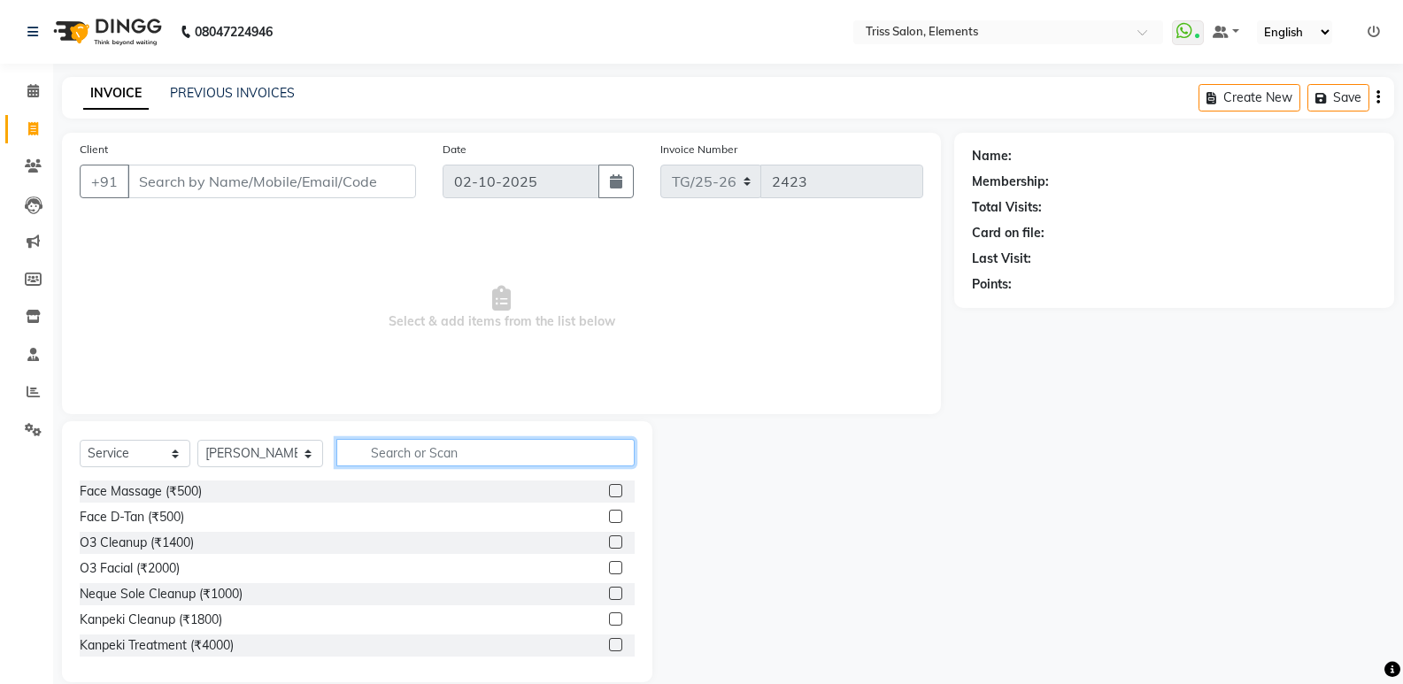
click at [375, 455] on input "text" at bounding box center [485, 452] width 298 height 27
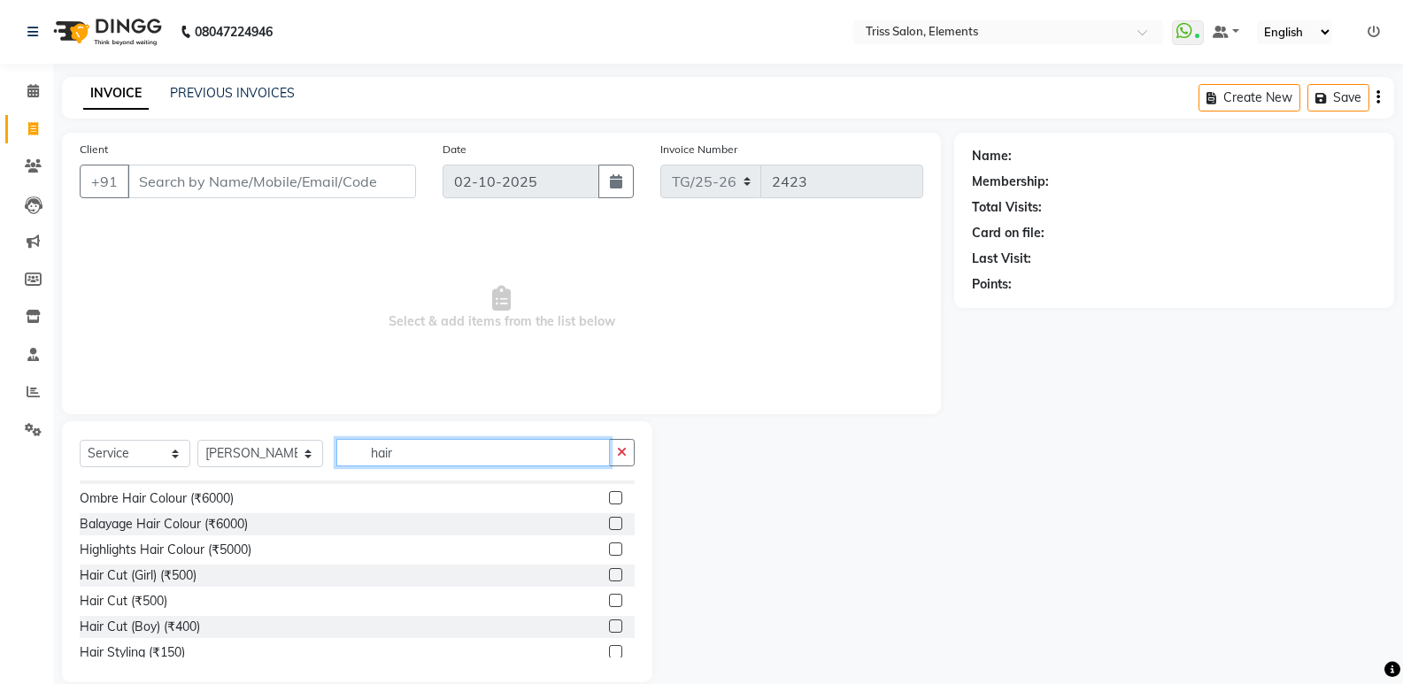
scroll to position [105, 0]
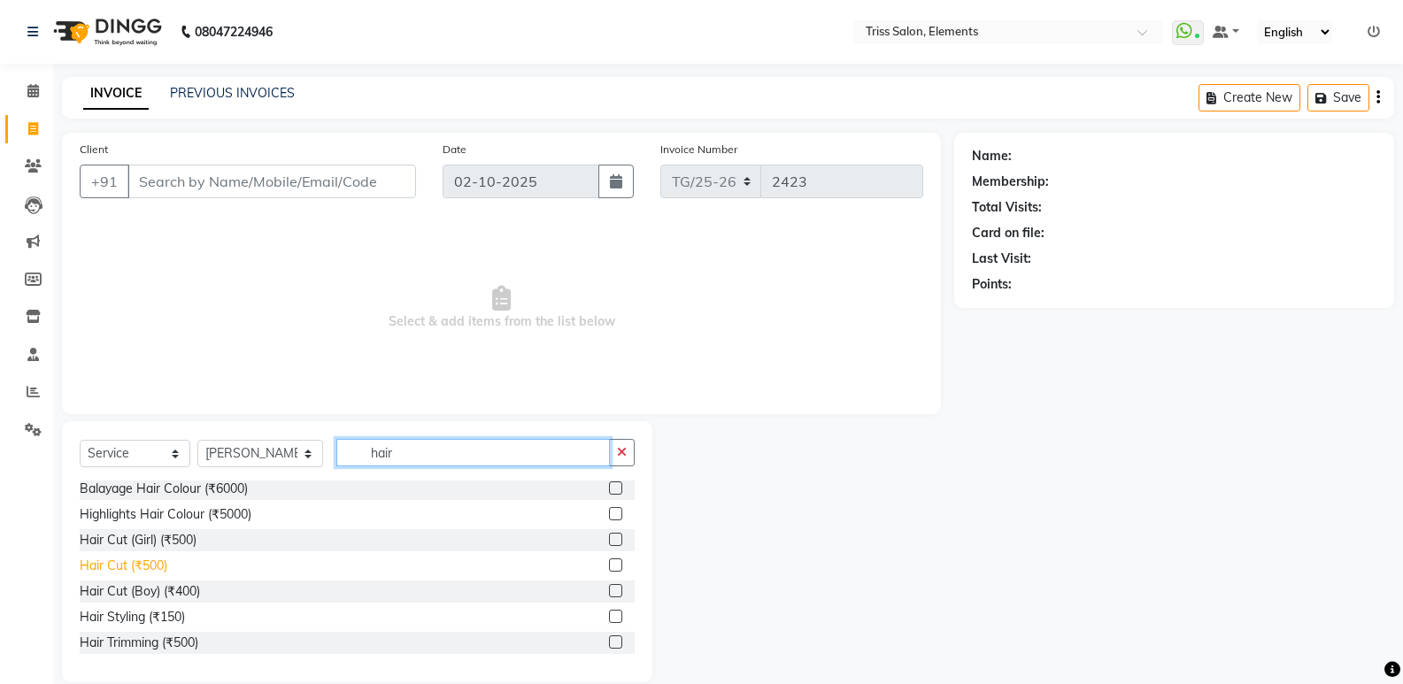
type input "hair"
click at [131, 566] on div "Hair Cut (₹500)" at bounding box center [124, 566] width 88 height 19
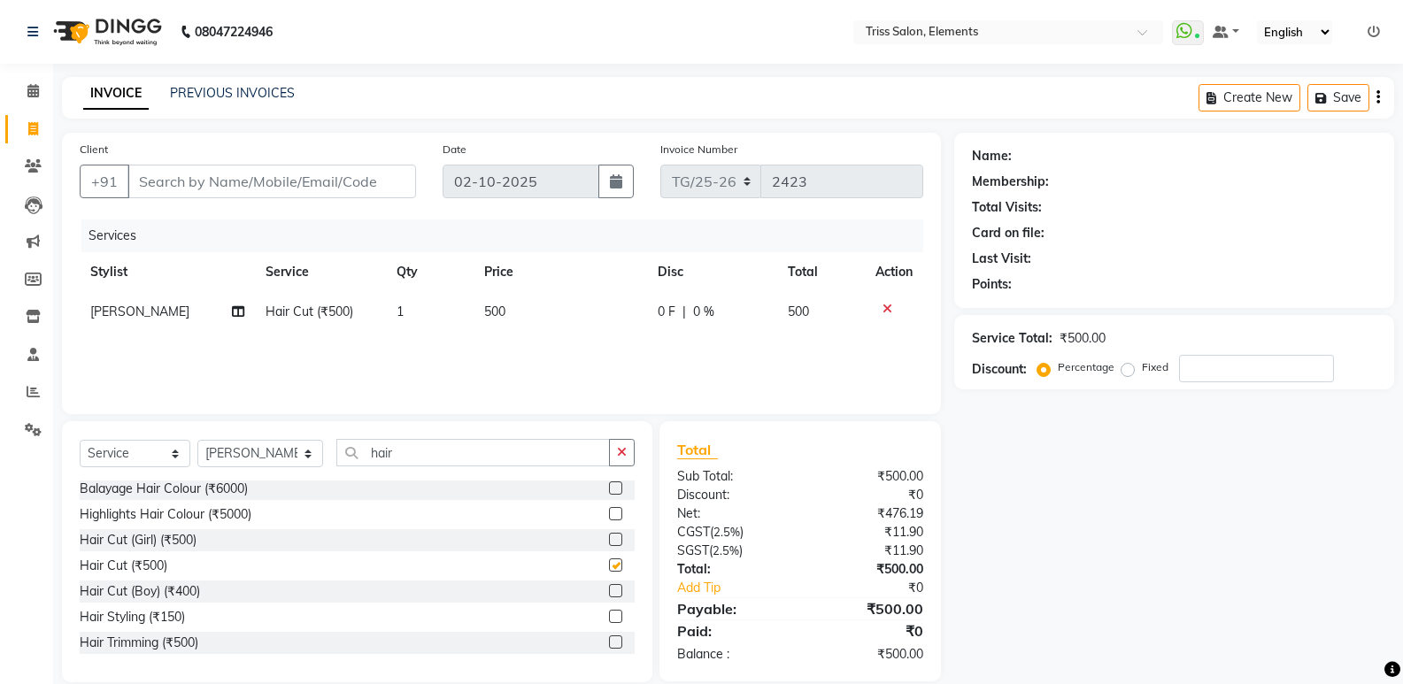
checkbox input "false"
click at [398, 452] on input "hair" at bounding box center [473, 452] width 274 height 27
type input "h"
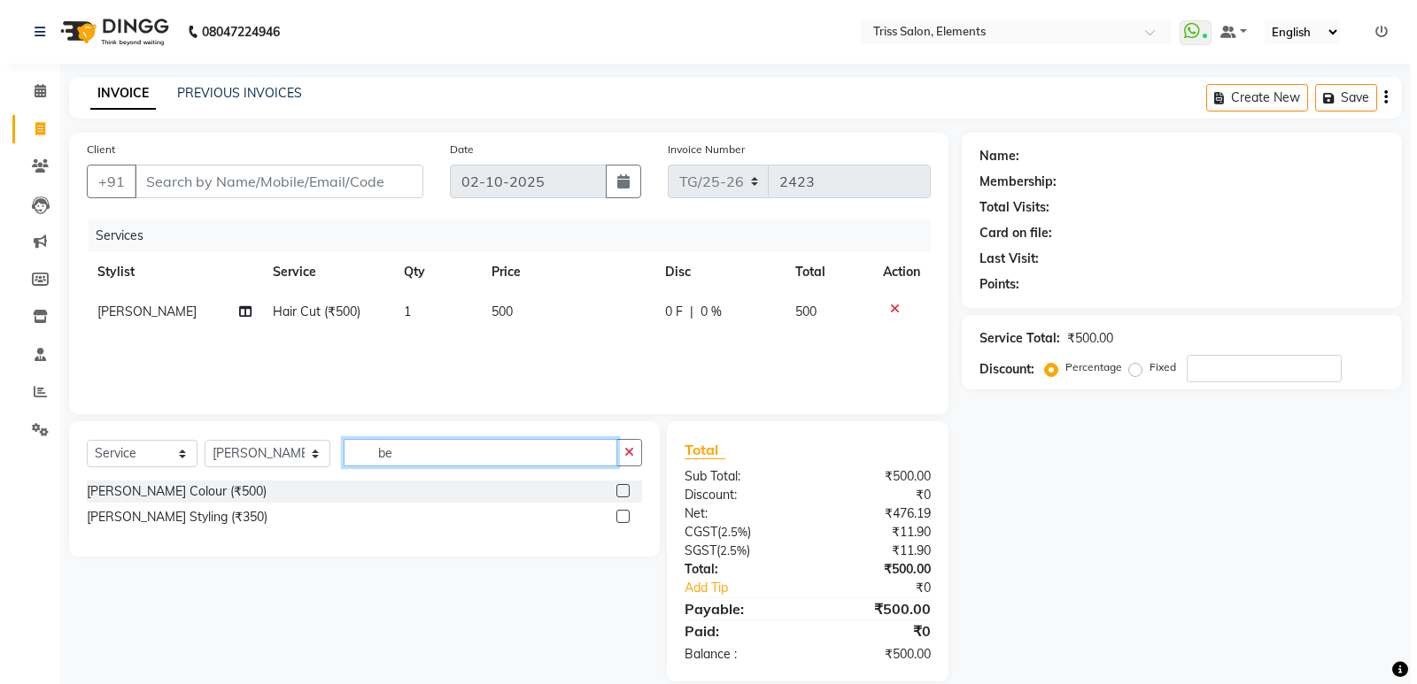
scroll to position [0, 0]
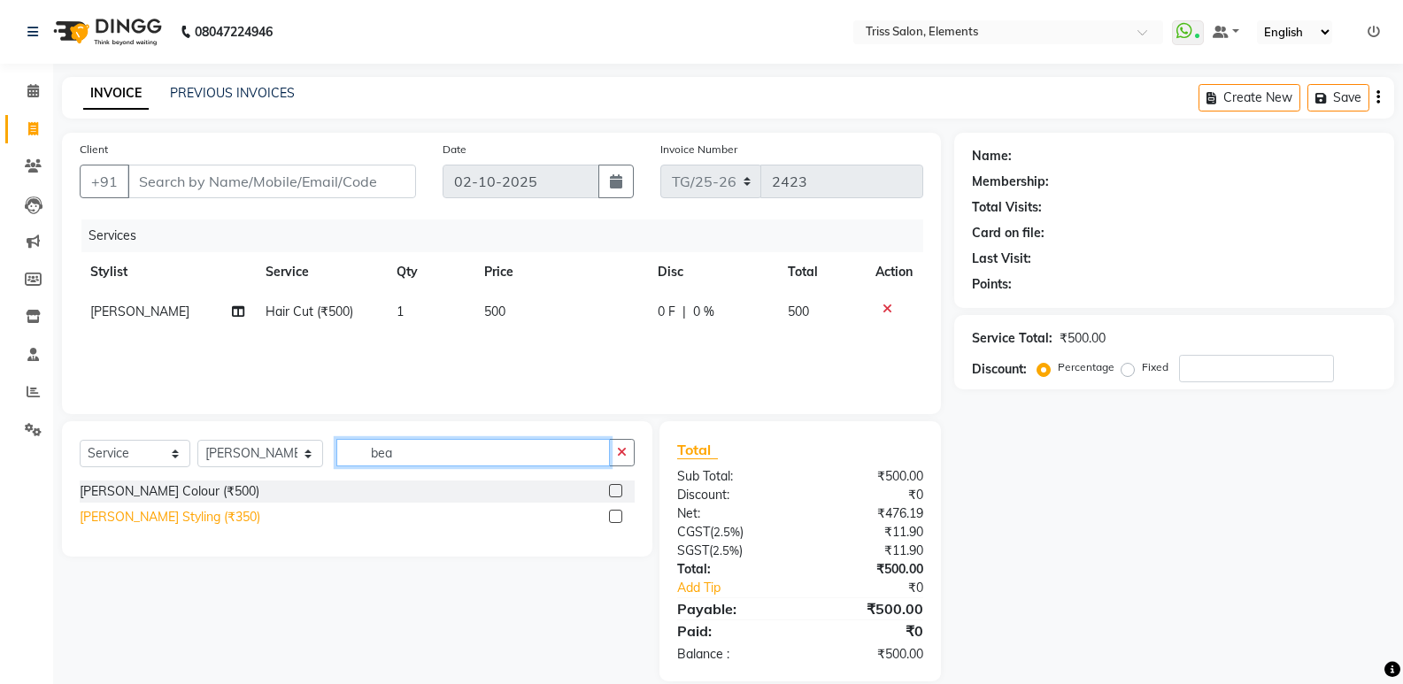
type input "bea"
click at [129, 521] on div "[PERSON_NAME] Styling (₹350)" at bounding box center [170, 517] width 181 height 19
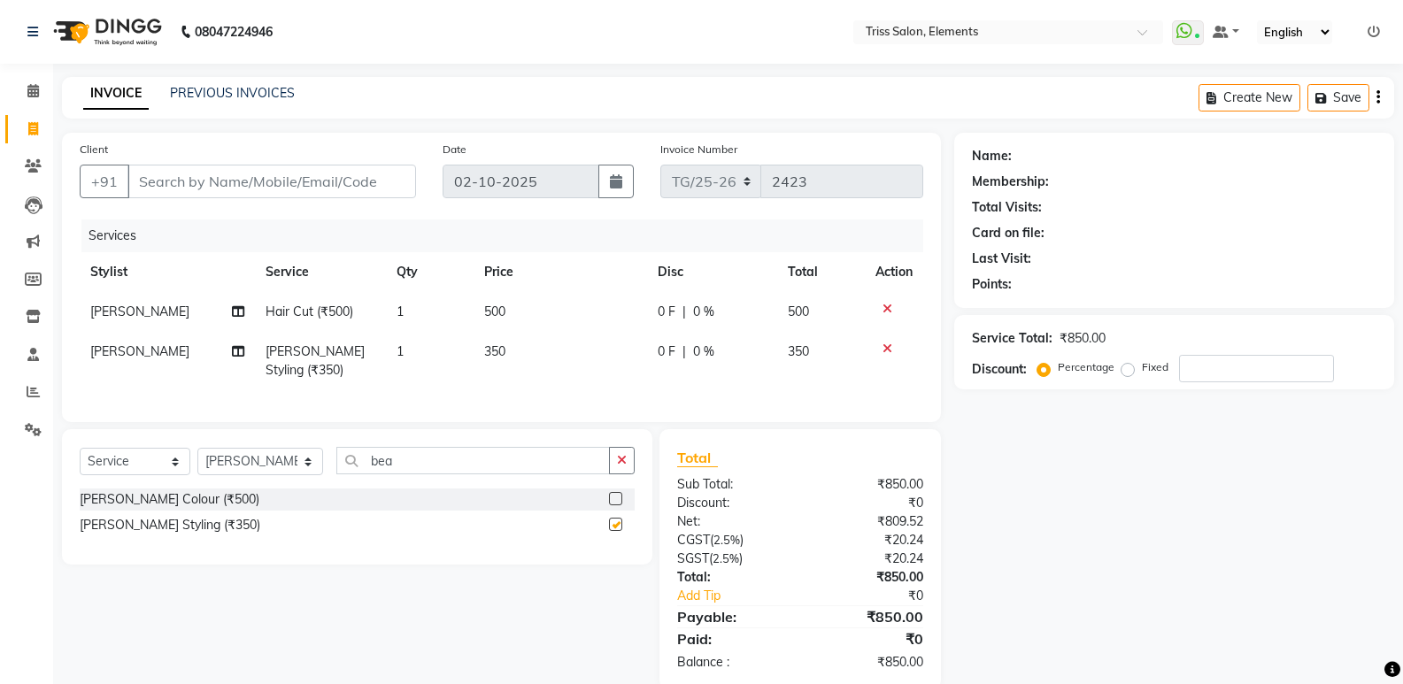
checkbox input "false"
click at [263, 186] on input "Client" at bounding box center [271, 182] width 289 height 34
type input "9"
type input "0"
type input "9355499948"
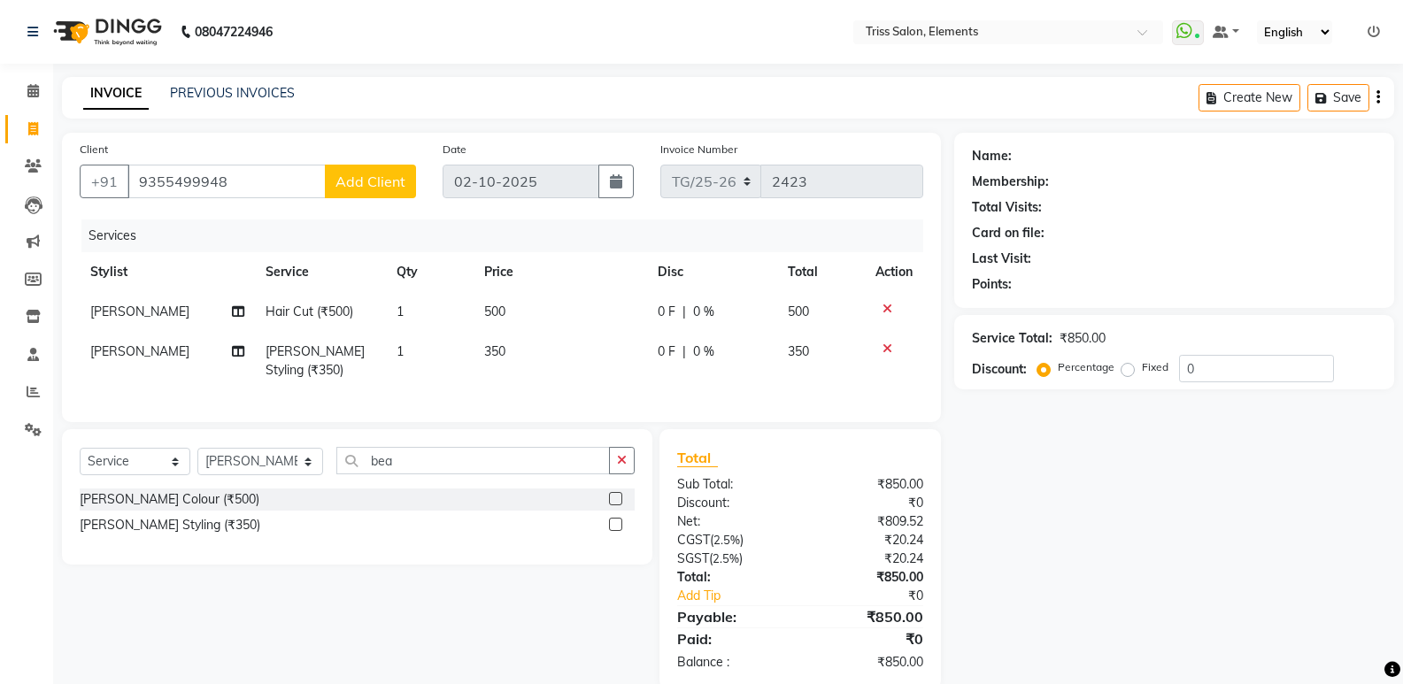
click at [376, 181] on span "Add Client" at bounding box center [371, 182] width 70 height 18
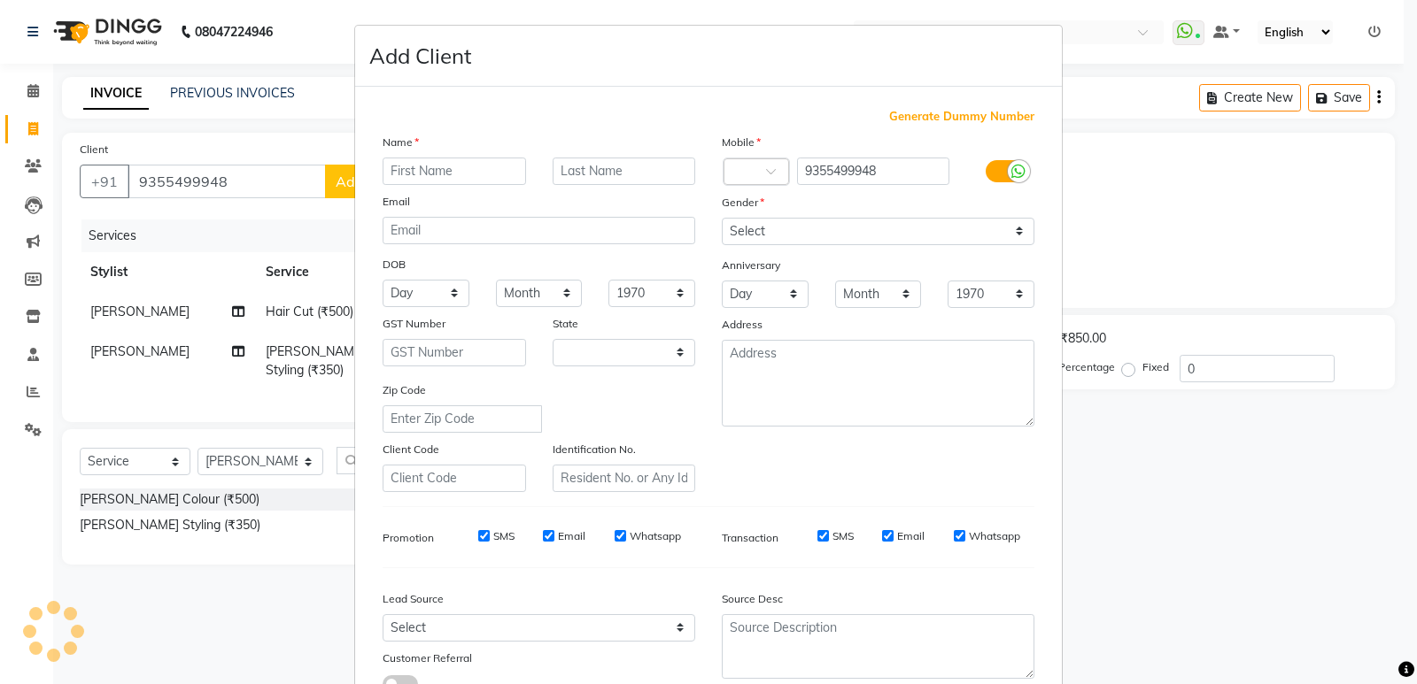
select select "13"
click at [460, 166] on input "text" at bounding box center [453, 171] width 143 height 27
type input "Piyush"
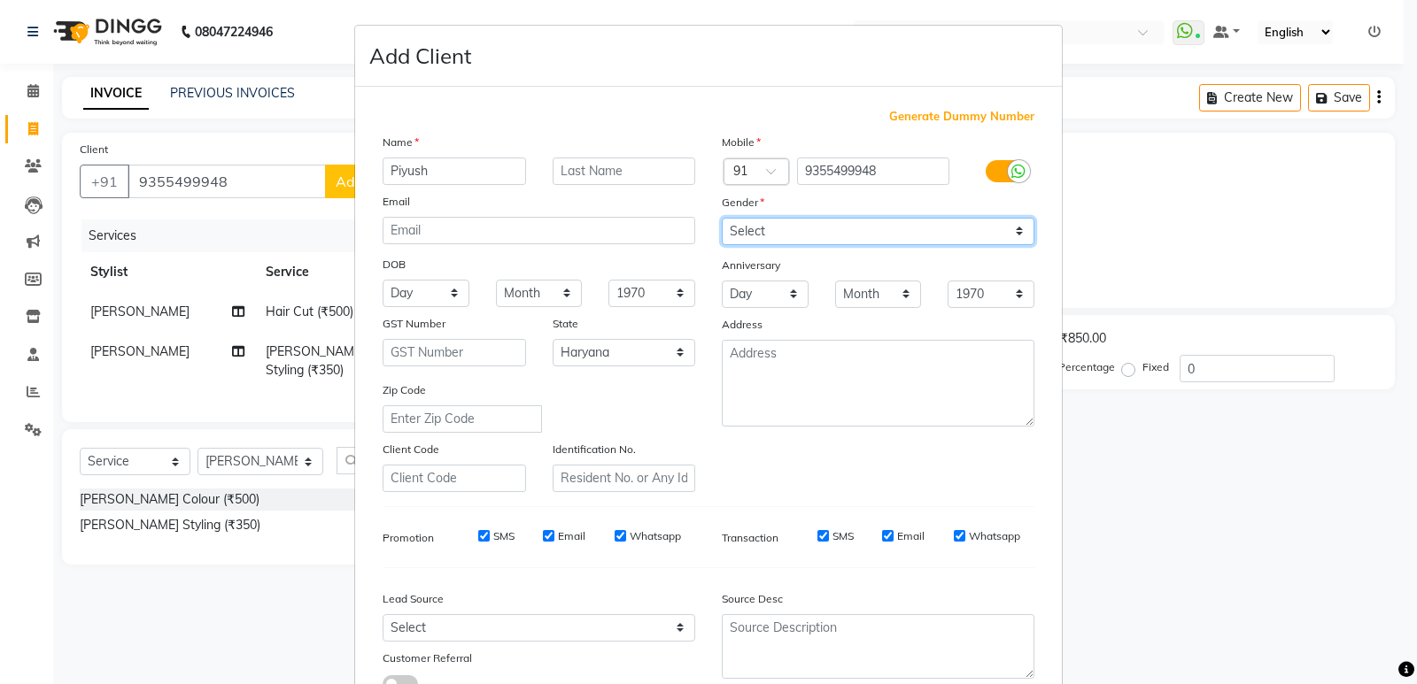
click at [821, 223] on select "Select [DEMOGRAPHIC_DATA] [DEMOGRAPHIC_DATA] Other Prefer Not To Say" at bounding box center [878, 231] width 313 height 27
select select "[DEMOGRAPHIC_DATA]"
click at [722, 218] on select "Select [DEMOGRAPHIC_DATA] [DEMOGRAPHIC_DATA] Other Prefer Not To Say" at bounding box center [878, 231] width 313 height 27
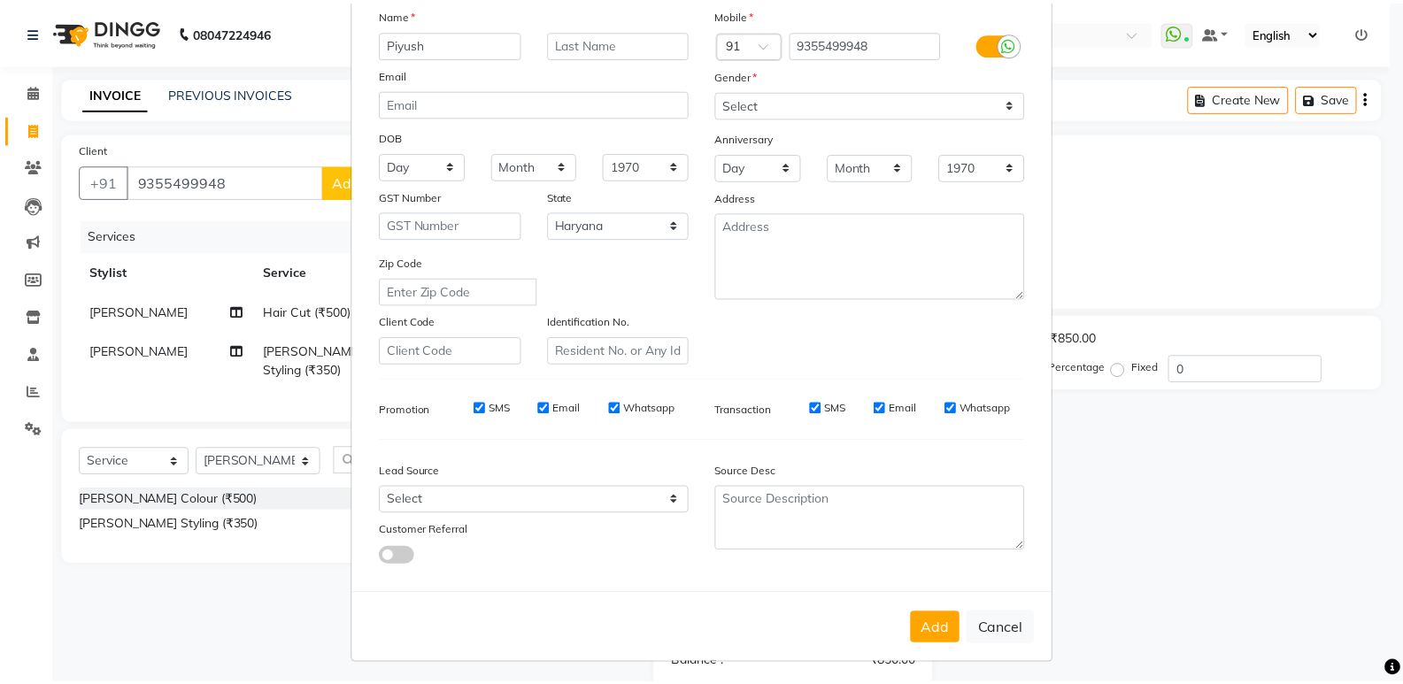
scroll to position [133, 0]
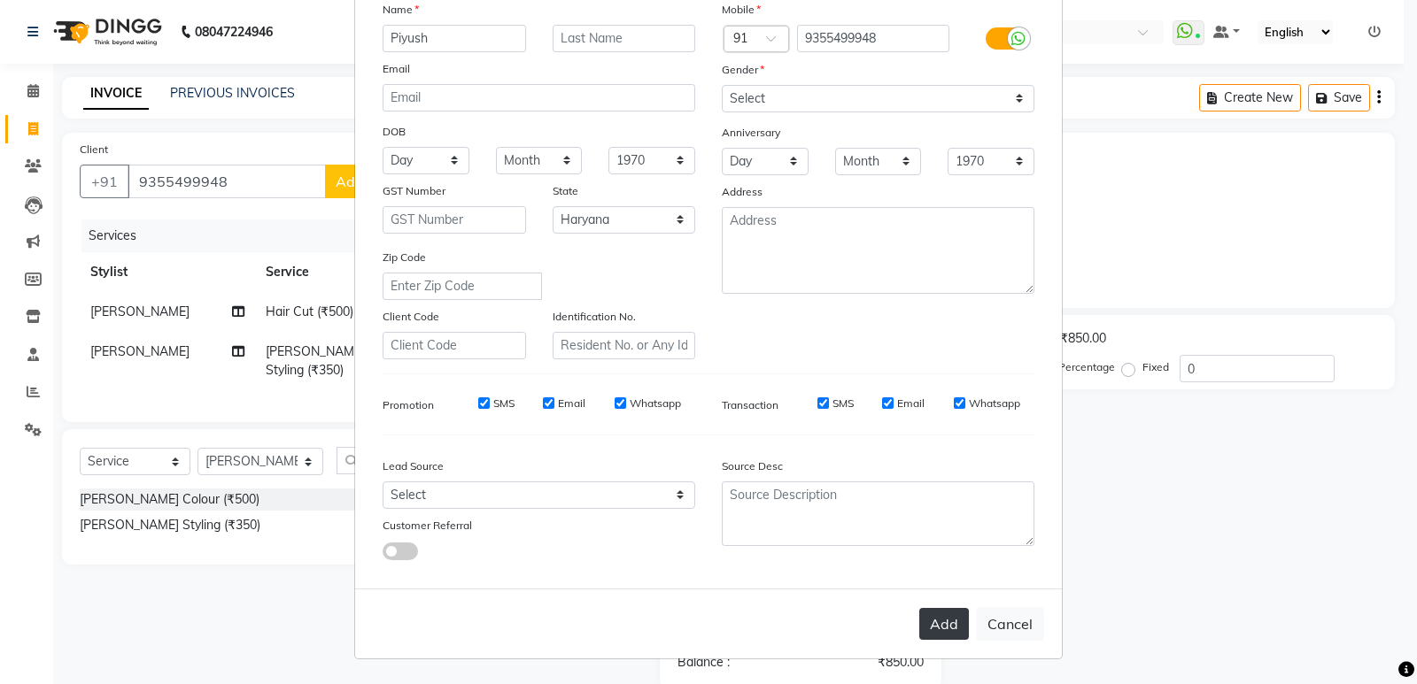
click at [945, 622] on button "Add" at bounding box center [944, 624] width 50 height 32
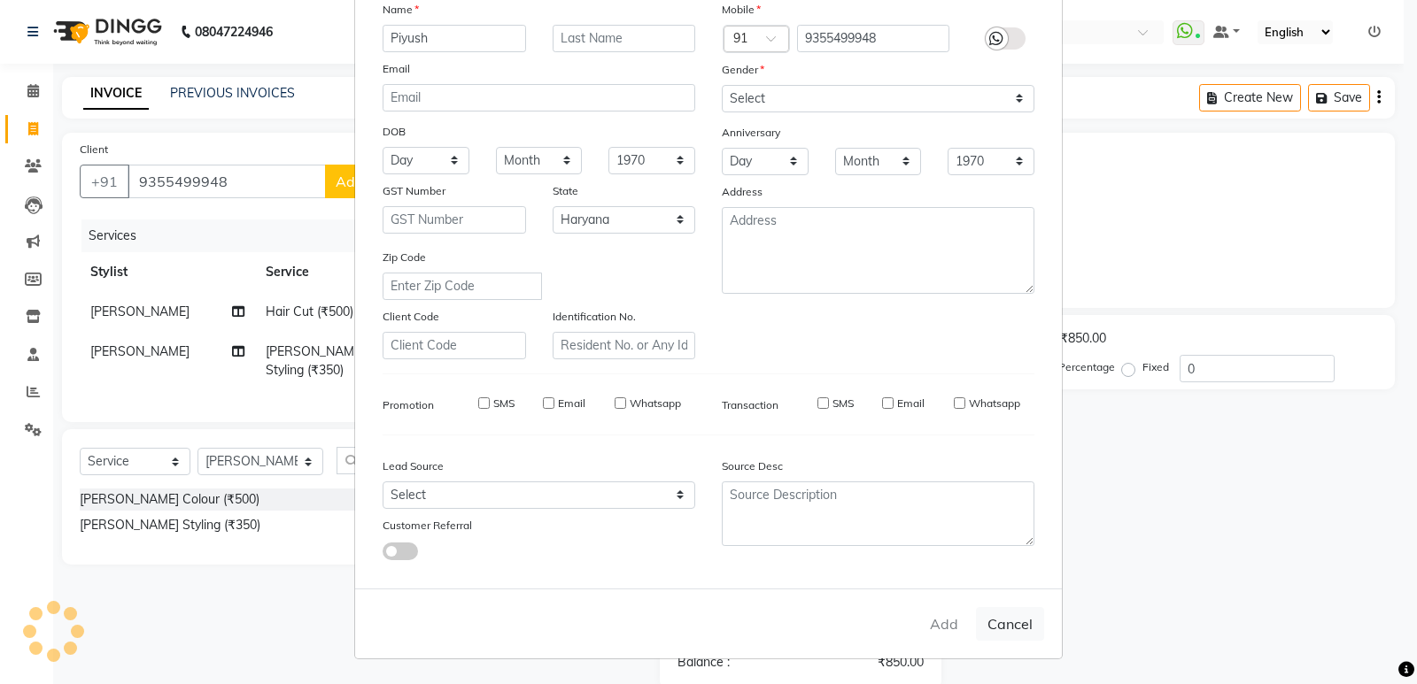
select select
select select "null"
select select
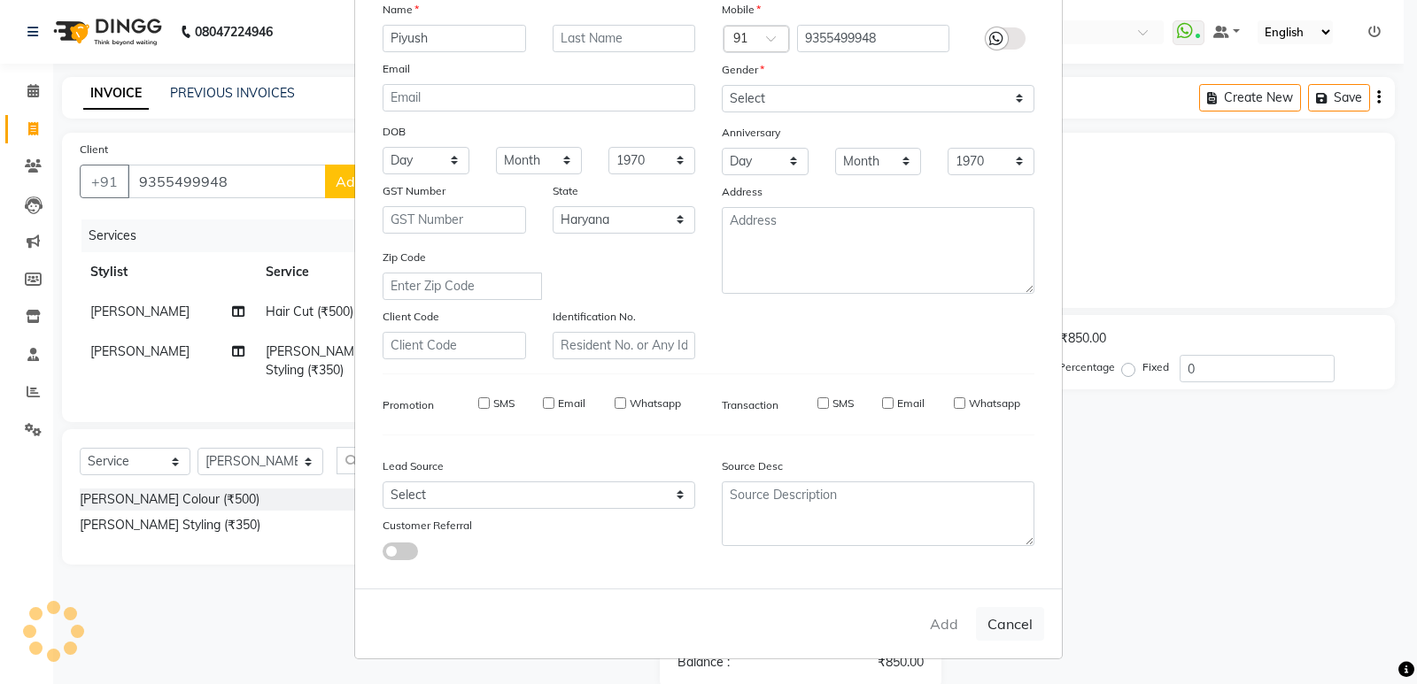
select select
checkbox input "false"
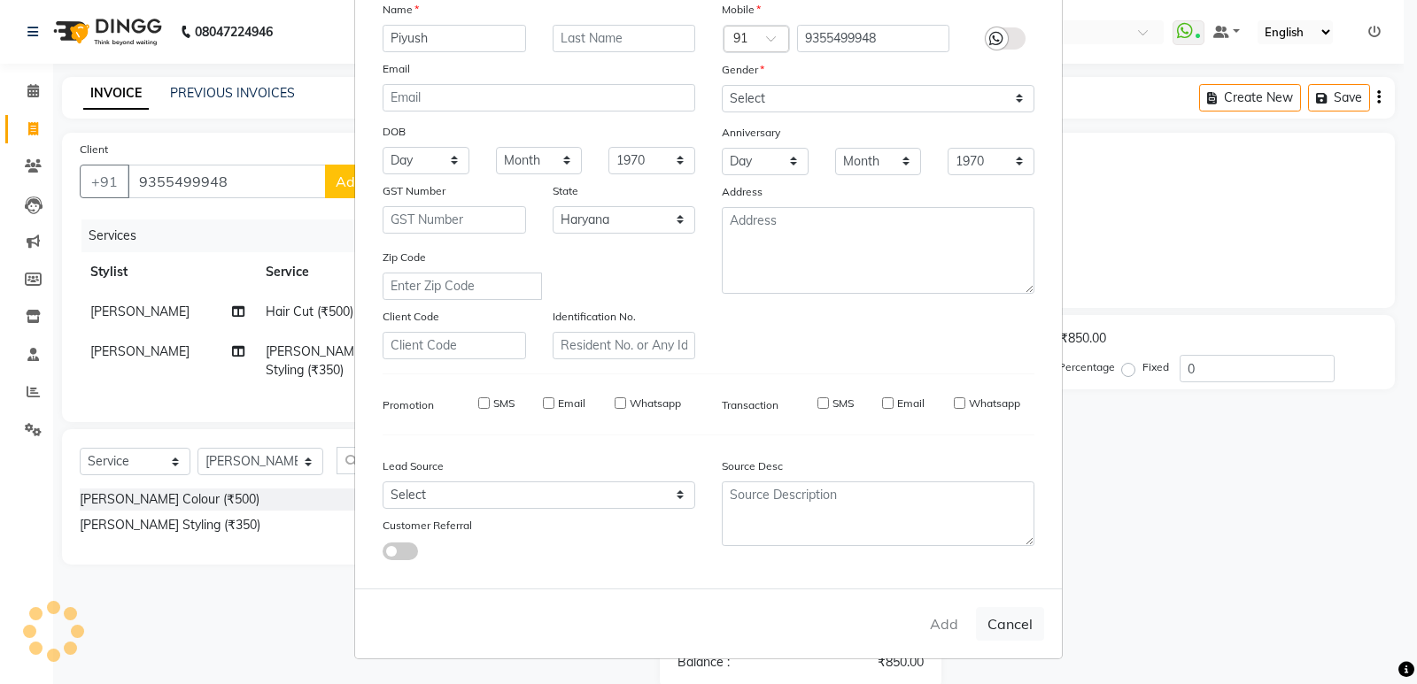
checkbox input "false"
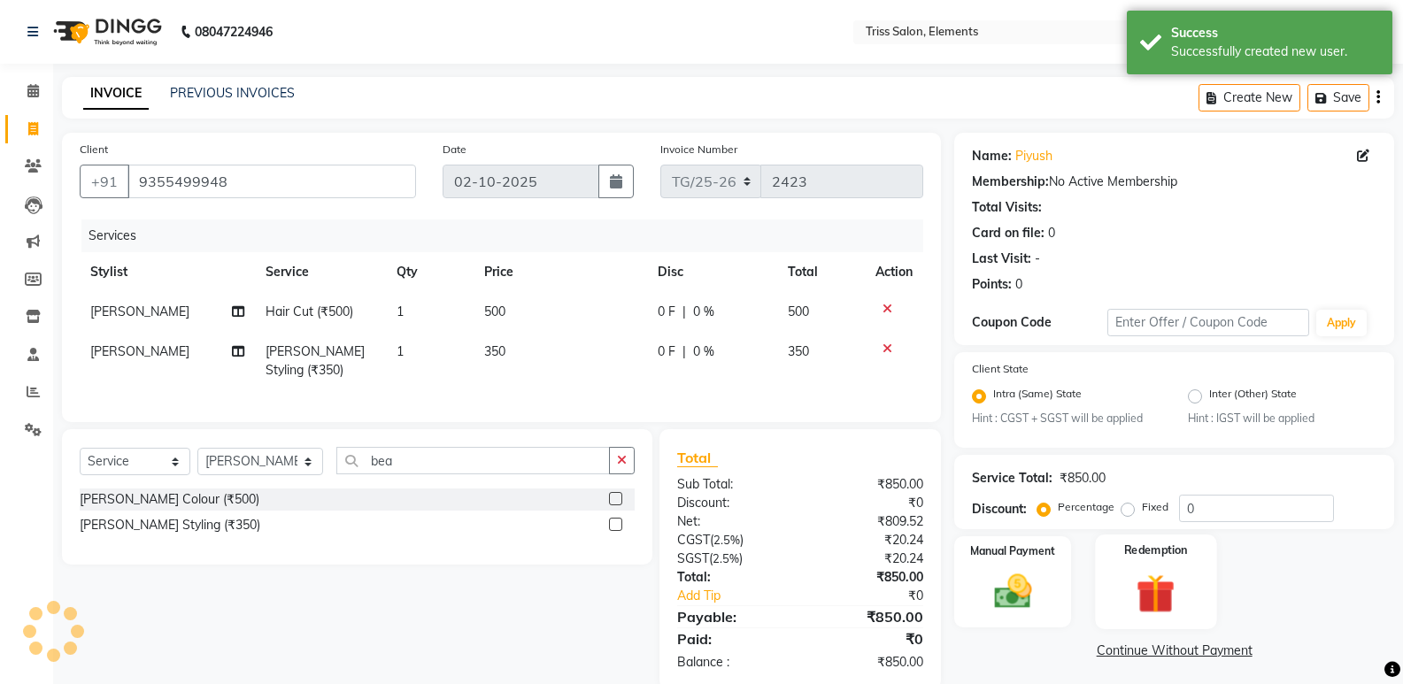
scroll to position [45, 0]
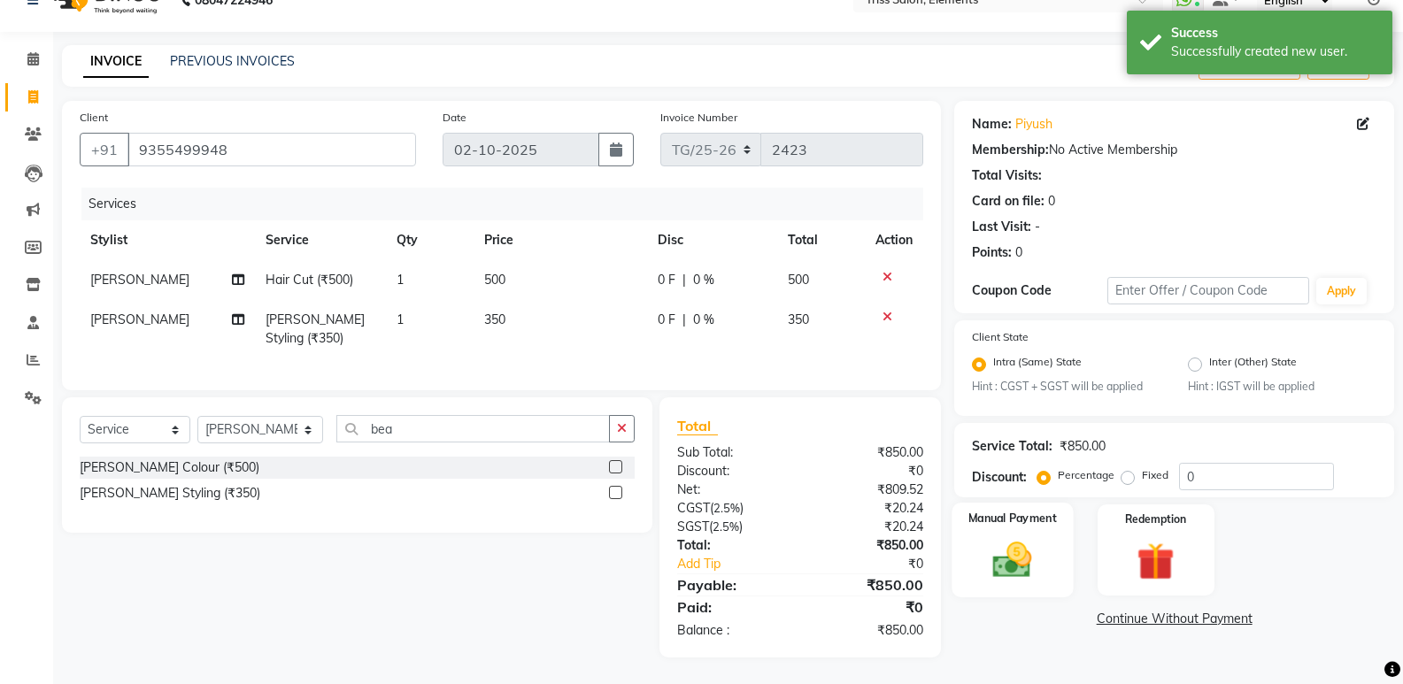
click at [1013, 541] on img at bounding box center [1012, 560] width 63 height 45
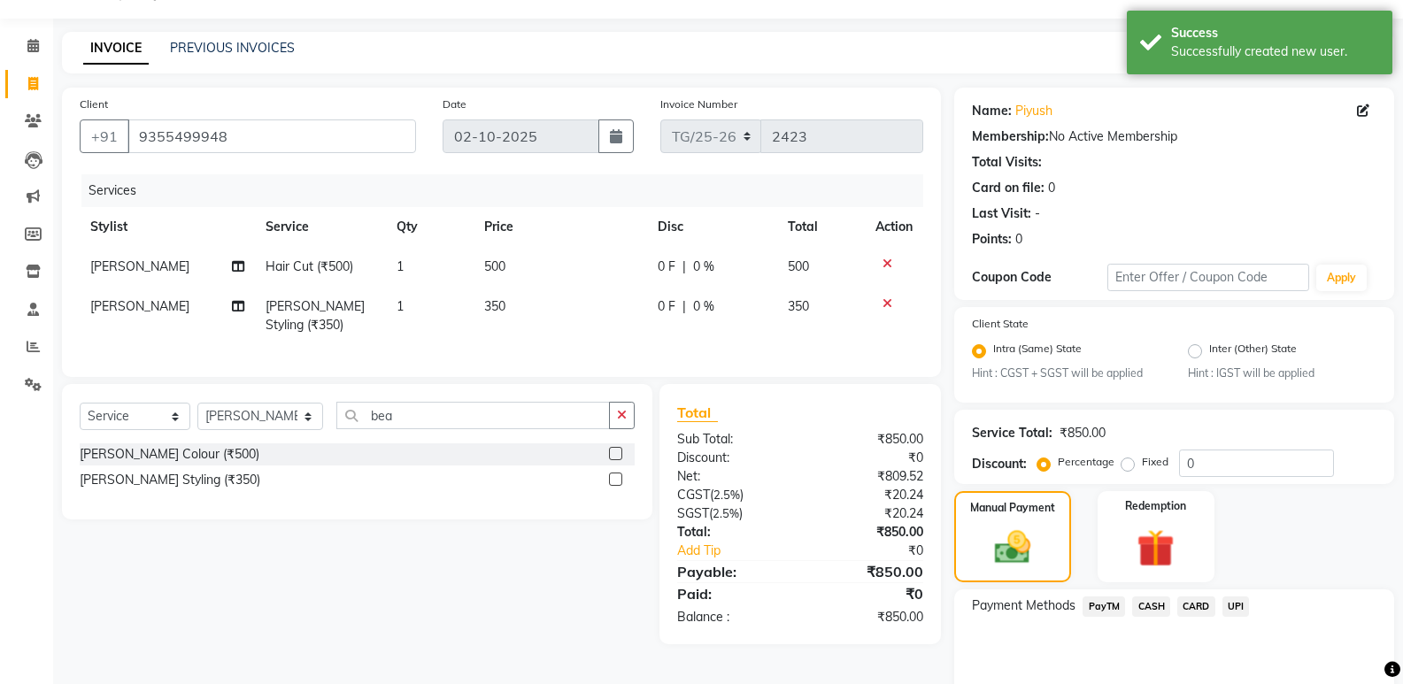
click at [1114, 602] on span "PayTM" at bounding box center [1104, 607] width 42 height 20
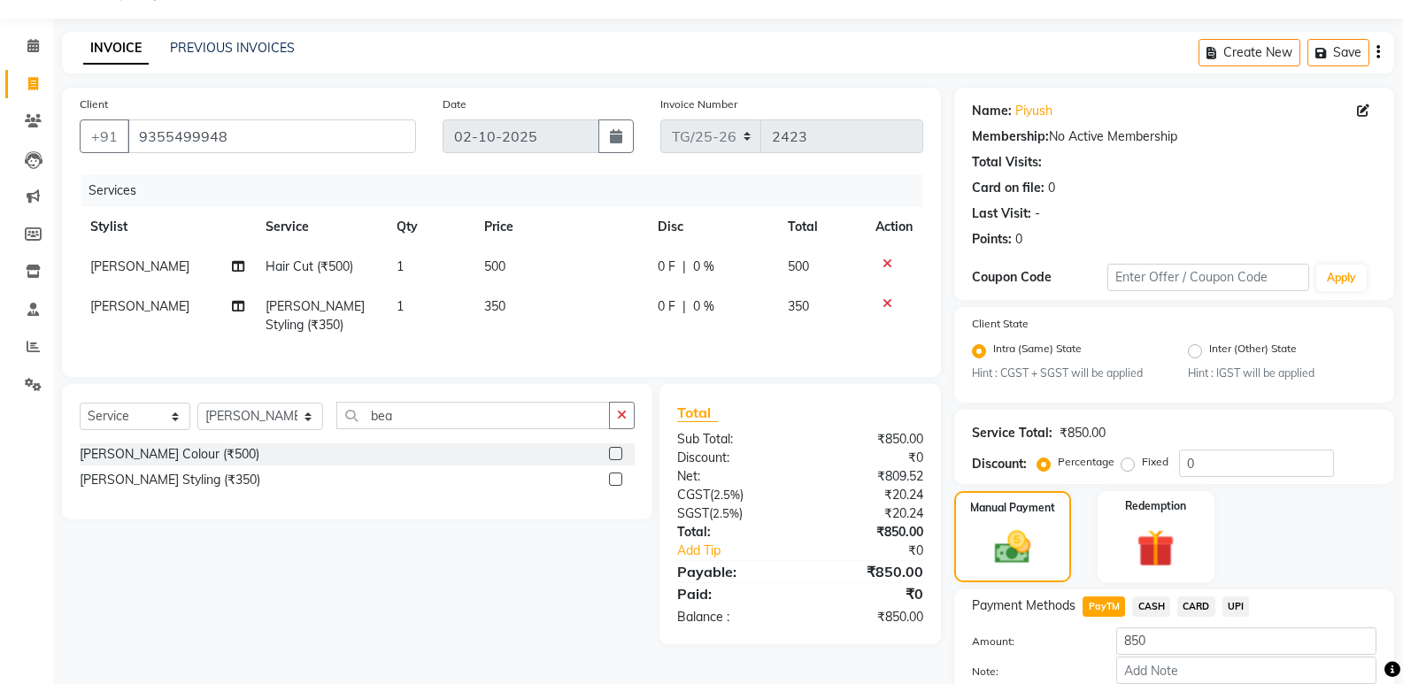
scroll to position [140, 0]
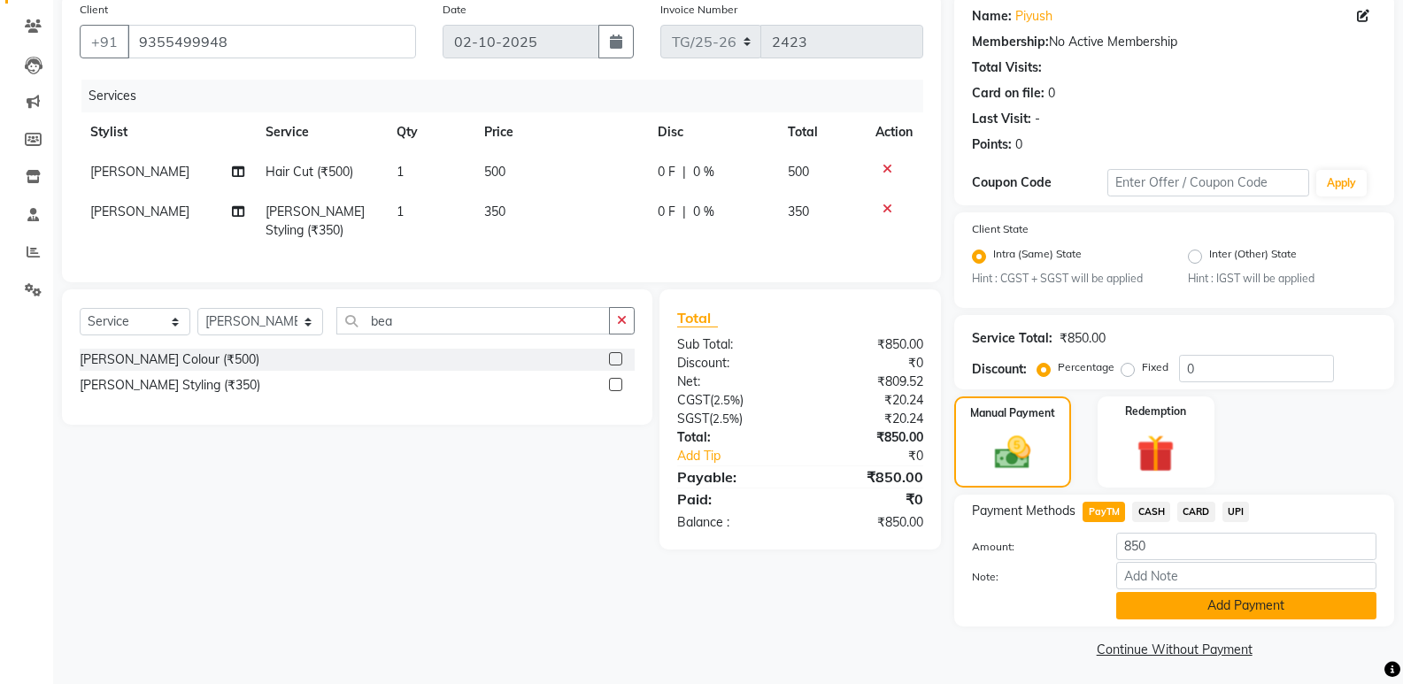
click at [1206, 601] on button "Add Payment" at bounding box center [1246, 605] width 260 height 27
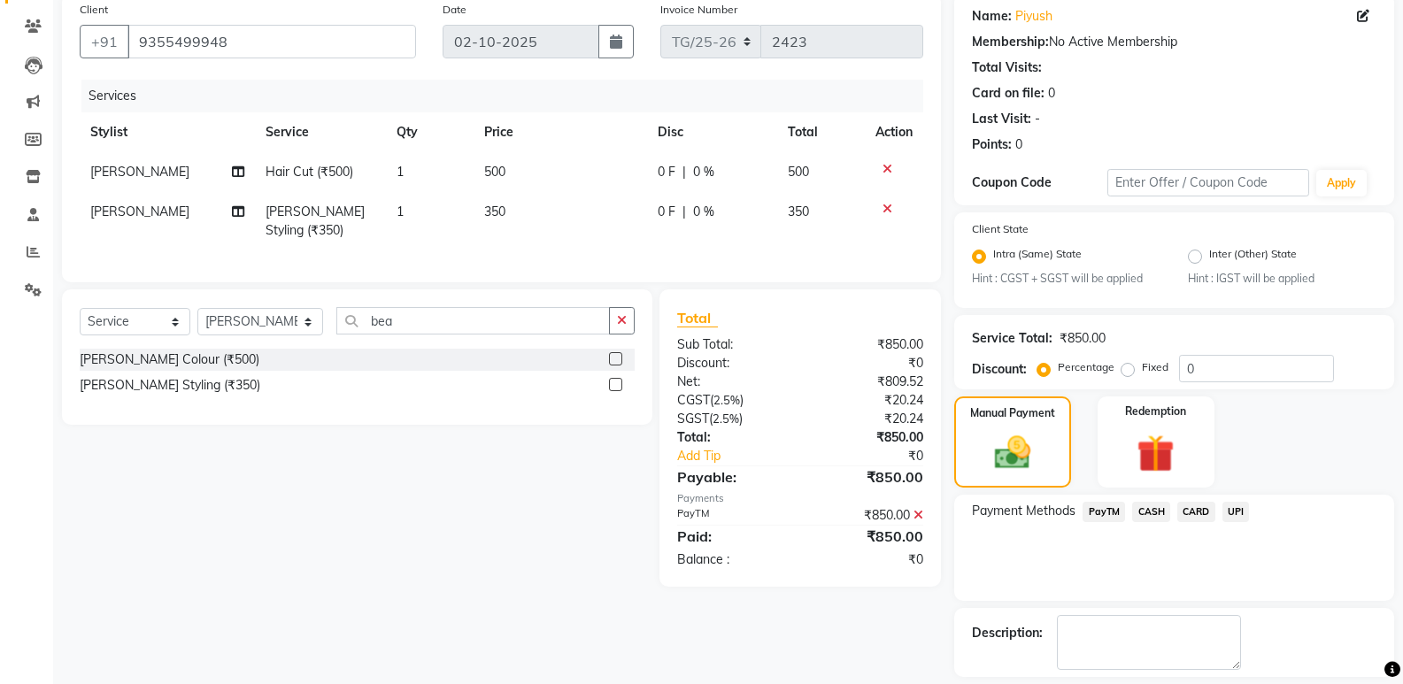
scroll to position [220, 0]
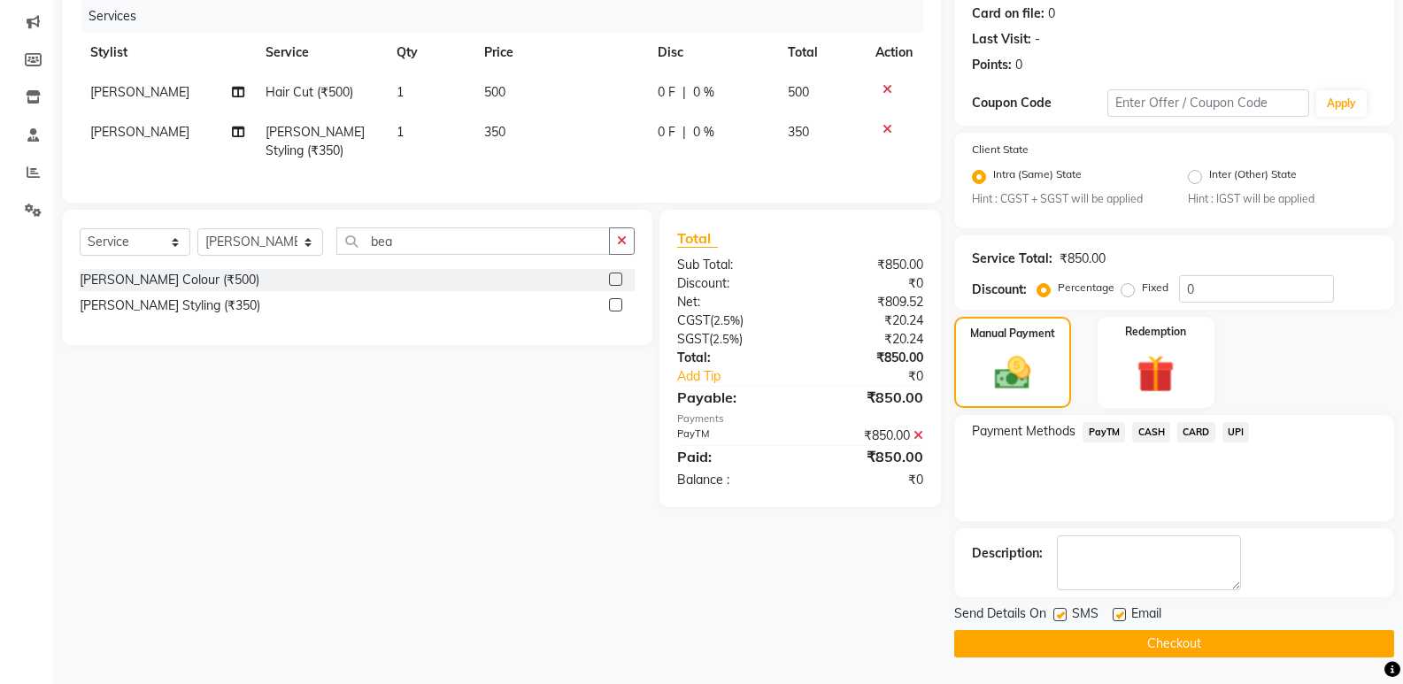
click at [1163, 640] on button "Checkout" at bounding box center [1174, 643] width 440 height 27
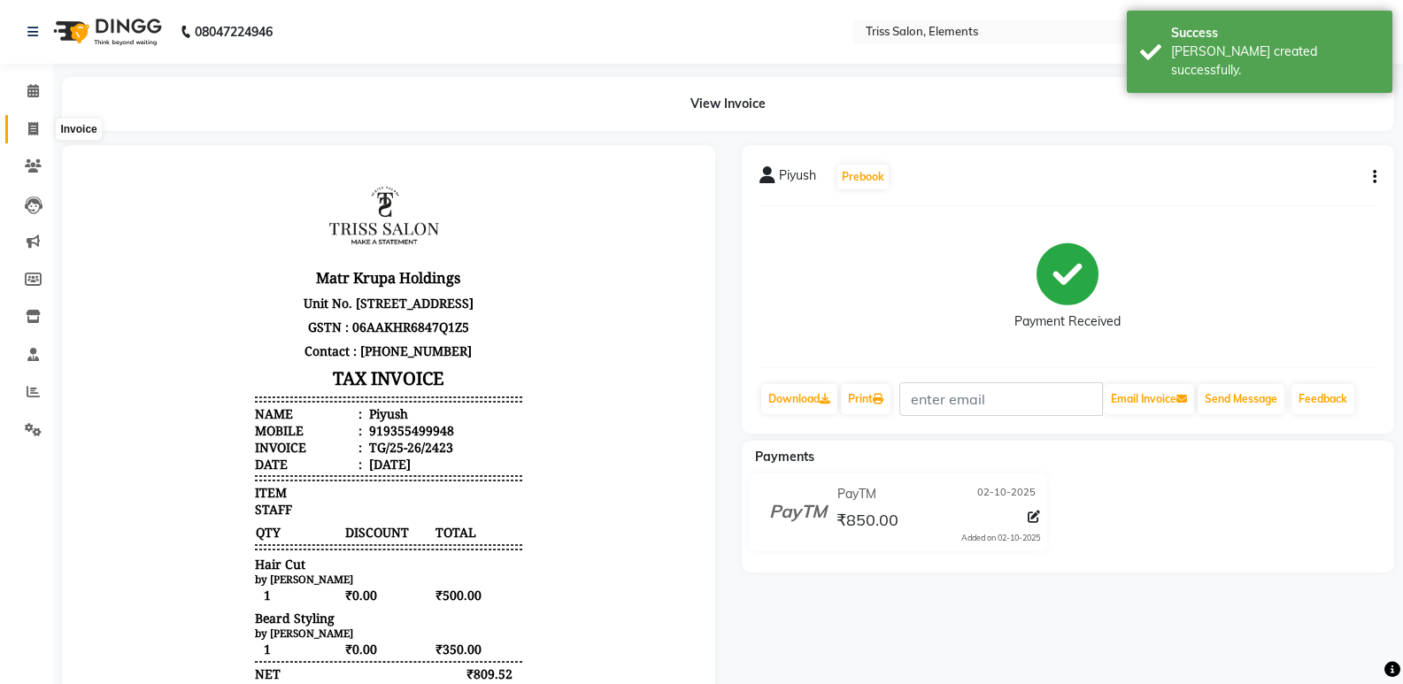
click at [36, 127] on icon at bounding box center [33, 128] width 10 height 13
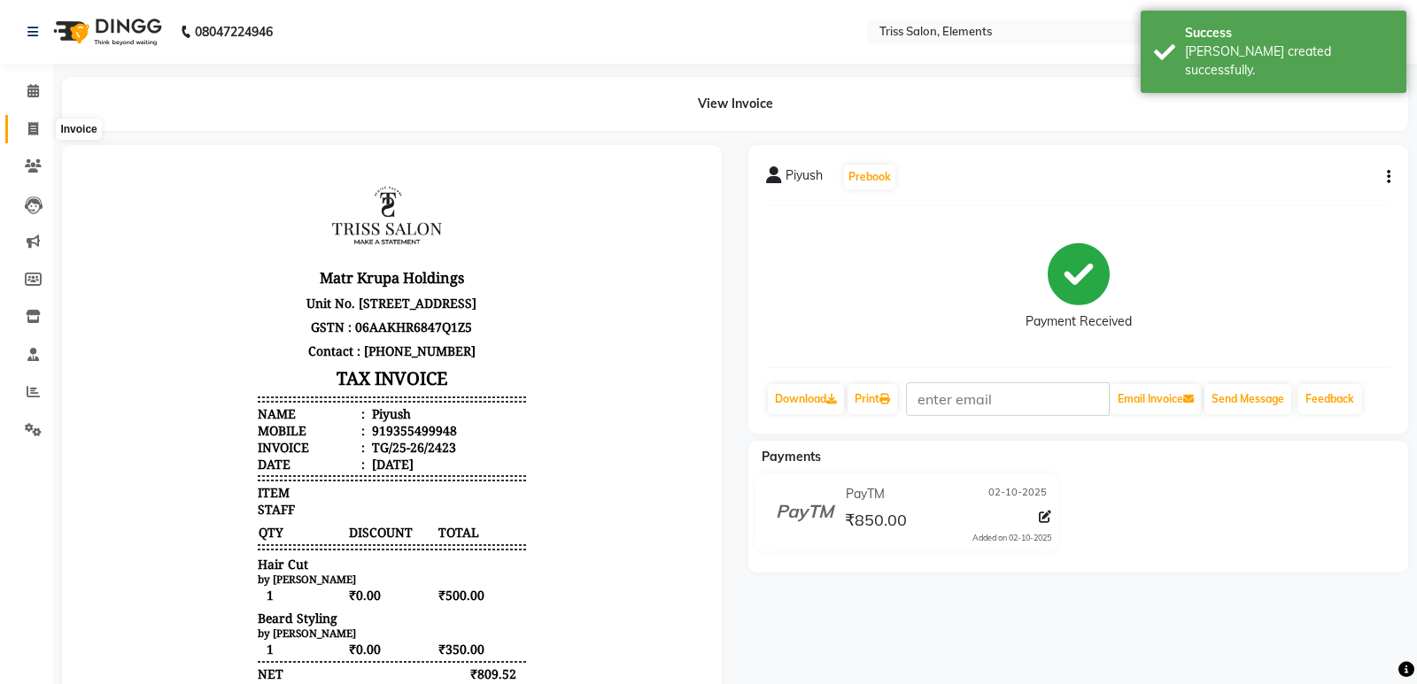
select select "service"
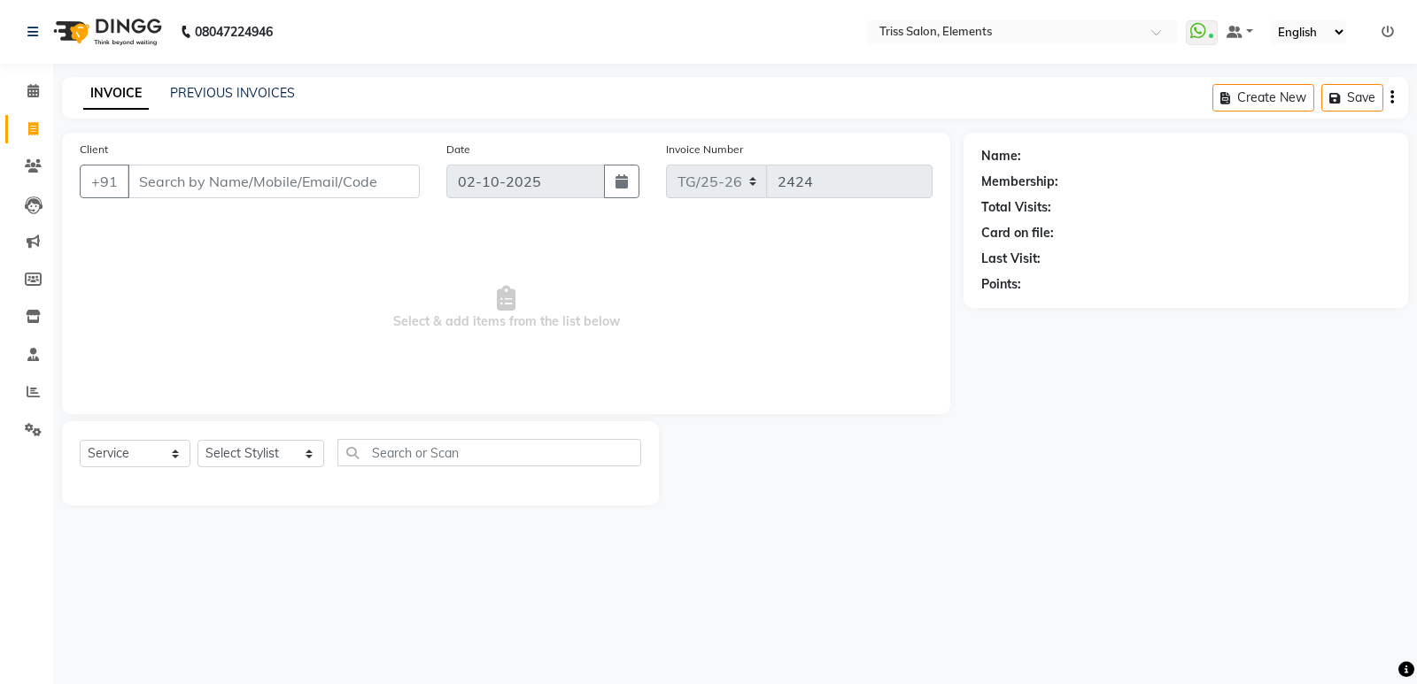
click at [121, 19] on img at bounding box center [105, 32] width 121 height 50
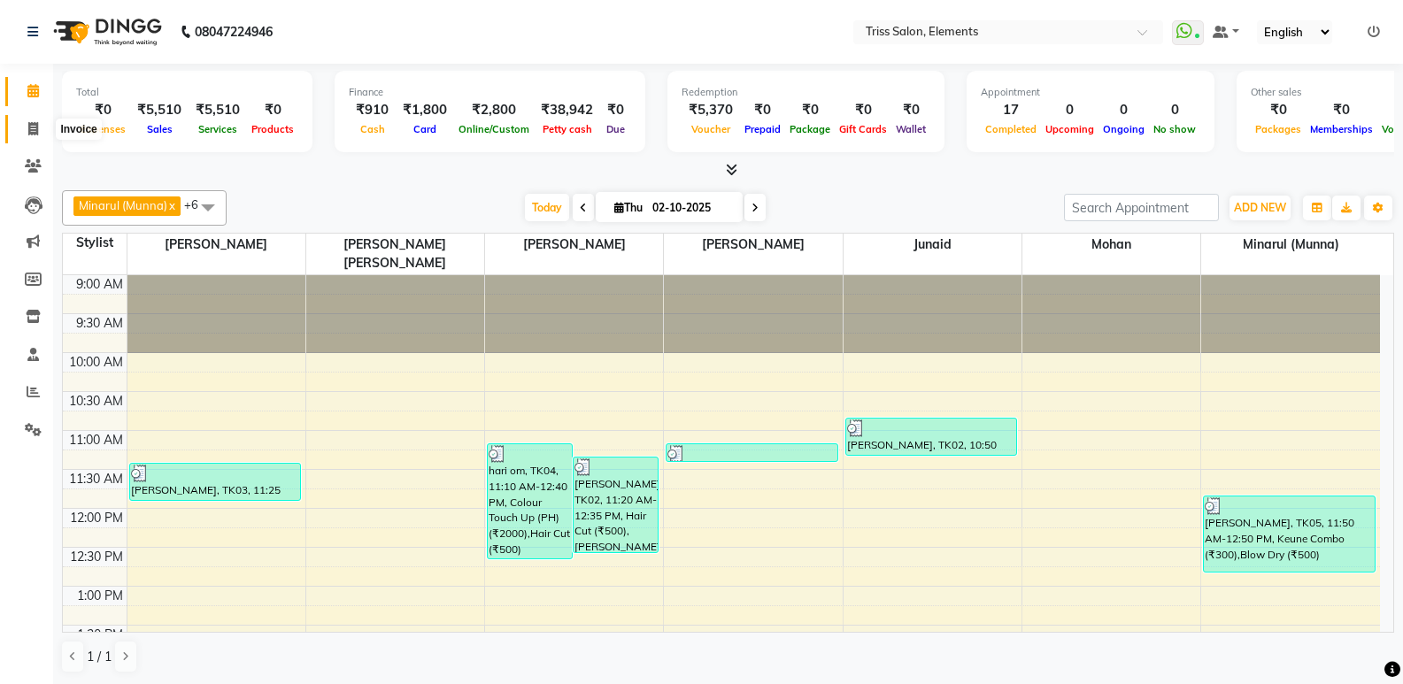
click at [34, 127] on icon at bounding box center [33, 128] width 10 height 13
select select "service"
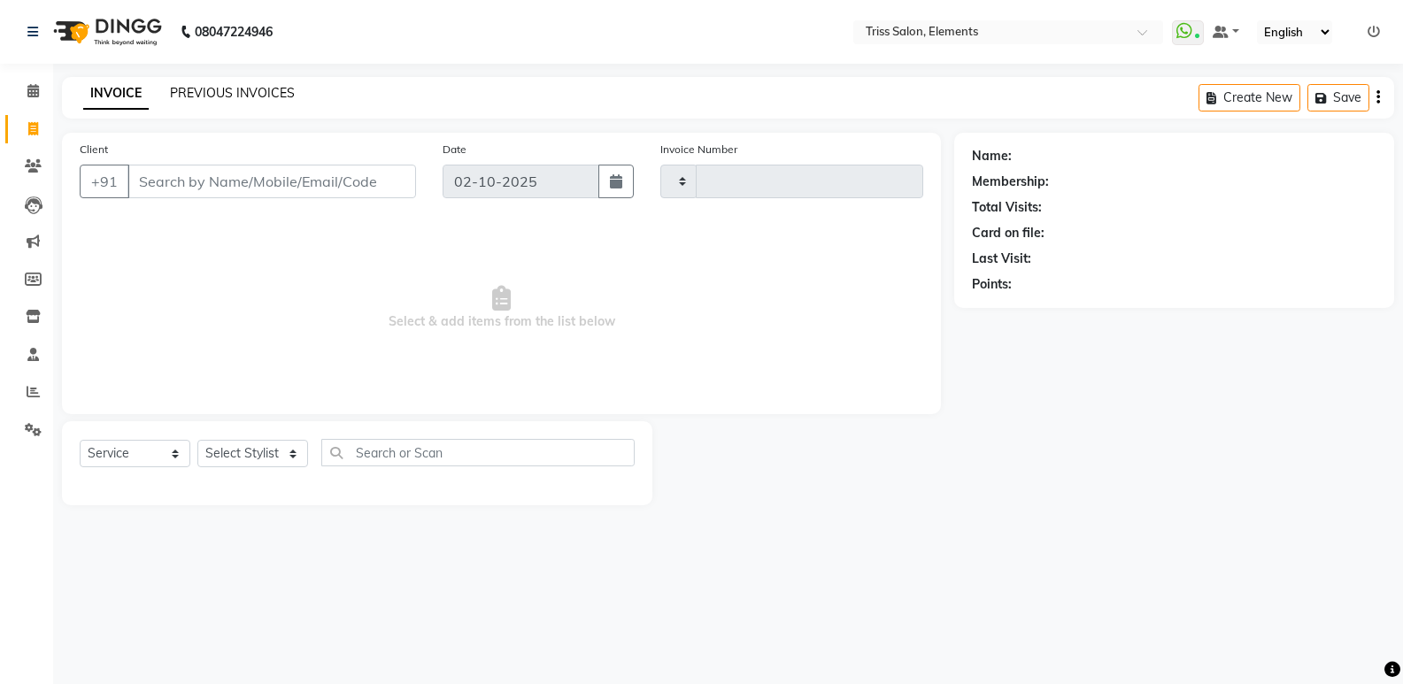
type input "2424"
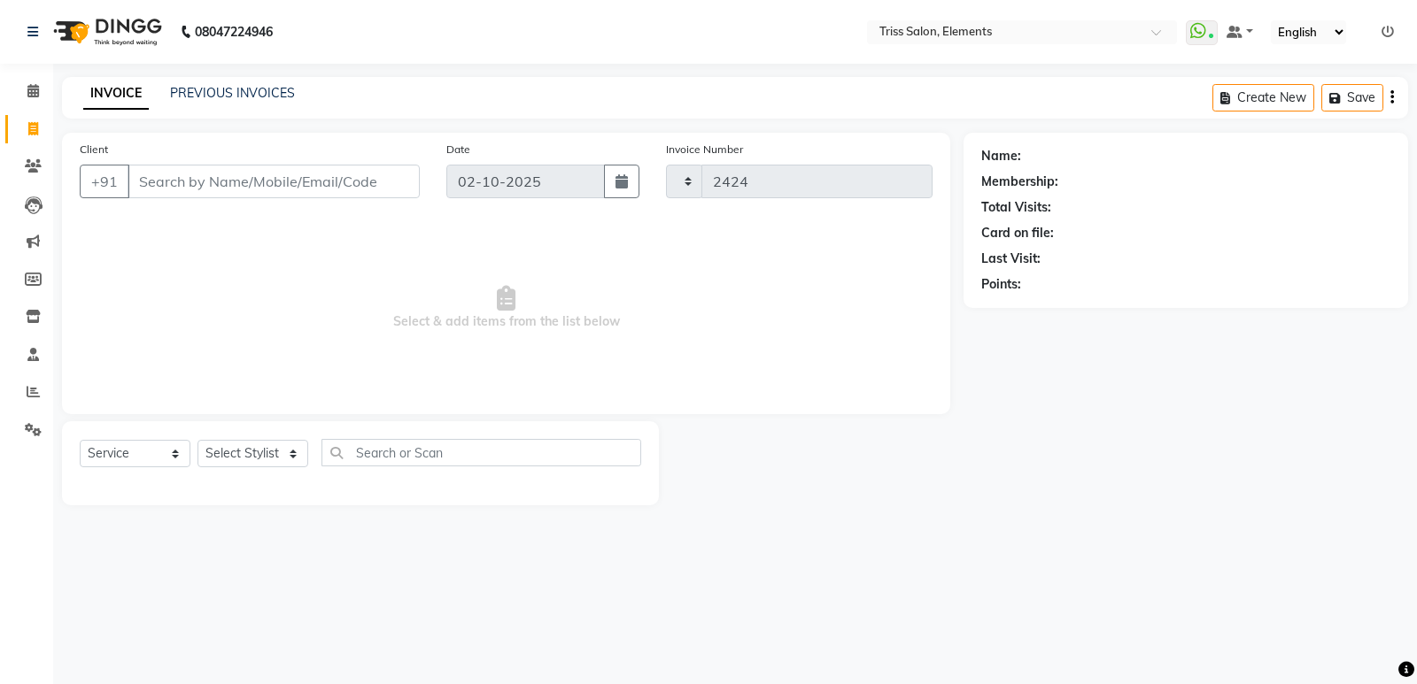
select select "4303"
click at [273, 89] on link "PREVIOUS INVOICES" at bounding box center [232, 93] width 125 height 16
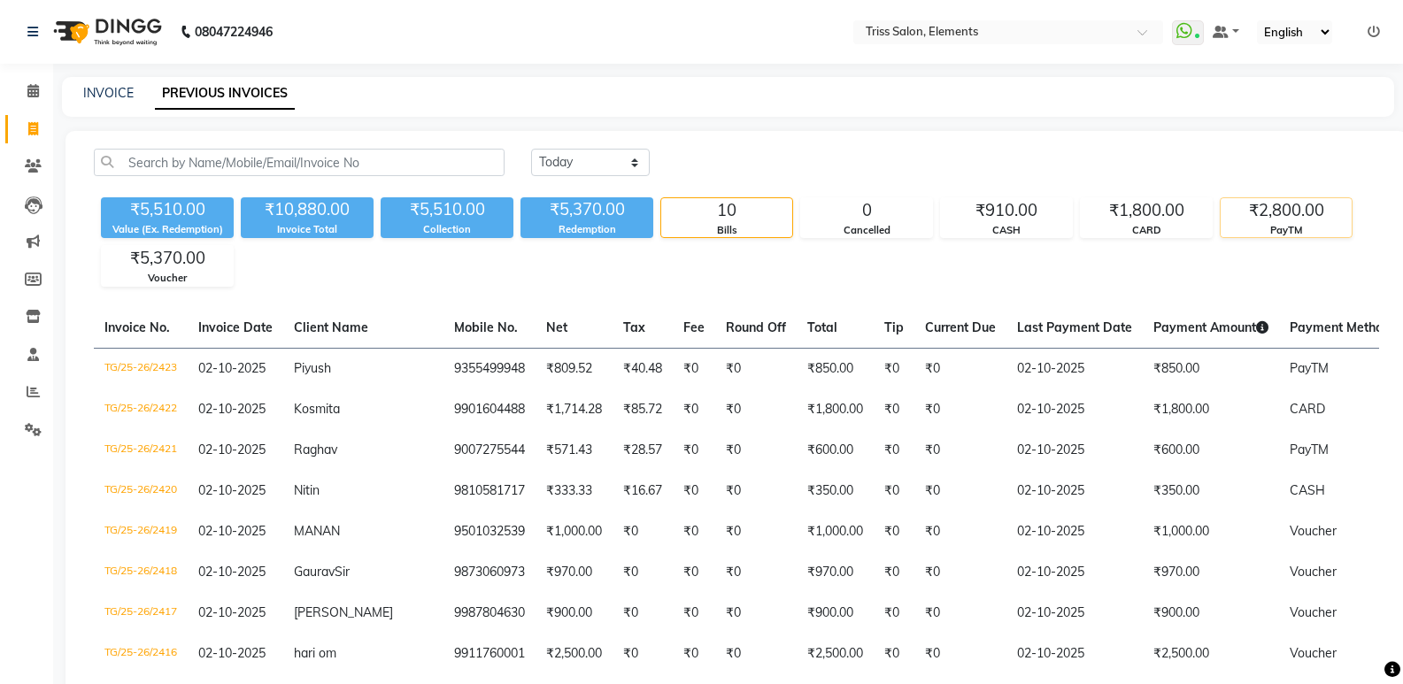
click at [1258, 225] on div "PayTM" at bounding box center [1286, 230] width 131 height 15
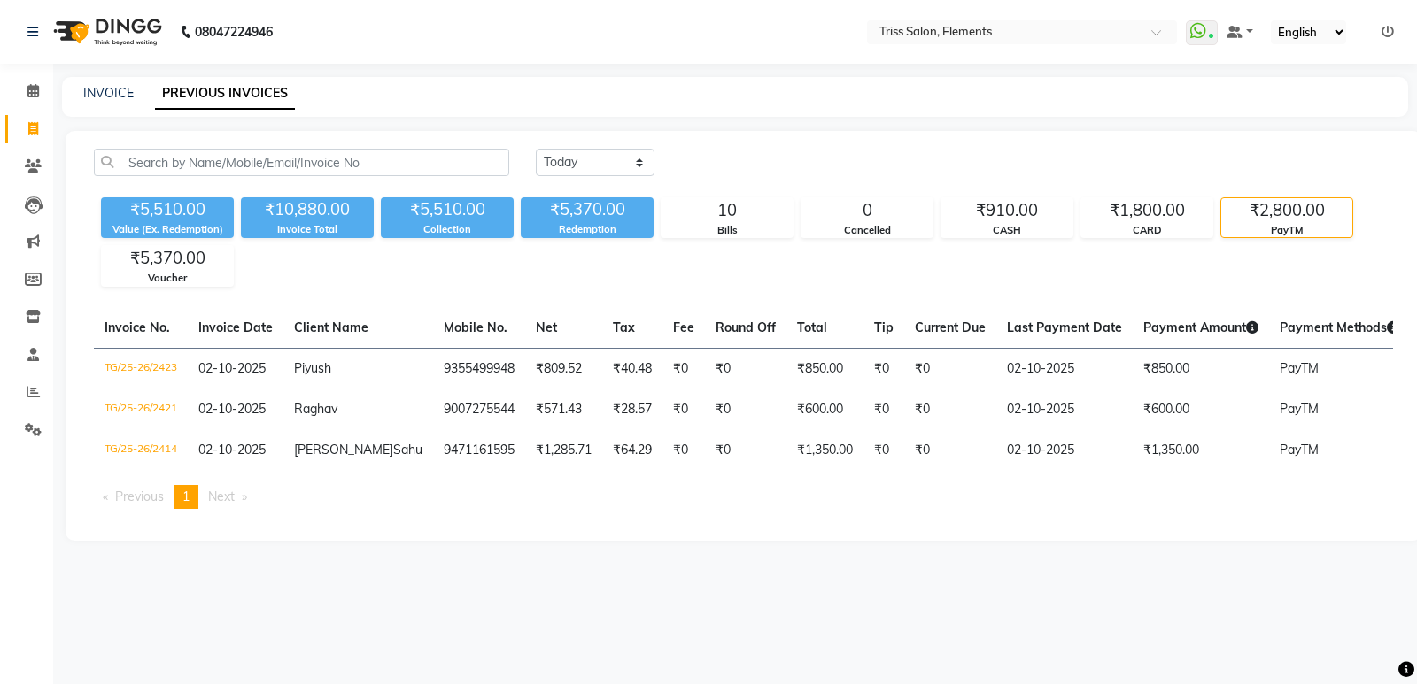
click at [129, 27] on img at bounding box center [105, 32] width 121 height 50
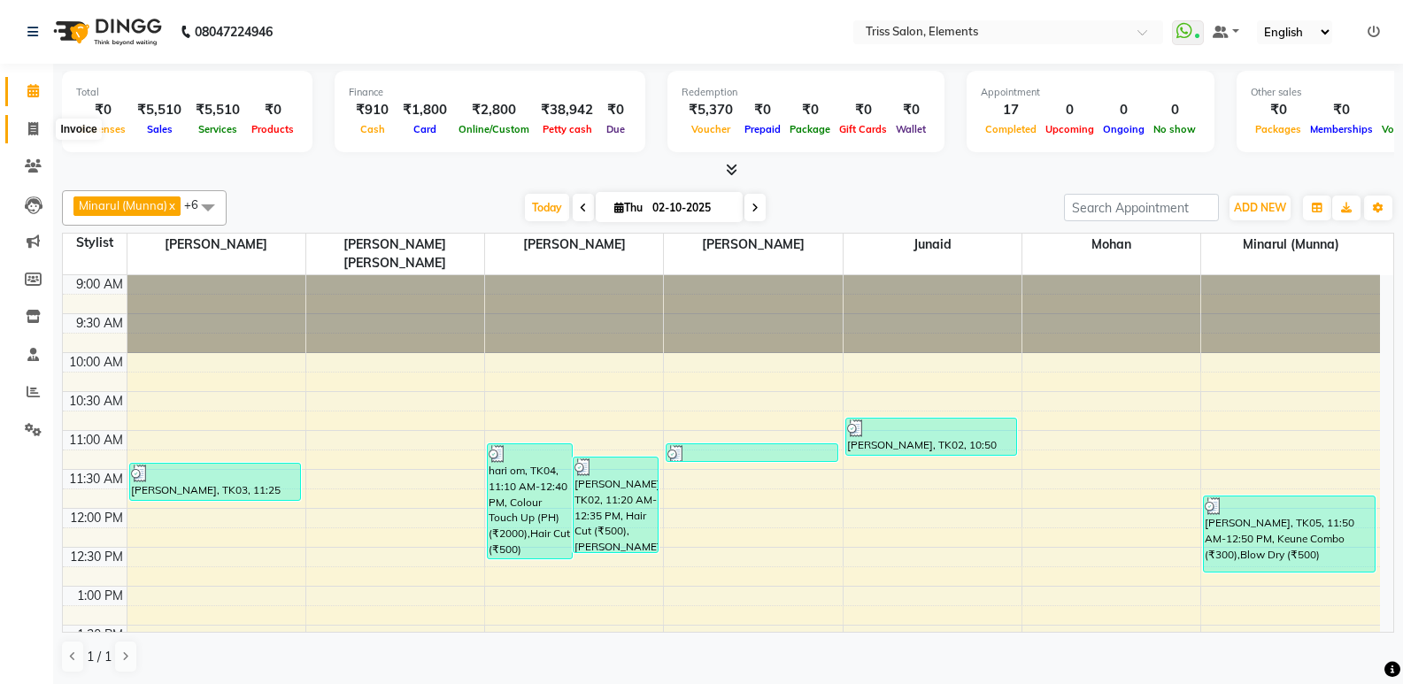
drag, startPoint x: 25, startPoint y: 135, endPoint x: 163, endPoint y: 34, distance: 171.1
click at [27, 133] on span at bounding box center [33, 130] width 31 height 20
select select "service"
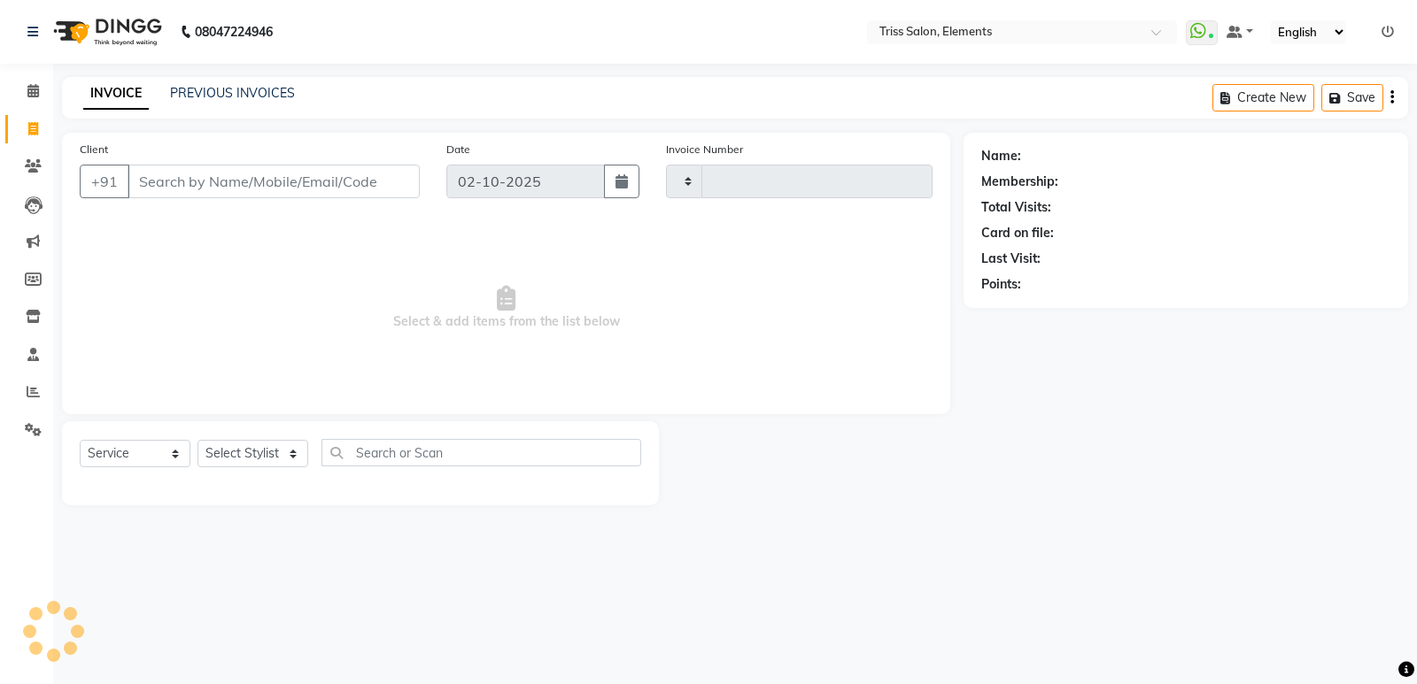
type input "2424"
select select "4303"
